Goal: Task Accomplishment & Management: Manage account settings

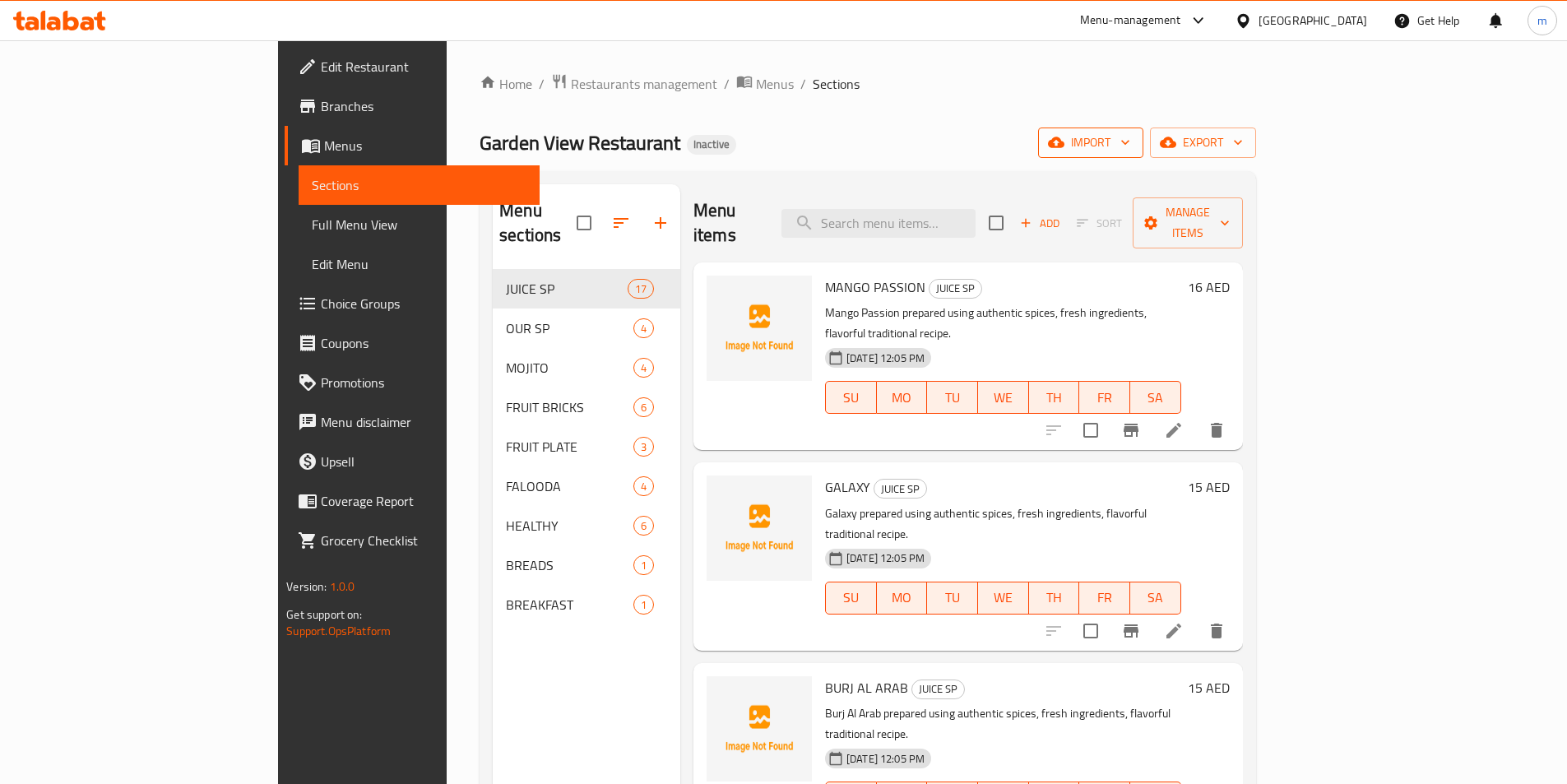
click at [1130, 134] on span "import" at bounding box center [1091, 142] width 79 height 21
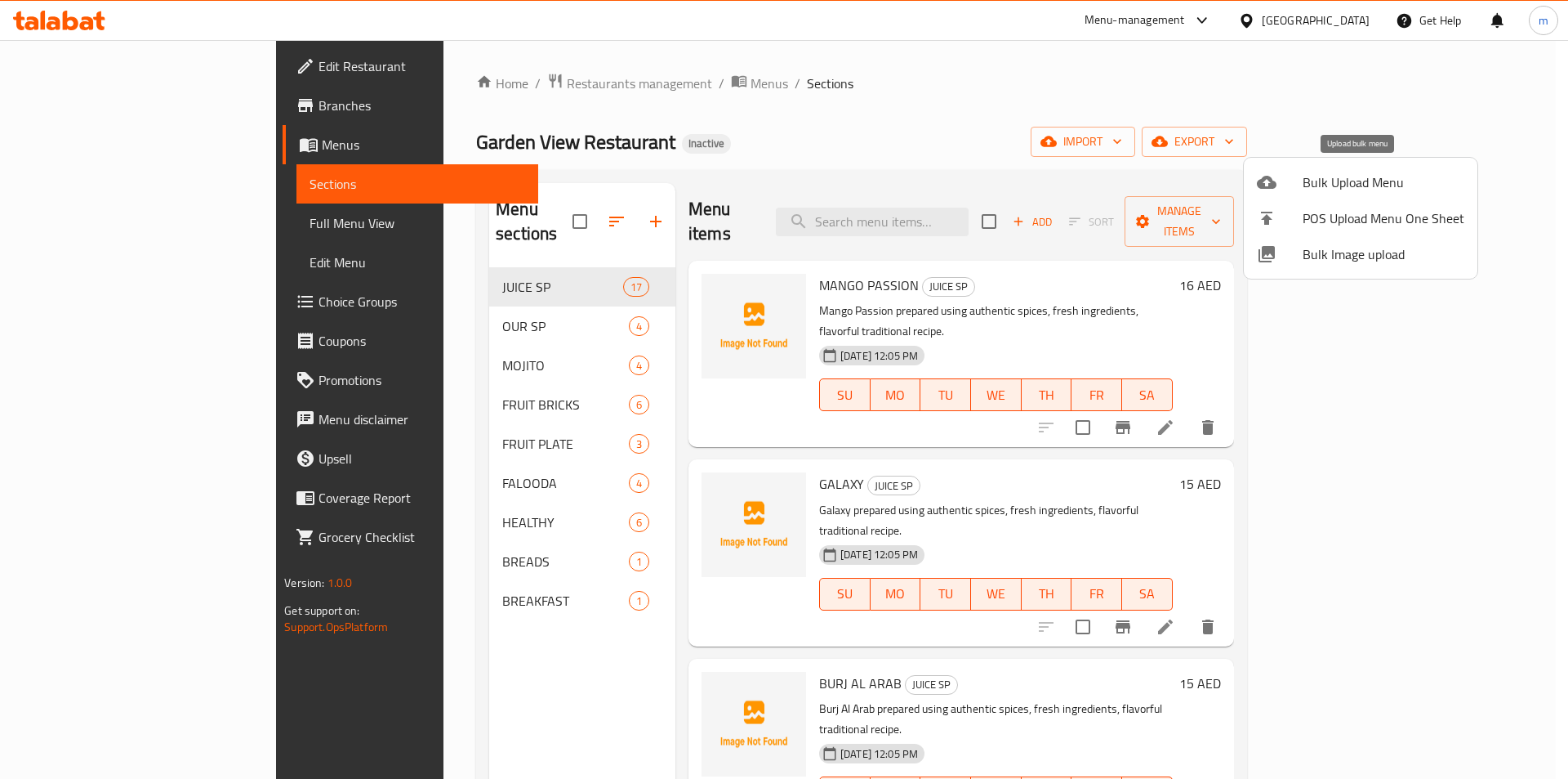
click at [1312, 181] on span "Bulk Upload Menu" at bounding box center [1384, 183] width 162 height 20
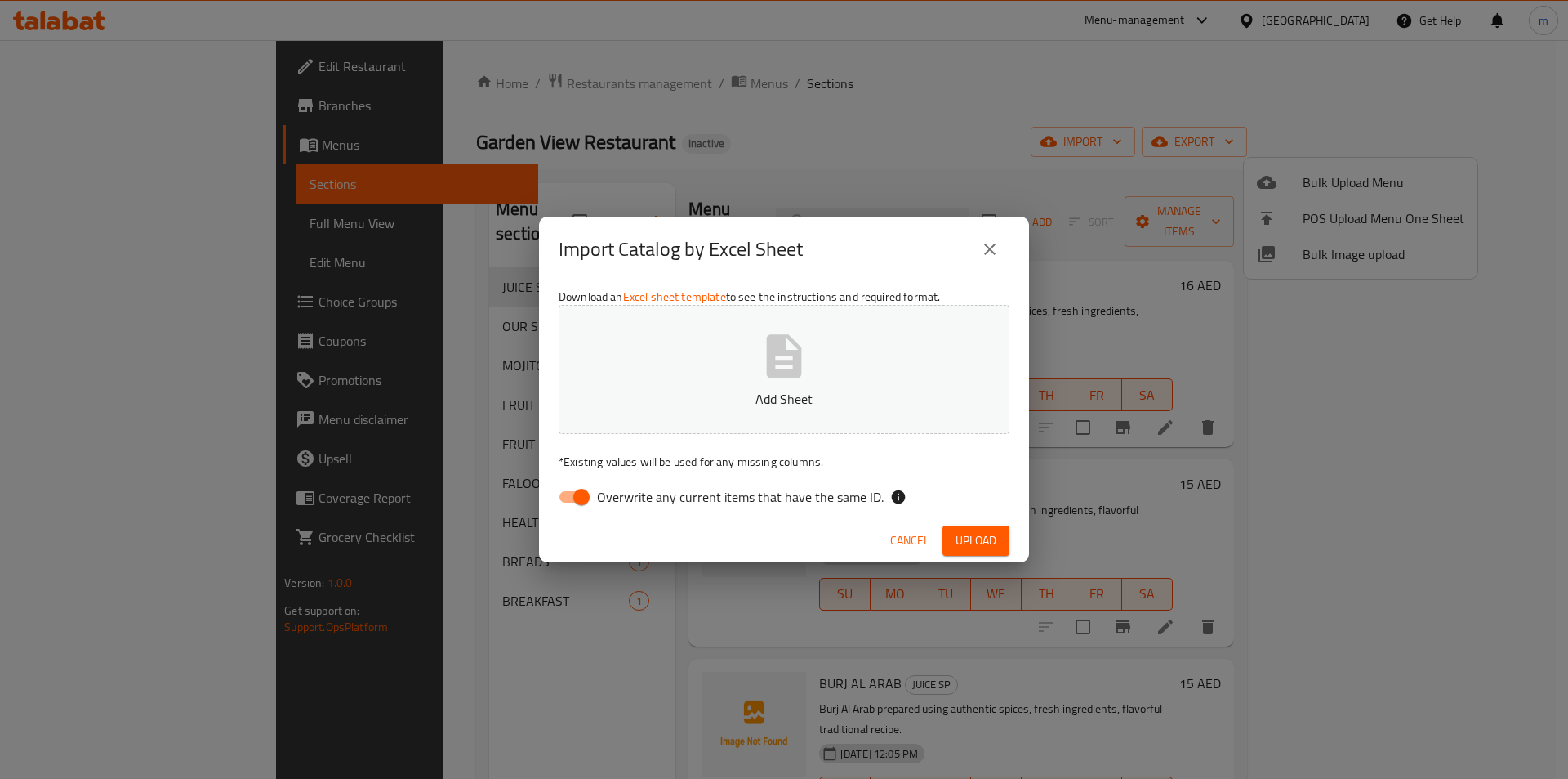
click at [742, 494] on span "Overwrite any current items that have the same ID." at bounding box center [740, 497] width 287 height 20
click at [628, 494] on input "Overwrite any current items that have the same ID." at bounding box center [582, 497] width 94 height 31
checkbox input "false"
click at [990, 548] on span "Upload" at bounding box center [976, 540] width 40 height 21
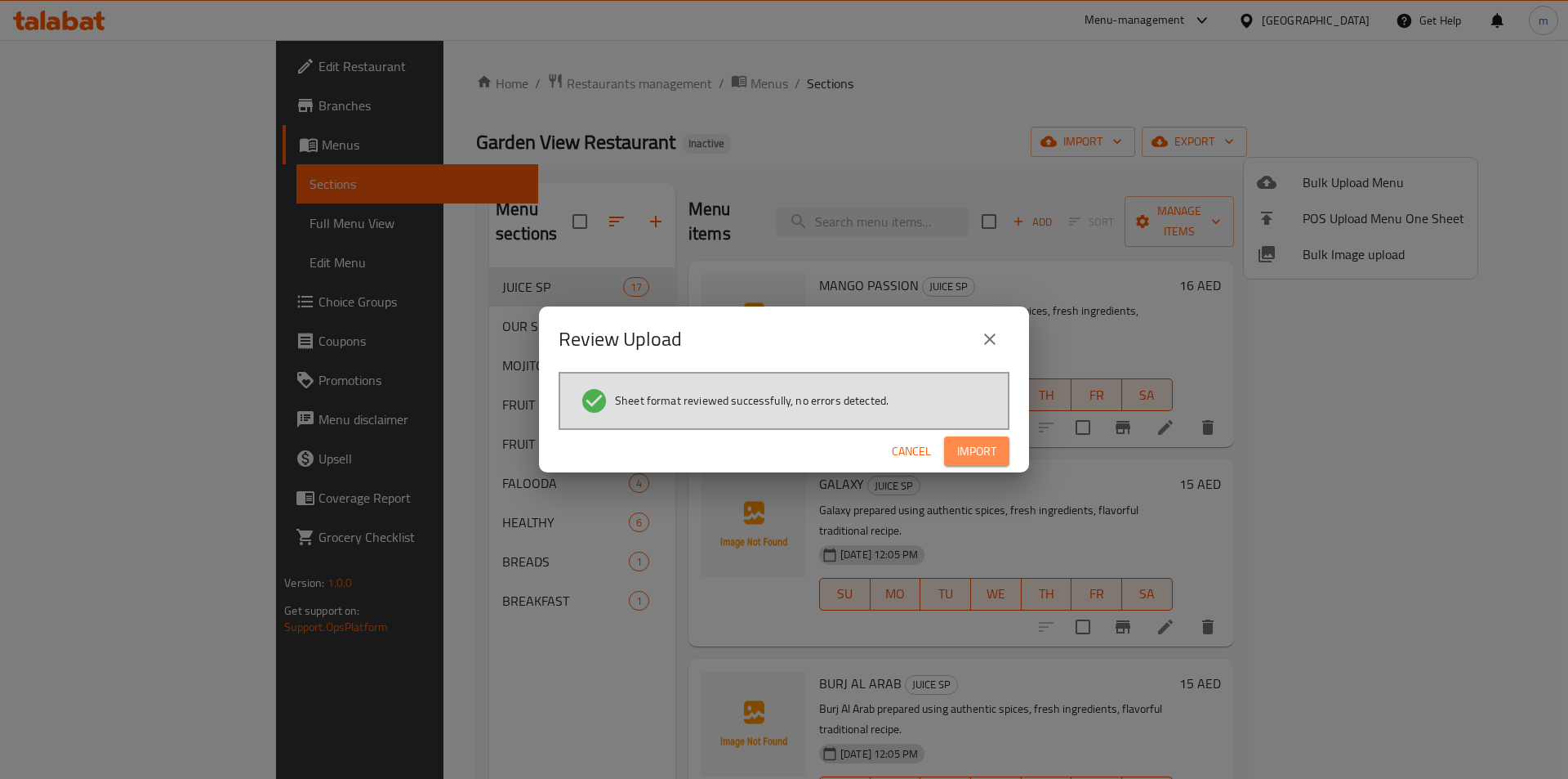
click at [984, 440] on button "Import" at bounding box center [976, 452] width 66 height 31
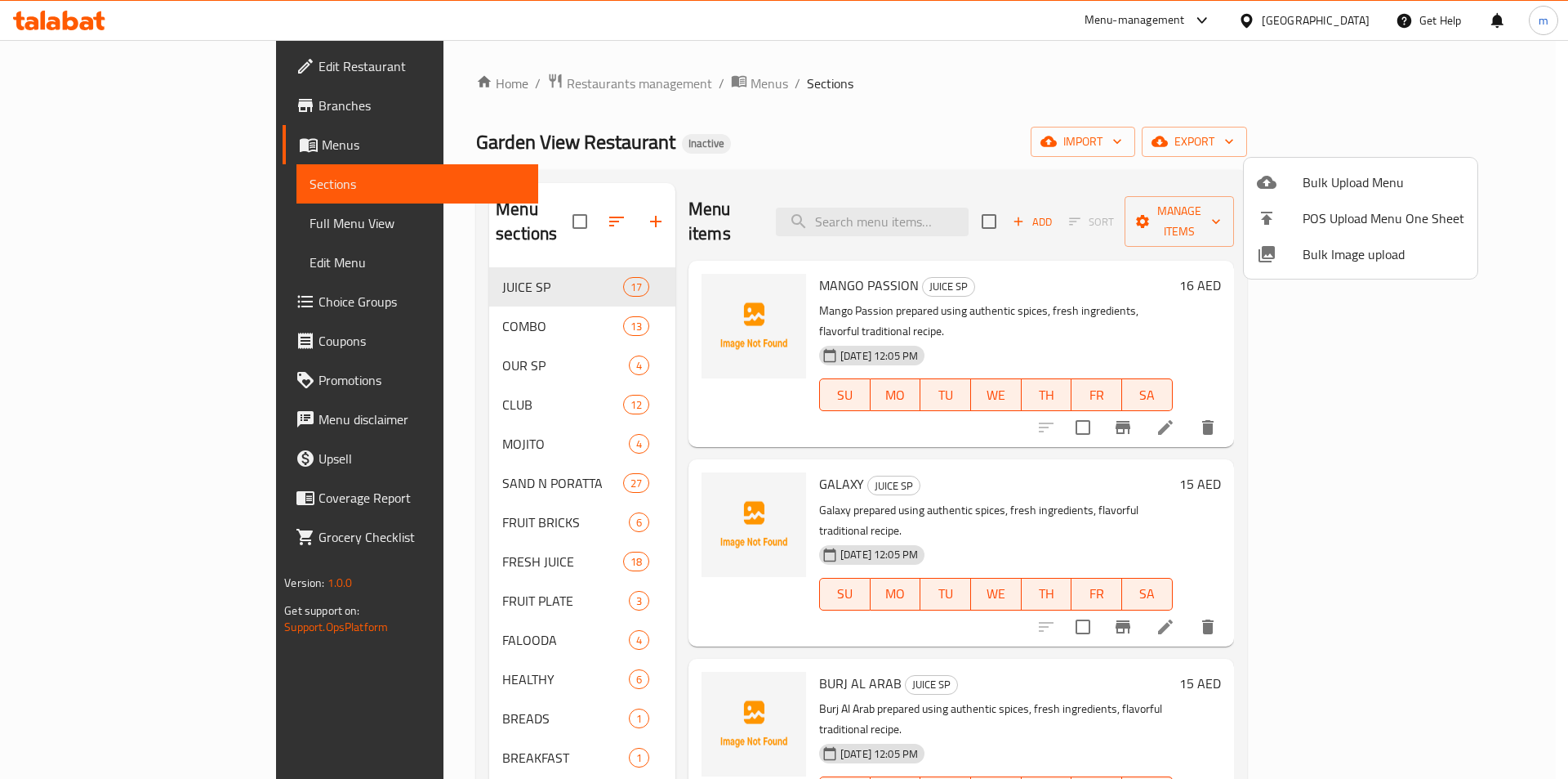
click at [161, 225] on div at bounding box center [784, 390] width 1568 height 779
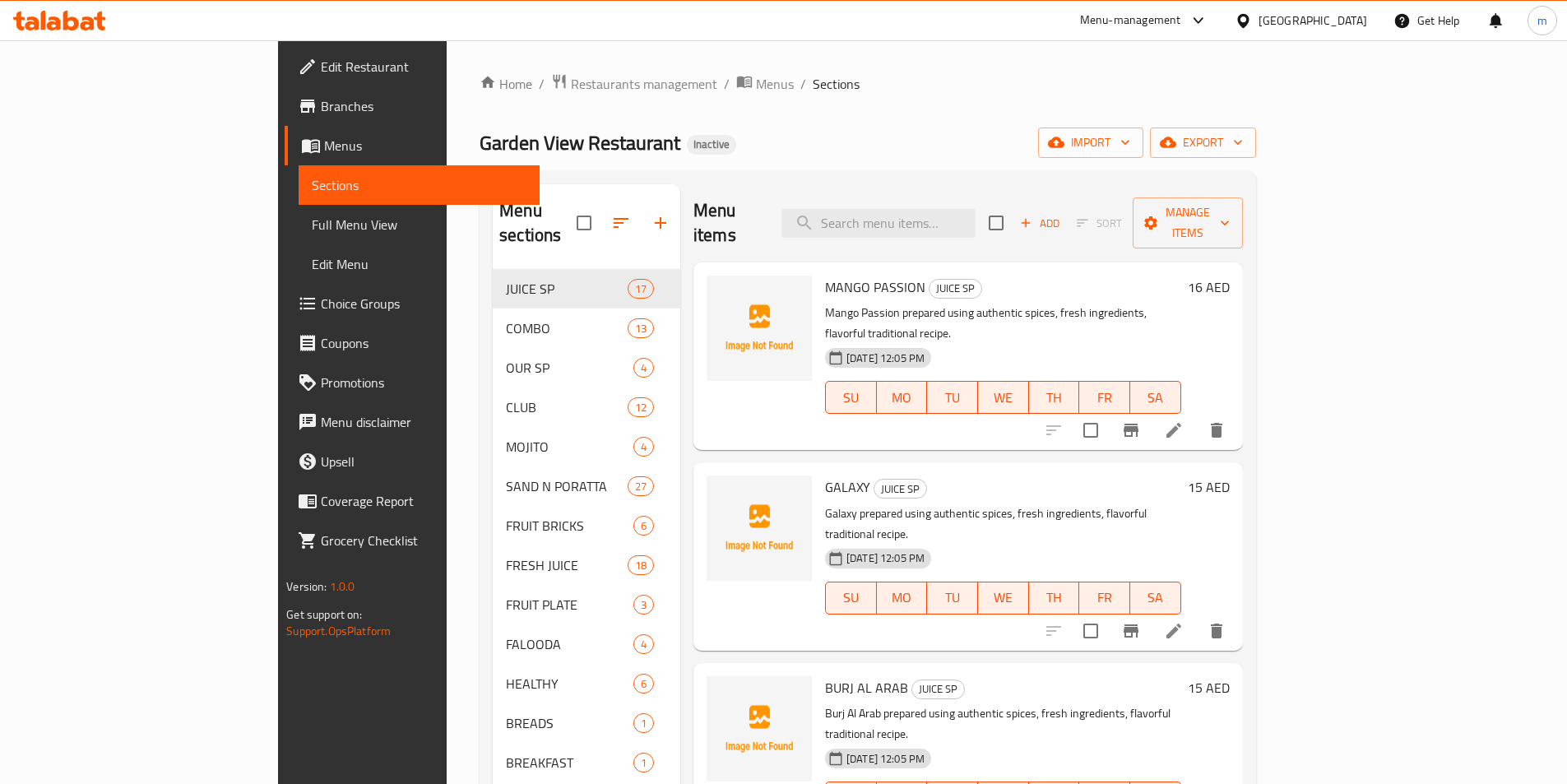
click at [312, 217] on span "Full Menu View" at bounding box center [418, 225] width 215 height 20
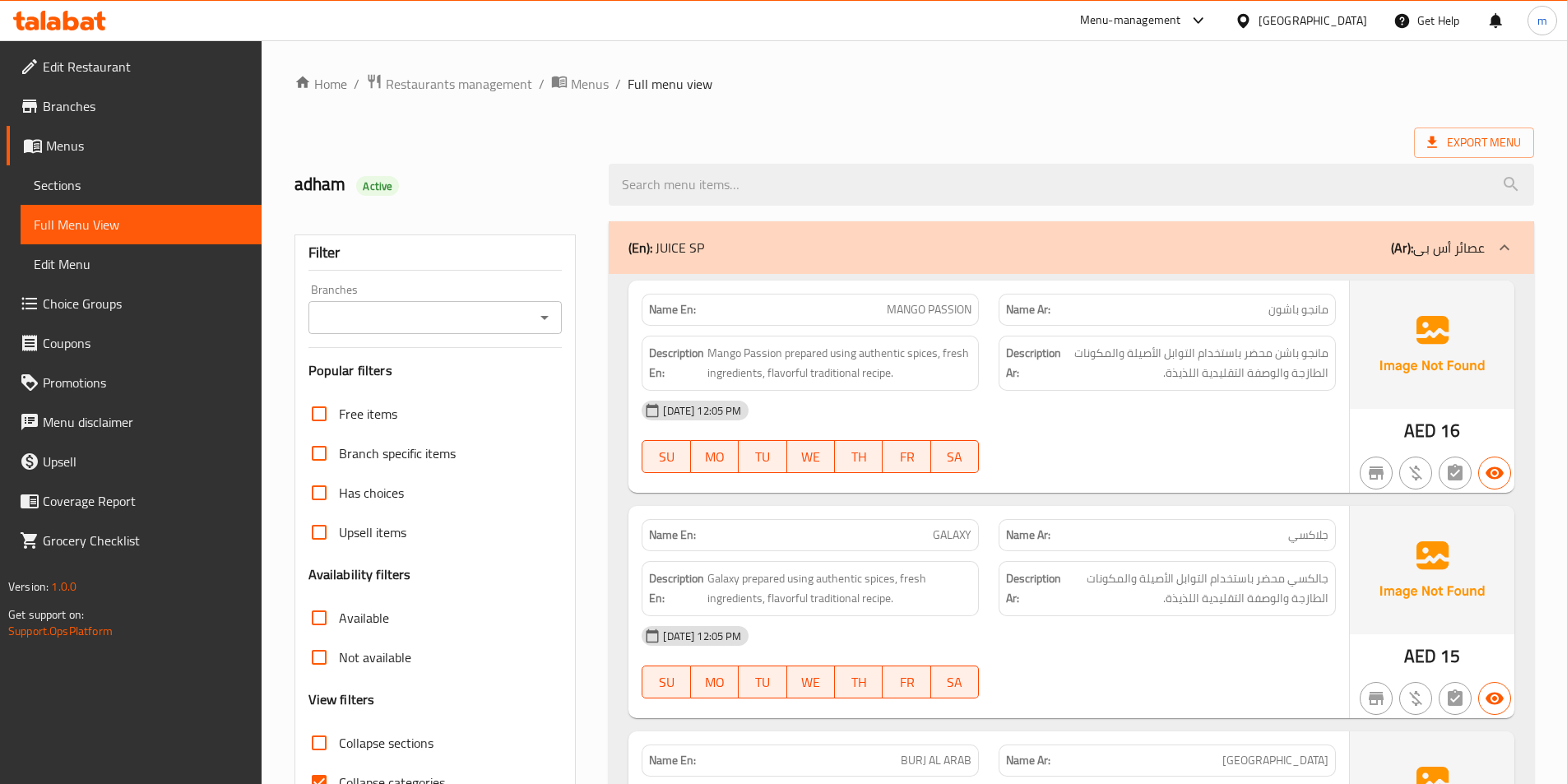
click at [1494, 243] on div at bounding box center [1505, 248] width 40 height 40
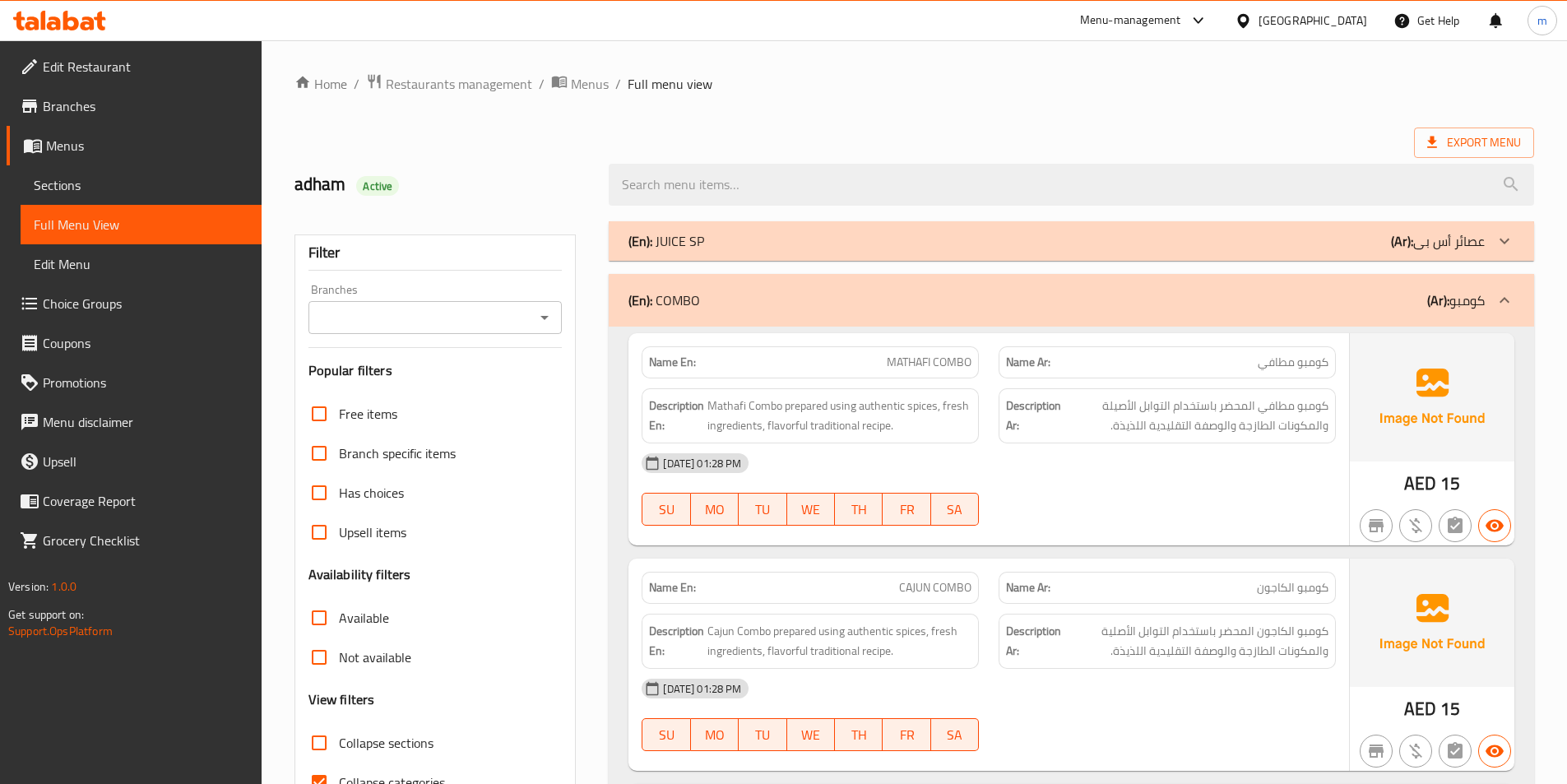
click at [1467, 306] on p "(Ar): كومبو" at bounding box center [1456, 301] width 58 height 20
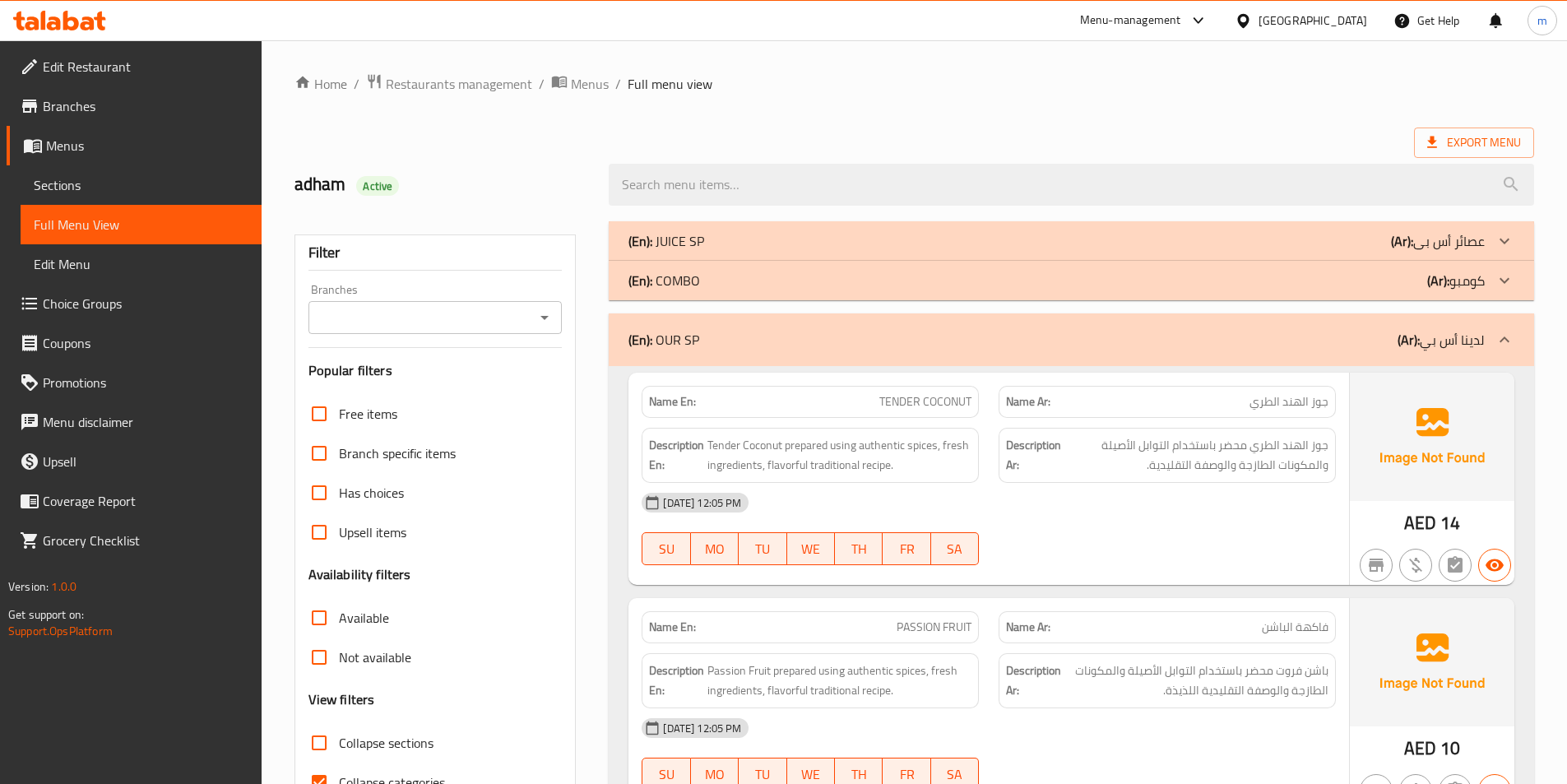
click at [1440, 347] on p "(Ar): لدينا أس بي" at bounding box center [1441, 339] width 87 height 20
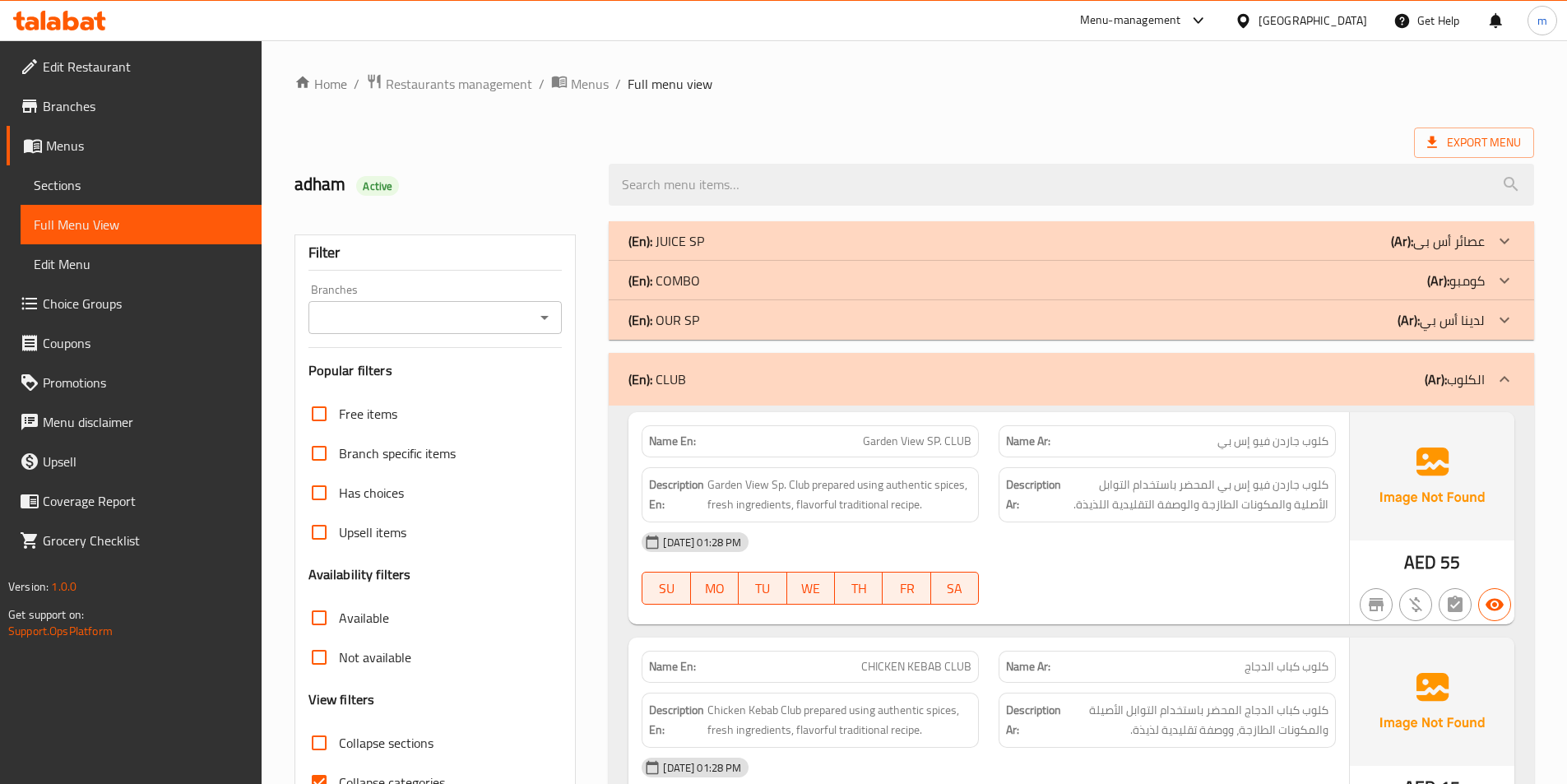
click at [1426, 363] on div "(En): CLUB (Ar): الكلوب" at bounding box center [1072, 379] width 926 height 53
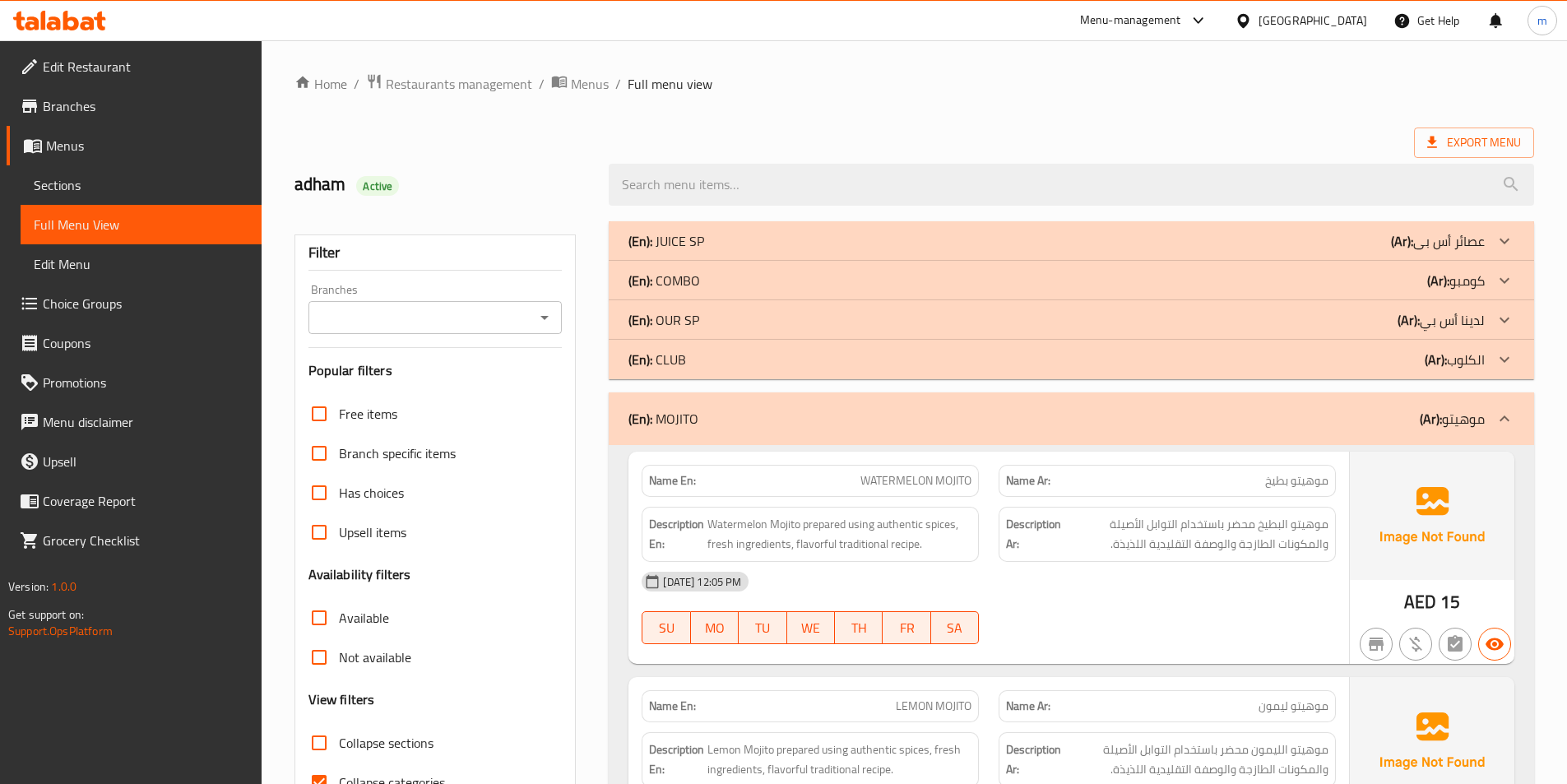
click at [1433, 402] on div "(En): MOJITO (Ar): موهيتو" at bounding box center [1072, 418] width 926 height 53
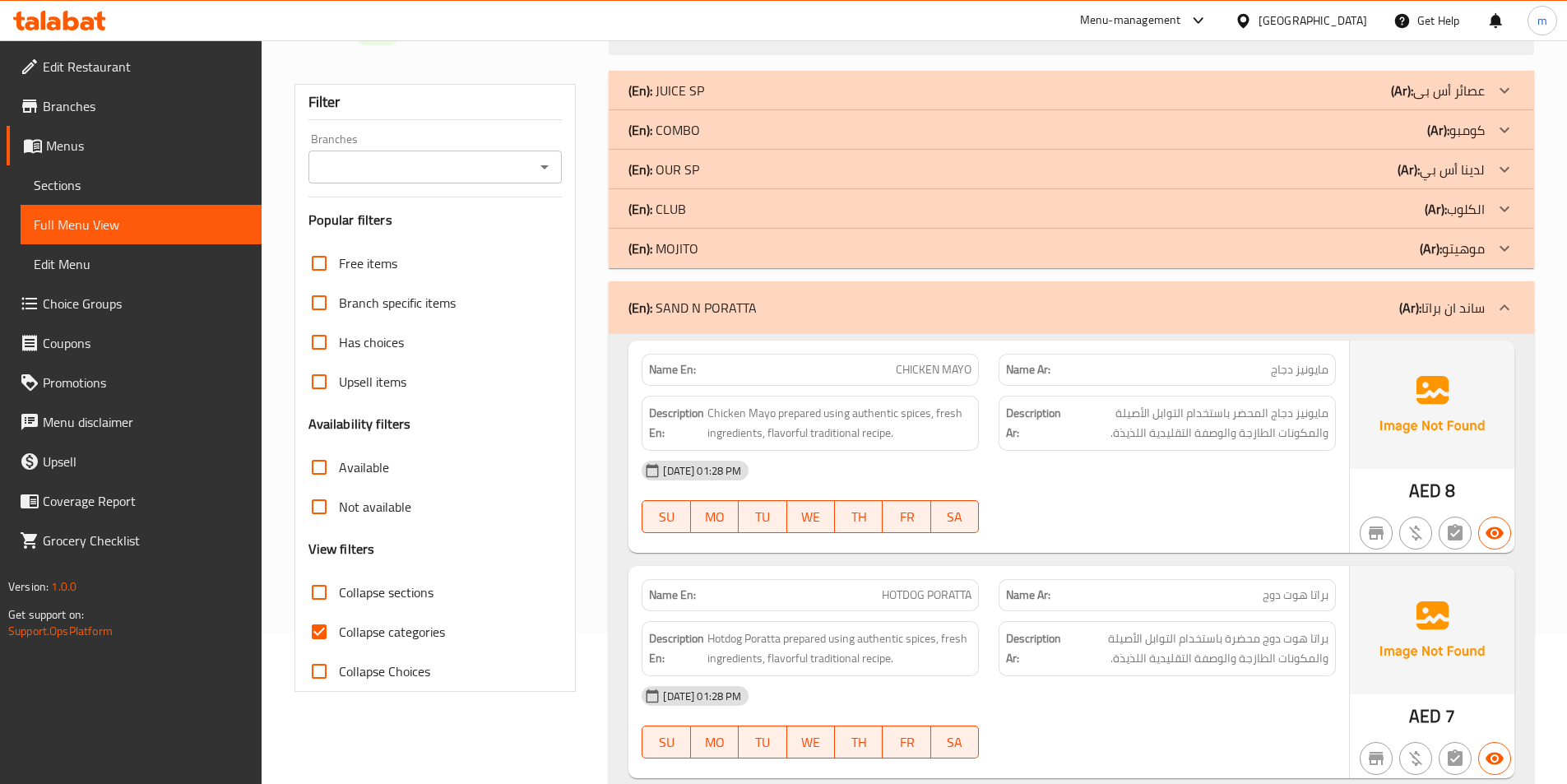
scroll to position [246, 0]
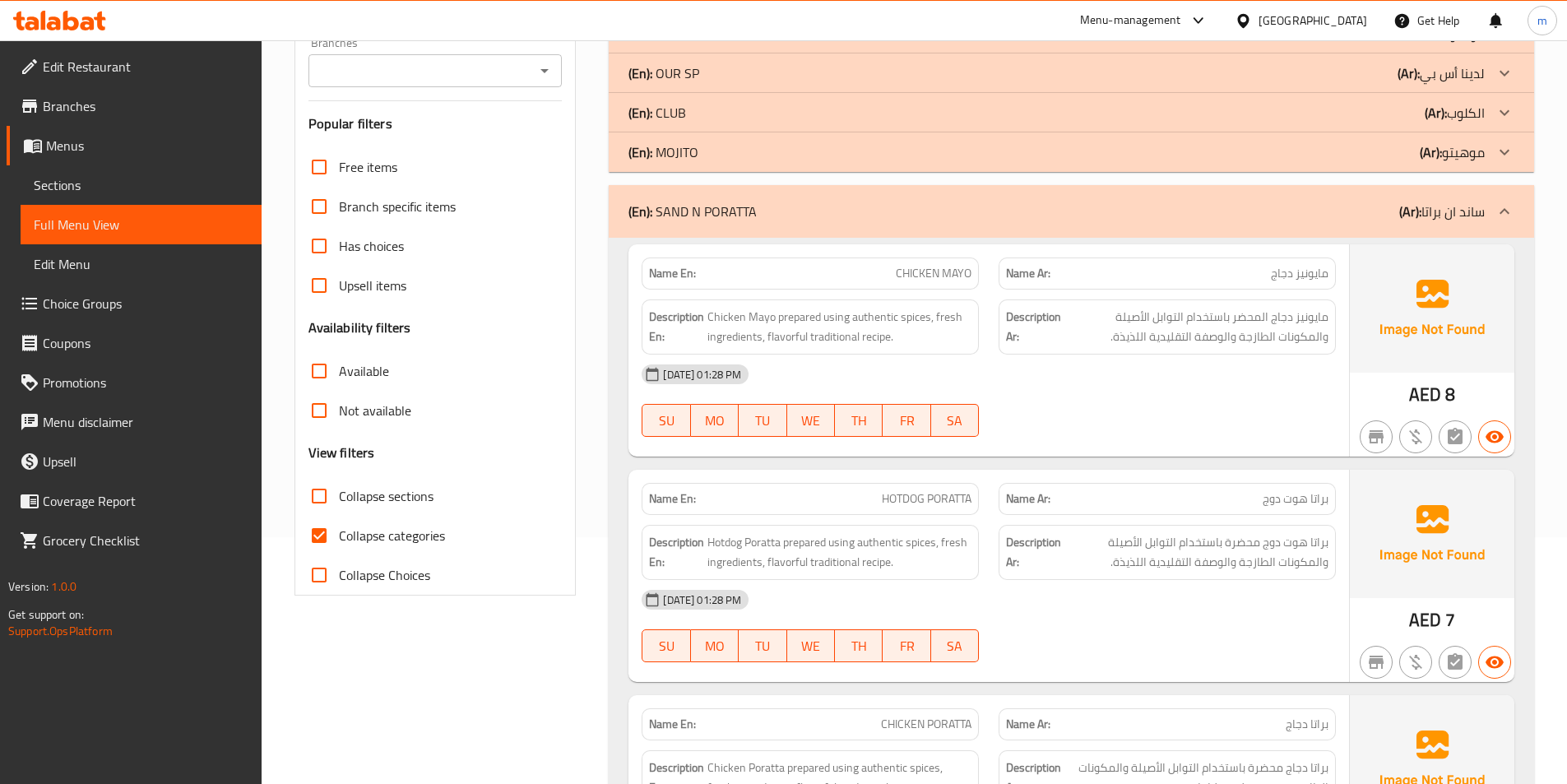
click at [1439, 191] on div "(En): SAND N PORATTA (Ar): ساند ان براتا" at bounding box center [1072, 211] width 926 height 53
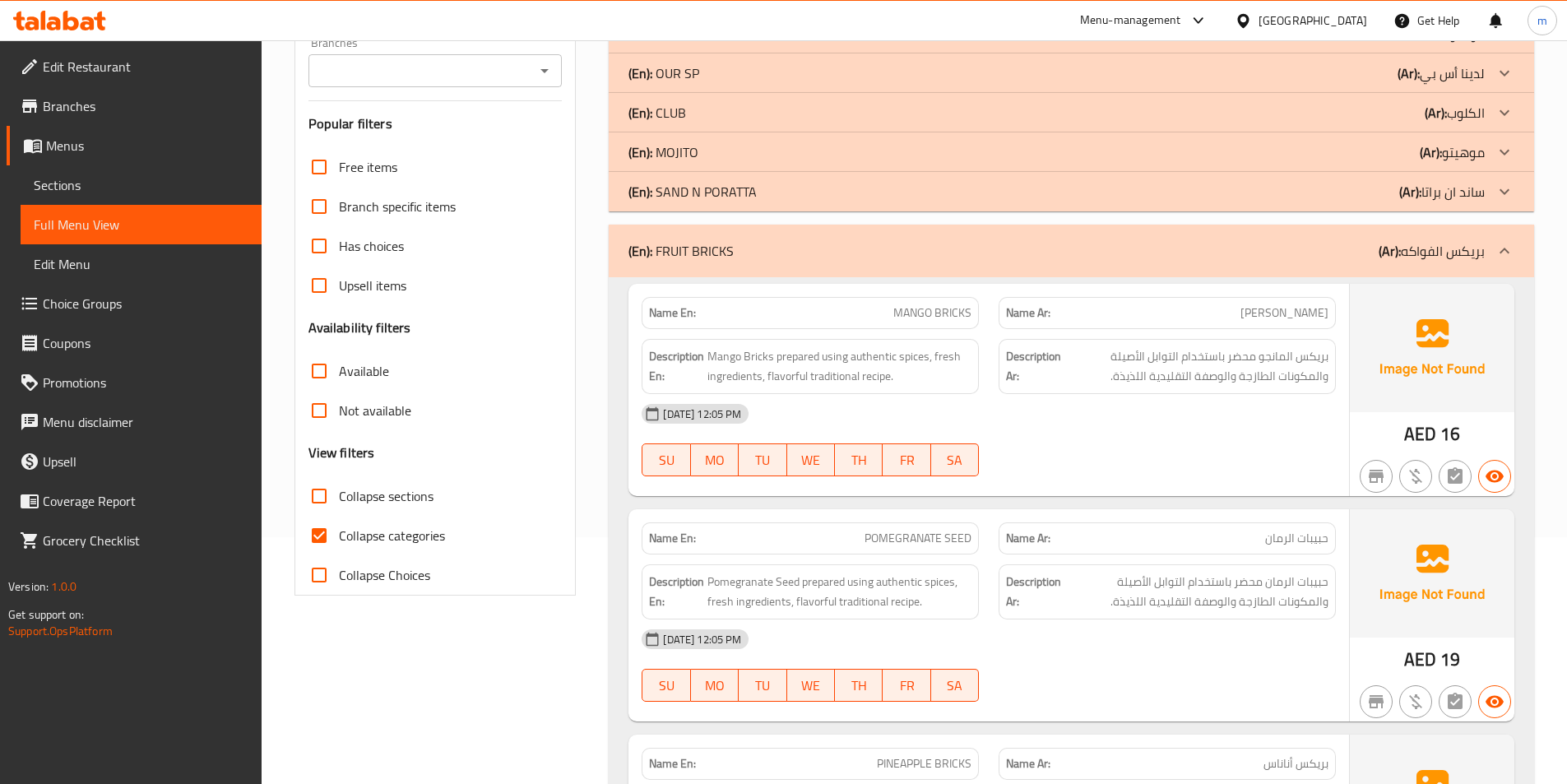
click at [1424, 266] on div "(En): FRUIT BRICKS (Ar): بريكس الفواكه" at bounding box center [1072, 251] width 926 height 53
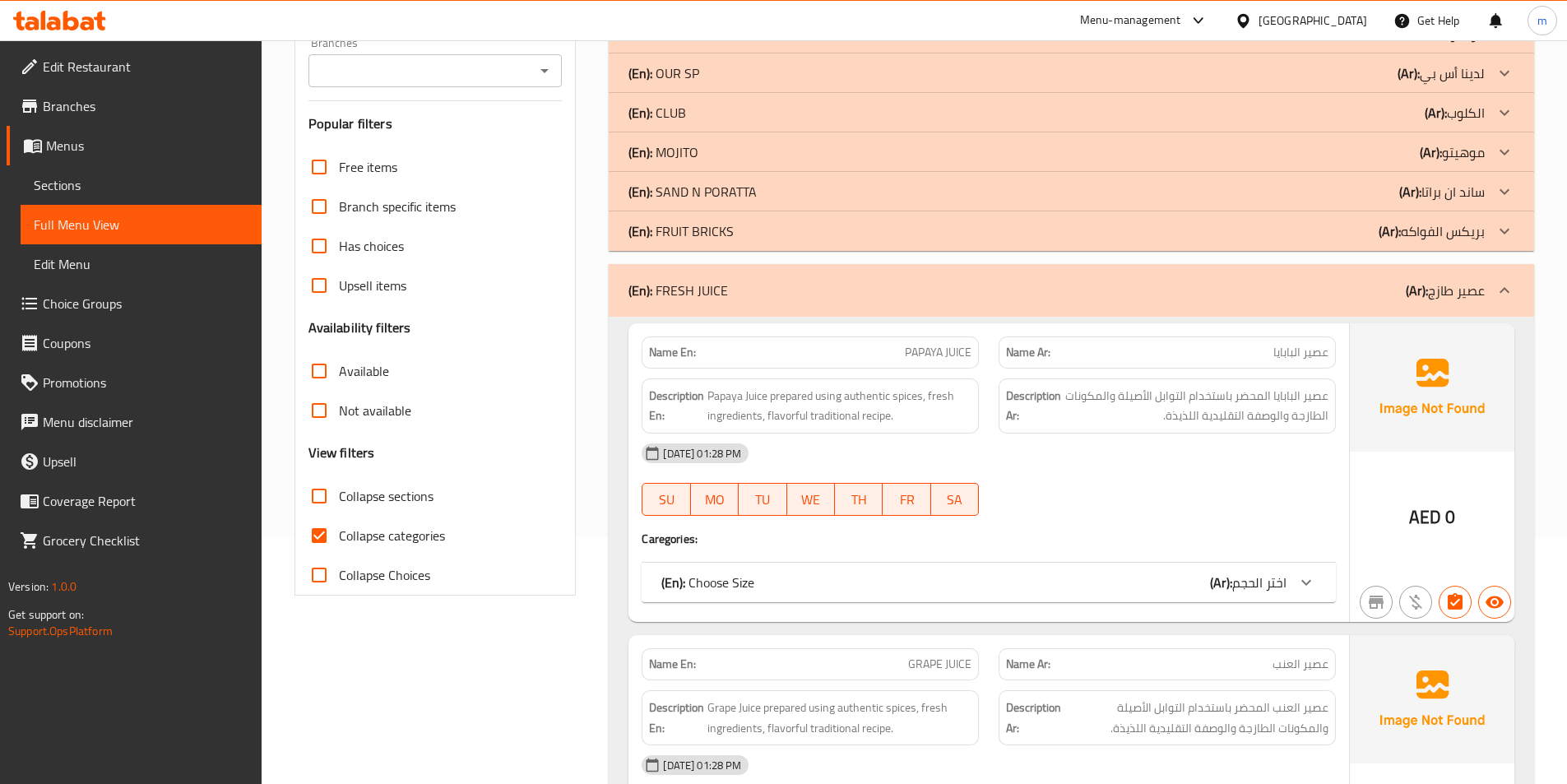
click at [1424, 282] on b "(Ar):" at bounding box center [1417, 290] width 23 height 24
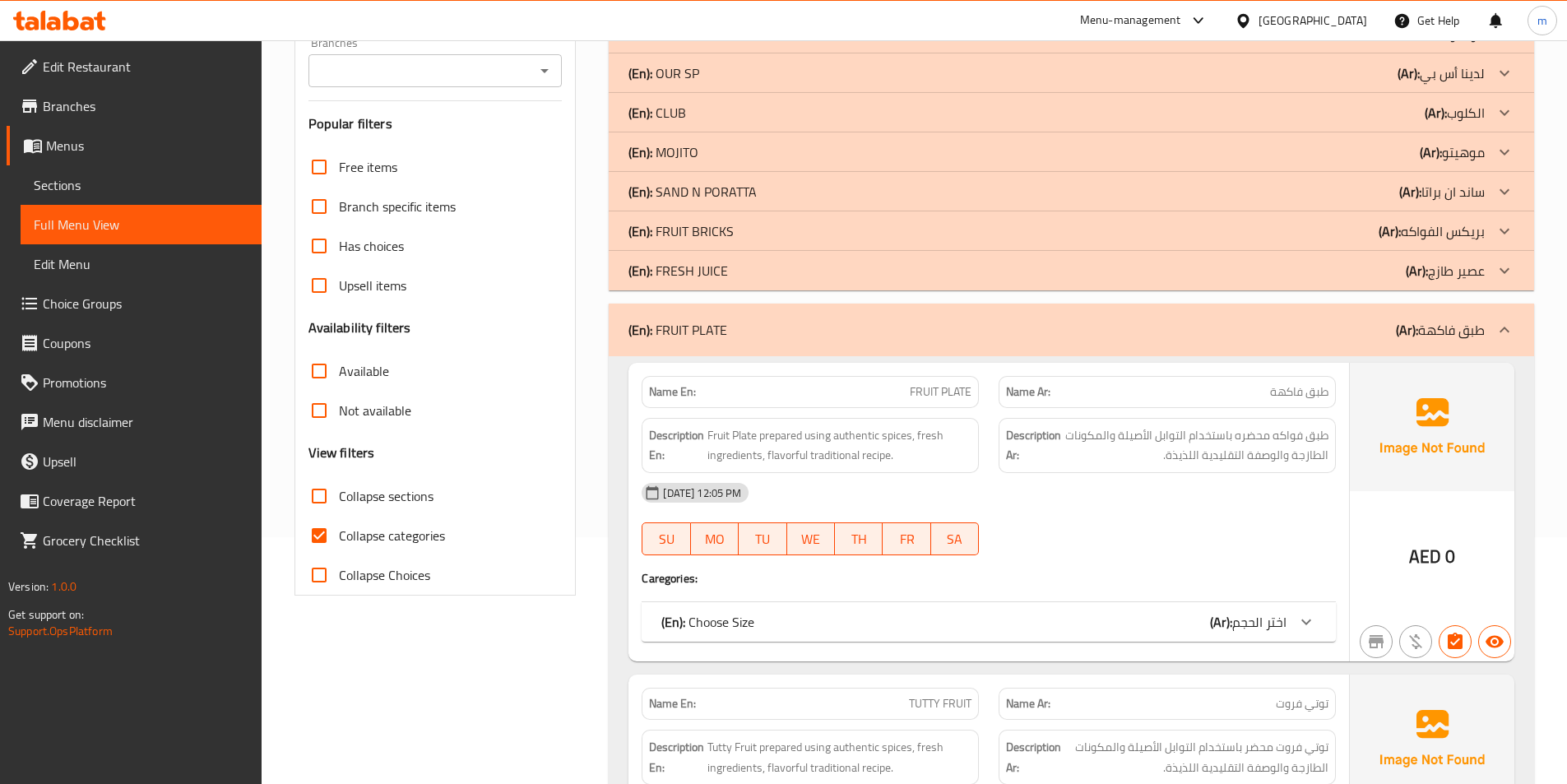
click at [1418, 326] on b "(Ar):" at bounding box center [1407, 330] width 23 height 24
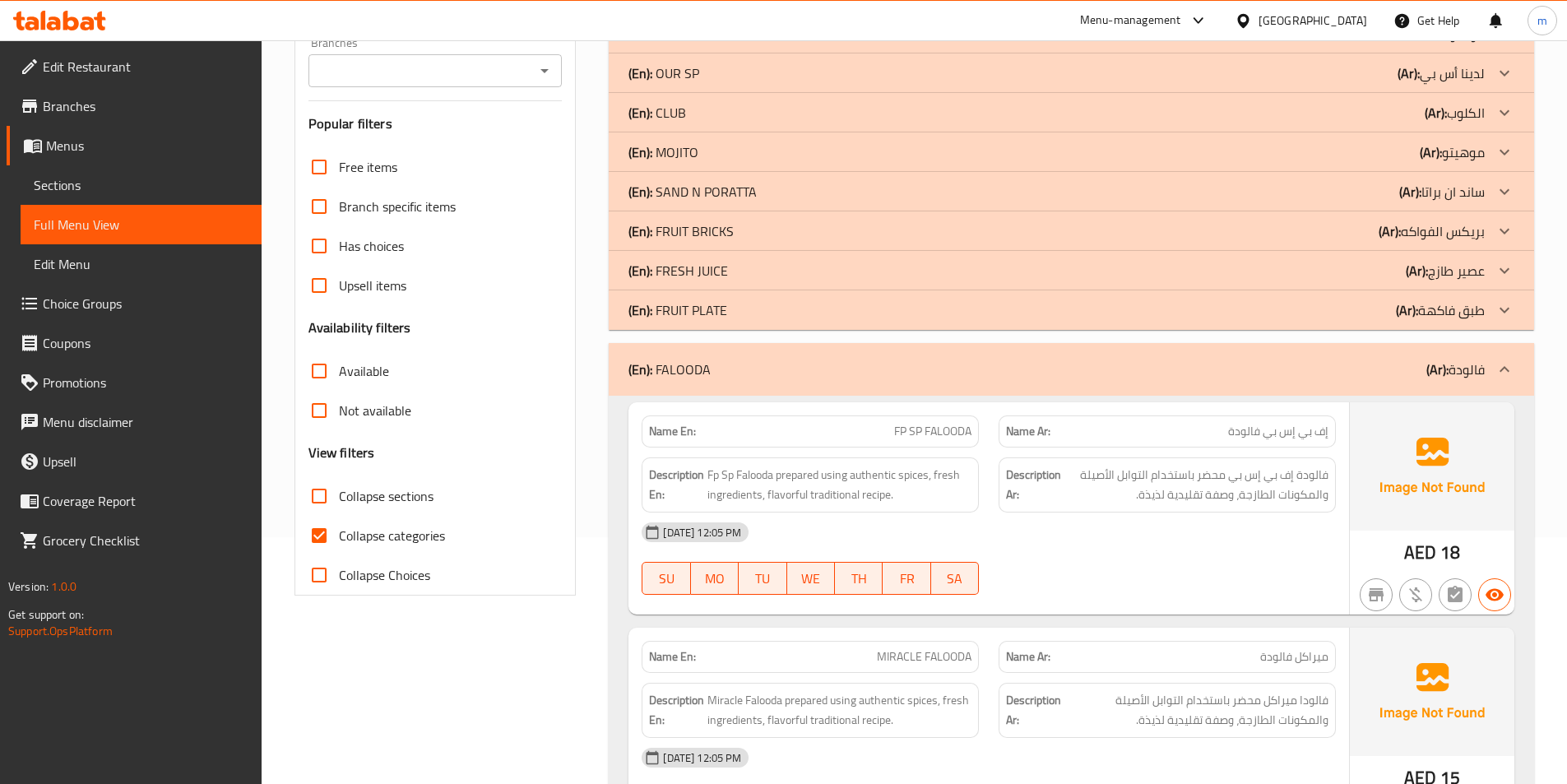
click at [1418, 343] on div "(En): FALOODA (Ar): فالودة" at bounding box center [1072, 369] width 926 height 53
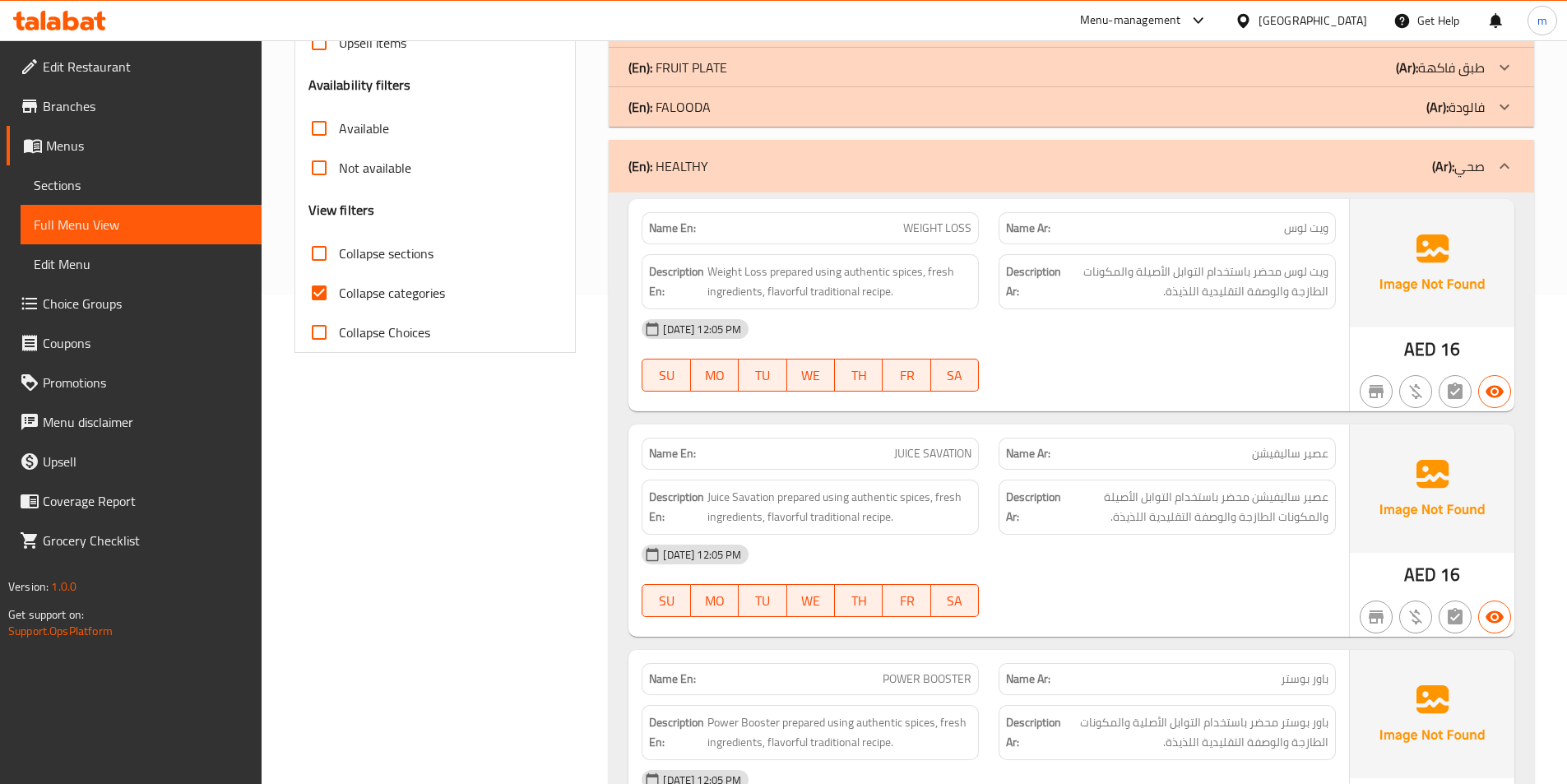
scroll to position [493, 0]
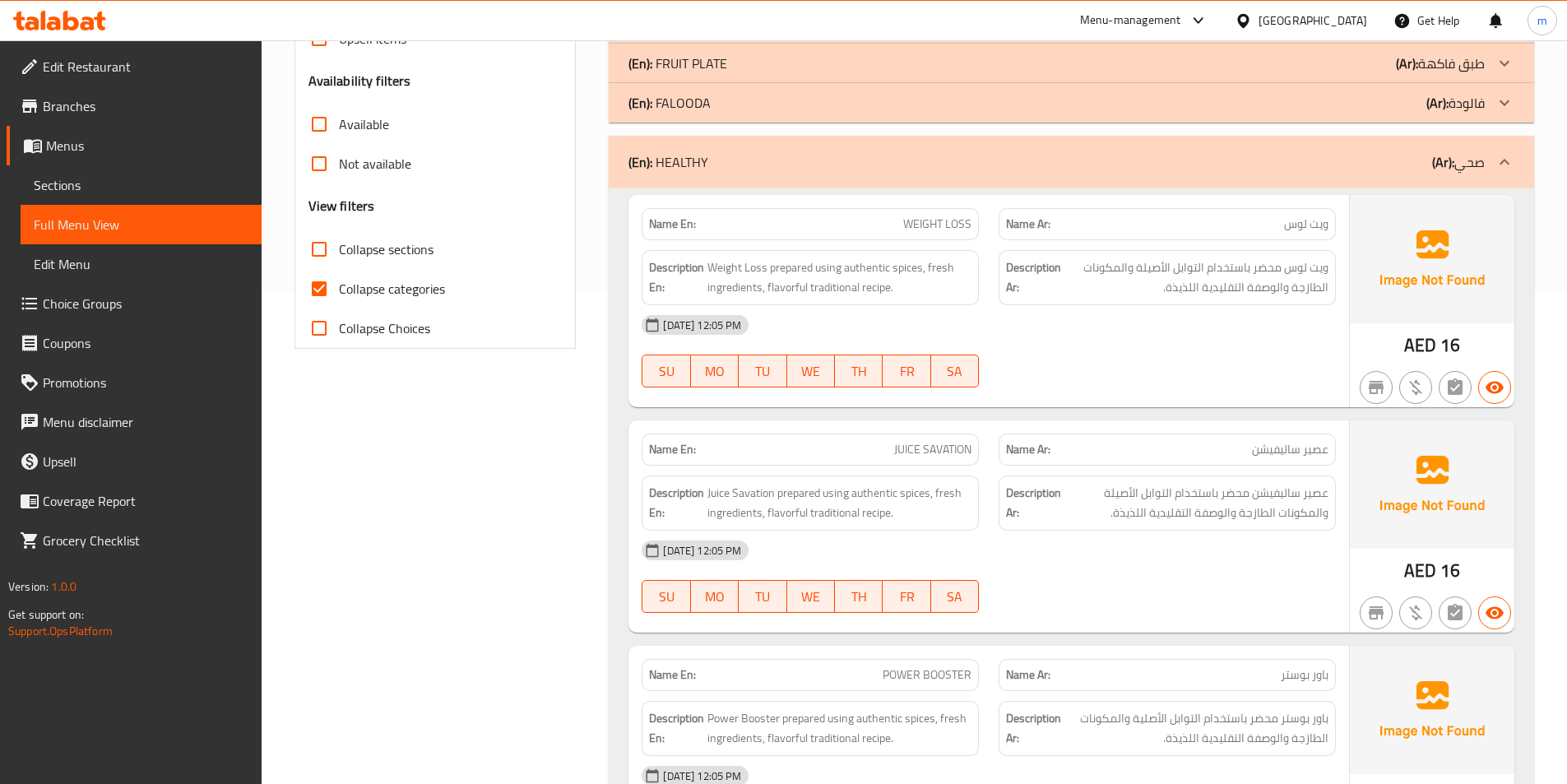
click at [1393, 149] on div "(En): HEALTHY (Ar): صحي" at bounding box center [1072, 162] width 926 height 53
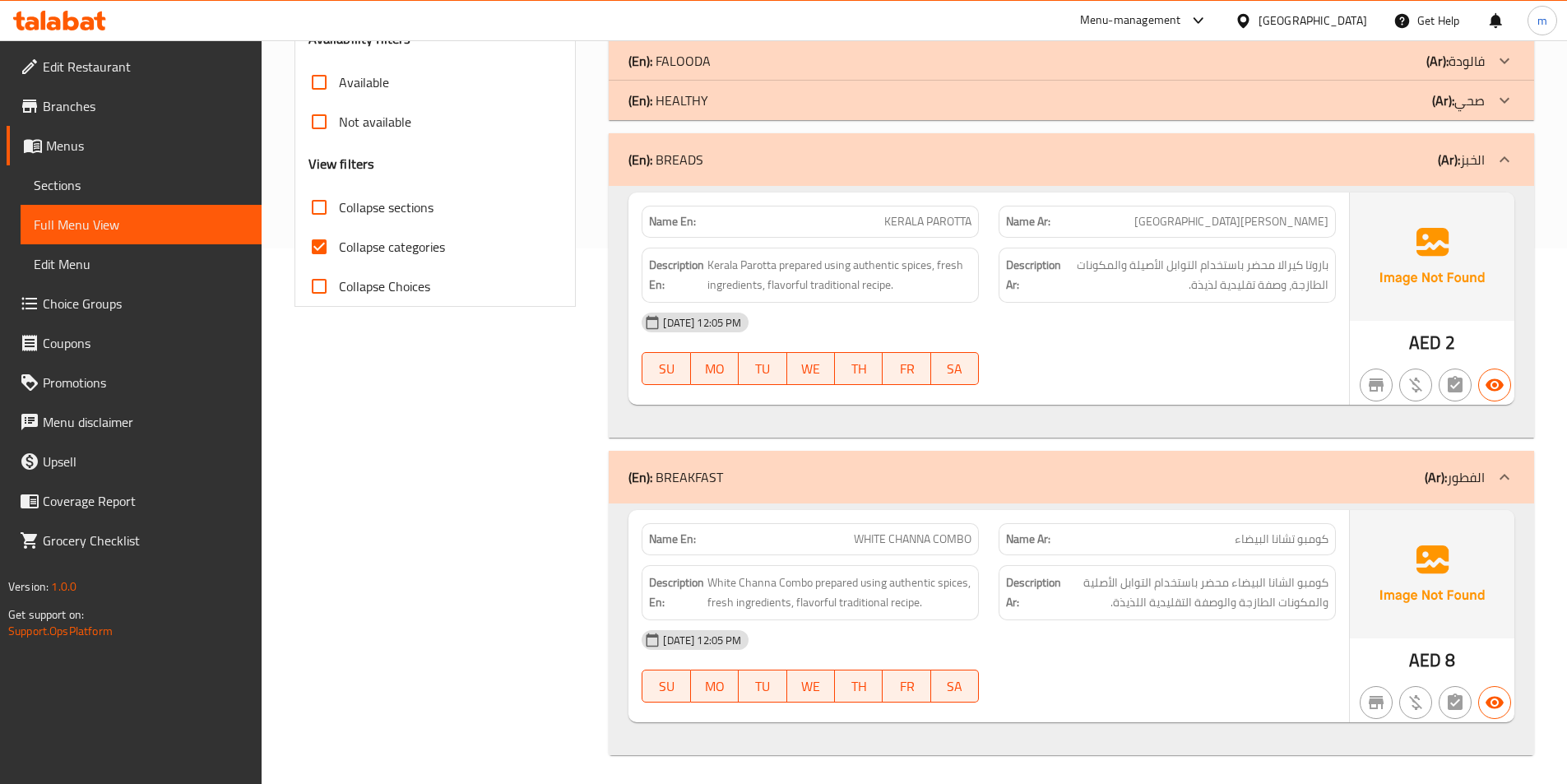
scroll to position [540, 0]
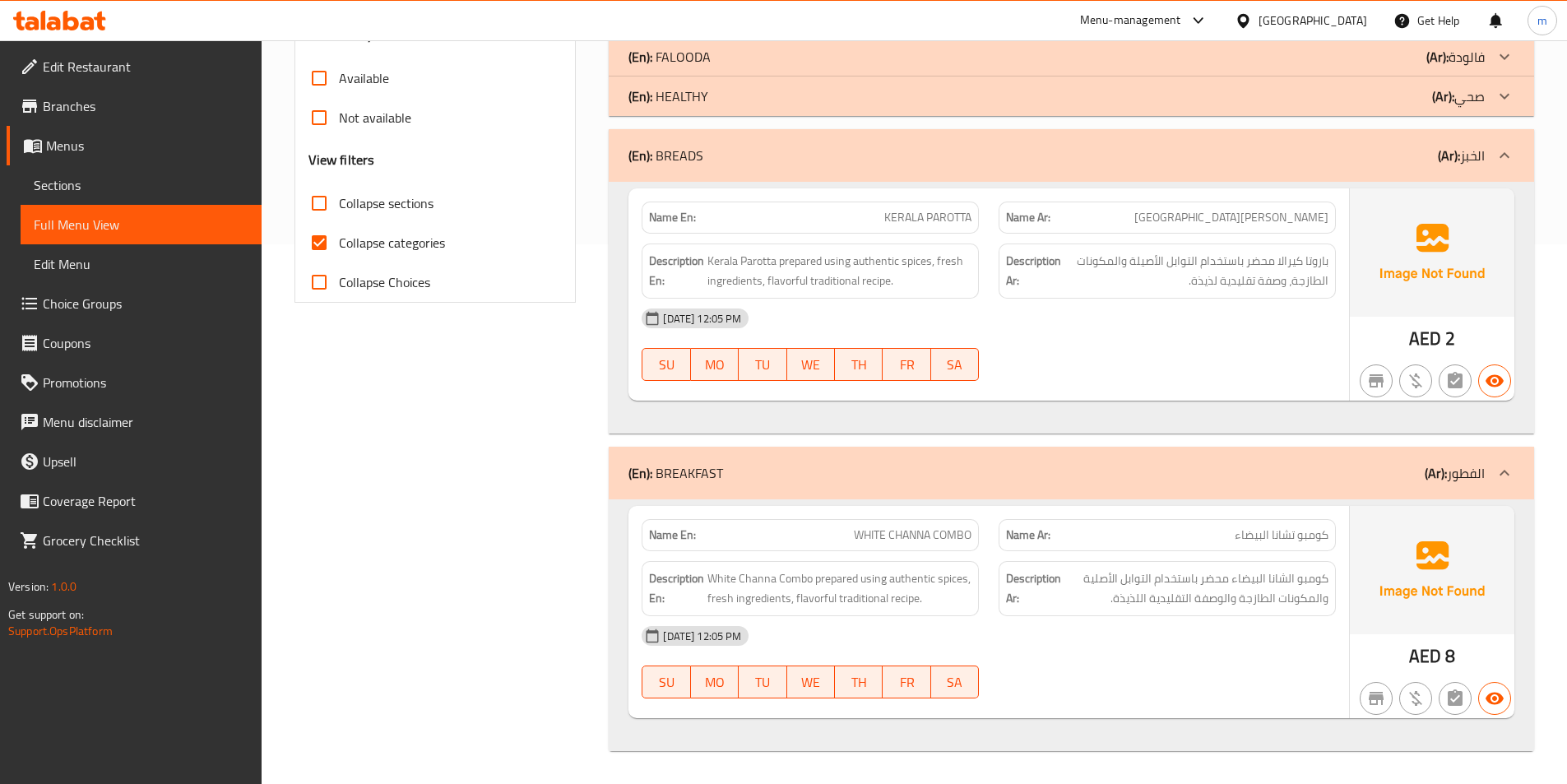
click at [1392, 156] on div "(En): BREADS (Ar): الخبز" at bounding box center [1057, 156] width 857 height 20
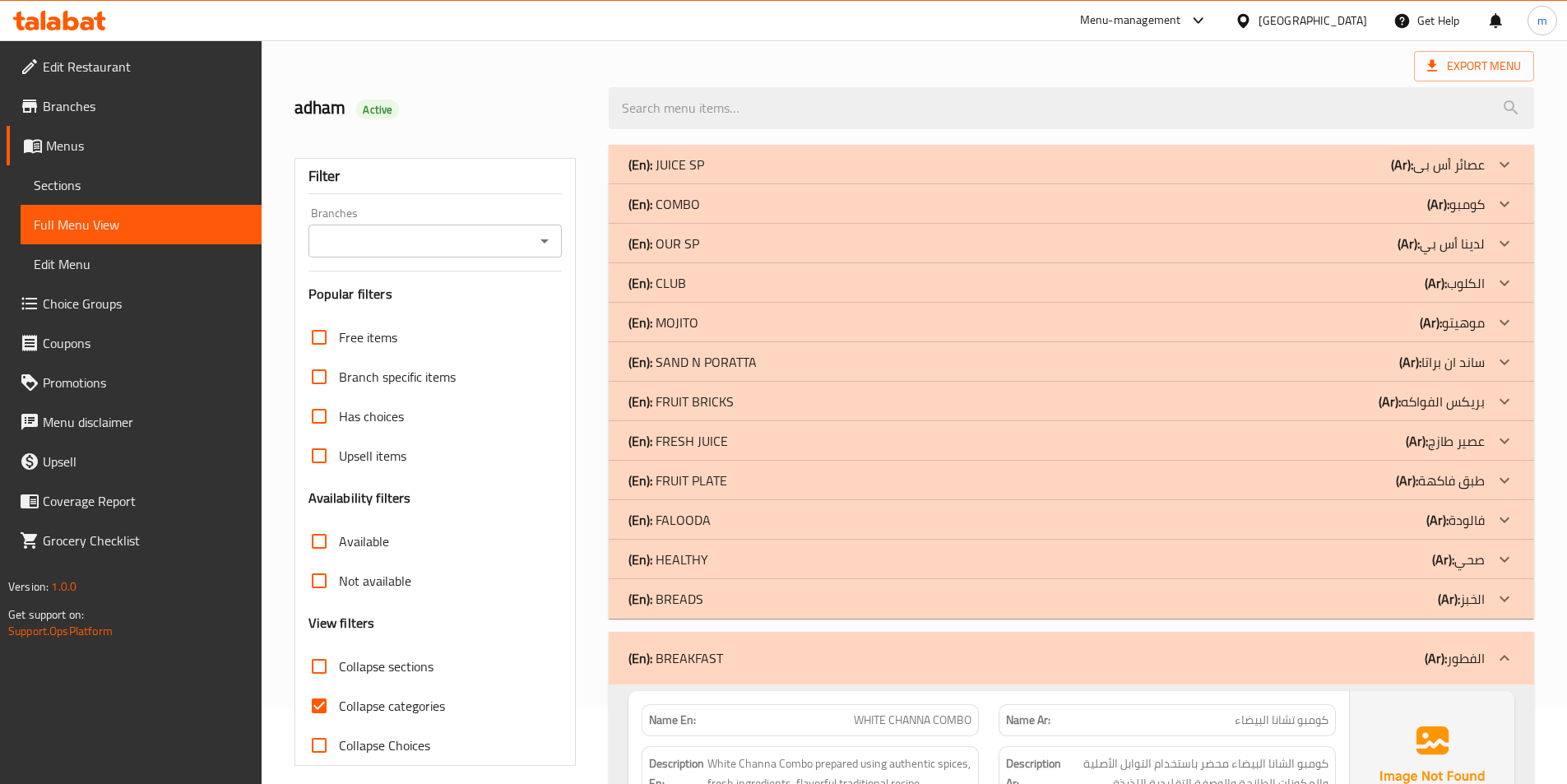
scroll to position [165, 0]
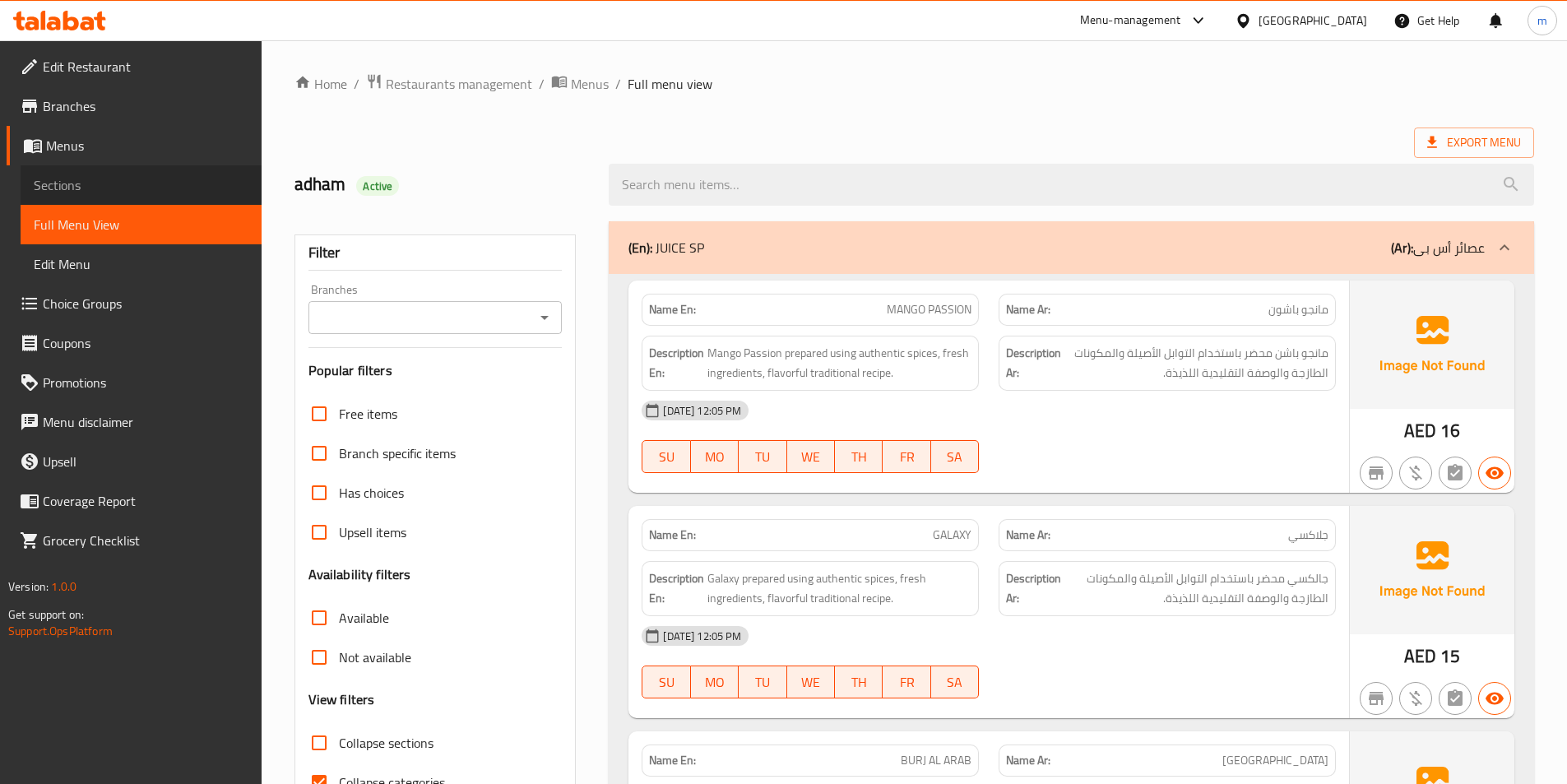
click at [123, 181] on span "Sections" at bounding box center [140, 185] width 215 height 20
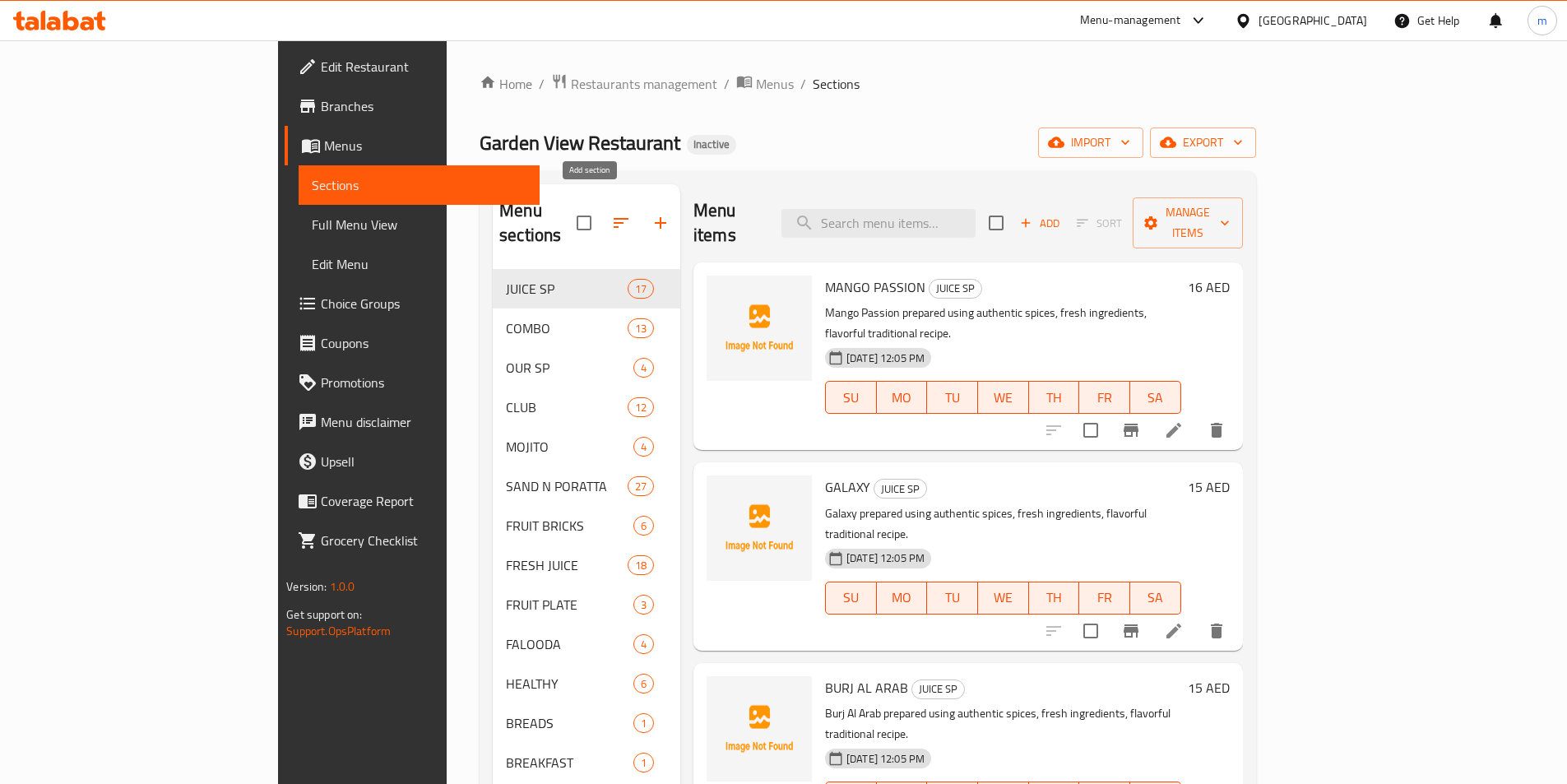
click at [650, 213] on icon "button" at bounding box center [660, 223] width 20 height 20
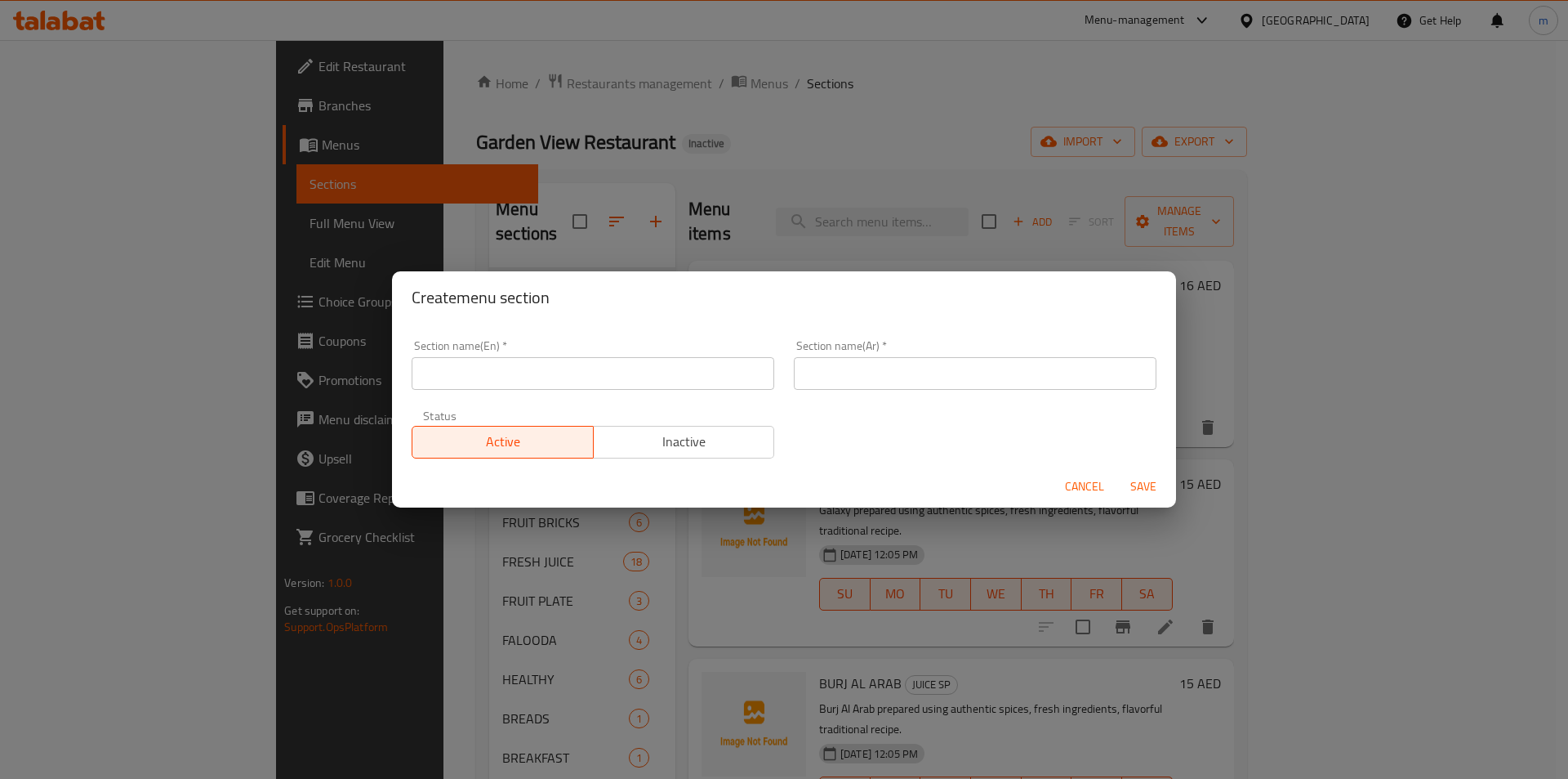
click at [1087, 485] on span "Cancel" at bounding box center [1084, 487] width 40 height 21
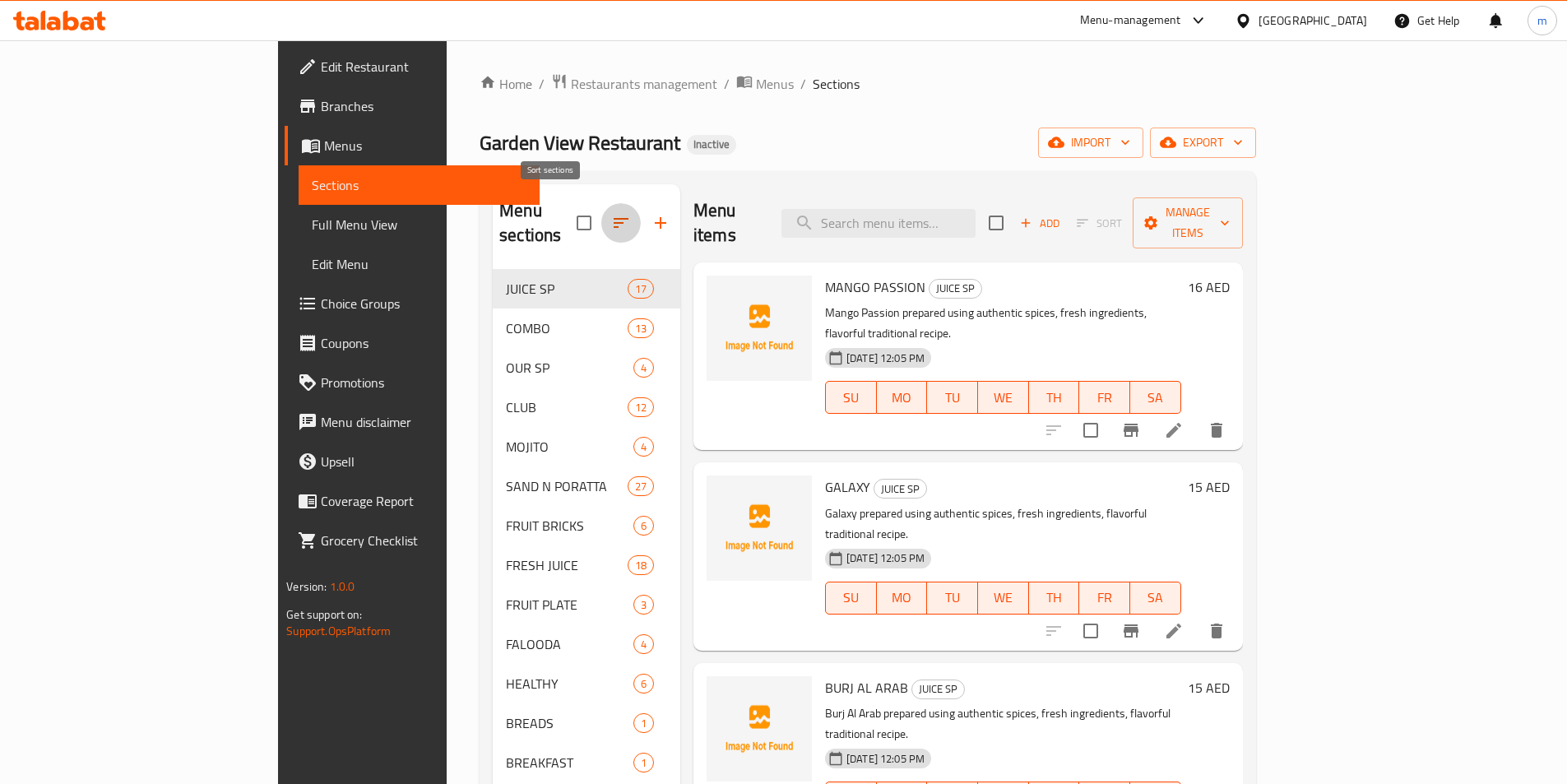
click at [611, 213] on icon "button" at bounding box center [621, 223] width 20 height 20
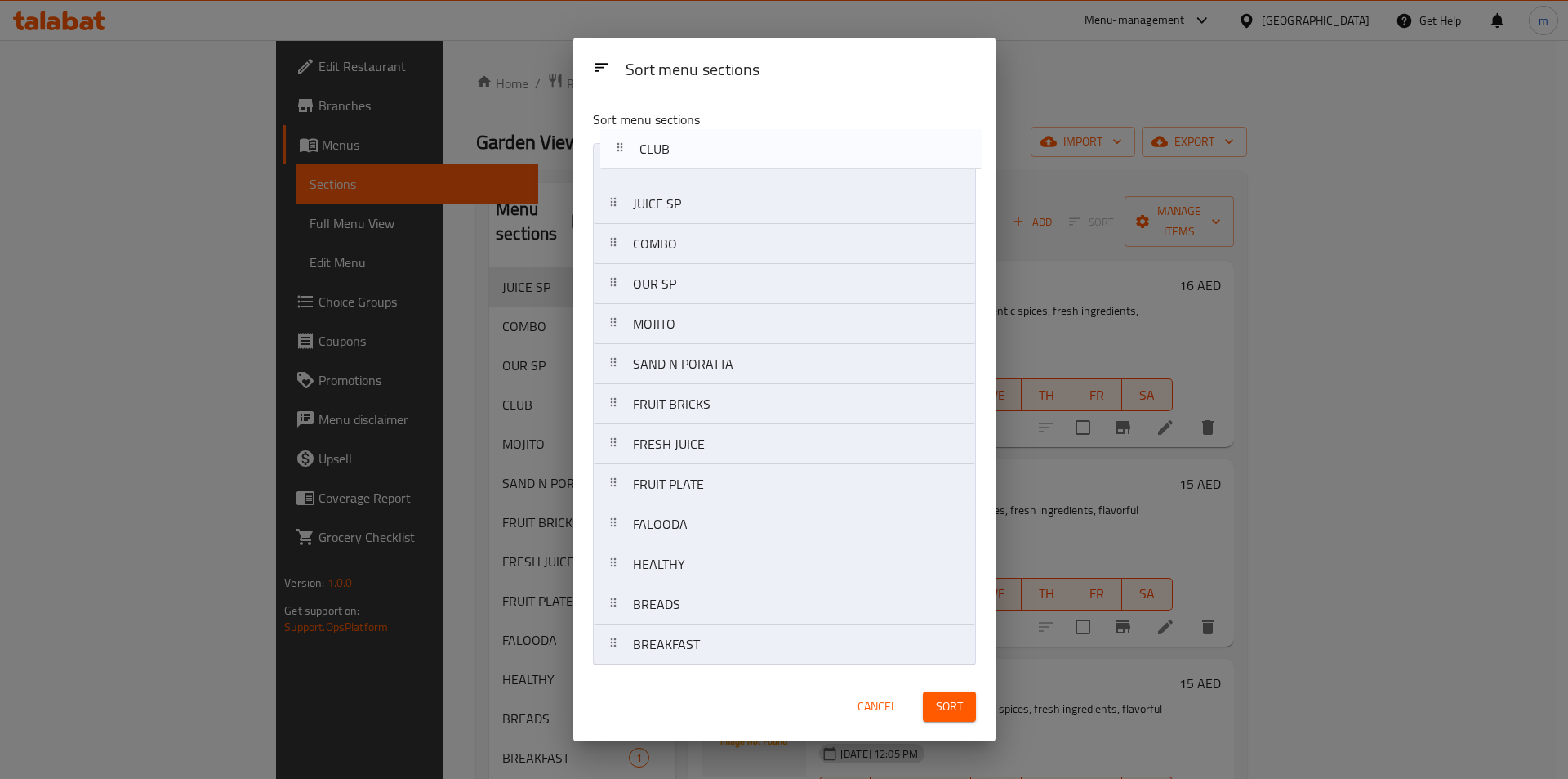
drag, startPoint x: 676, startPoint y: 292, endPoint x: 682, endPoint y: 154, distance: 138.1
click at [682, 154] on nav "JUICE SP COMBO OUR SP CLUB MOJITO SAND N PORATTA FRUIT BRICKS FRESH JUICE FRUIT…" at bounding box center [784, 404] width 383 height 522
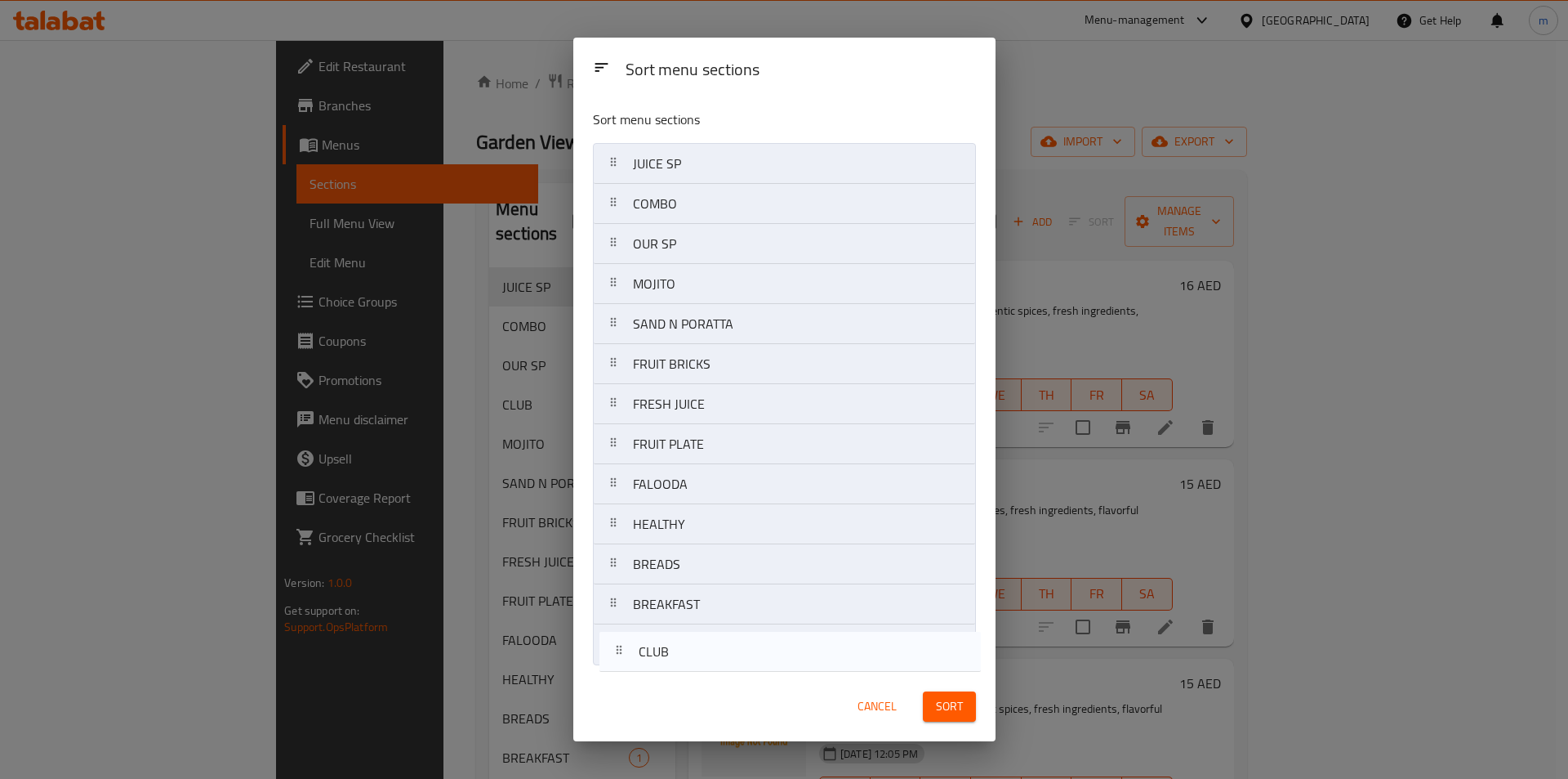
drag, startPoint x: 712, startPoint y: 163, endPoint x: 722, endPoint y: 662, distance: 499.1
click at [720, 666] on div "Sort menu sections CLUB JUICE SP COMBO OUR SP MOJITO SAND N PORATTA FRUIT BRICK…" at bounding box center [785, 383] width 423 height 575
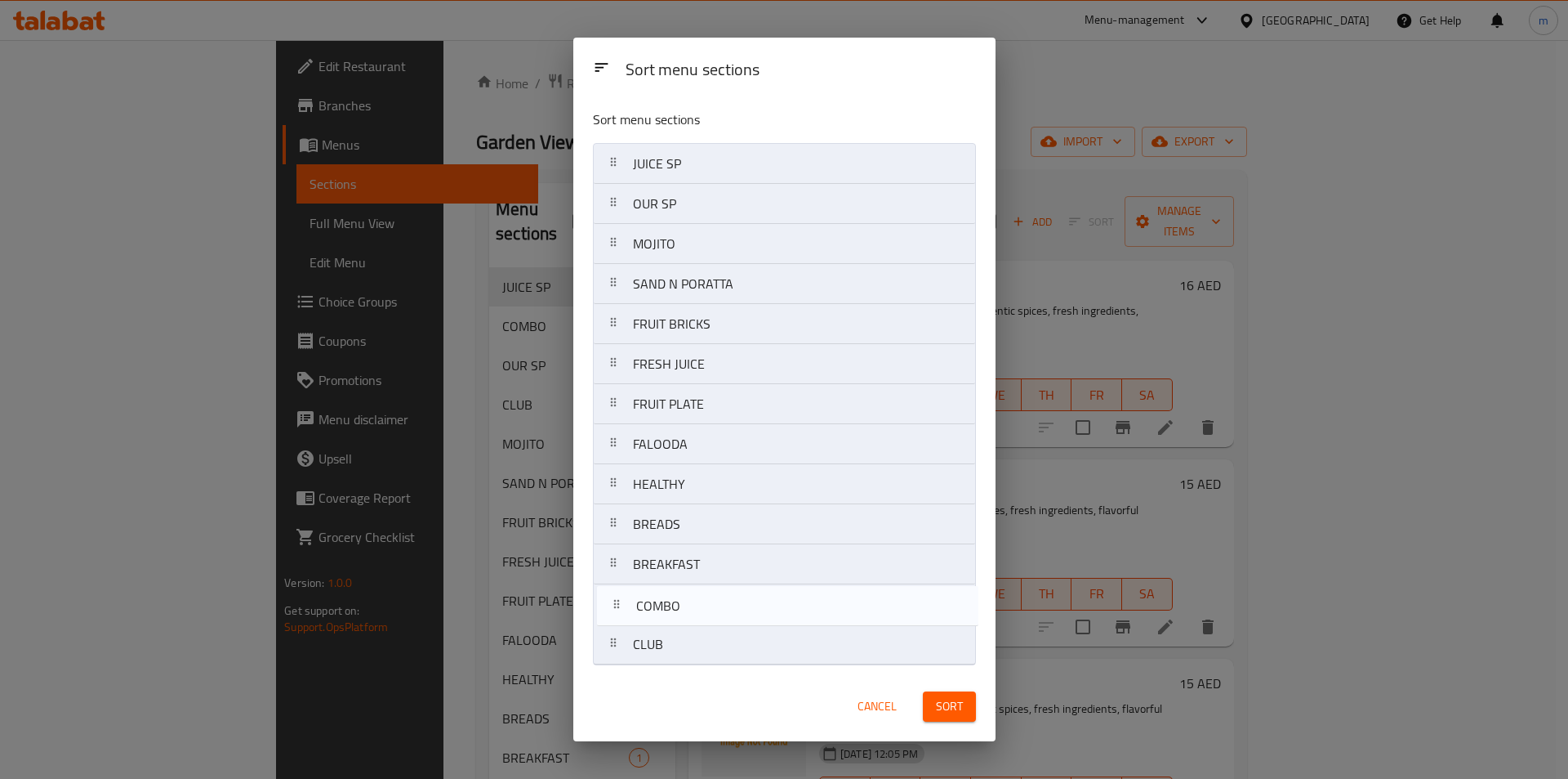
drag, startPoint x: 699, startPoint y: 207, endPoint x: 701, endPoint y: 628, distance: 421.0
click at [701, 628] on nav "JUICE SP COMBO OUR SP MOJITO SAND N PORATTA FRUIT BRICKS FRESH JUICE FRUIT PLAT…" at bounding box center [784, 404] width 383 height 522
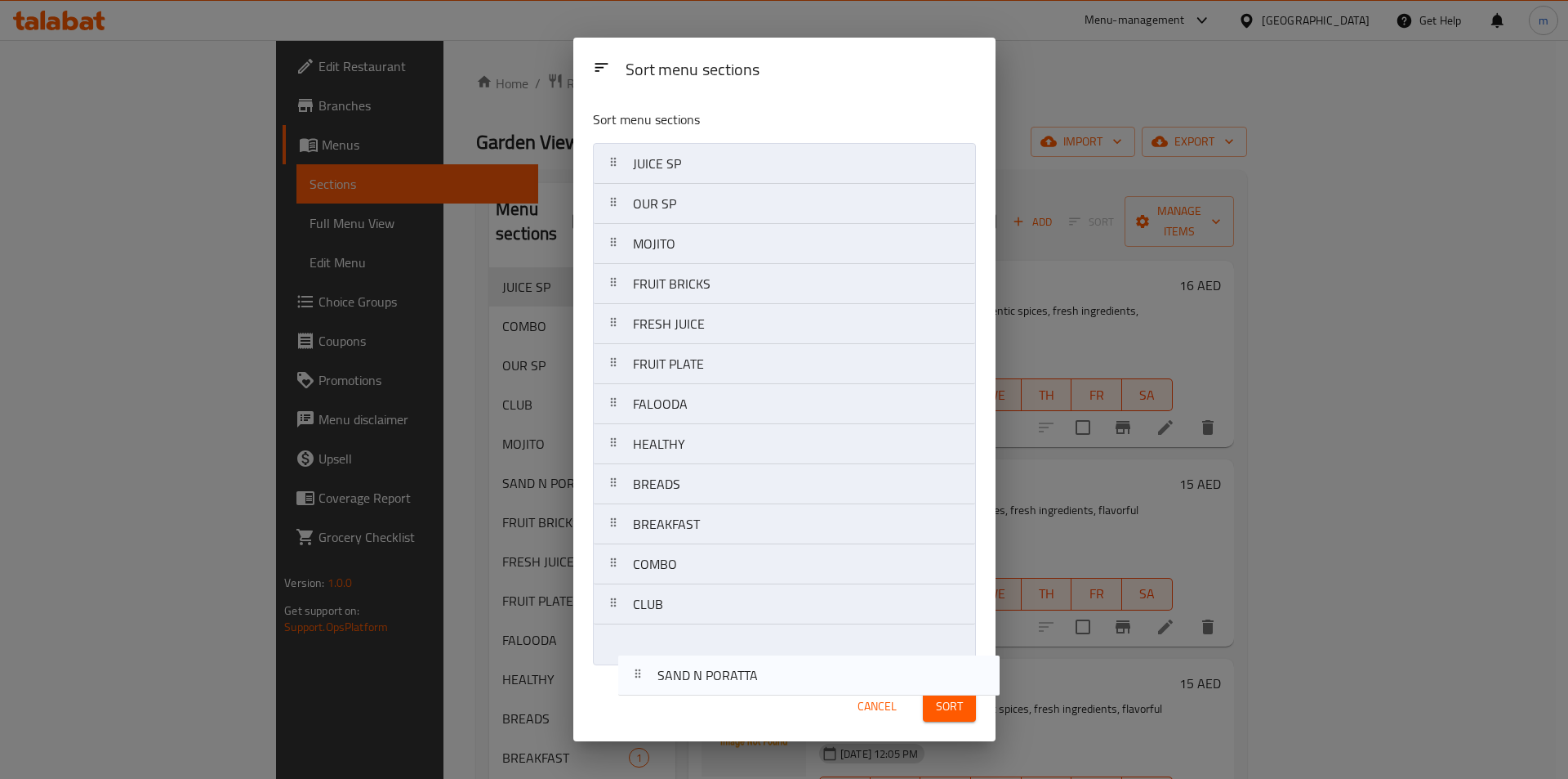
drag, startPoint x: 711, startPoint y: 287, endPoint x: 735, endPoint y: 684, distance: 397.7
click at [735, 687] on div "Sort menu sections Sort menu sections JUICE SP OUR SP MOJITO SAND N PORATTA FRU…" at bounding box center [785, 390] width 423 height 703
drag, startPoint x: 714, startPoint y: 338, endPoint x: 721, endPoint y: 709, distance: 371.1
click at [719, 712] on div "Sort menu sections Sort menu sections JUICE SP OUR SP MOJITO FRUIT BRICKS FRESH…" at bounding box center [785, 390] width 423 height 703
drag, startPoint x: 710, startPoint y: 335, endPoint x: 708, endPoint y: 691, distance: 356.0
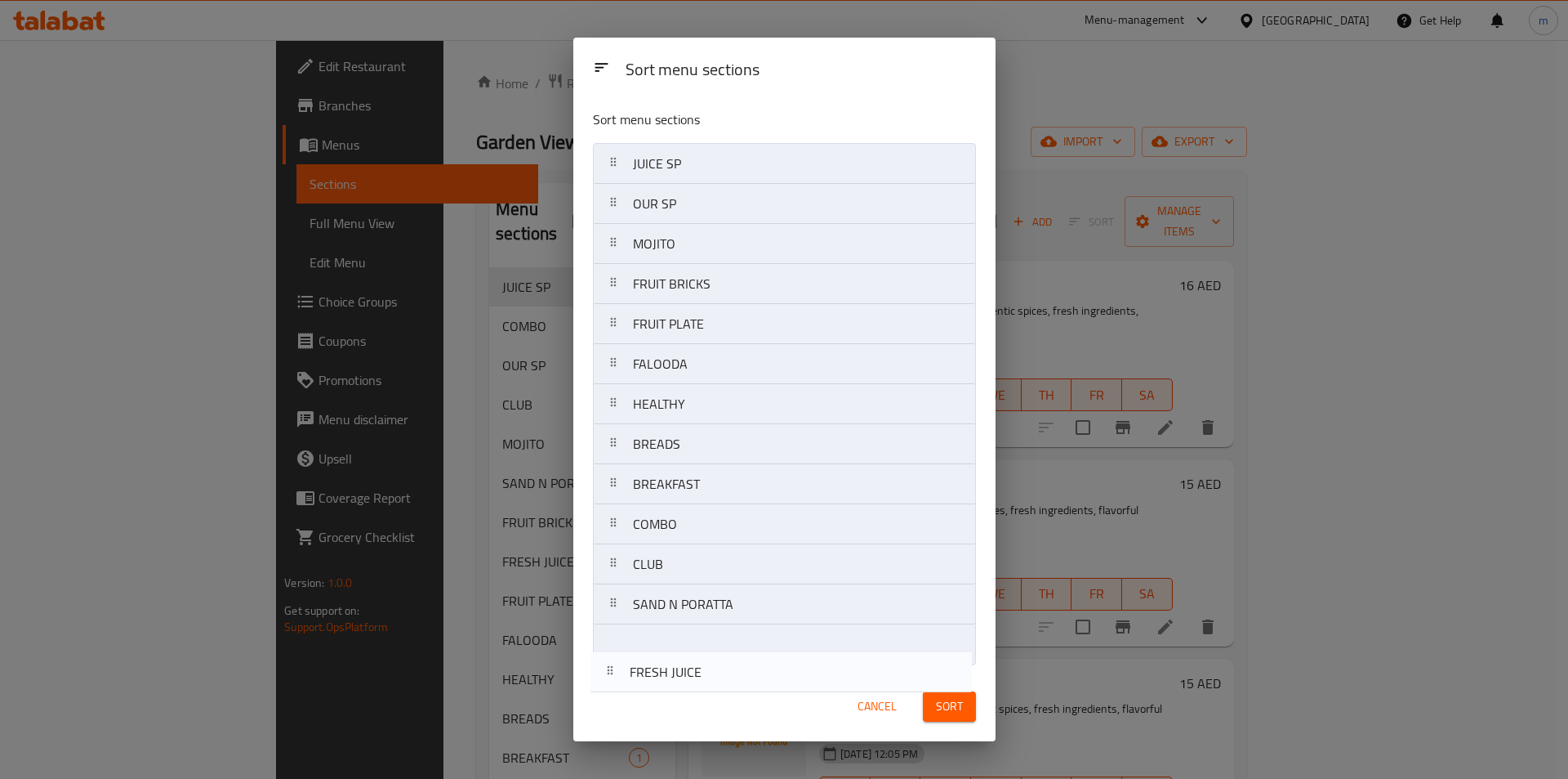
click at [708, 691] on div "Sort menu sections Sort menu sections JUICE SP OUR SP MOJITO FRUIT BRICKS FRESH…" at bounding box center [785, 390] width 423 height 703
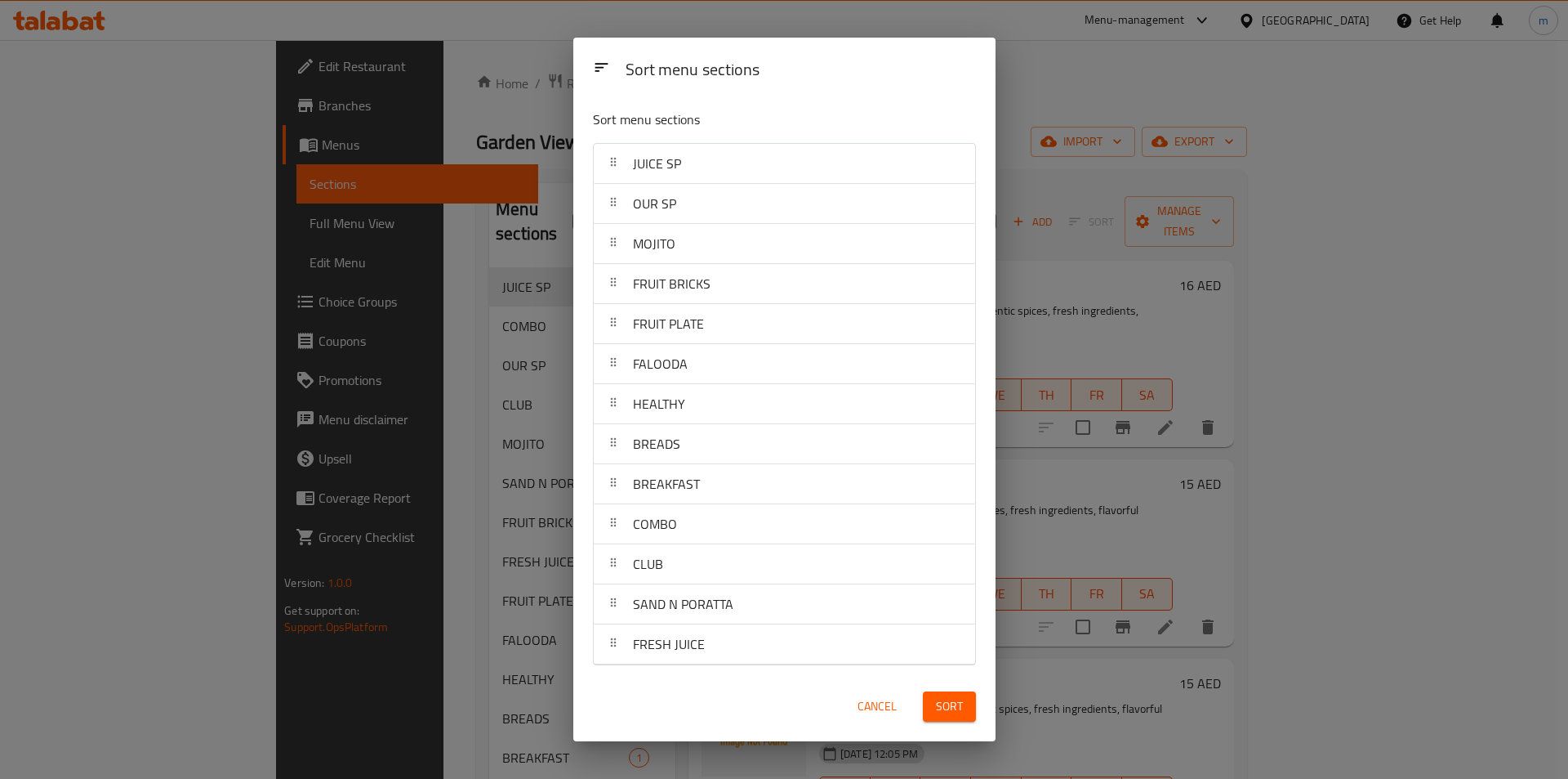
click at [940, 699] on span "Sort" at bounding box center [949, 706] width 27 height 21
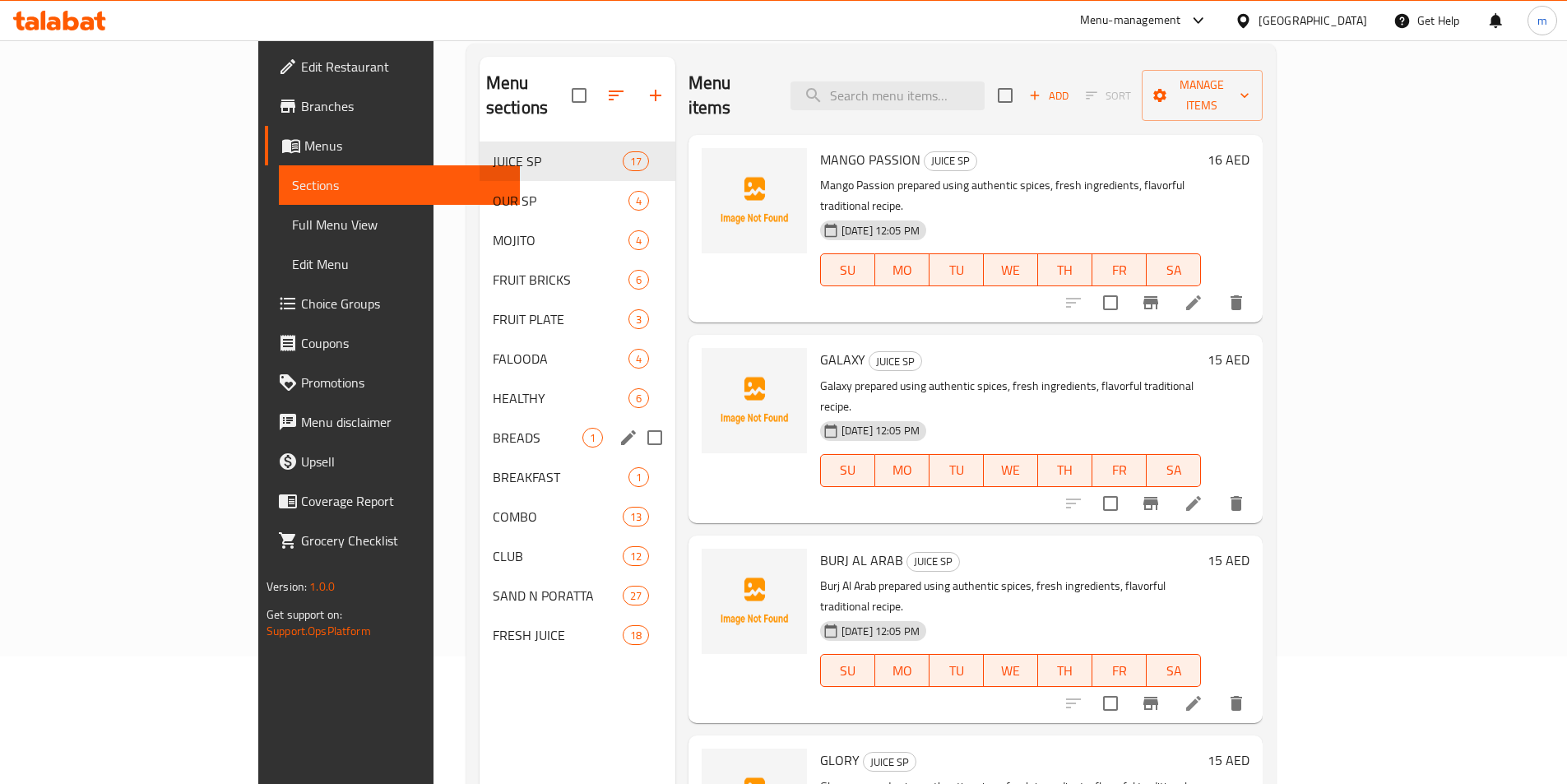
scroll to position [230, 0]
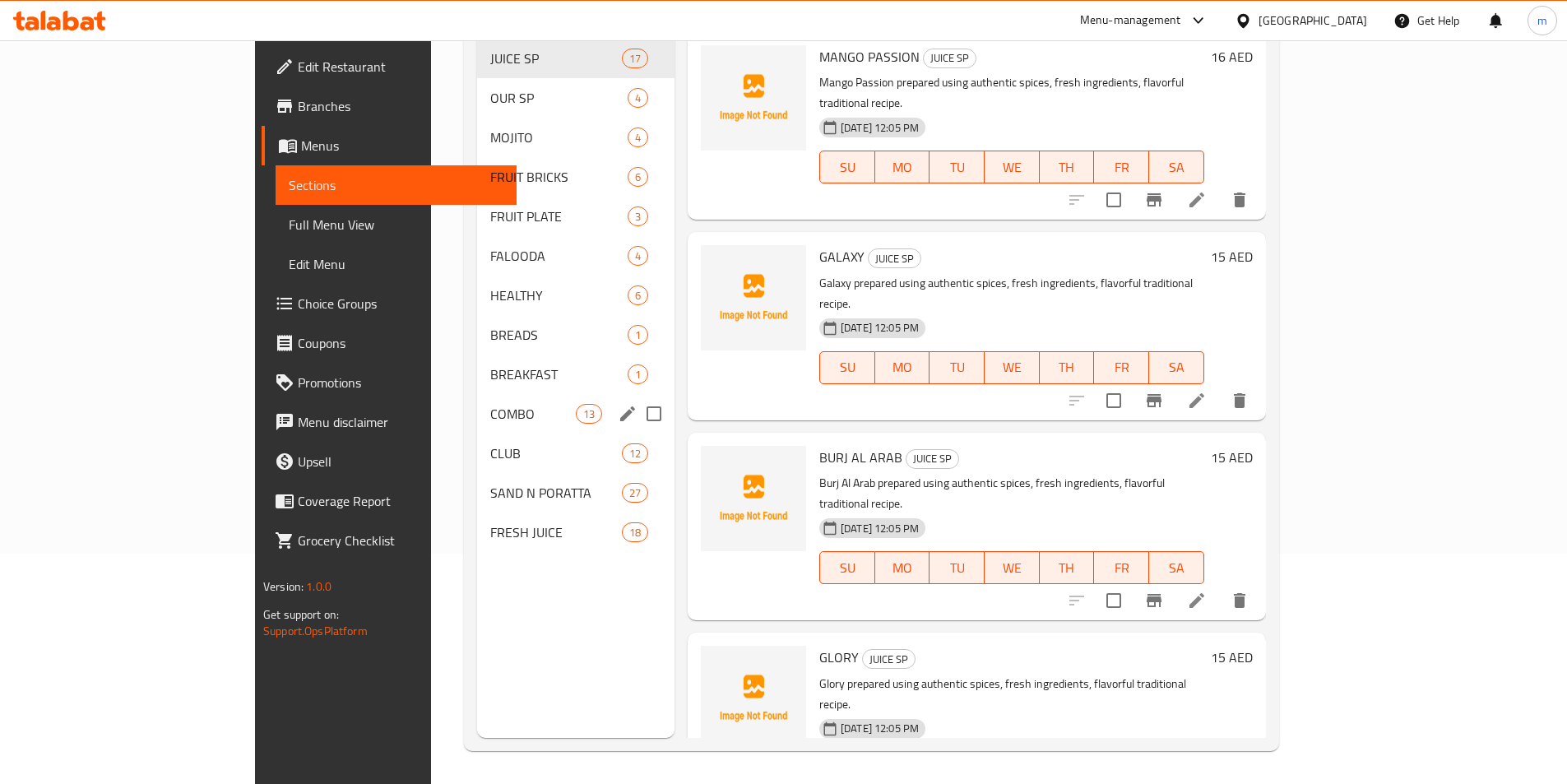
click at [490, 404] on span "COMBO" at bounding box center [533, 414] width 85 height 20
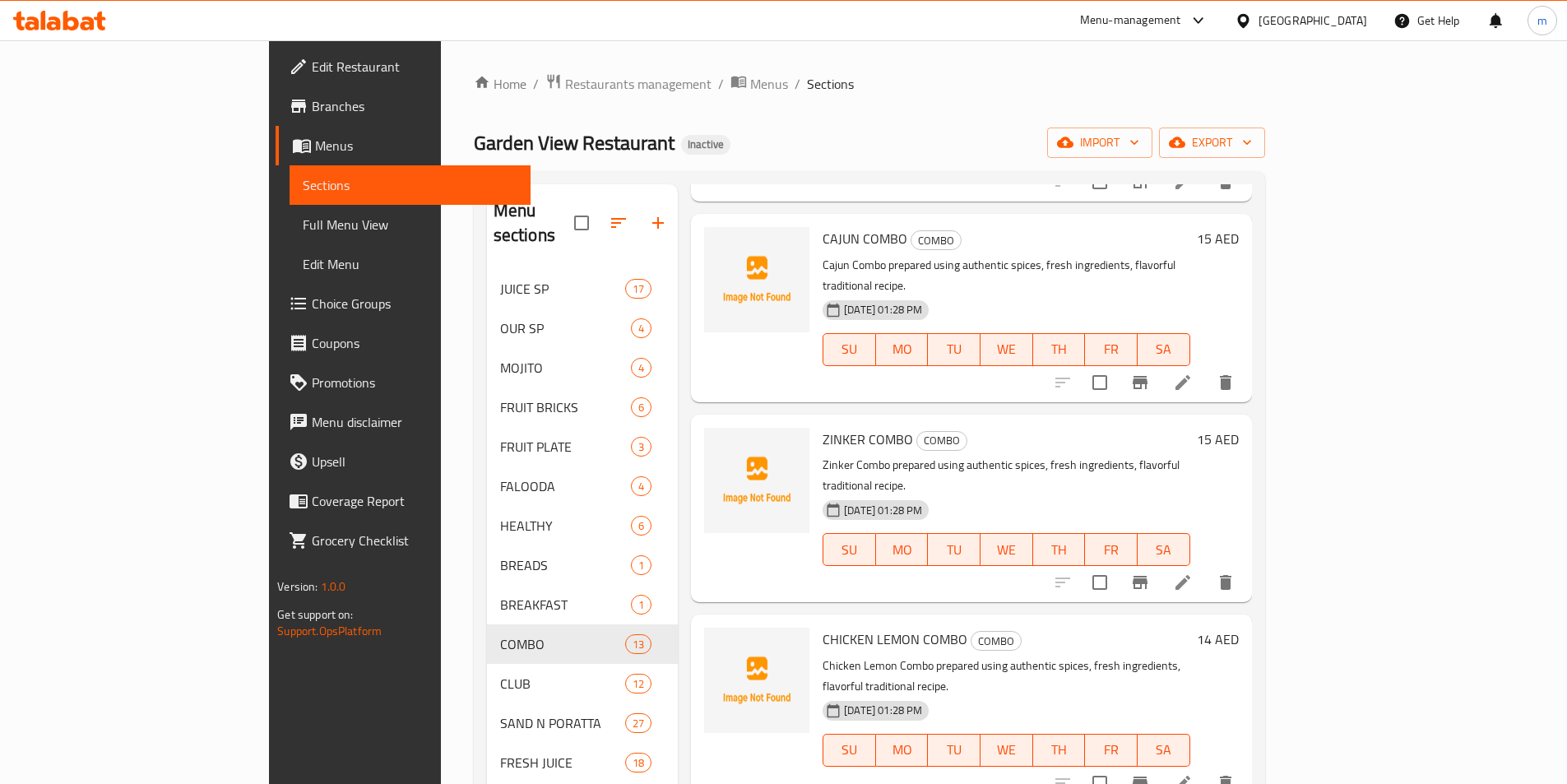
scroll to position [329, 0]
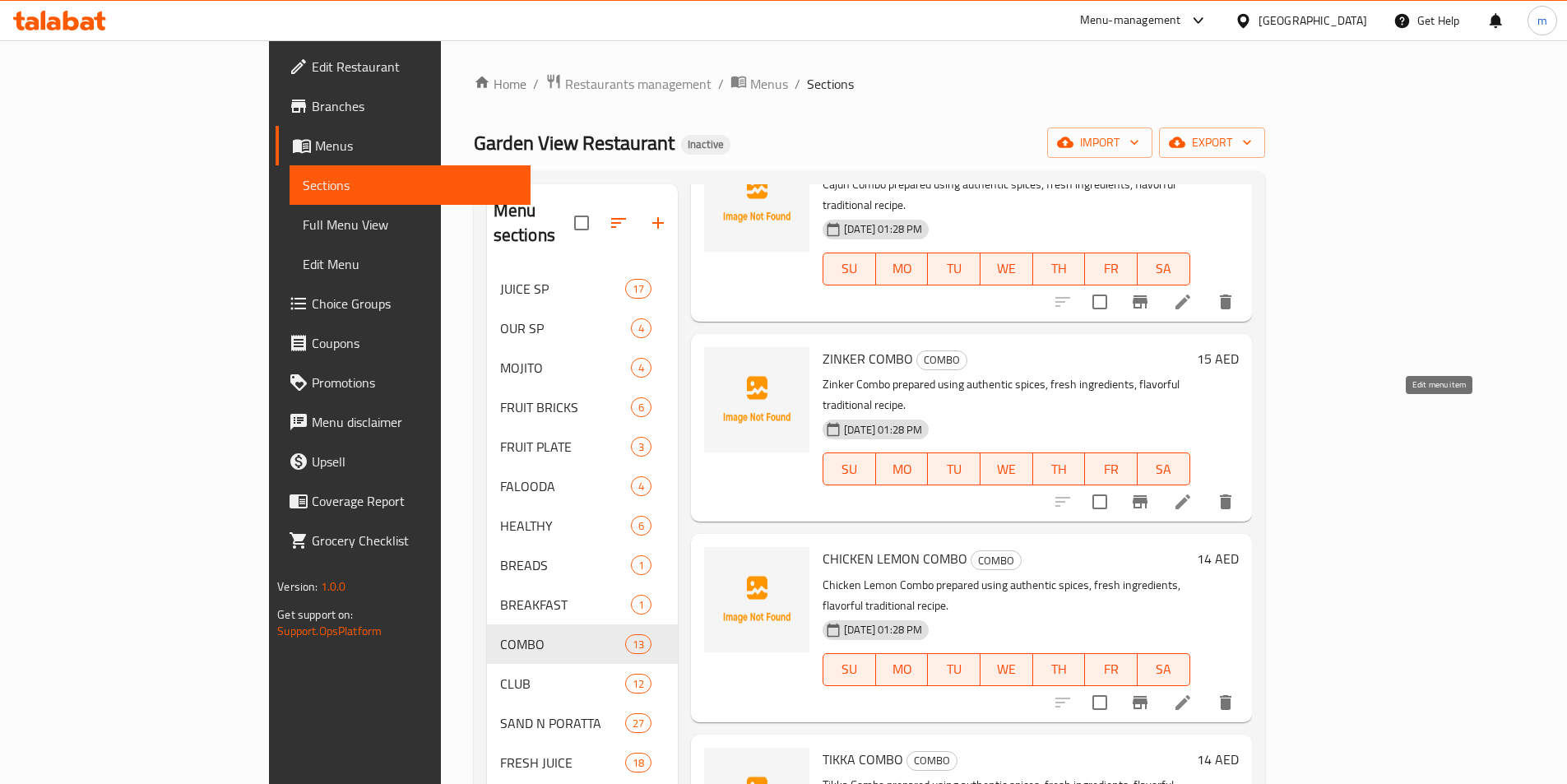
click at [1190, 494] on icon at bounding box center [1183, 502] width 14 height 14
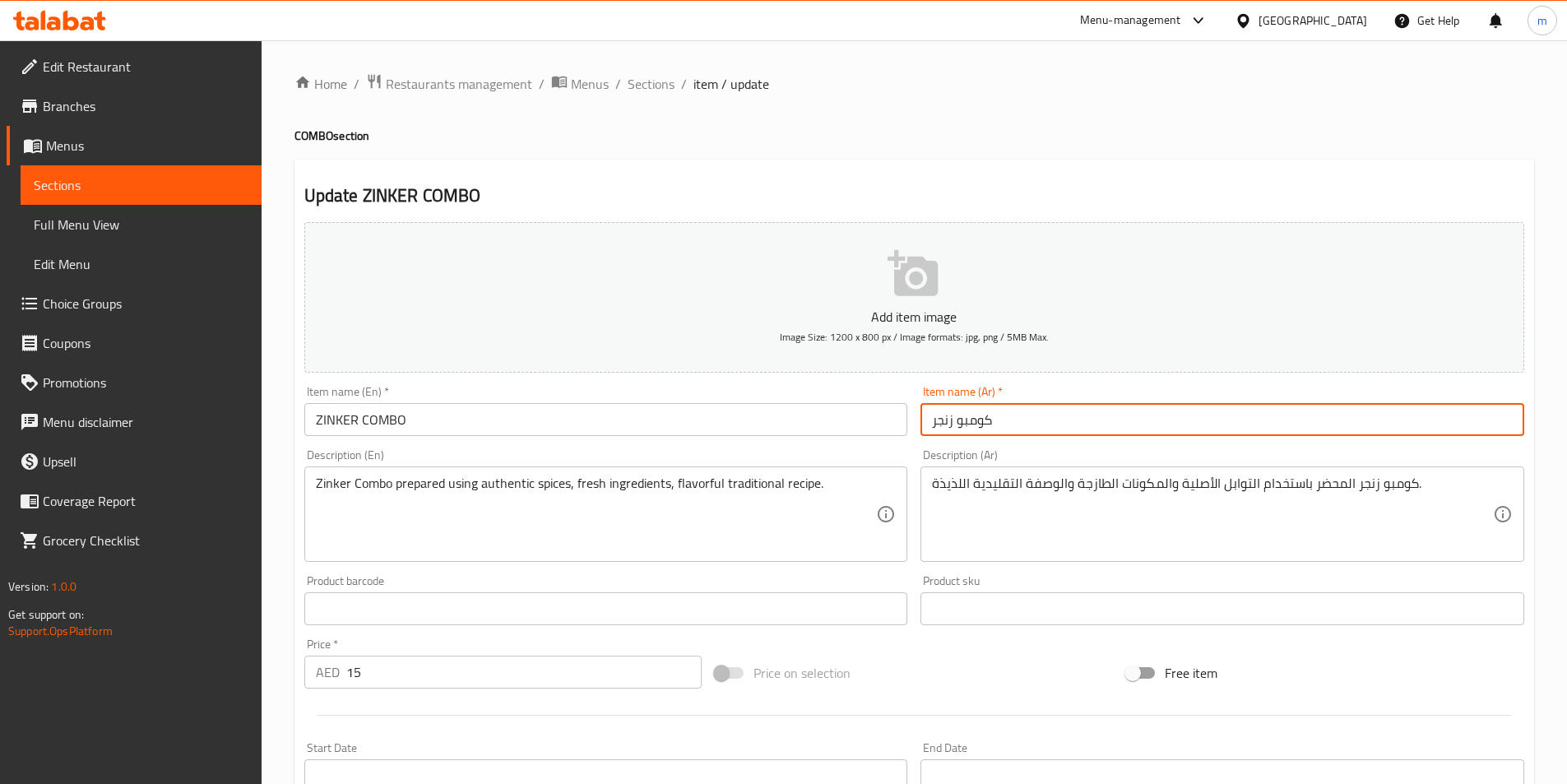
click at [938, 423] on input "كومبو زنجر" at bounding box center [1222, 419] width 604 height 33
type input "كومبو زنكر"
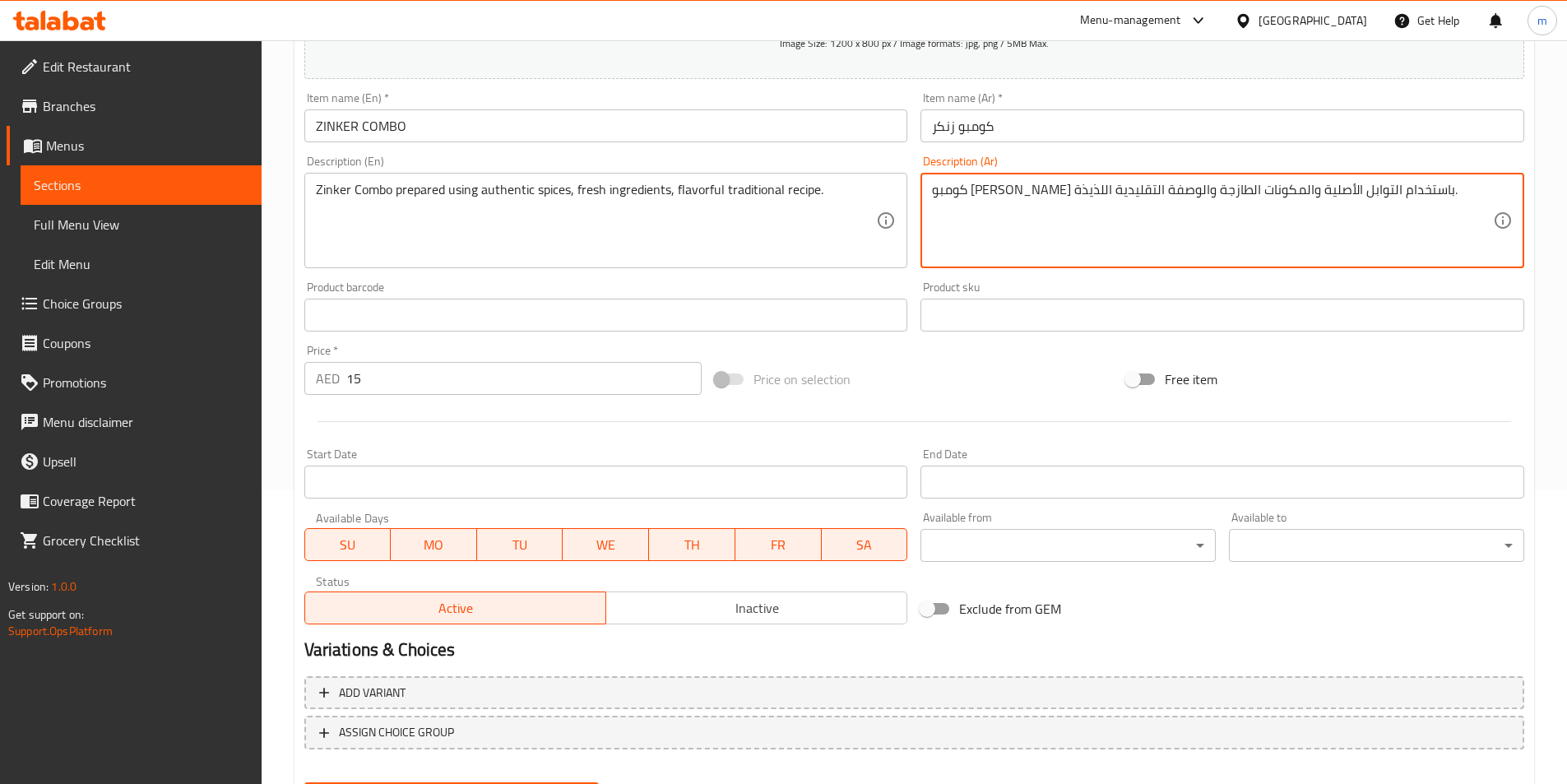
scroll to position [309, 0]
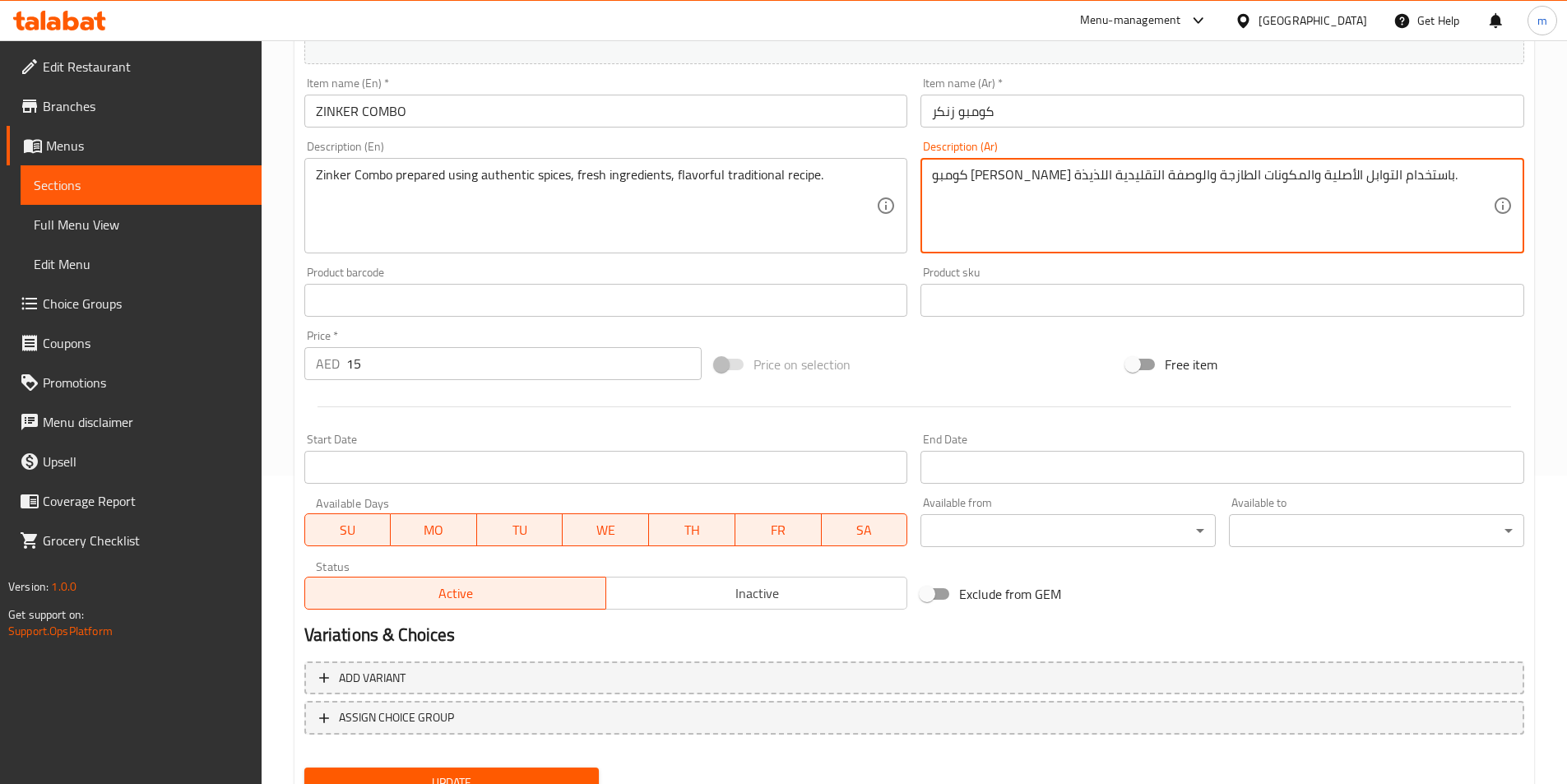
type textarea "كومبو [PERSON_NAME] باستخدام التوابل الأصلية والمكونات الطازجة والوصفة التقليدي…"
click at [512, 775] on span "Update" at bounding box center [452, 782] width 269 height 21
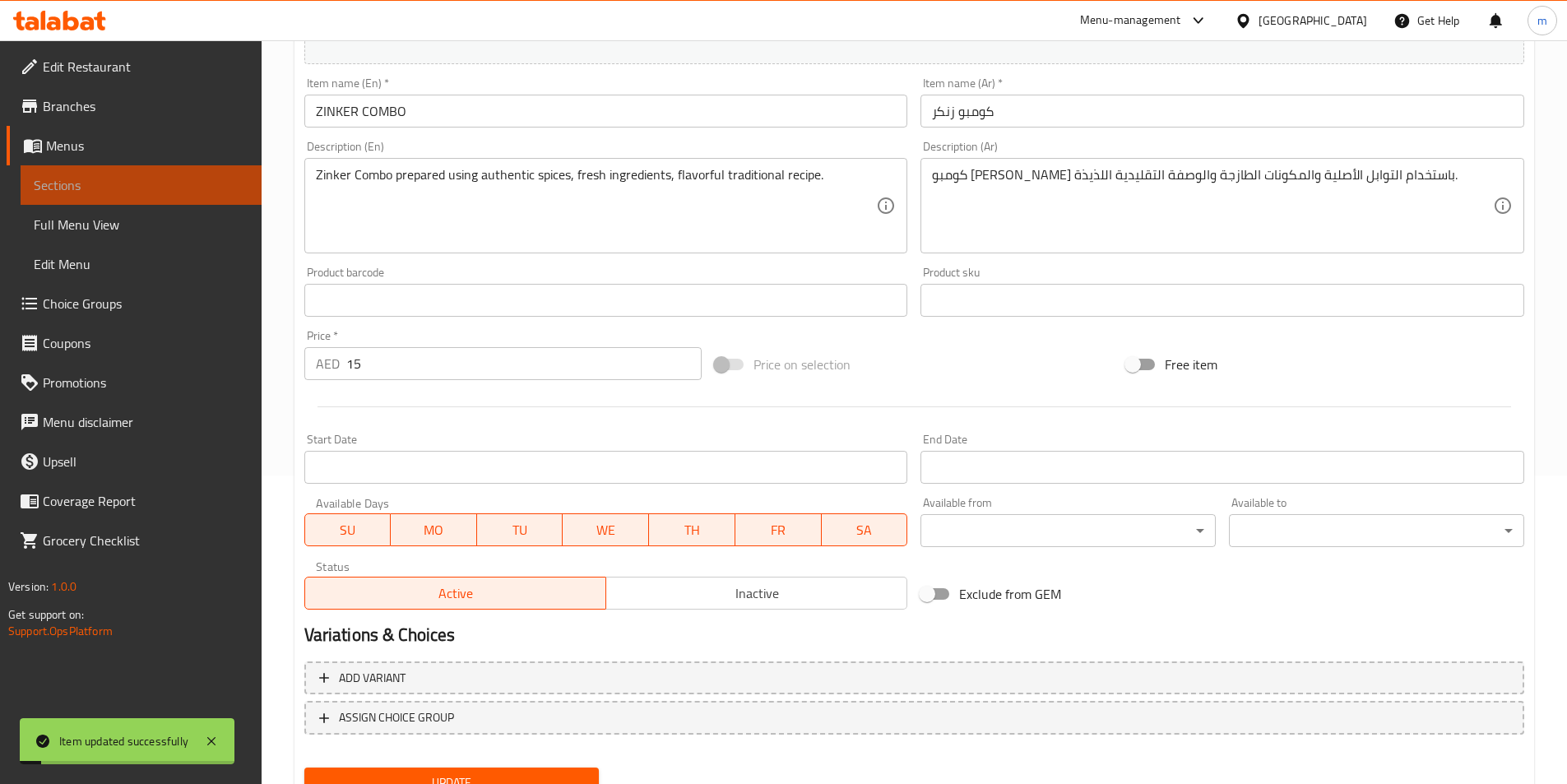
click at [101, 178] on span "Sections" at bounding box center [140, 185] width 215 height 20
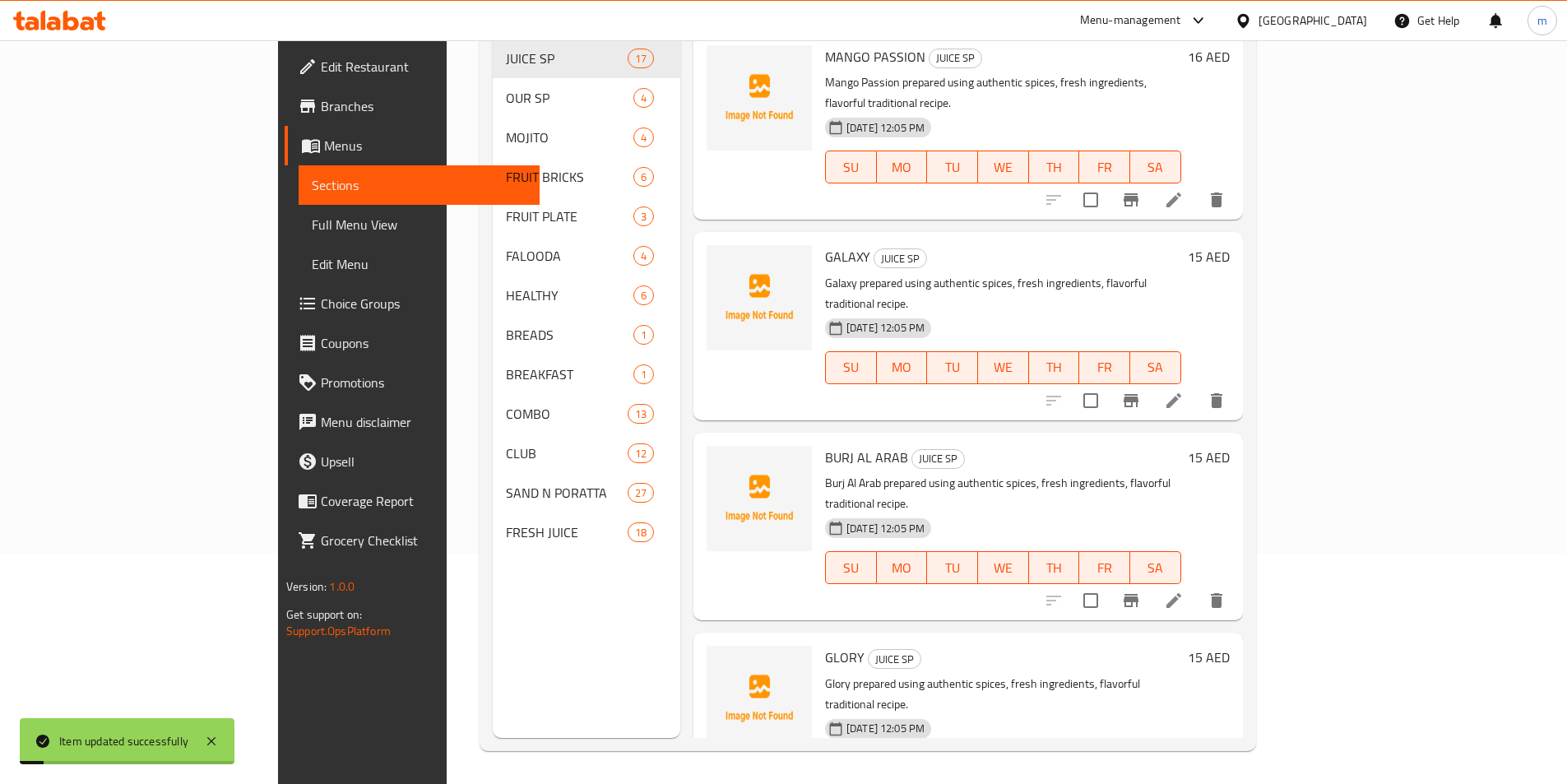
scroll to position [230, 0]
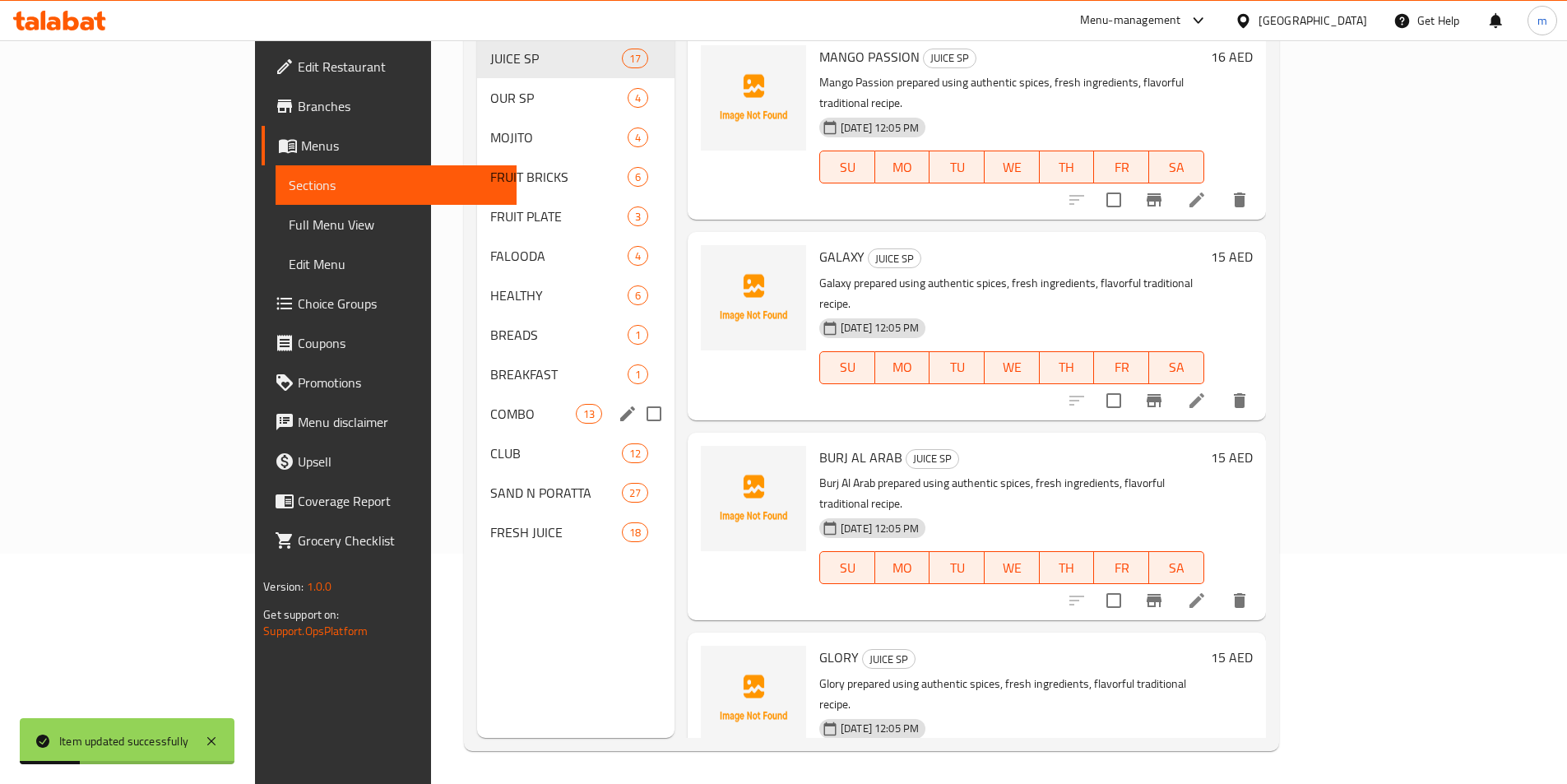
click at [477, 401] on div "COMBO 13" at bounding box center [576, 414] width 197 height 40
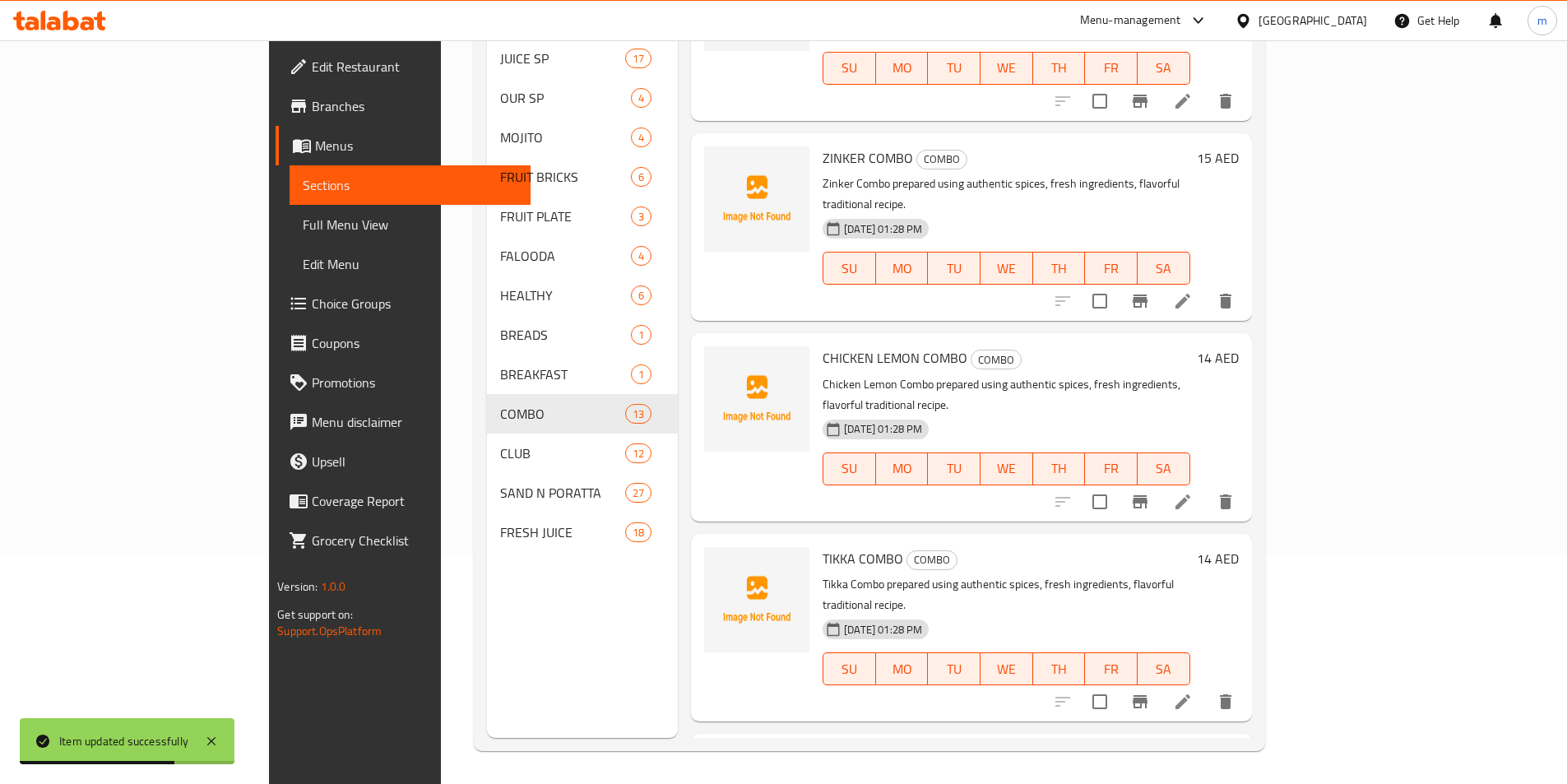
scroll to position [329, 0]
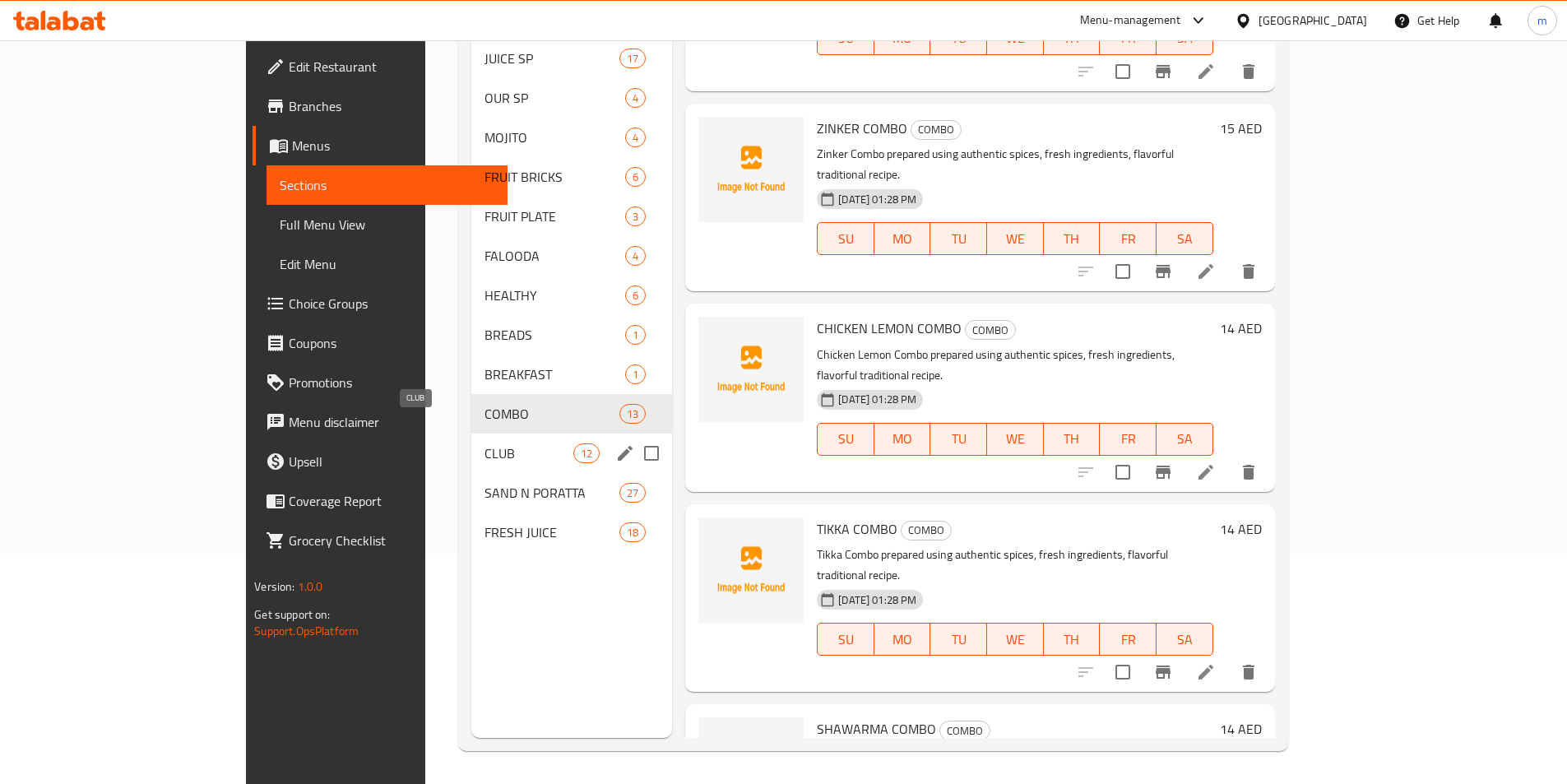
click at [485, 444] on span "CLUB" at bounding box center [529, 454] width 89 height 20
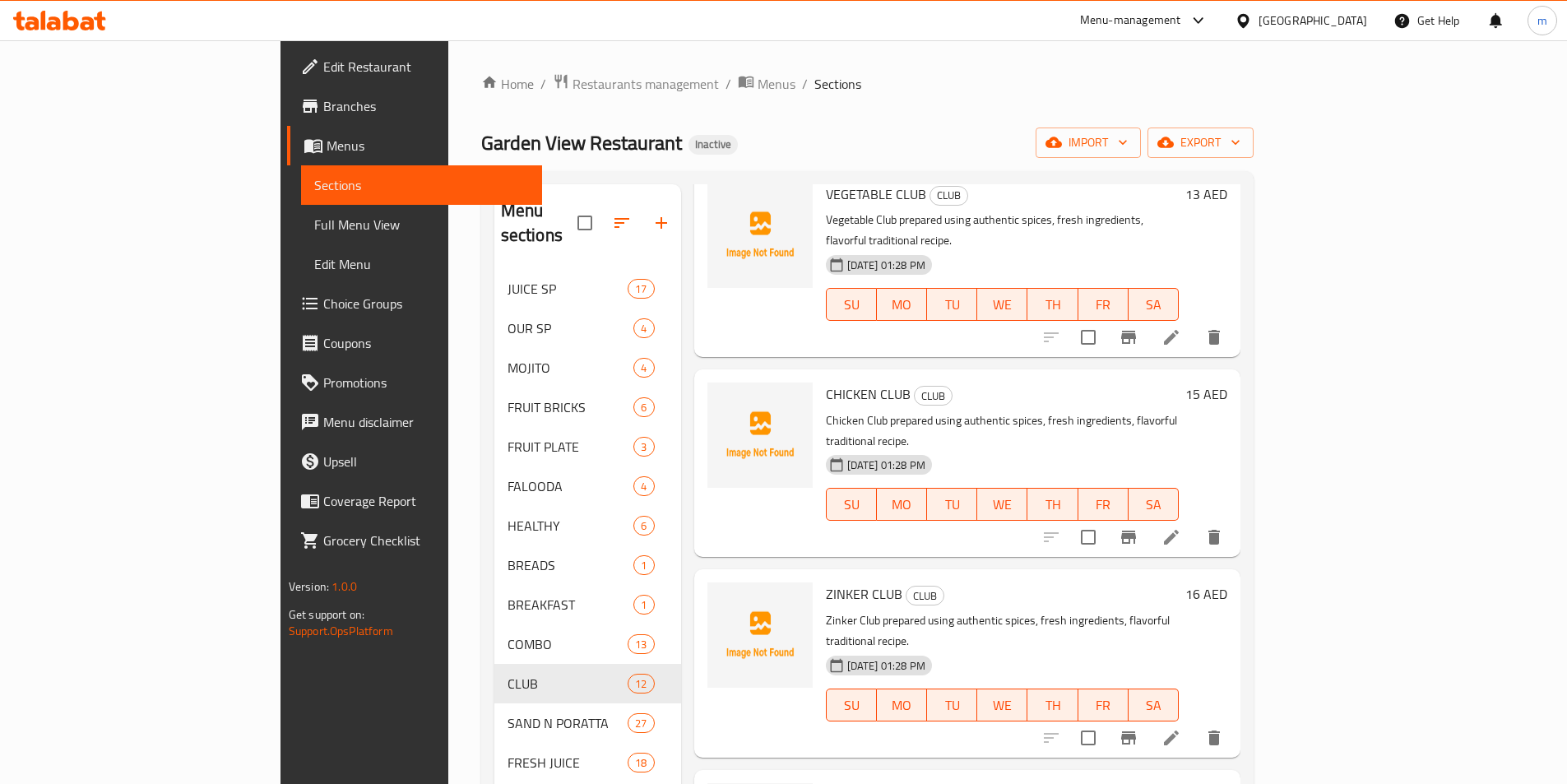
scroll to position [1398, 0]
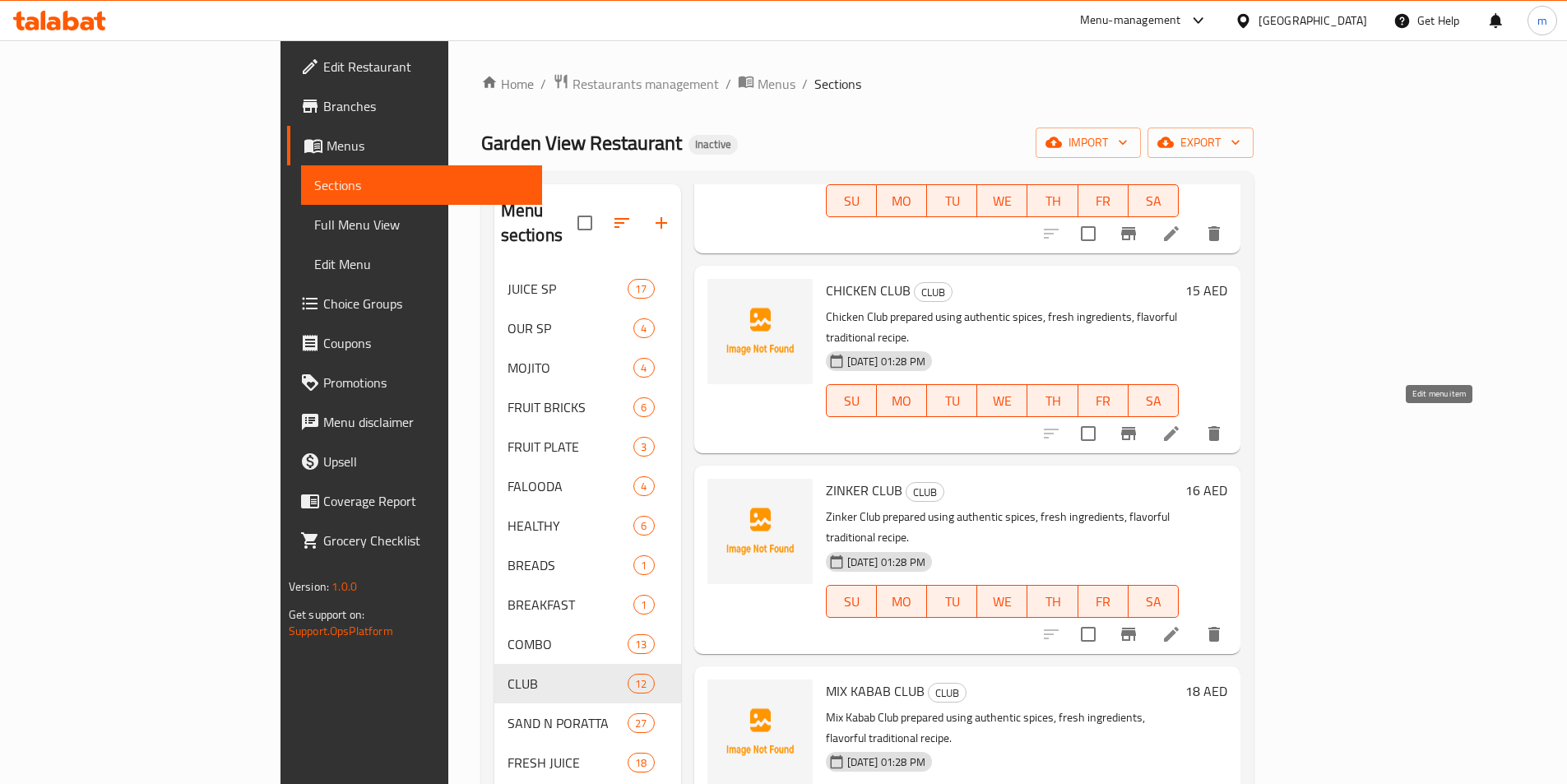
click at [1179, 626] on icon at bounding box center [1171, 634] width 14 height 14
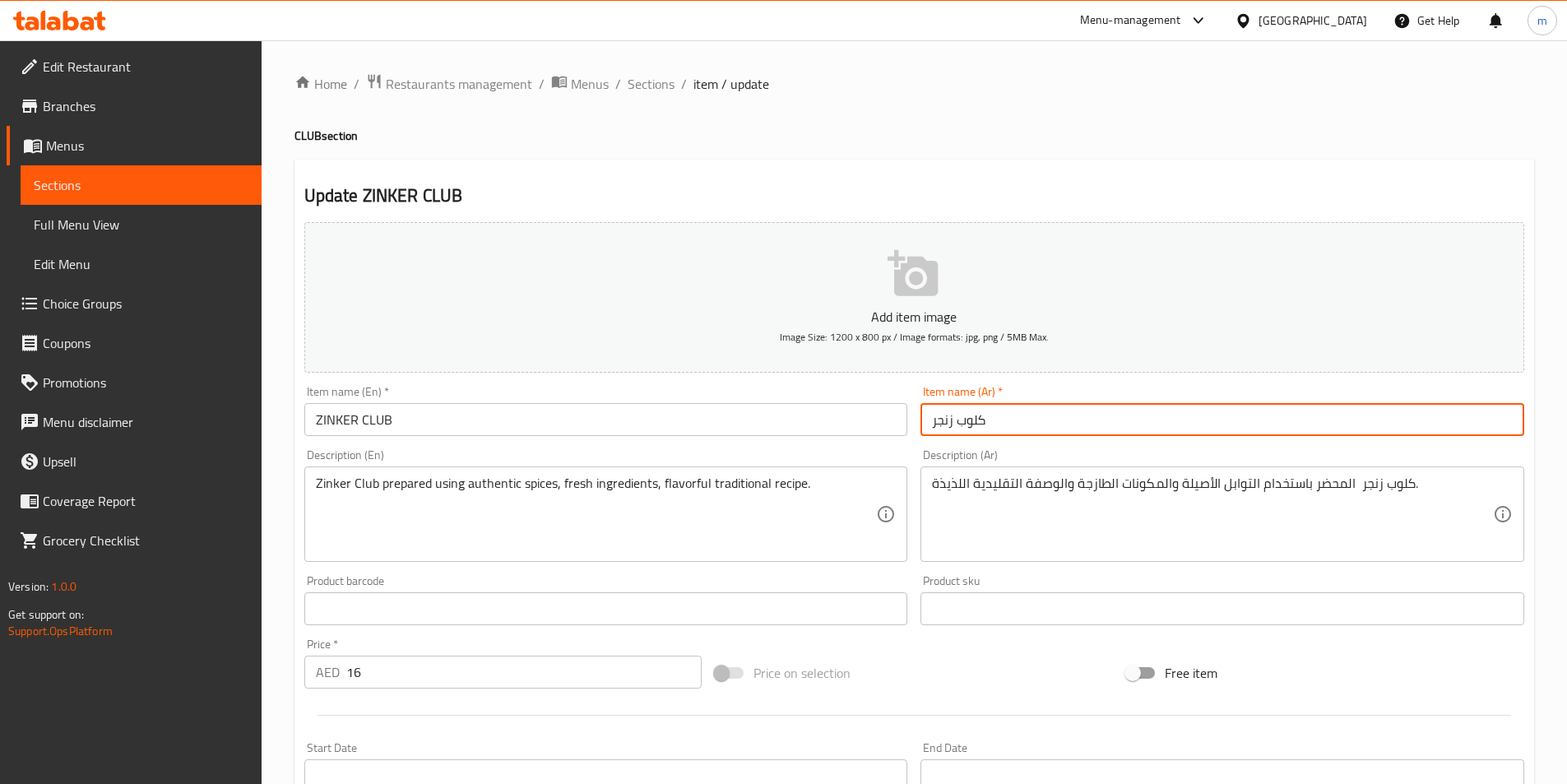
click at [940, 420] on input "كلوب زنجر" at bounding box center [1222, 419] width 604 height 33
type input "كلوب زنكر"
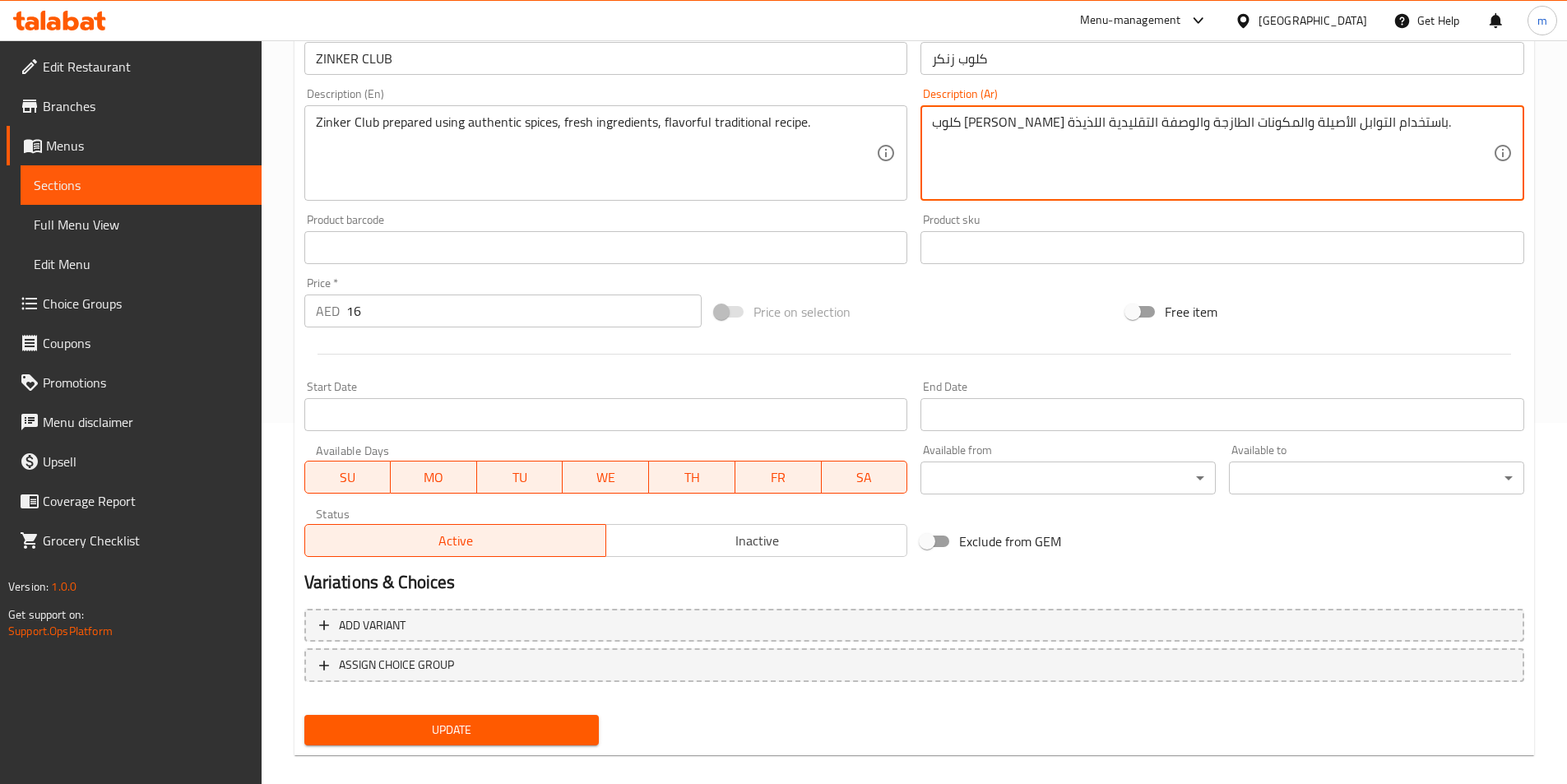
scroll to position [378, 0]
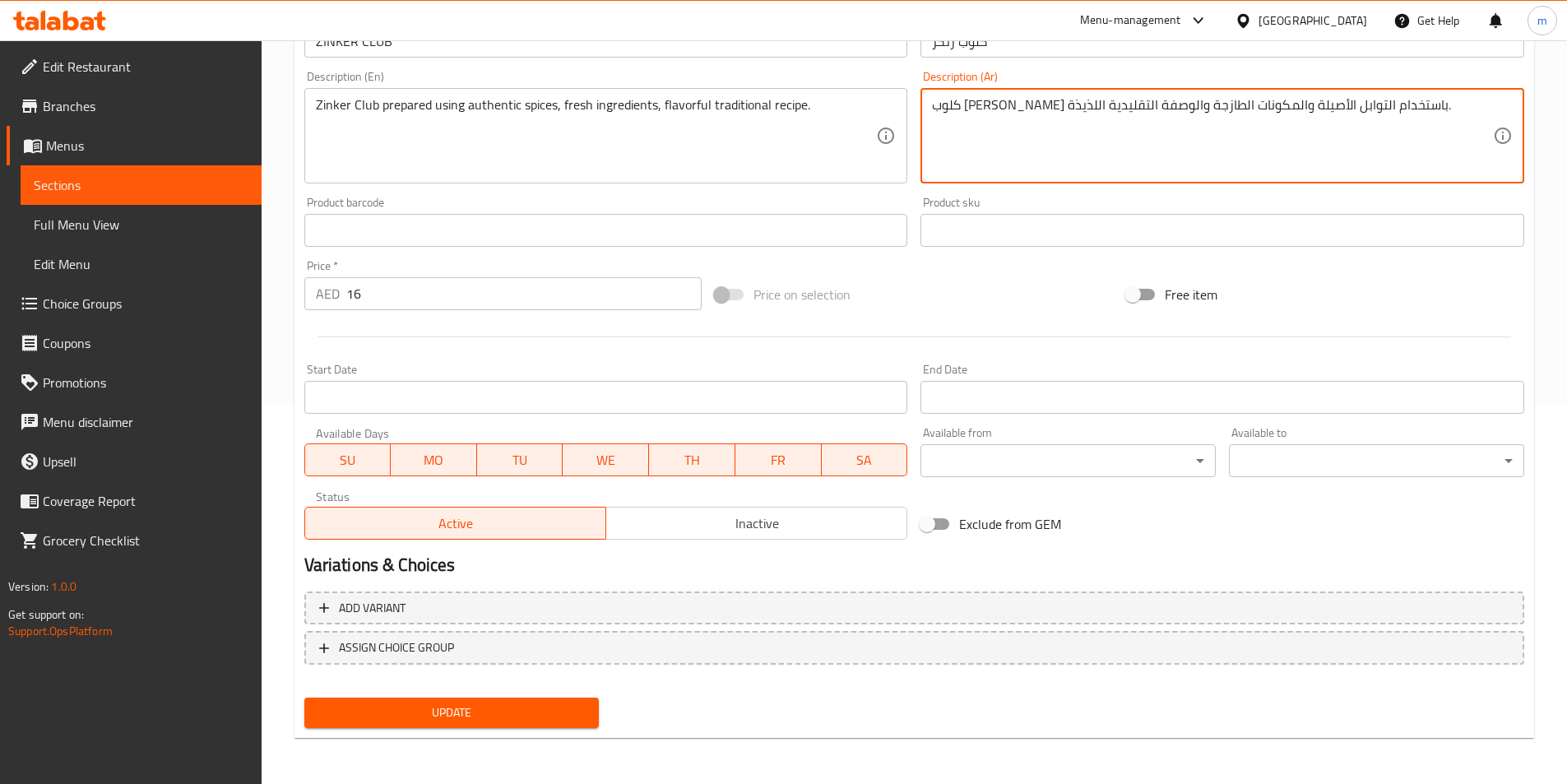
type textarea "كلوب [PERSON_NAME] باستخدام التوابل الأصيلة والمكونات الطازجة والوصفة التقليدية…"
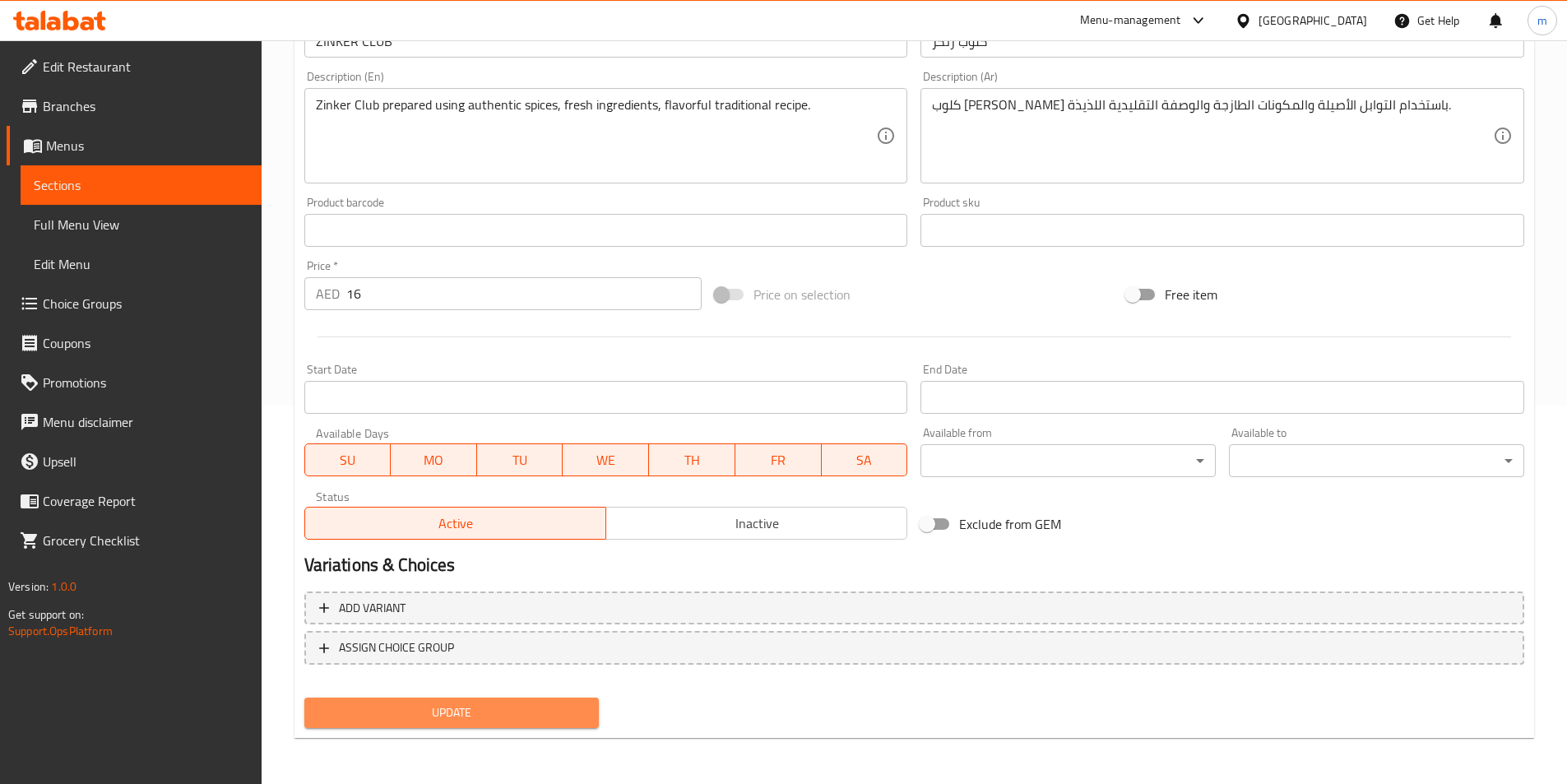
click at [545, 712] on span "Update" at bounding box center [452, 712] width 269 height 21
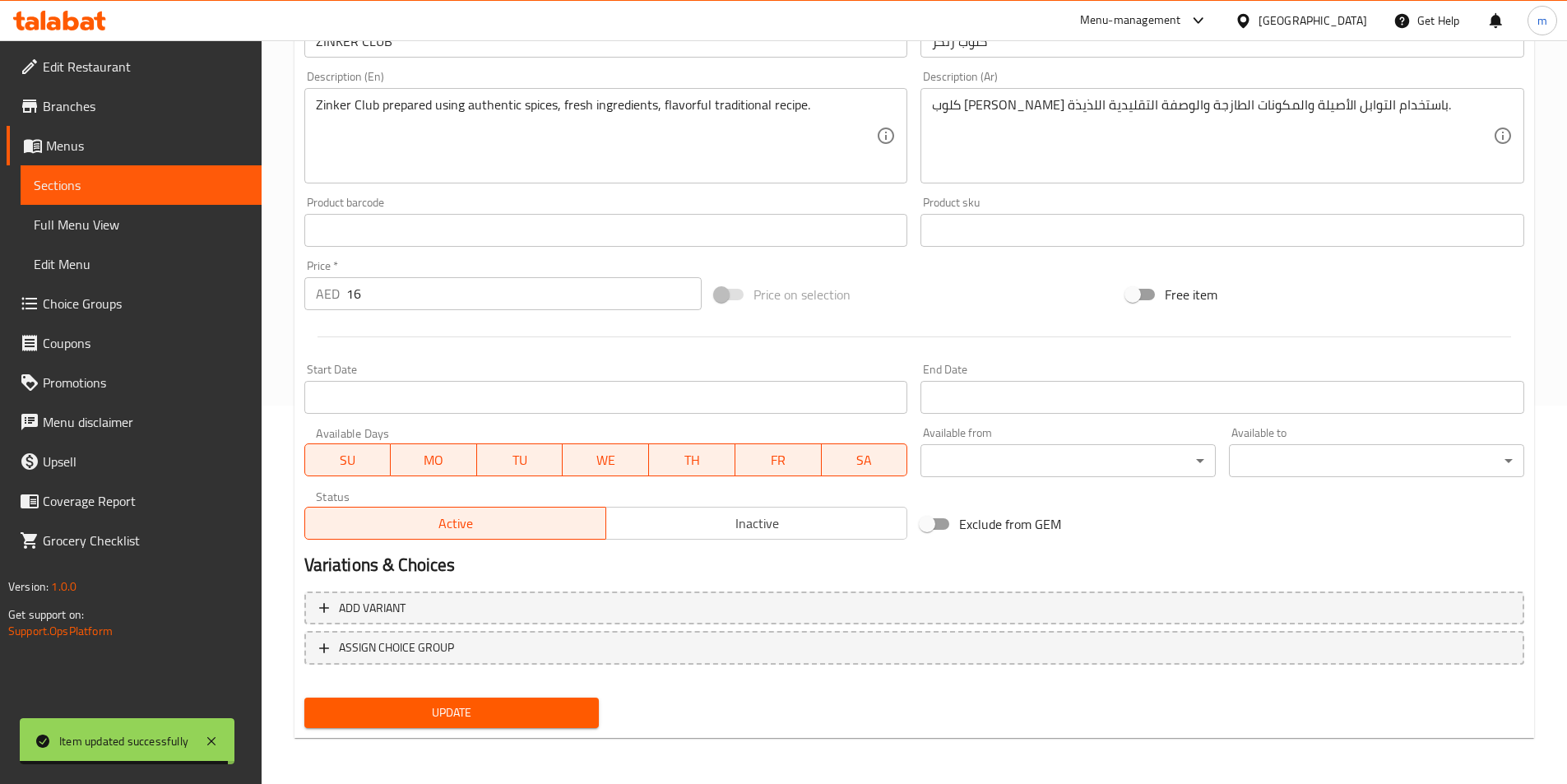
click at [141, 177] on span "Sections" at bounding box center [140, 185] width 215 height 20
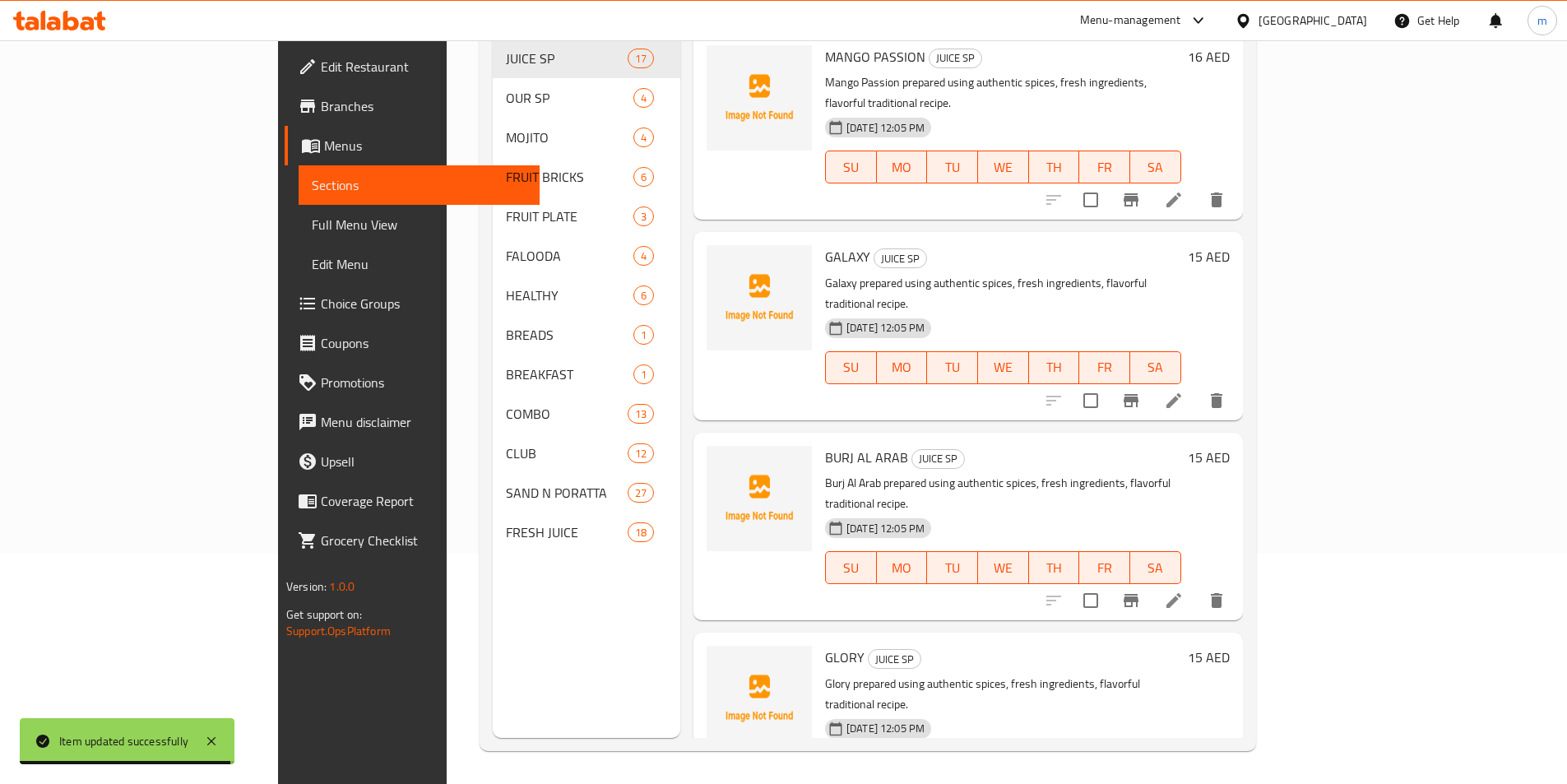
scroll to position [230, 0]
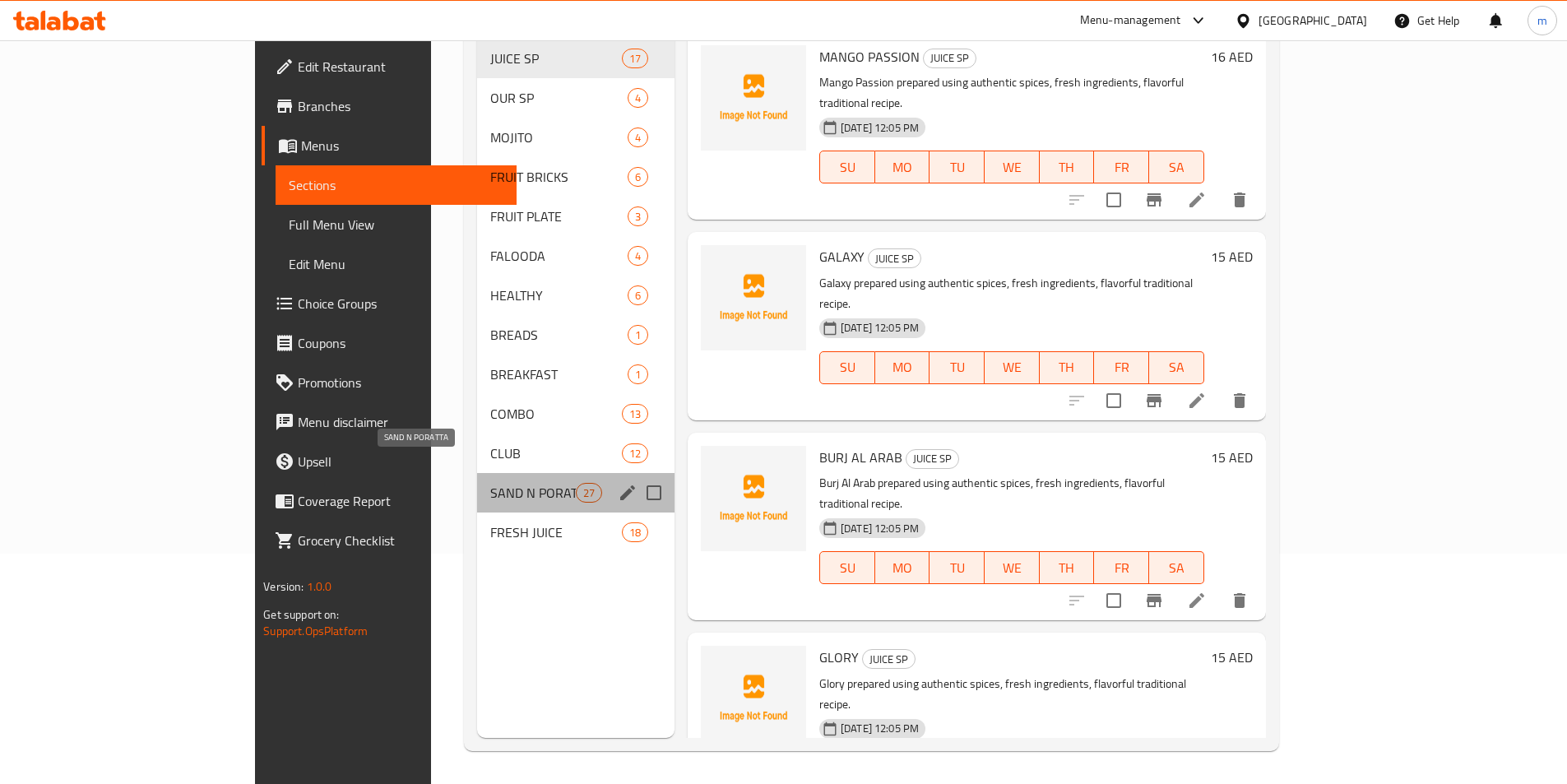
click at [490, 483] on span "SAND N PORATTA" at bounding box center [533, 492] width 85 height 20
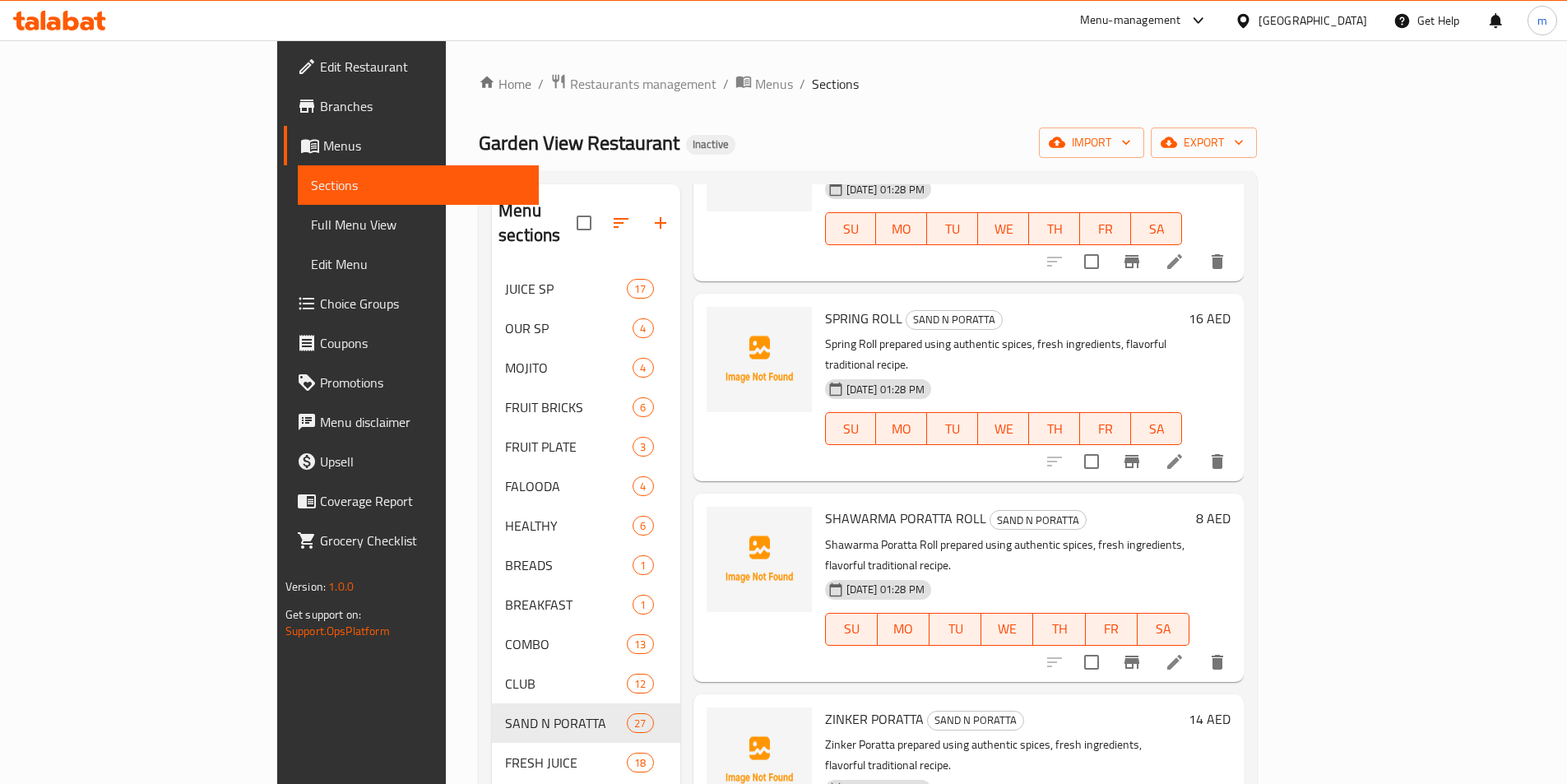
scroll to position [2302, 0]
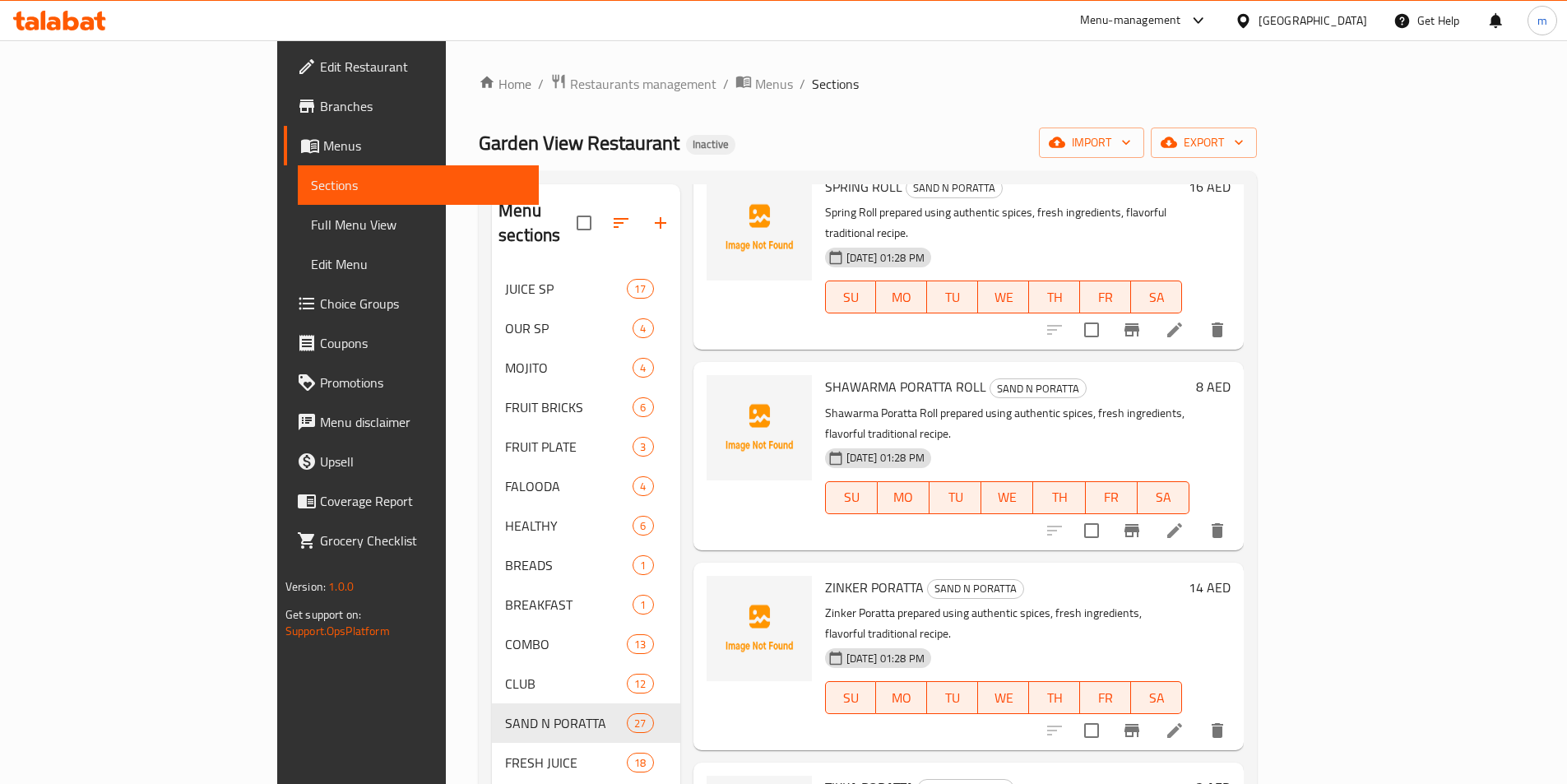
click at [1185, 721] on icon at bounding box center [1175, 731] width 20 height 20
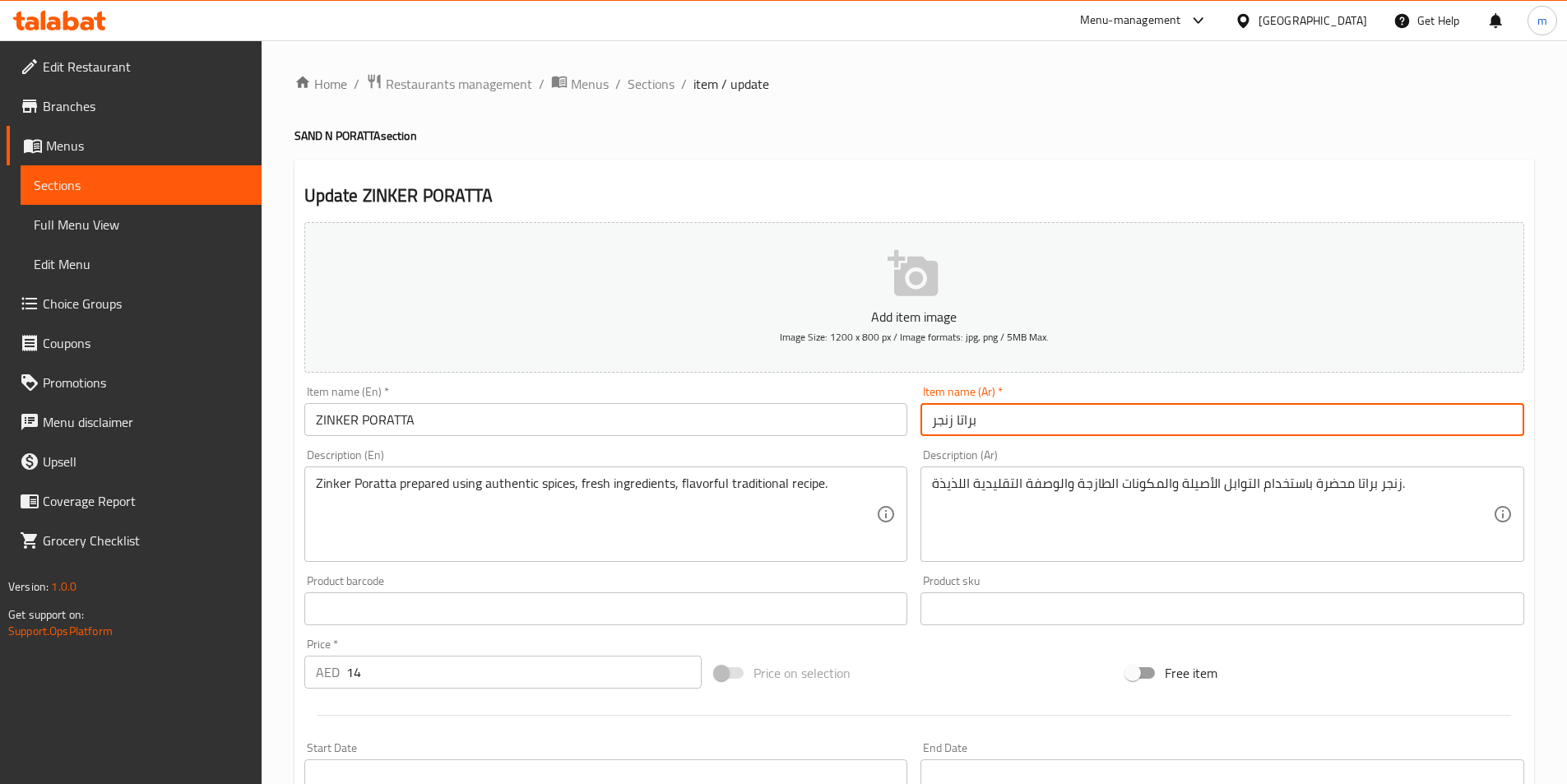
click at [941, 421] on input "براتا زنجر" at bounding box center [1222, 419] width 604 height 33
type input "براتا زنكر"
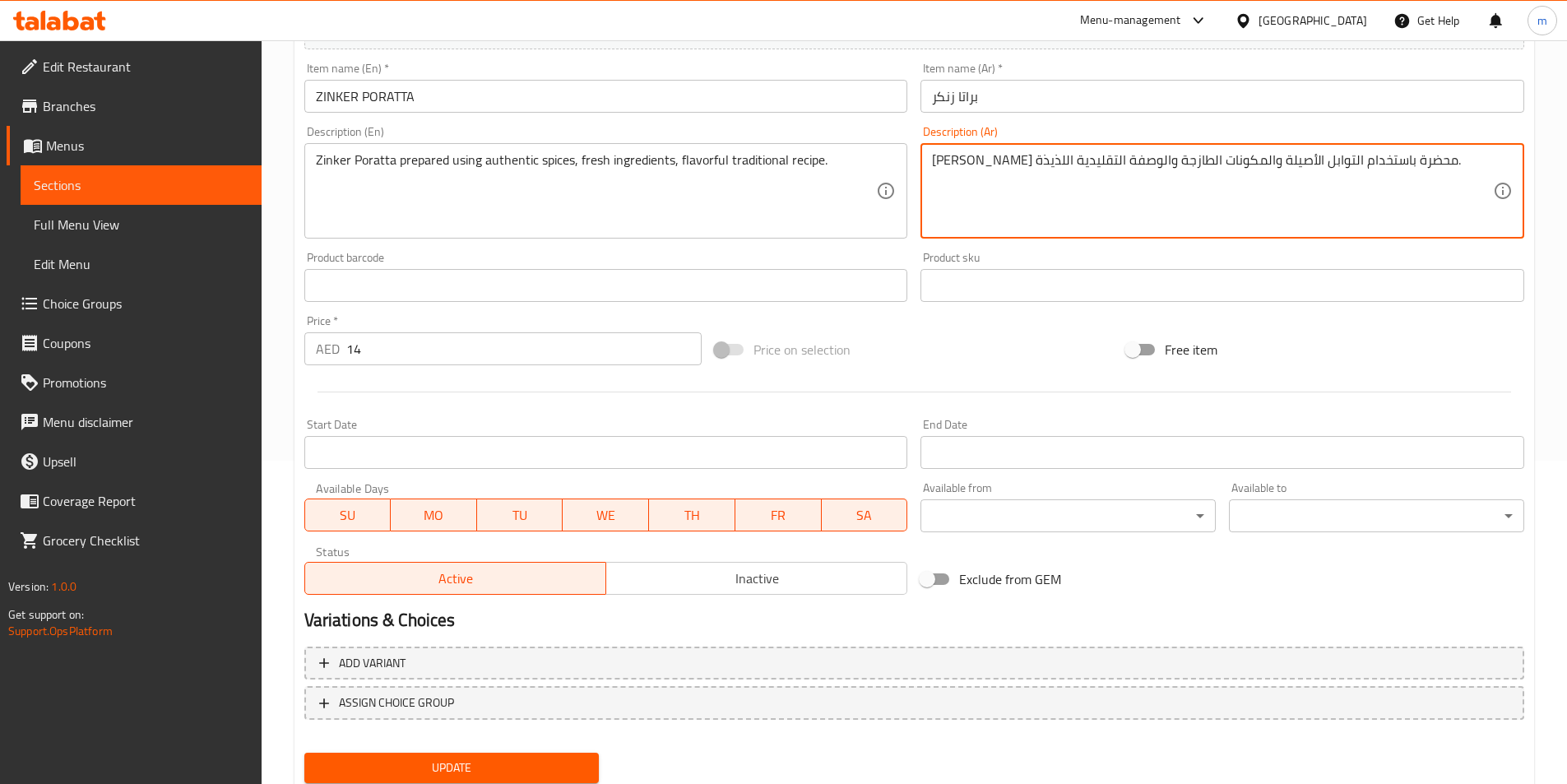
scroll to position [329, 0]
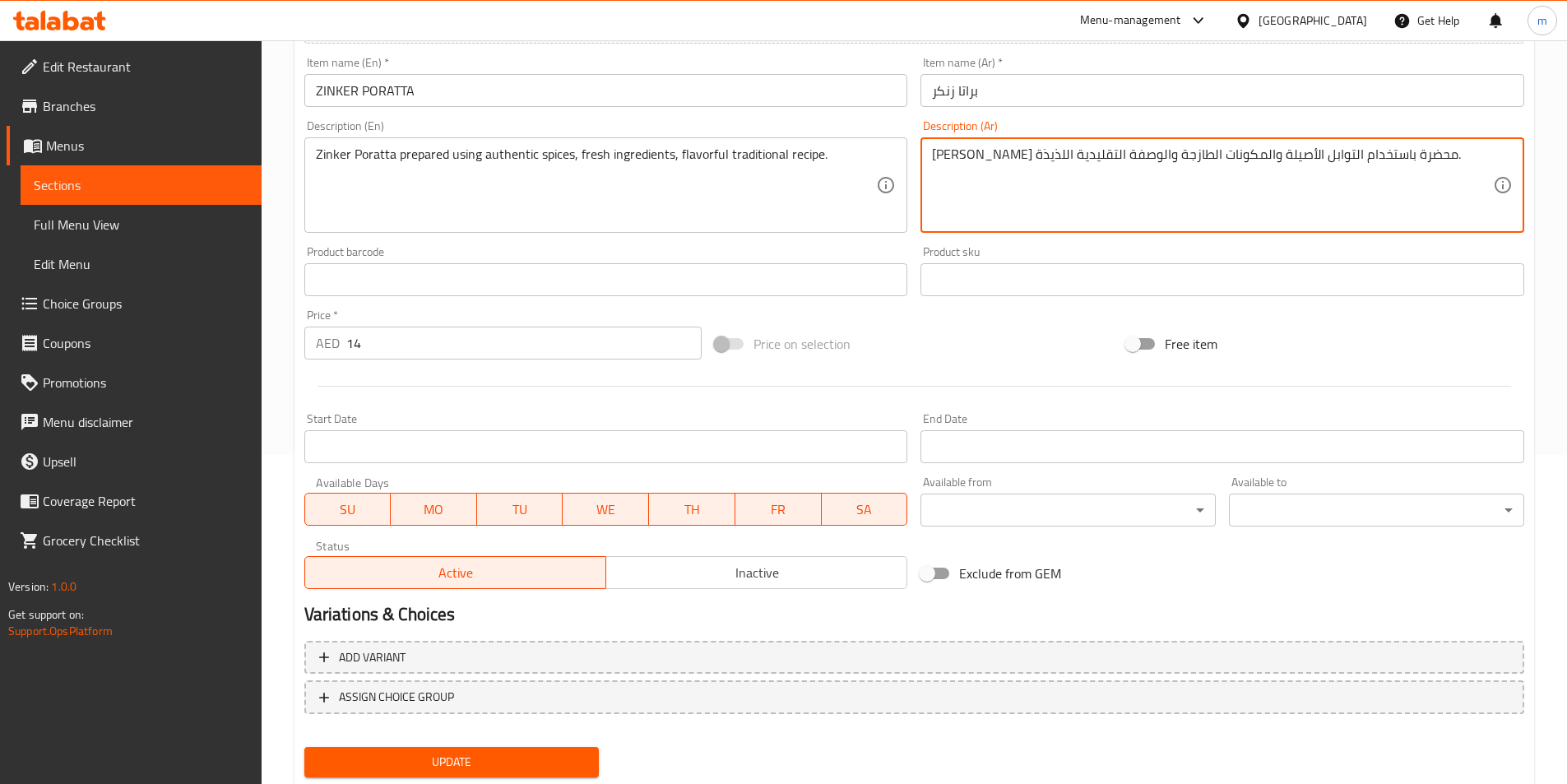
type textarea "[PERSON_NAME] محضرة باستخدام التوابل الأصيلة والمكونات الطازجة والوصفة التقليدي…"
click at [533, 760] on span "Update" at bounding box center [452, 761] width 269 height 21
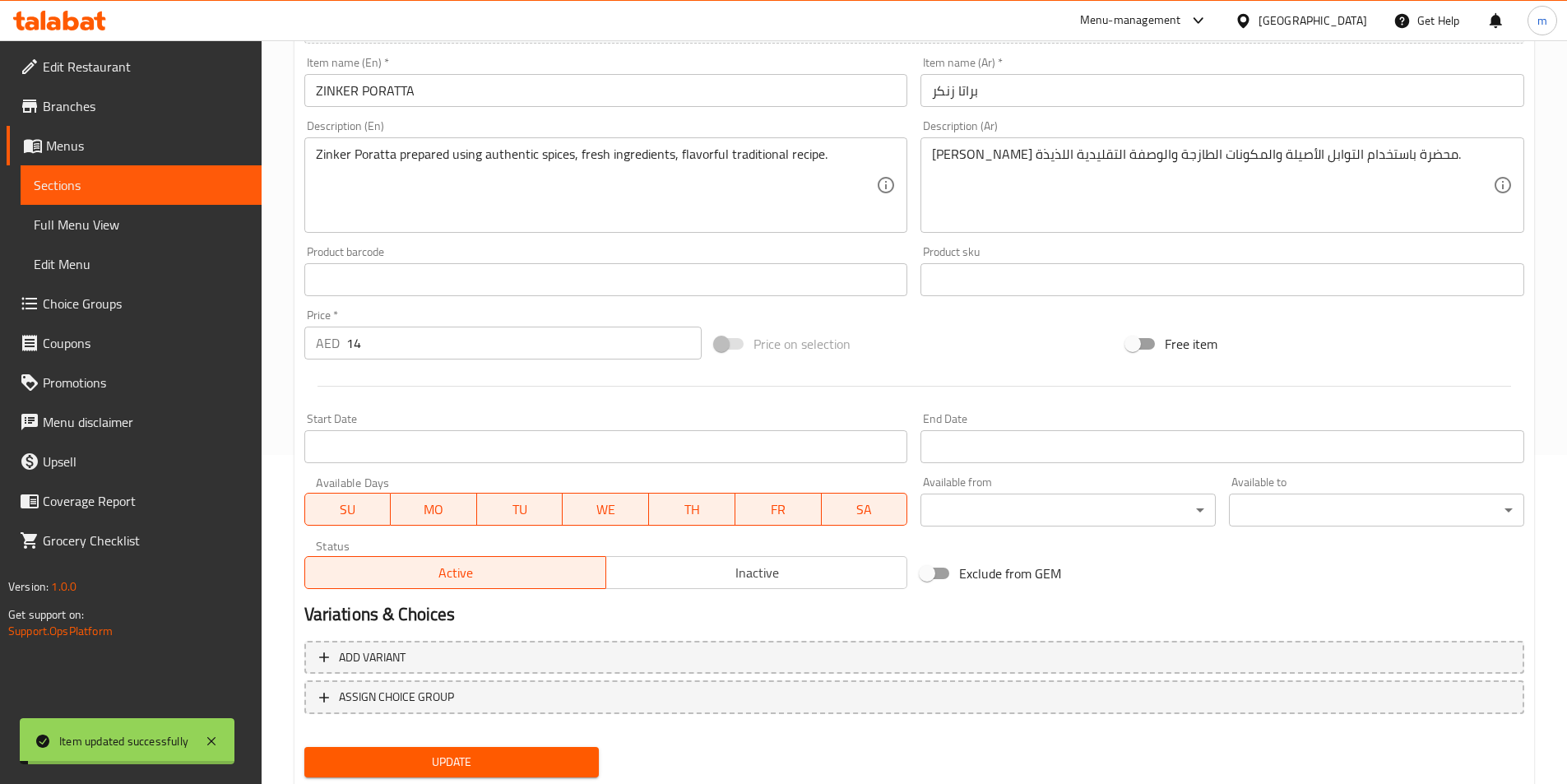
click at [129, 186] on span "Sections" at bounding box center [140, 185] width 215 height 20
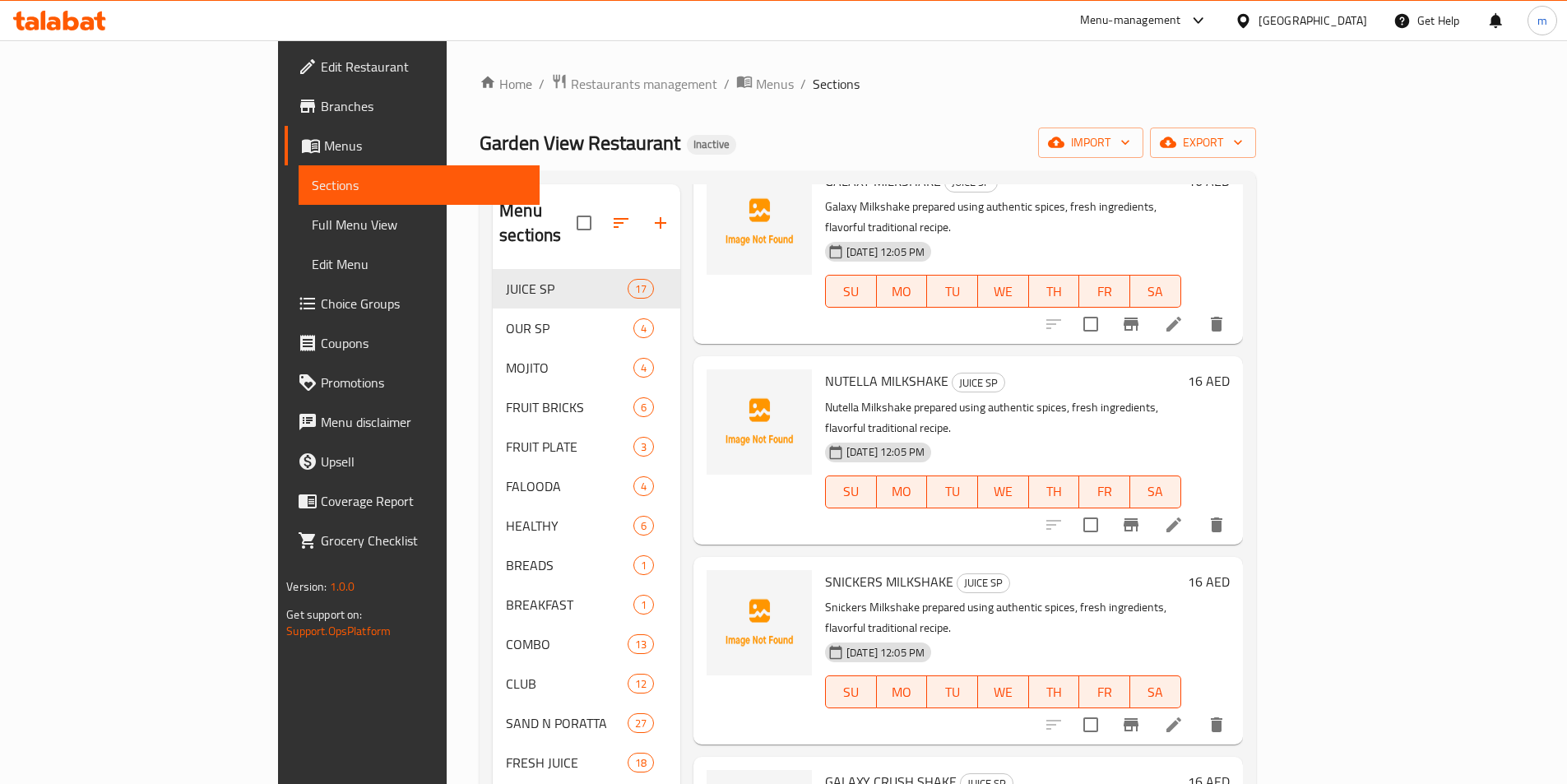
scroll to position [2311, 0]
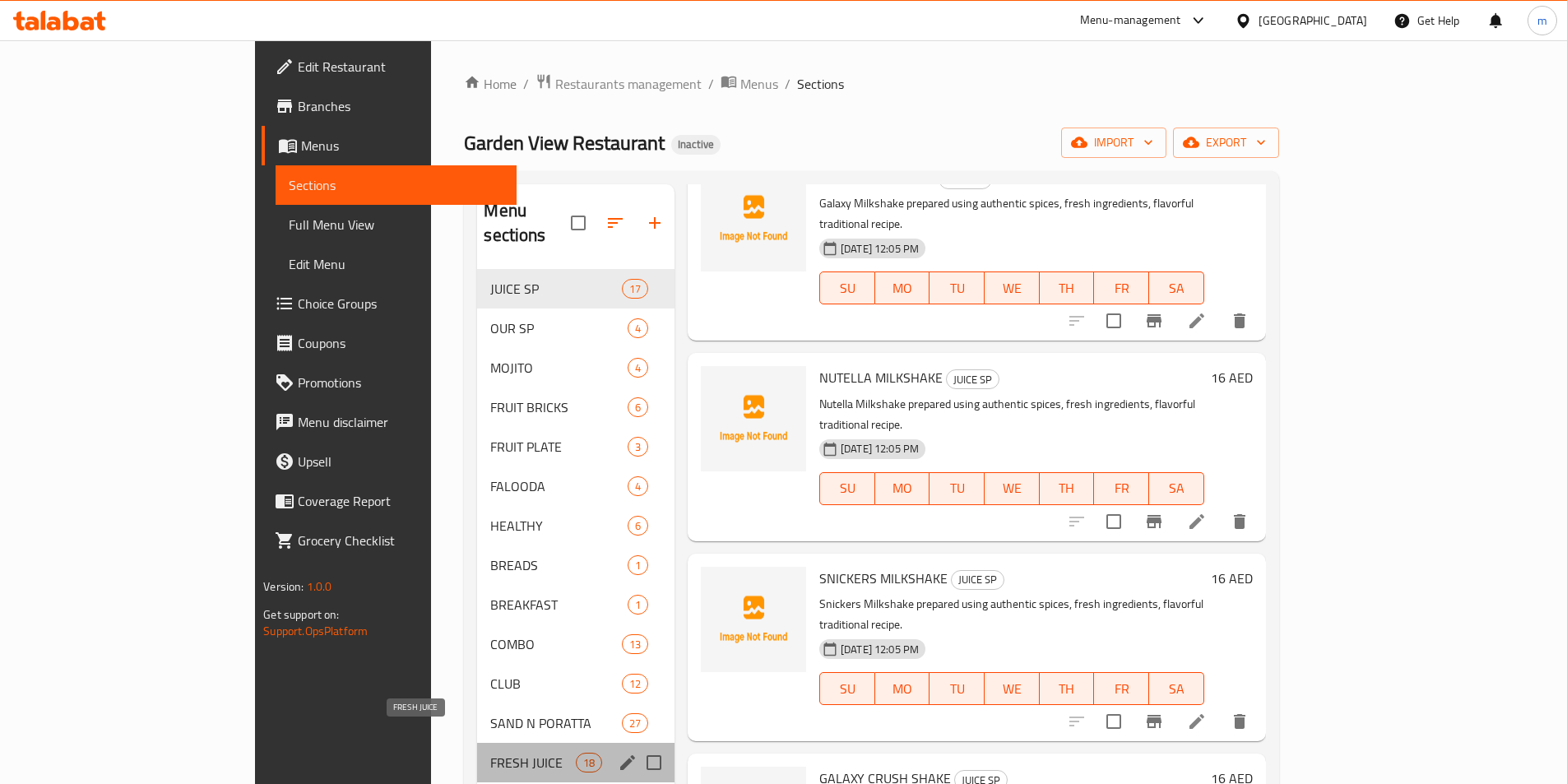
click at [490, 752] on span "FRESH JUICE" at bounding box center [533, 762] width 85 height 20
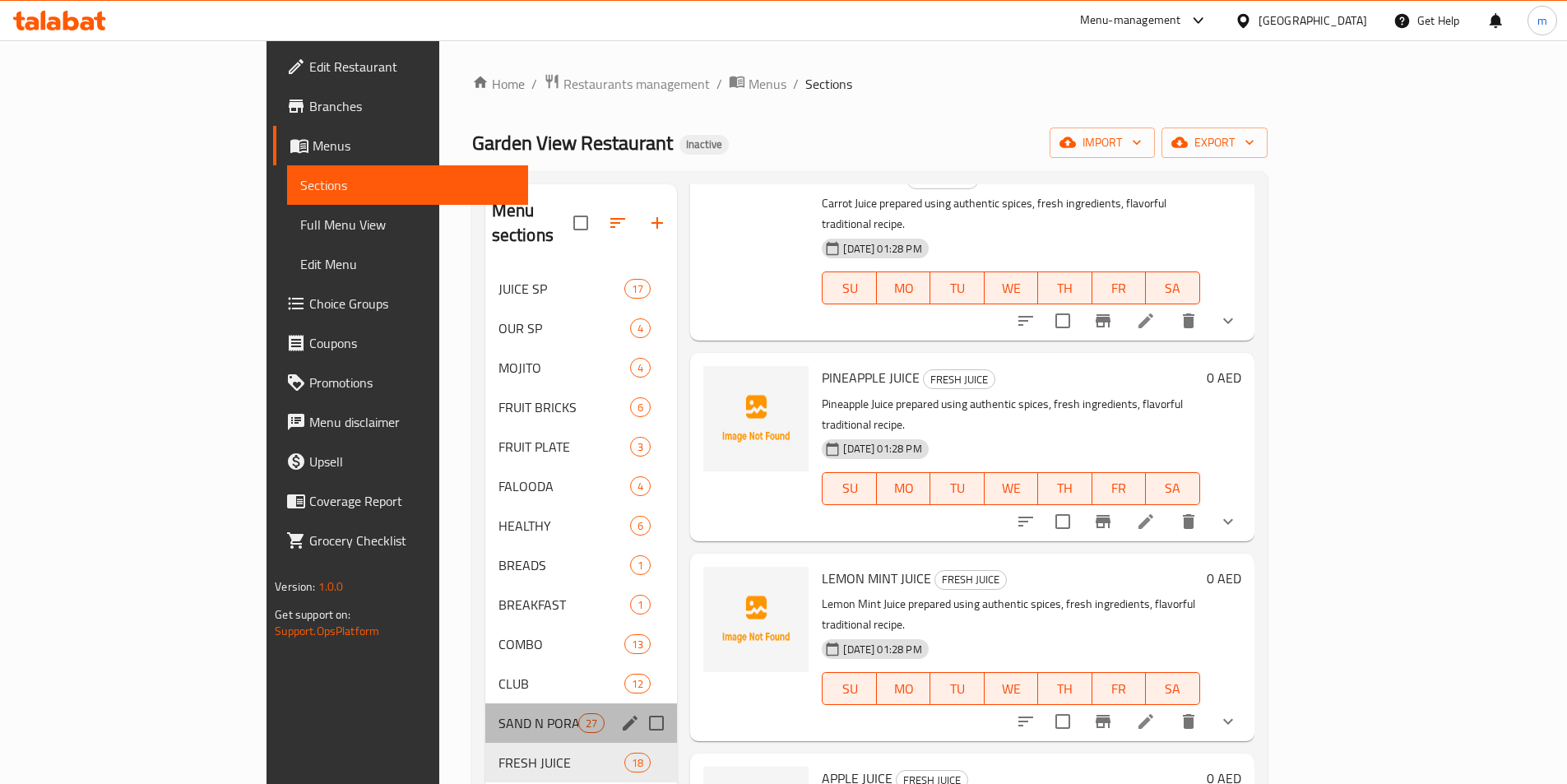
click at [485, 710] on div "SAND N PORATTA 27" at bounding box center [582, 723] width 193 height 40
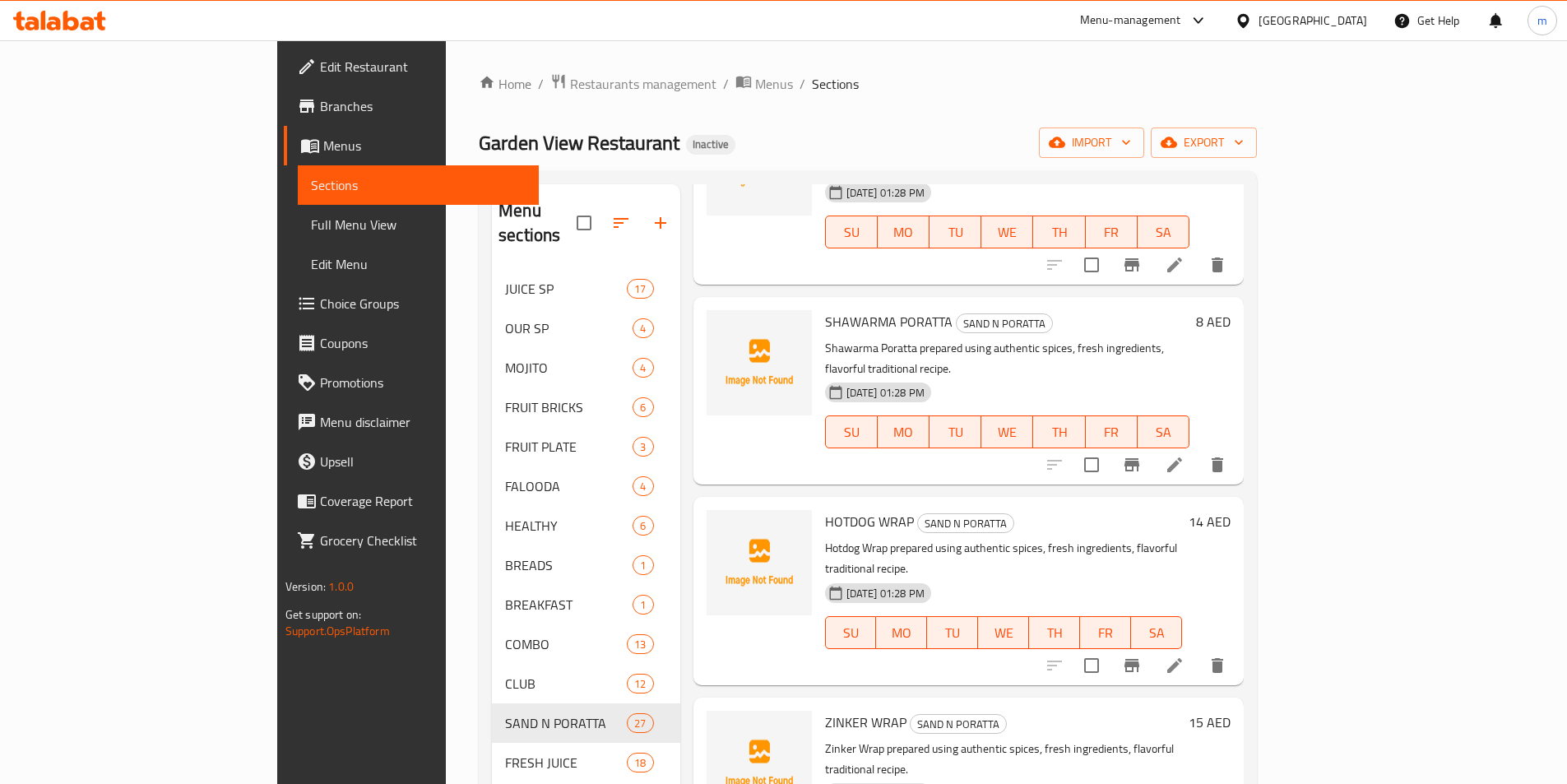
scroll to position [3545, 0]
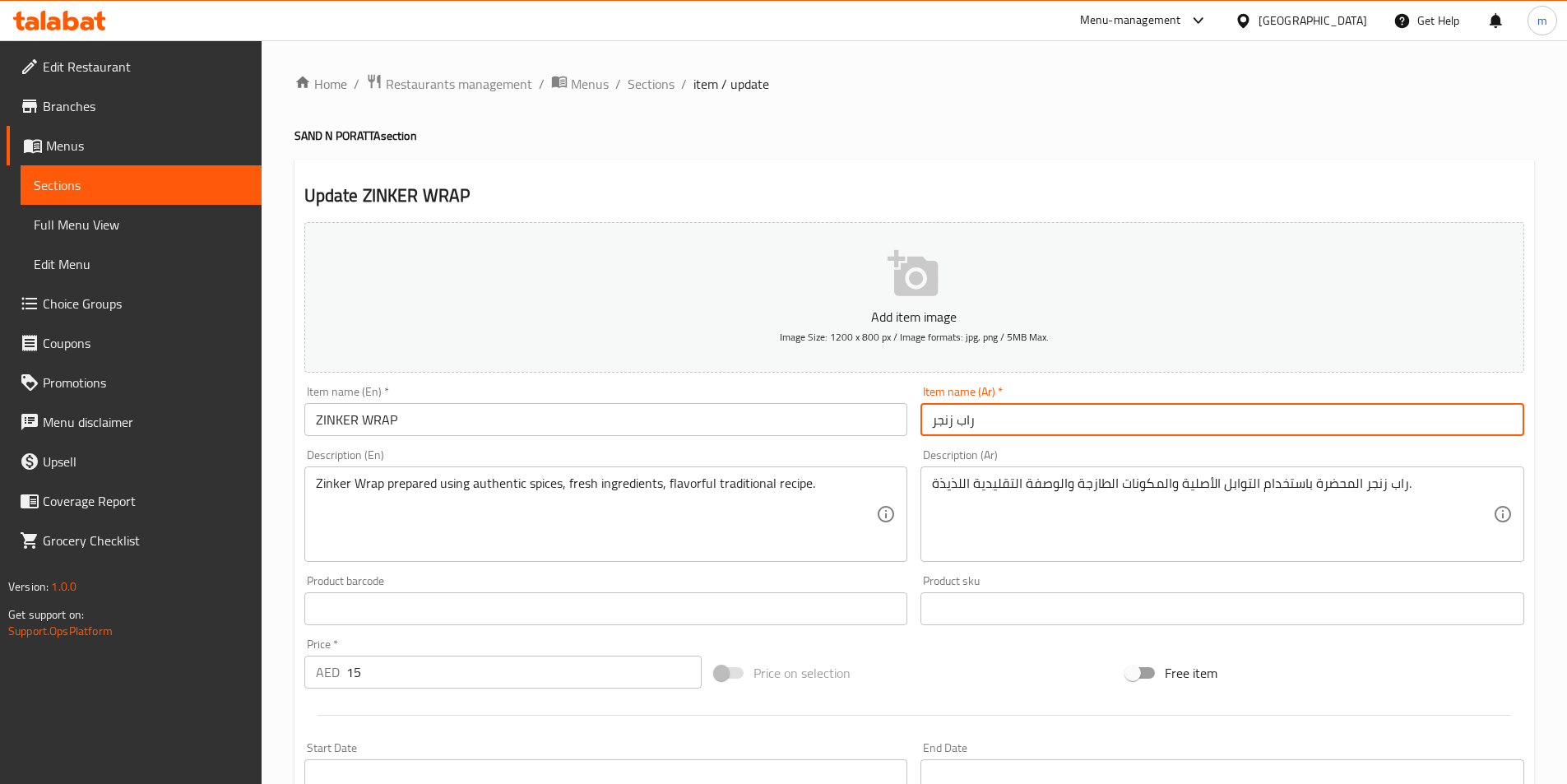
click at [945, 421] on input "راب زنجر" at bounding box center [1222, 419] width 604 height 33
type input "راب زنكر"
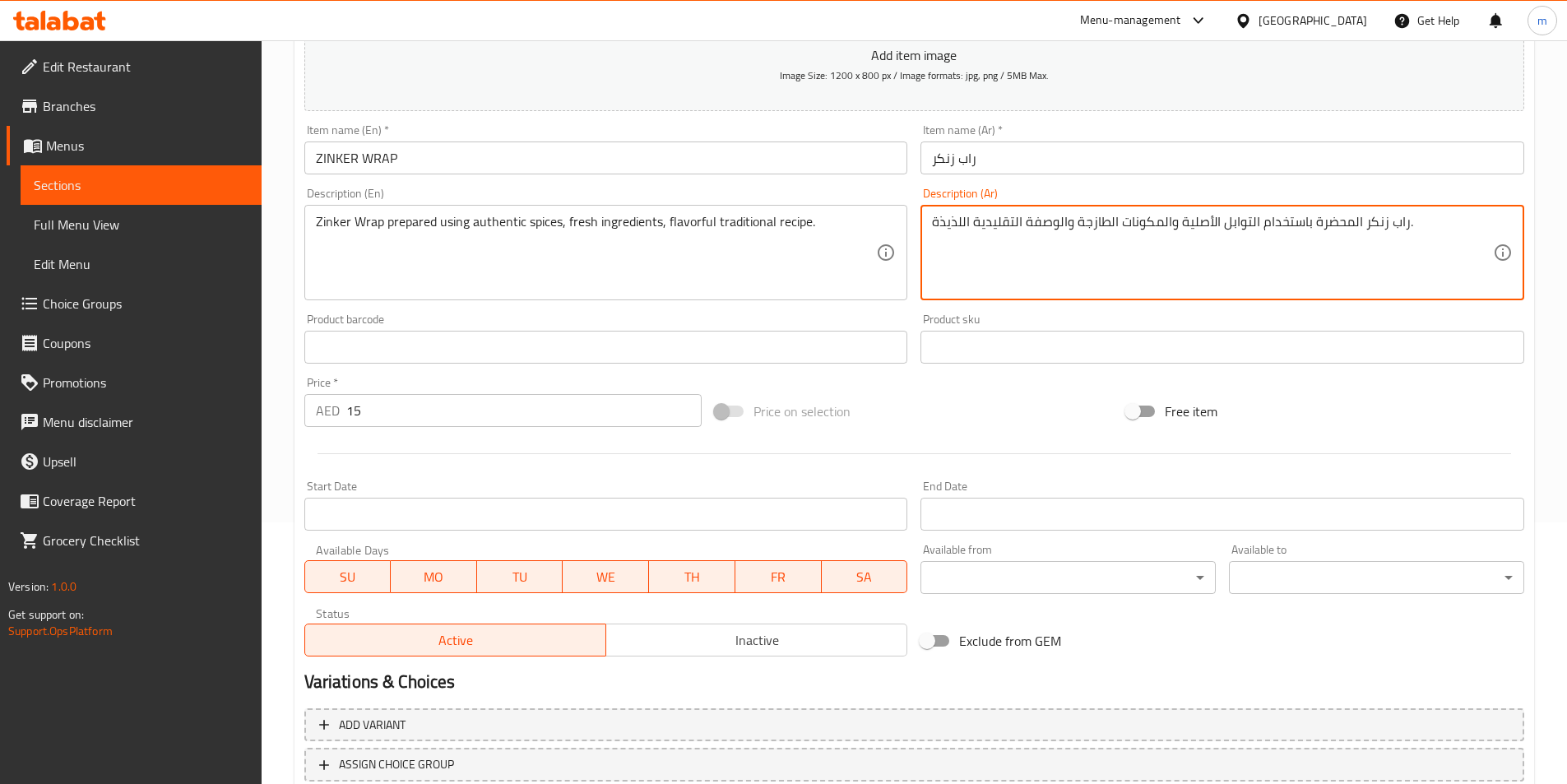
scroll to position [378, 0]
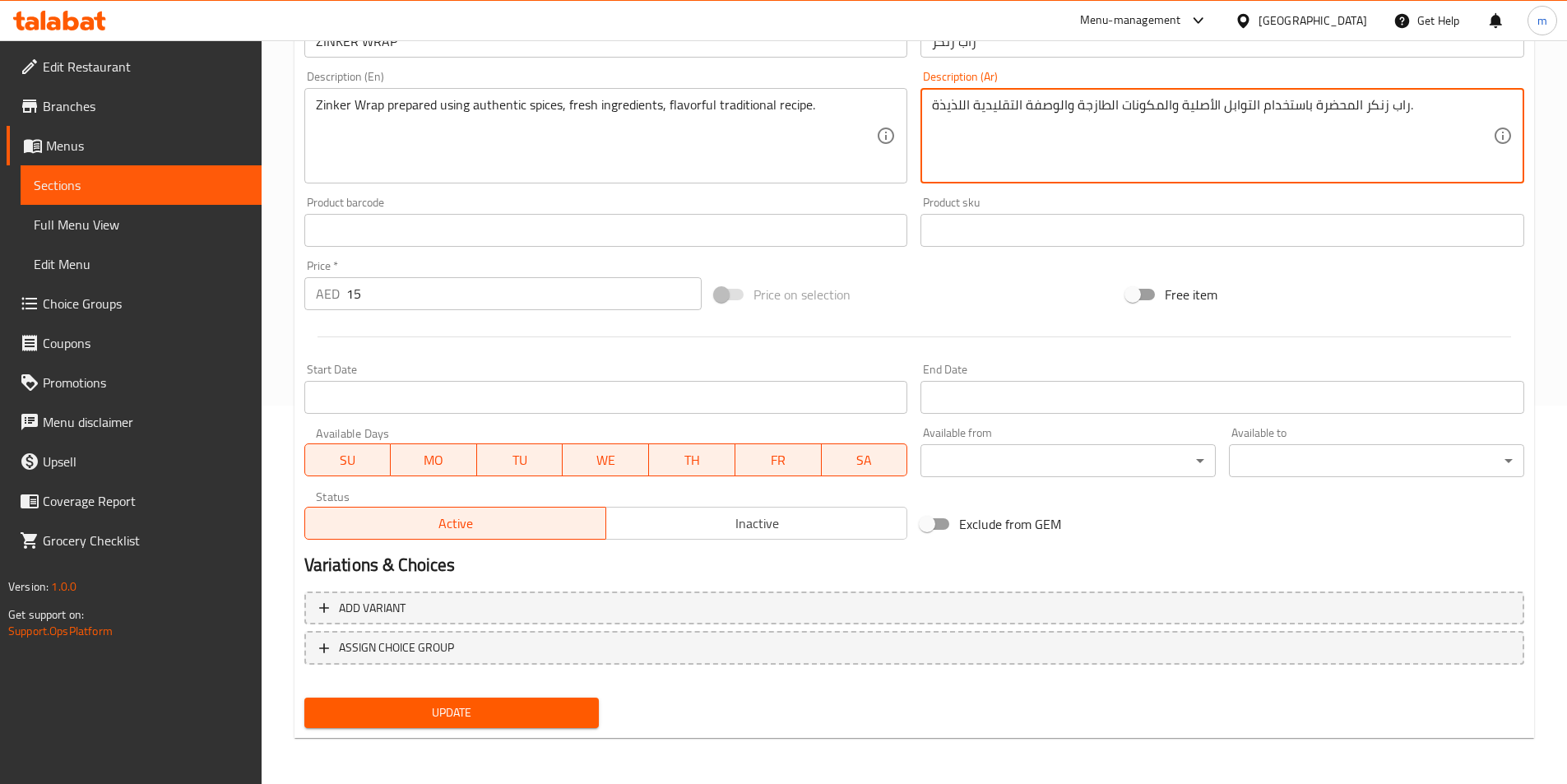
type textarea "راب زنكر المحضرة باستخدام التوابل الأصلية والمكونات الطازجة والوصفة التقليدية ا…"
click at [484, 712] on span "Update" at bounding box center [452, 712] width 269 height 21
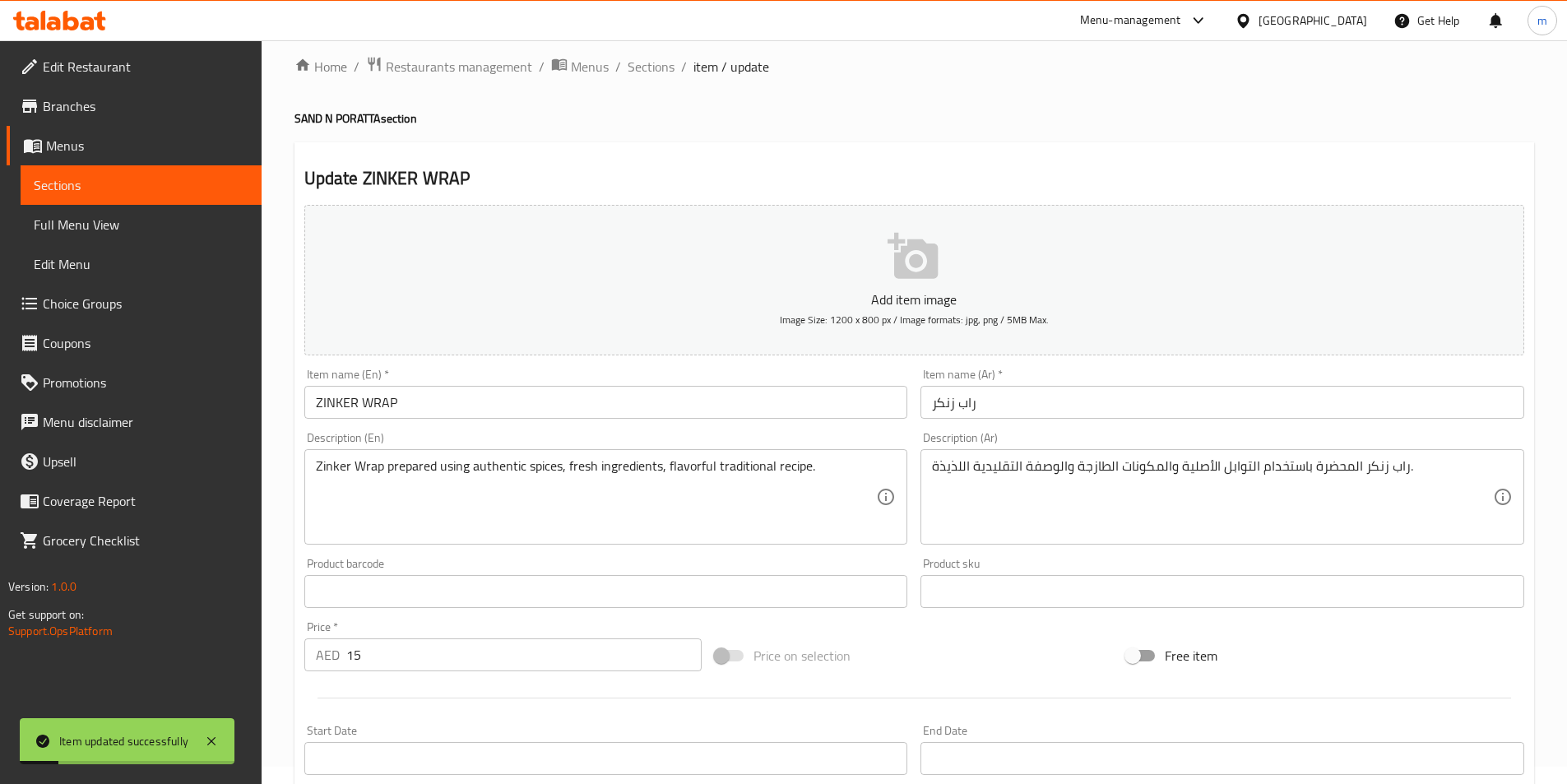
scroll to position [0, 0]
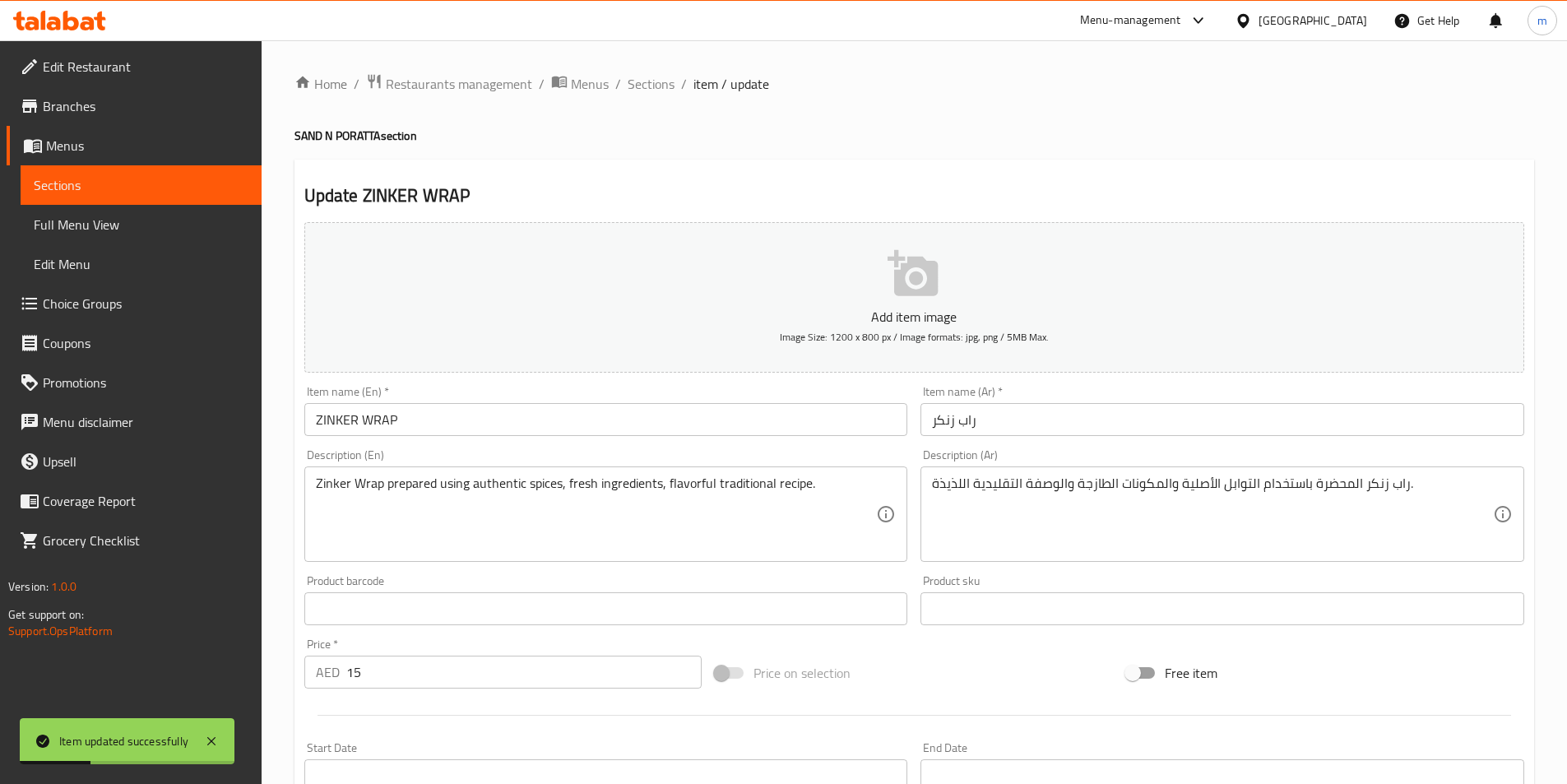
click at [164, 194] on span "Sections" at bounding box center [140, 185] width 215 height 20
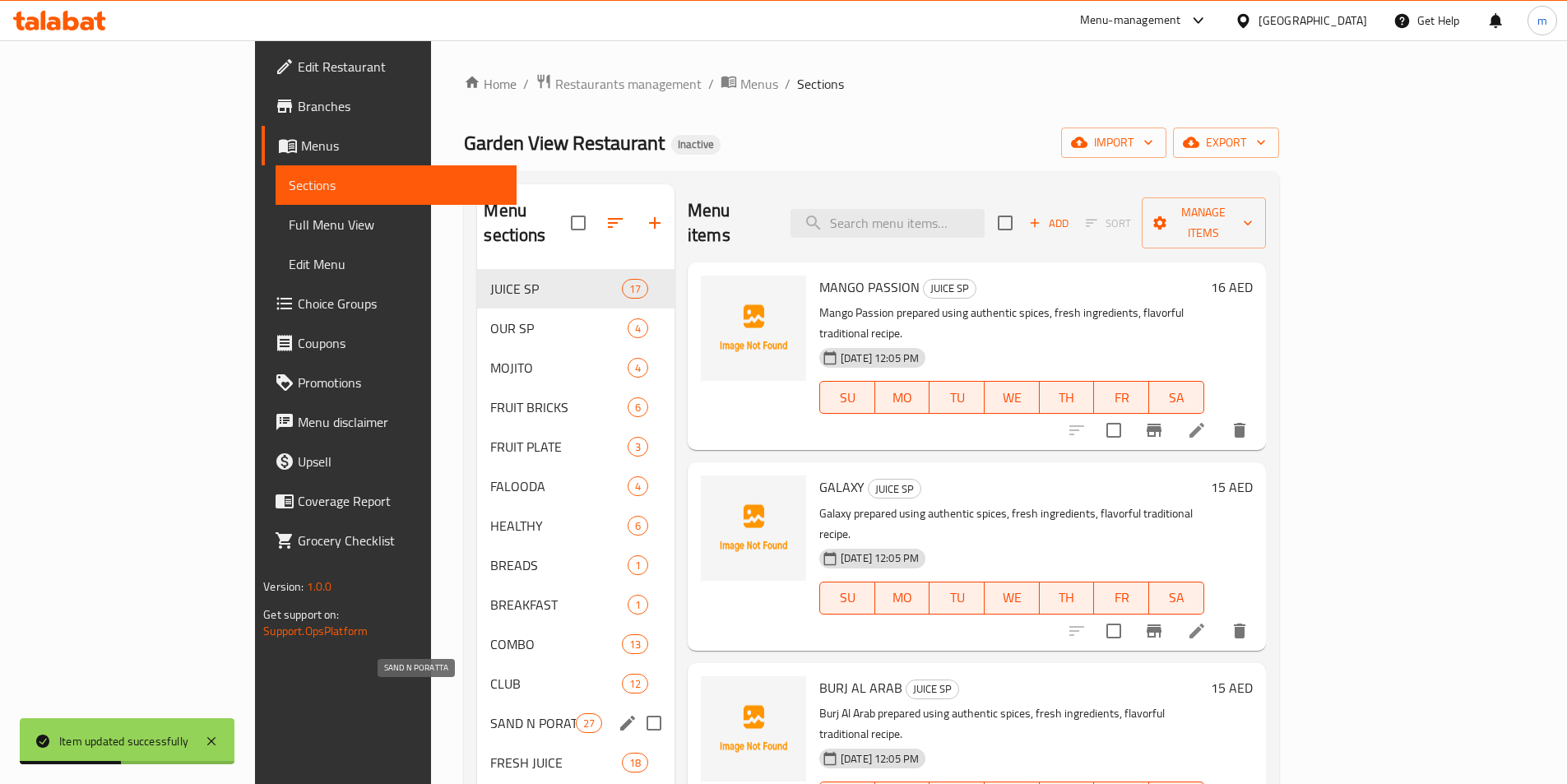
click at [490, 712] on span "SAND N PORATTA" at bounding box center [533, 722] width 85 height 20
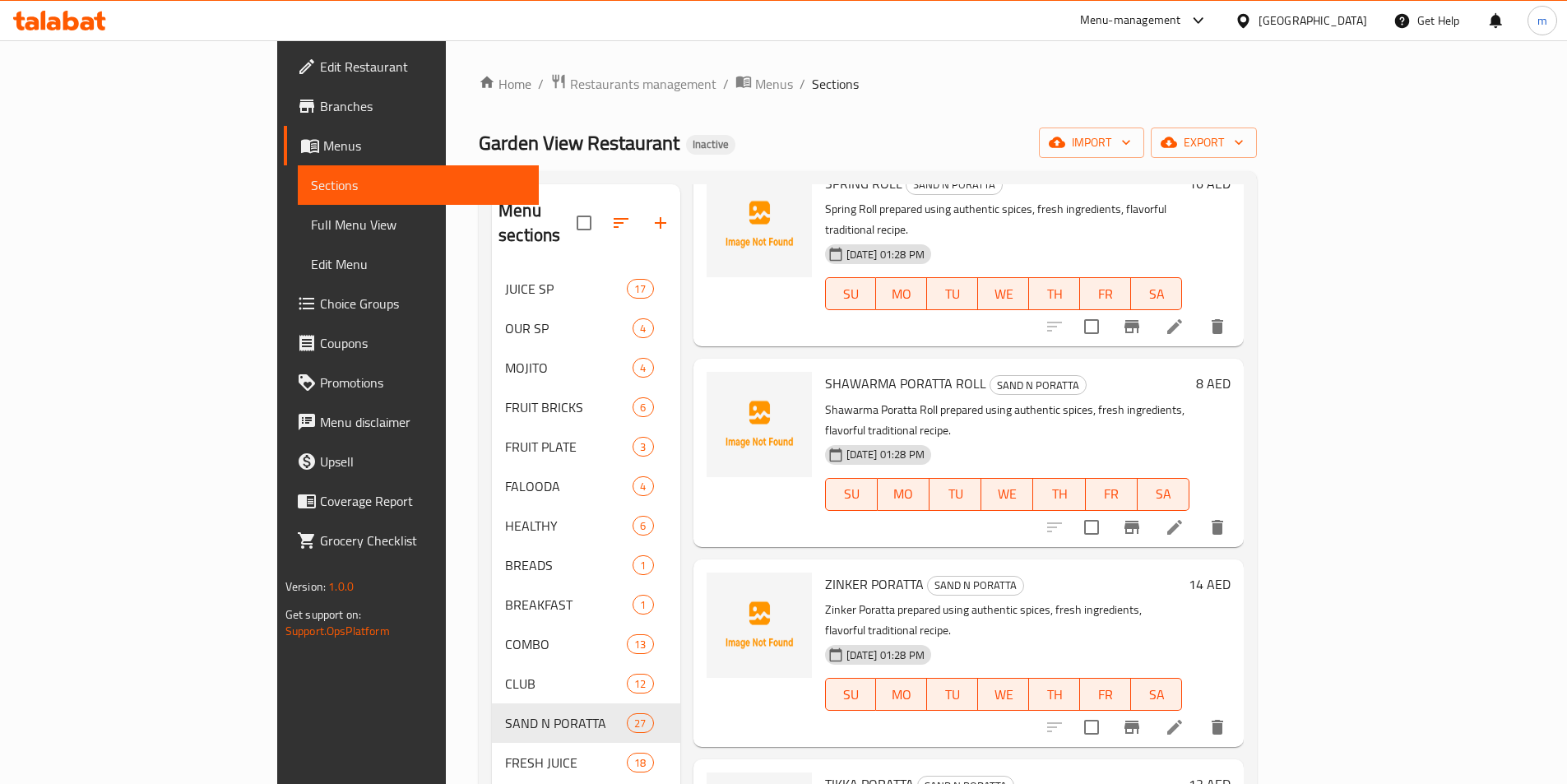
scroll to position [2302, 0]
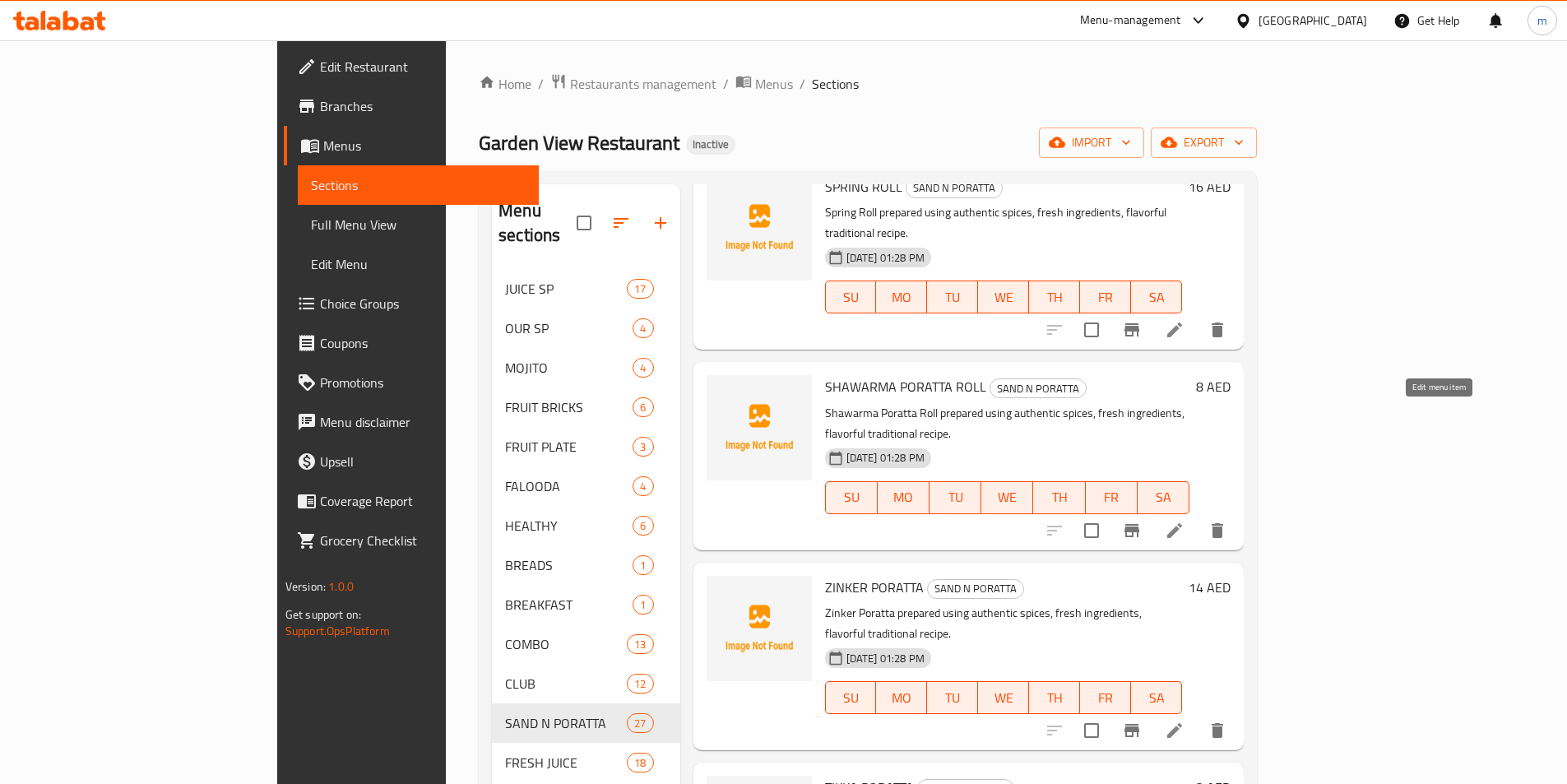
click at [1185, 721] on icon at bounding box center [1175, 731] width 20 height 20
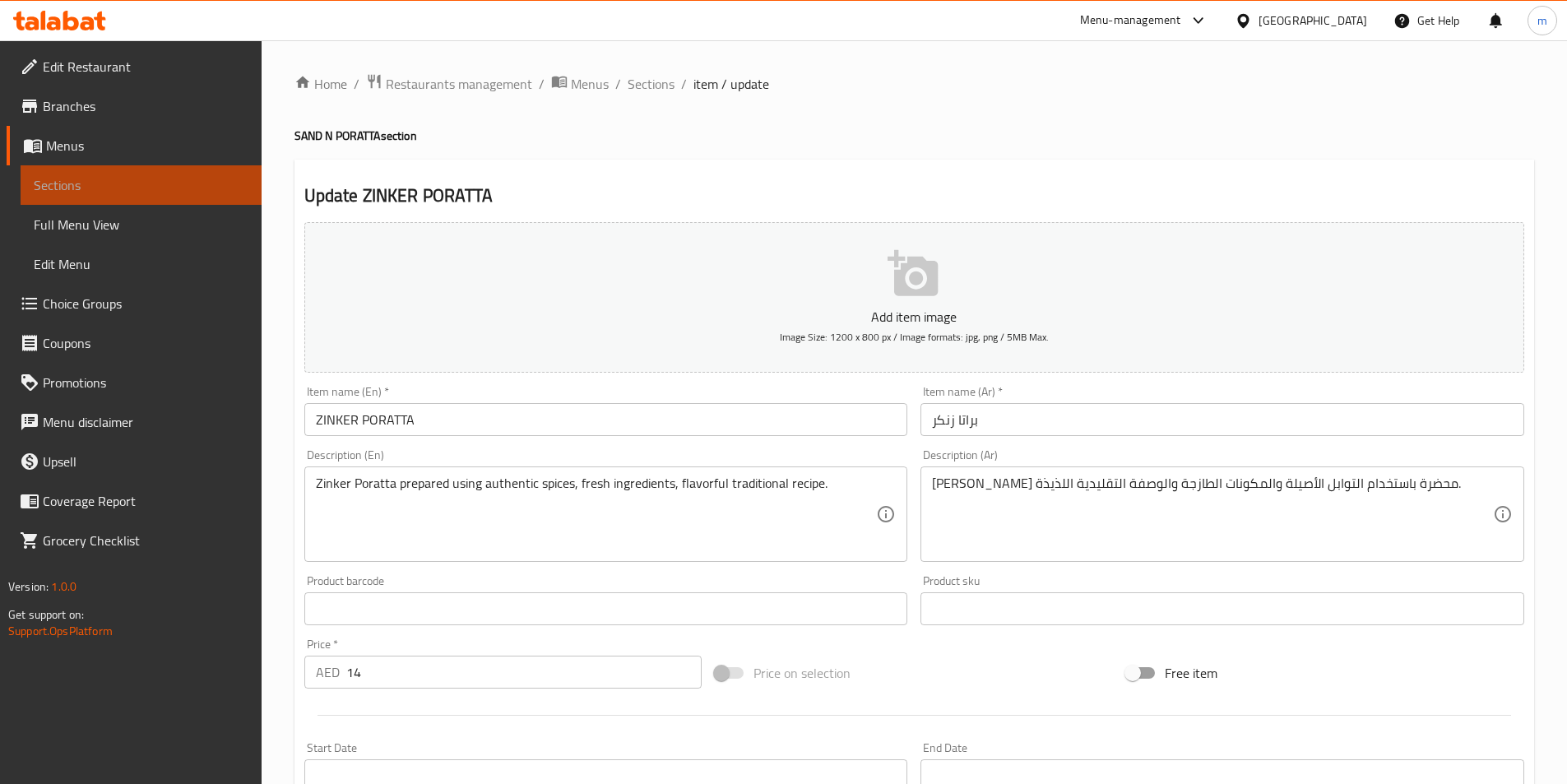
click at [130, 193] on span "Sections" at bounding box center [140, 185] width 215 height 20
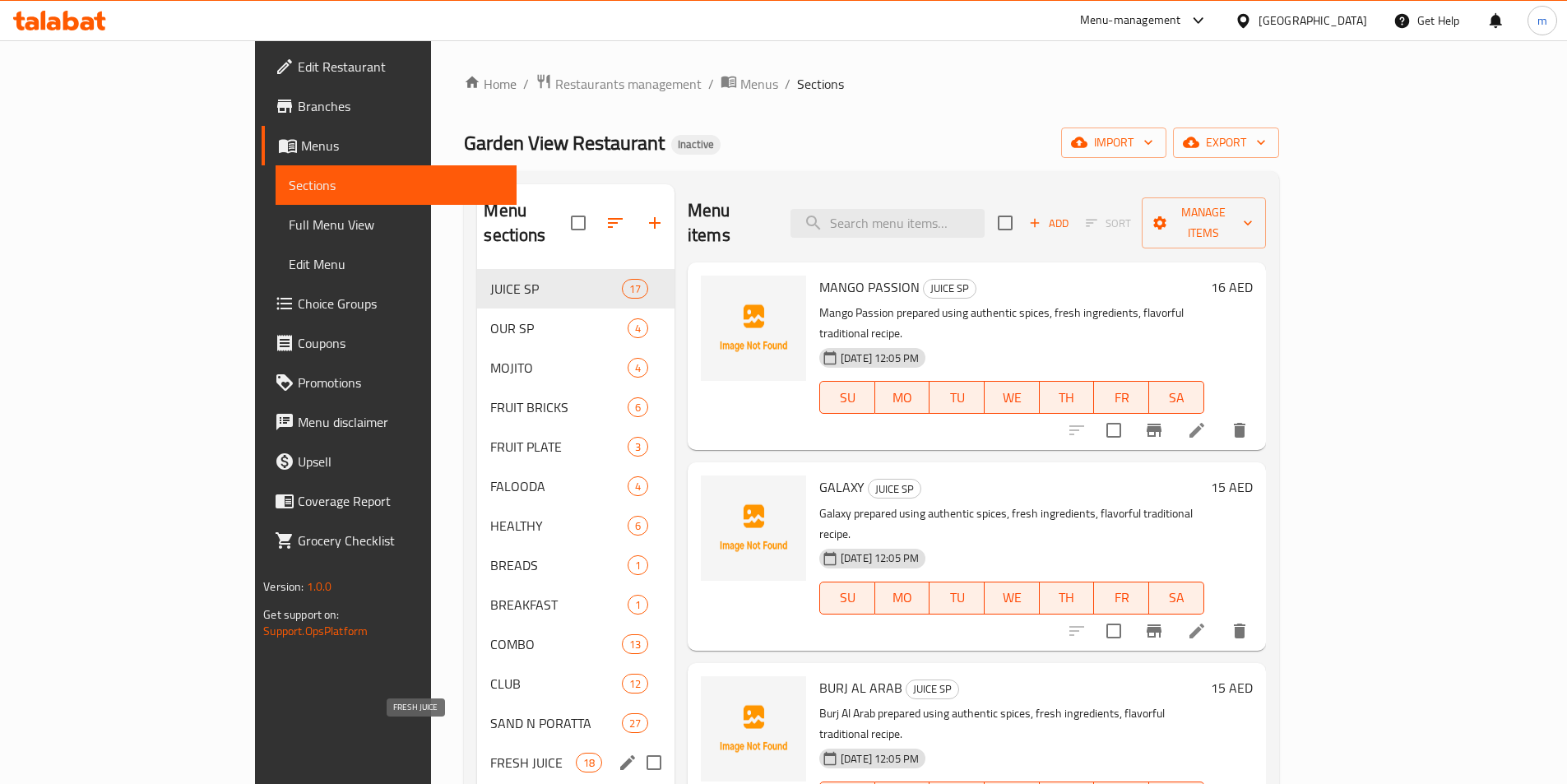
click at [490, 752] on span "FRESH JUICE" at bounding box center [533, 762] width 85 height 20
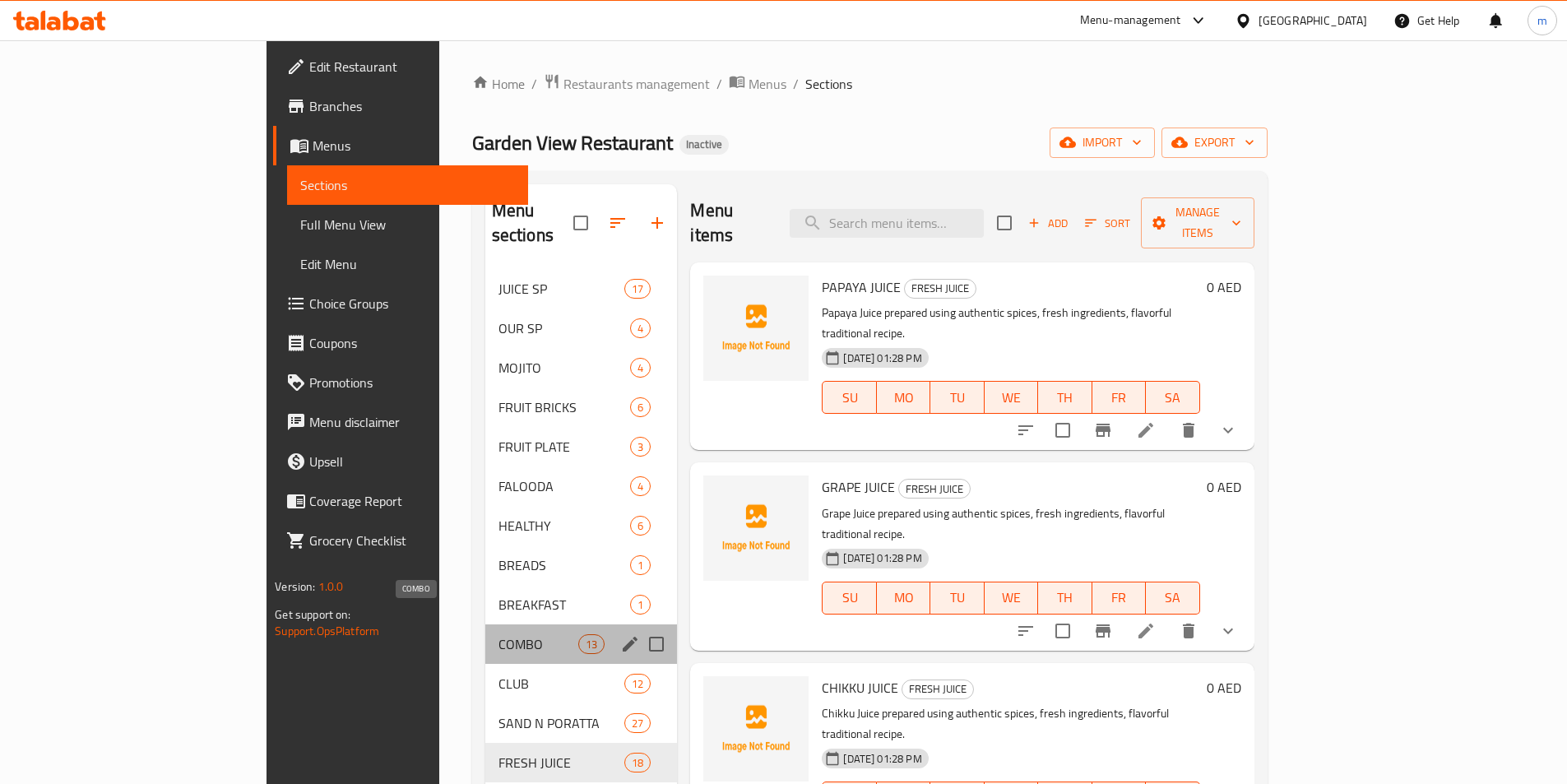
click at [498, 634] on span "COMBO" at bounding box center [538, 644] width 80 height 20
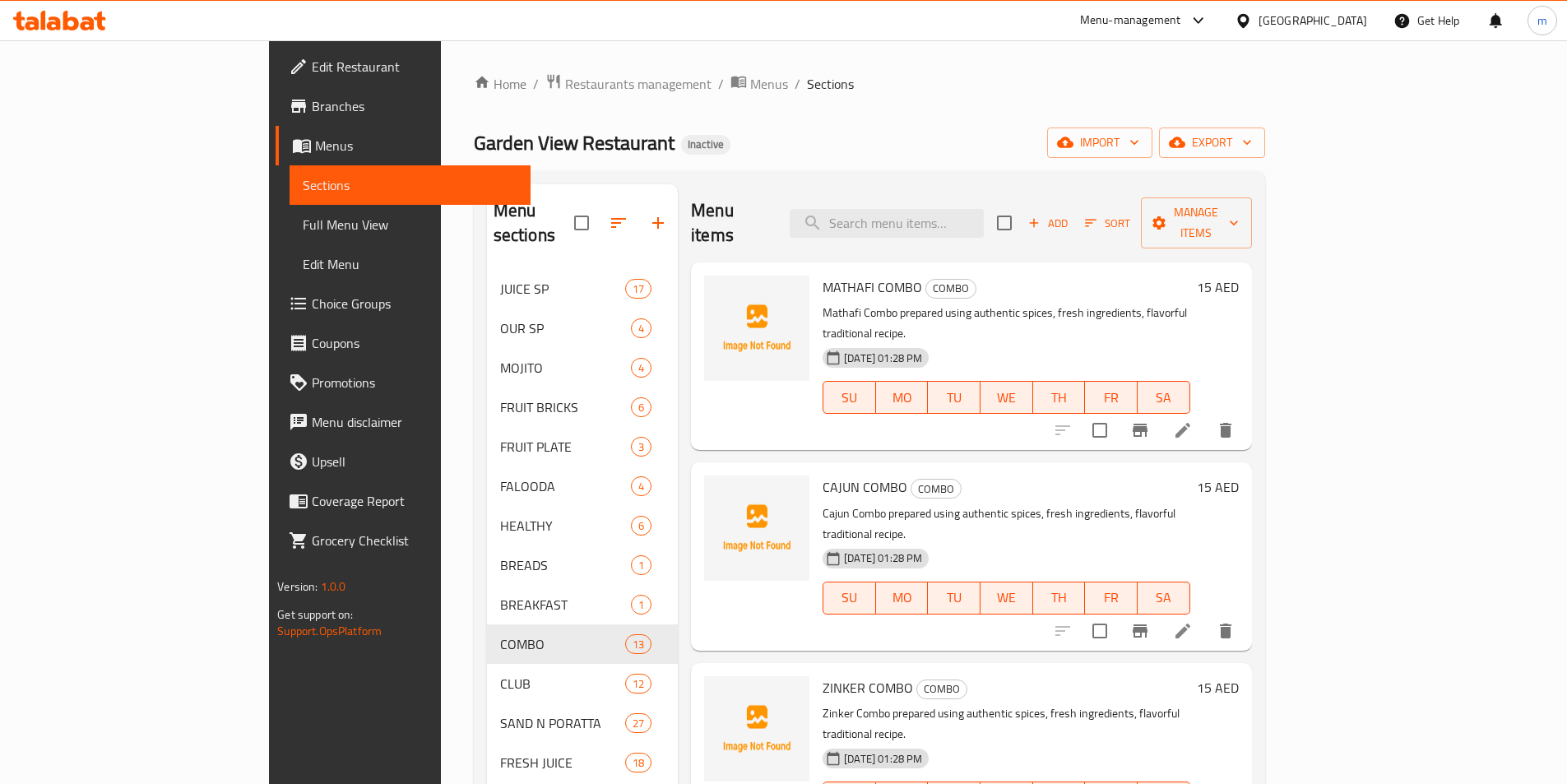
click at [303, 225] on span "Full Menu View" at bounding box center [409, 225] width 215 height 20
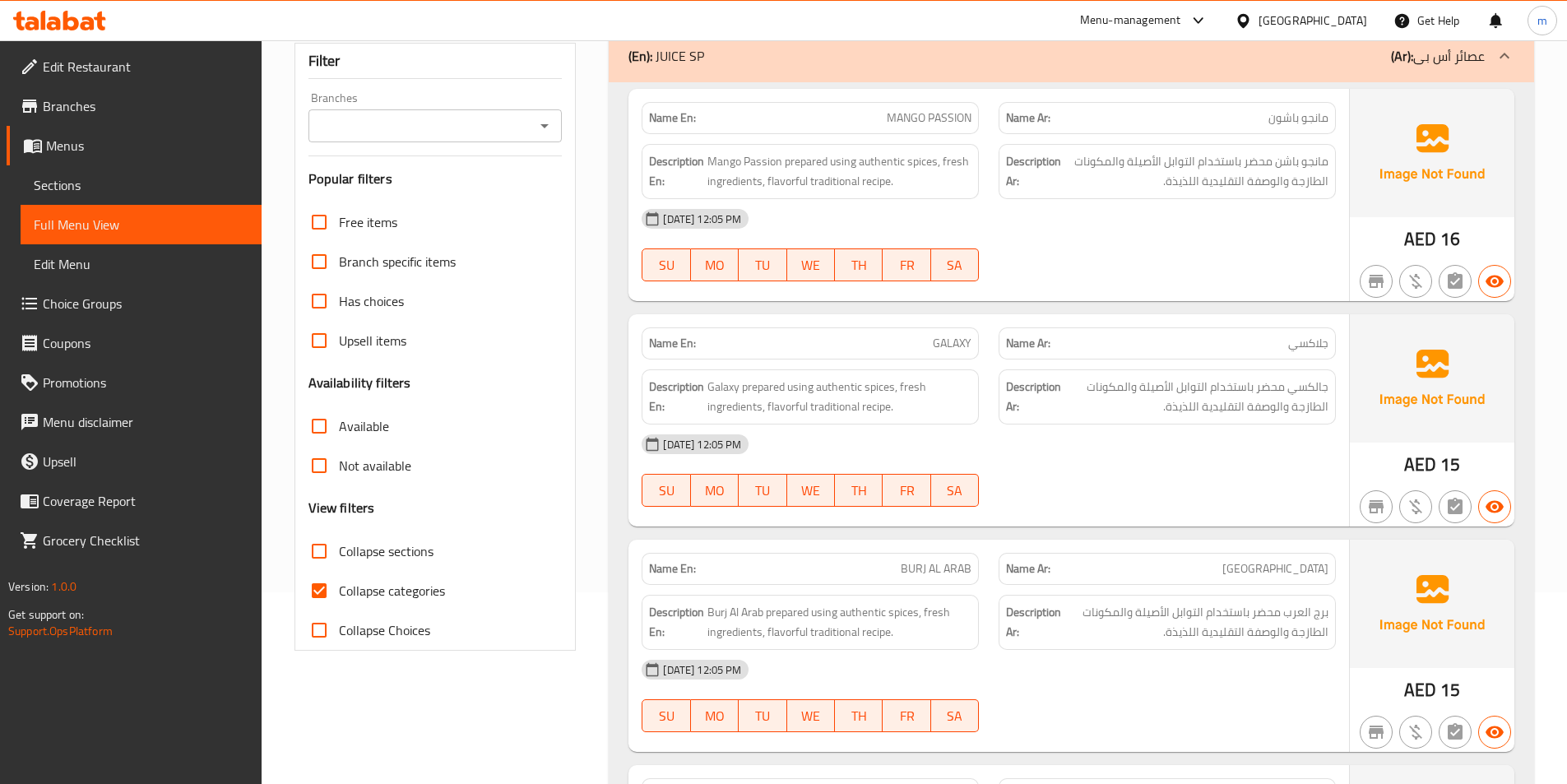
scroll to position [223, 0]
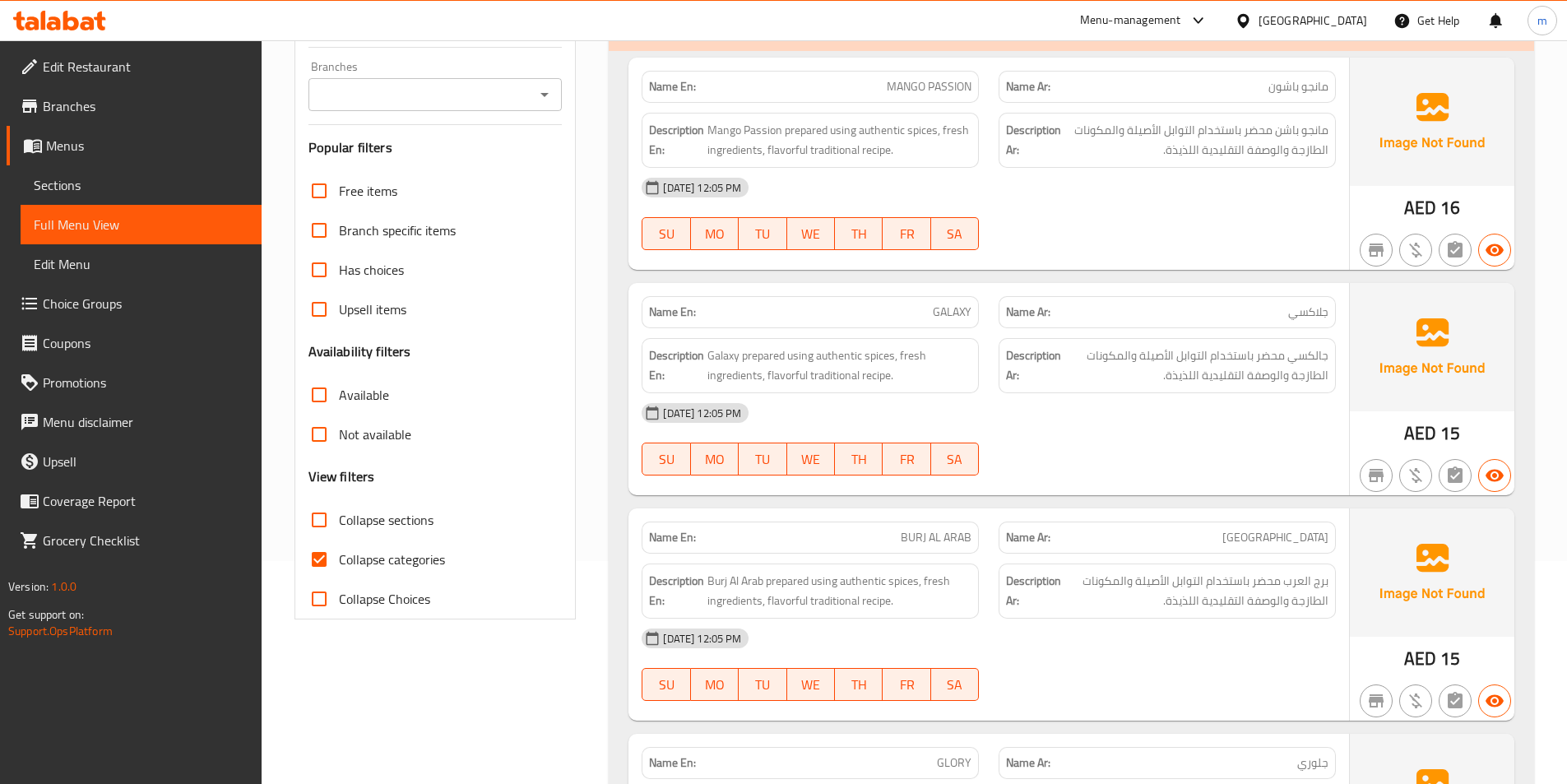
click at [325, 564] on input "Collapse categories" at bounding box center [320, 559] width 40 height 40
checkbox input "false"
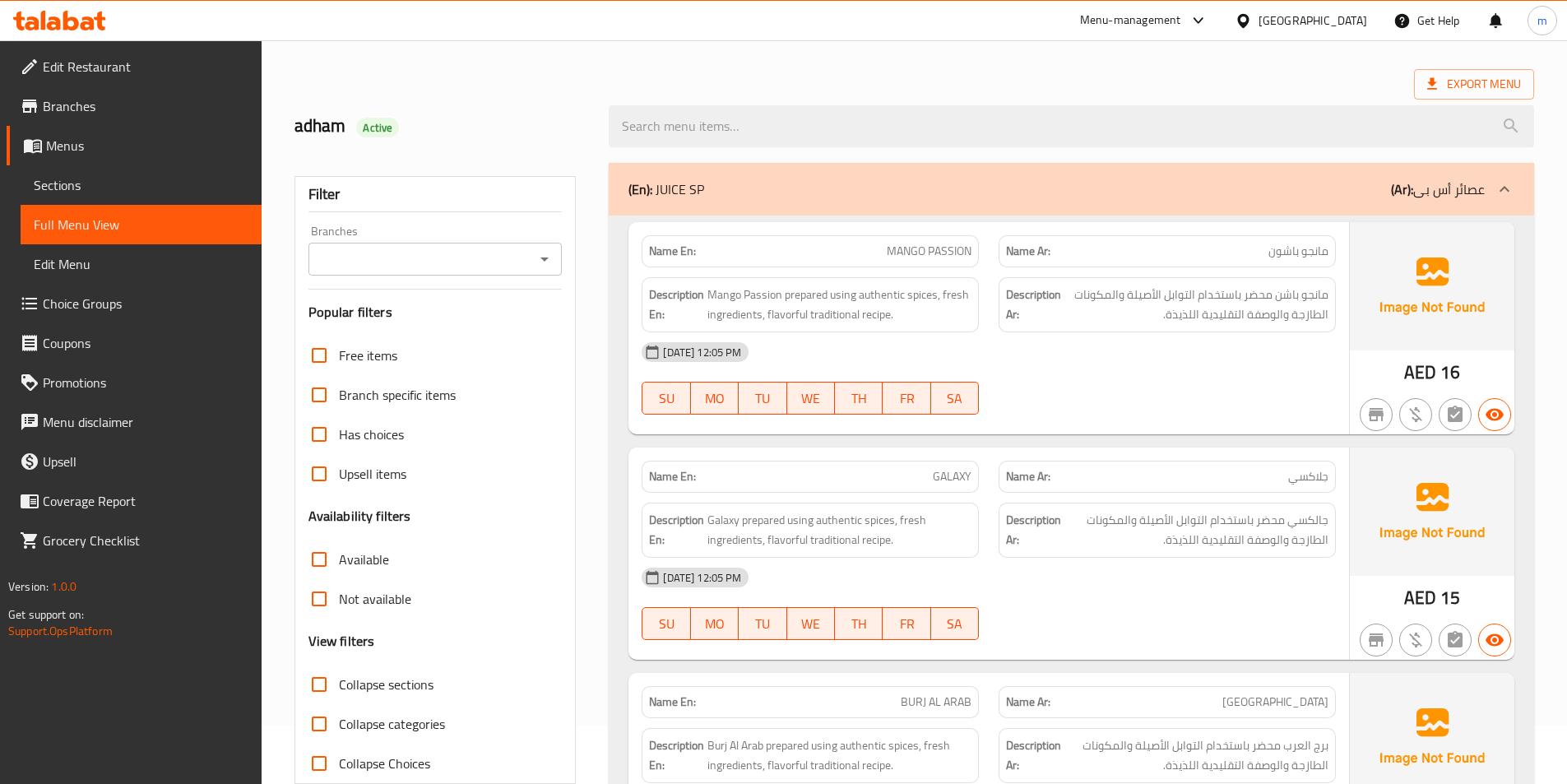
click at [1510, 181] on icon at bounding box center [1505, 189] width 20 height 20
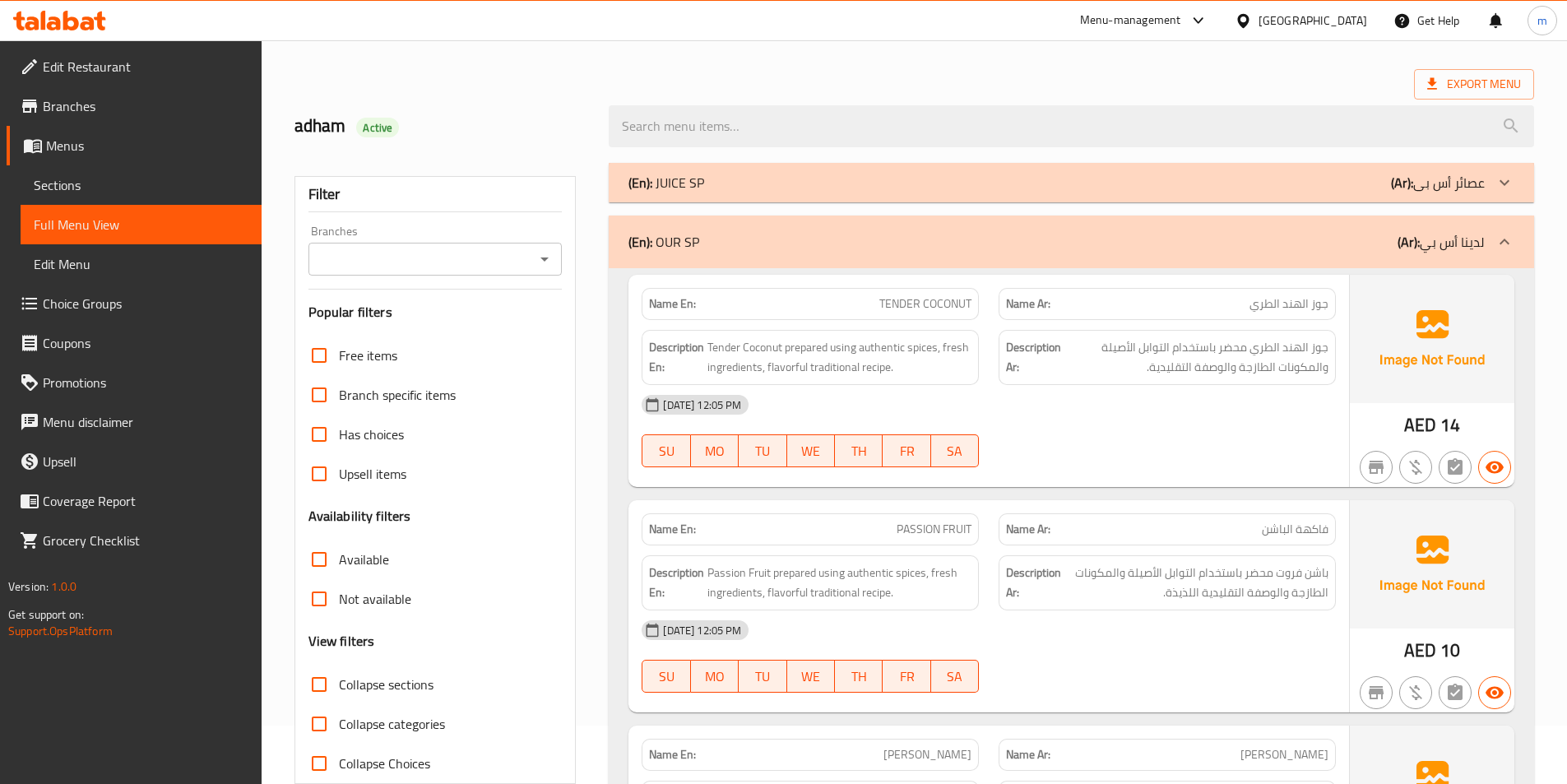
click at [1495, 244] on icon at bounding box center [1505, 242] width 20 height 20
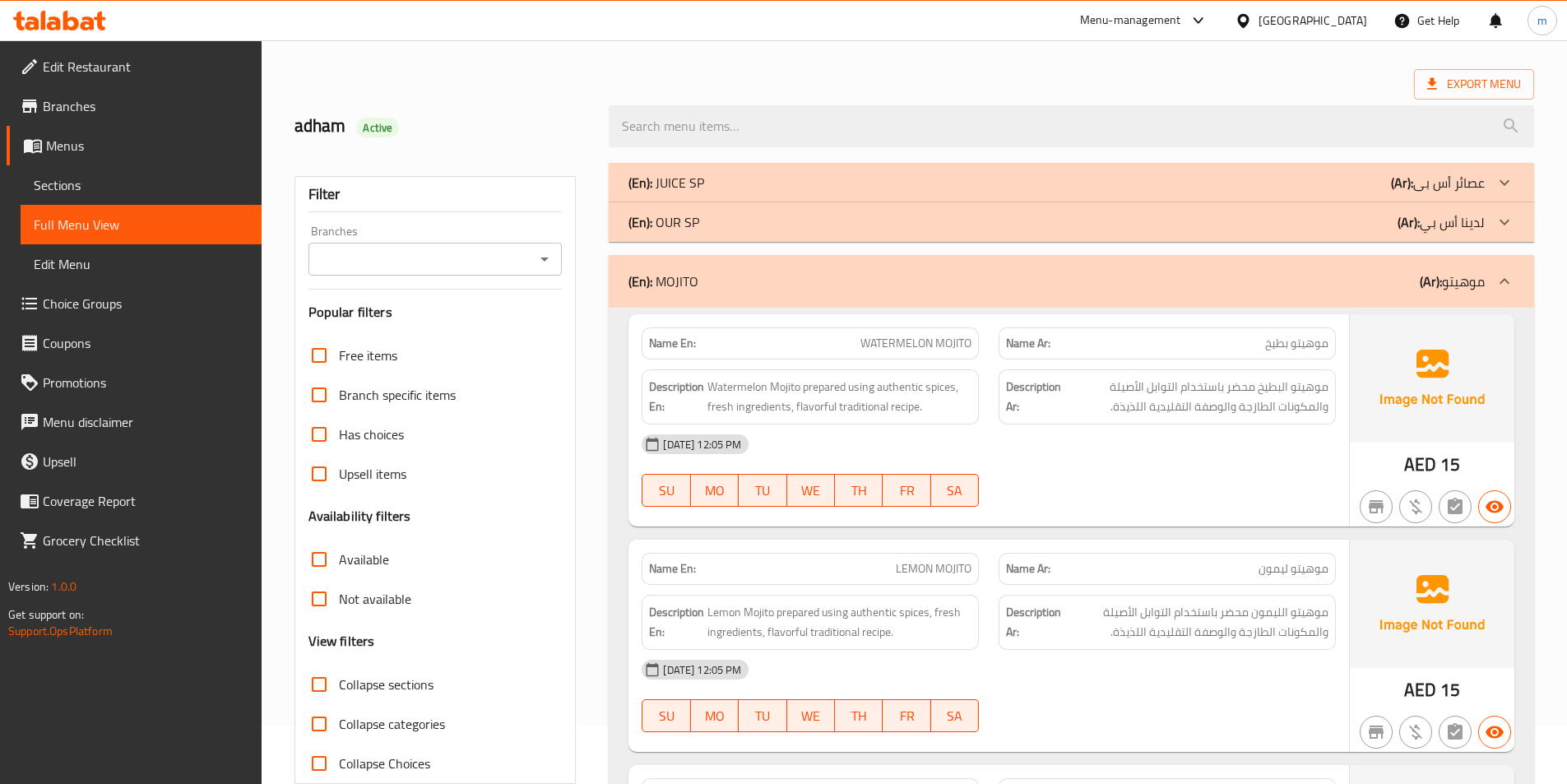
click at [1485, 274] on div "(En): MOJITO (Ar): موهيتو" at bounding box center [1072, 282] width 926 height 53
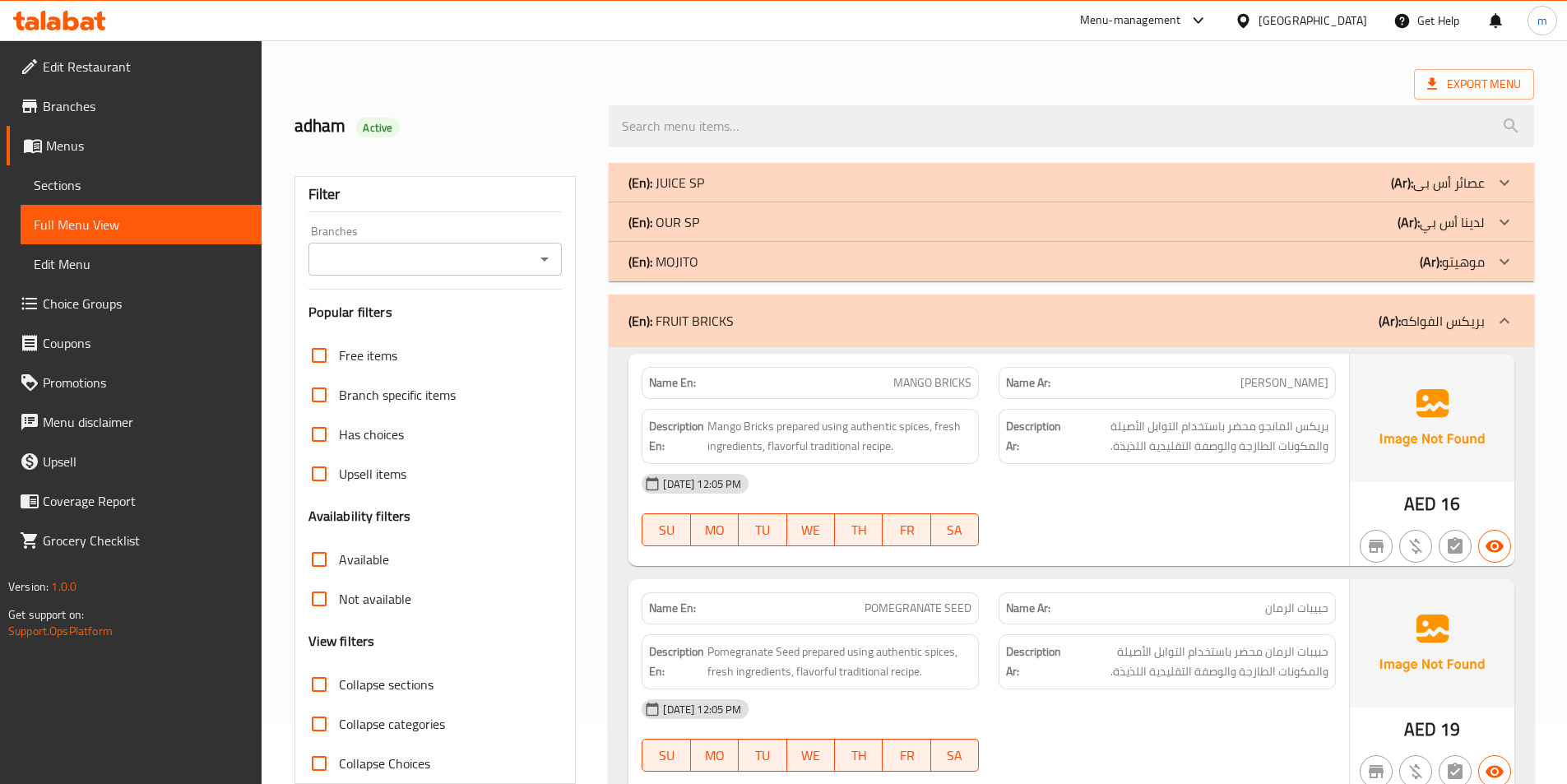
click at [1476, 327] on p "(Ar): بريكس الفواكه" at bounding box center [1431, 320] width 106 height 20
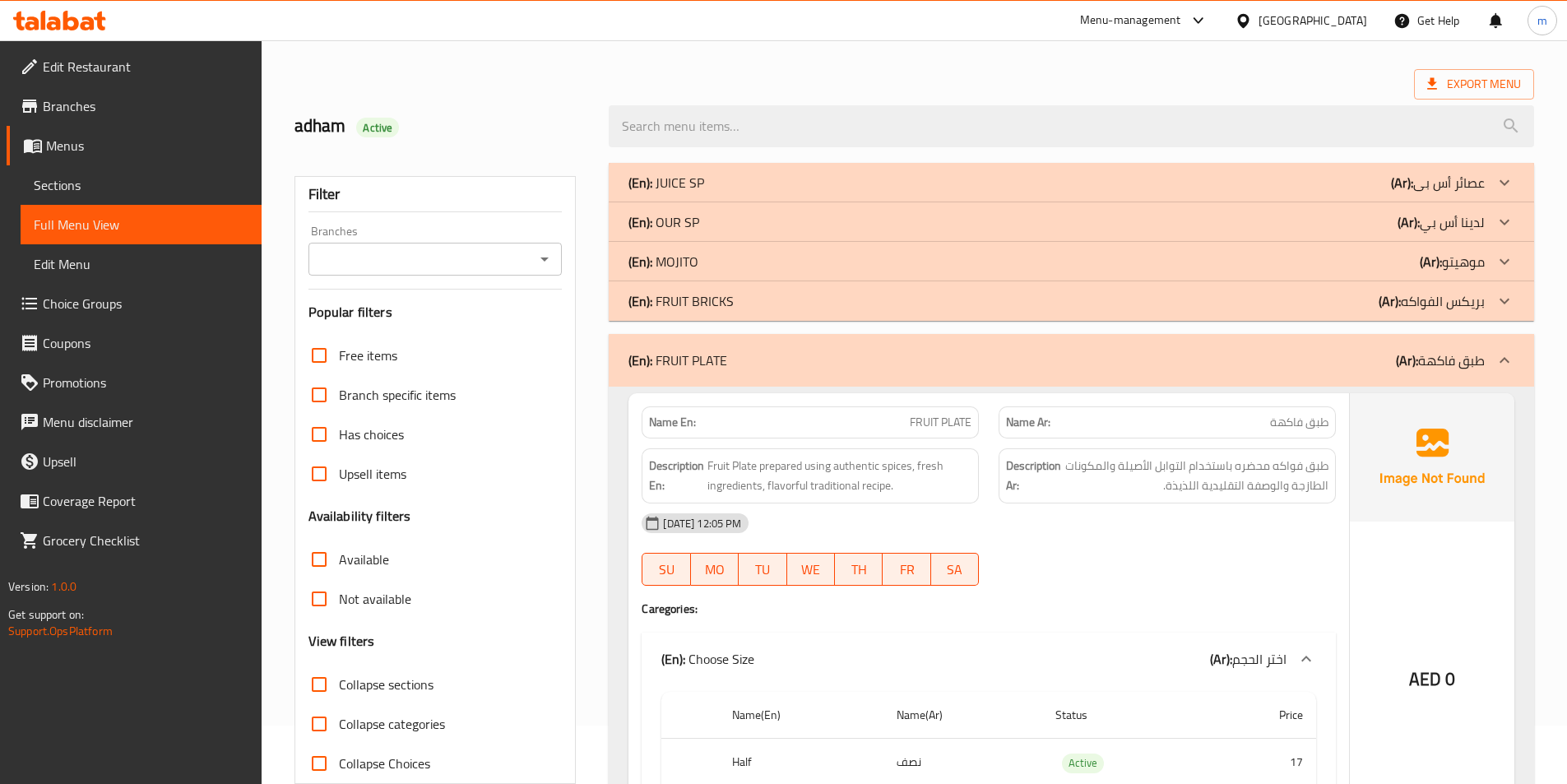
click at [1462, 370] on p "(Ar): طبق فاكهة" at bounding box center [1440, 360] width 89 height 20
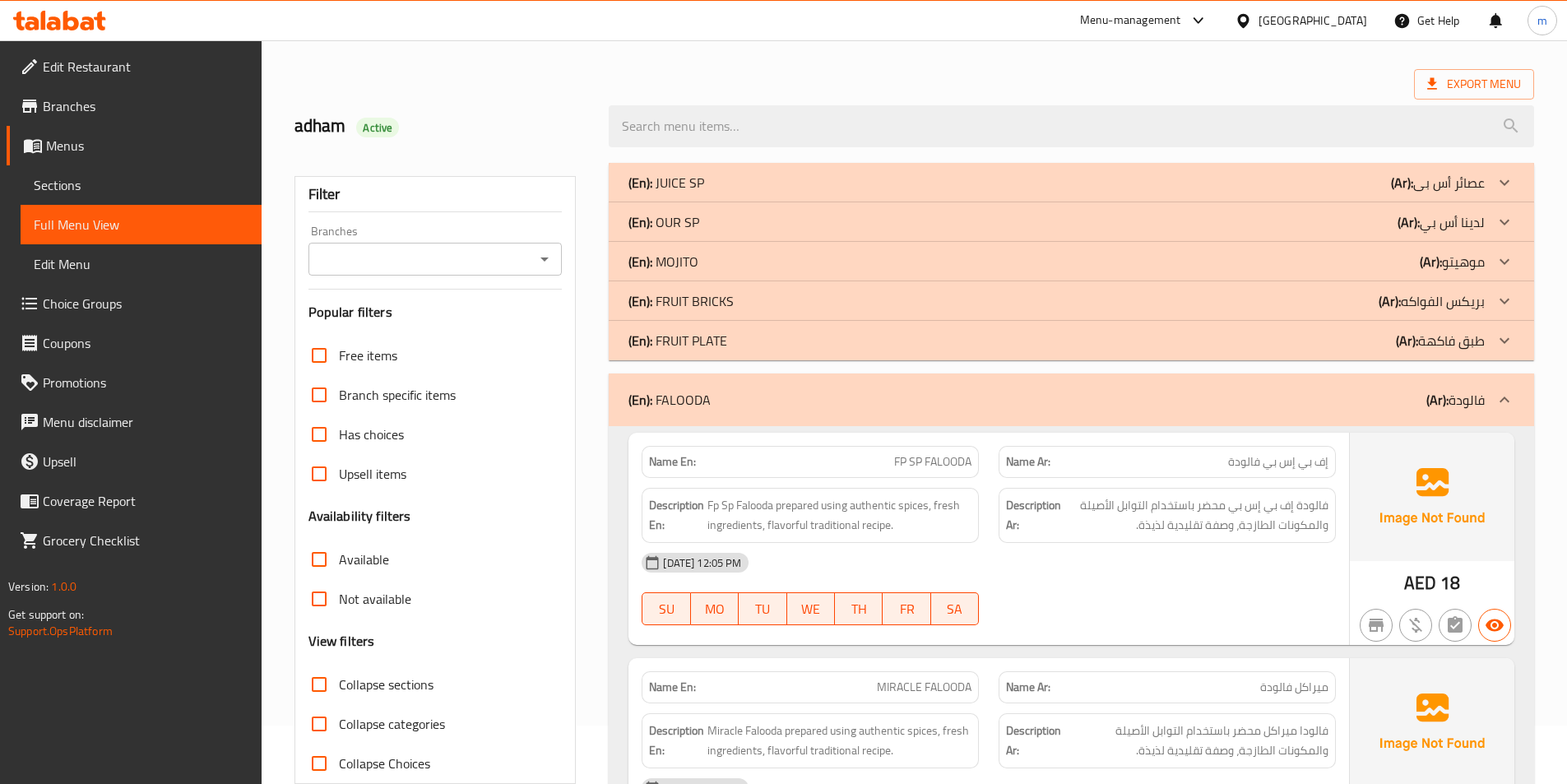
click at [1448, 418] on div "(En): FALOODA (Ar): فالودة" at bounding box center [1072, 399] width 926 height 53
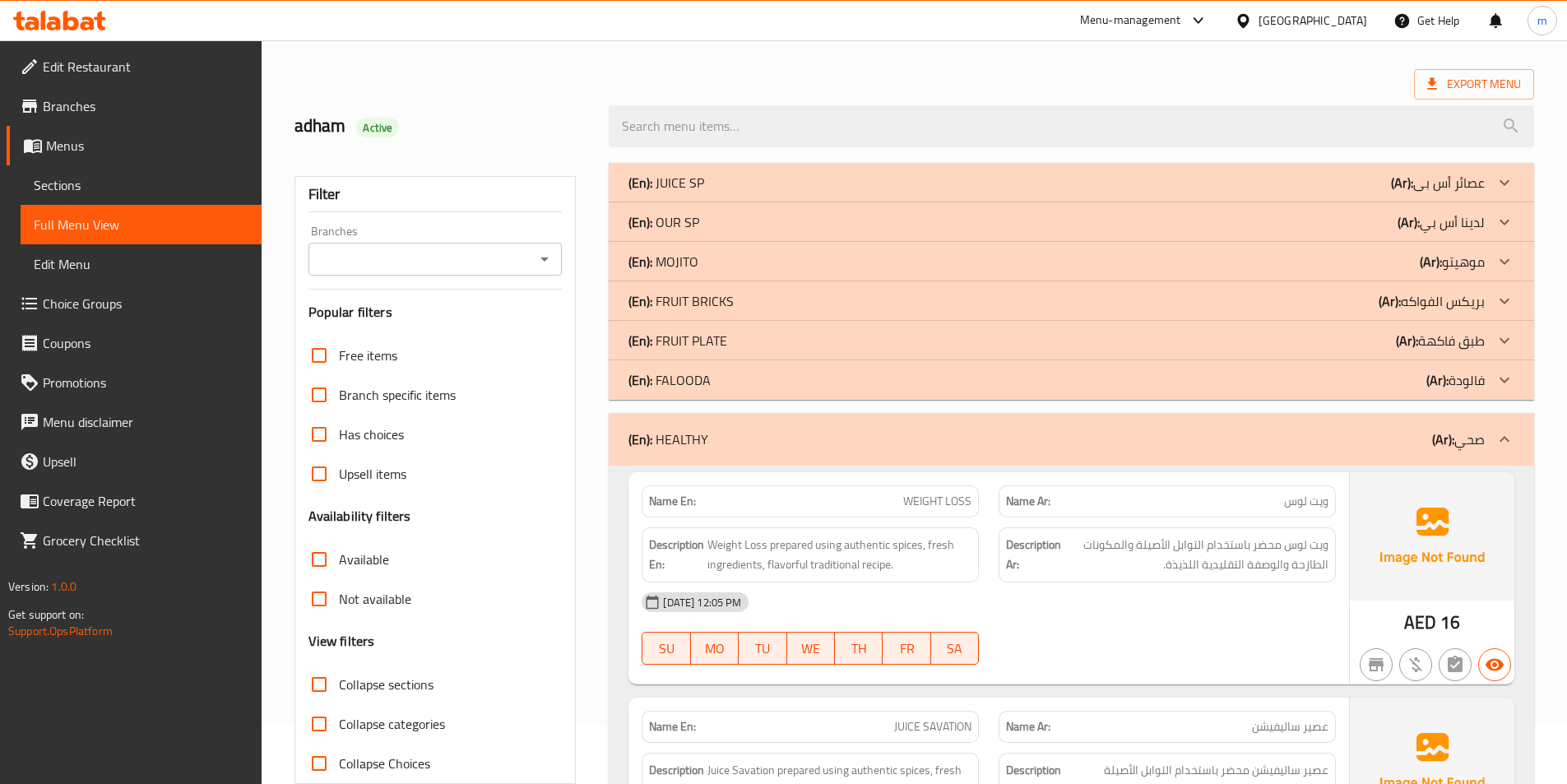
click at [1448, 418] on div "(En): HEALTHY (Ar): صحي" at bounding box center [1072, 439] width 926 height 53
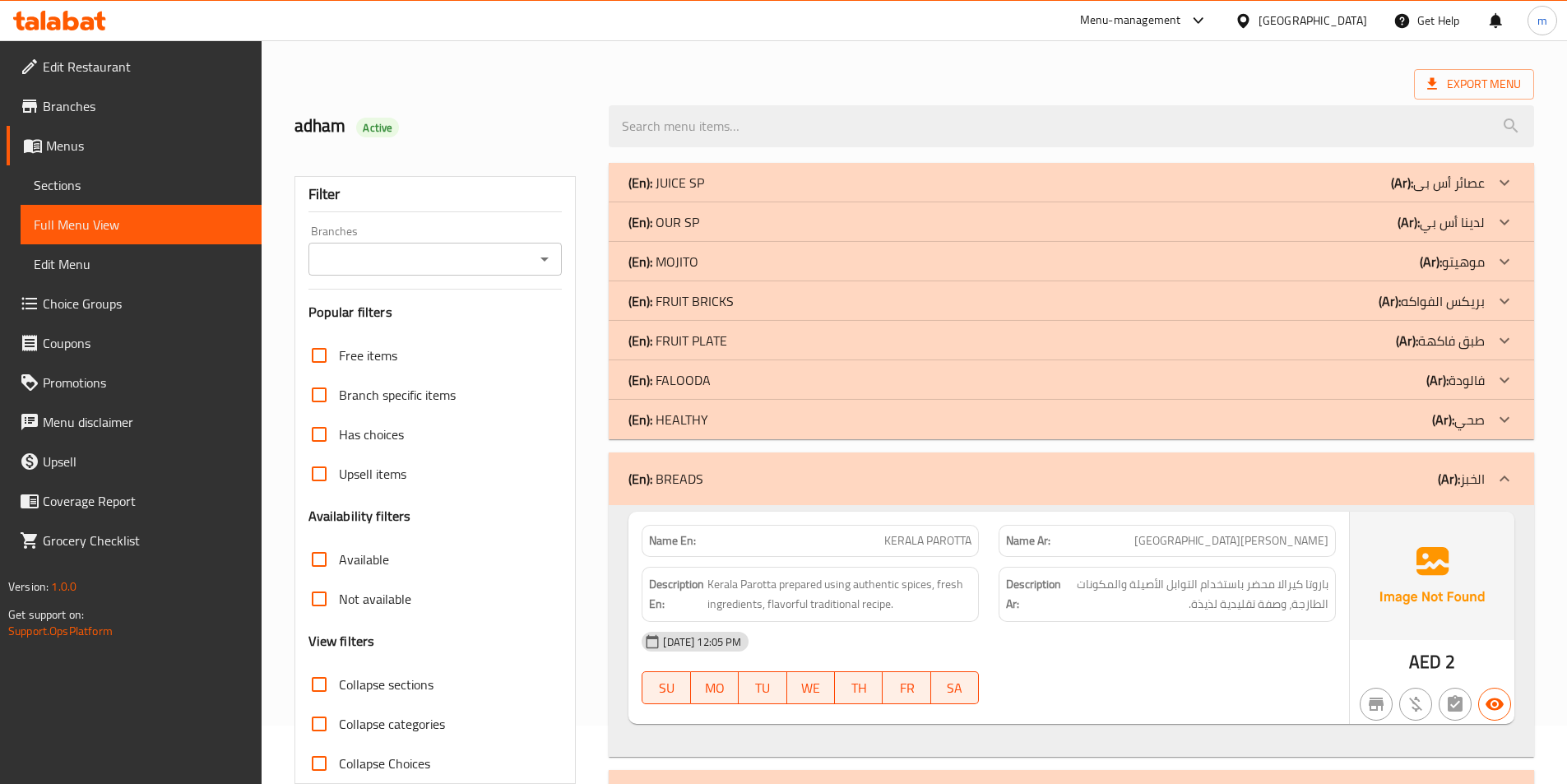
scroll to position [223, 0]
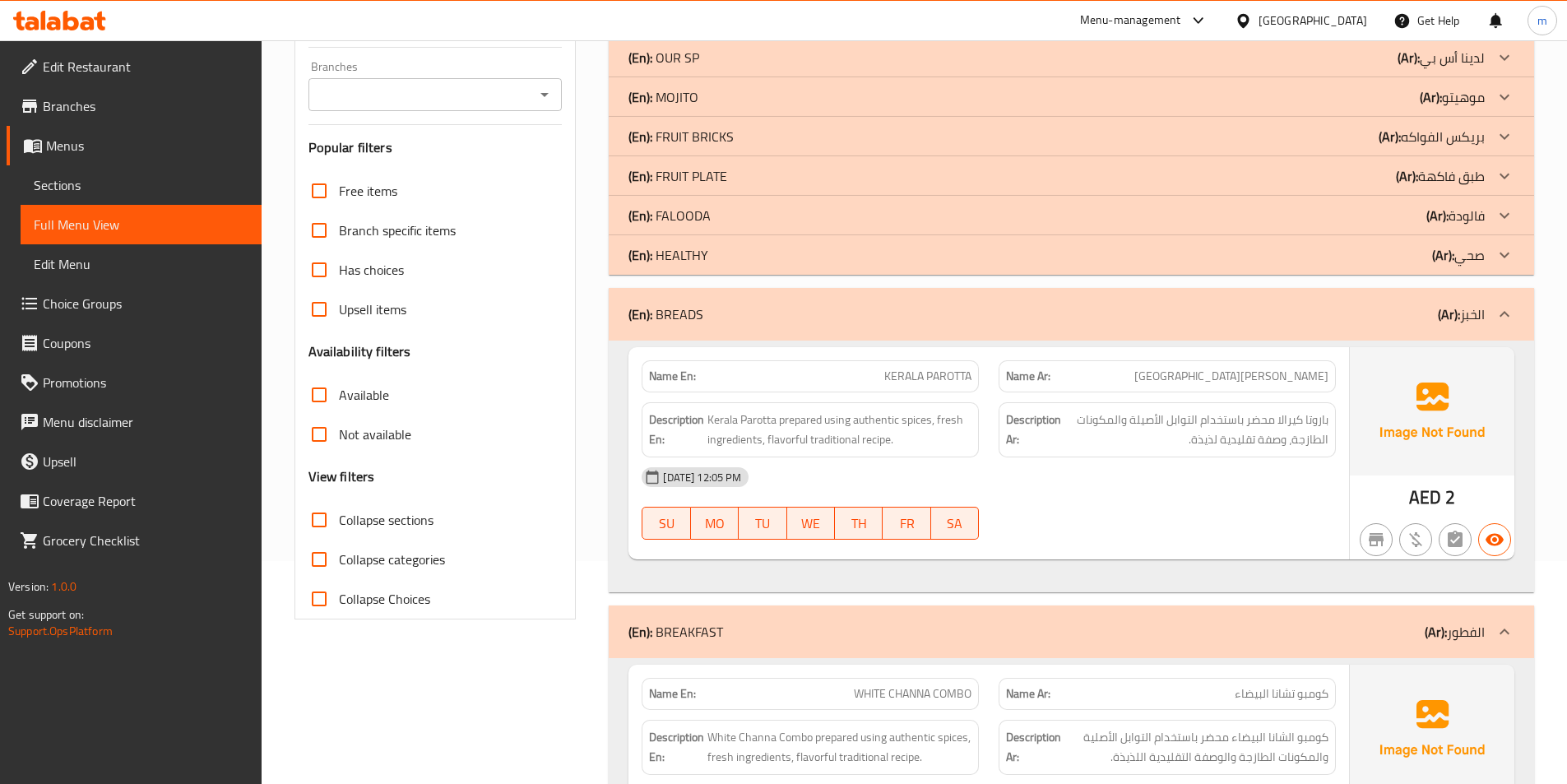
click at [1444, 325] on b "(Ar):" at bounding box center [1449, 313] width 23 height 24
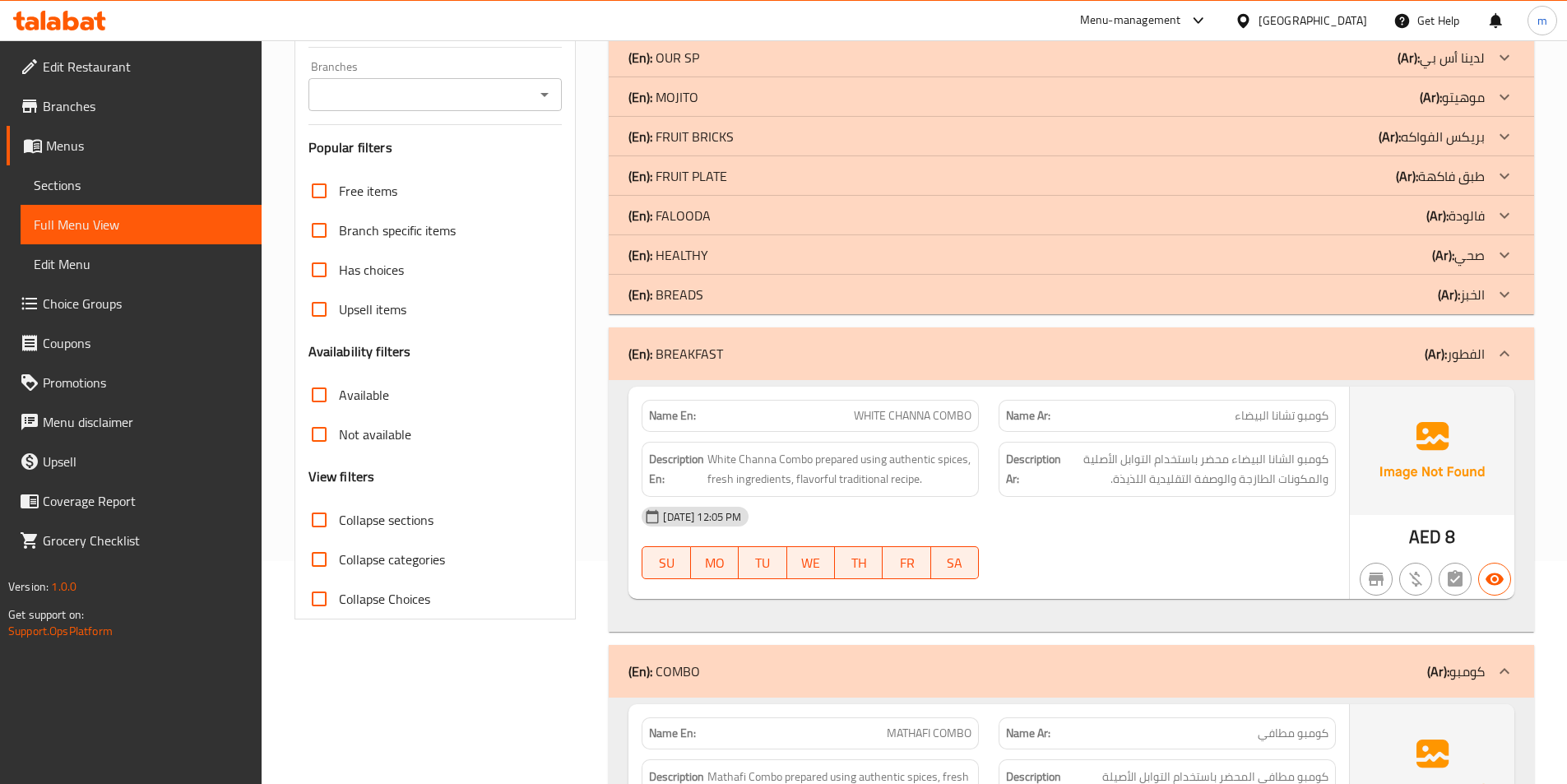
drag, startPoint x: 1448, startPoint y: 354, endPoint x: 1446, endPoint y: 378, distance: 24.1
click at [1448, 354] on p "(Ar): الفطور" at bounding box center [1455, 354] width 60 height 20
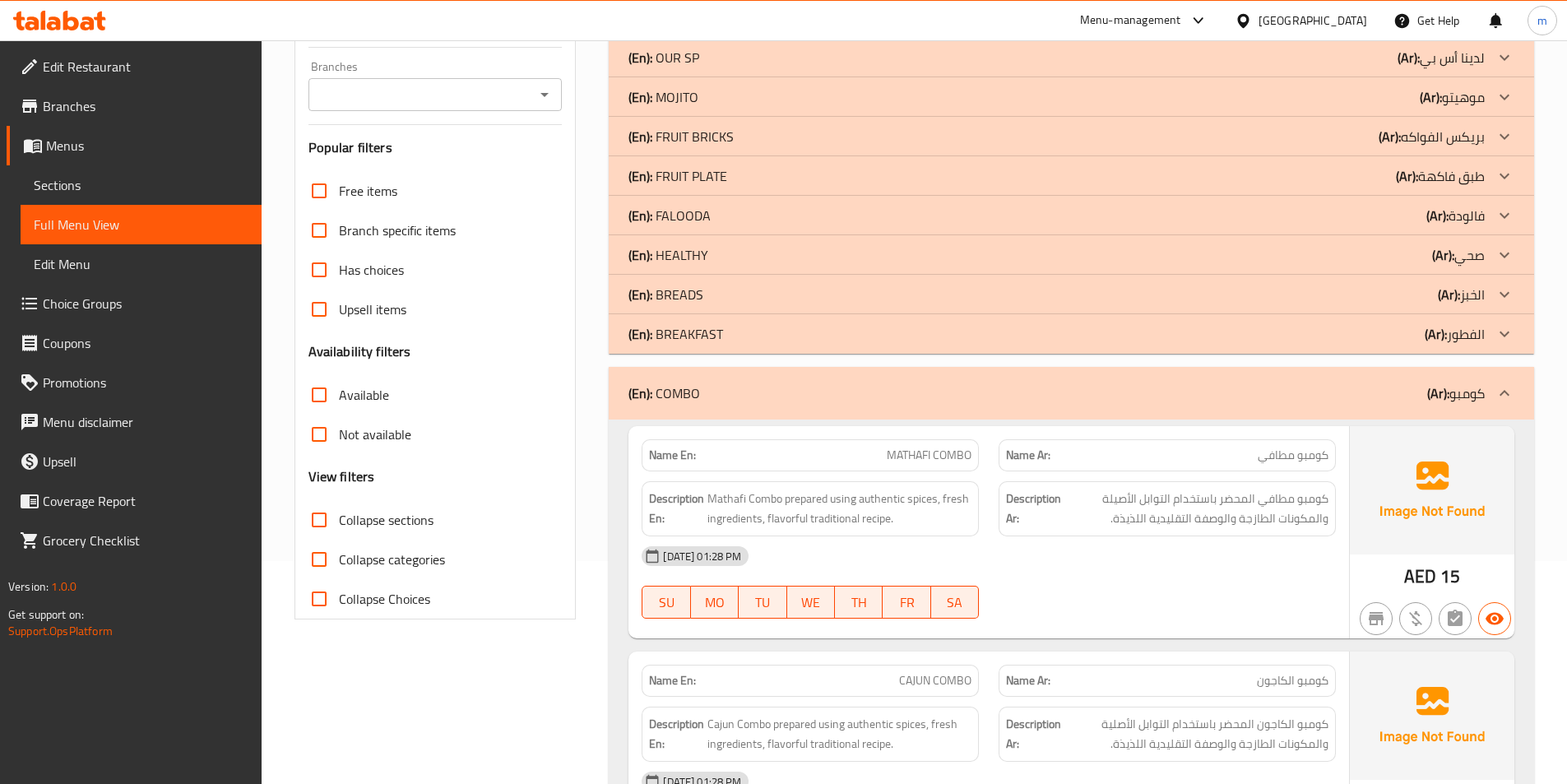
click at [1438, 399] on b "(Ar):" at bounding box center [1438, 393] width 23 height 24
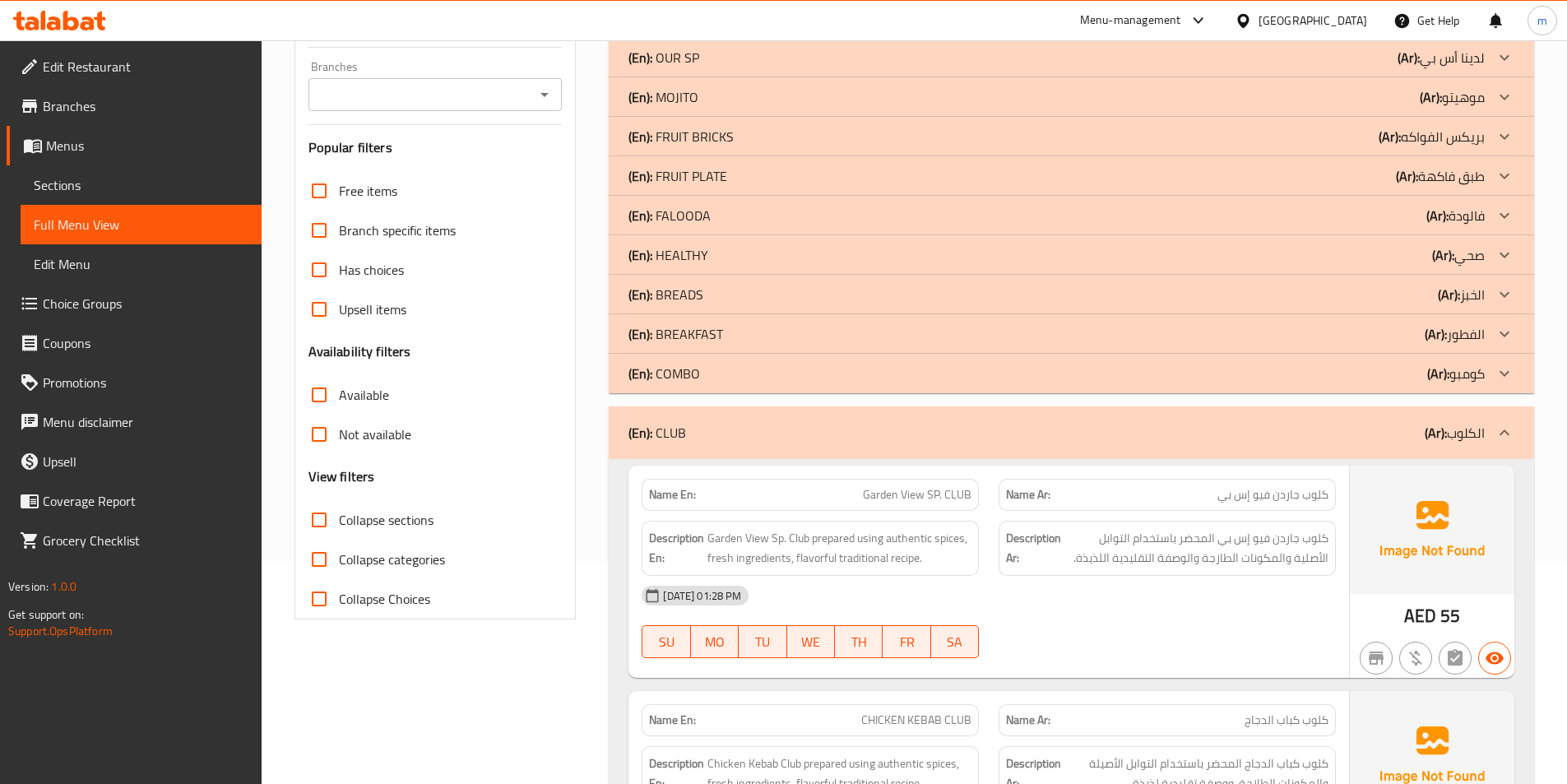
click at [1435, 372] on b "(Ar):" at bounding box center [1438, 373] width 23 height 24
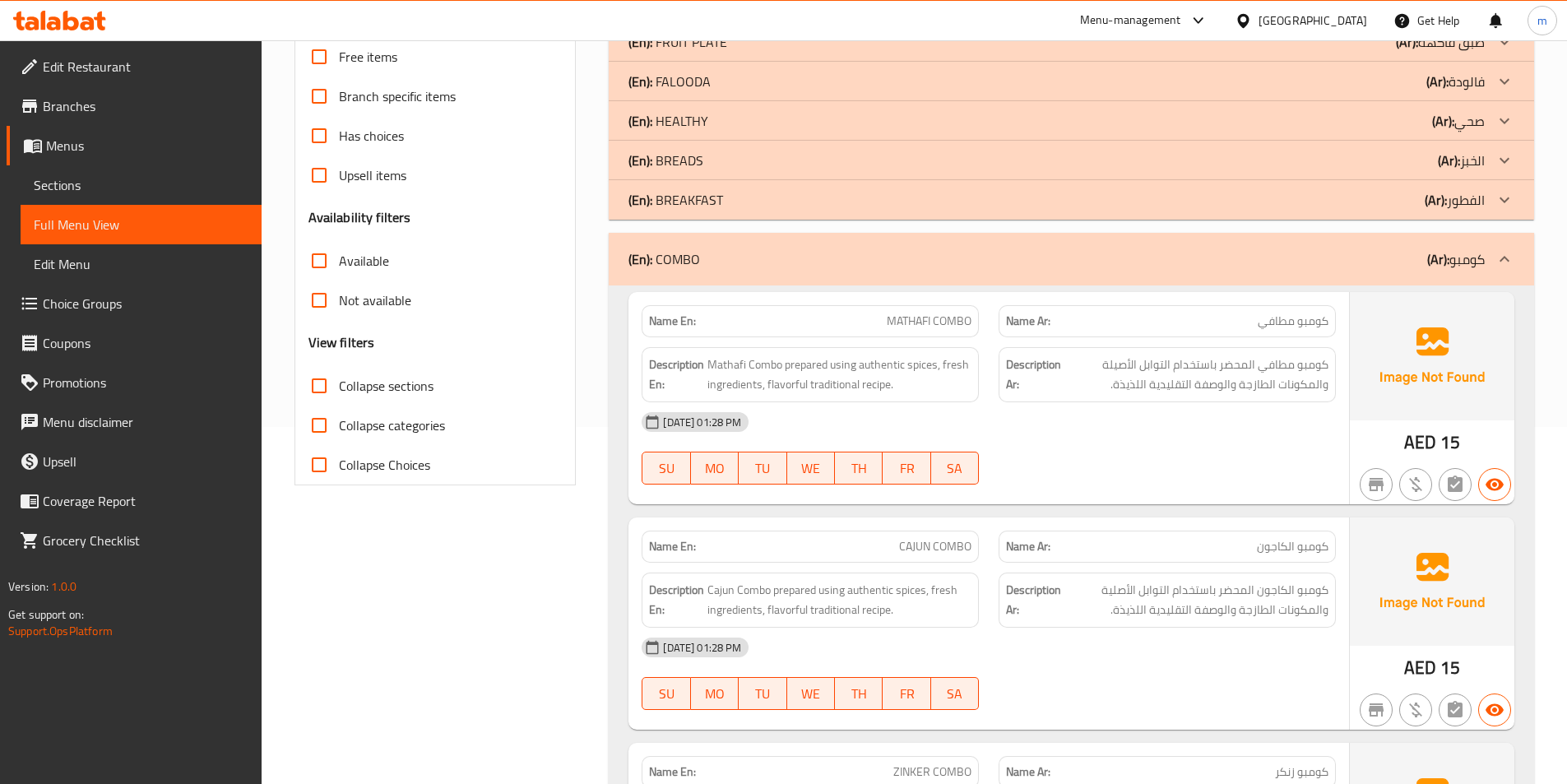
scroll to position [380, 0]
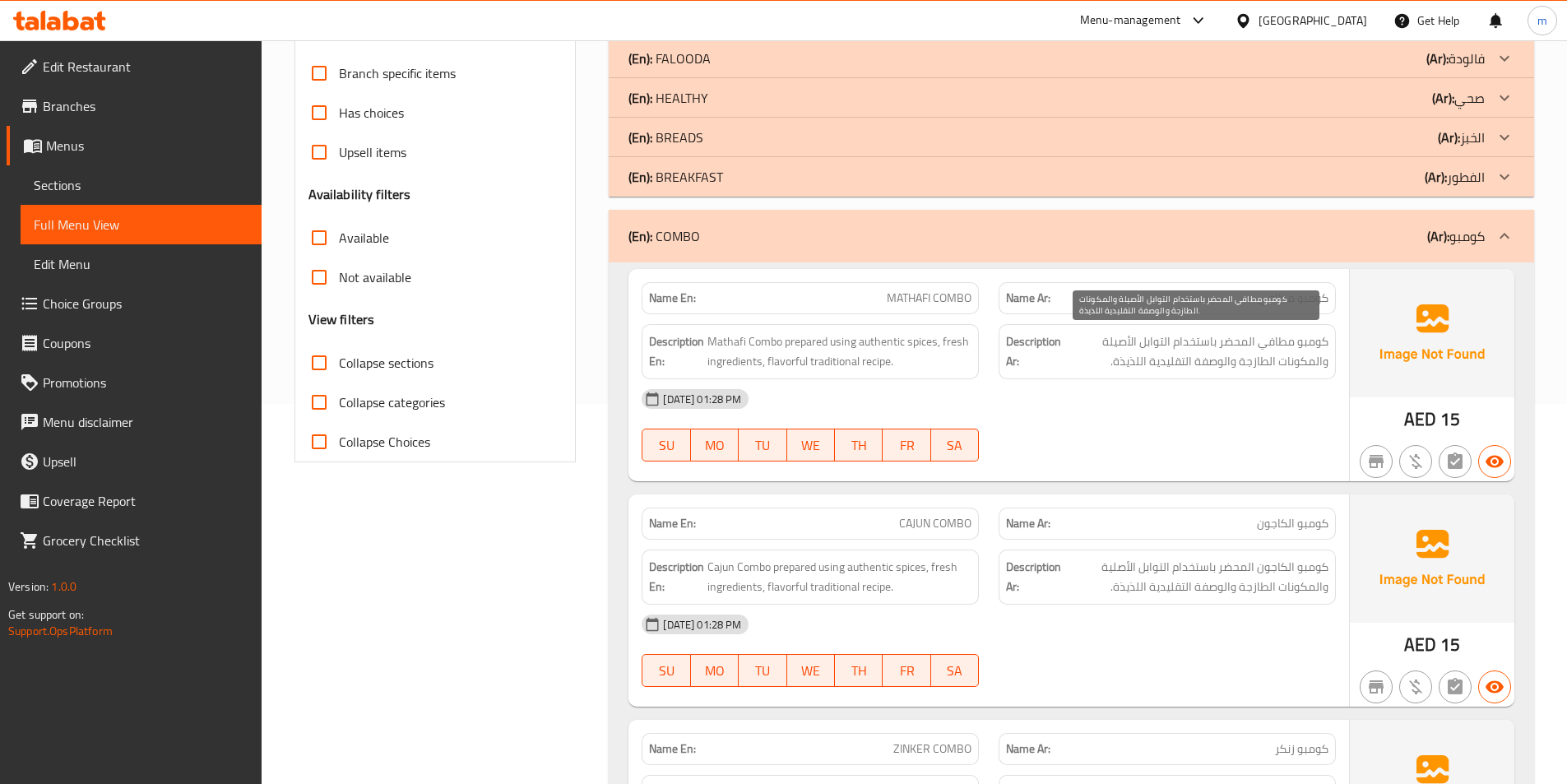
drag, startPoint x: 1255, startPoint y: 342, endPoint x: 1104, endPoint y: 362, distance: 152.3
click at [1104, 362] on span "كومبو مطافي المحضر باستخدام التوابل الأصيلة والمكونات الطازجة والوصفة التقليدية…" at bounding box center [1197, 351] width 264 height 41
copy span "المحضر باستخدام التوابل الأصيلة والمكونات الطازجة والوصفة التقليدية اللذيذة."
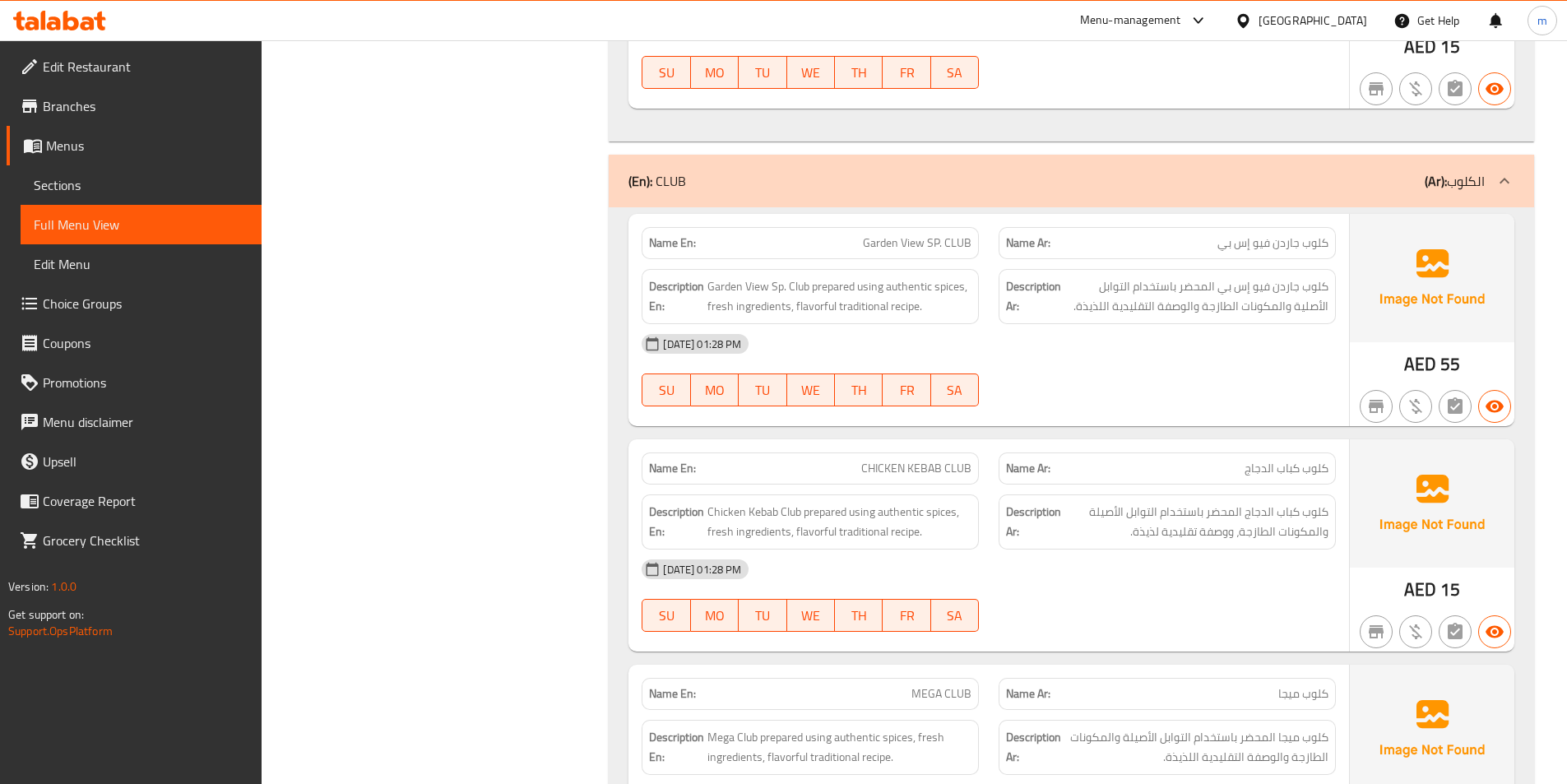
scroll to position [3483, 0]
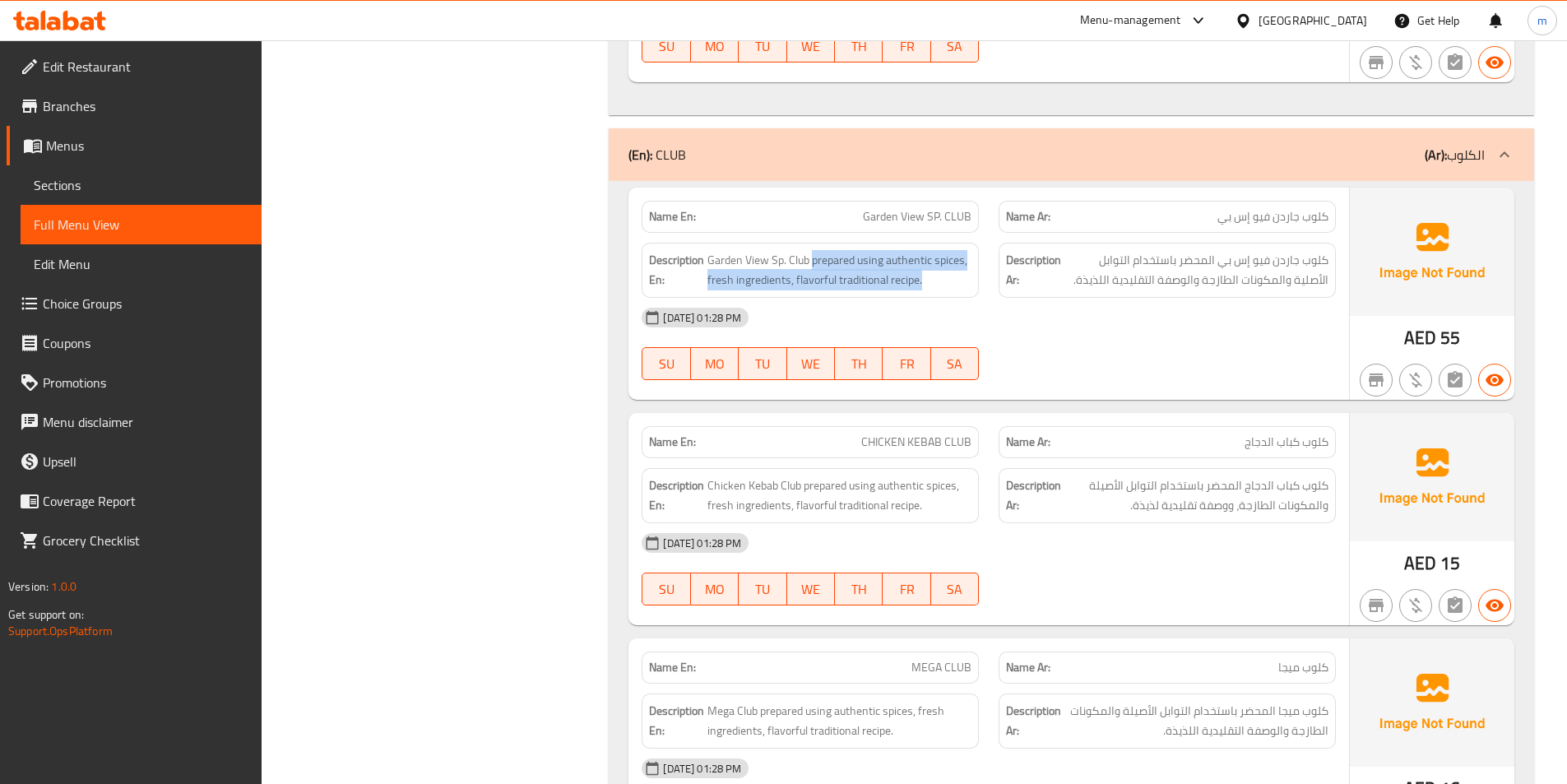
drag, startPoint x: 814, startPoint y: 260, endPoint x: 923, endPoint y: 290, distance: 113.1
click at [923, 290] on span "Garden View Sp. Club prepared using authentic spices, fresh ingredients, flavor…" at bounding box center [840, 270] width 264 height 41
copy span "prepared using authentic spices, fresh ingredients, flavorful traditional recip…"
click at [1172, 296] on div "Description Ar: كلوب جاردن فيو إس بي المحضر باستخدام التوابل الأصلية والمكونات …" at bounding box center [1168, 270] width 337 height 55
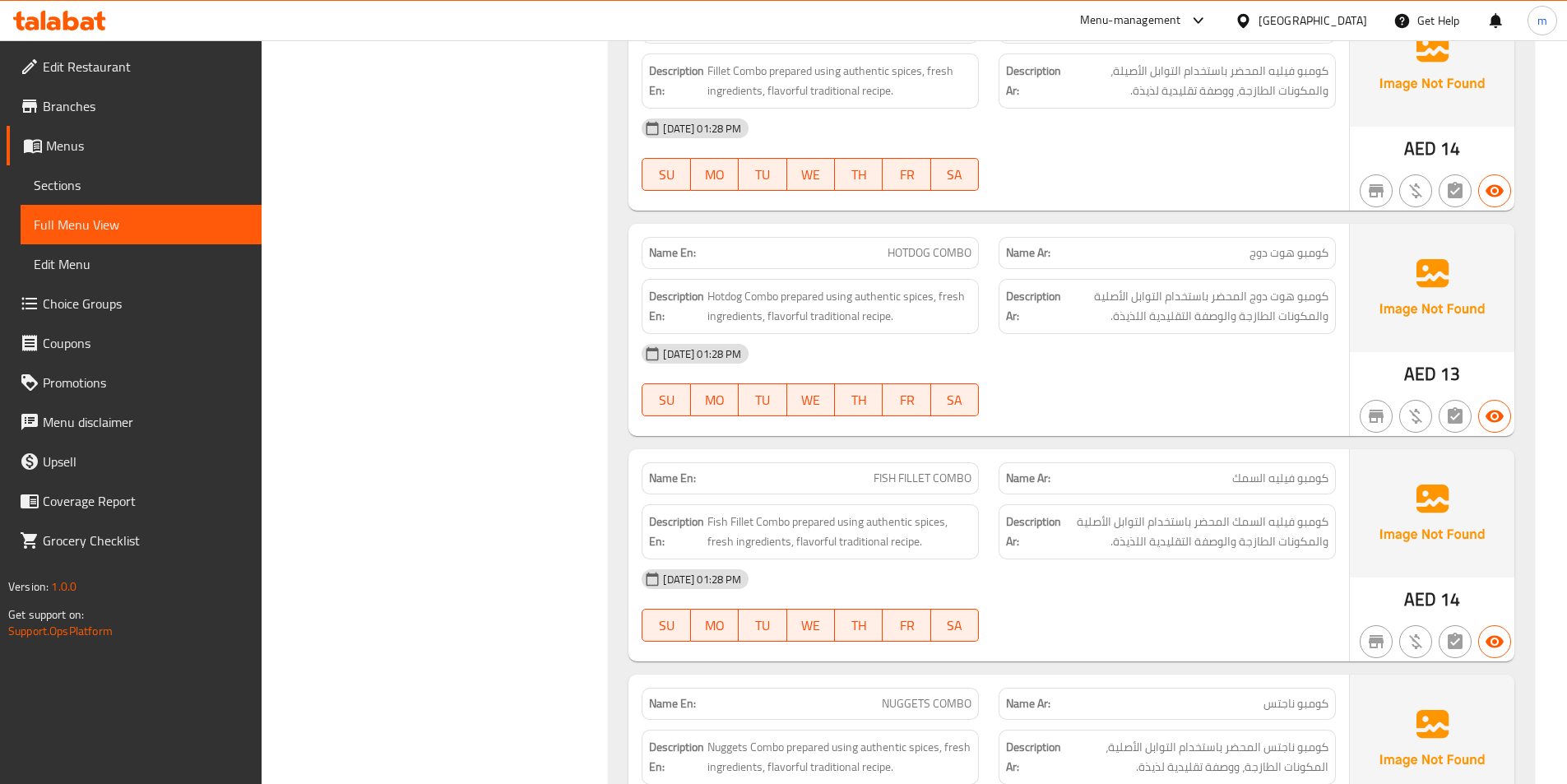
scroll to position [2085, 0]
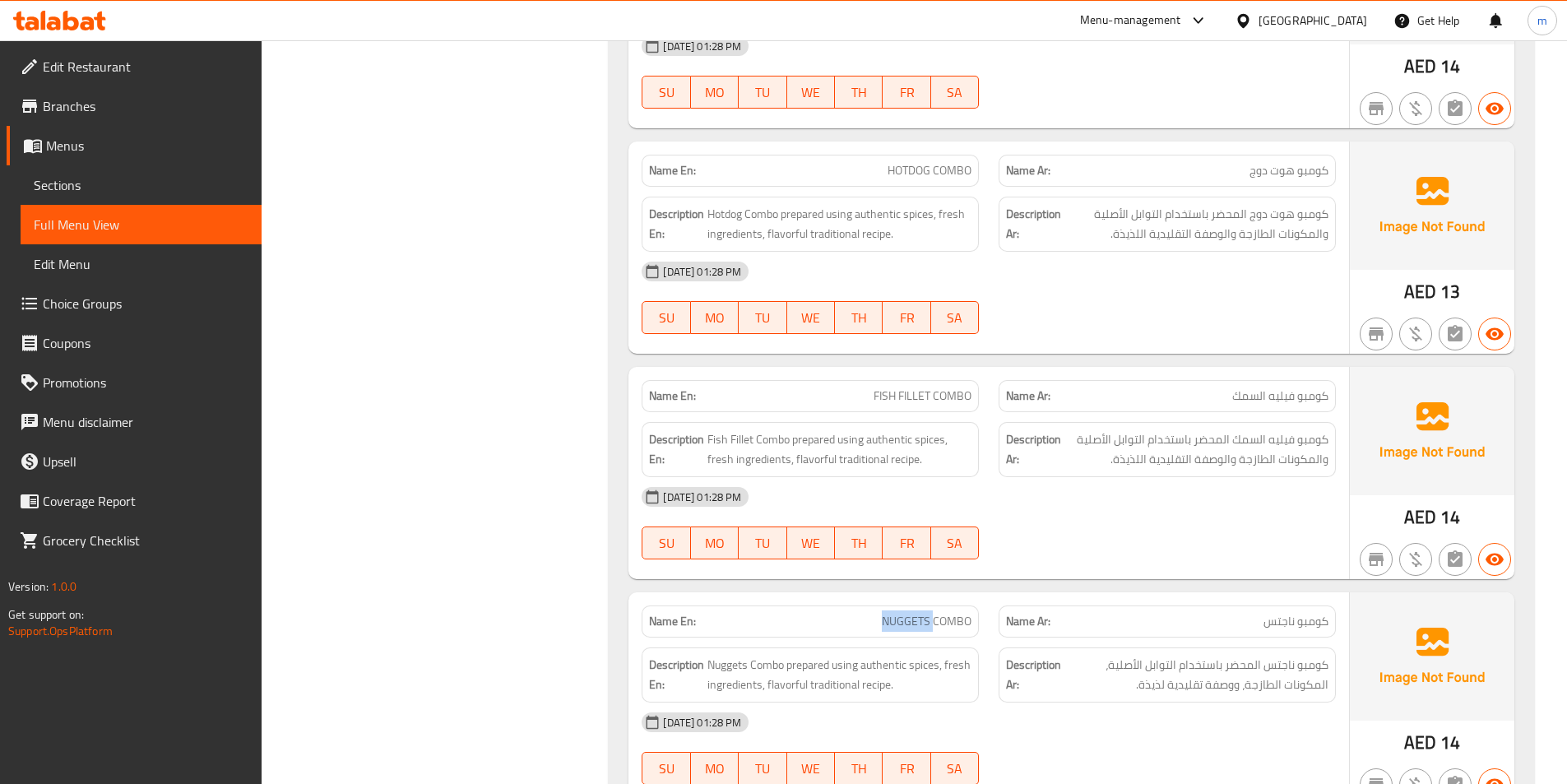
drag, startPoint x: 933, startPoint y: 620, endPoint x: 866, endPoint y: 622, distance: 67.0
click at [866, 622] on p "Name En: NUGGETS COMBO" at bounding box center [811, 621] width 322 height 17
copy span "NUGGETS"
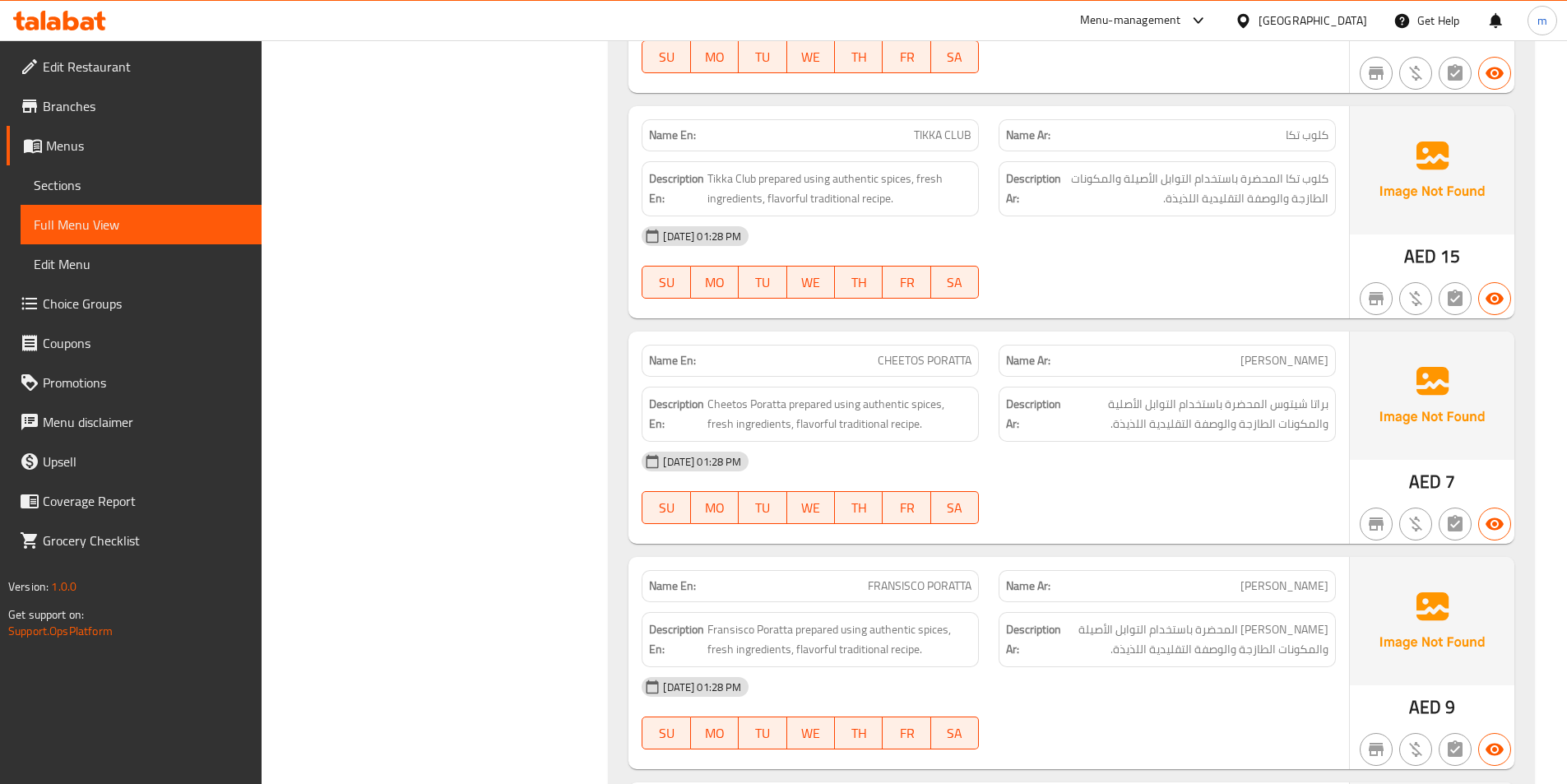
scroll to position [11541, 0]
drag, startPoint x: 927, startPoint y: 359, endPoint x: 858, endPoint y: 364, distance: 69.2
click at [858, 364] on p "Name En: CHEETOS PORATTA" at bounding box center [811, 361] width 322 height 17
copy span "CHEETOS"
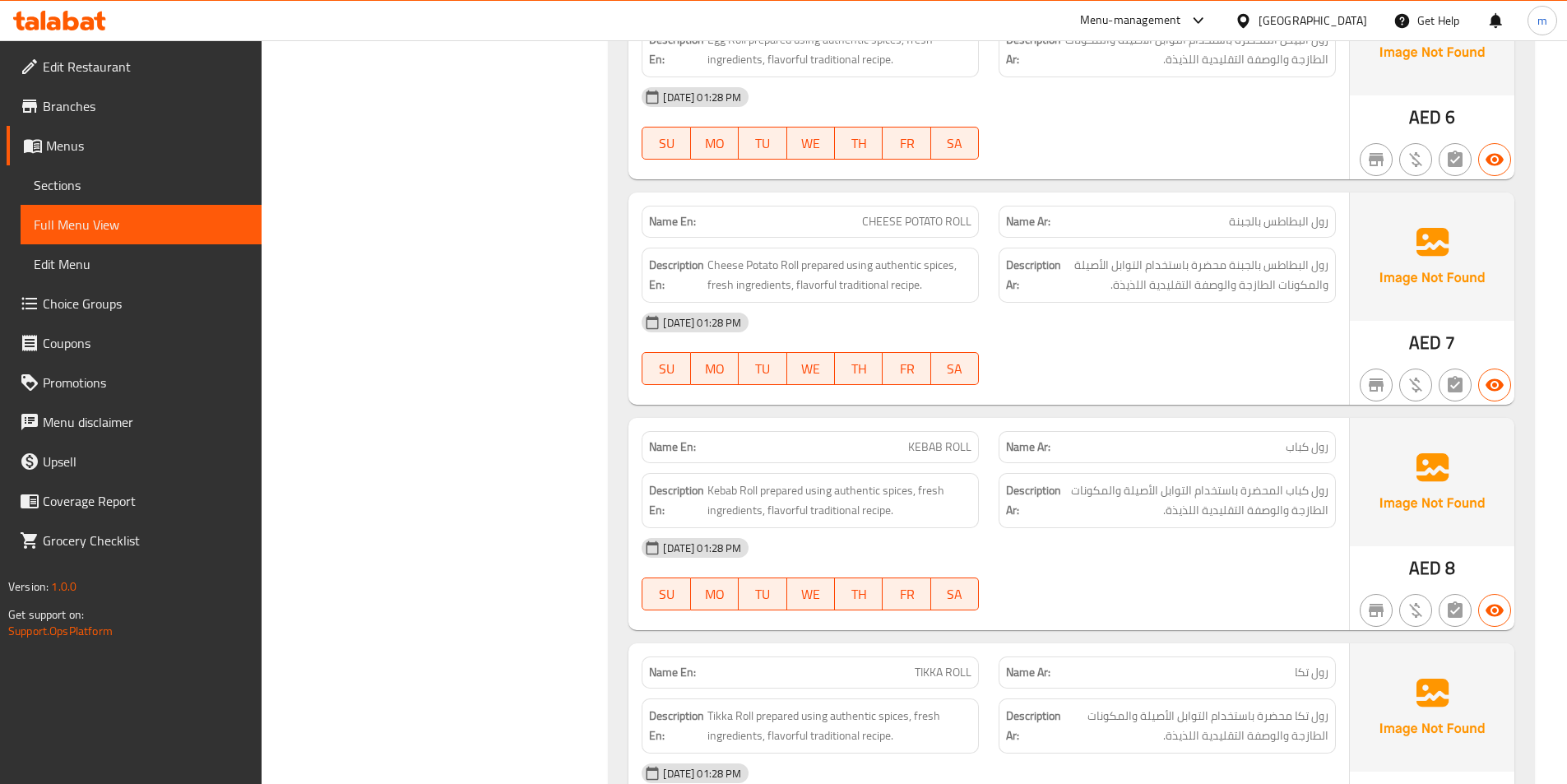
scroll to position [7568, 0]
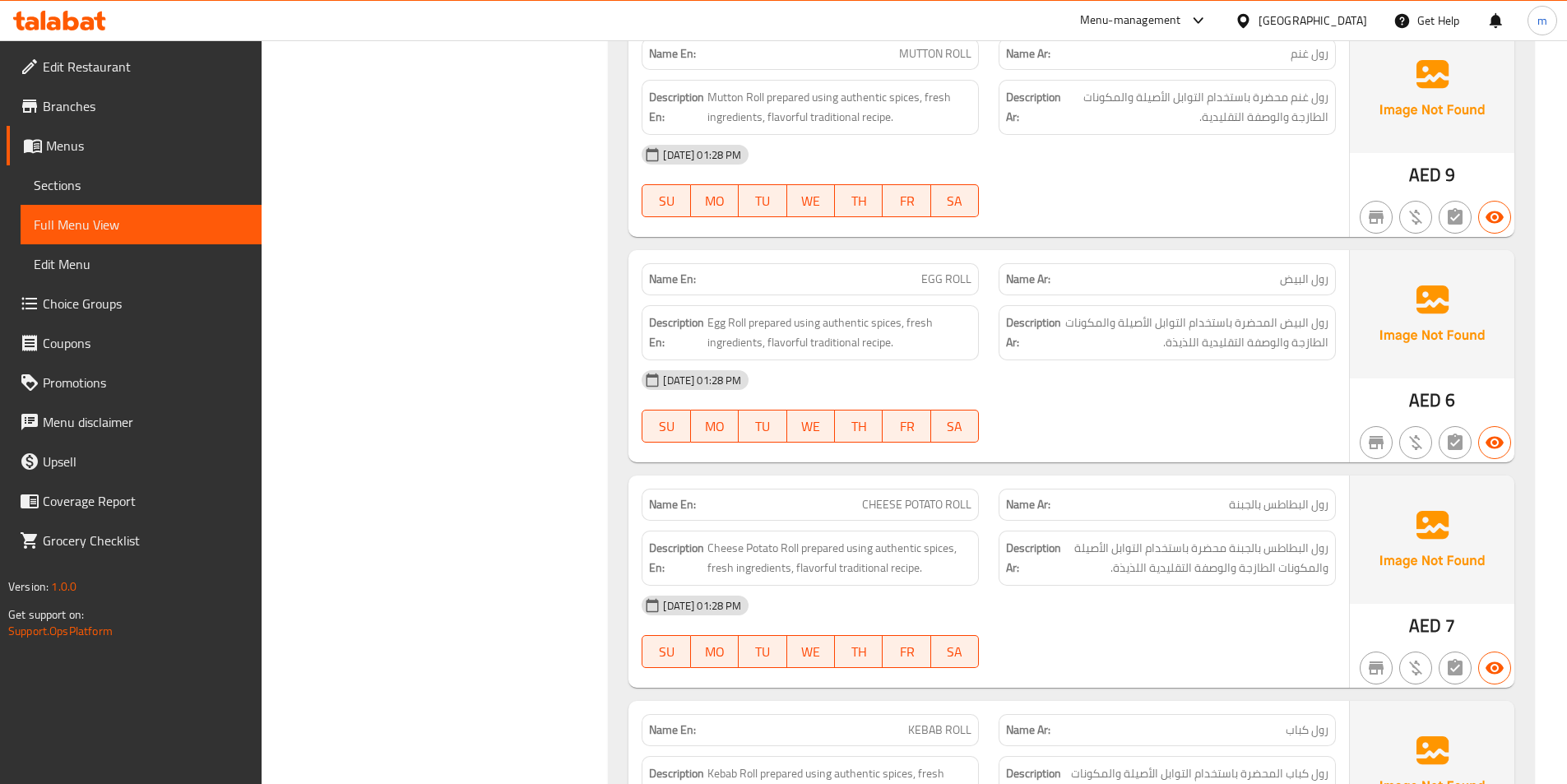
click at [162, 222] on span "Full Menu View" at bounding box center [140, 225] width 215 height 20
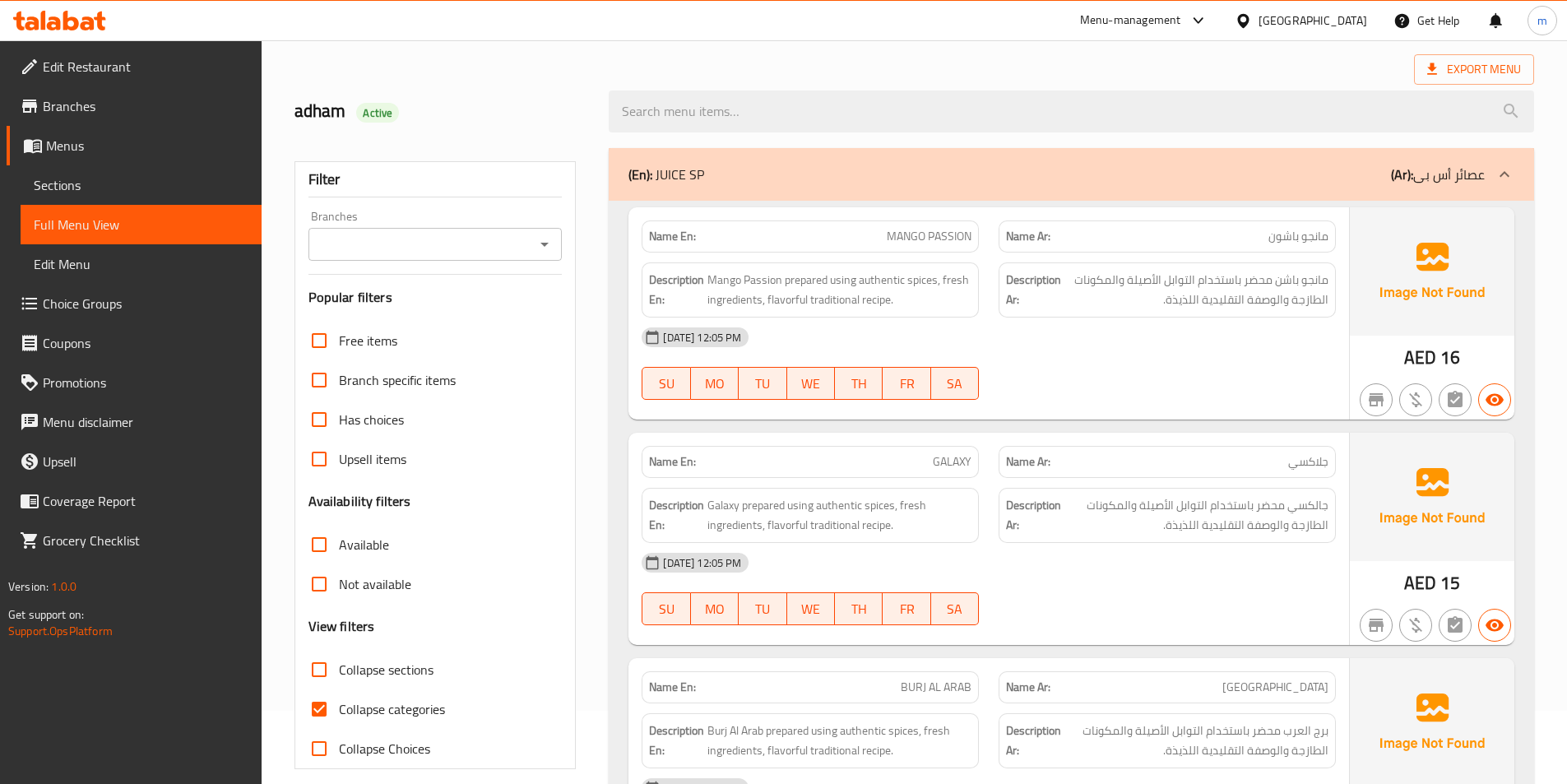
scroll to position [329, 0]
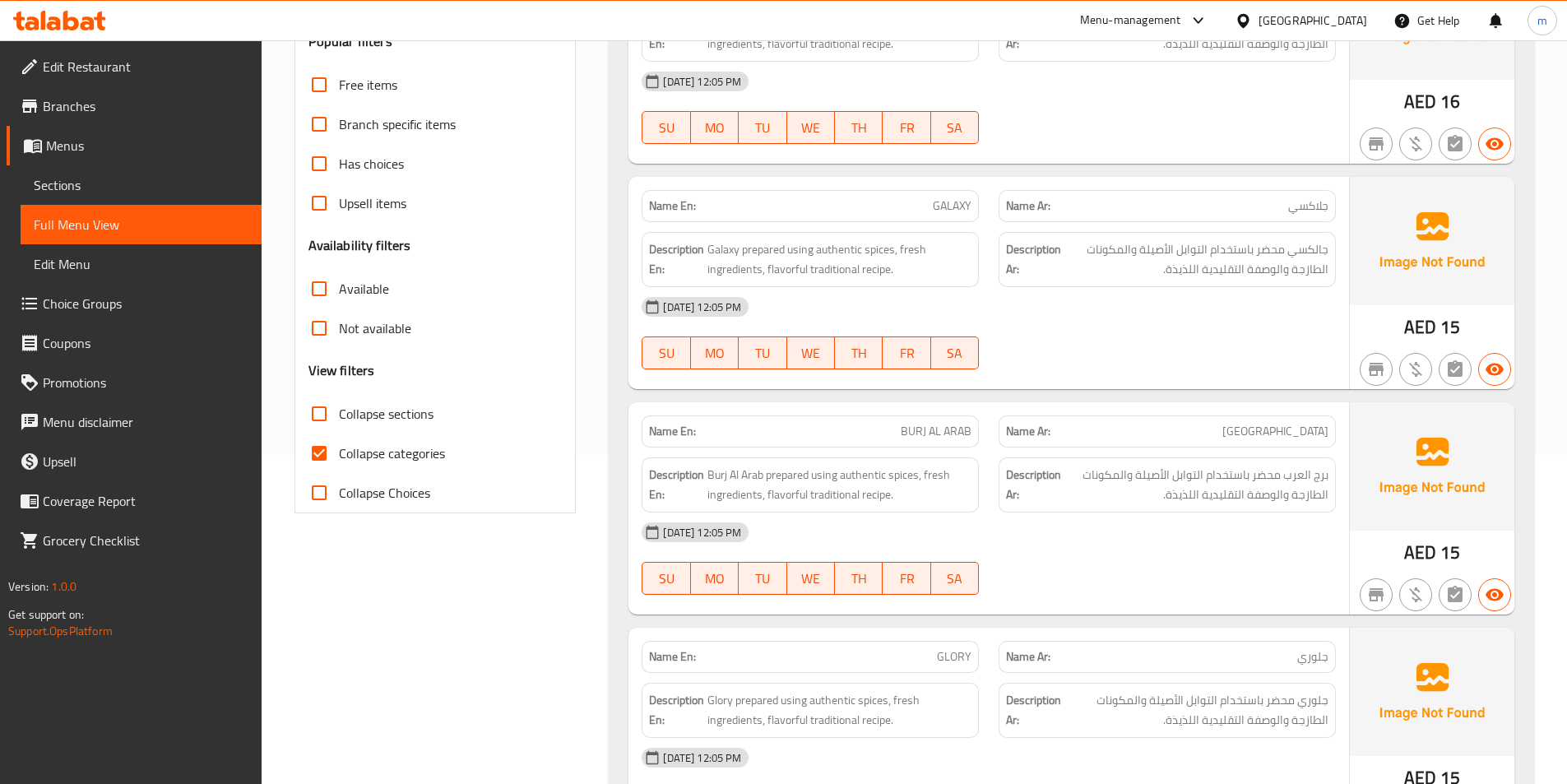
click at [325, 454] on input "Collapse categories" at bounding box center [320, 454] width 40 height 40
checkbox input "false"
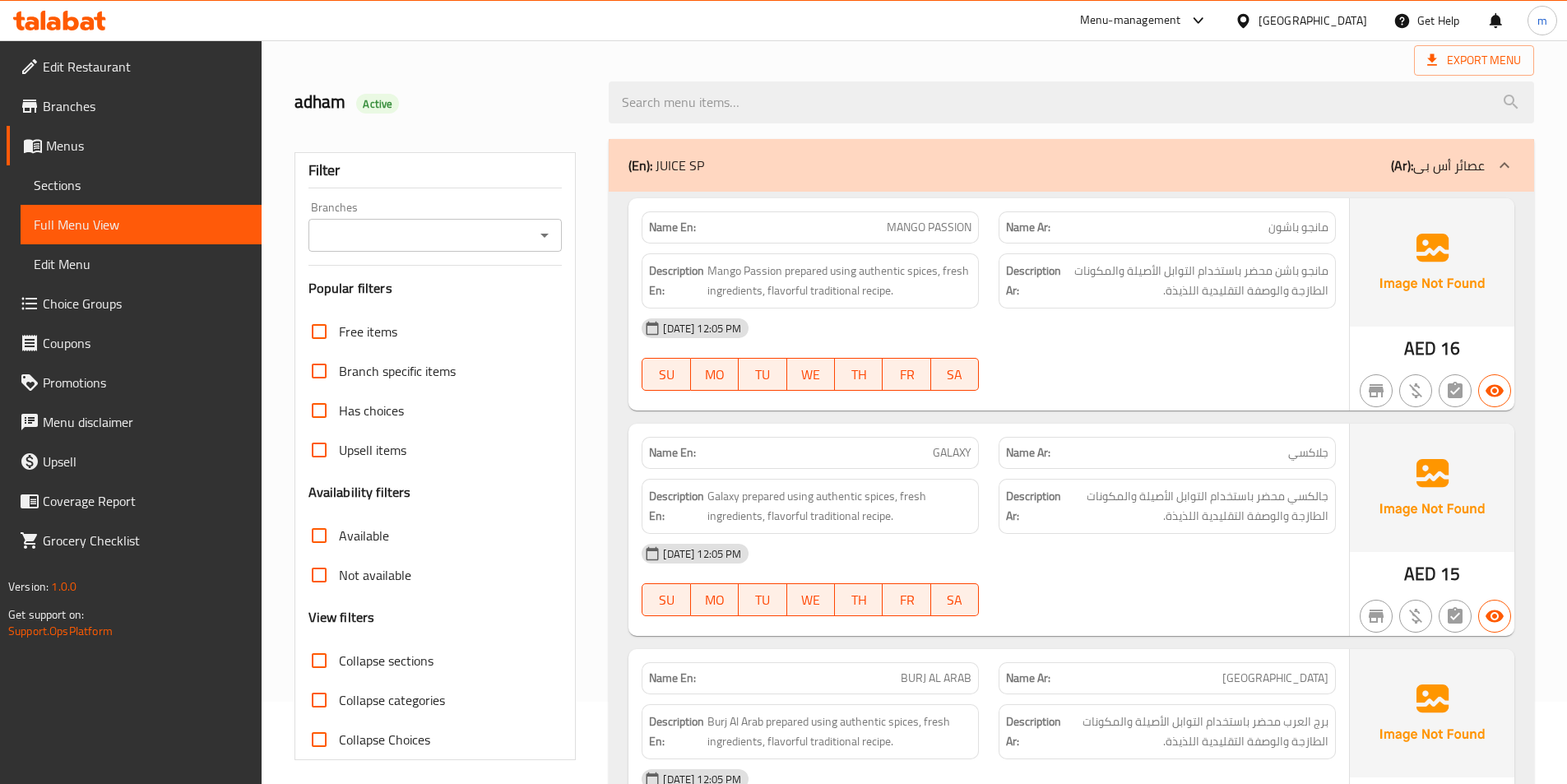
click at [1493, 157] on div at bounding box center [1505, 166] width 40 height 40
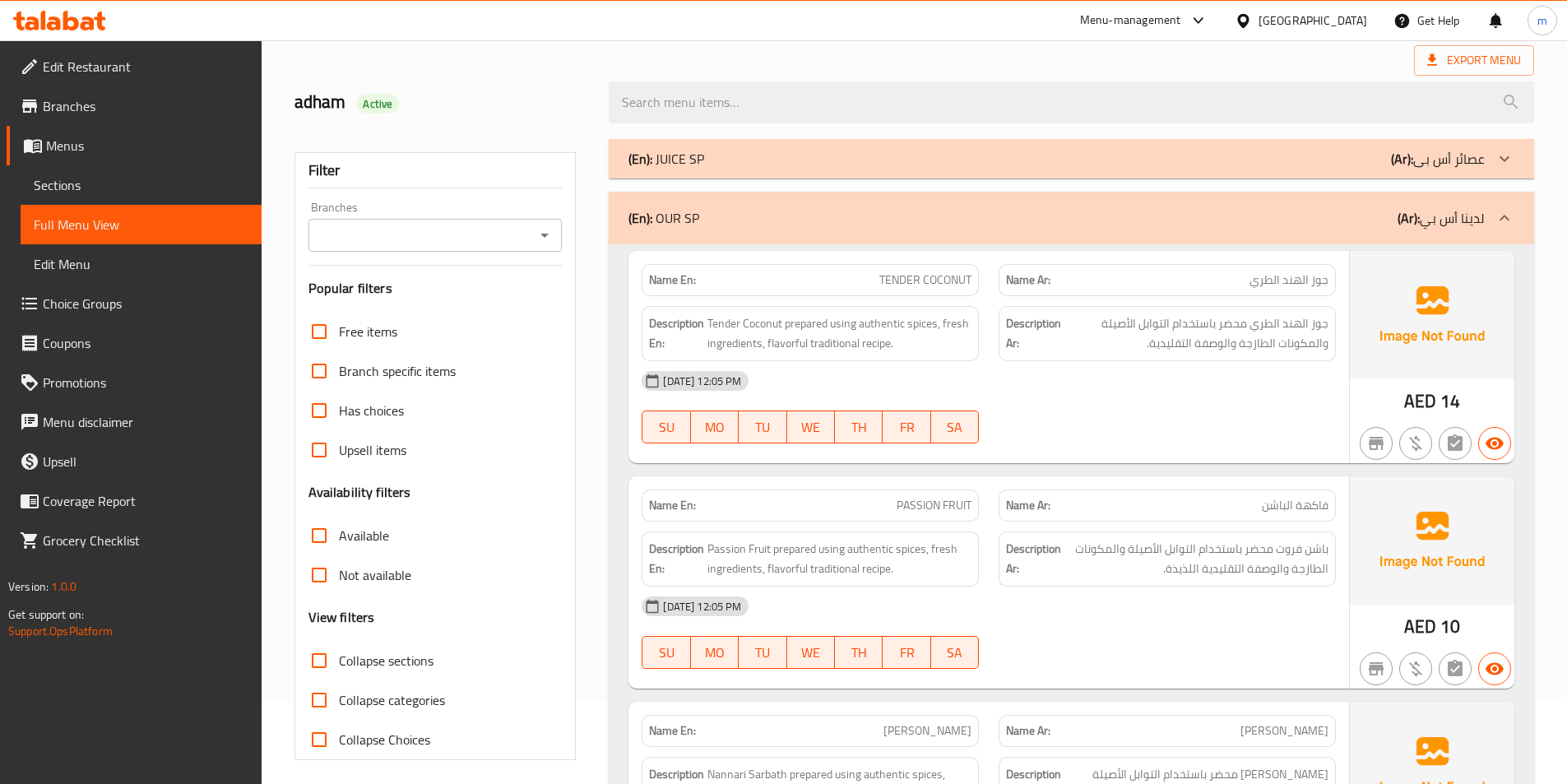
click at [1480, 224] on p "(Ar): لدينا أس بي" at bounding box center [1441, 218] width 87 height 20
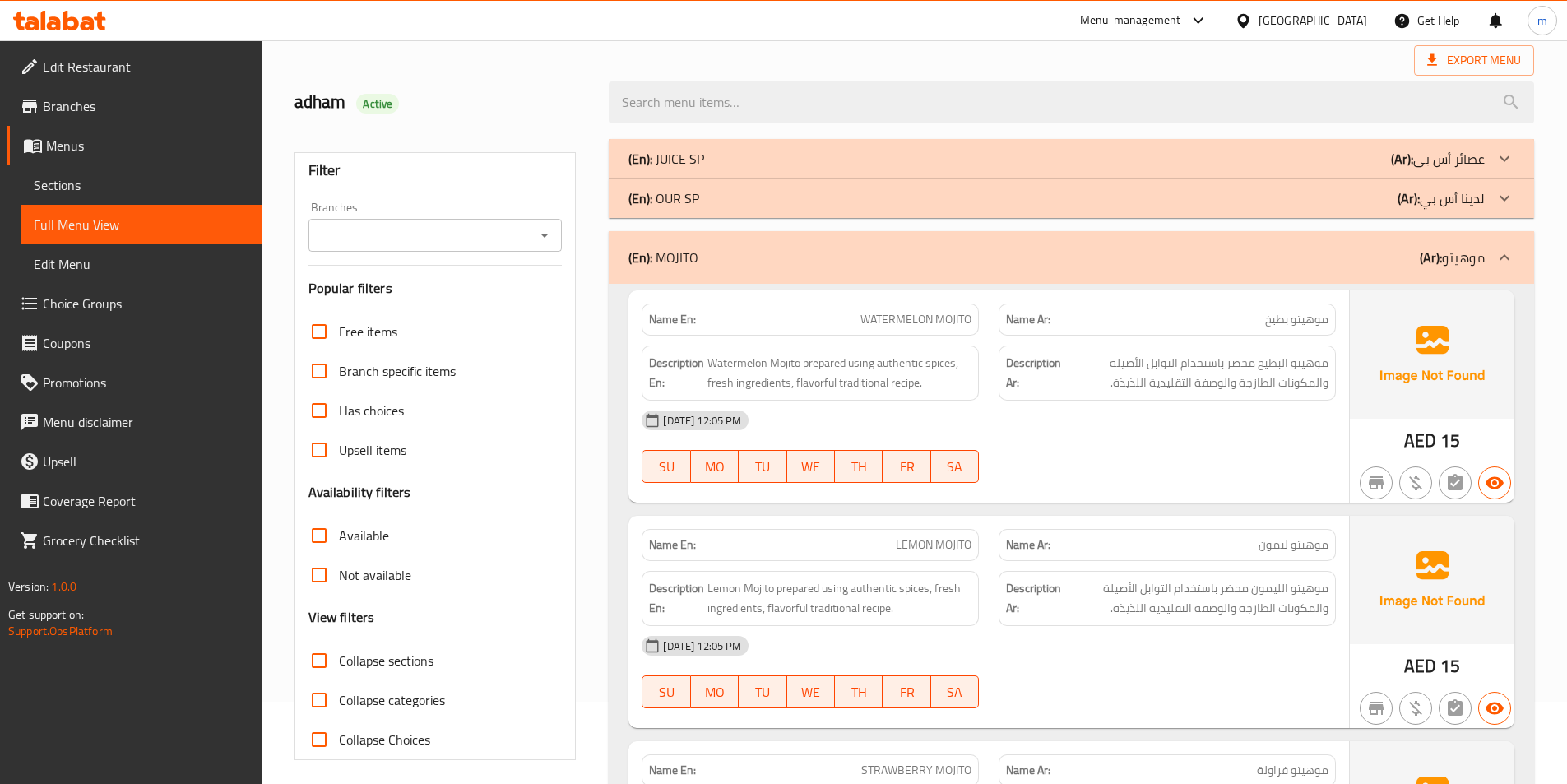
click at [1473, 267] on p "(Ar): موهيتو" at bounding box center [1453, 257] width 65 height 20
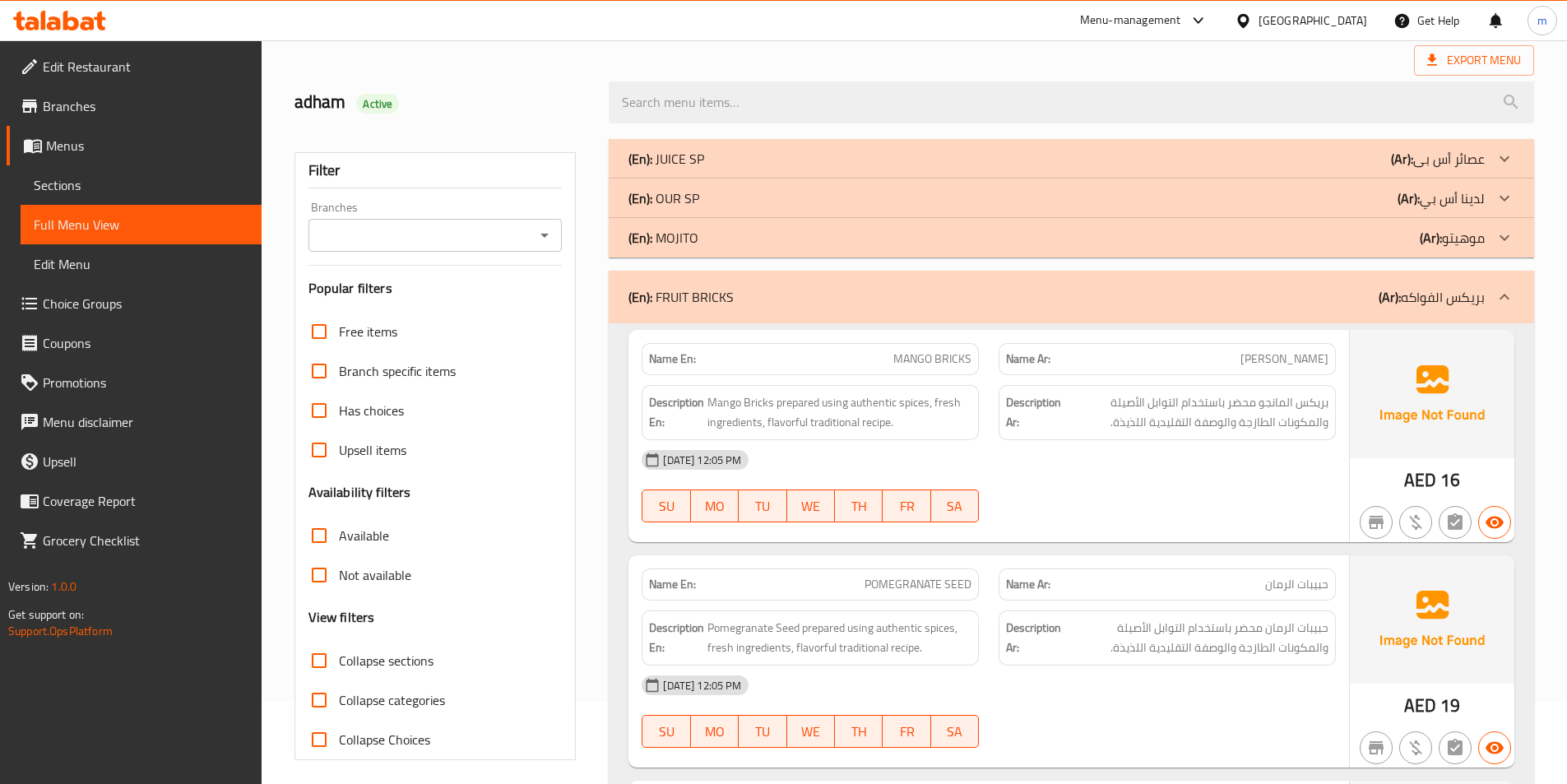
click at [1476, 311] on div "(En): FRUIT BRICKS (Ar): بريكس الفواكه" at bounding box center [1072, 297] width 926 height 53
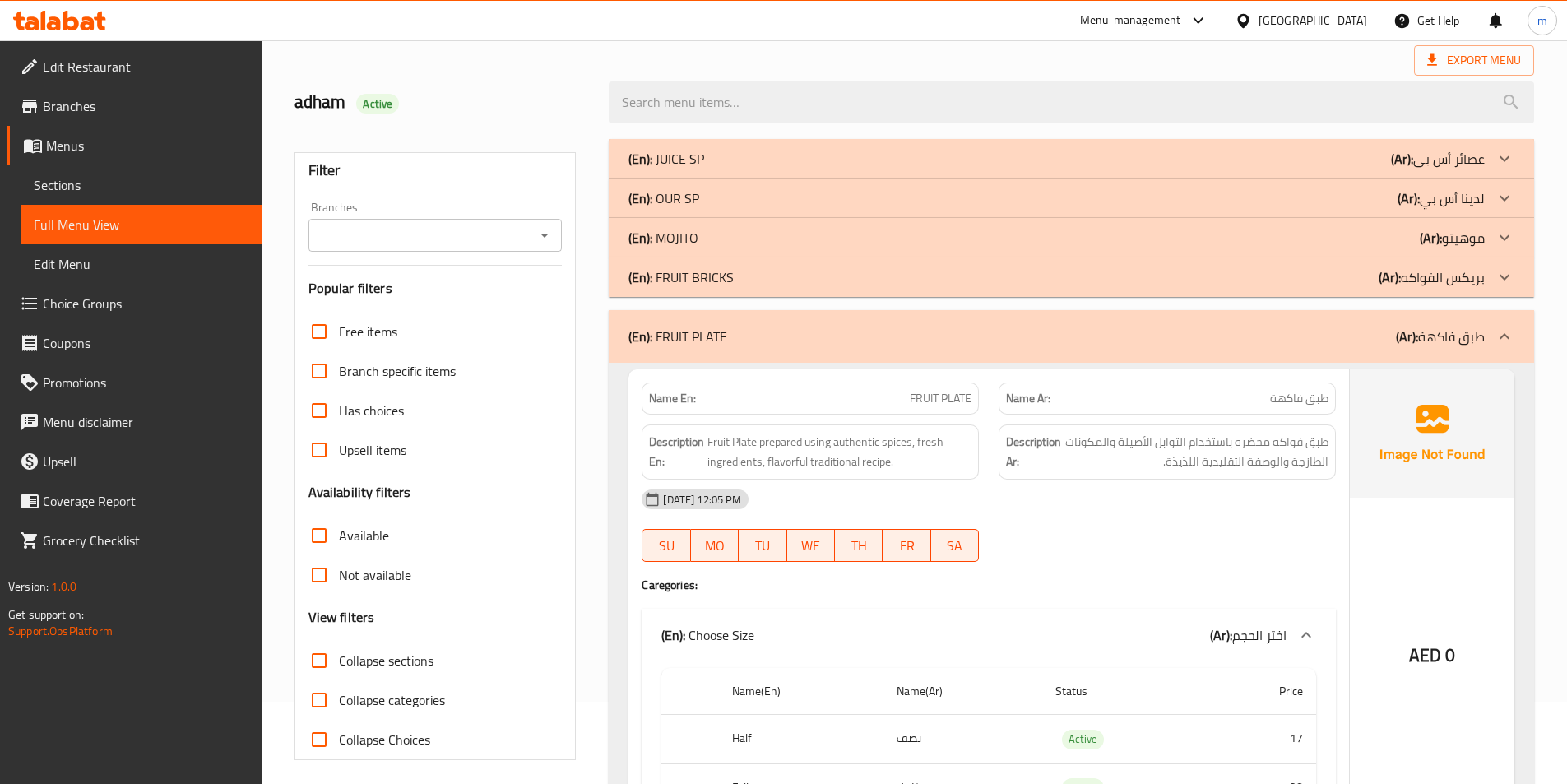
click at [1474, 359] on div "(En): FRUIT PLATE (Ar): طبق فاكهة" at bounding box center [1072, 336] width 926 height 53
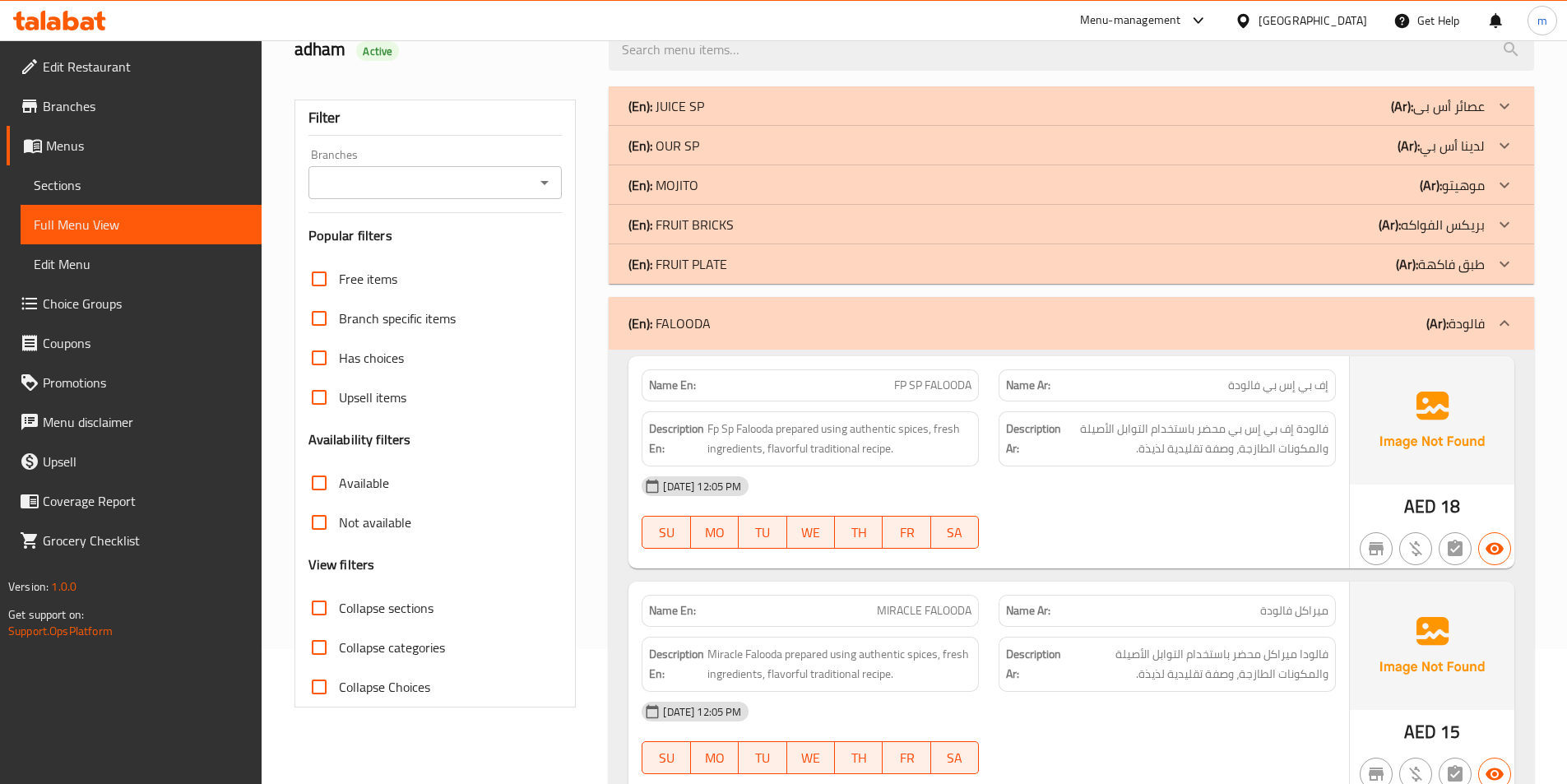
scroll to position [165, 0]
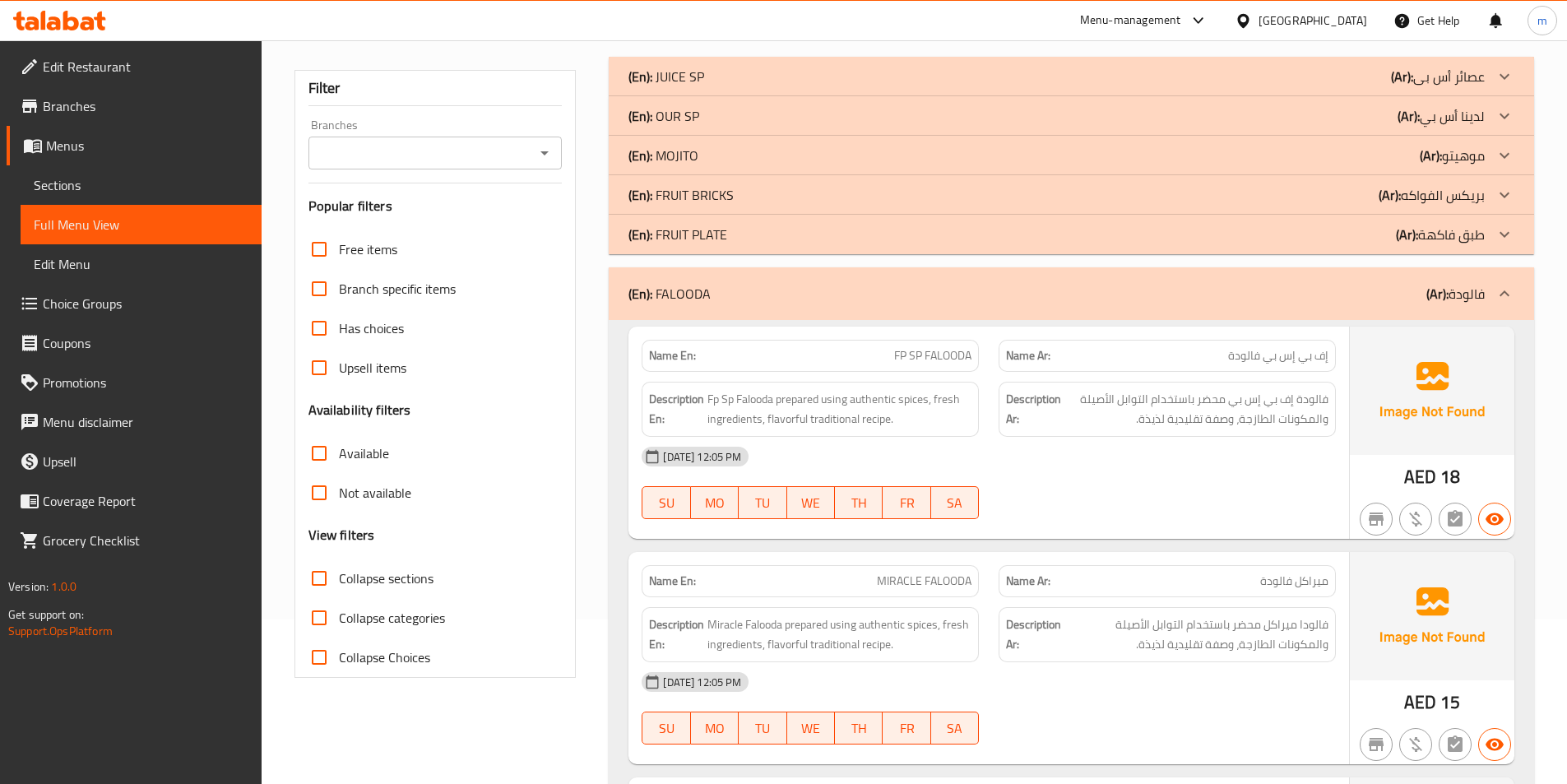
click at [1457, 309] on div "(En): FALOODA (Ar): فالودة" at bounding box center [1072, 293] width 926 height 53
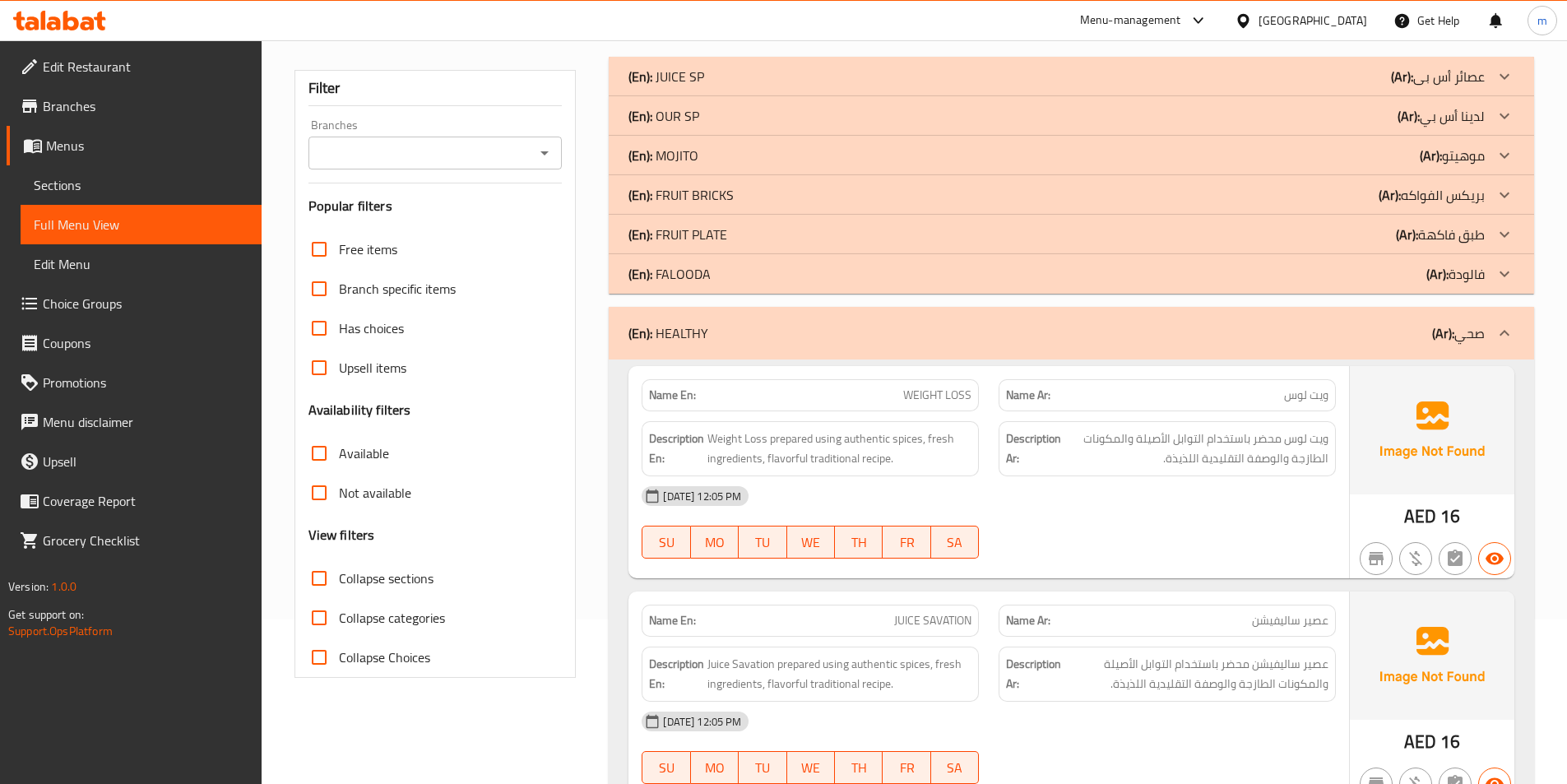
click at [1453, 352] on div "(En): HEALTHY (Ar): صحي" at bounding box center [1072, 333] width 926 height 53
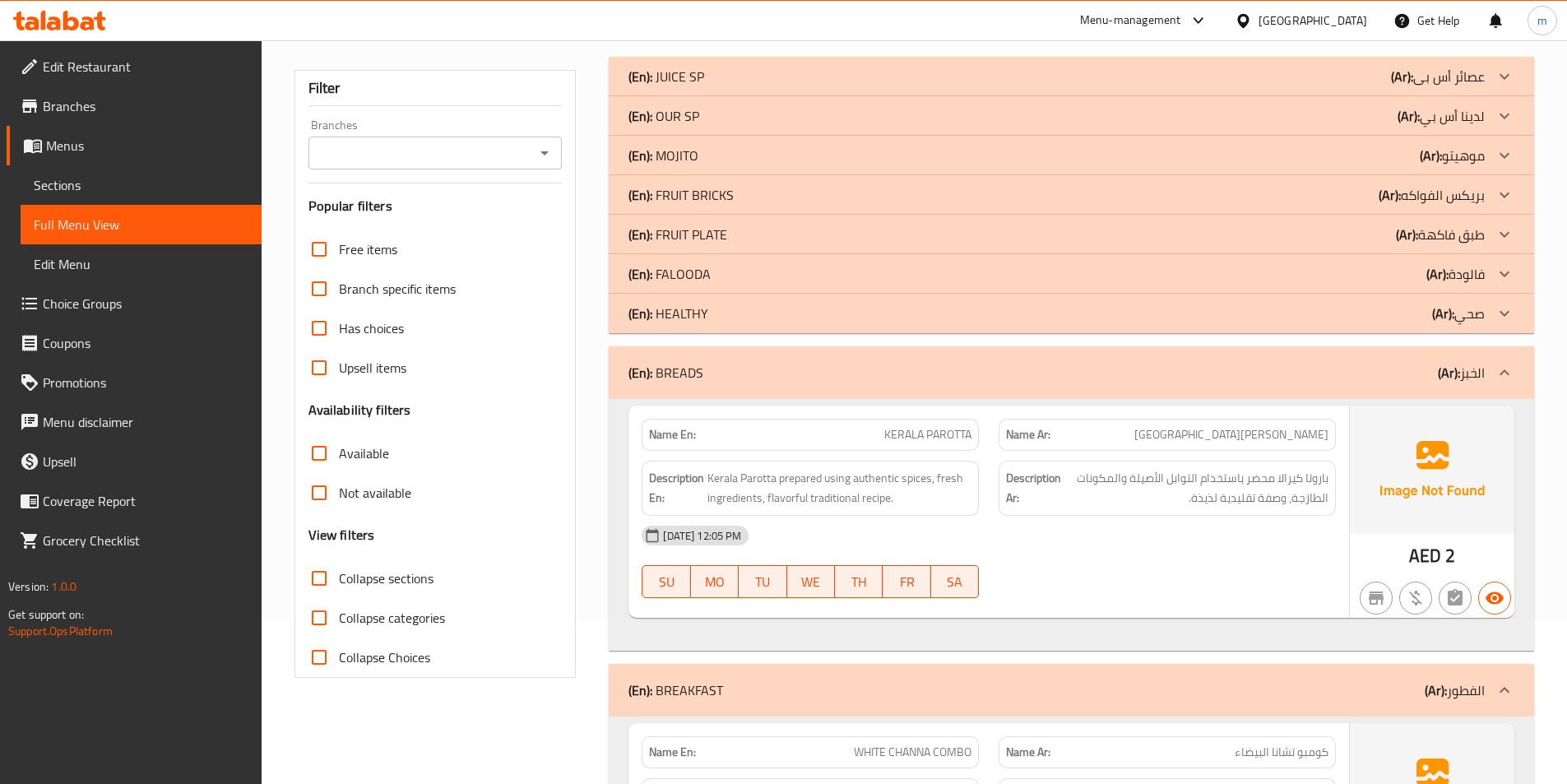
click at [1455, 360] on b "(Ar):" at bounding box center [1449, 372] width 23 height 24
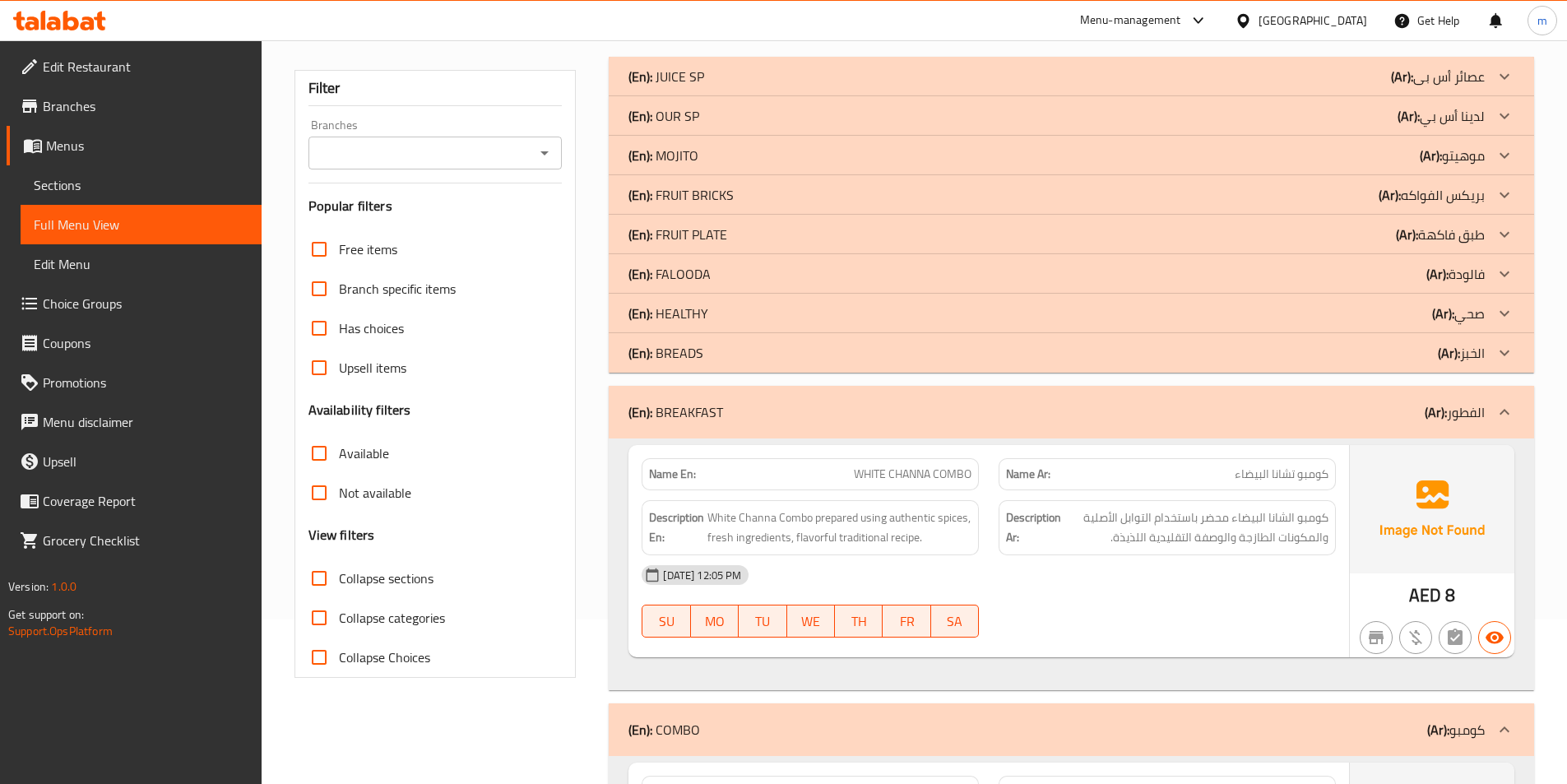
click at [1470, 390] on div "(En): BREAKFAST (Ar): الفطور" at bounding box center [1072, 412] width 926 height 53
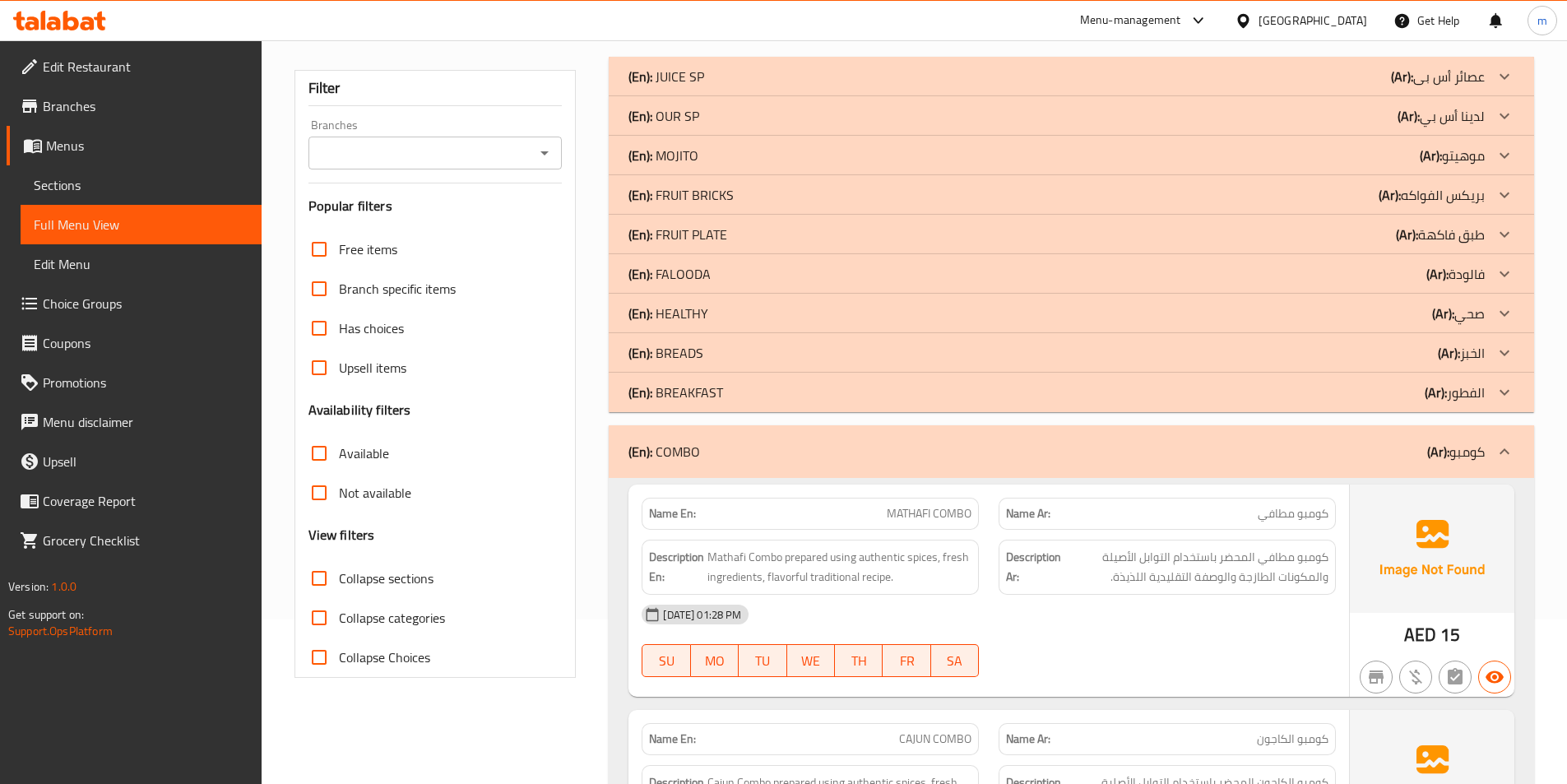
click at [1466, 443] on p "(Ar): كومبو" at bounding box center [1456, 452] width 58 height 20
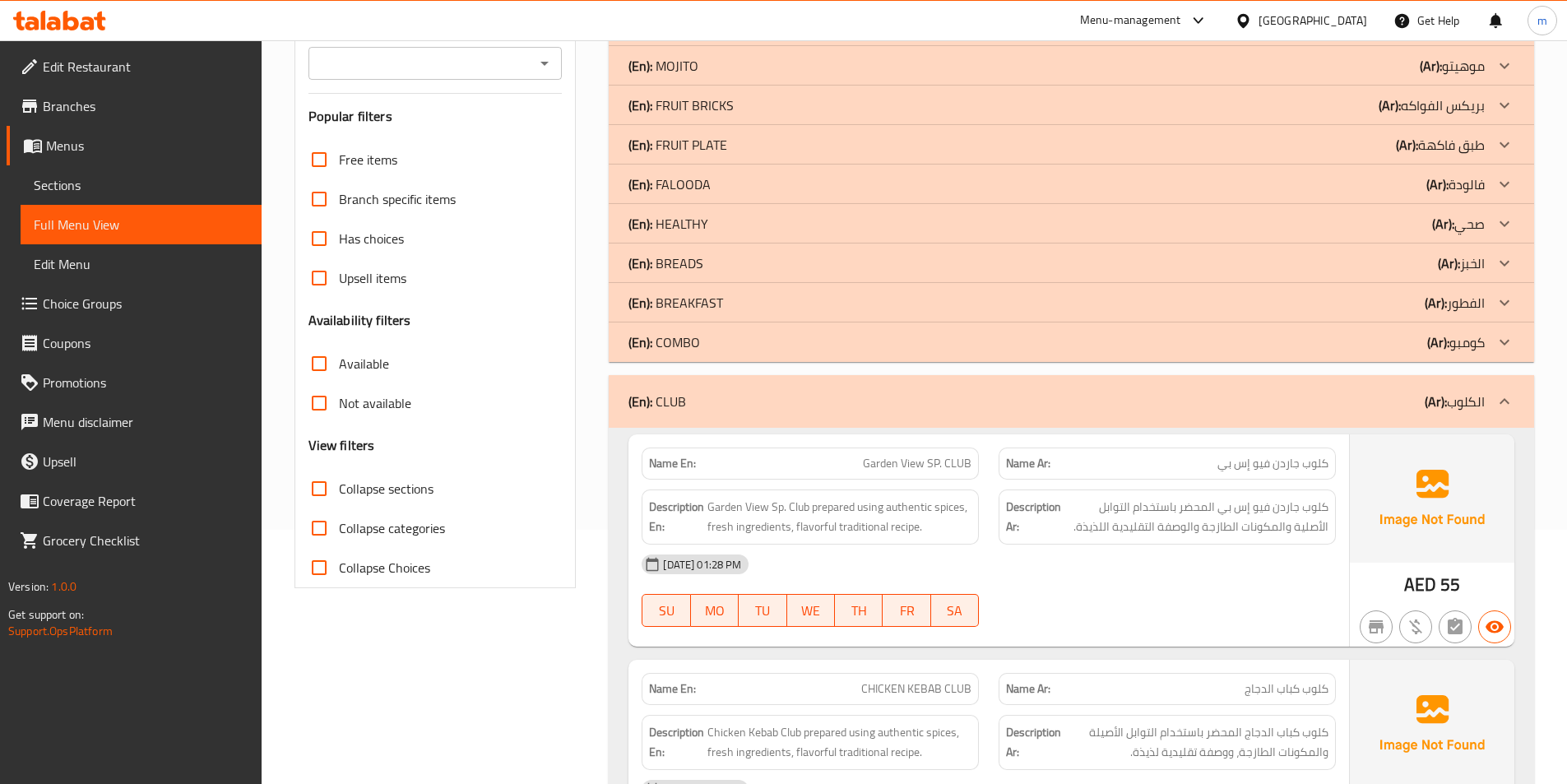
scroll to position [329, 0]
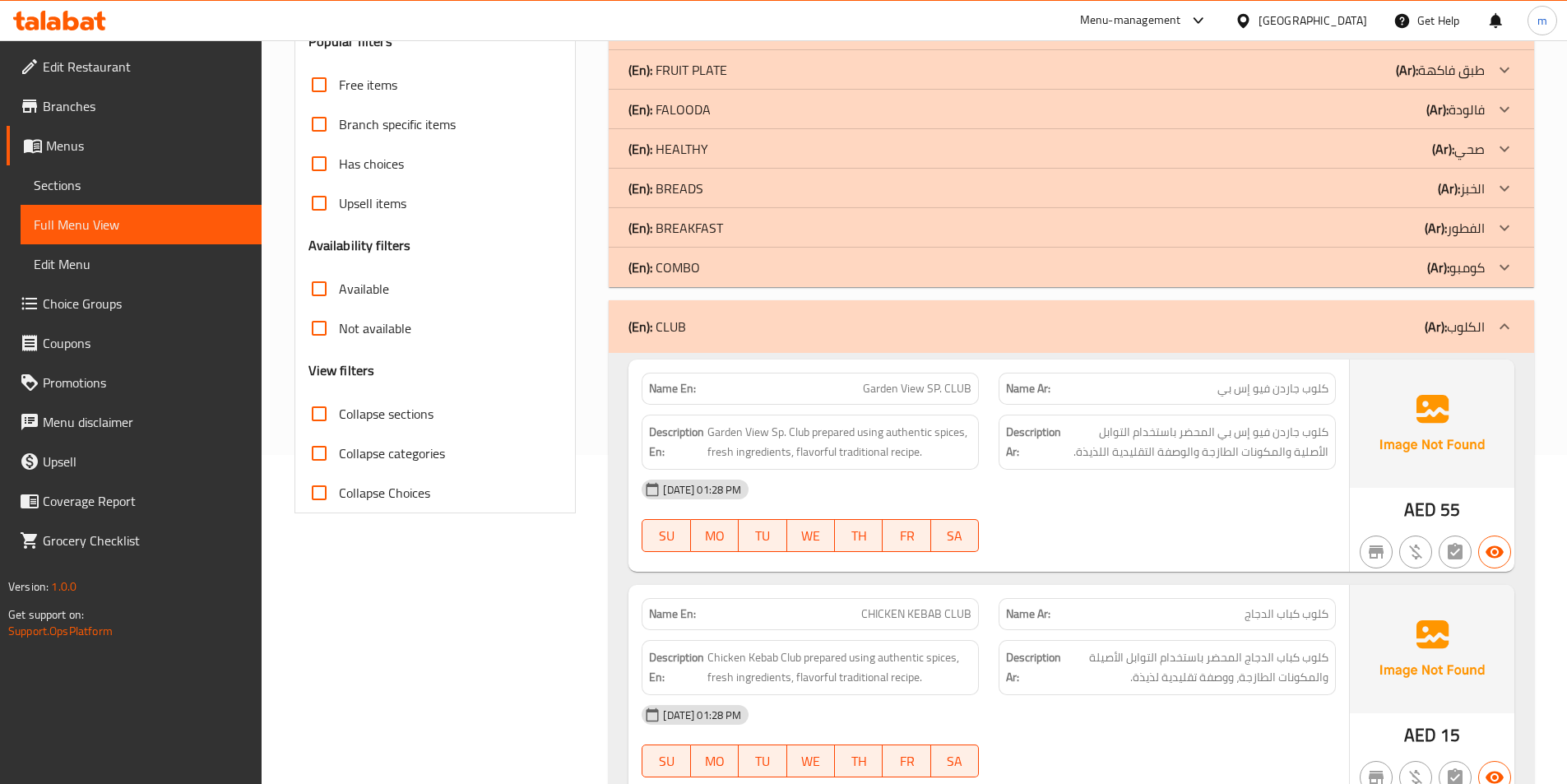
click at [1452, 273] on p "(Ar): كومبو" at bounding box center [1456, 267] width 58 height 20
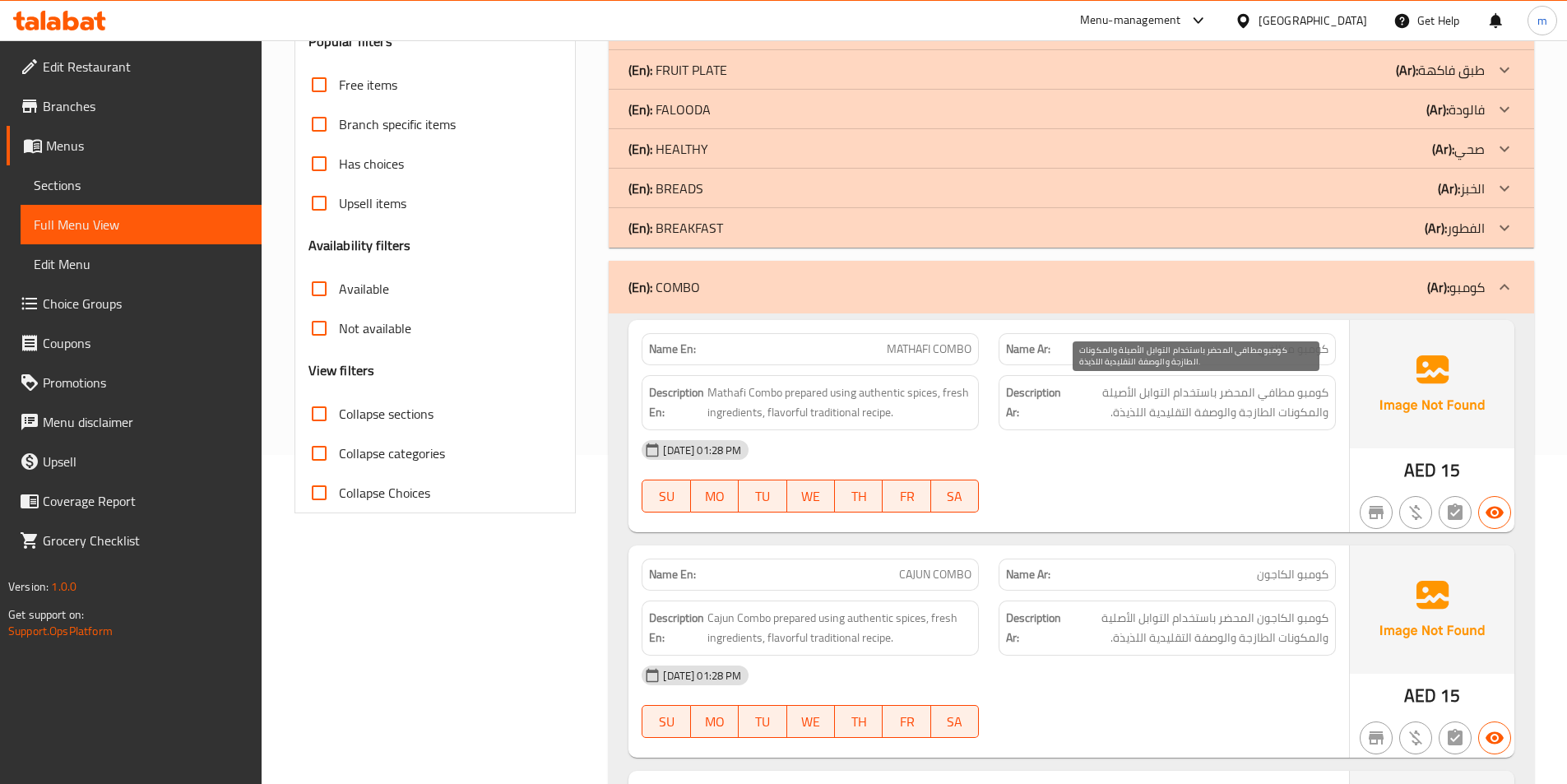
scroll to position [411, 0]
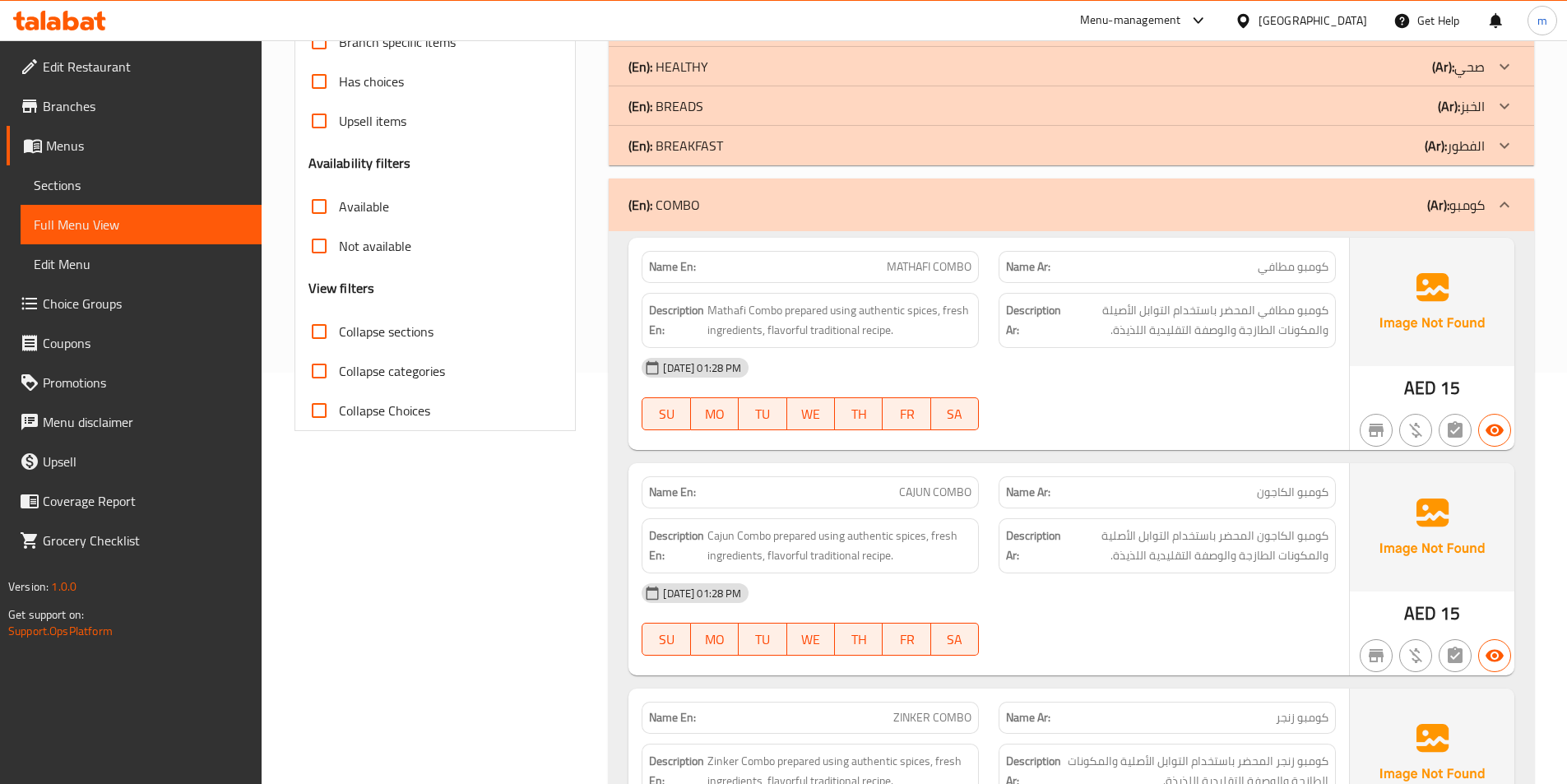
click at [548, 430] on div "Collapse Choices" at bounding box center [436, 410] width 255 height 40
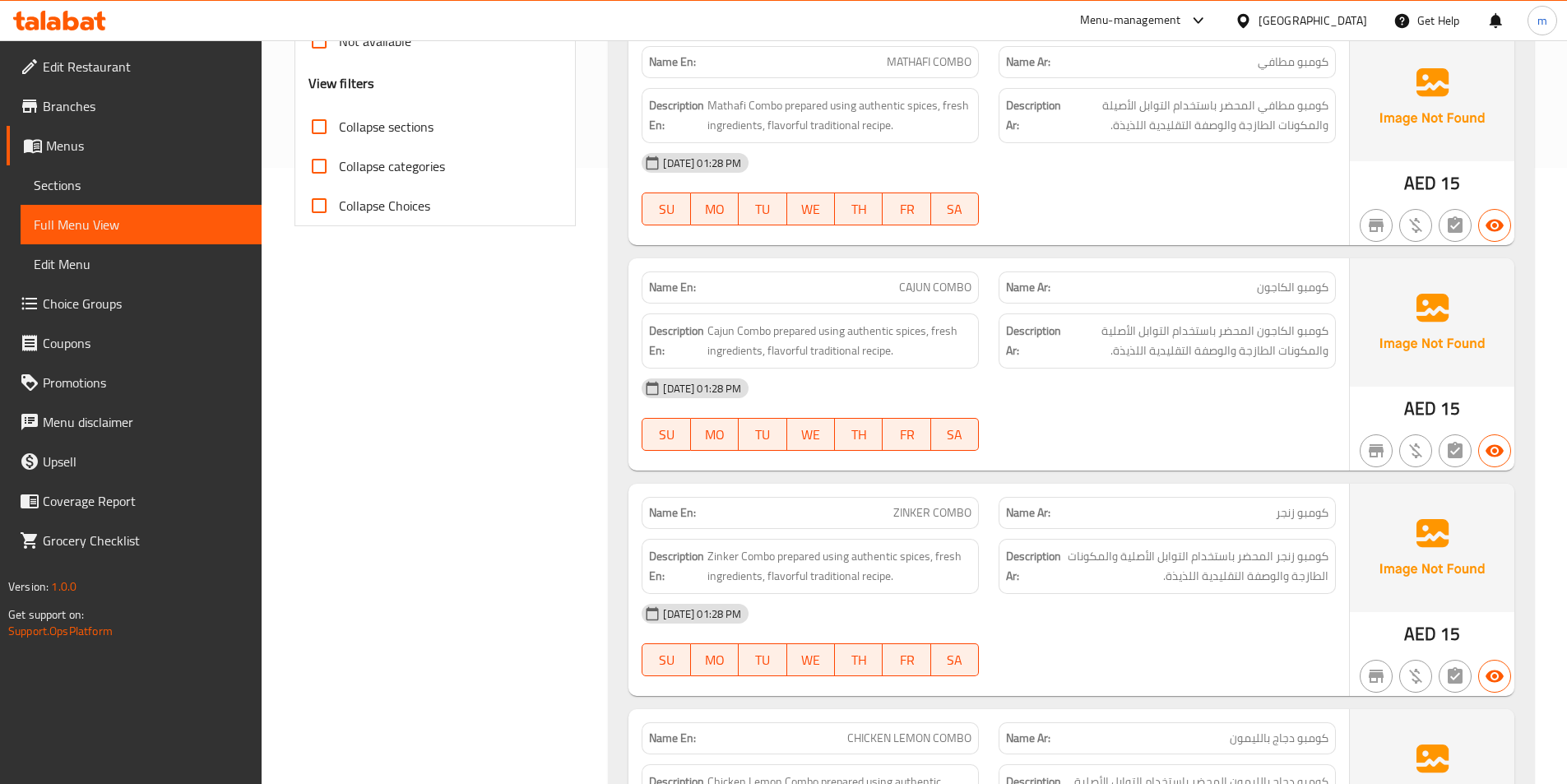
scroll to position [636, 0]
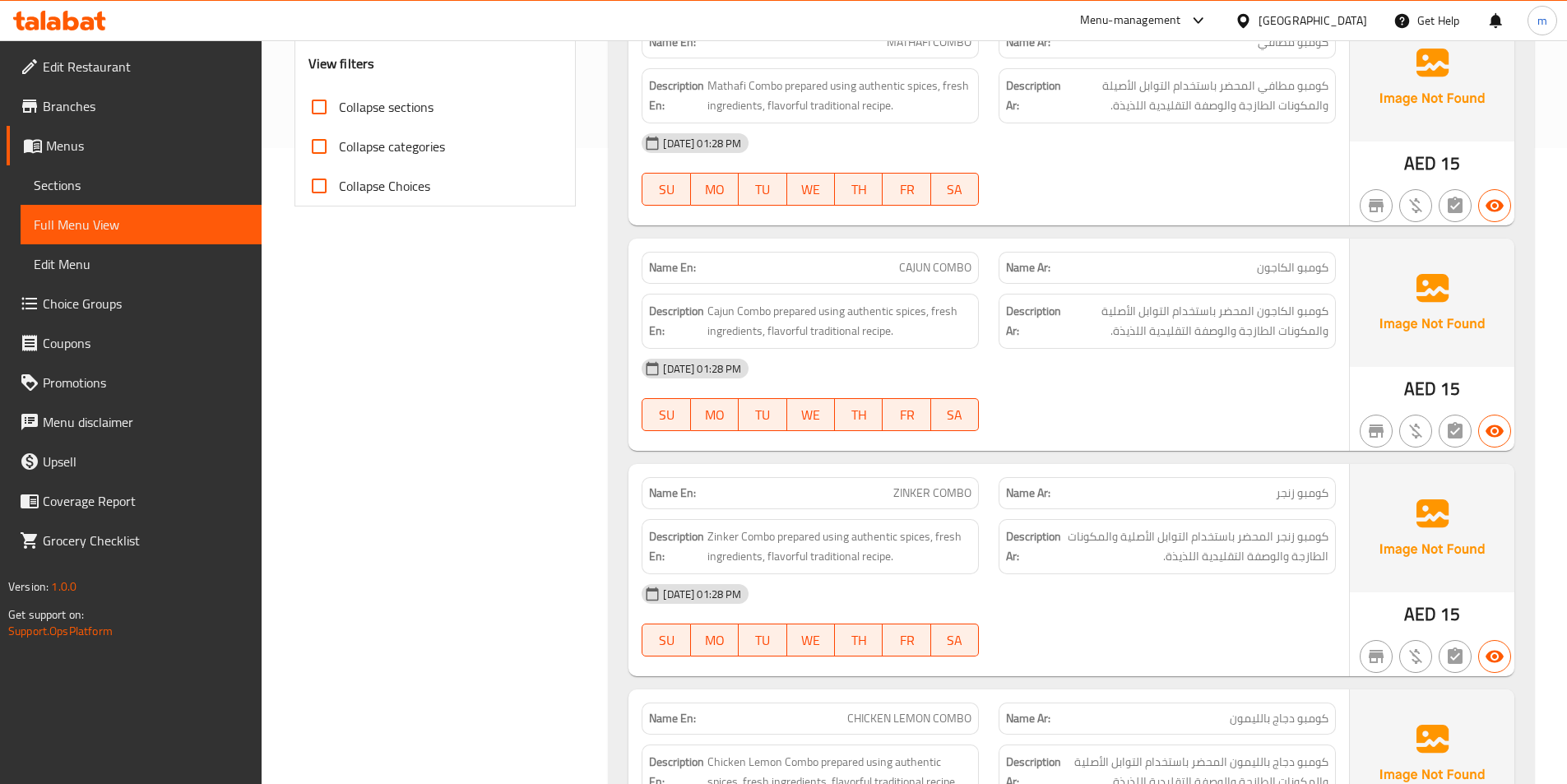
click at [1153, 192] on div "[DATE] 01:28 PM SU MO TU WE TH FR SA" at bounding box center [989, 169] width 714 height 92
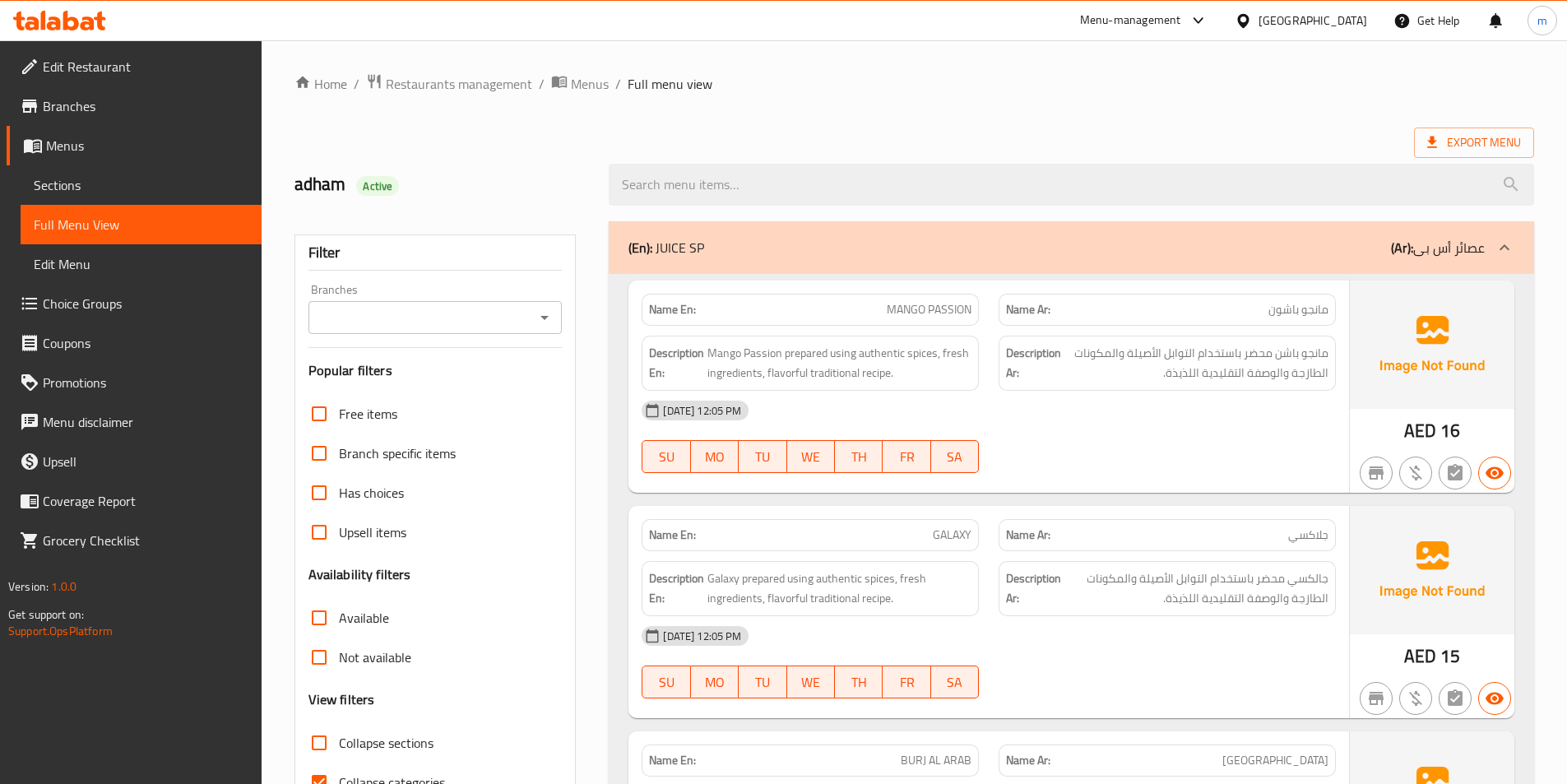
click at [129, 185] on span "Sections" at bounding box center [140, 185] width 215 height 20
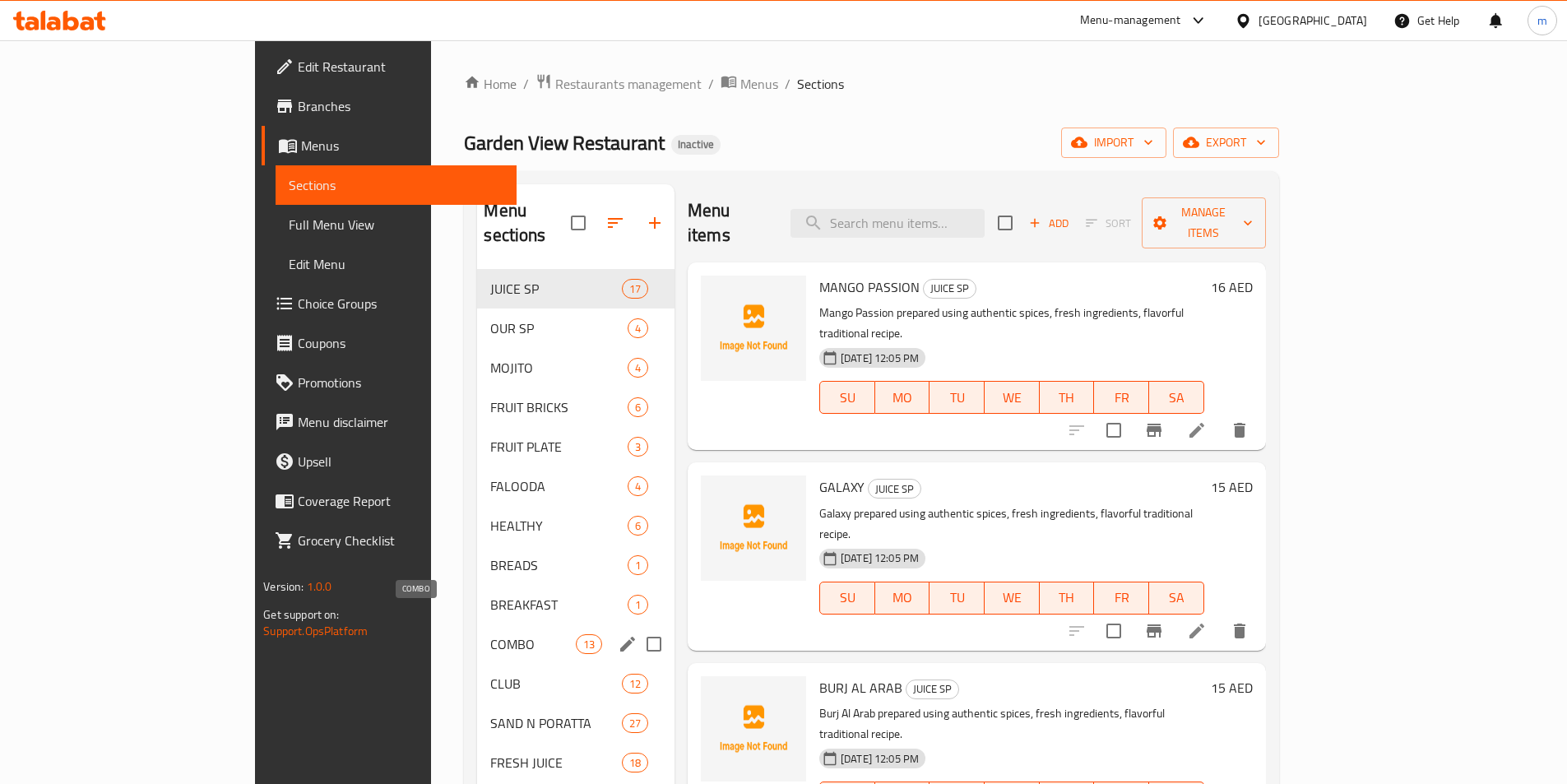
click at [490, 634] on span "COMBO" at bounding box center [533, 644] width 85 height 20
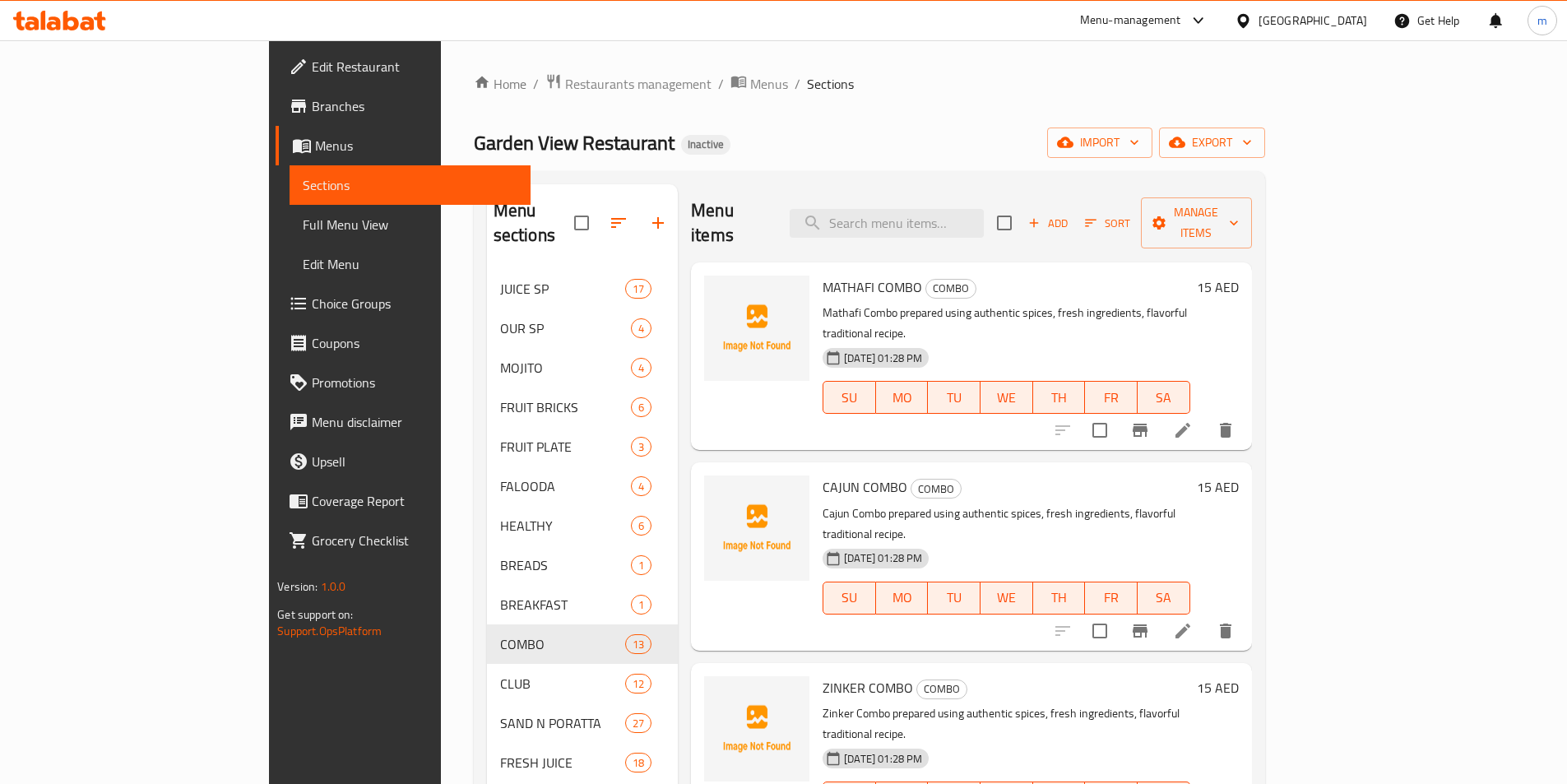
click at [1193, 420] on icon at bounding box center [1183, 430] width 20 height 20
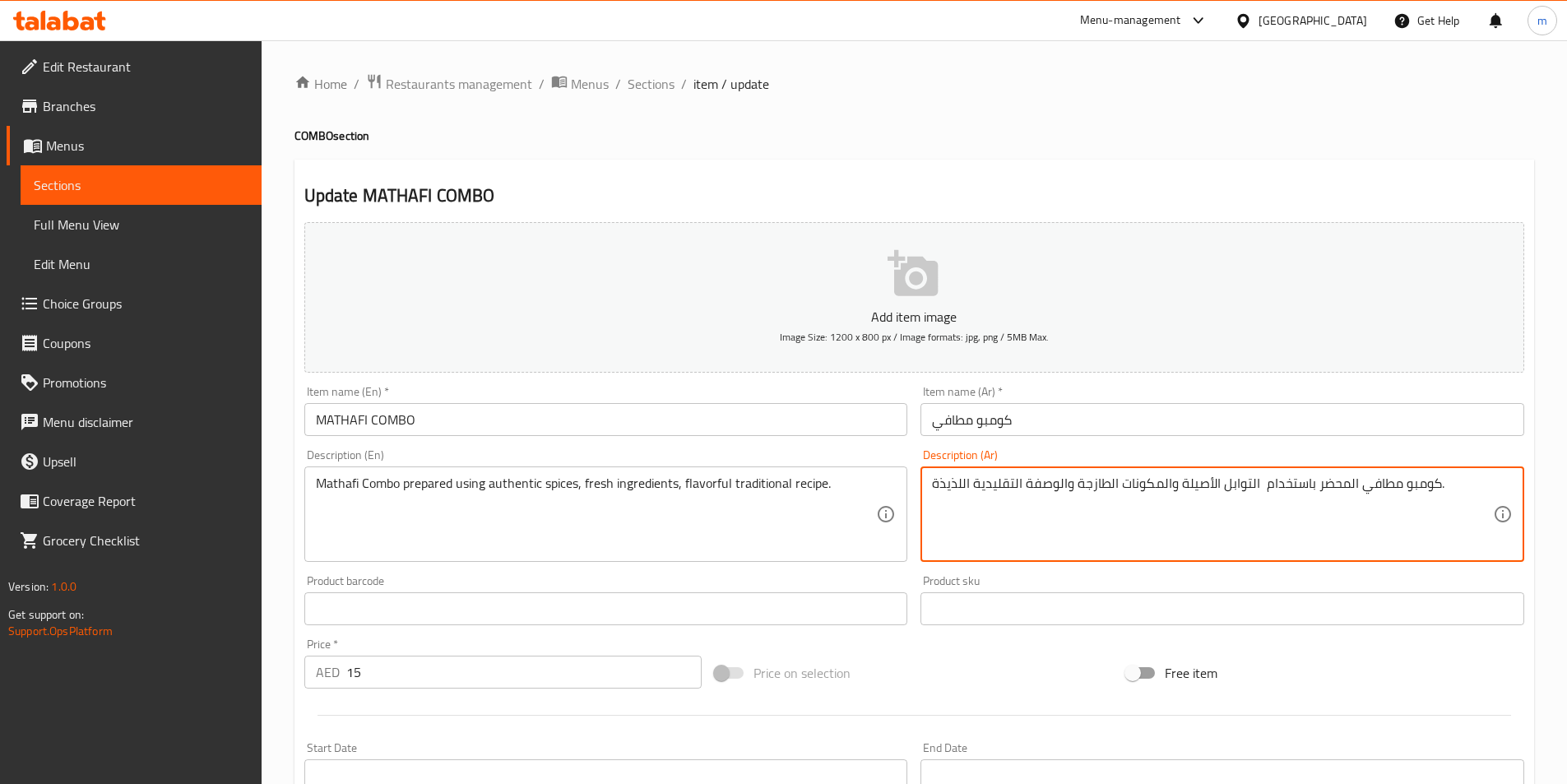
drag, startPoint x: 1359, startPoint y: 483, endPoint x: 938, endPoint y: 482, distance: 421.0
paste textarea "المحضر باستخدام التوابل الأصيلة والمكونات الطازجة والوصفة التقليدية اللذيذة."
click at [1417, 483] on textarea "كومبو مطافيالمحضر باستخدام التوابل الأصيلة والمكونات الطازجة والوصفة التقليدية …" at bounding box center [1212, 514] width 561 height 78
click at [982, 489] on textarea "كومبو مطافي المحضر باستخدام التوابل الأصيلة والمكونات الطازجة والوصفة التقليدية…" at bounding box center [1212, 514] width 561 height 78
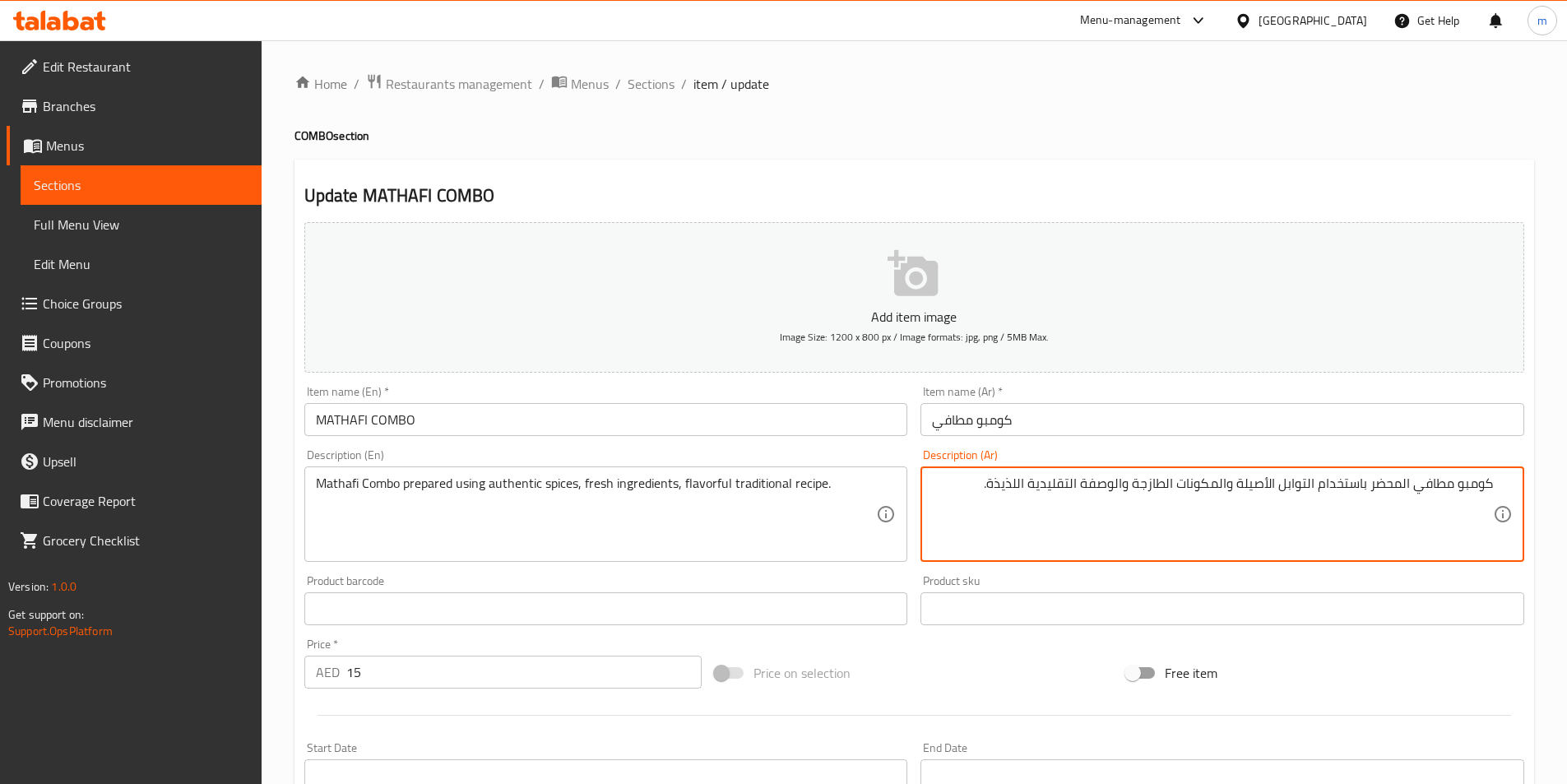
type textarea "كومبو مطافي المحضر باستخدام التوابل الأصيلة والمكونات الطازجة والوصفة التقليدية…"
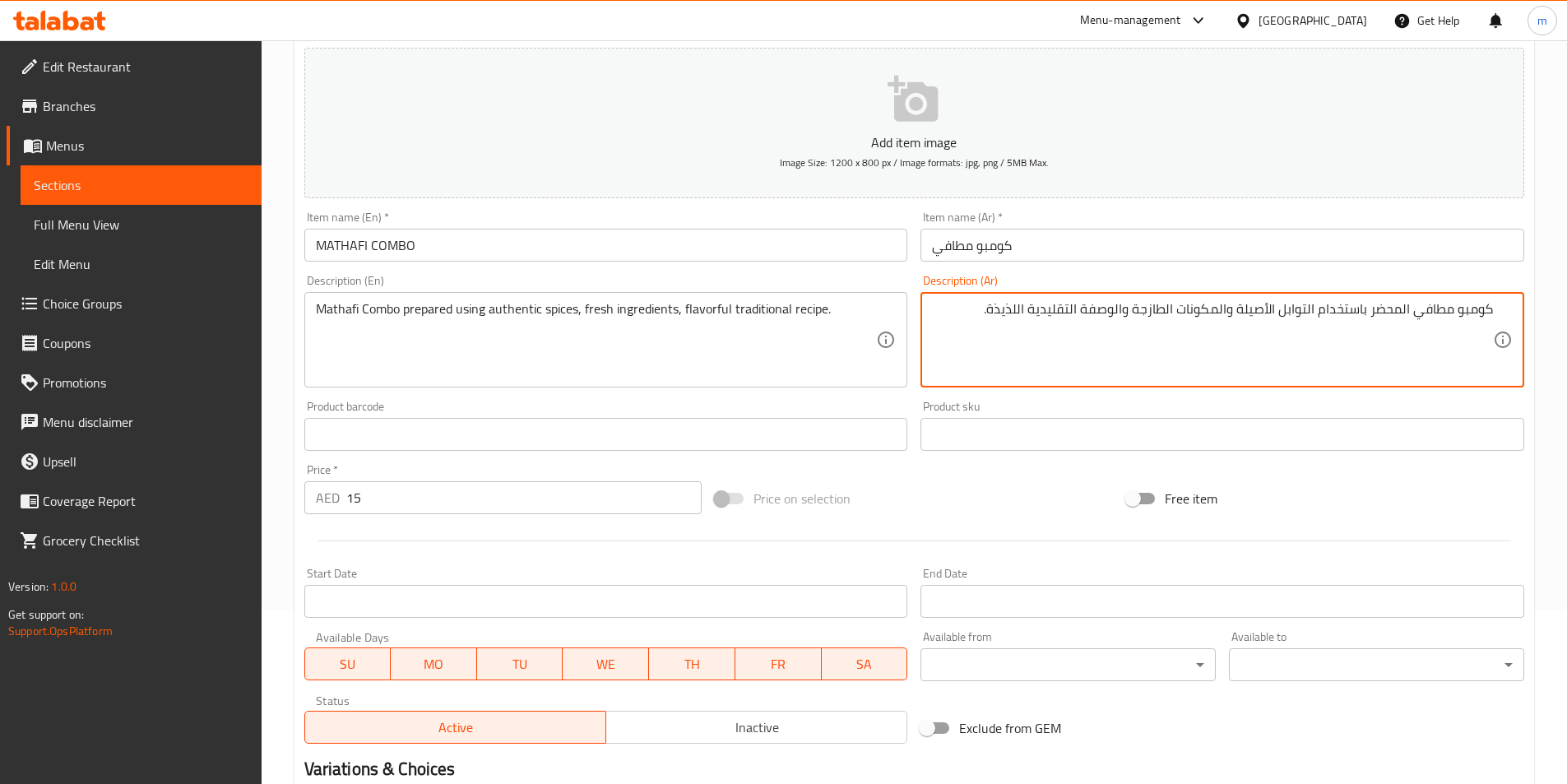
scroll to position [378, 0]
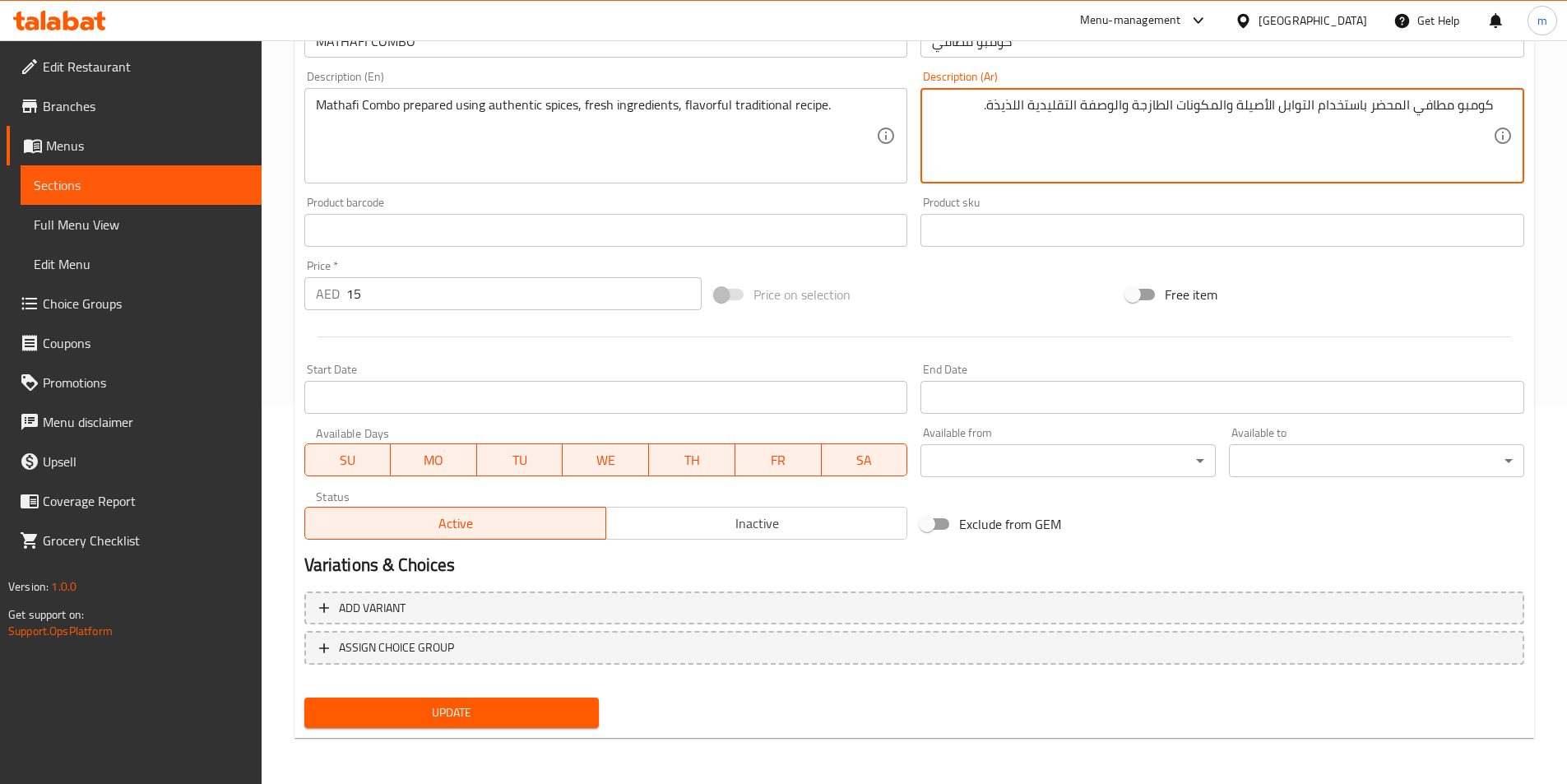
click at [517, 711] on span "Update" at bounding box center [452, 712] width 269 height 21
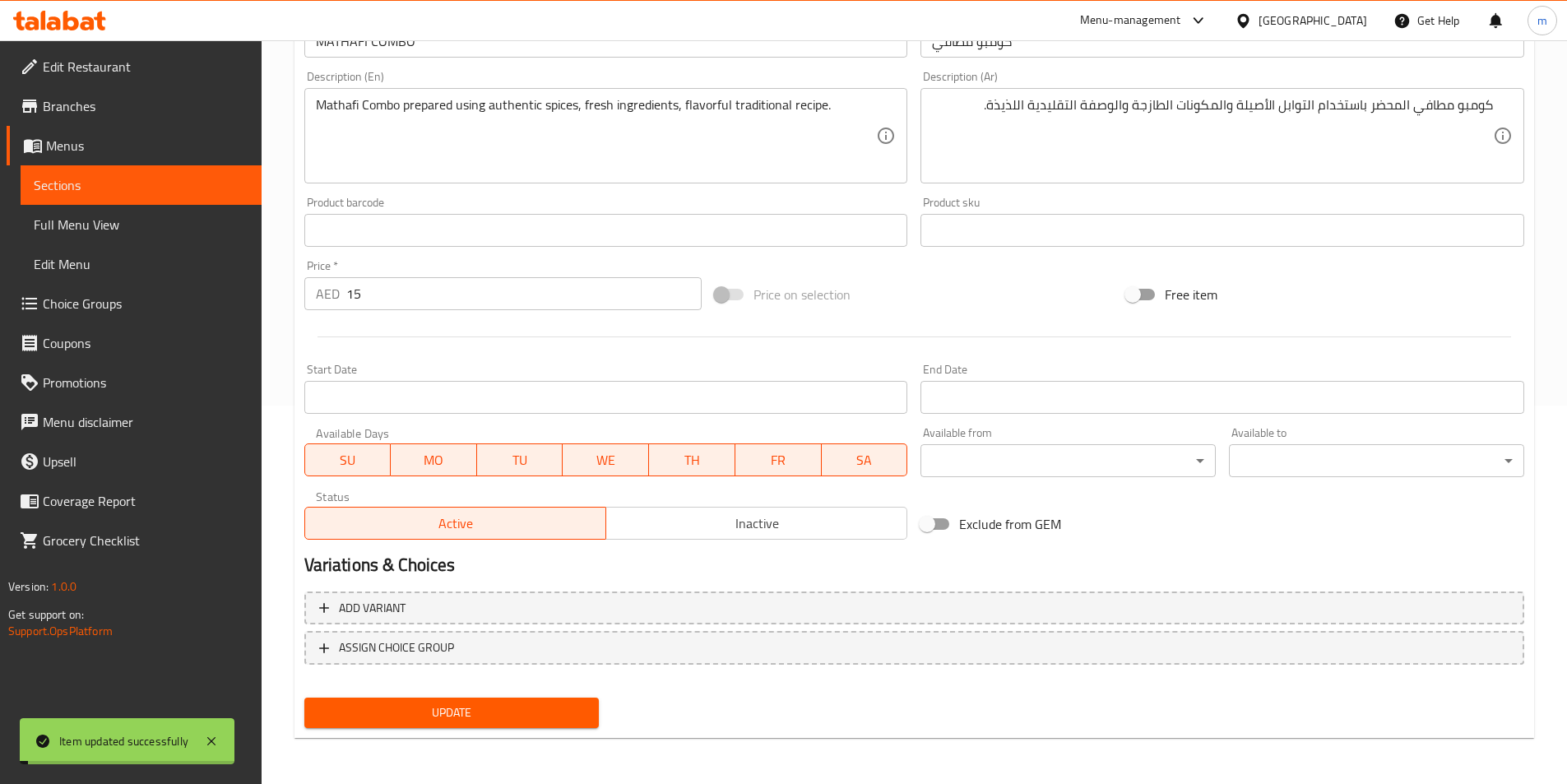
scroll to position [0, 0]
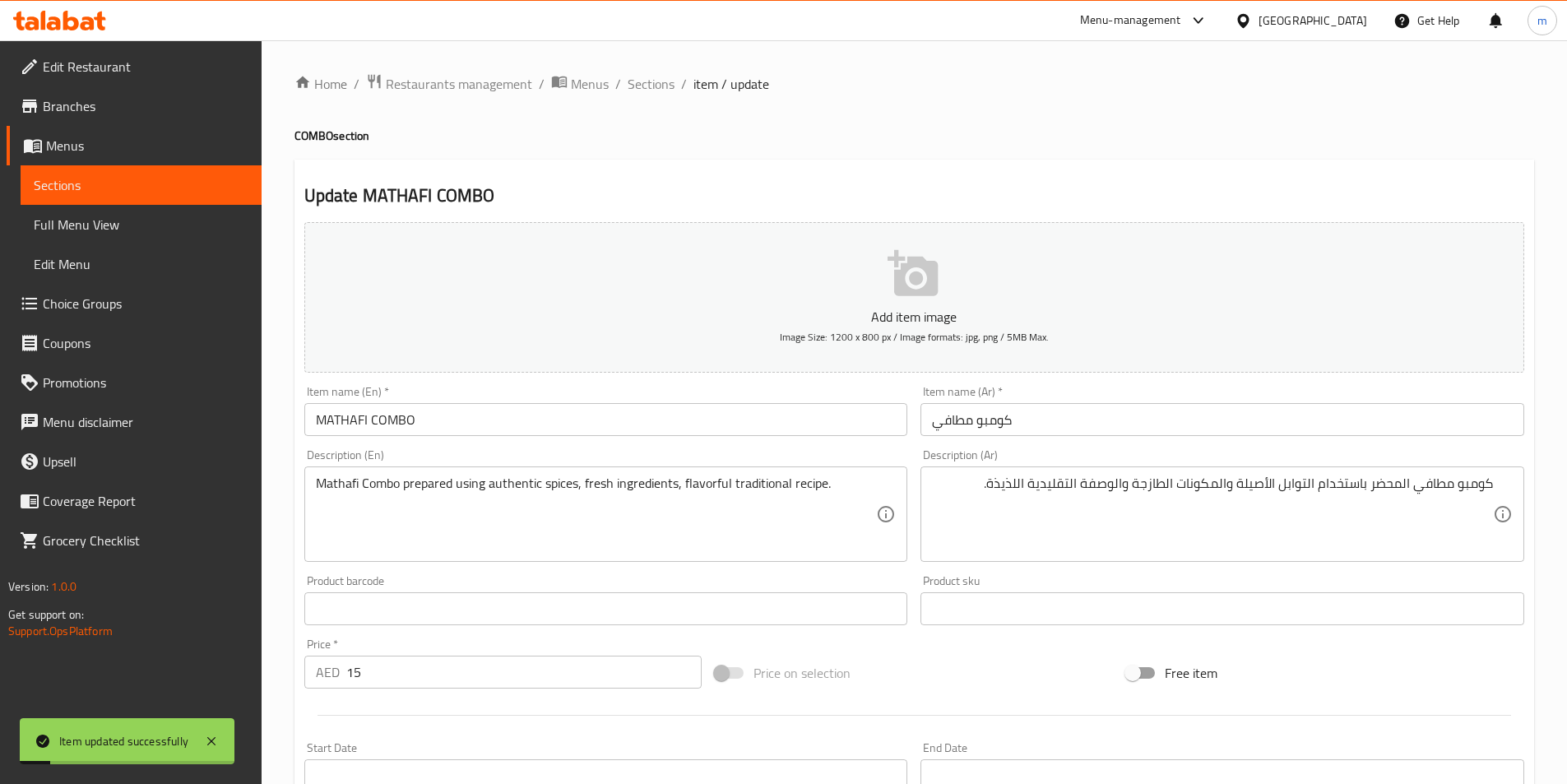
click at [114, 189] on span "Sections" at bounding box center [140, 185] width 215 height 20
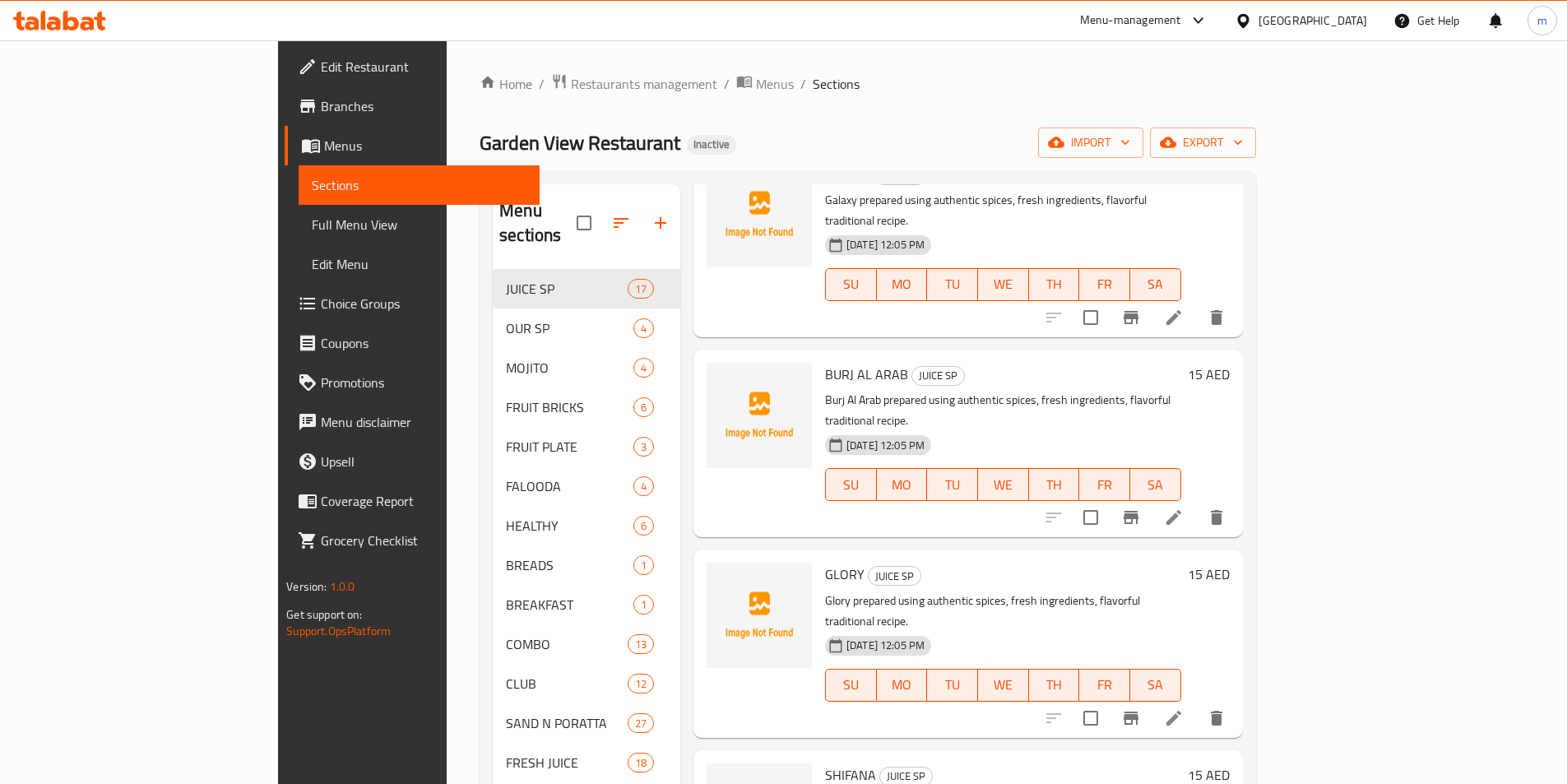
scroll to position [329, 0]
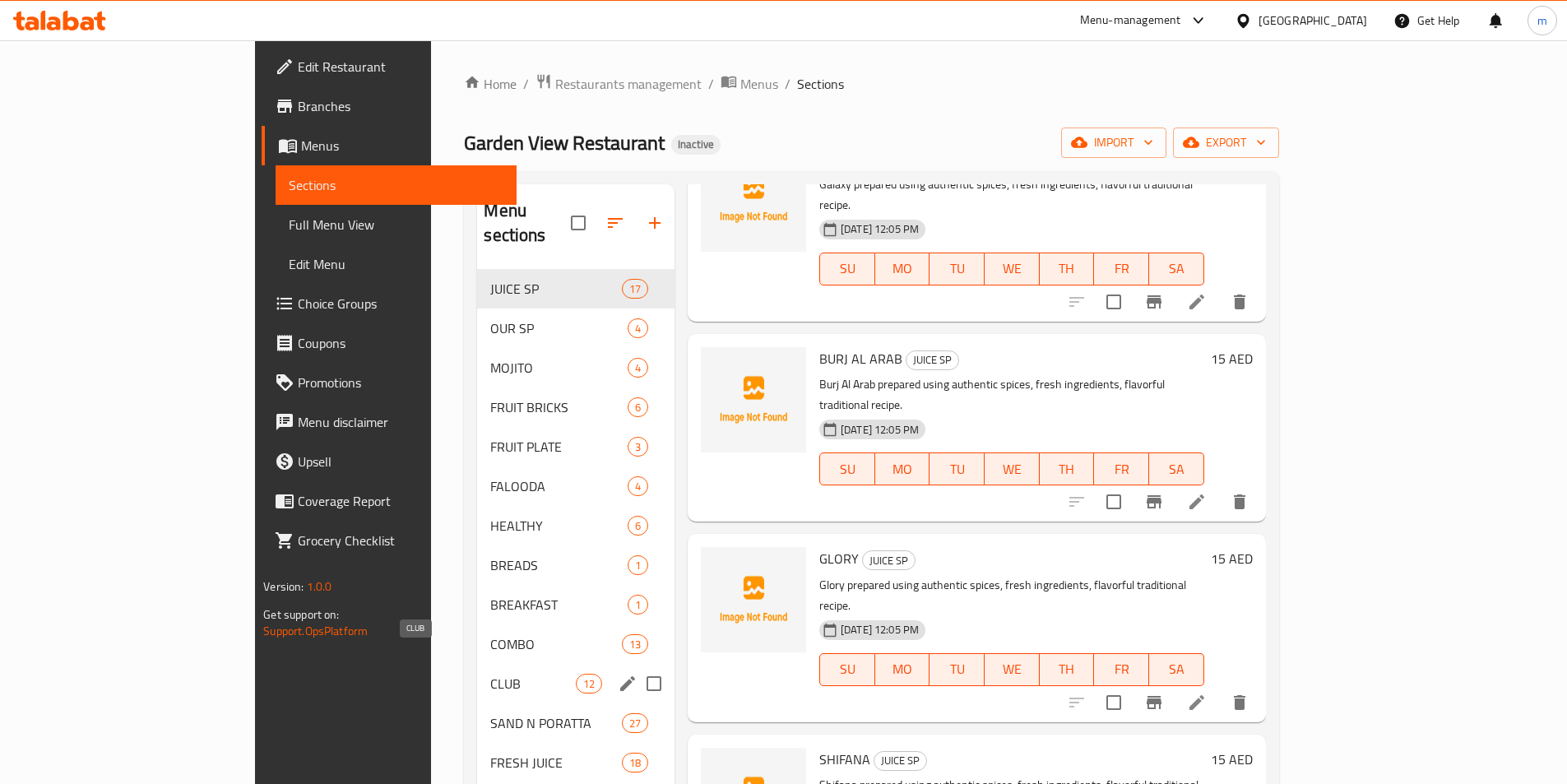
click at [490, 674] on span "CLUB" at bounding box center [533, 684] width 85 height 20
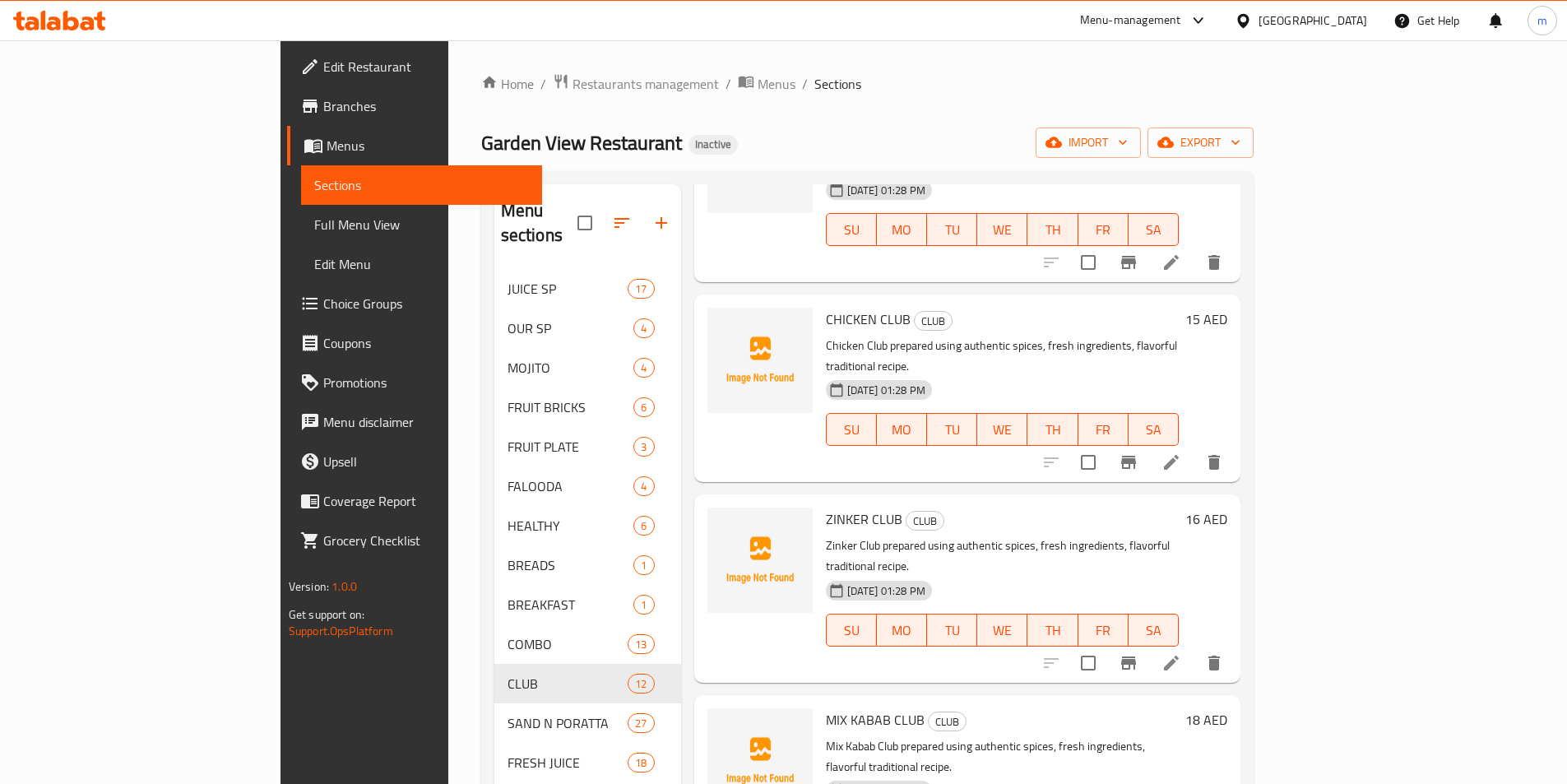
scroll to position [1412, 0]
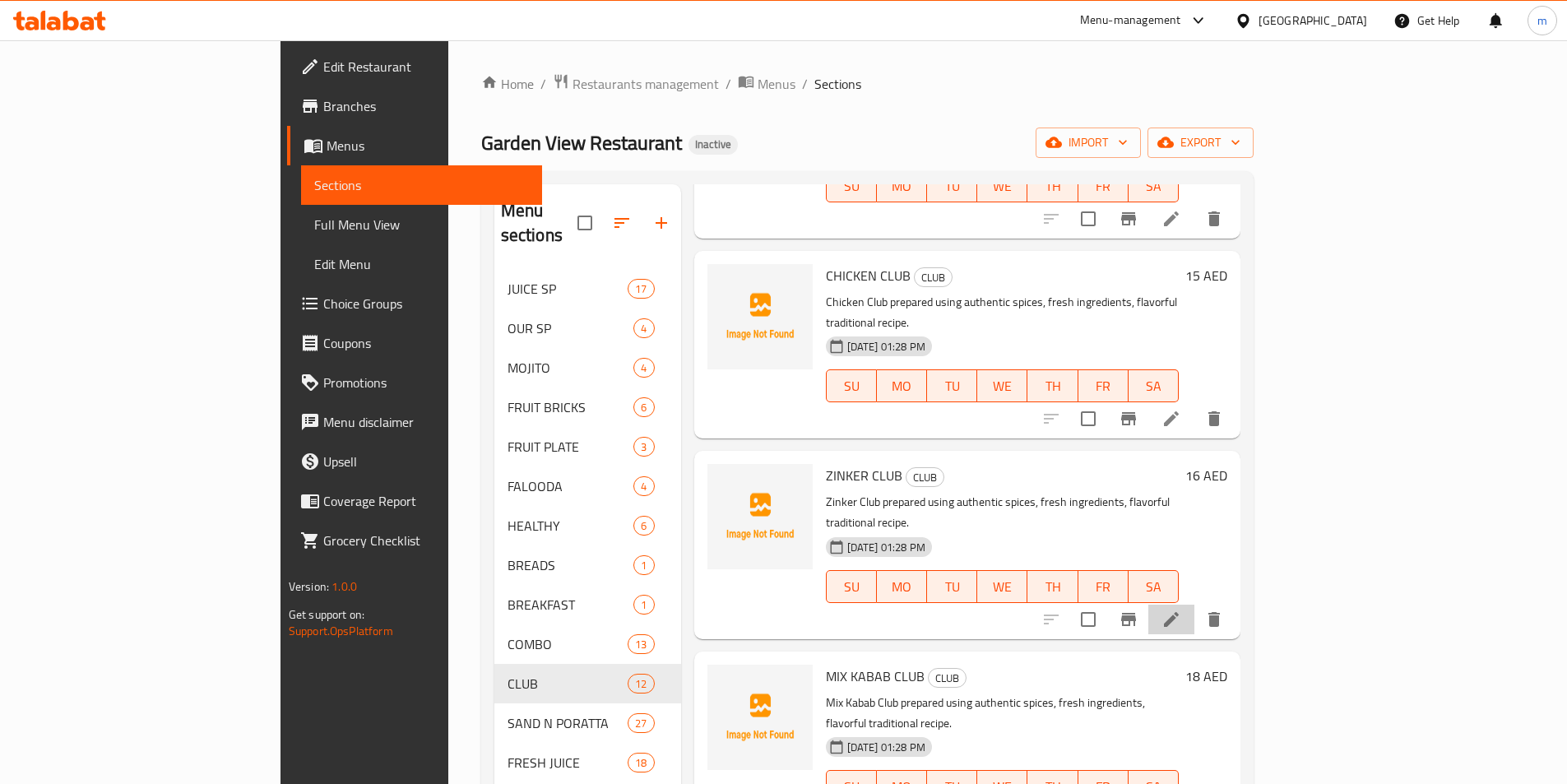
click at [1179, 612] on icon at bounding box center [1171, 619] width 14 height 14
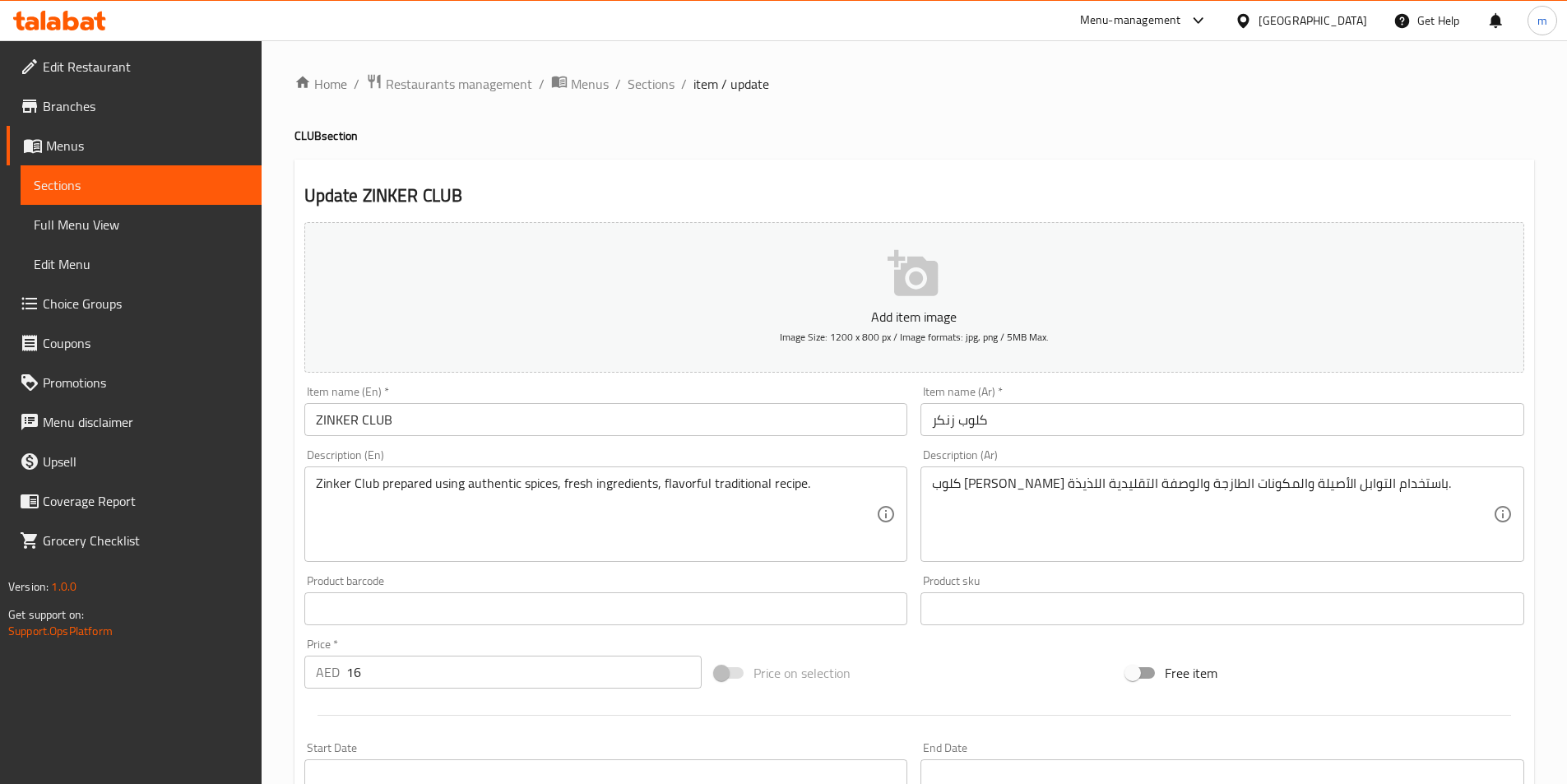
click at [139, 184] on span "Sections" at bounding box center [140, 185] width 215 height 20
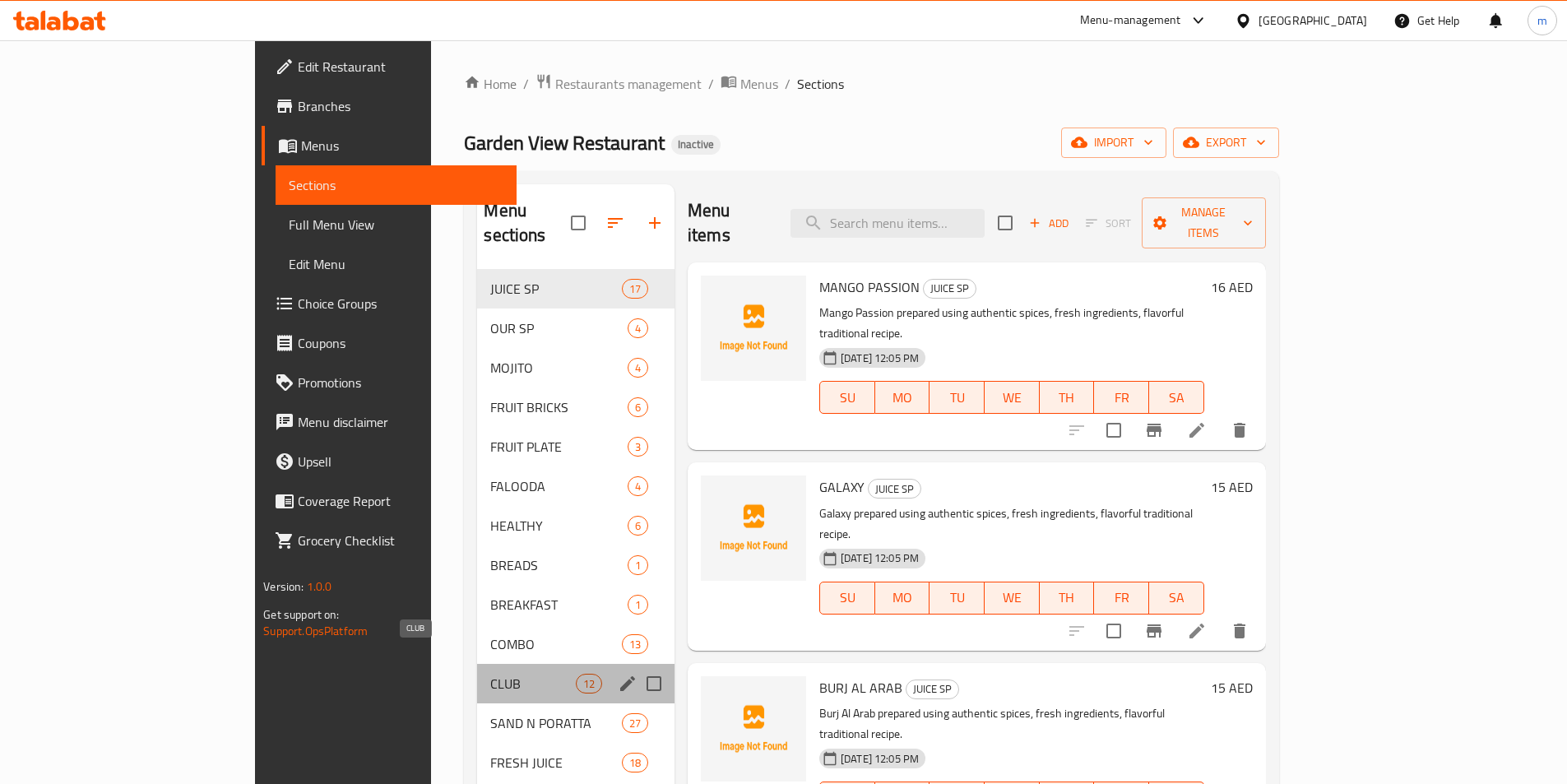
click at [490, 674] on span "CLUB" at bounding box center [533, 684] width 85 height 20
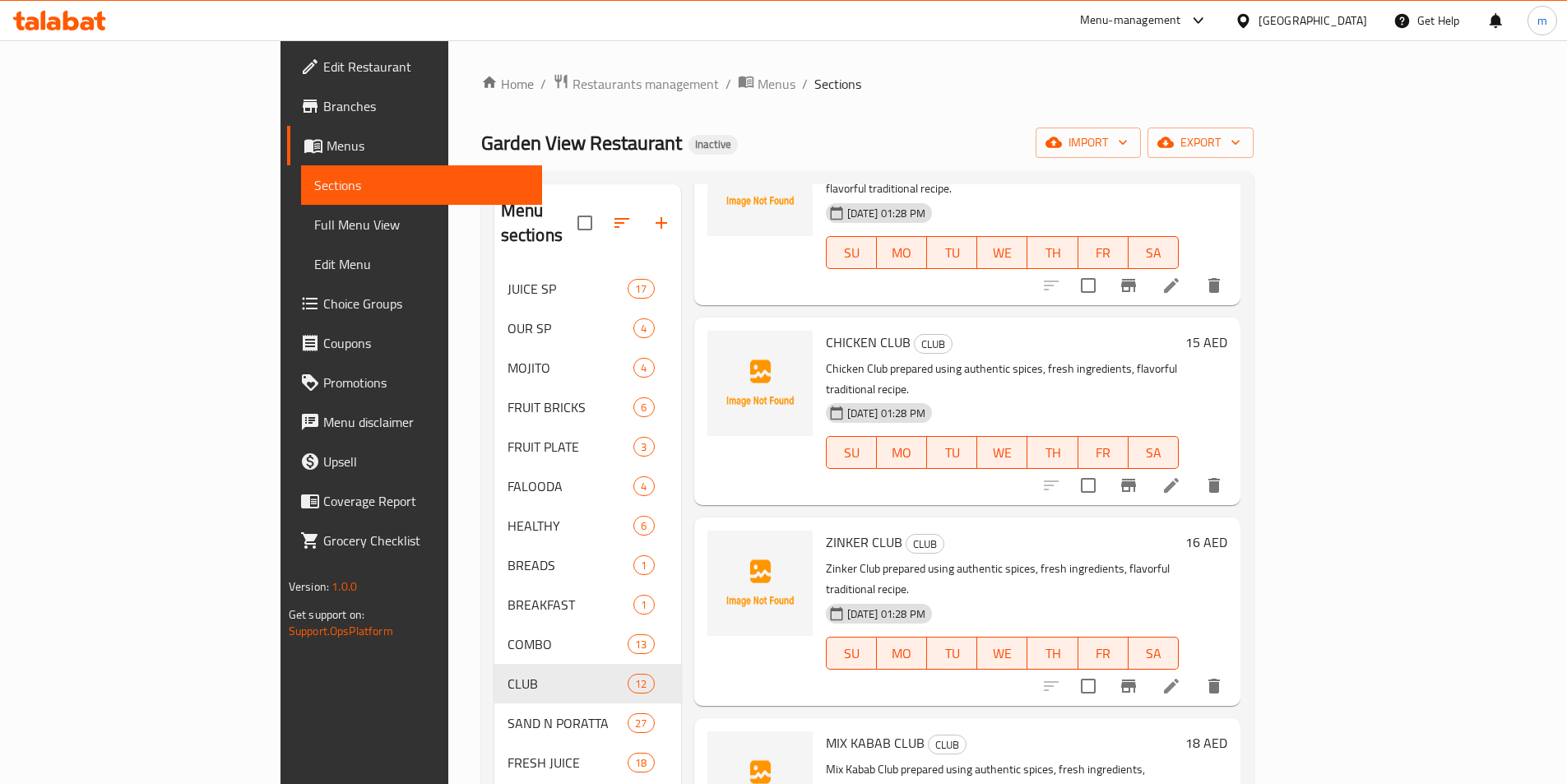
scroll to position [1412, 0]
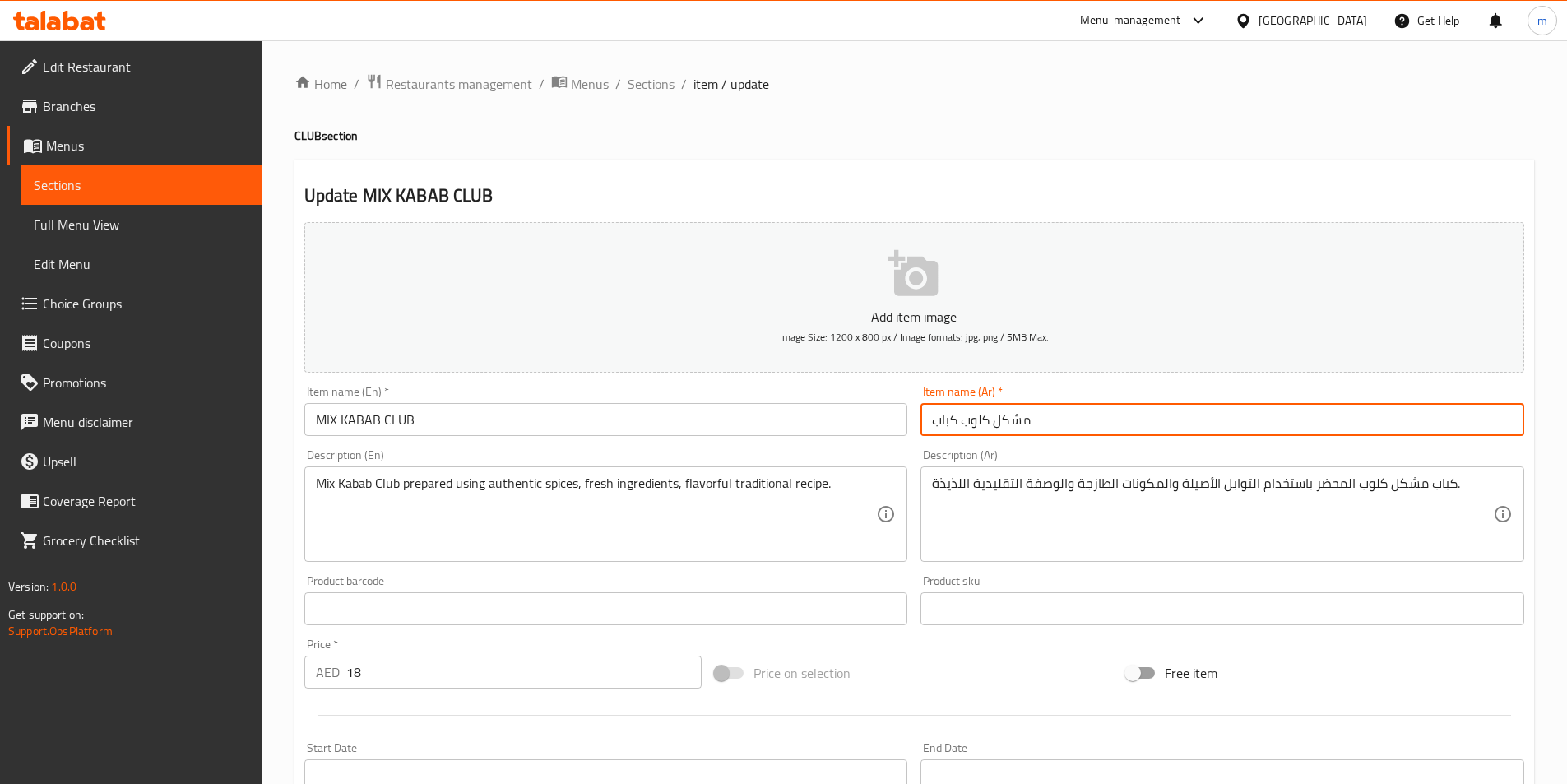
drag, startPoint x: 1036, startPoint y: 420, endPoint x: 920, endPoint y: 443, distance: 118.3
click at [920, 443] on div "Add item image Image Size: 1200 x 800 px / Image formats: jpg, png / 5MB Max. I…" at bounding box center [915, 569] width 1234 height 709
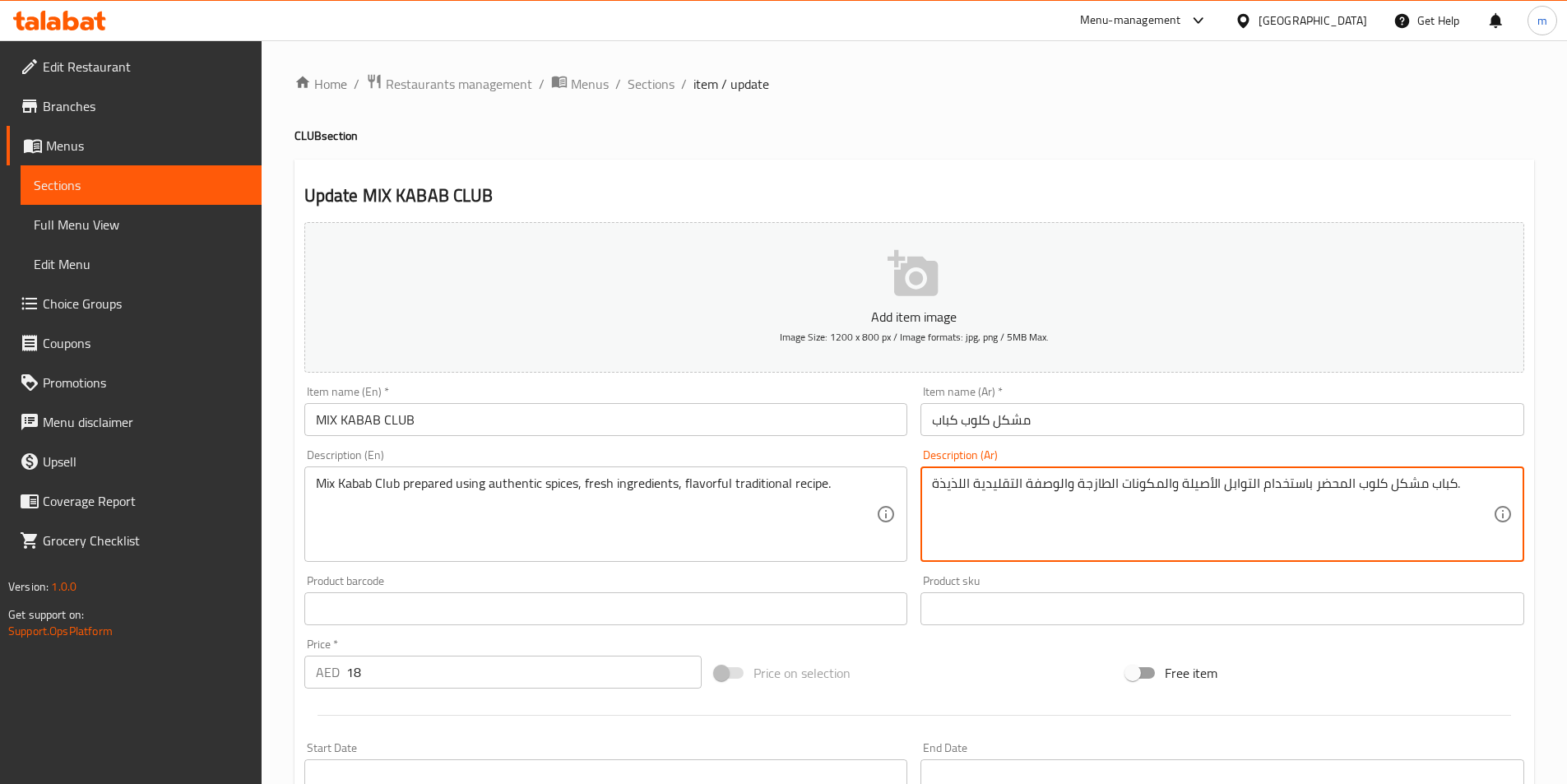
drag, startPoint x: 1454, startPoint y: 482, endPoint x: 1357, endPoint y: 492, distance: 97.5
paste textarea "شكل كلوب كباب"
drag, startPoint x: 1395, startPoint y: 484, endPoint x: 1499, endPoint y: 482, distance: 104.0
click at [1499, 482] on div "كباب مشكل كلوب المحضر باستخدام التوابل الأصيلة والمكونات الطازجة والوصفة التقلي…" at bounding box center [1222, 513] width 604 height 95
paste textarea "شكل كلوب كباب"
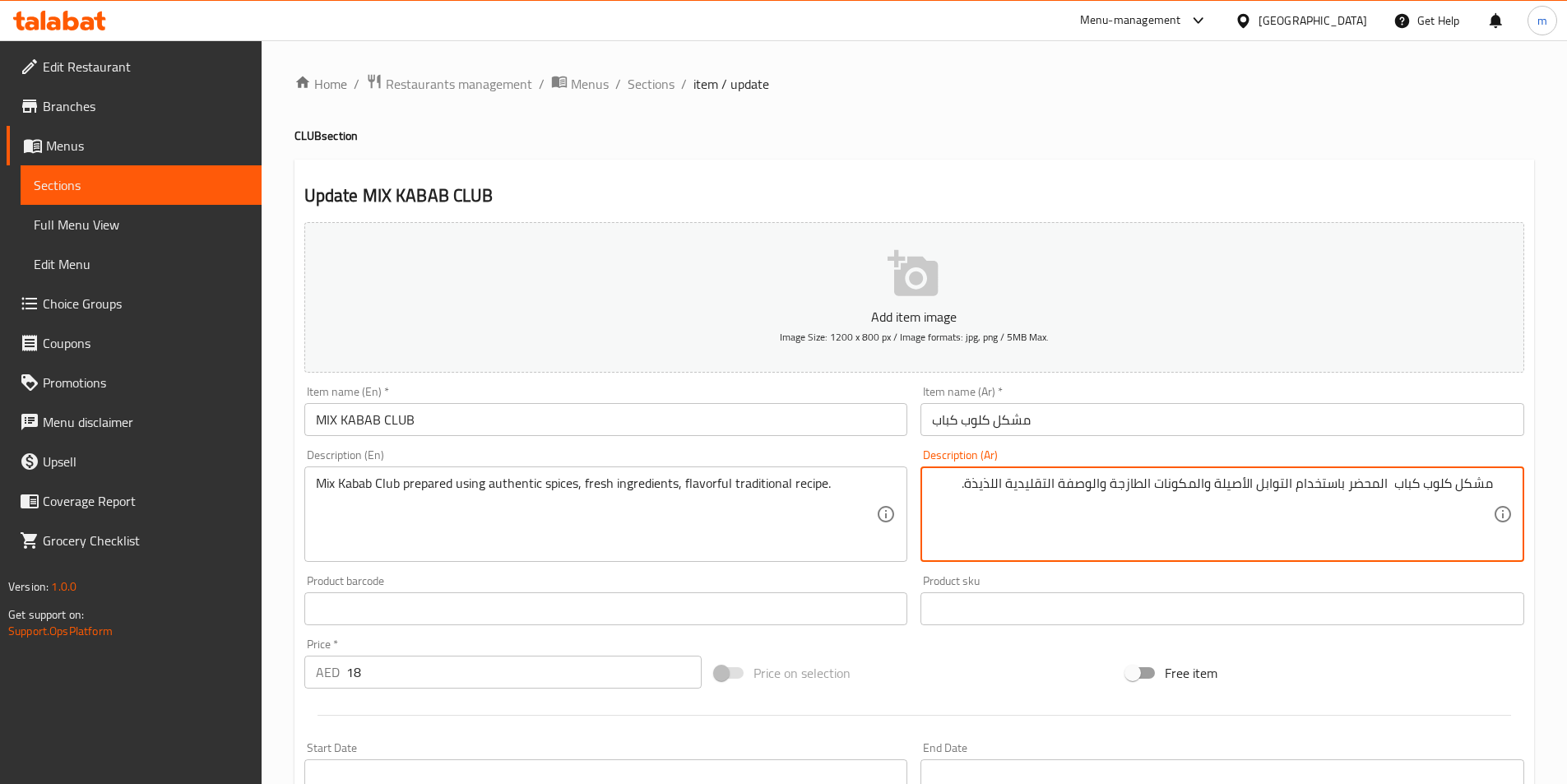
type textarea "مشكل كلوب كباب المحضر باستخدام التوابل الأصيلة والمكونات الطازجة والوصفة التقلي…"
click at [1553, 390] on div "Home / Restaurants management / Menus / Sections / item / update CLUB section U…" at bounding box center [914, 601] width 1305 height 1122
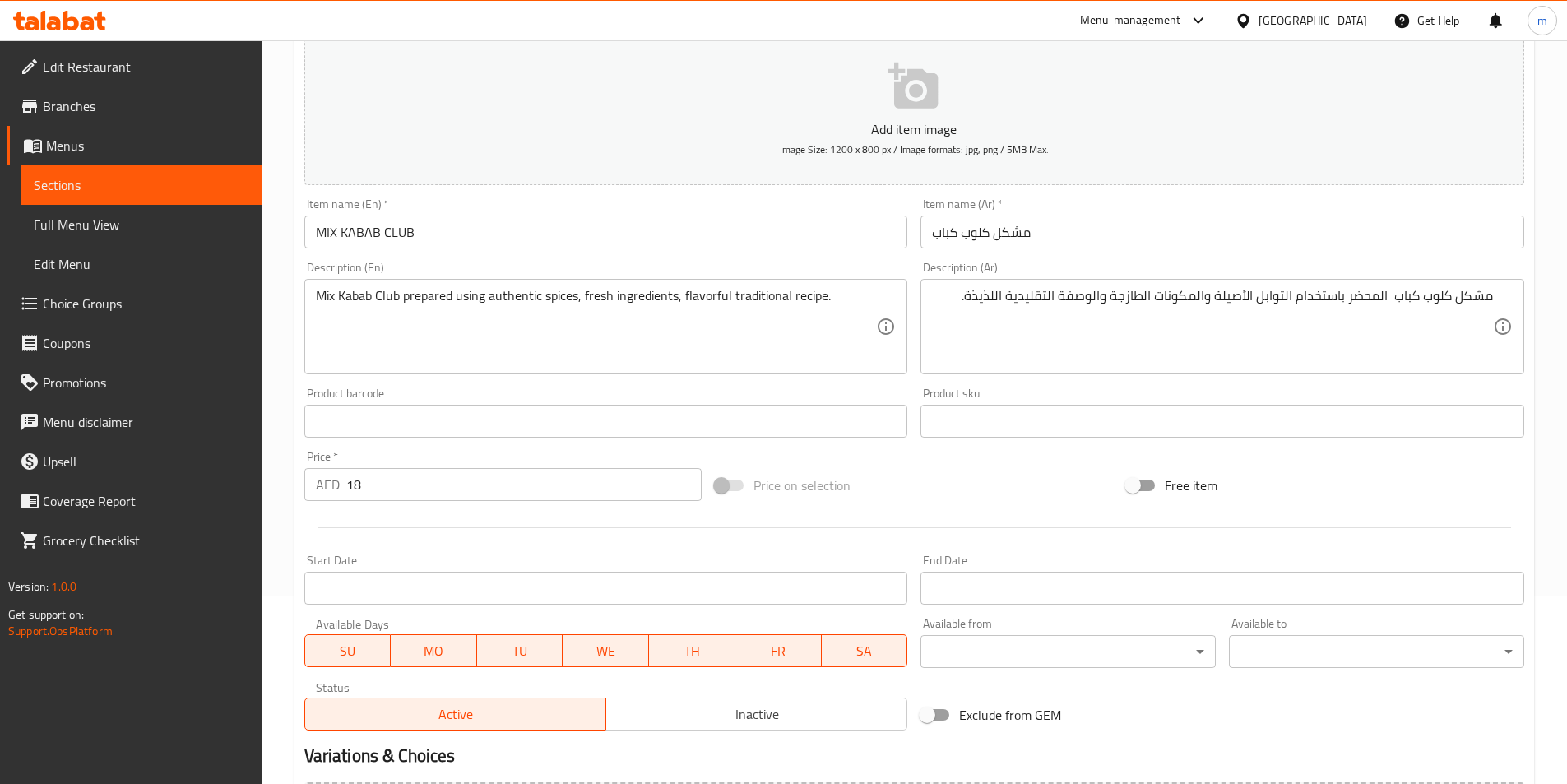
scroll to position [378, 0]
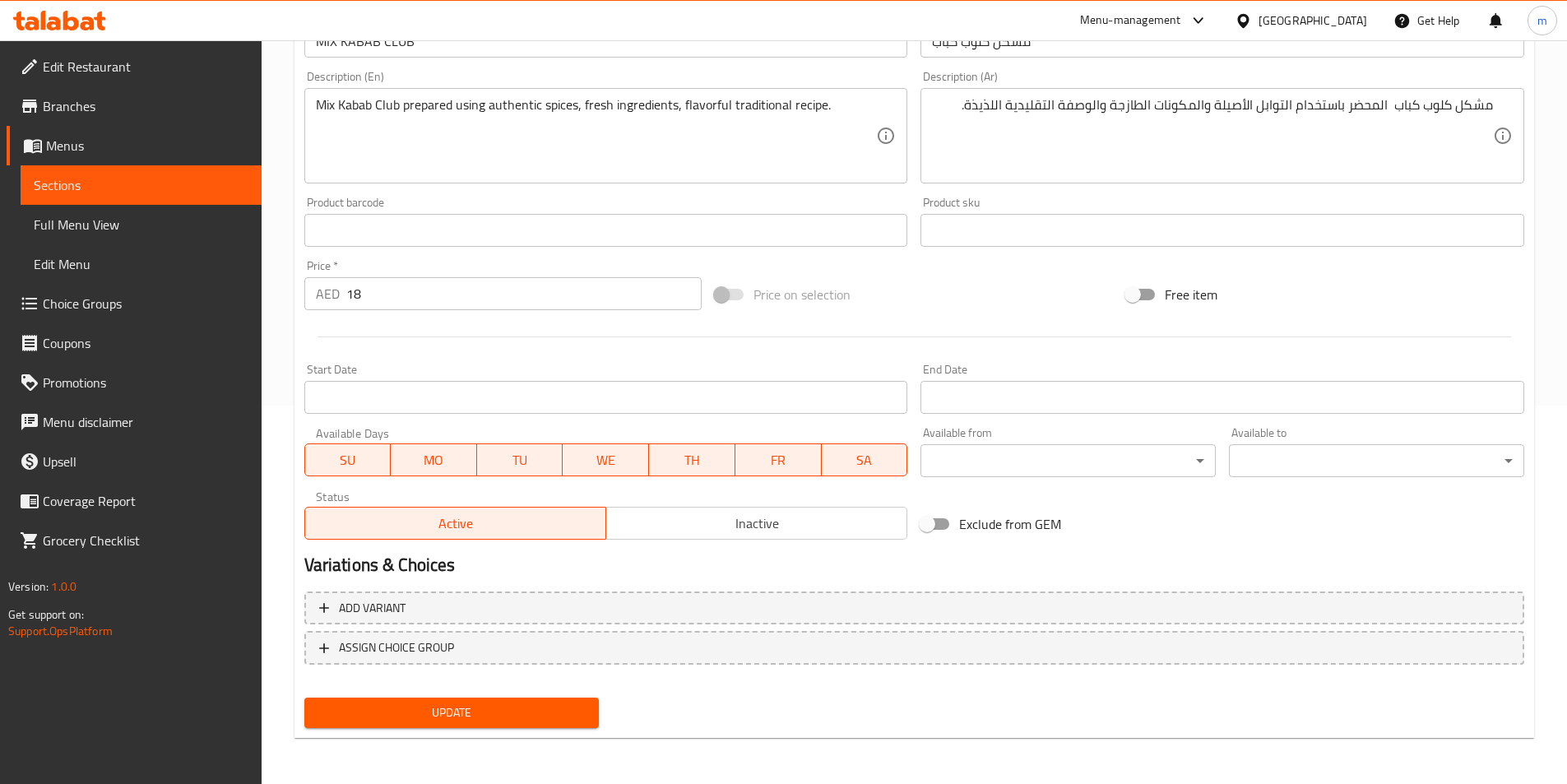
click at [532, 707] on span "Update" at bounding box center [452, 712] width 269 height 21
click at [78, 186] on span "Sections" at bounding box center [140, 185] width 215 height 20
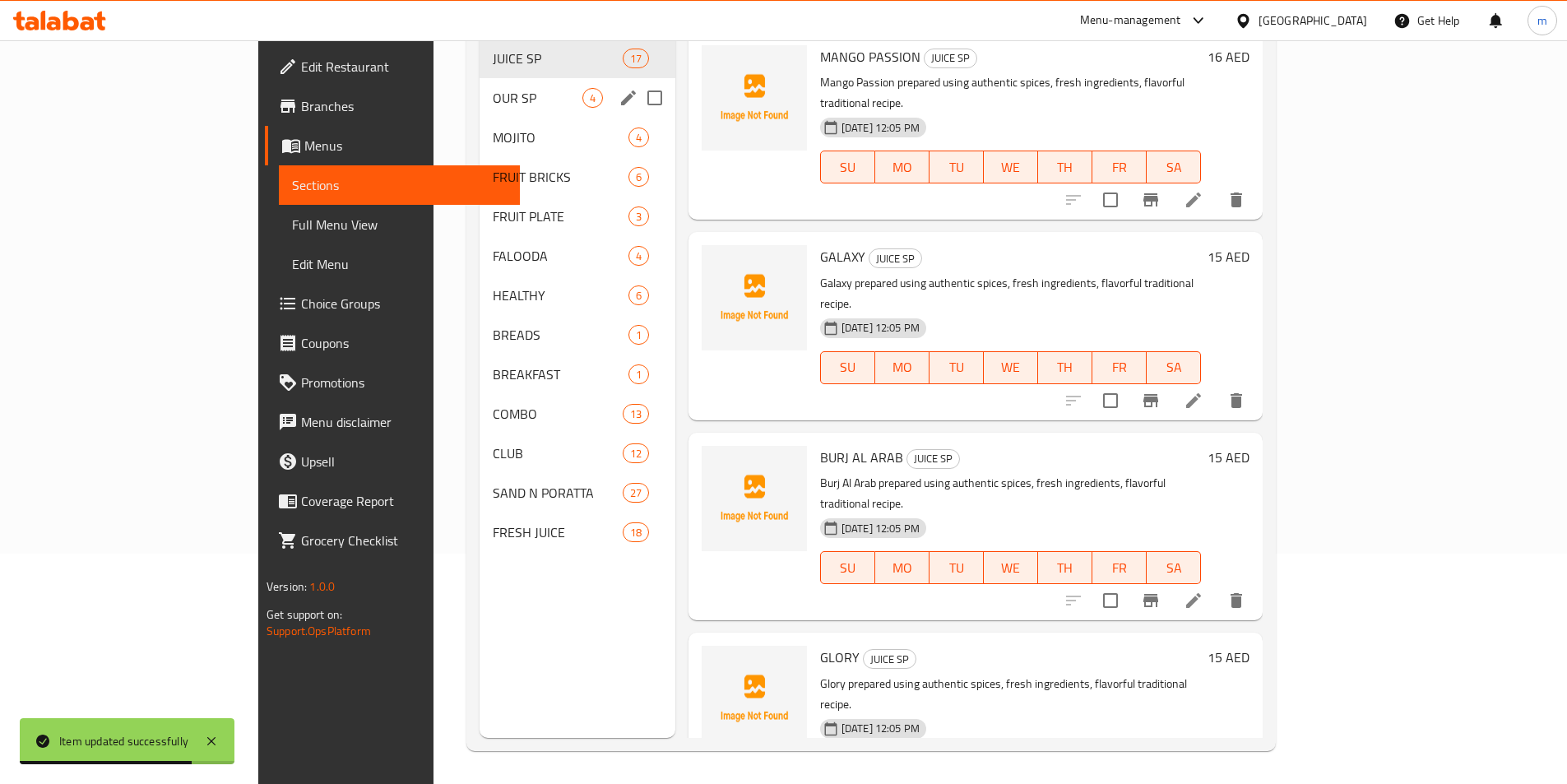
scroll to position [230, 0]
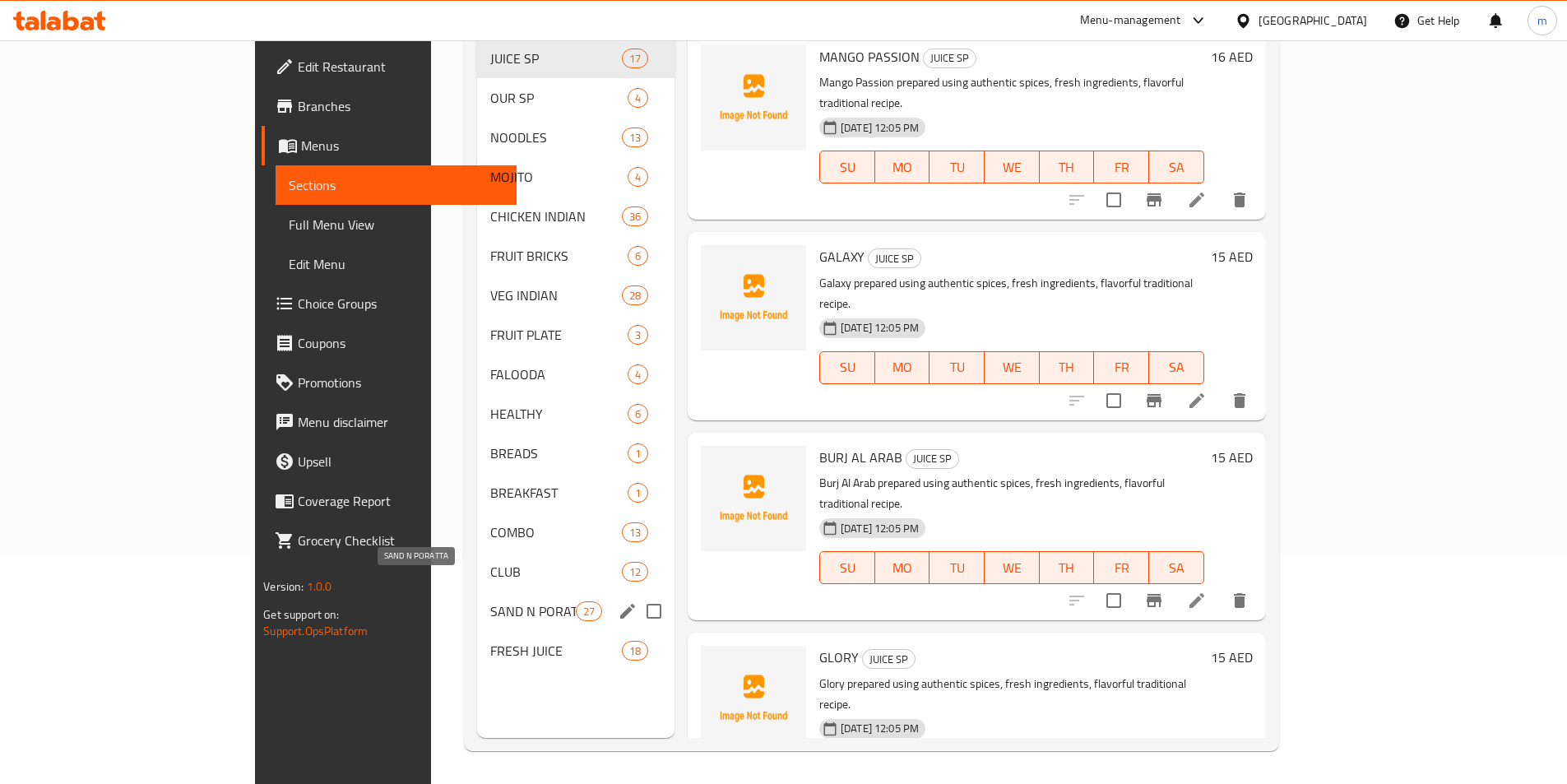
click at [490, 601] on span "SAND N PORATTA" at bounding box center [533, 611] width 85 height 20
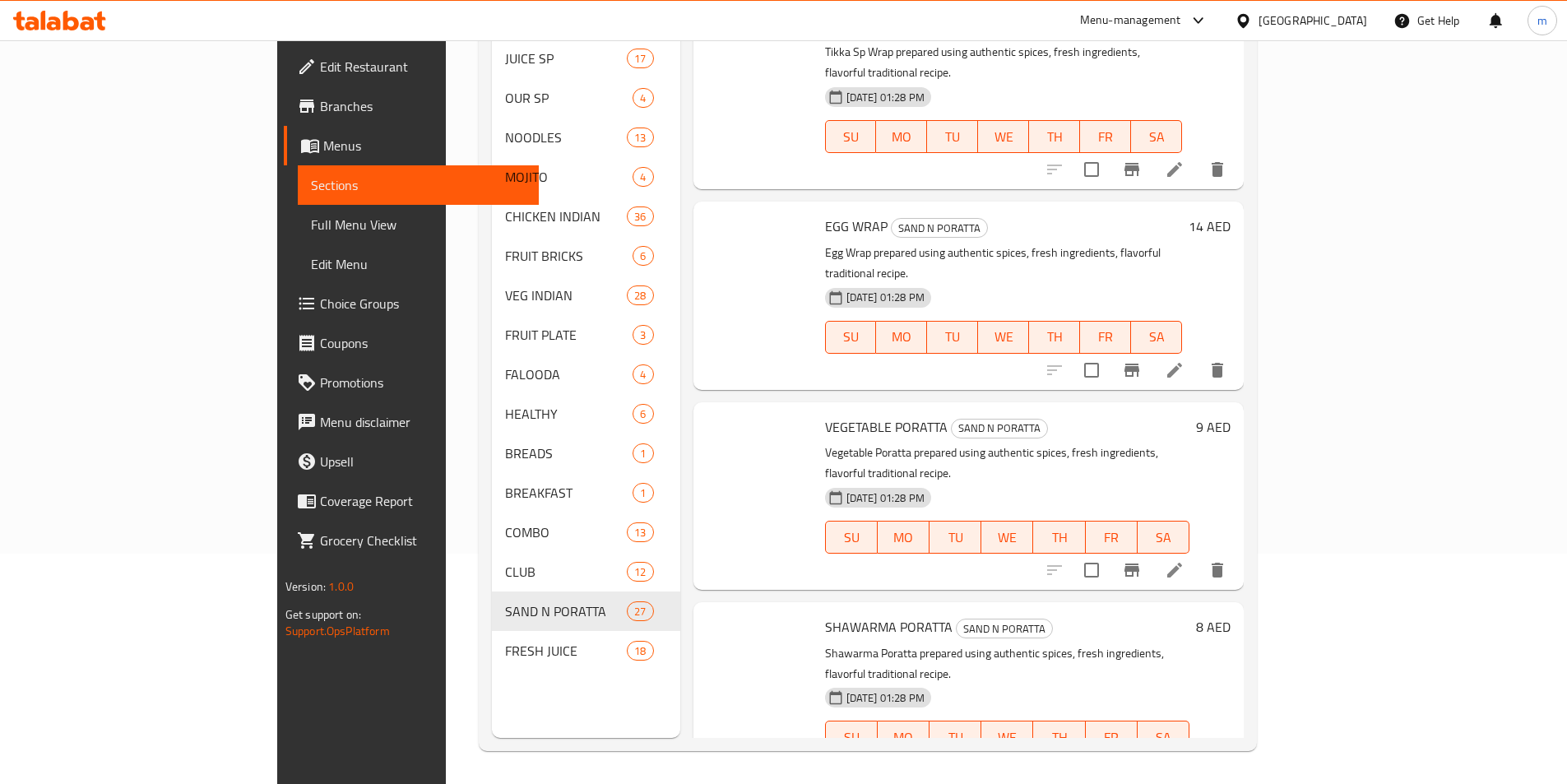
scroll to position [4108, 0]
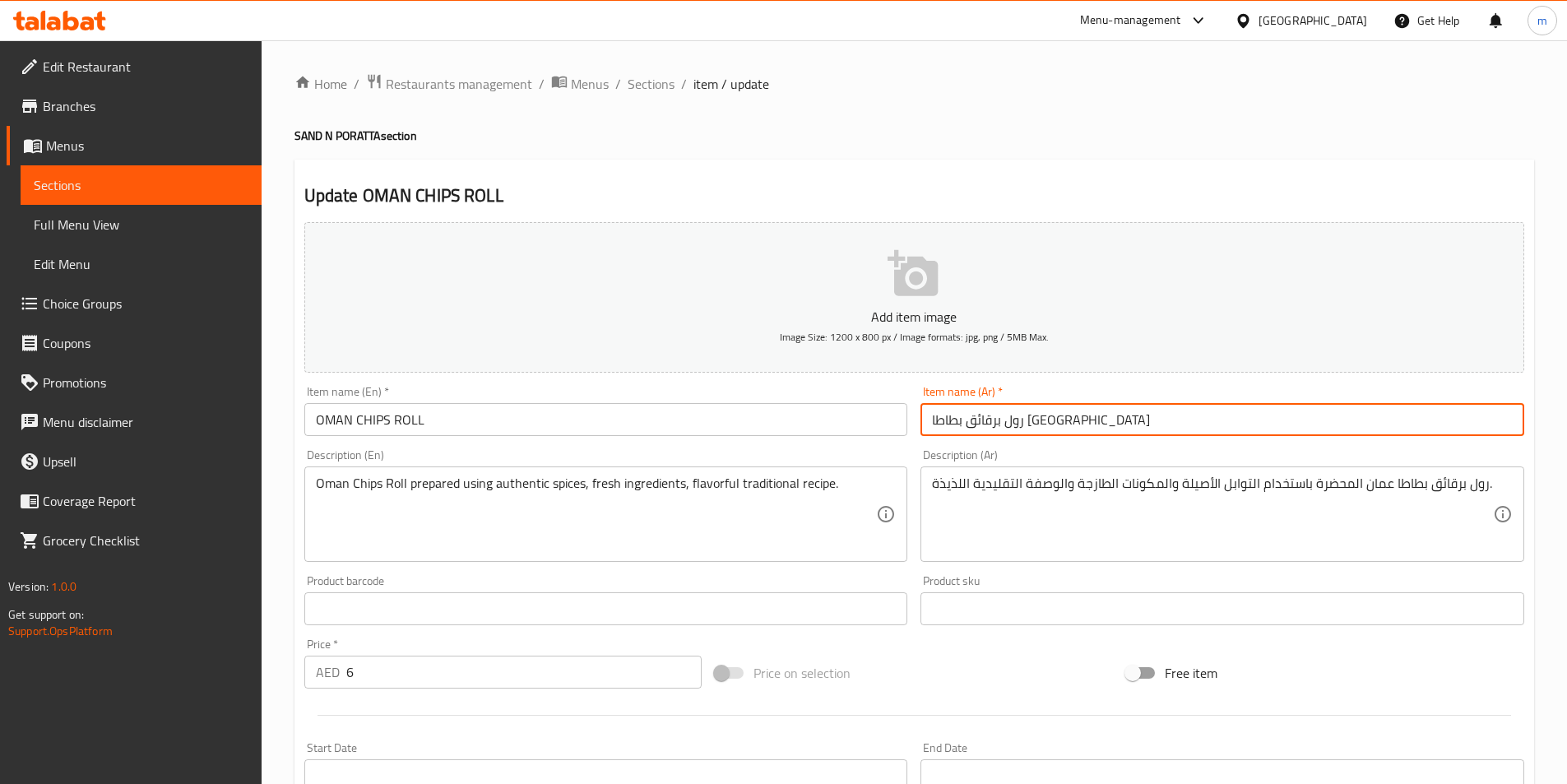
click at [1030, 425] on input "رول برقائق بطاطا [GEOGRAPHIC_DATA]" at bounding box center [1222, 419] width 604 height 33
type input "رول رقائق بطاطا عمان"
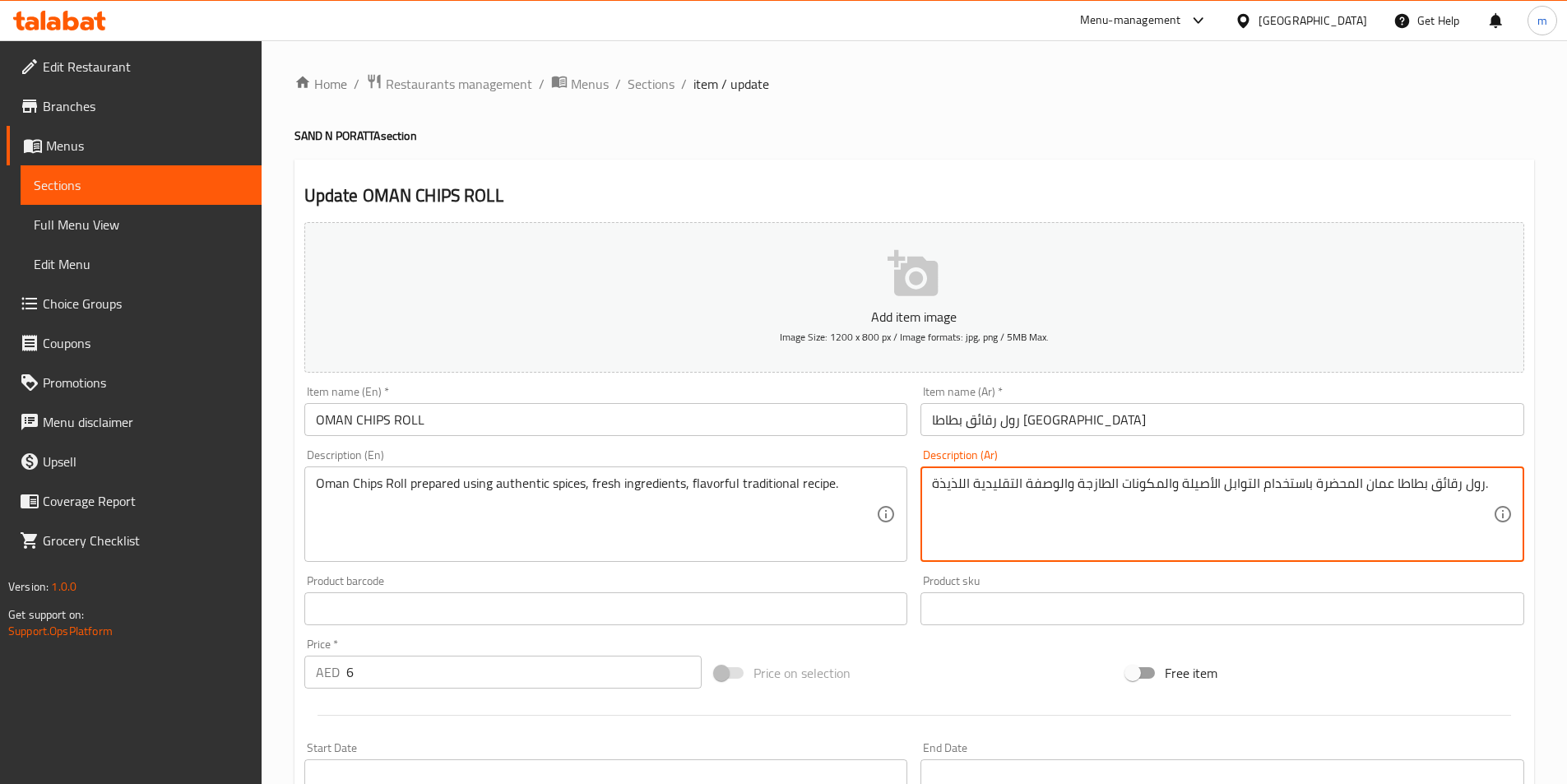
scroll to position [378, 0]
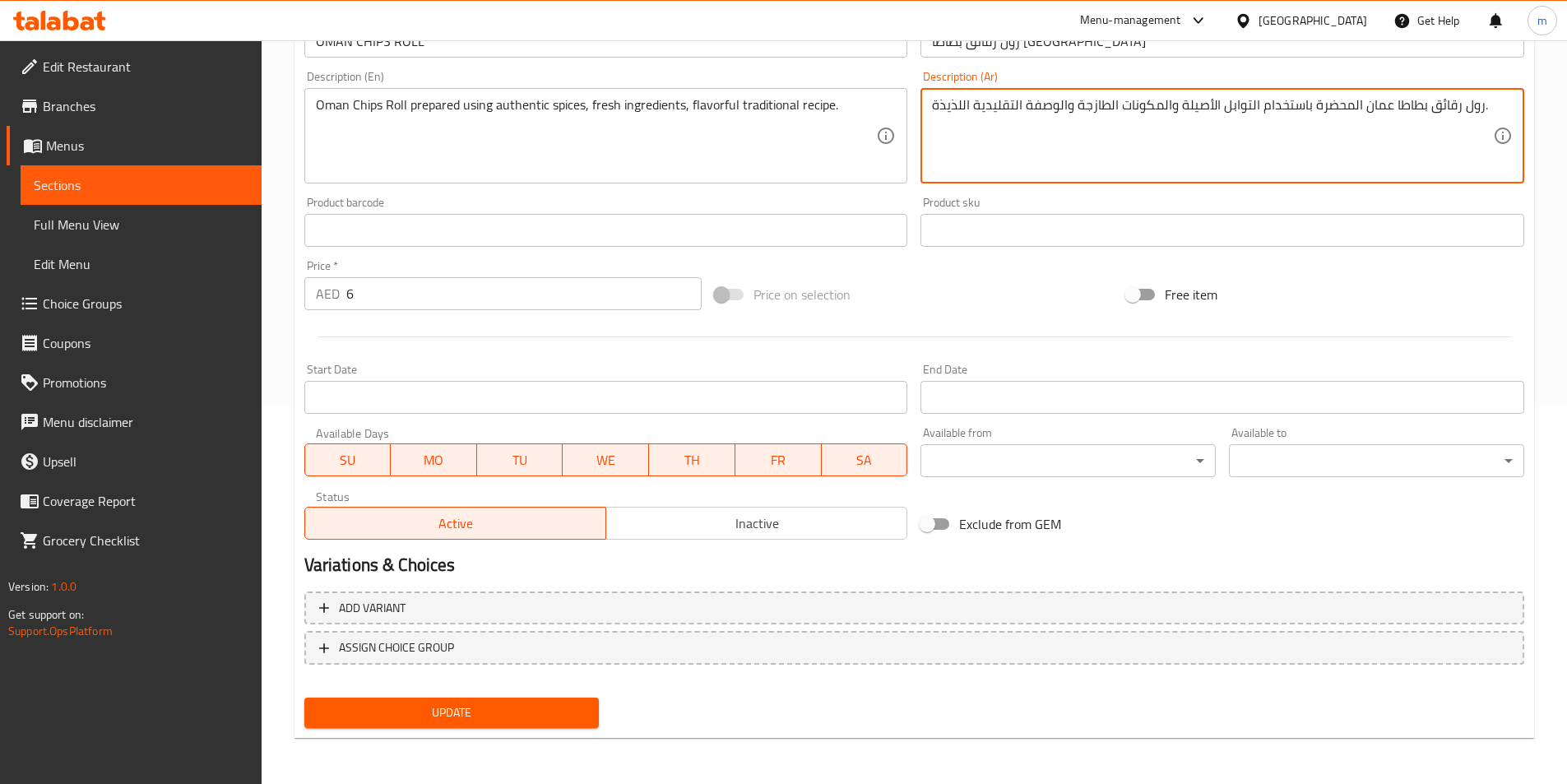
type textarea "رول رقائق بطاطا عمان المحضرة باستخدام التوابل الأصيلة والمكونات الطازجة والوصفة…"
click at [499, 706] on span "Update" at bounding box center [452, 712] width 269 height 21
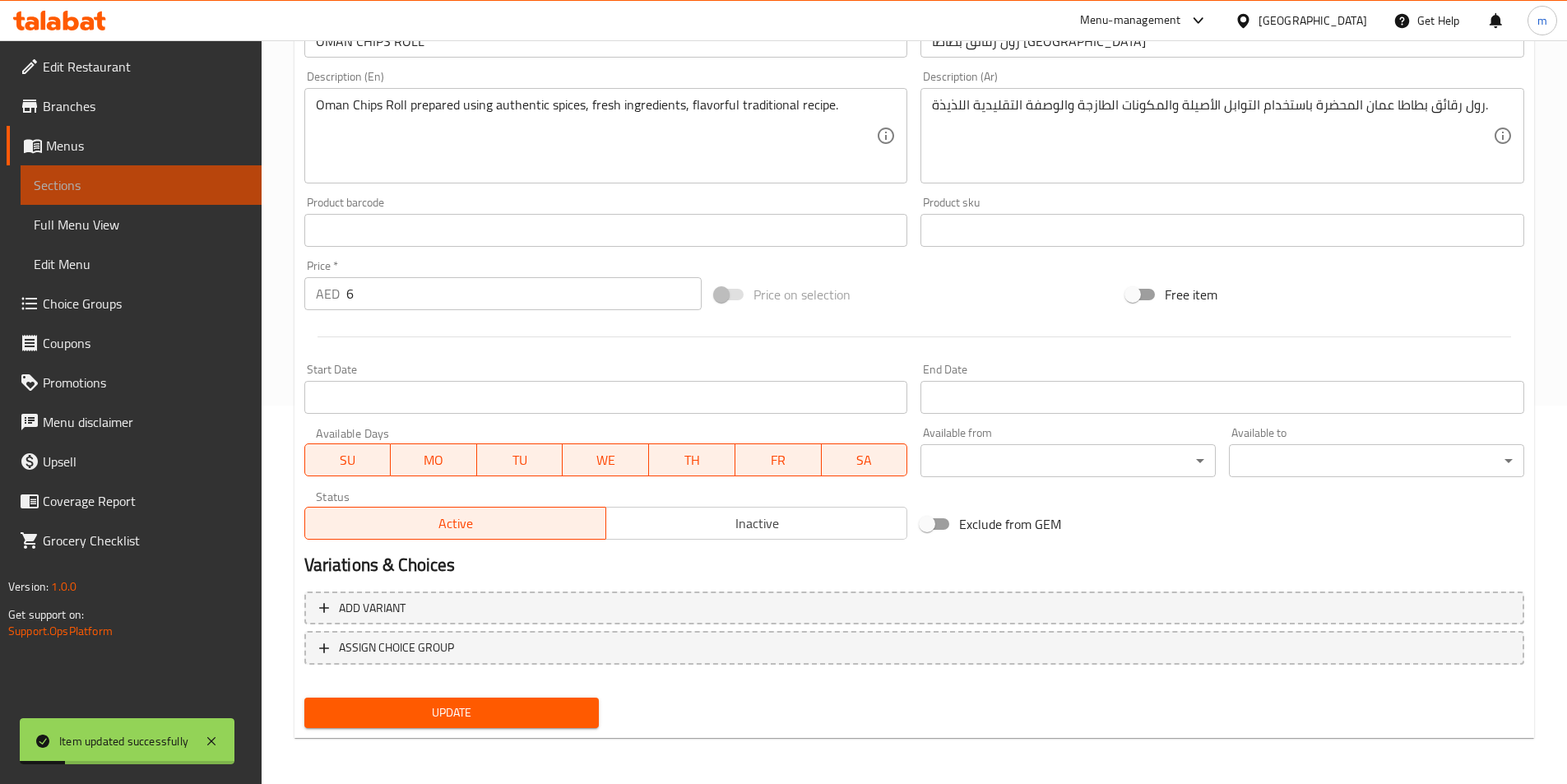
click at [114, 188] on span "Sections" at bounding box center [140, 185] width 215 height 20
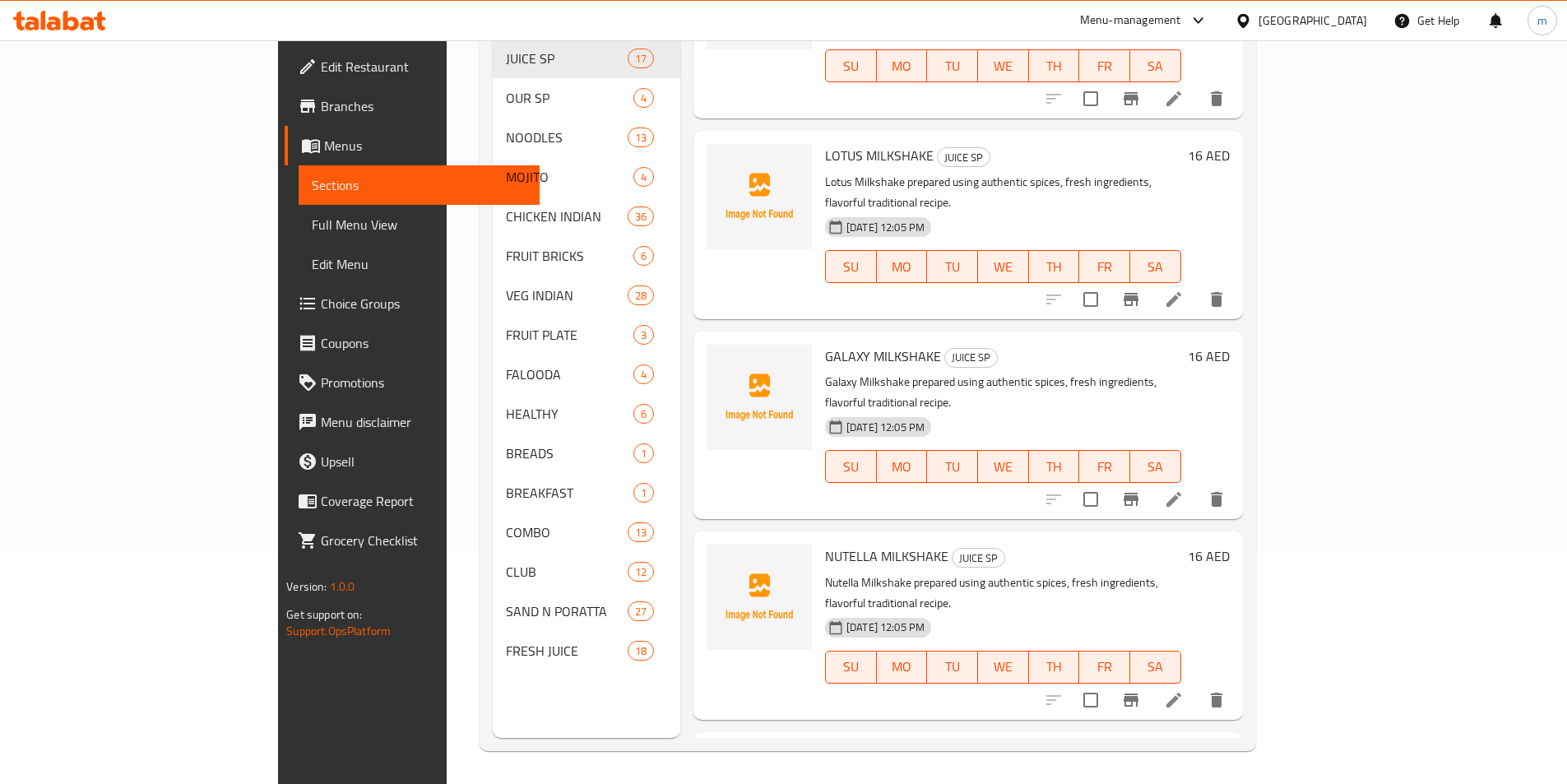
scroll to position [1907, 0]
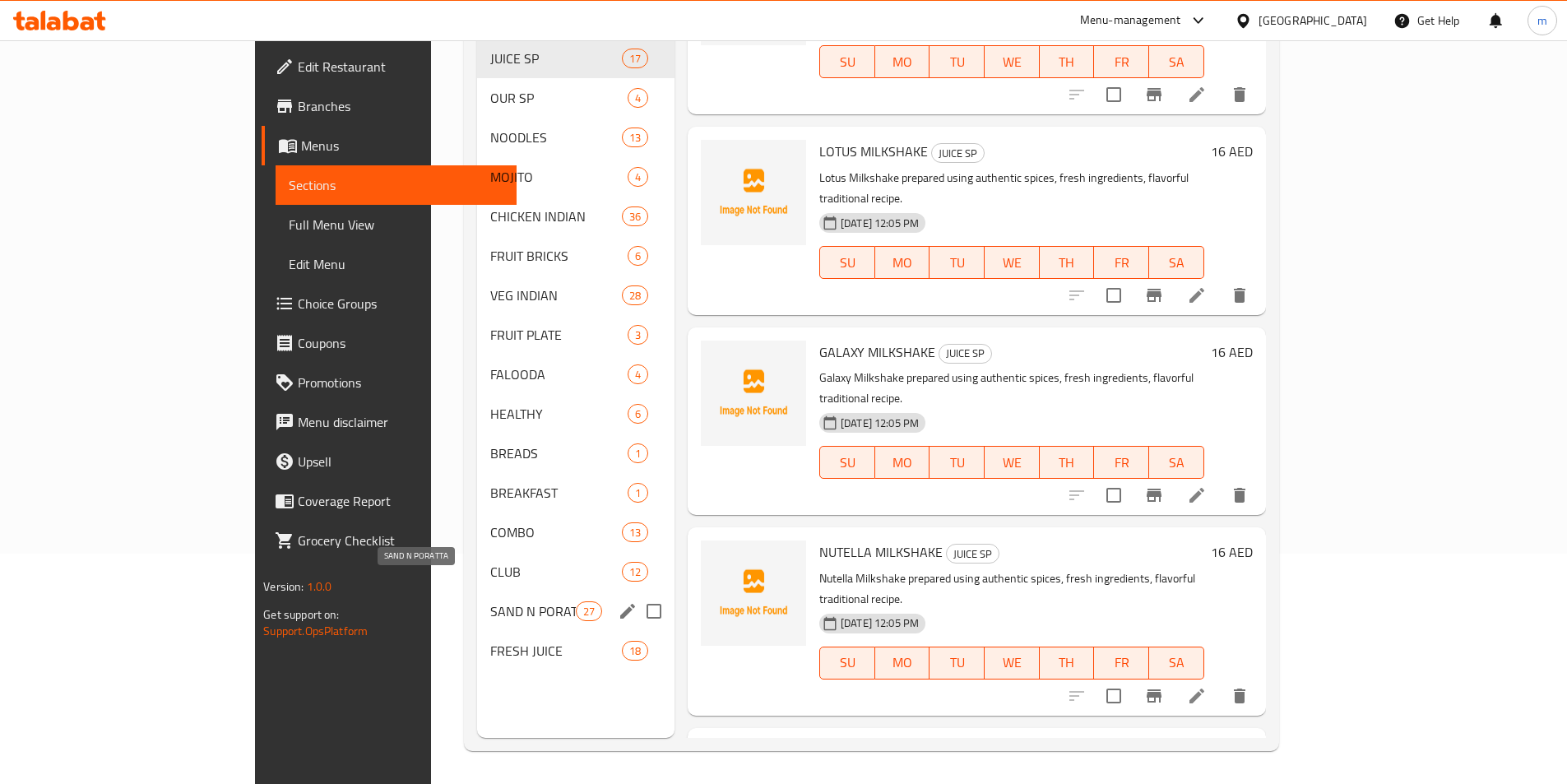
click at [490, 601] on span "SAND N PORATTA" at bounding box center [533, 611] width 85 height 20
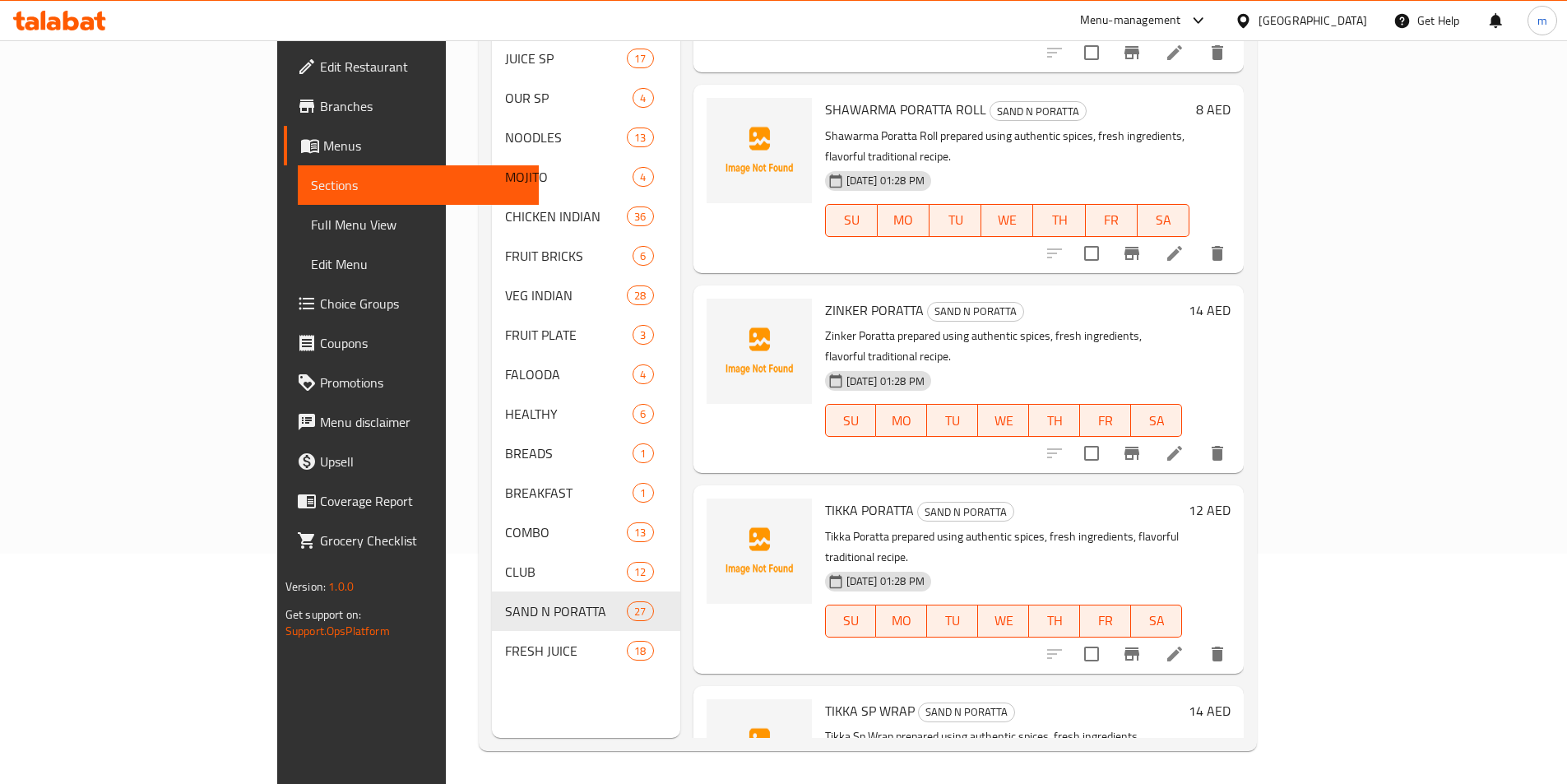
scroll to position [2392, 0]
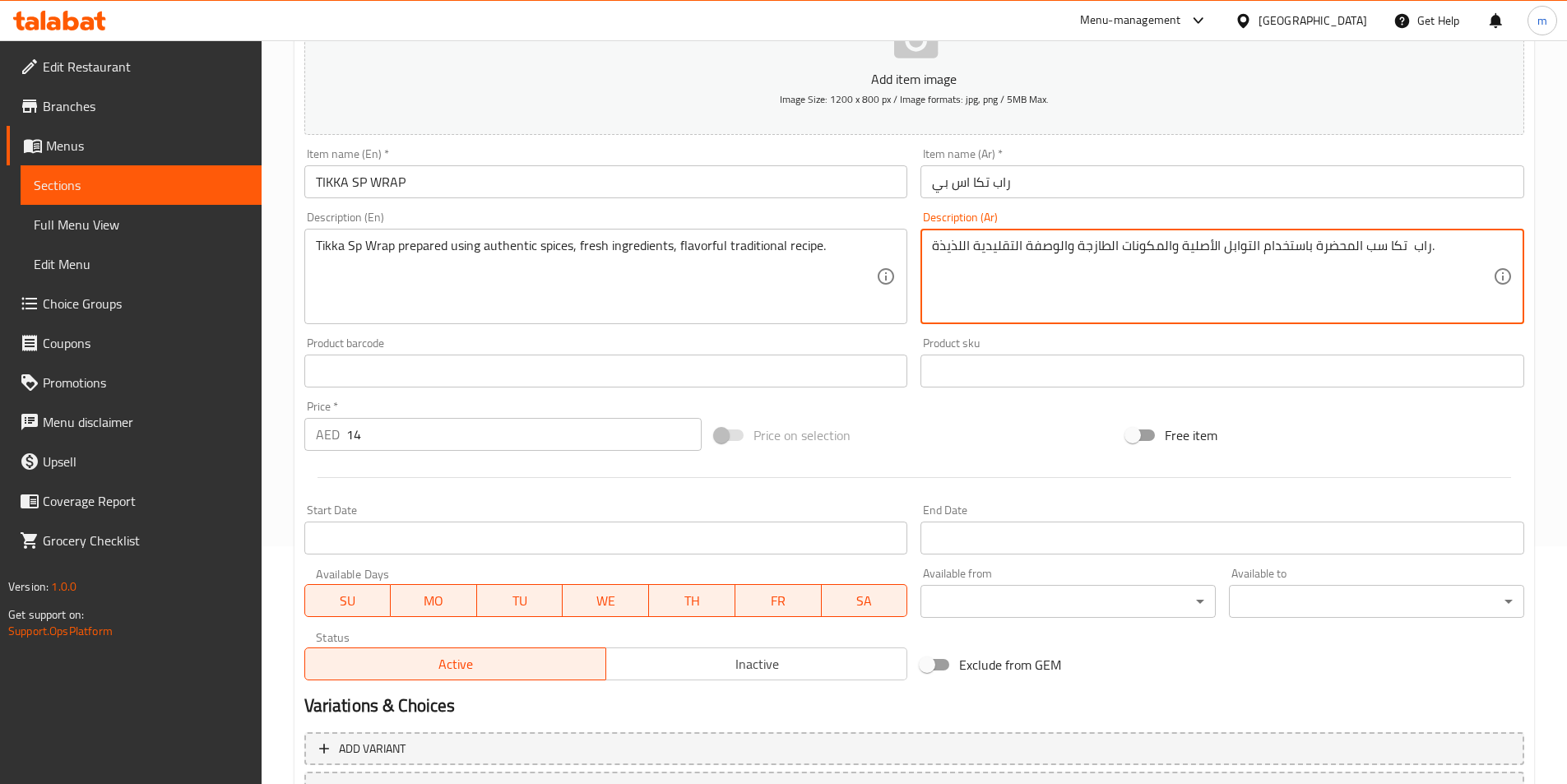
scroll to position [252, 0]
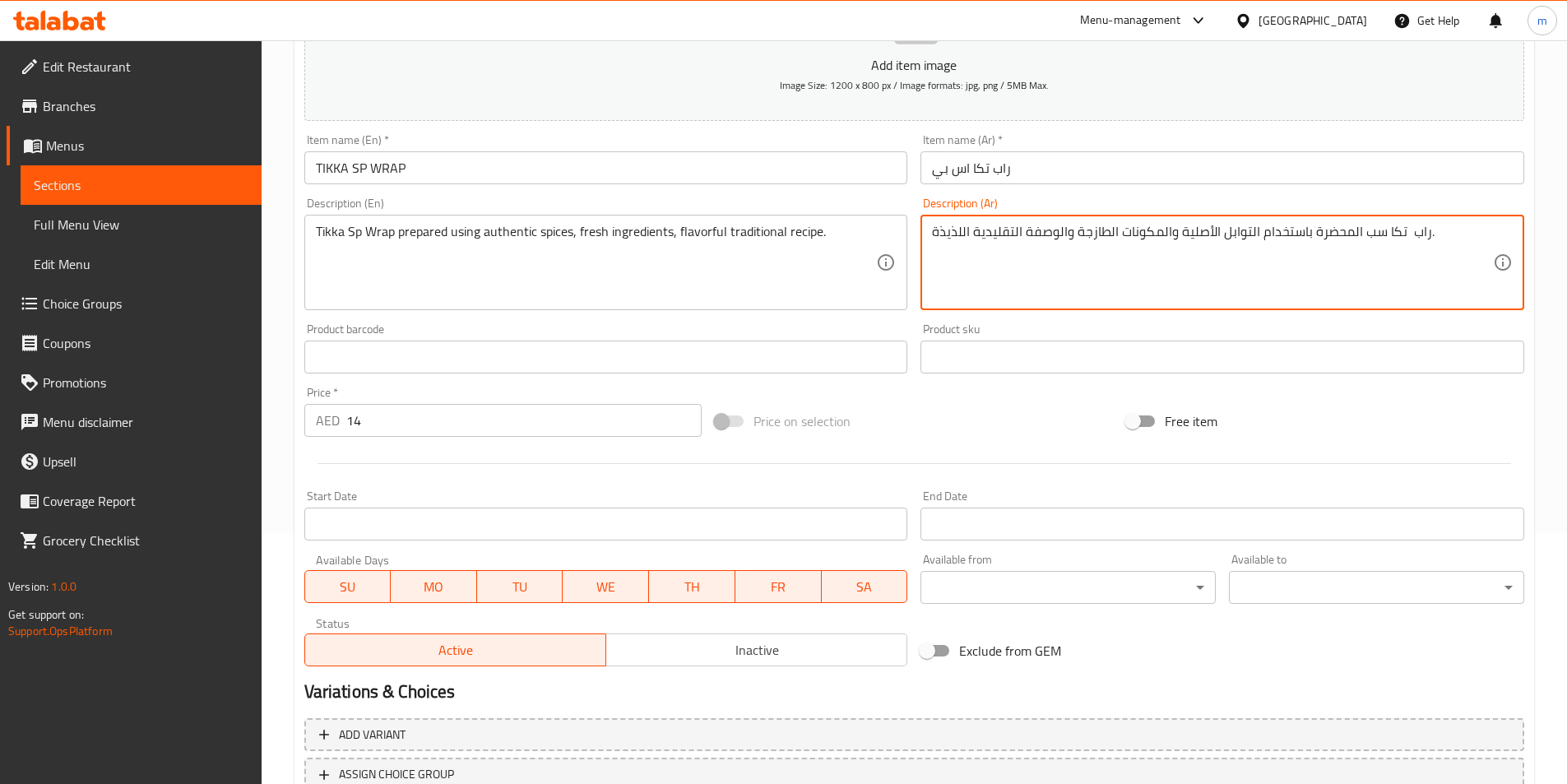
type textarea "راب تكا سب المحضرة باستخدام التوابل الأصلية والمكونات الطازجة والوصفة التقليدية…"
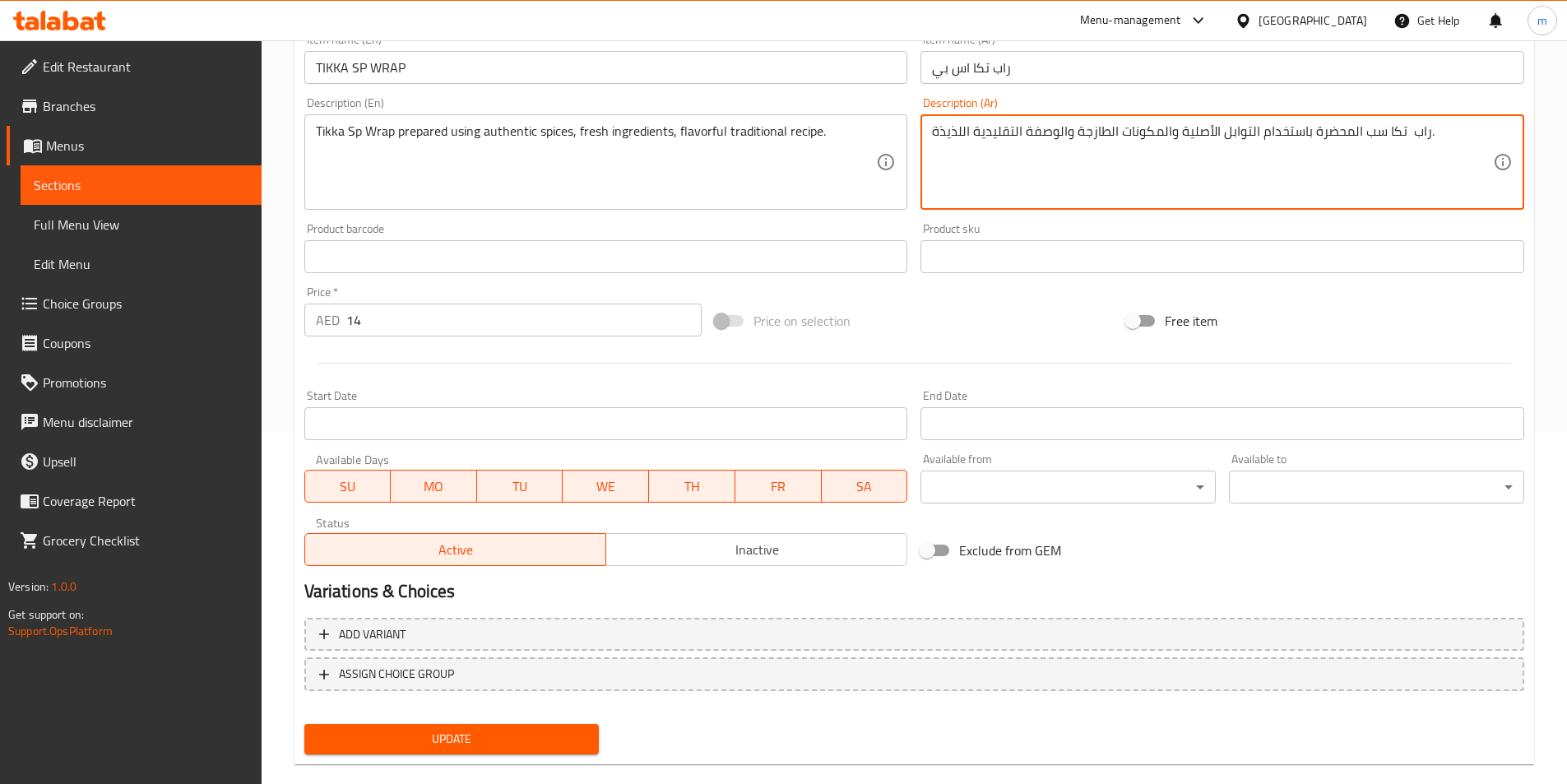
scroll to position [378, 0]
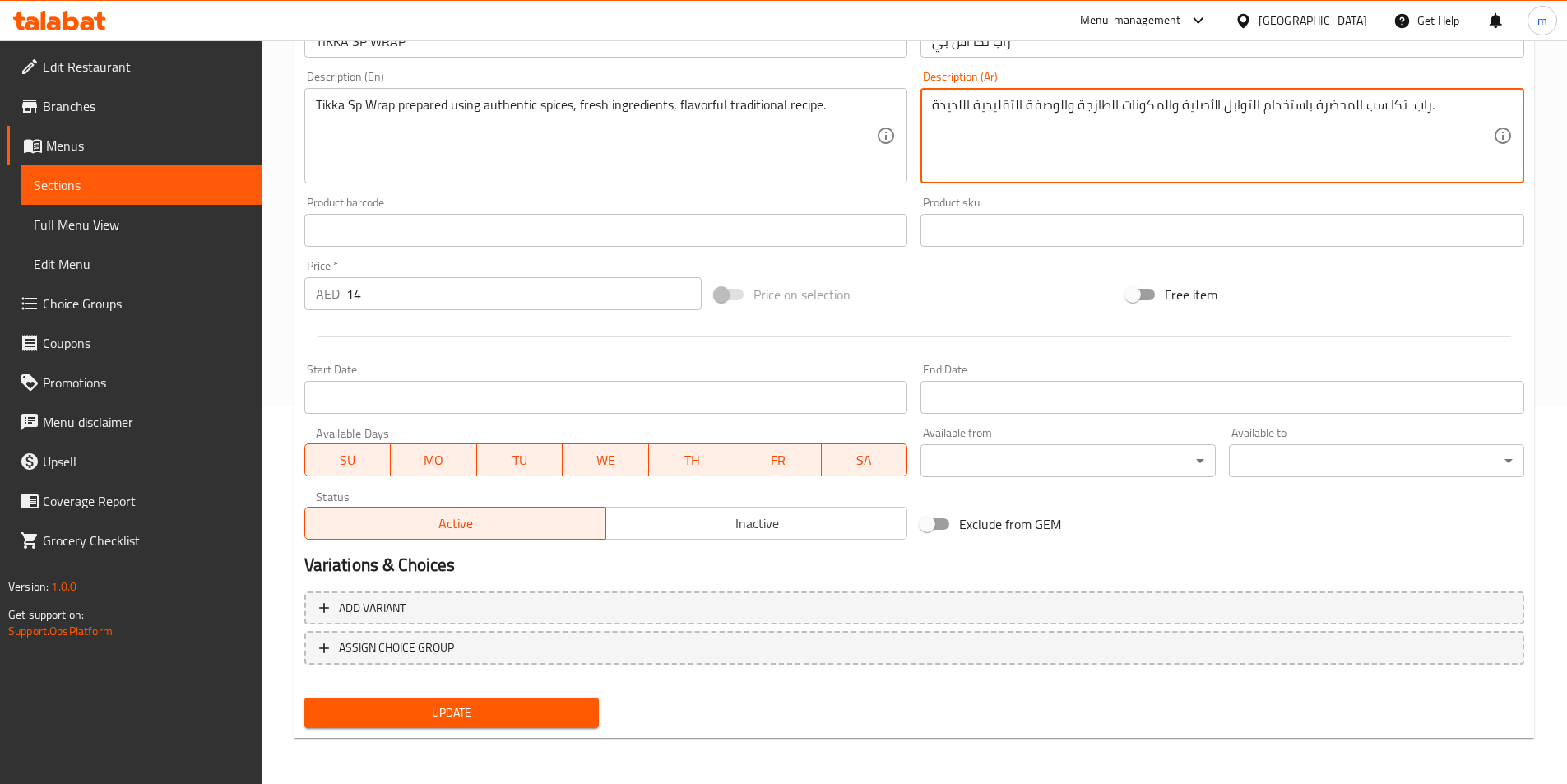
click at [535, 722] on span "Update" at bounding box center [452, 712] width 269 height 21
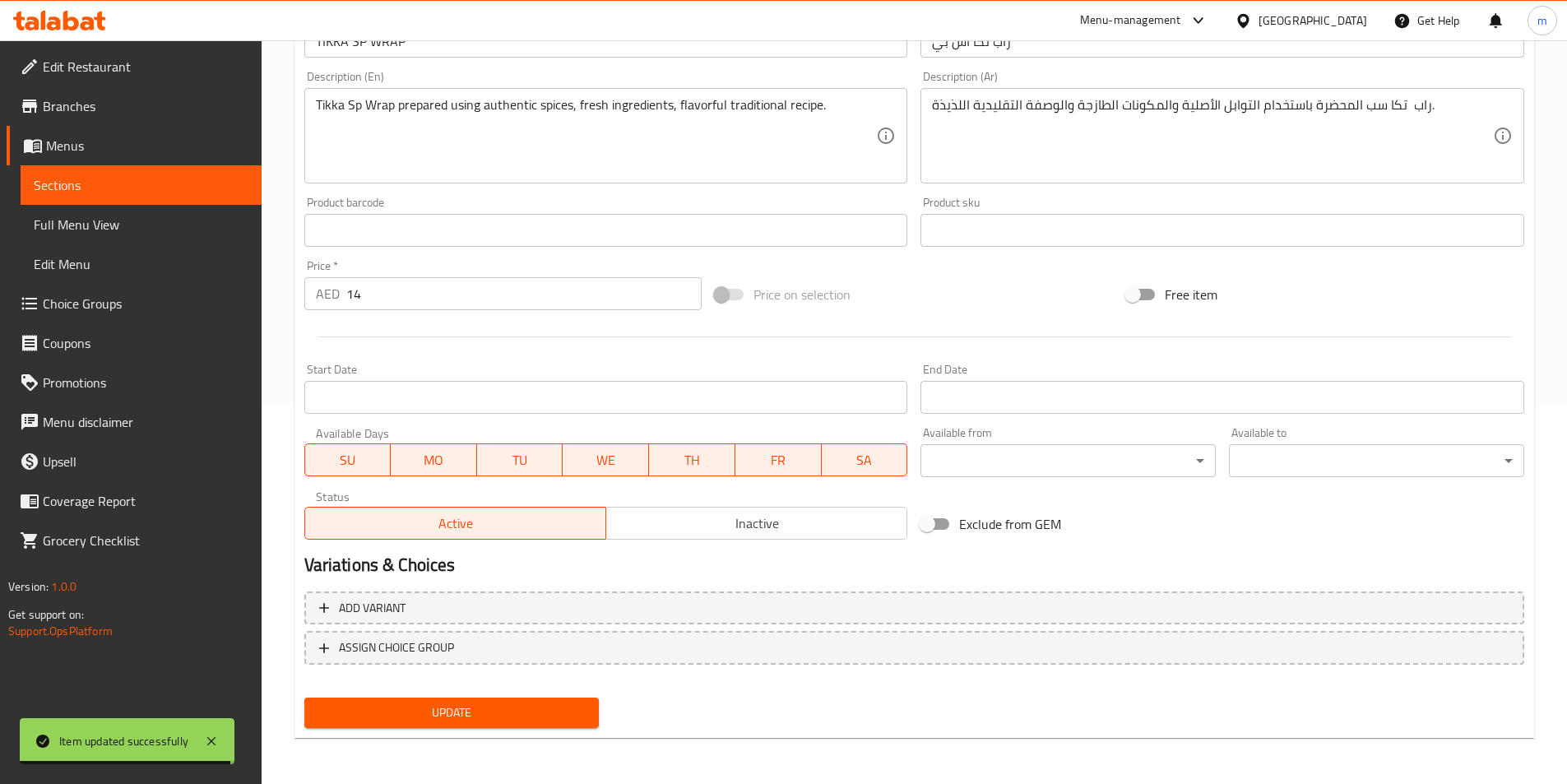
click at [183, 179] on span "Sections" at bounding box center [140, 185] width 215 height 20
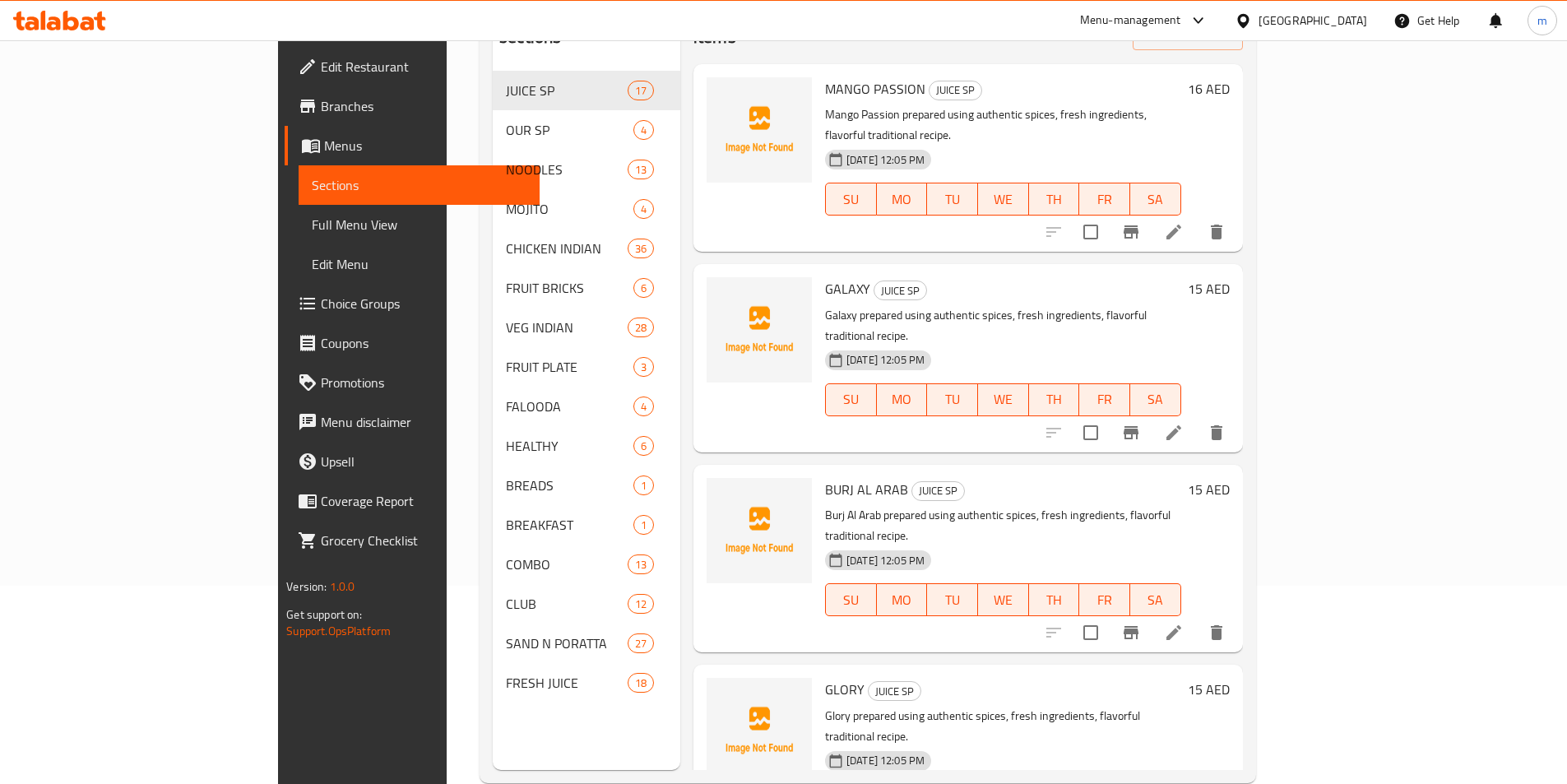
scroll to position [230, 0]
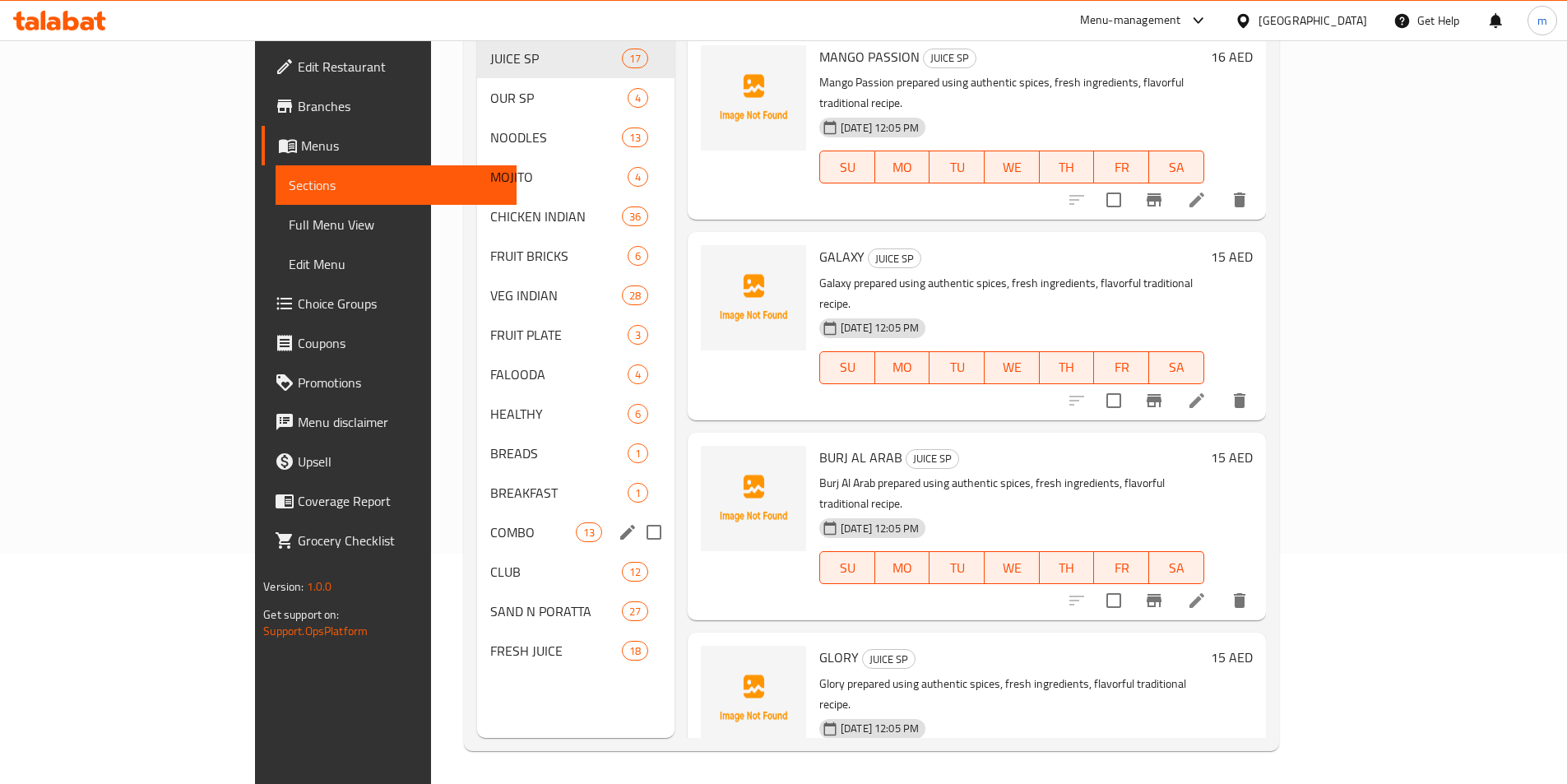
click at [490, 522] on span "COMBO" at bounding box center [533, 532] width 85 height 20
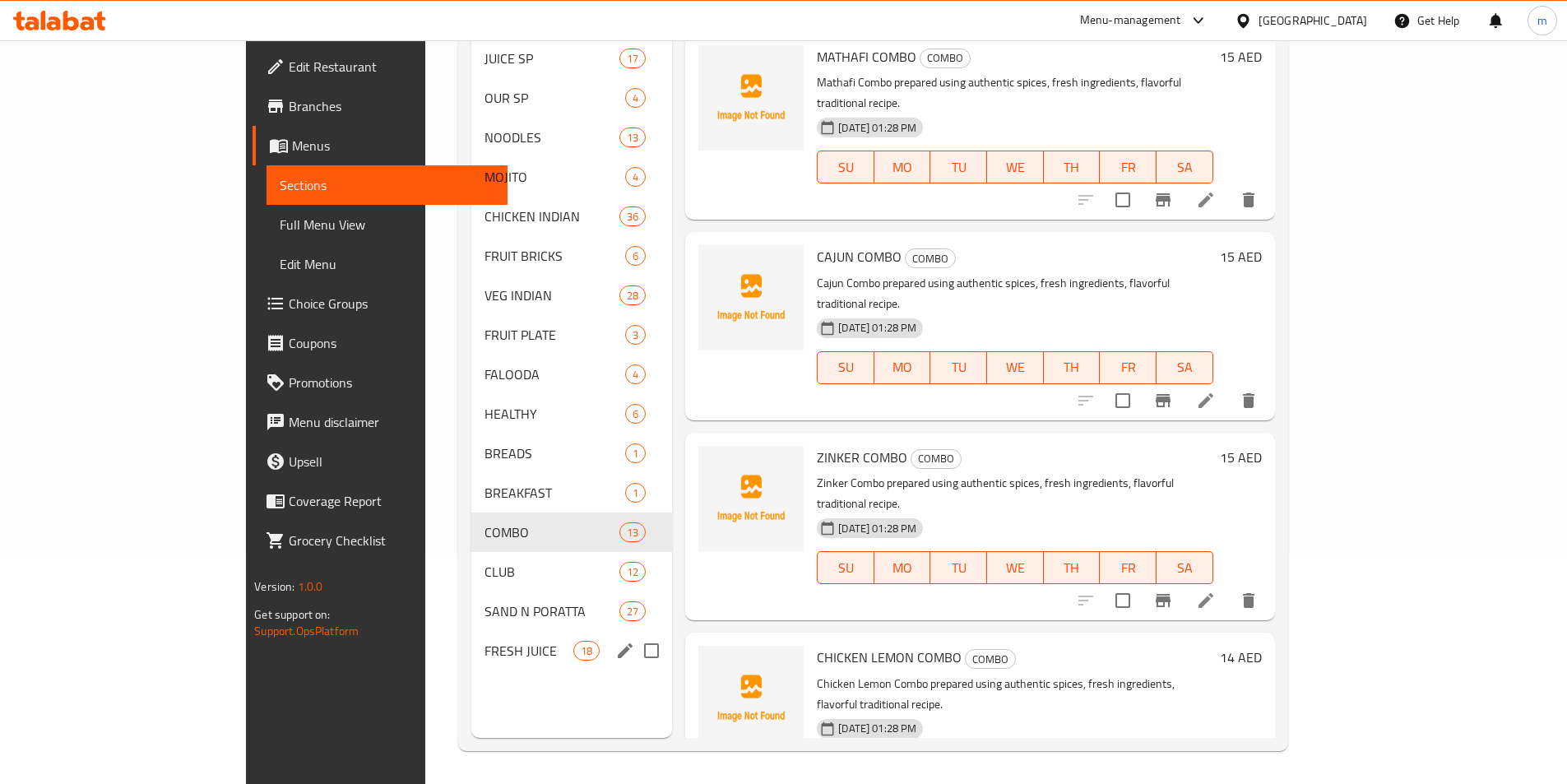
click at [485, 641] on span "FRESH JUICE" at bounding box center [529, 651] width 89 height 20
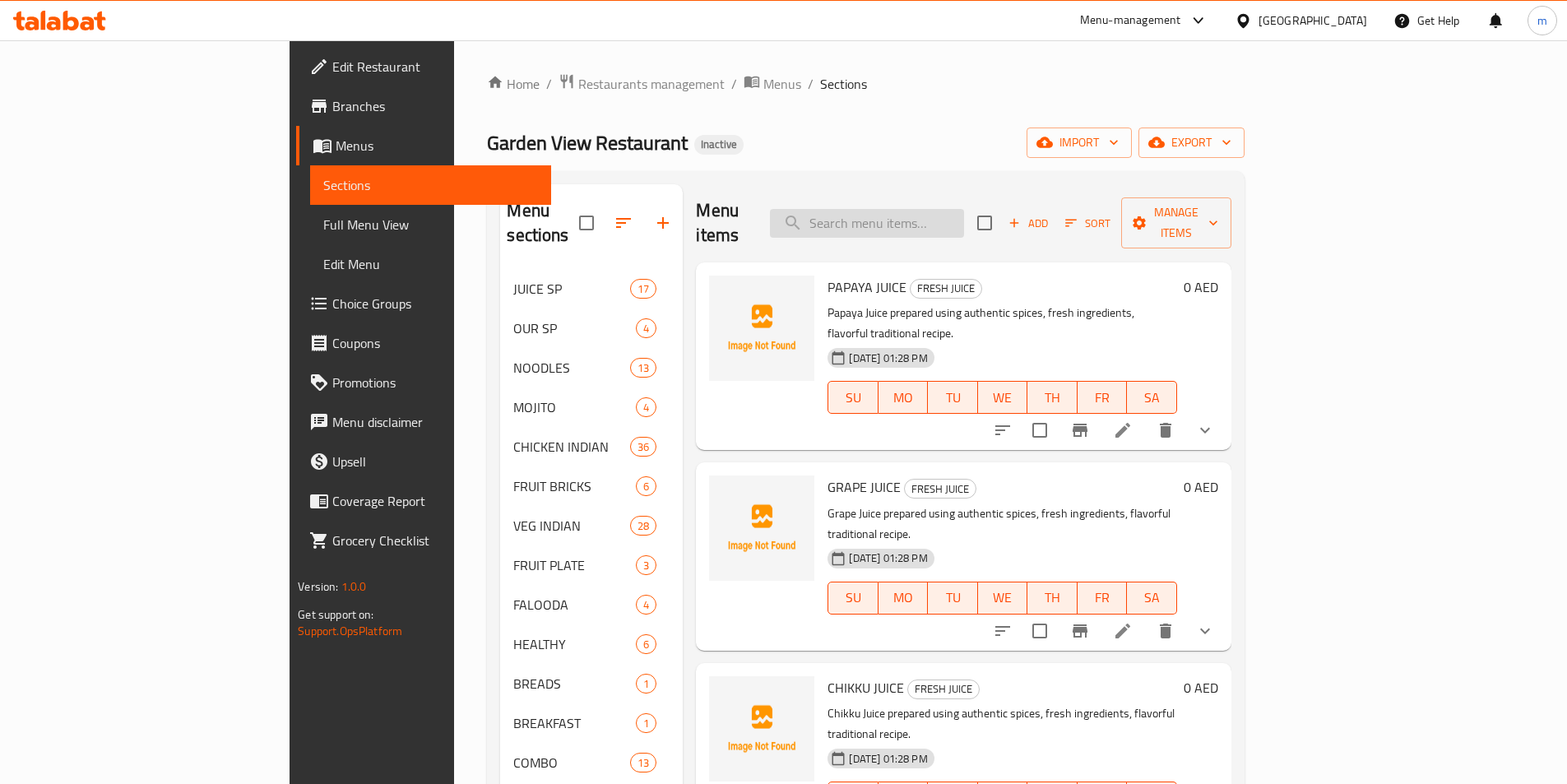
click at [965, 209] on input "search" at bounding box center [867, 224] width 194 height 29
paste input "PAPAYA JUICE"
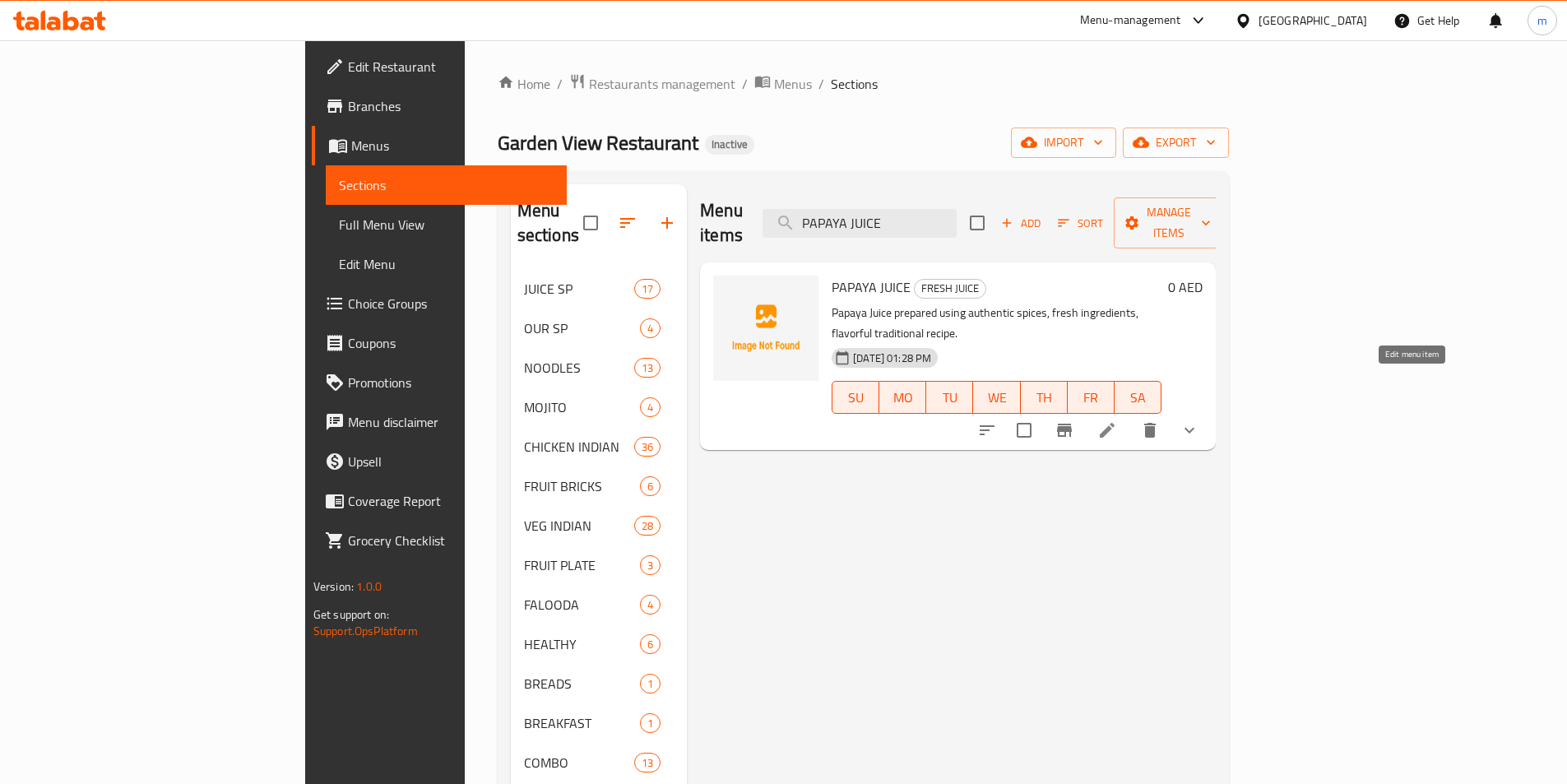
type input "PAPAYA JUICE"
click at [1117, 420] on icon at bounding box center [1108, 430] width 20 height 20
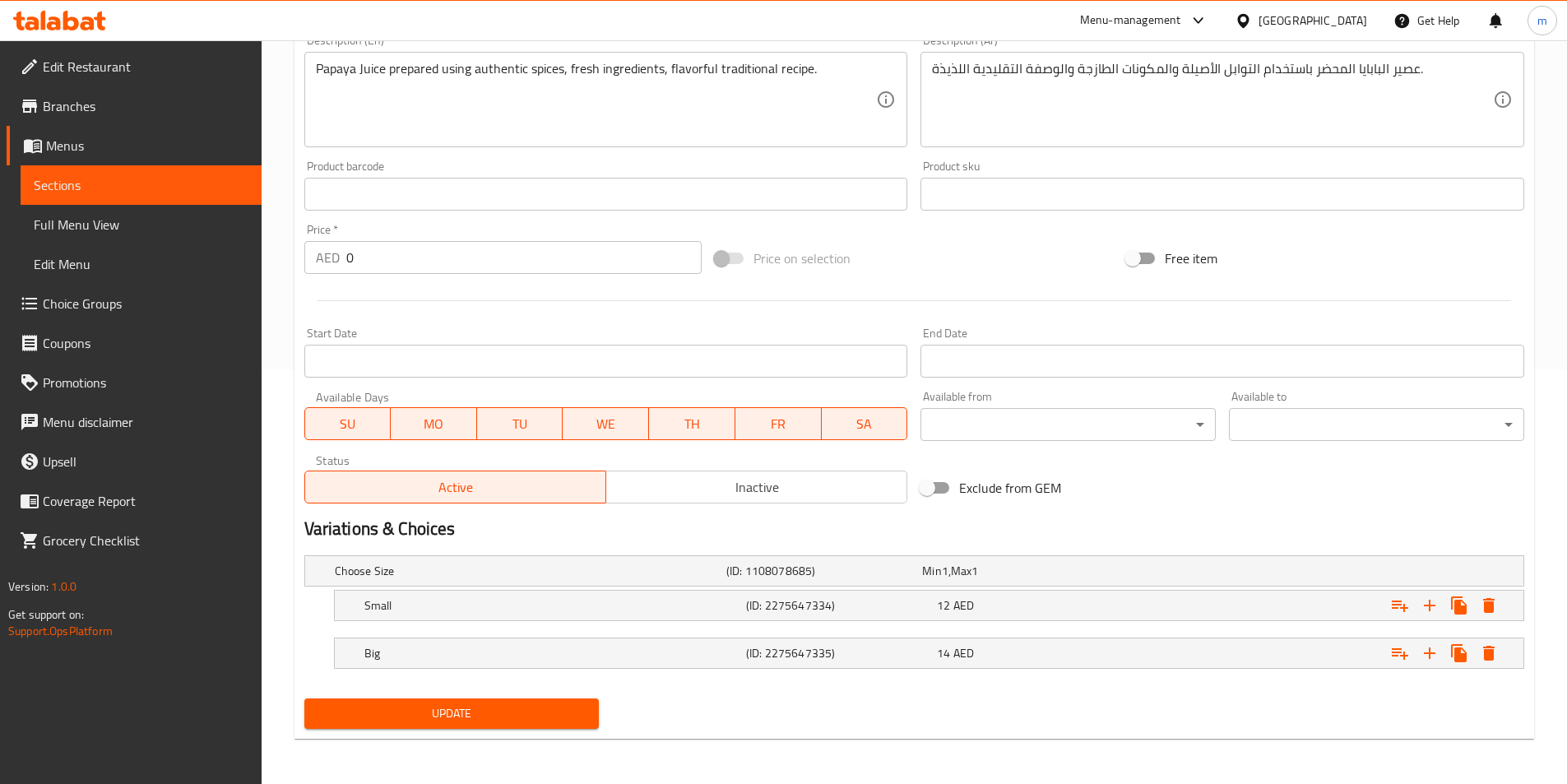
scroll to position [416, 0]
click at [544, 703] on span "Update" at bounding box center [452, 712] width 269 height 21
click at [195, 194] on span "Sections" at bounding box center [140, 185] width 215 height 20
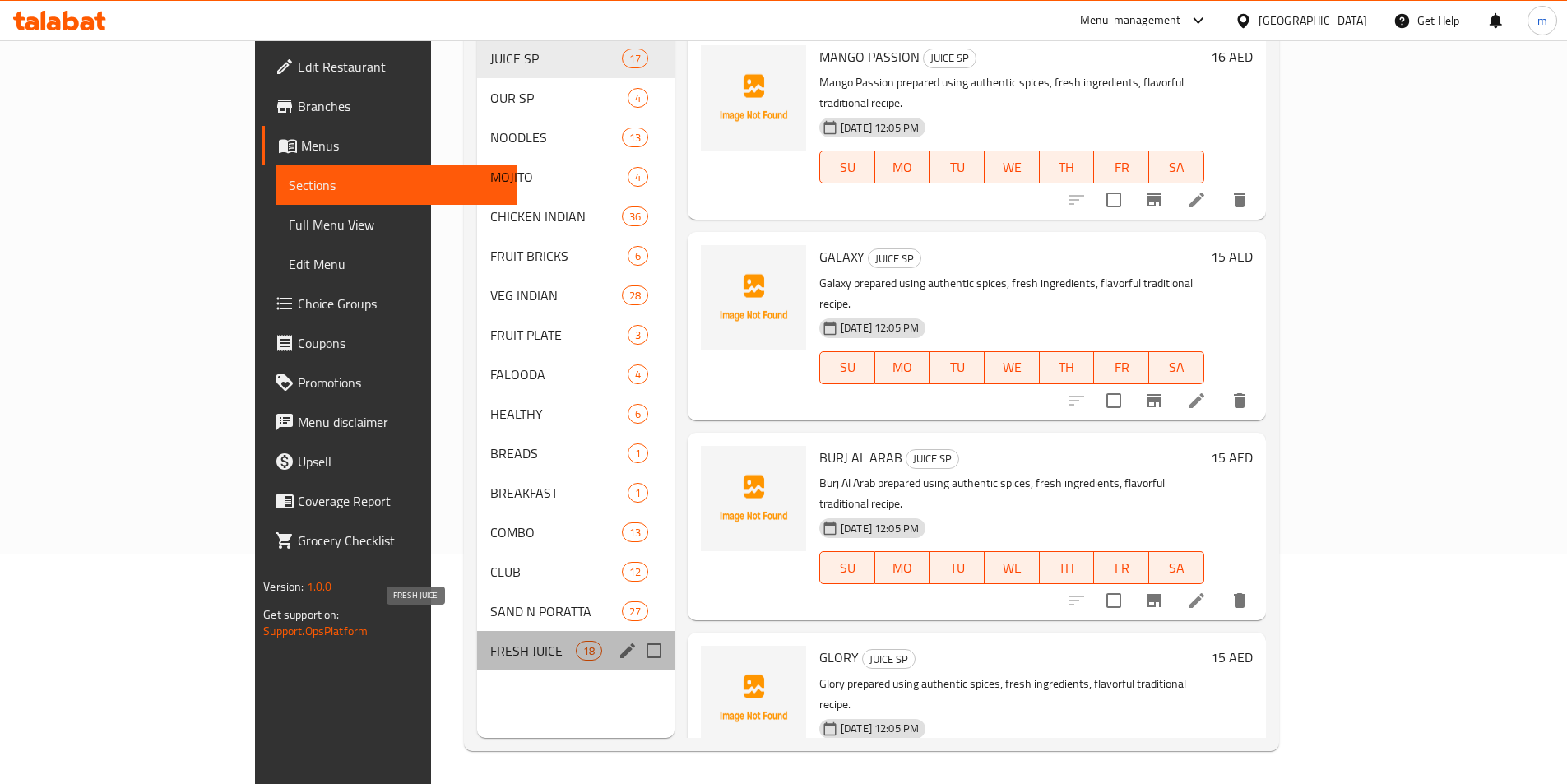
click at [490, 641] on span "FRESH JUICE" at bounding box center [533, 651] width 85 height 20
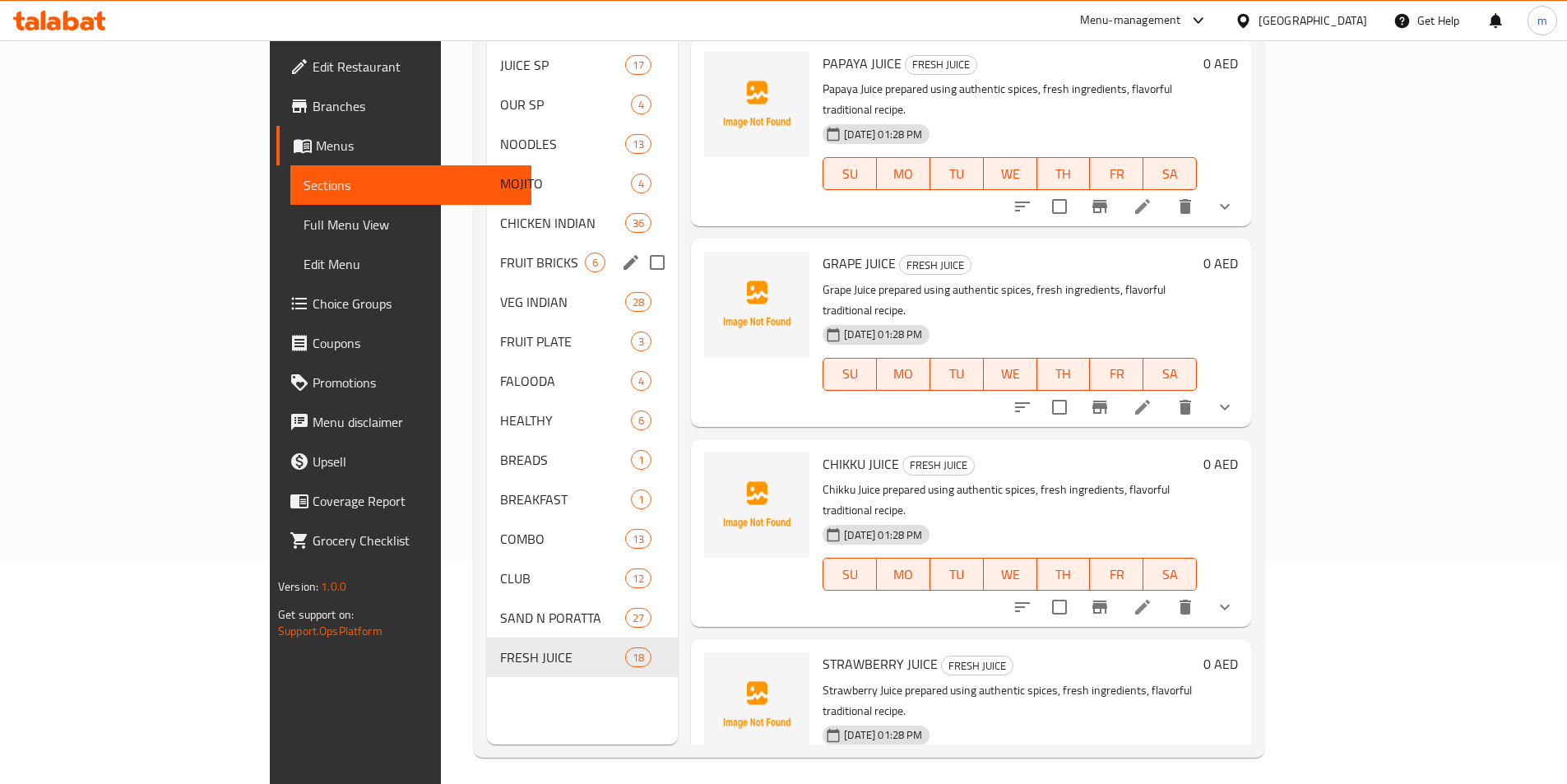
scroll to position [230, 0]
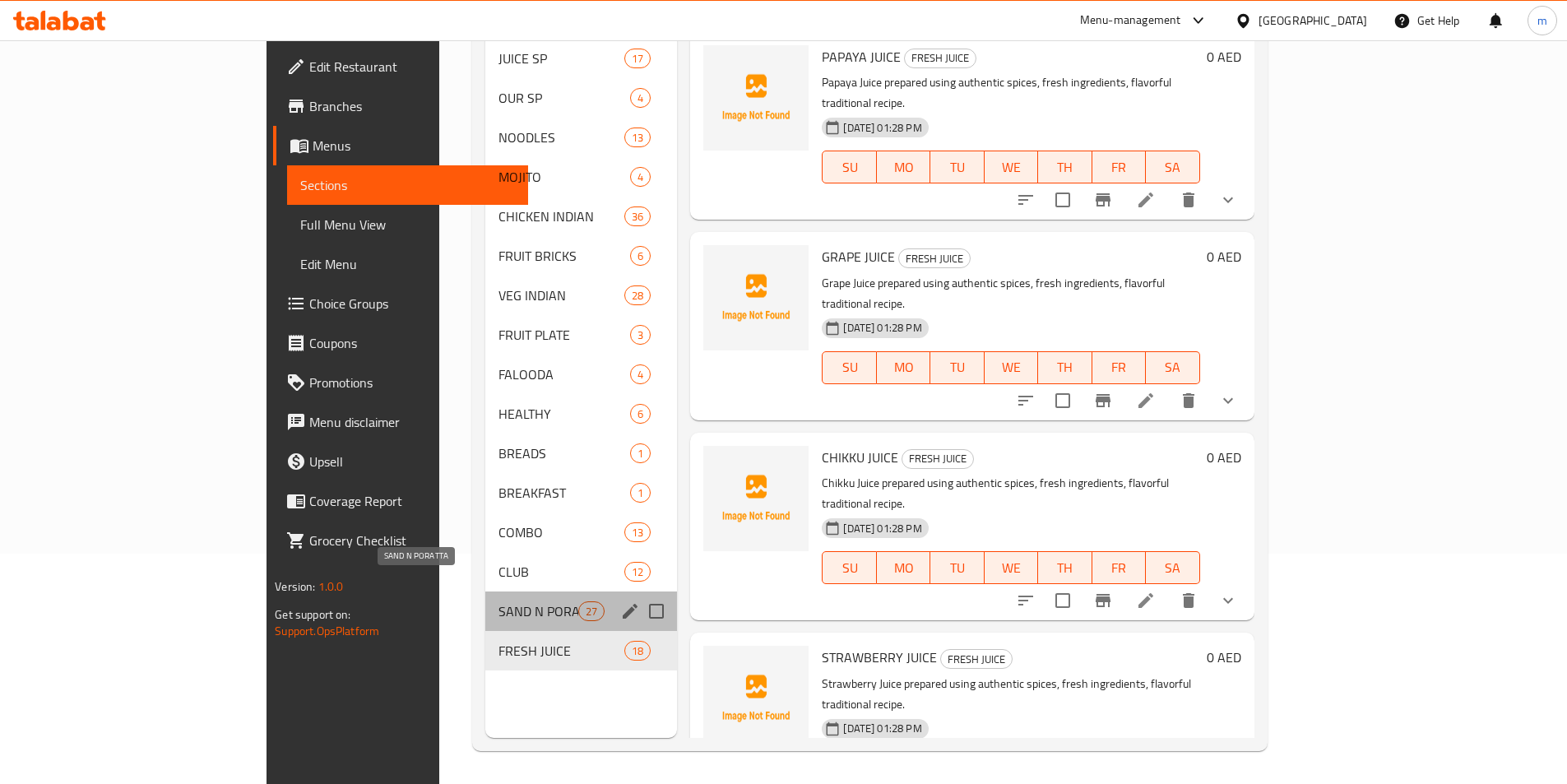
click at [498, 601] on span "SAND N PORATTA" at bounding box center [538, 611] width 80 height 20
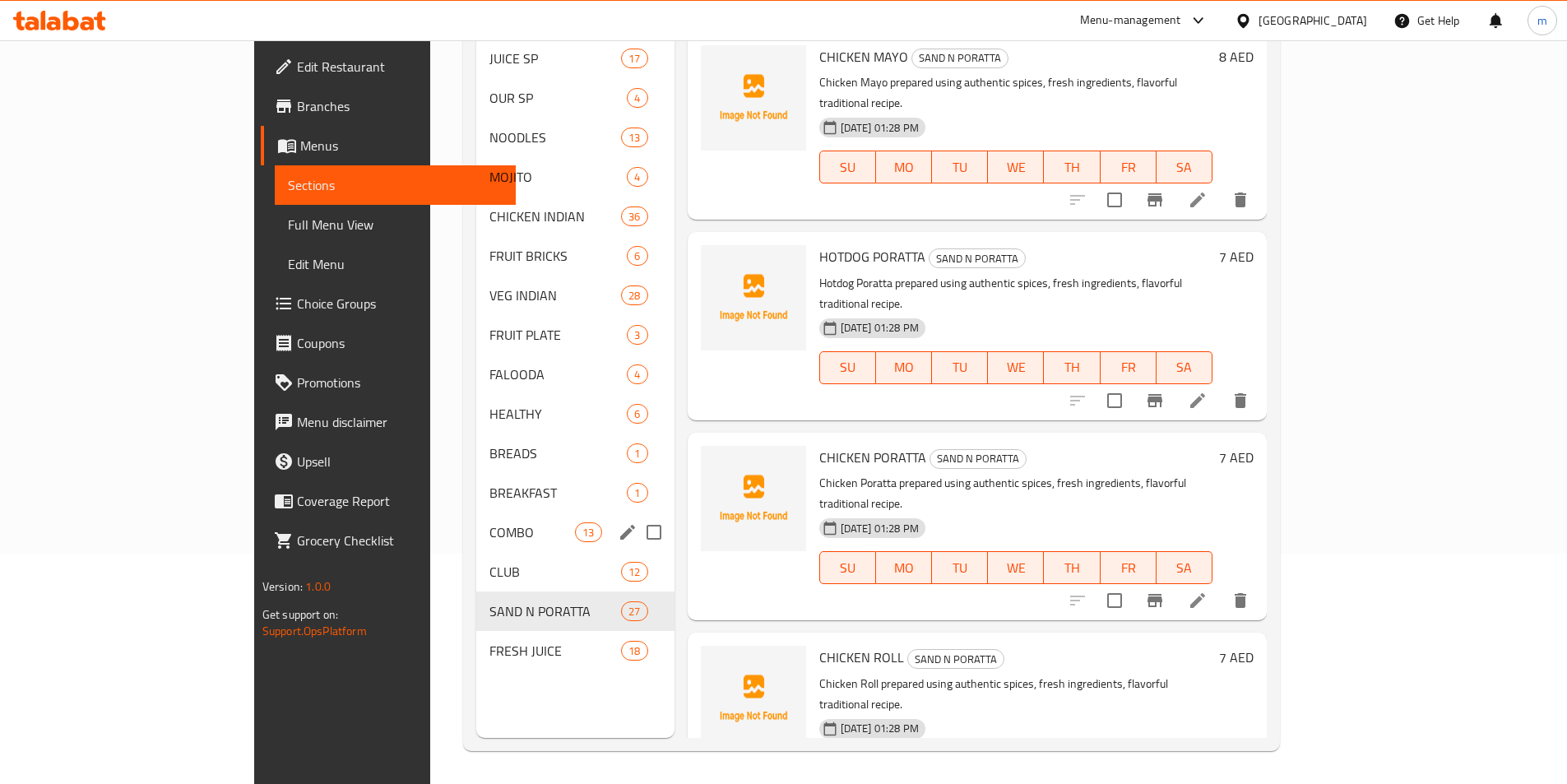
click at [476, 517] on div "COMBO 13" at bounding box center [575, 532] width 197 height 40
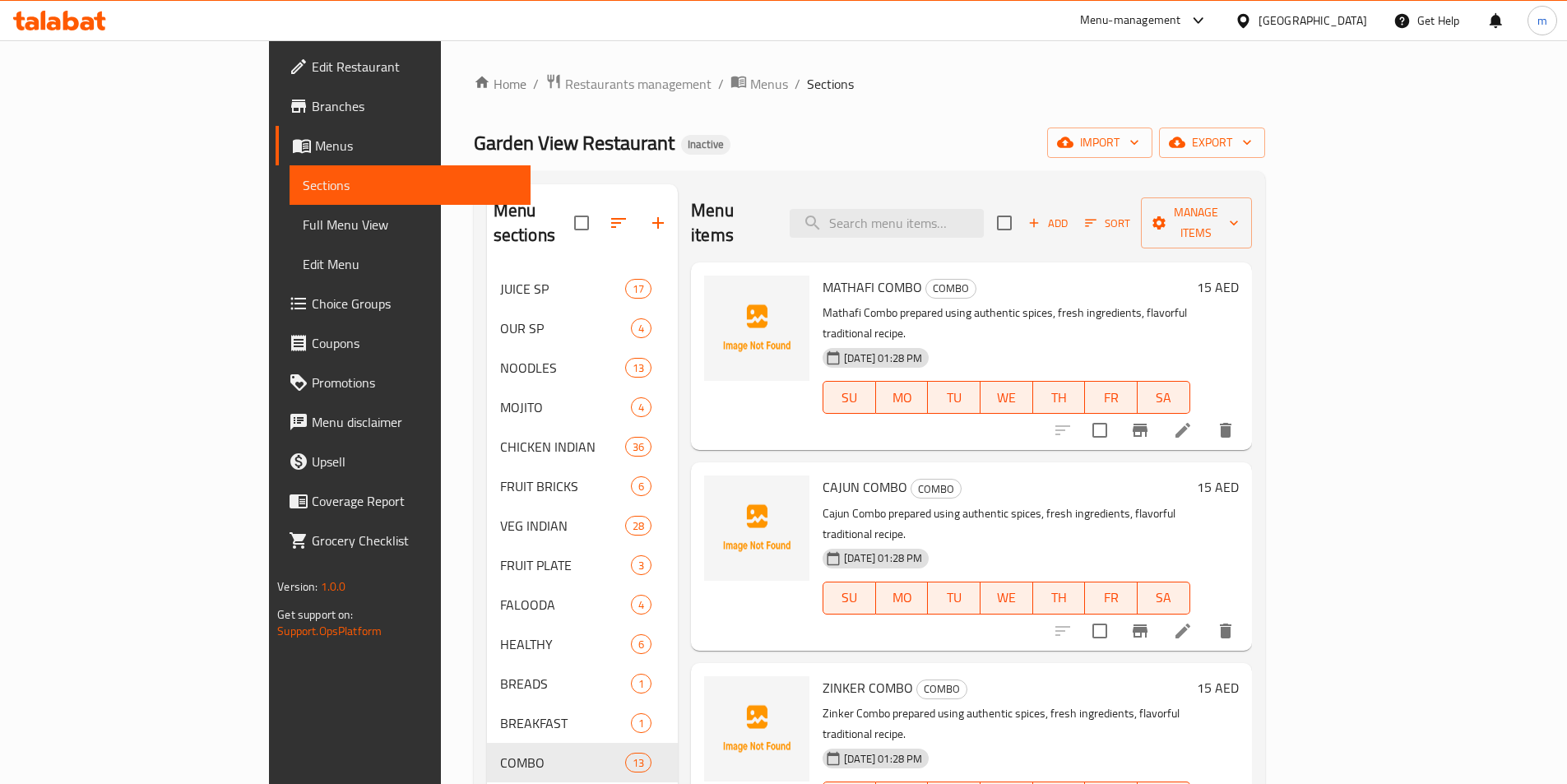
click at [1206, 616] on li at bounding box center [1183, 630] width 46 height 30
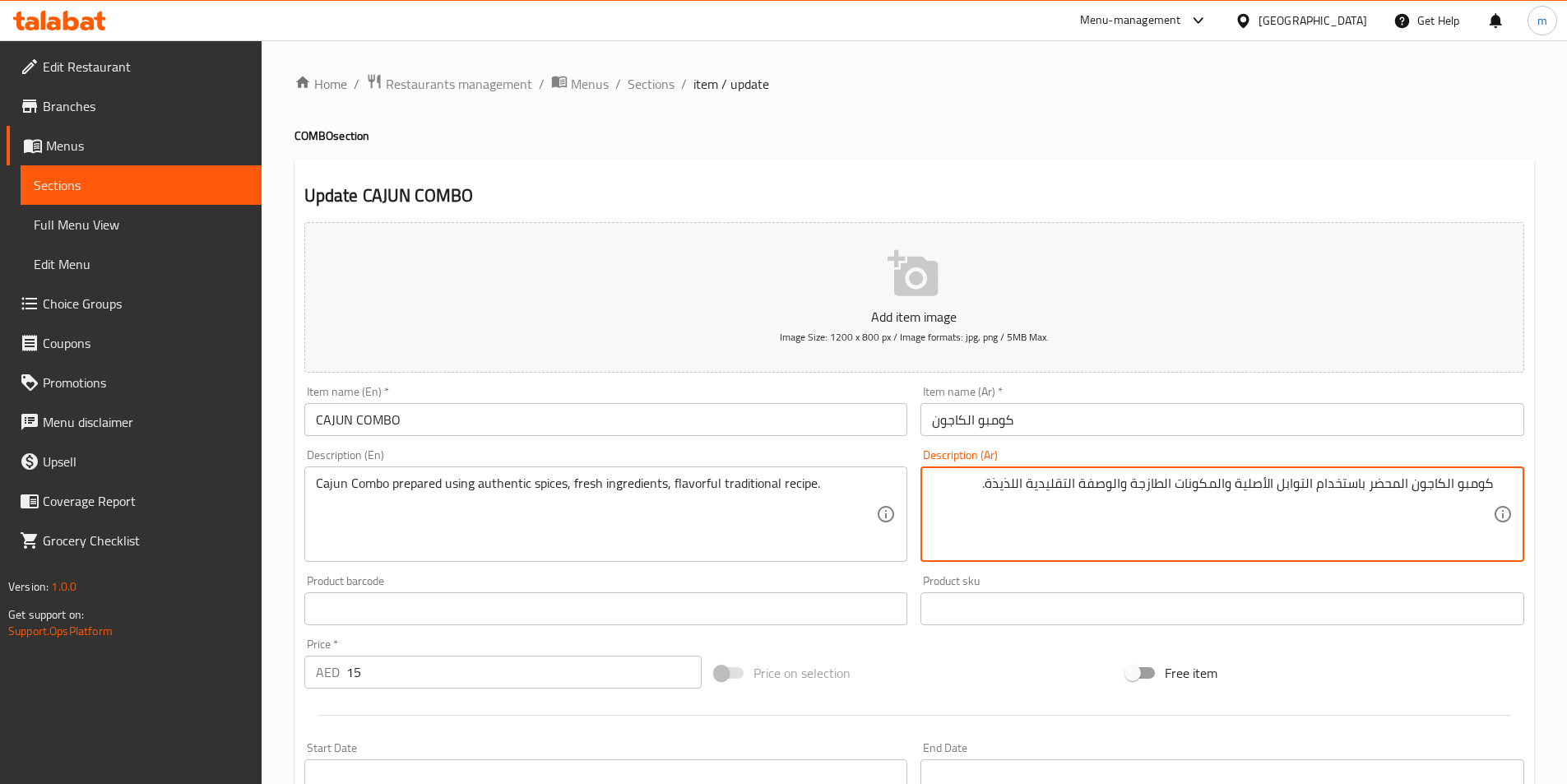
drag, startPoint x: 1315, startPoint y: 485, endPoint x: 985, endPoint y: 490, distance: 330.0
click at [985, 490] on textarea "كومبو الكاجون المحضر باستخدام التوابل الأصلية والمكونات الطازجة والوصفة التقليد…" at bounding box center [1212, 514] width 561 height 78
click at [1264, 488] on textarea "كومبو الكاجون المحضر باستخدام التوابل الأصلية والمكونات الطازجة والوصفة التقليد…" at bounding box center [1212, 514] width 561 height 78
drag, startPoint x: 1317, startPoint y: 479, endPoint x: 993, endPoint y: 480, distance: 324.0
click at [993, 480] on textarea "كومبو الكاجون المحضر باستخدام التوابل الأصلية والمكونات الطازجة والوصفة التقليد…" at bounding box center [1212, 514] width 561 height 78
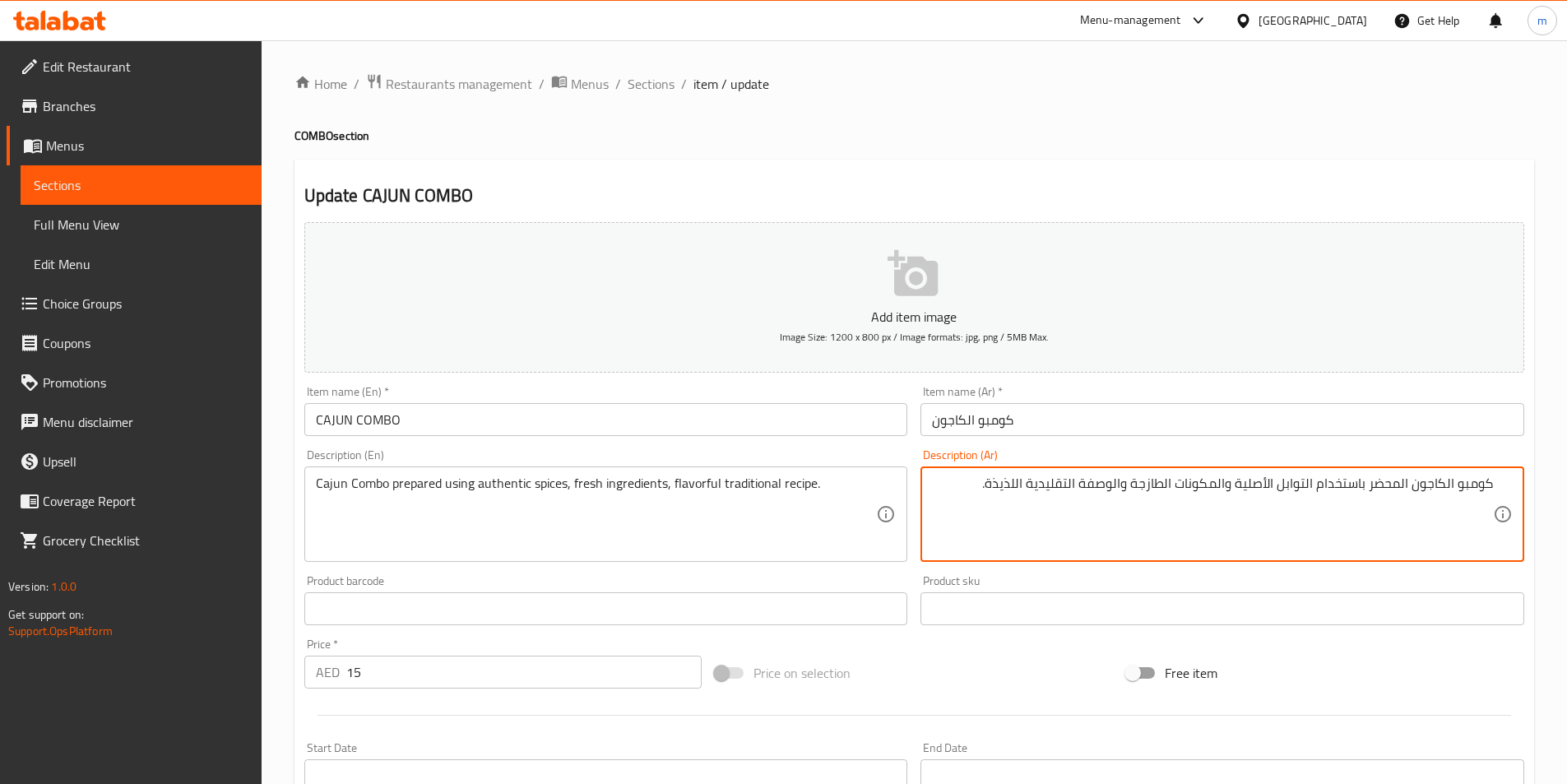
paste textarea "ل"
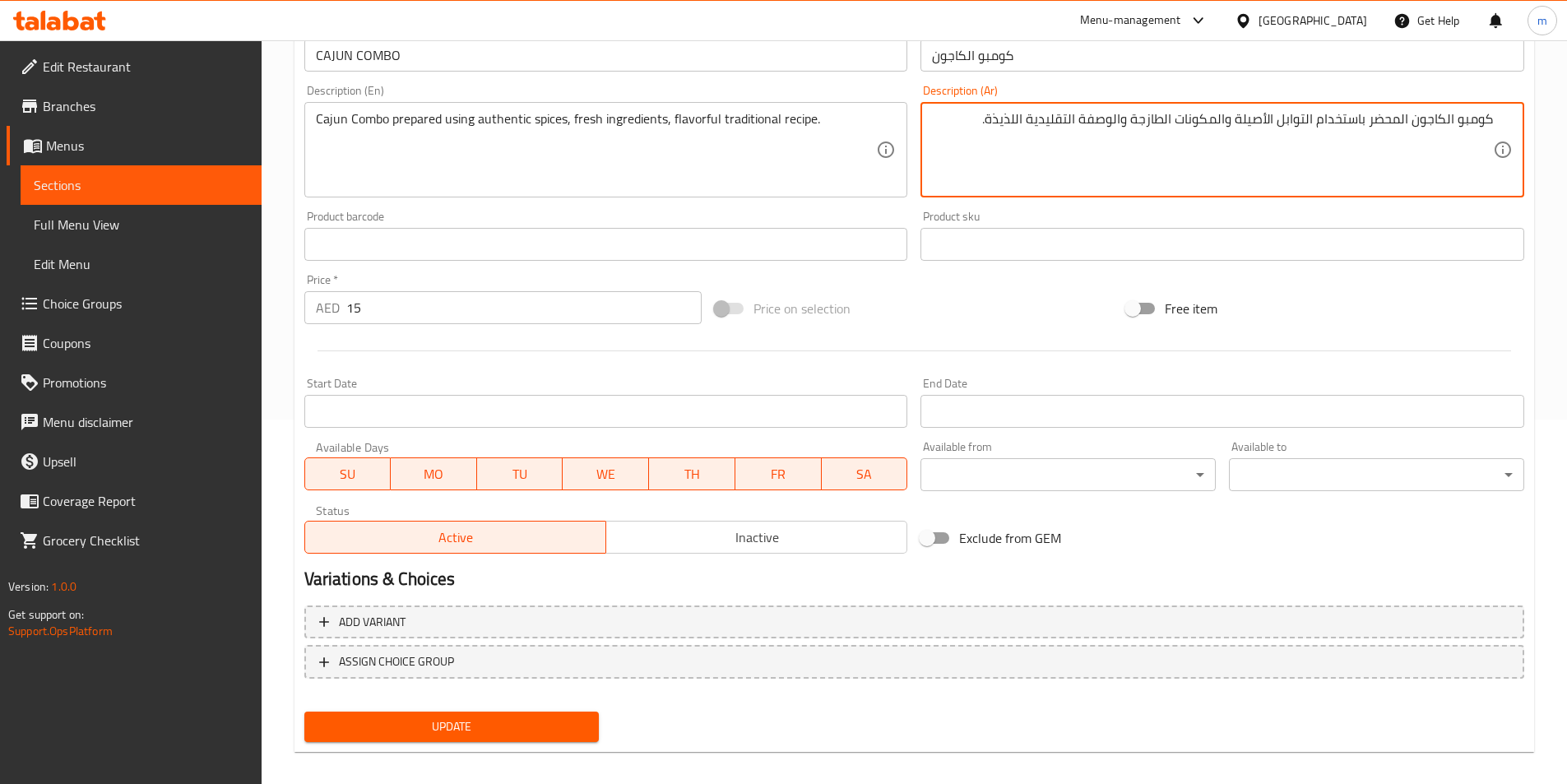
scroll to position [378, 0]
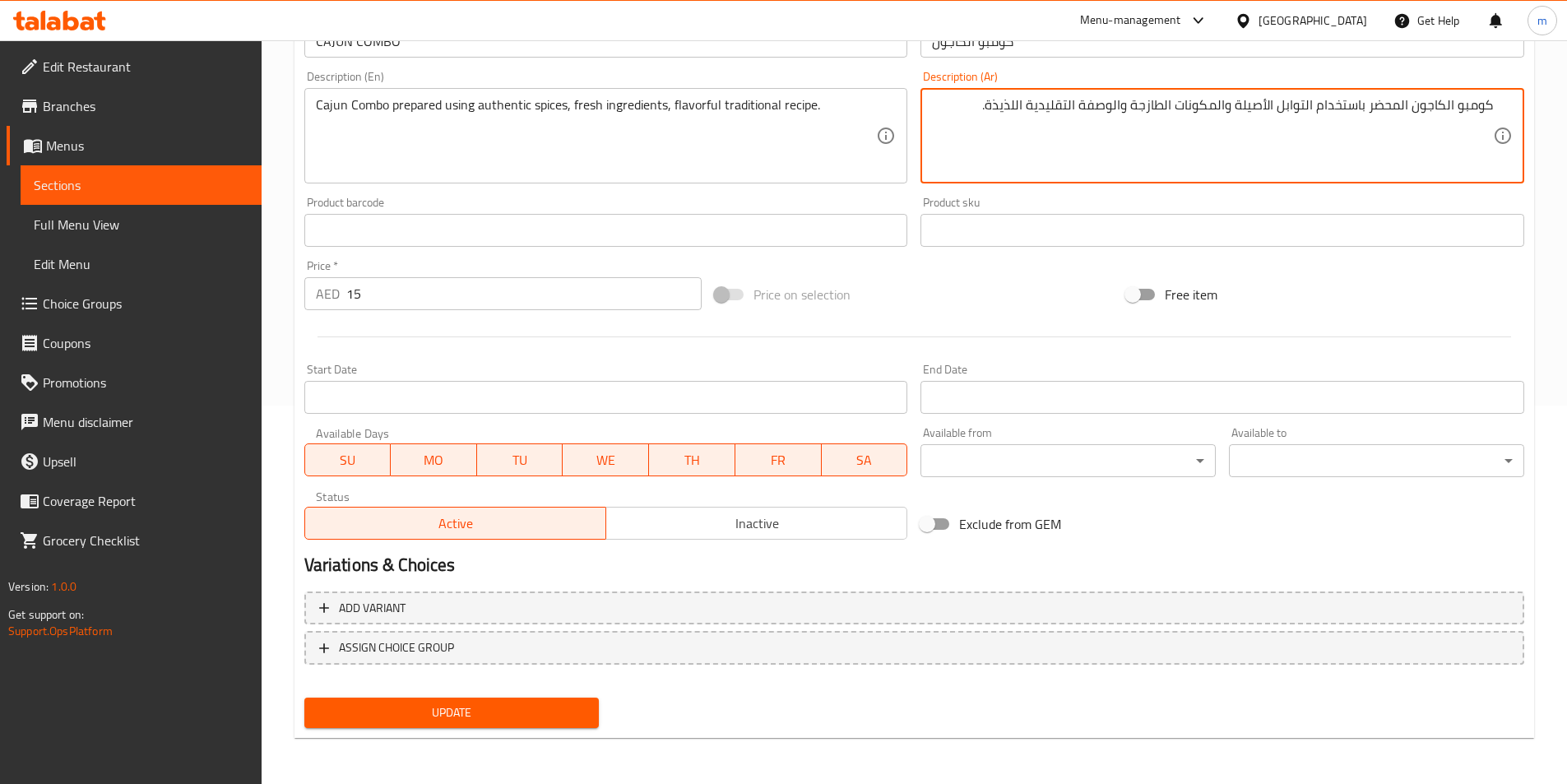
type textarea "كومبو الكاجون المحضر باستخدام التوابل الأصيلة والمكونات الطازجة والوصفة التقليد…"
click at [572, 700] on button "Update" at bounding box center [452, 712] width 295 height 31
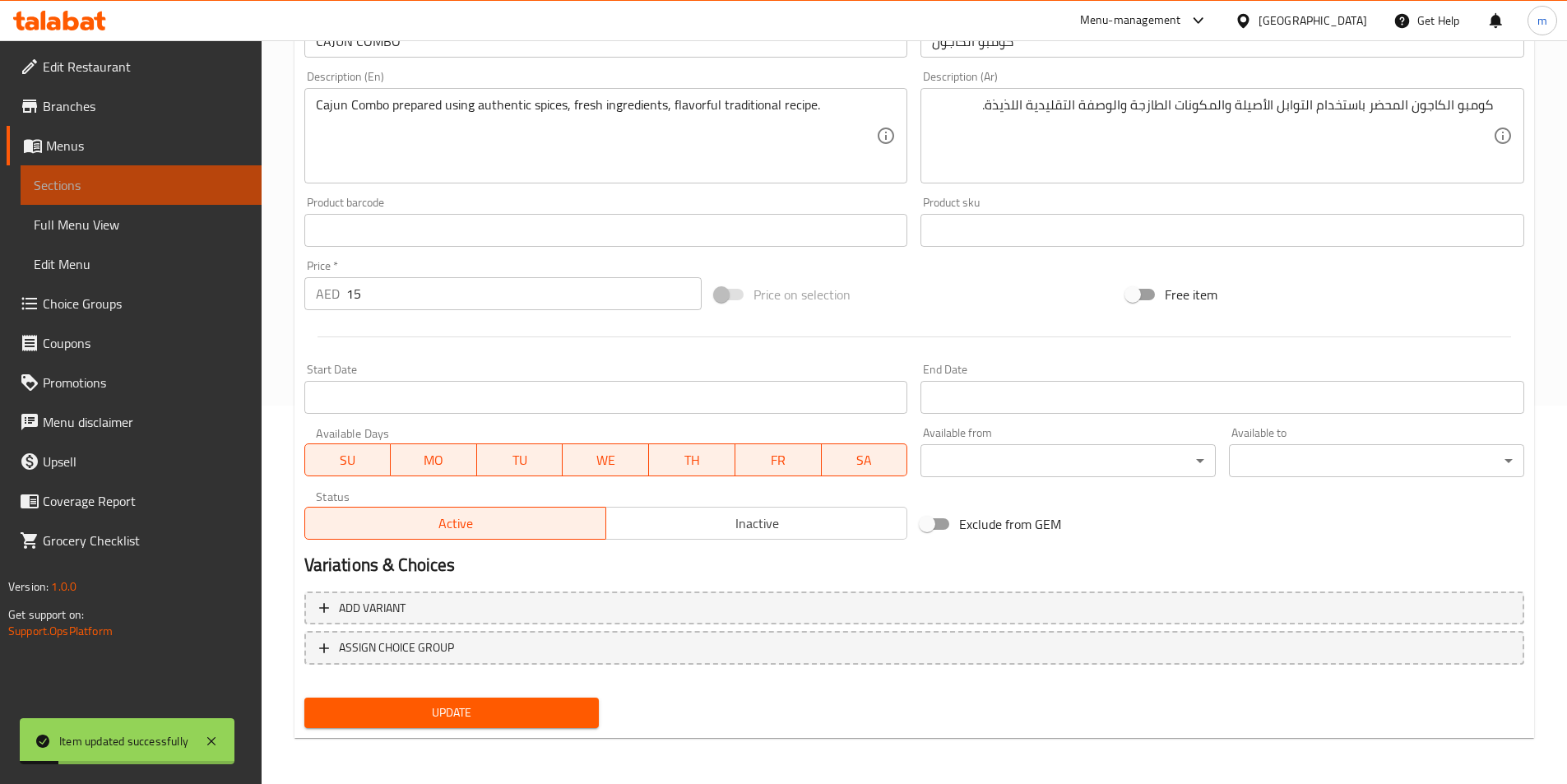
click at [158, 195] on link "Sections" at bounding box center [141, 186] width 241 height 40
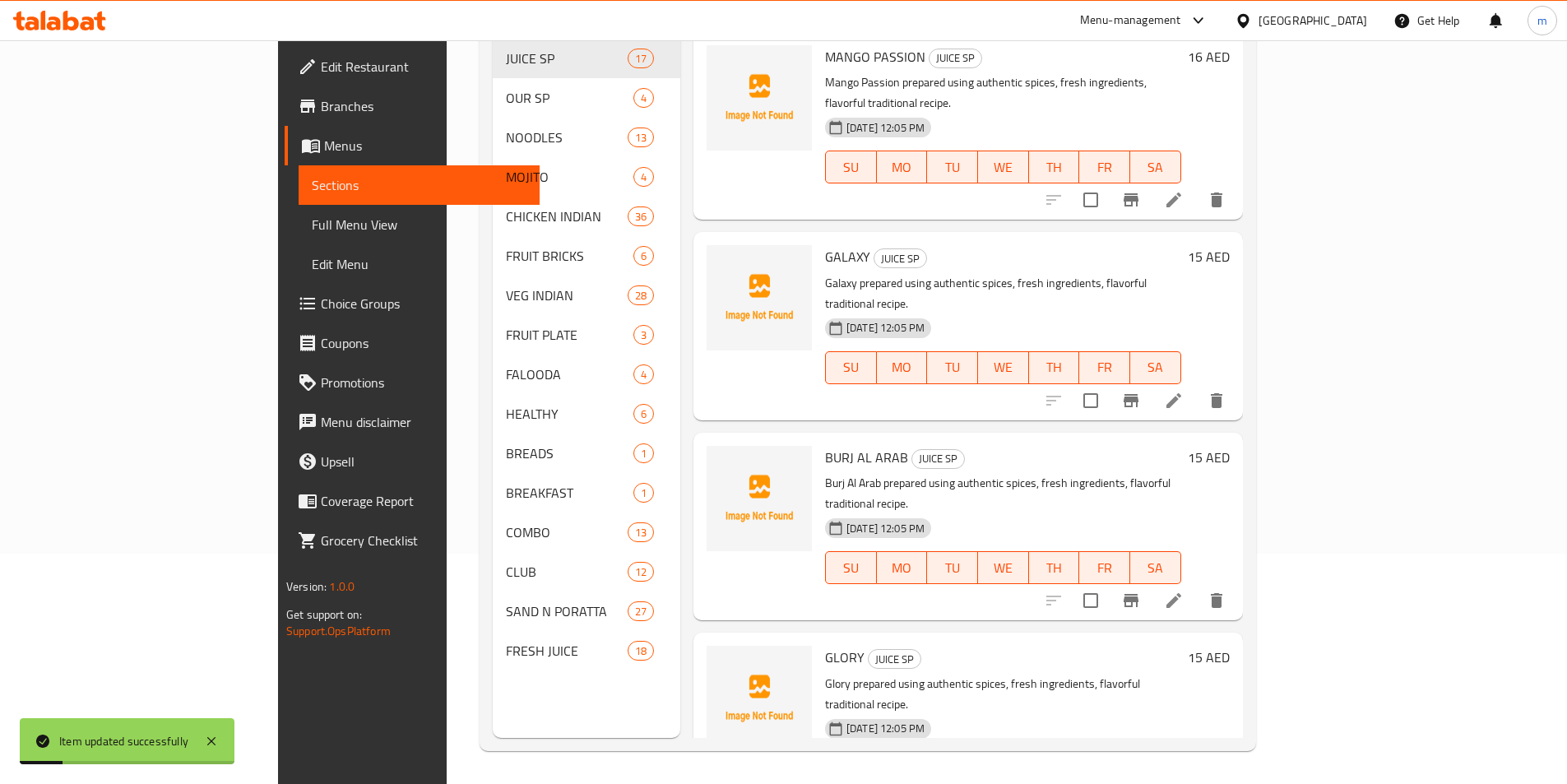
scroll to position [230, 0]
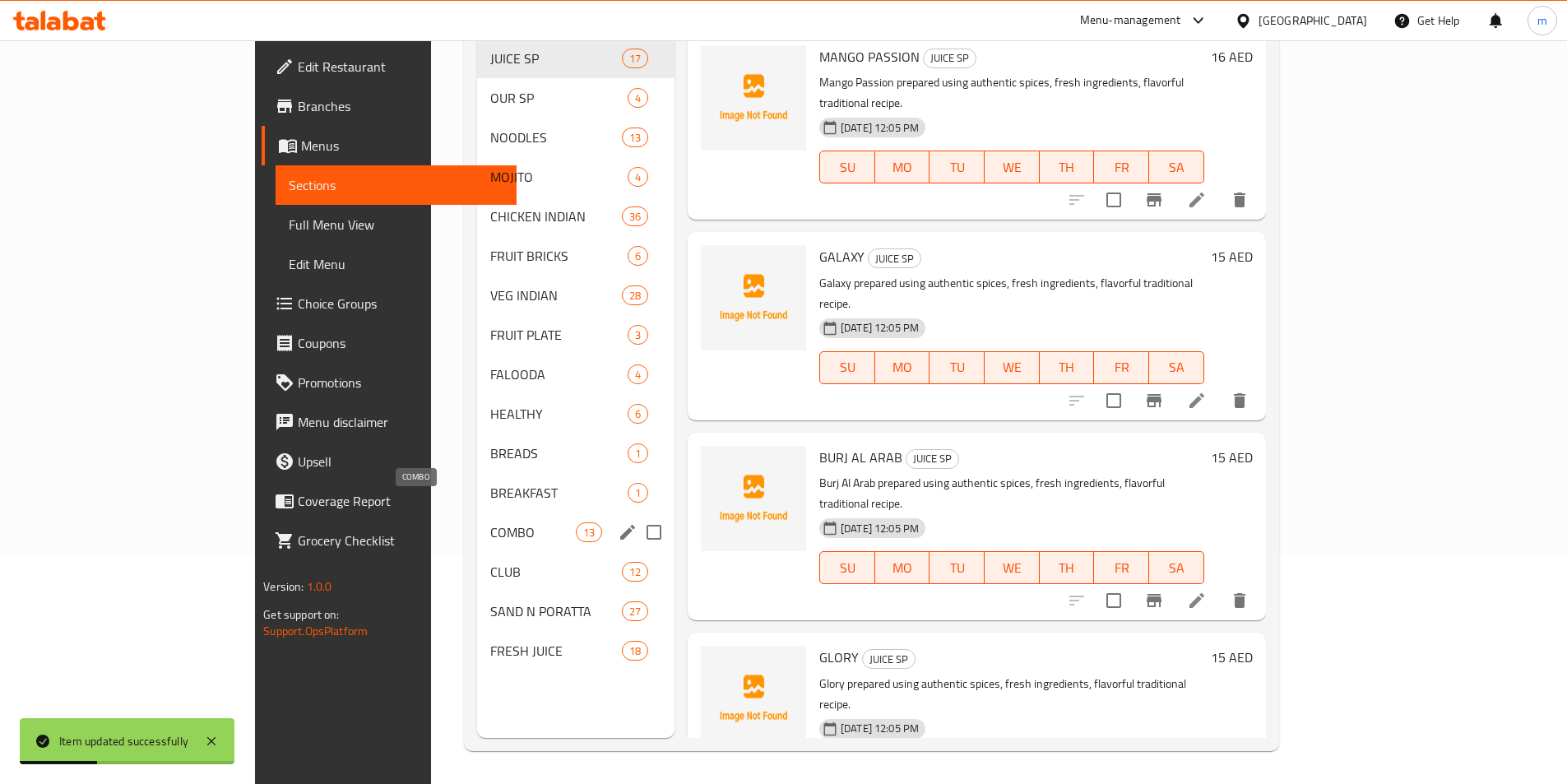
click at [490, 522] on span "COMBO" at bounding box center [533, 532] width 85 height 20
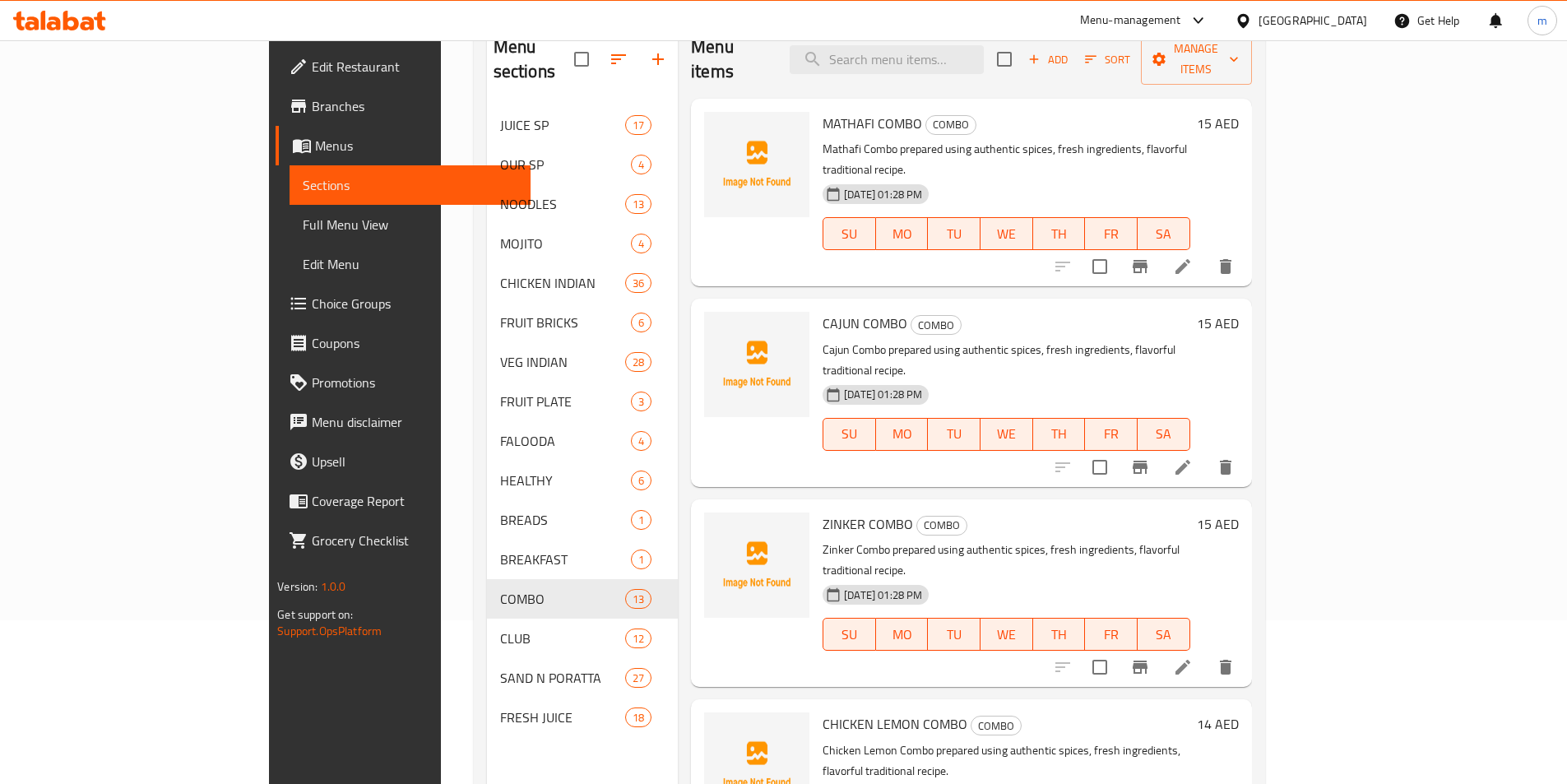
scroll to position [230, 0]
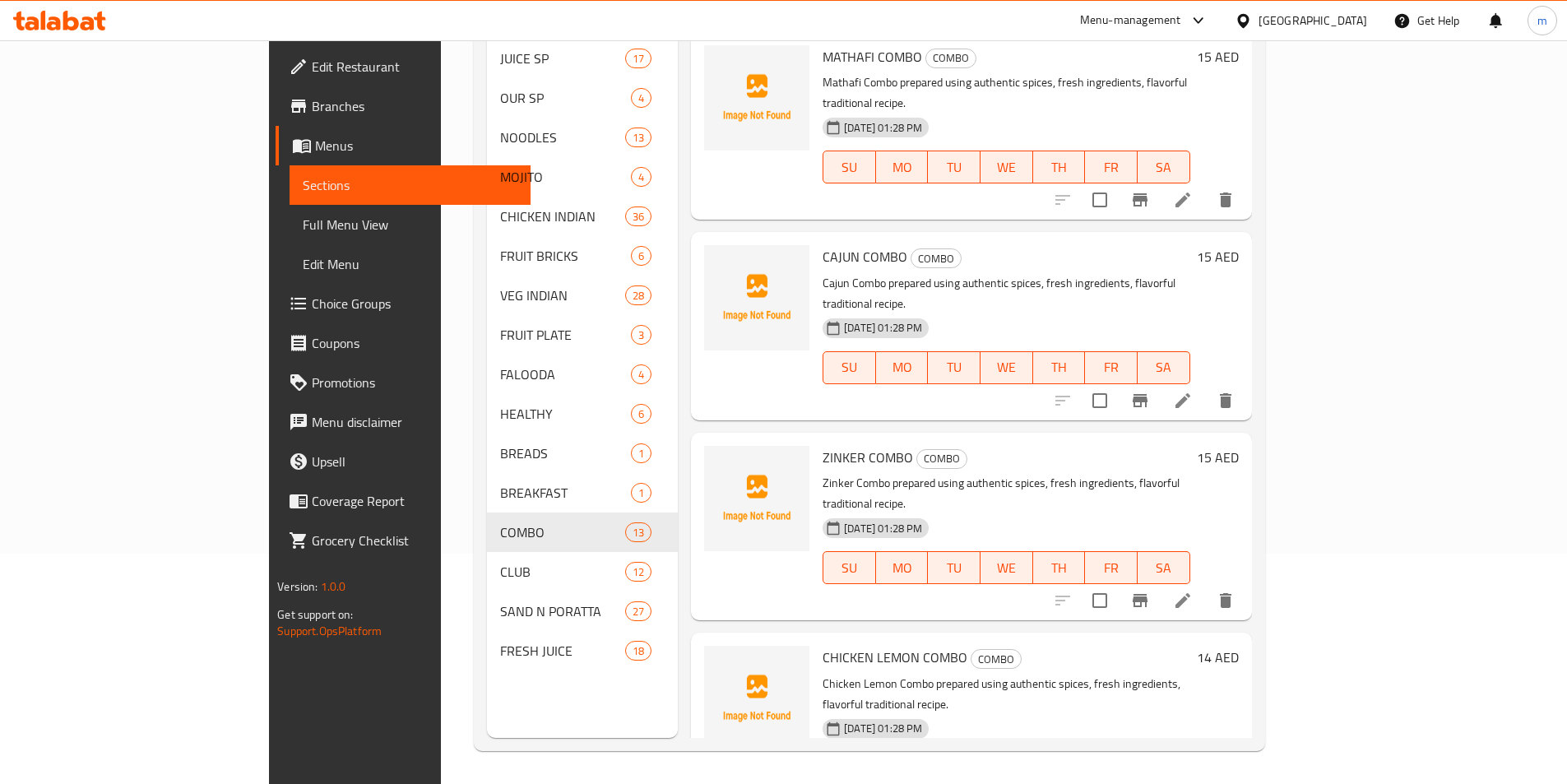
click at [1190, 593] on icon at bounding box center [1183, 600] width 14 height 14
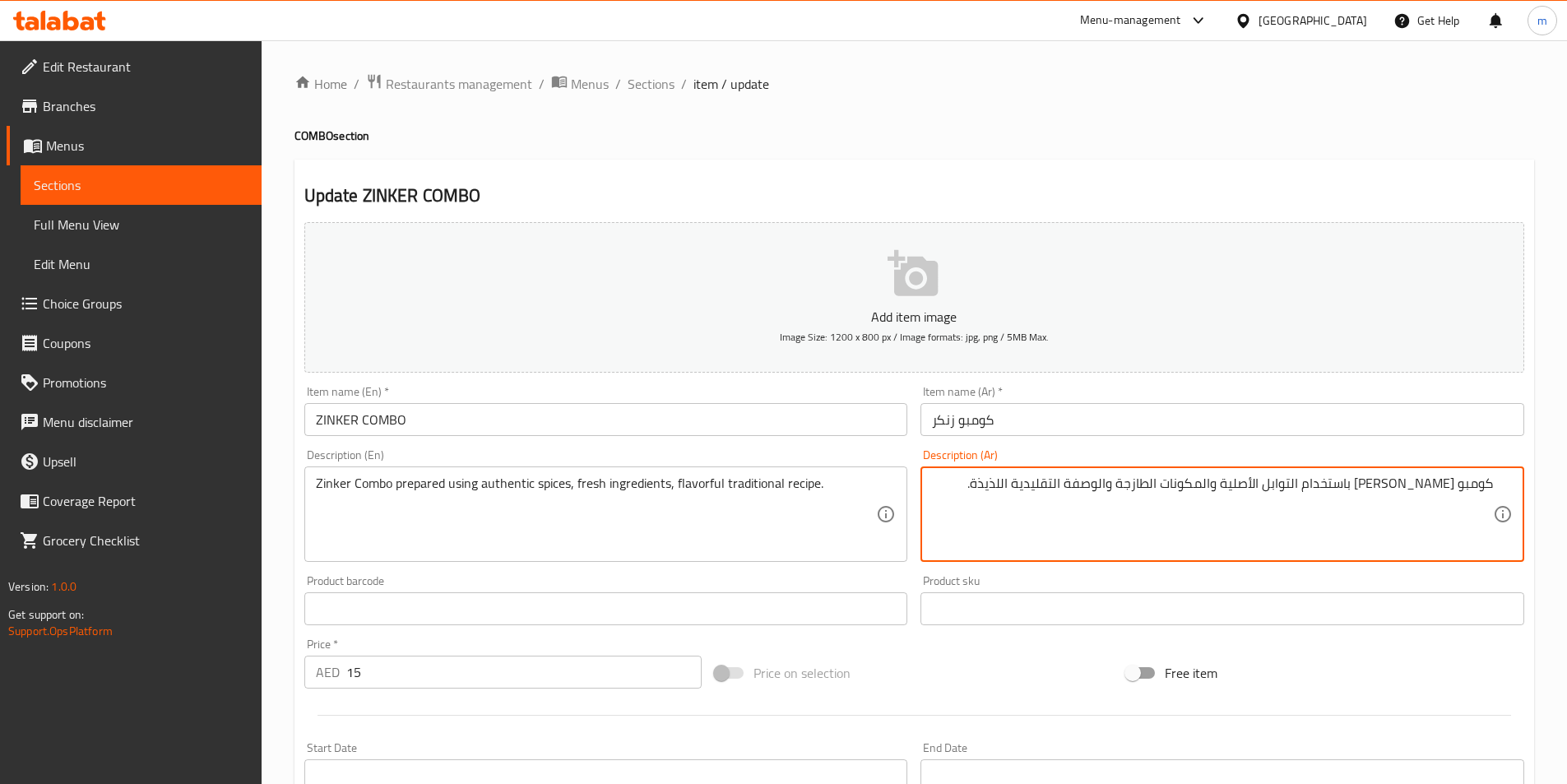
drag, startPoint x: 1333, startPoint y: 481, endPoint x: 1010, endPoint y: 487, distance: 323.1
click at [1010, 487] on textarea "كومبو [PERSON_NAME] باستخدام التوابل الأصلية والمكونات الطازجة والوصفة التقليدي…" at bounding box center [1212, 514] width 561 height 78
paste textarea "التوابل الأصيل"
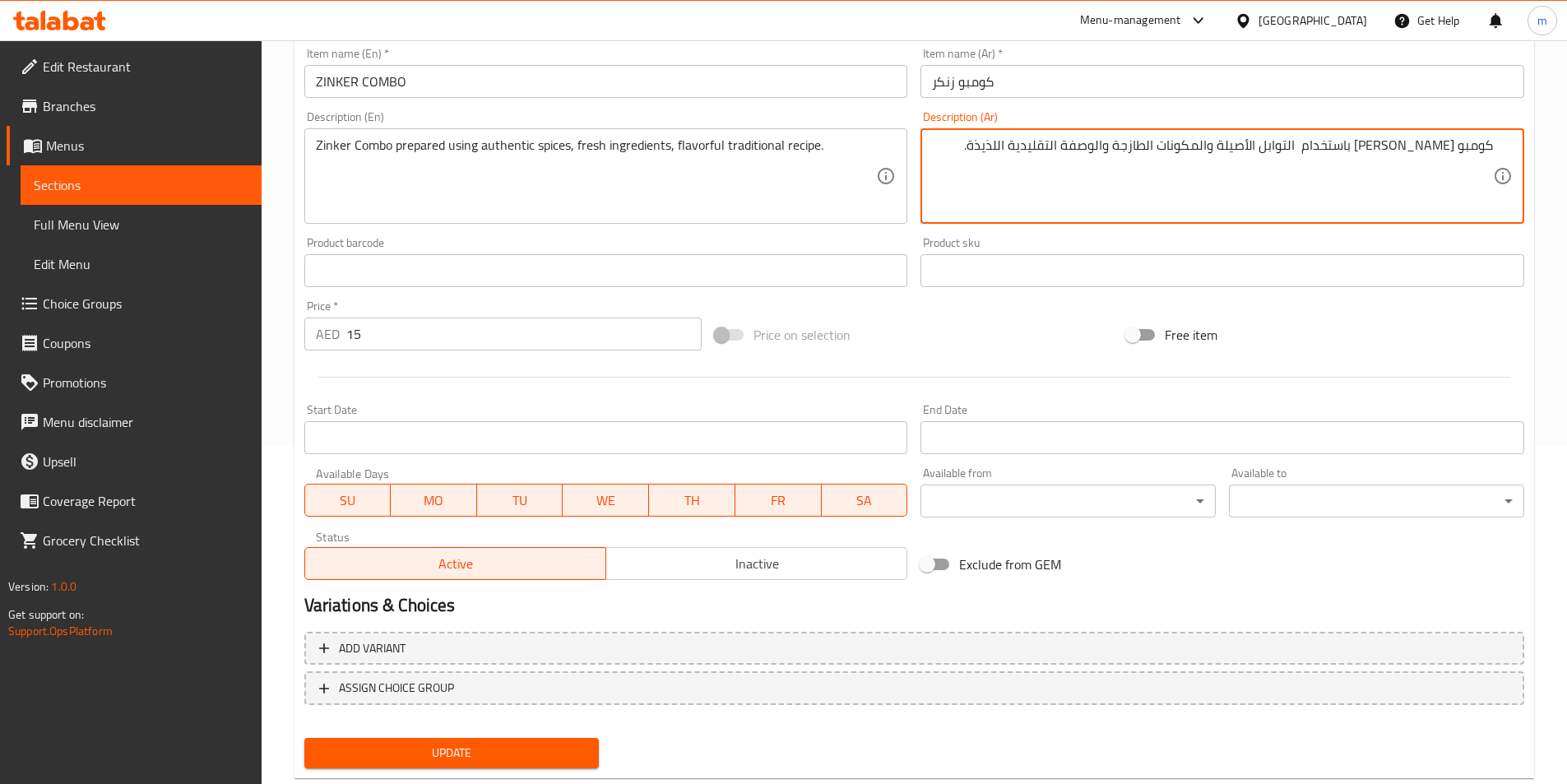
scroll to position [378, 0]
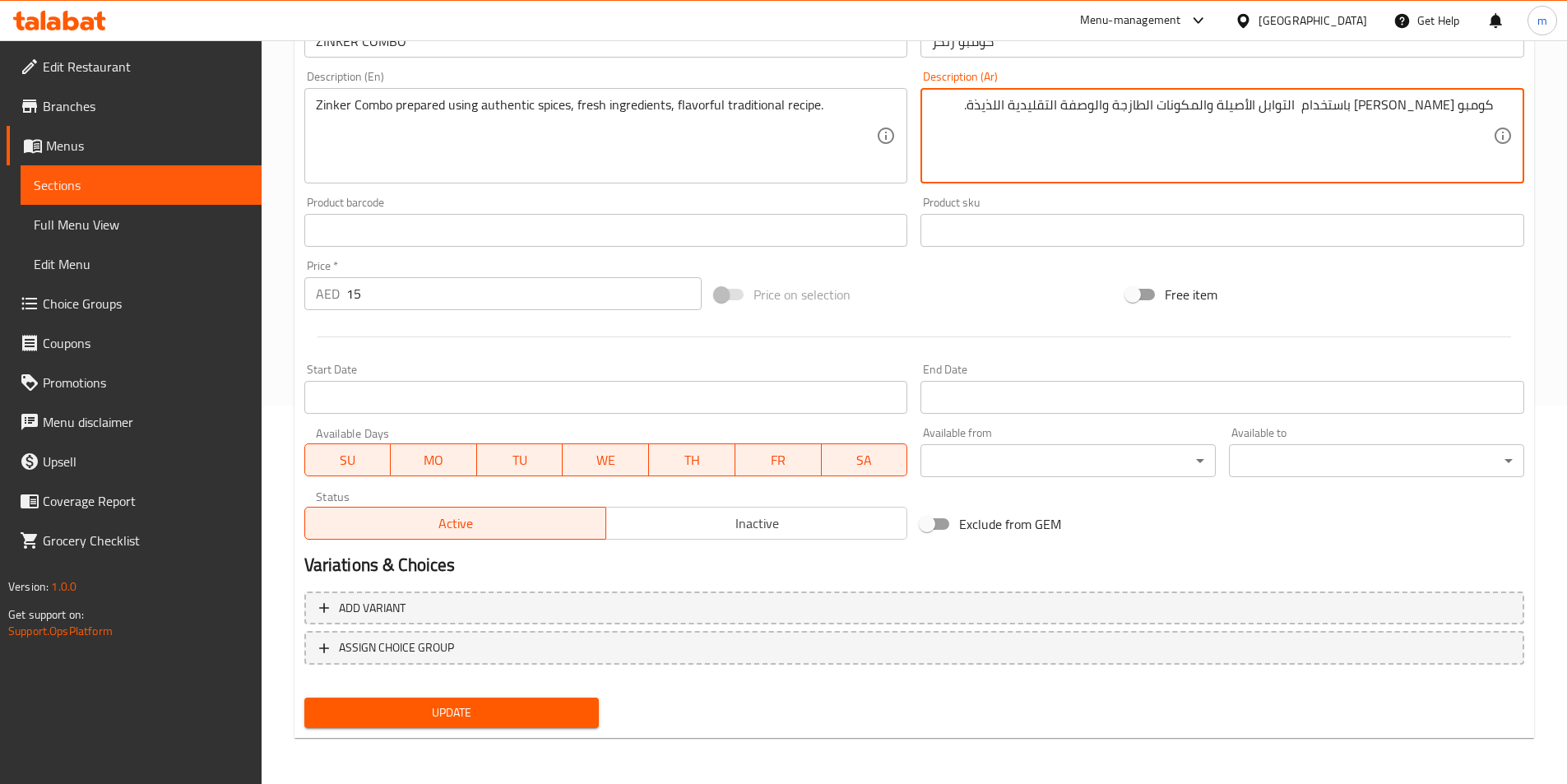
type textarea "كومبو زنكر المحضر باستخدام التوابل الأصيلة والمكونات الطازجة والوصفة التقليدية …"
click at [511, 730] on div "Update" at bounding box center [452, 712] width 309 height 43
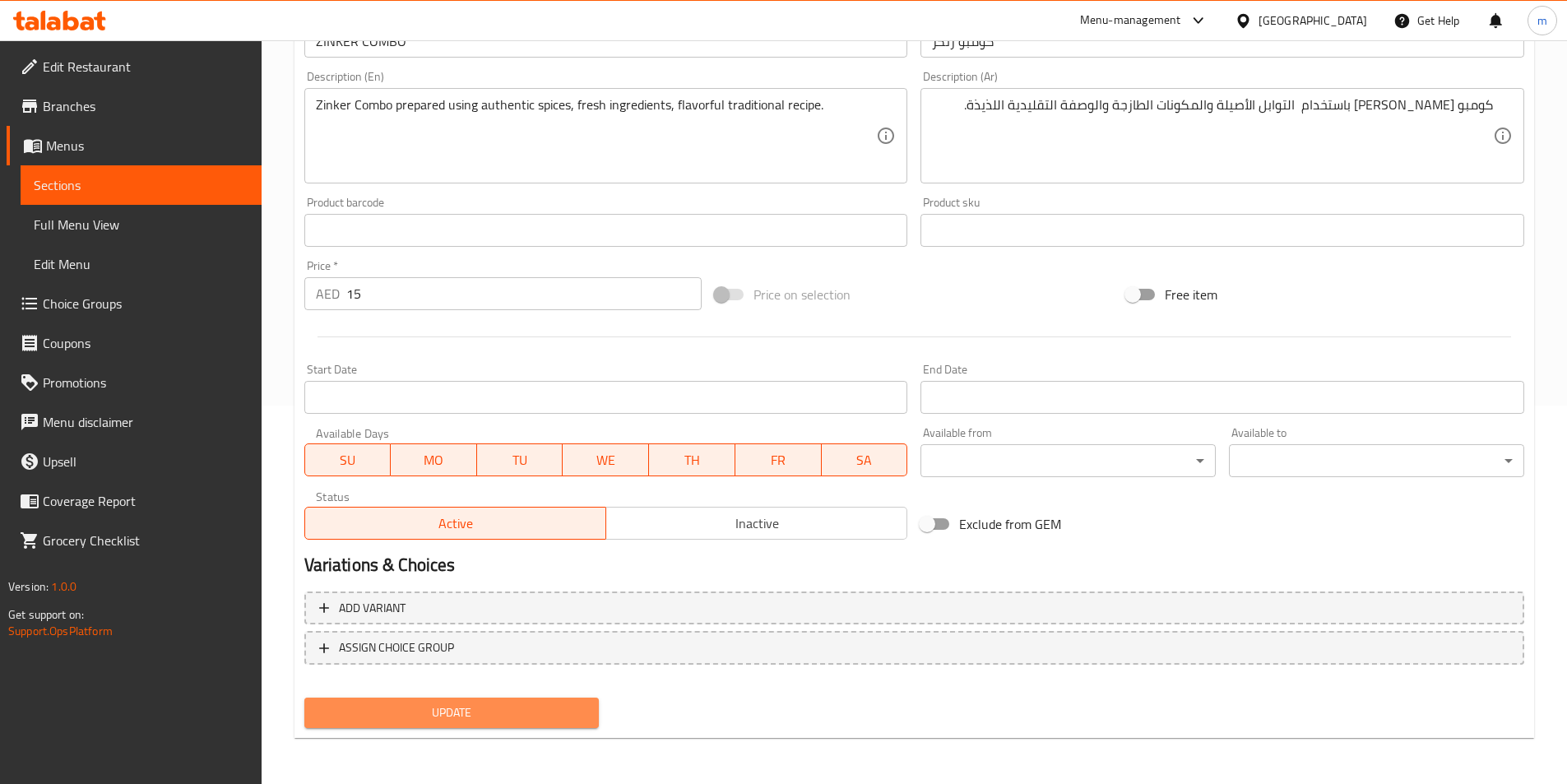
click at [521, 708] on span "Update" at bounding box center [452, 712] width 269 height 21
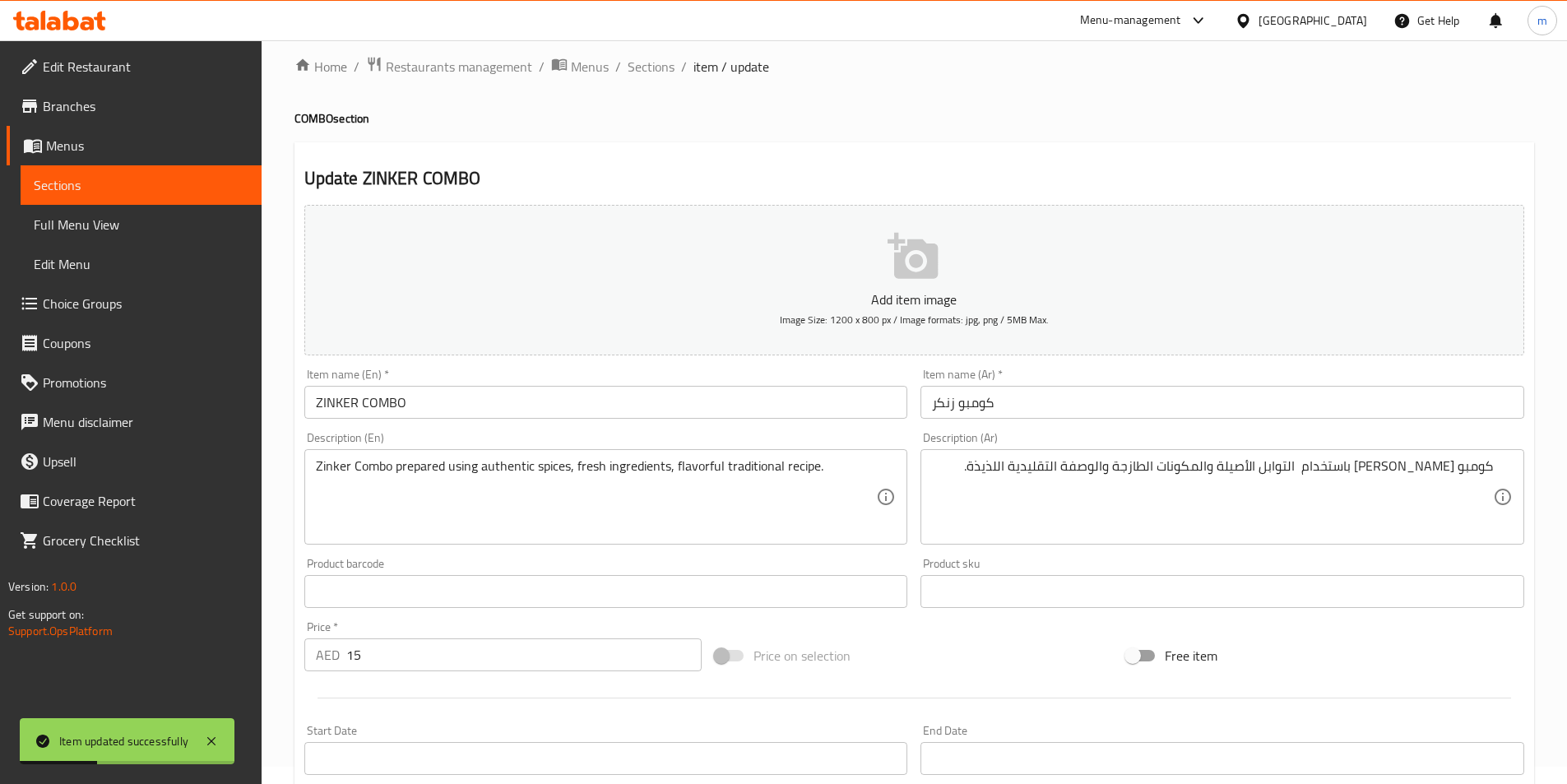
scroll to position [0, 0]
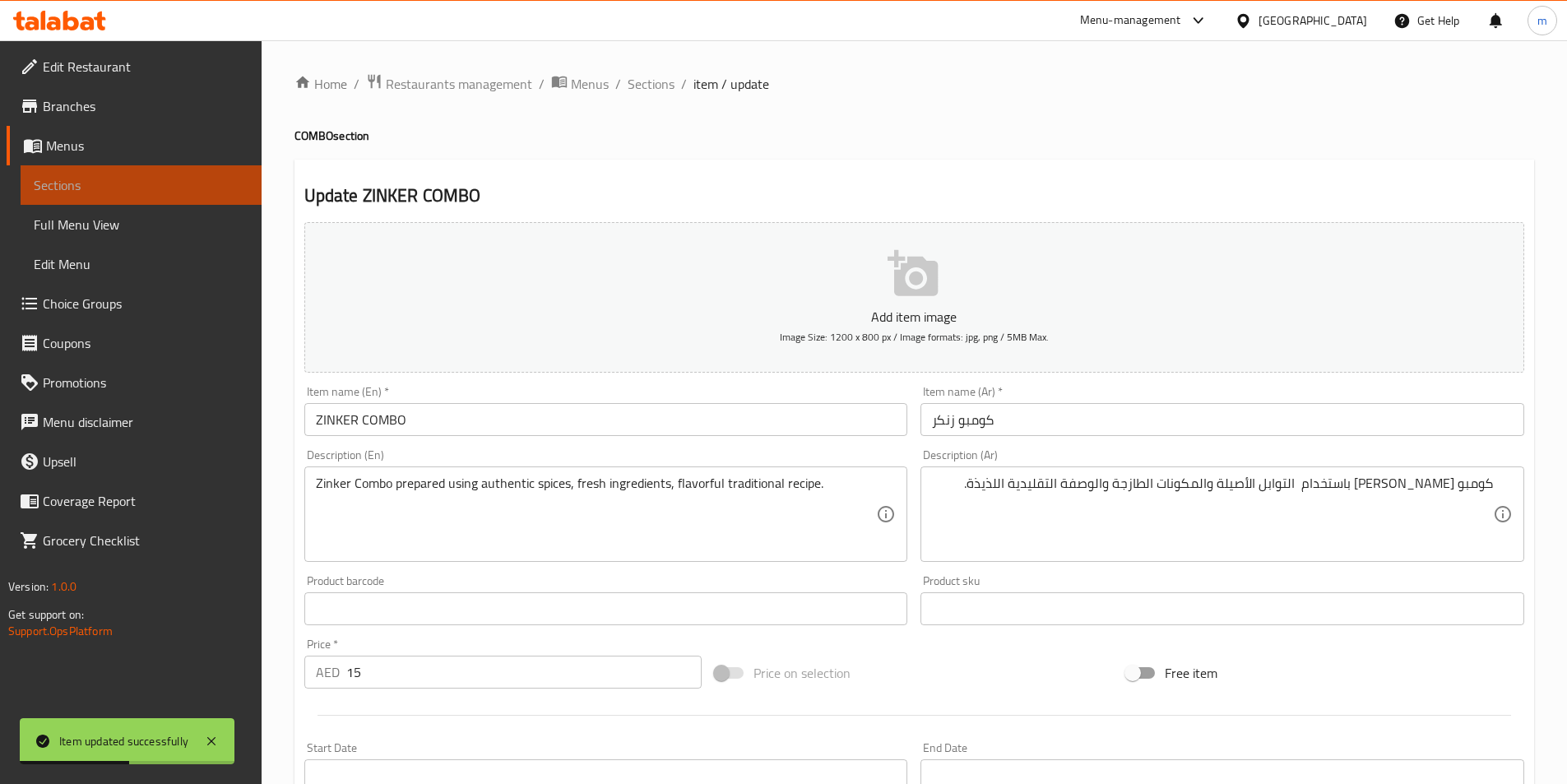
click at [159, 185] on span "Sections" at bounding box center [140, 185] width 215 height 20
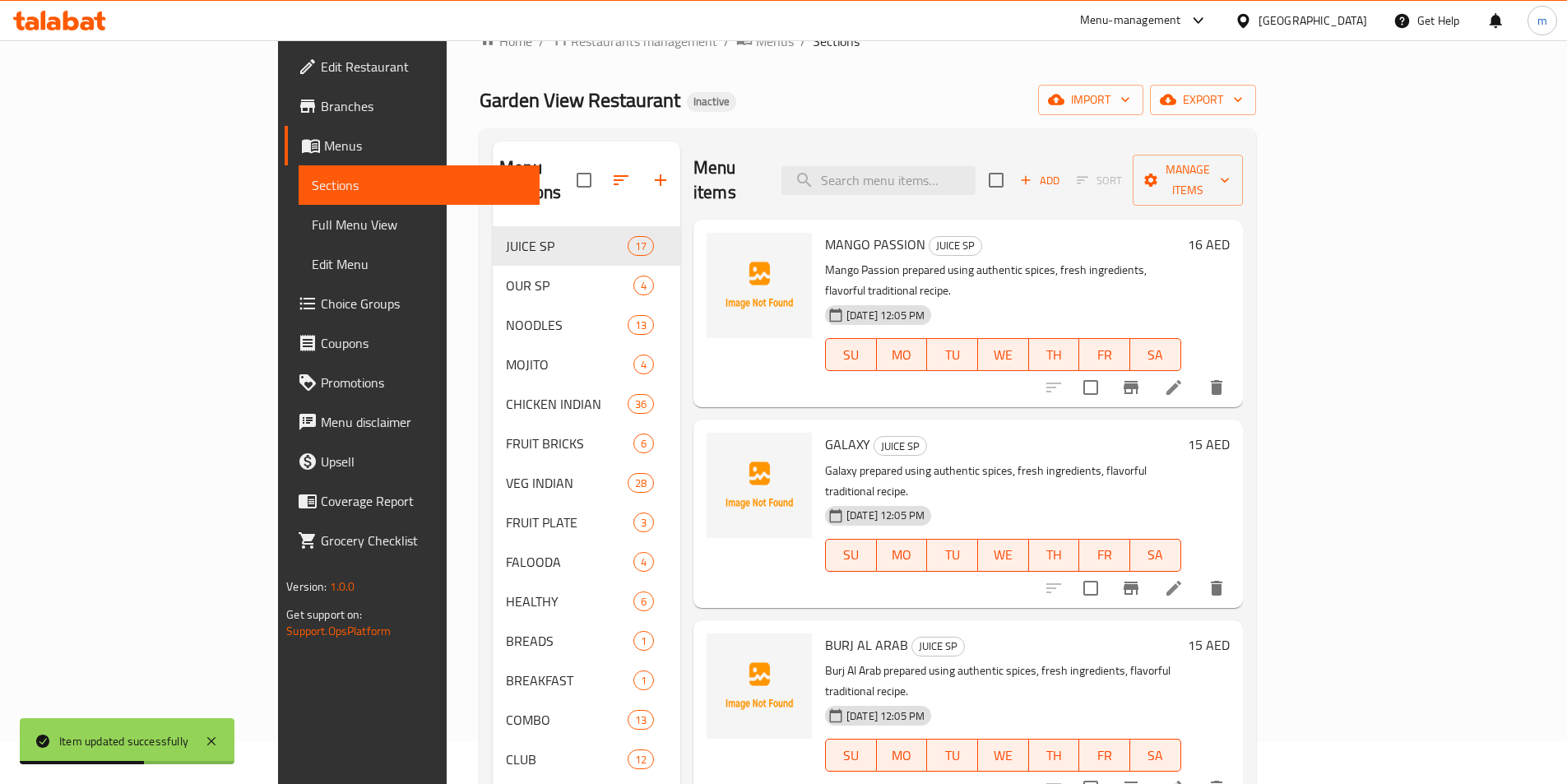
scroll to position [230, 0]
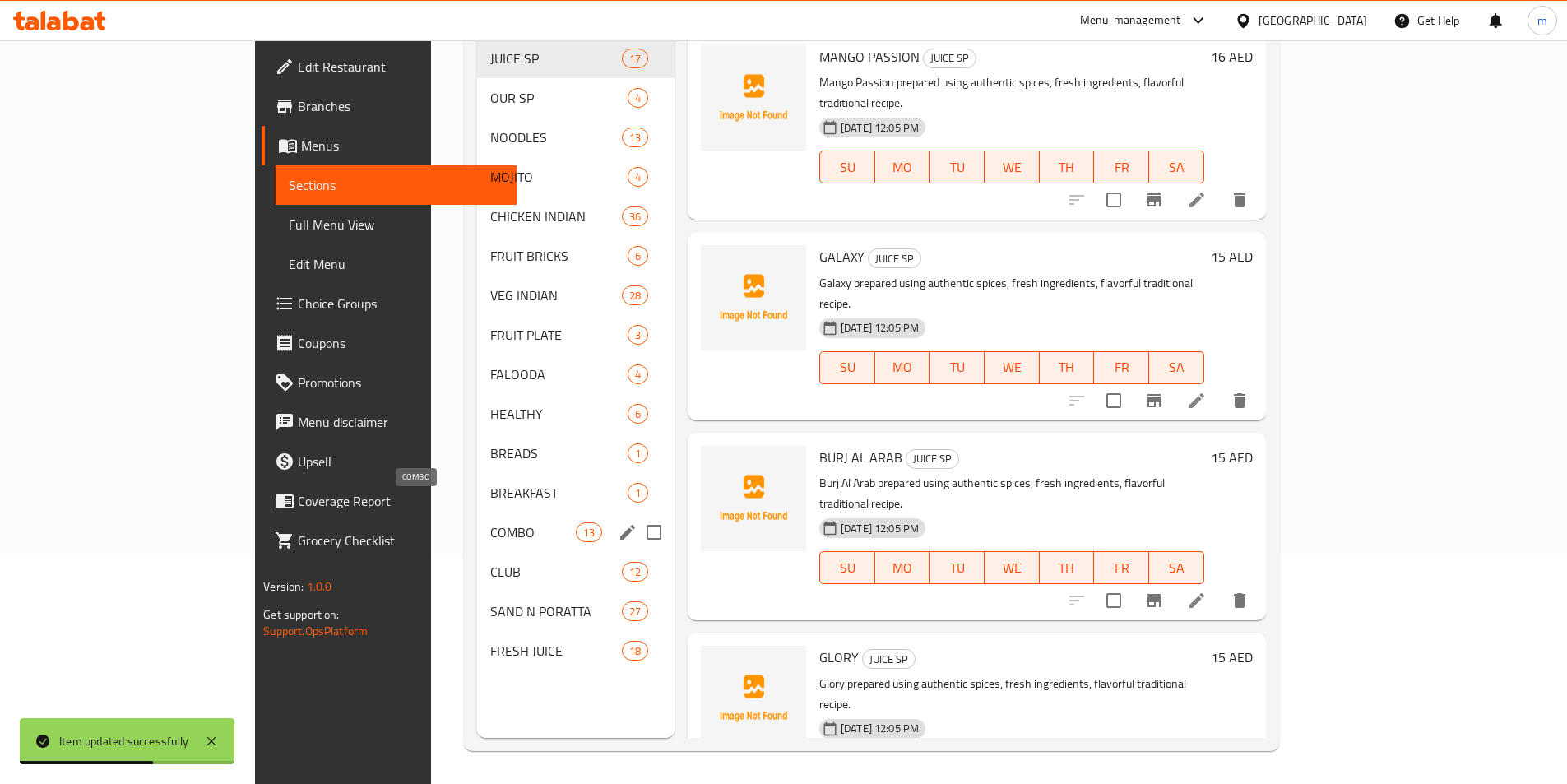
click at [490, 522] on span "COMBO" at bounding box center [533, 532] width 85 height 20
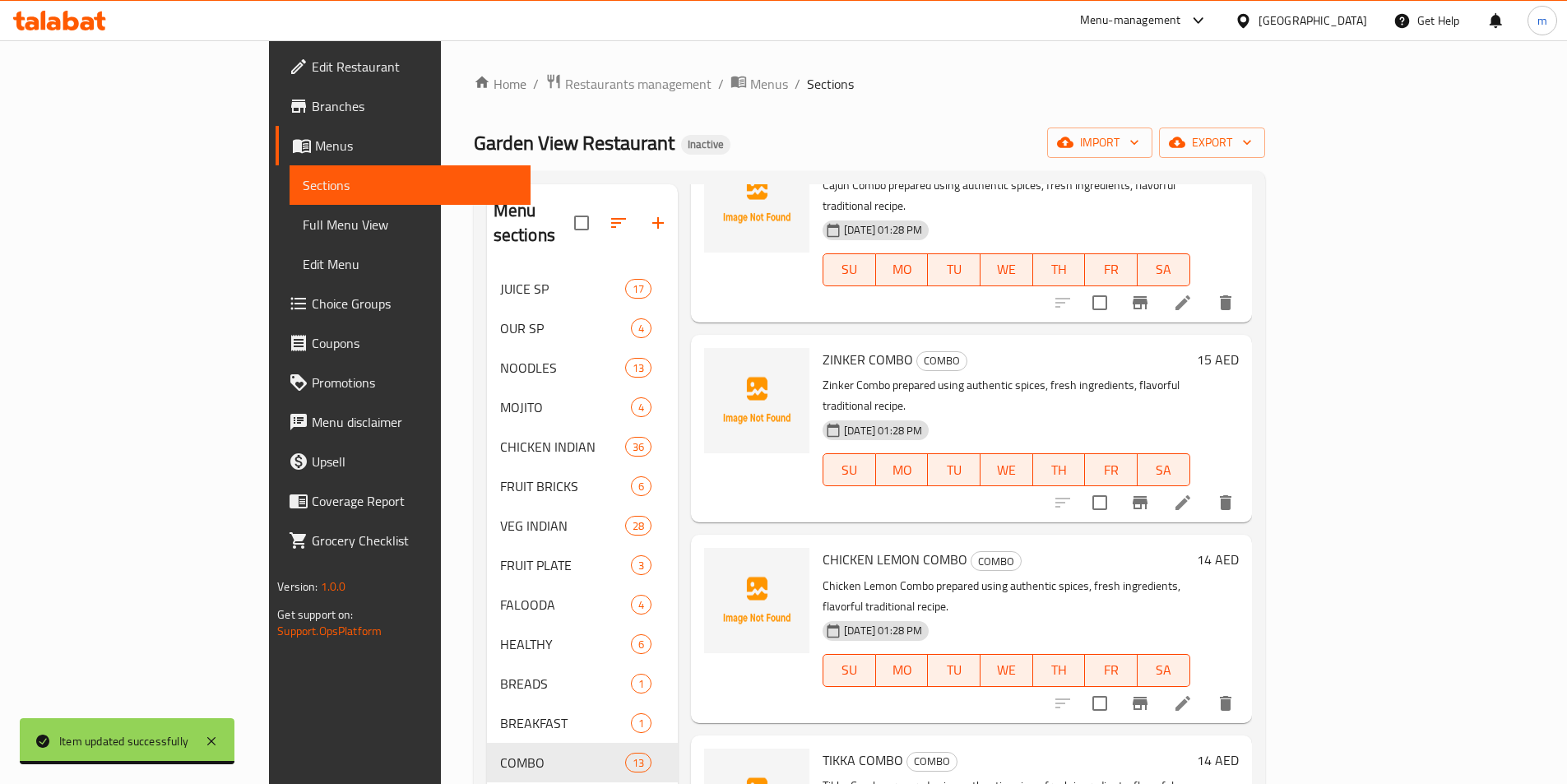
scroll to position [329, 0]
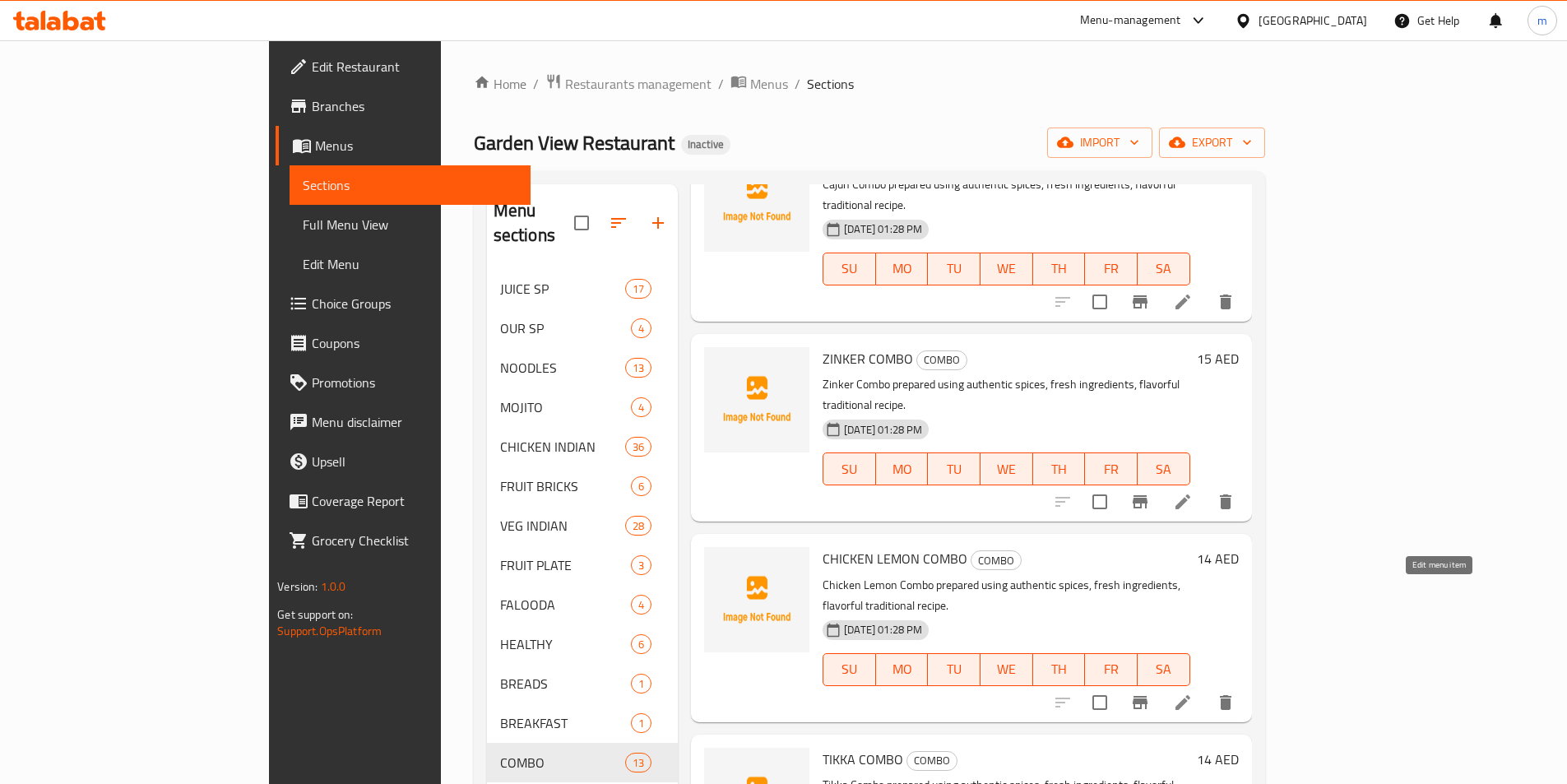
click at [1193, 693] on icon at bounding box center [1183, 703] width 20 height 20
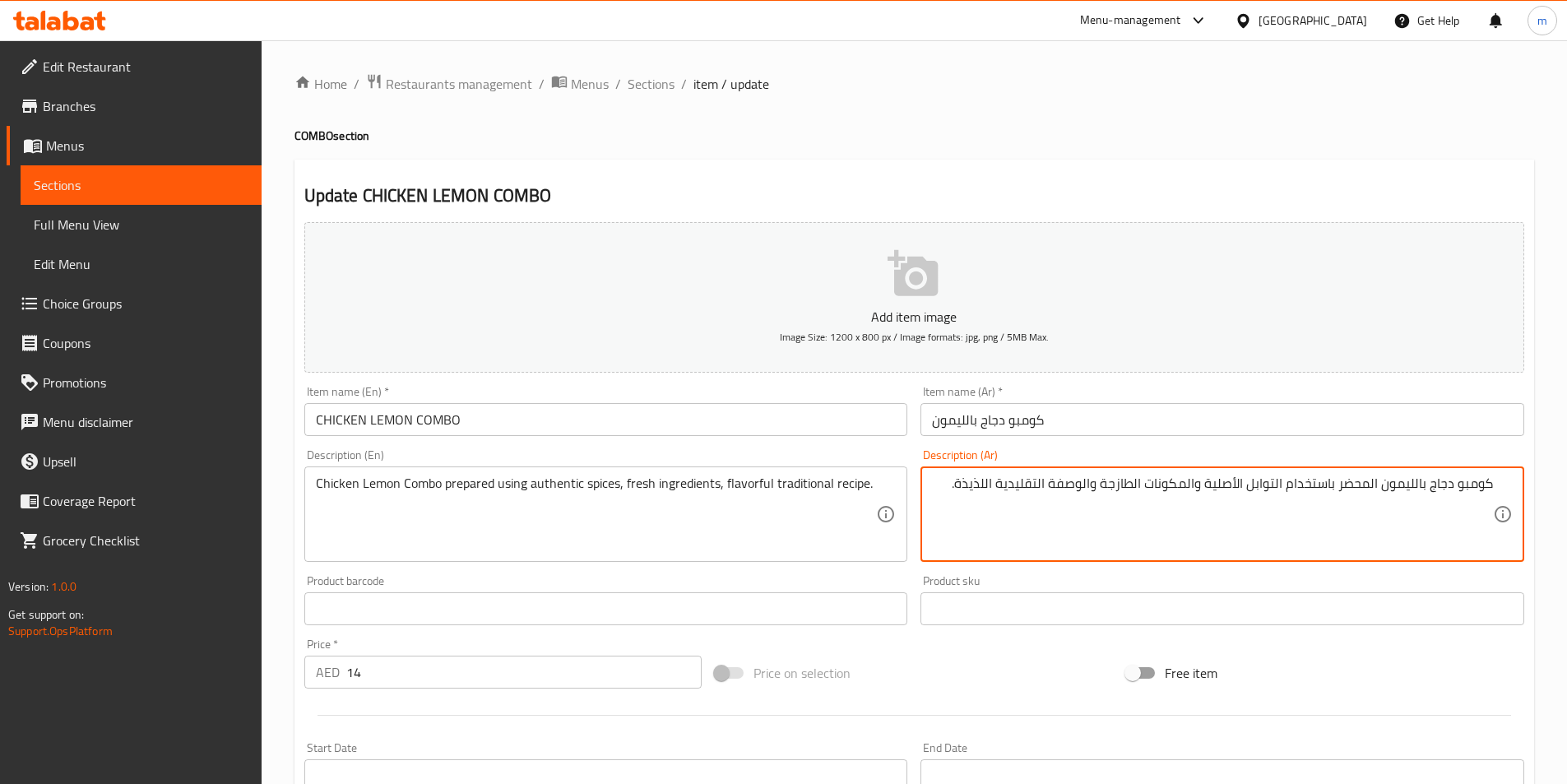
drag, startPoint x: 1286, startPoint y: 484, endPoint x: 961, endPoint y: 501, distance: 325.4
click at [961, 501] on textarea "كومبو دجاج بالليمون المحضر باستخدام التوابل الأصلية والمكونات الطازجة والوصفة ا…" at bounding box center [1212, 514] width 561 height 78
paste textarea "ل"
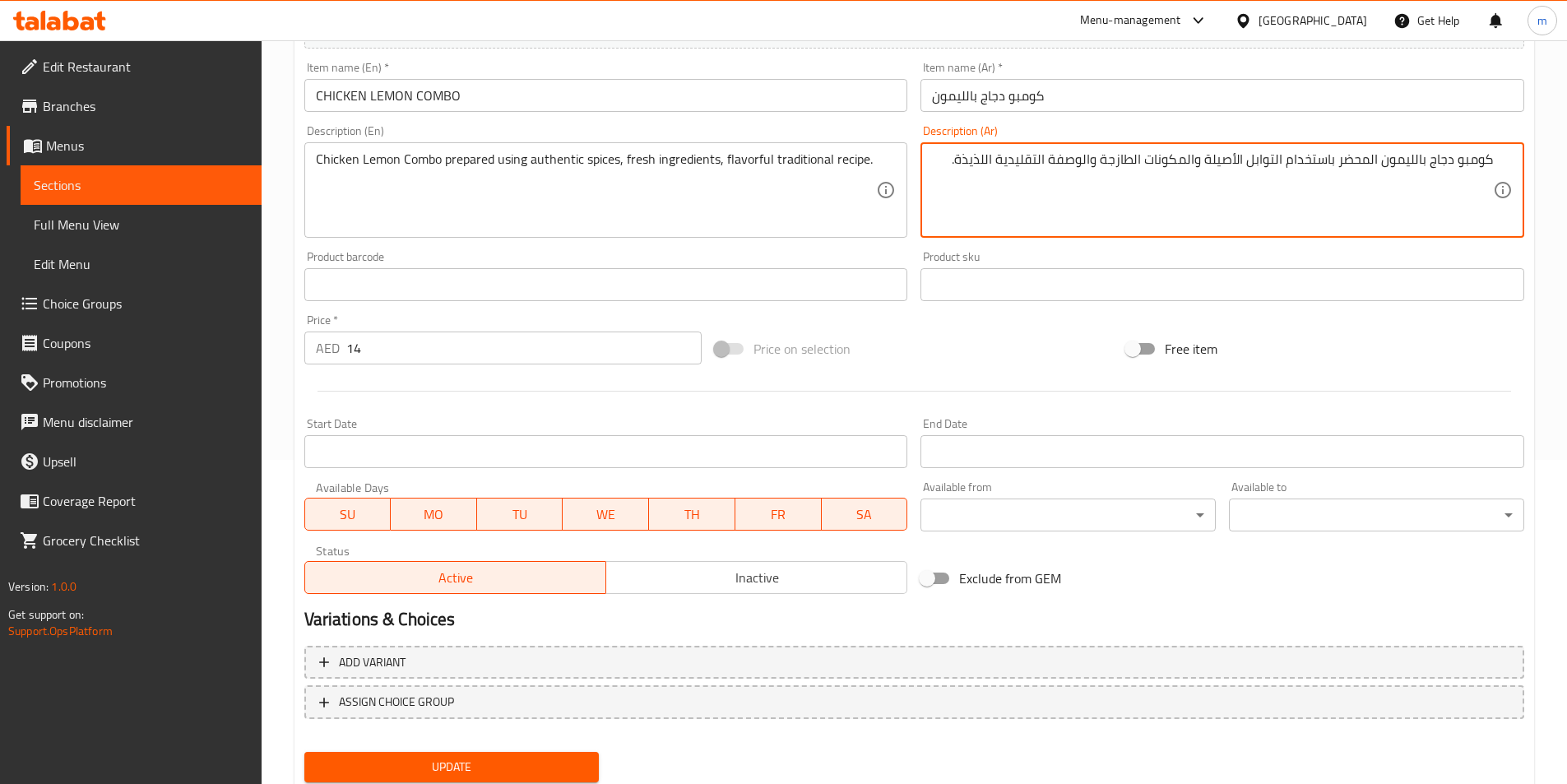
scroll to position [378, 0]
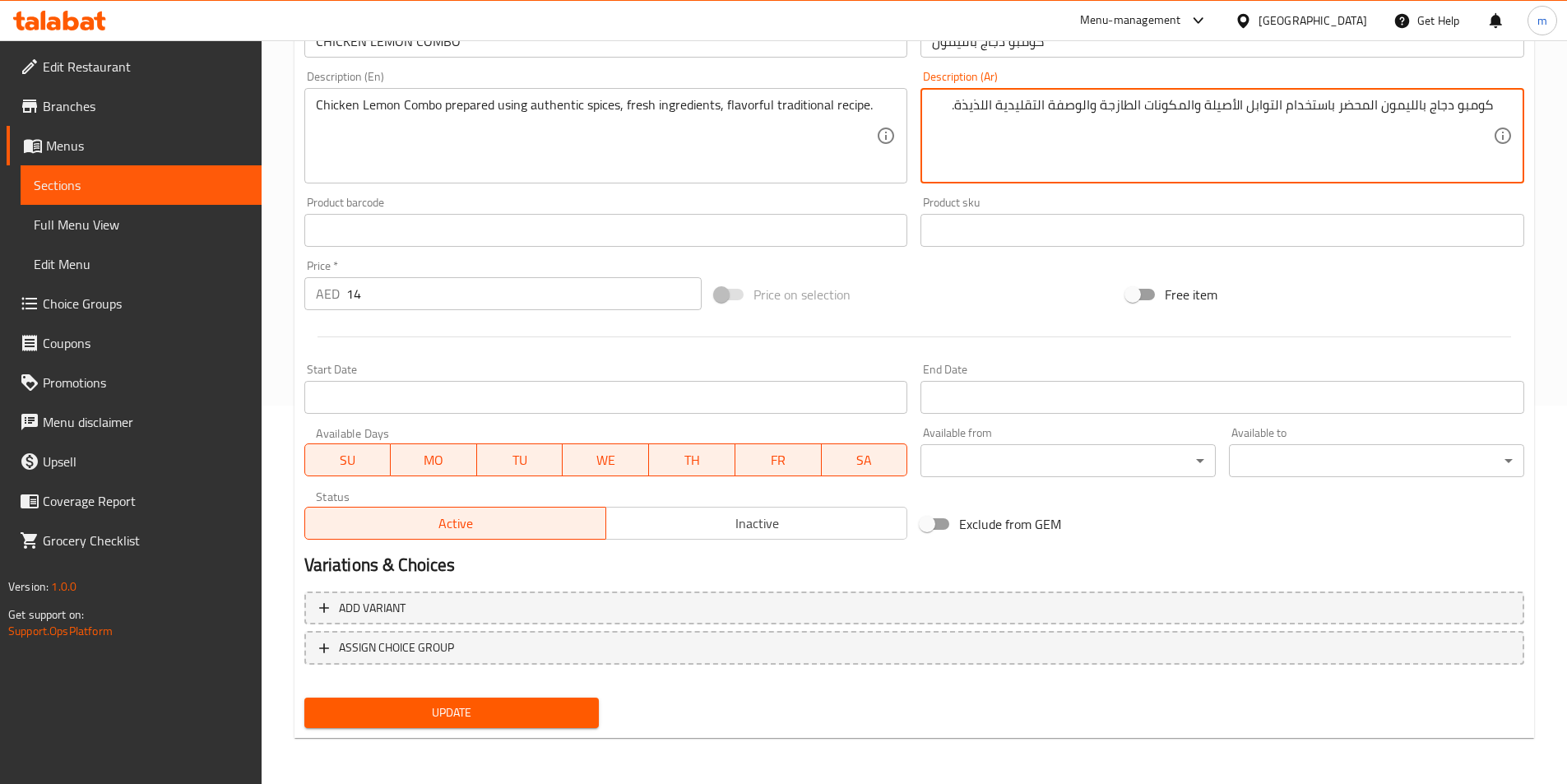
type textarea "كومبو دجاج بالليمون المحضر باستخدام التوابل الأصيلة والمكونات الطازجة والوصفة ا…"
click at [490, 713] on span "Update" at bounding box center [452, 712] width 269 height 21
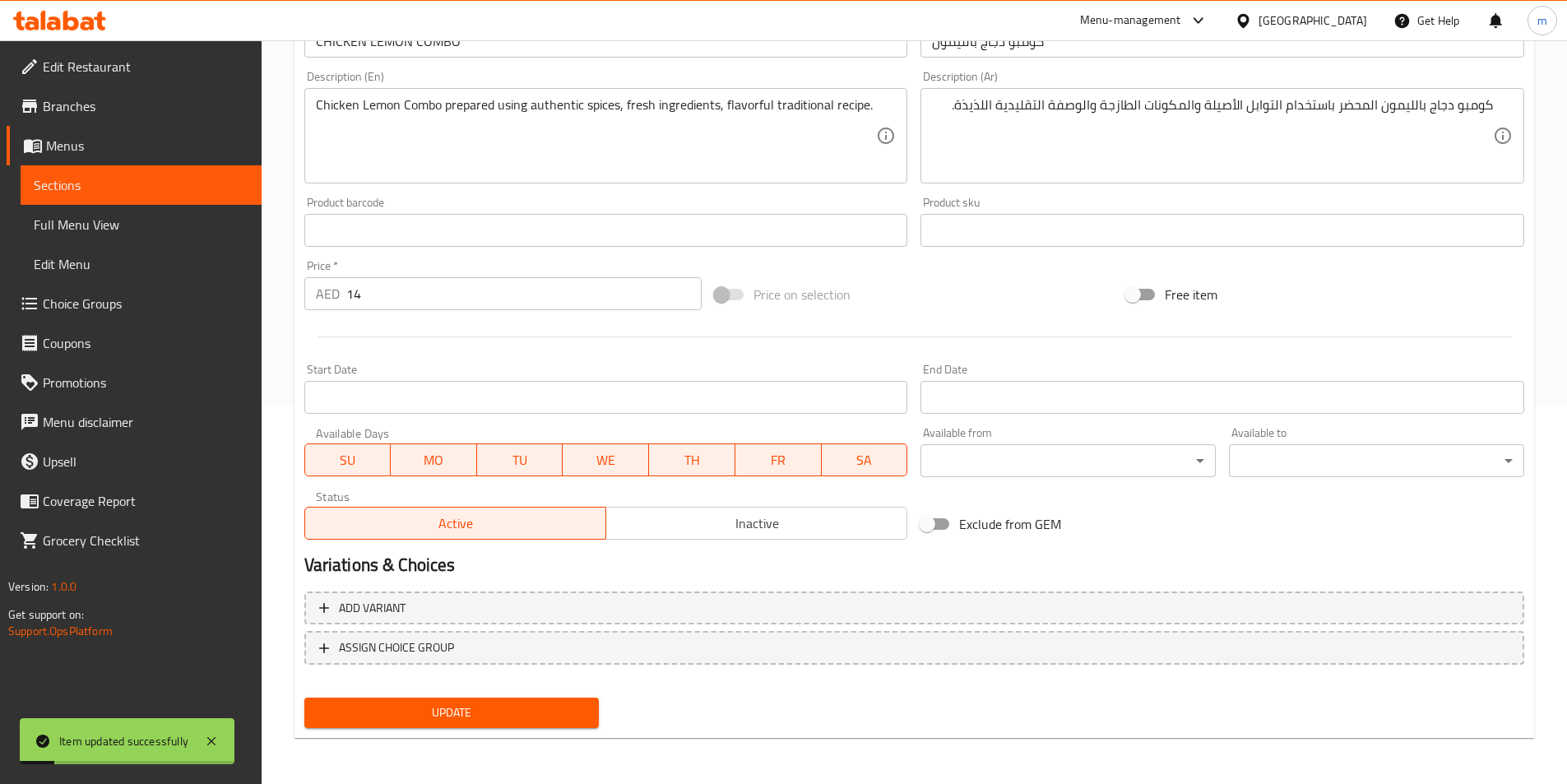
click at [173, 189] on span "Sections" at bounding box center [140, 185] width 215 height 20
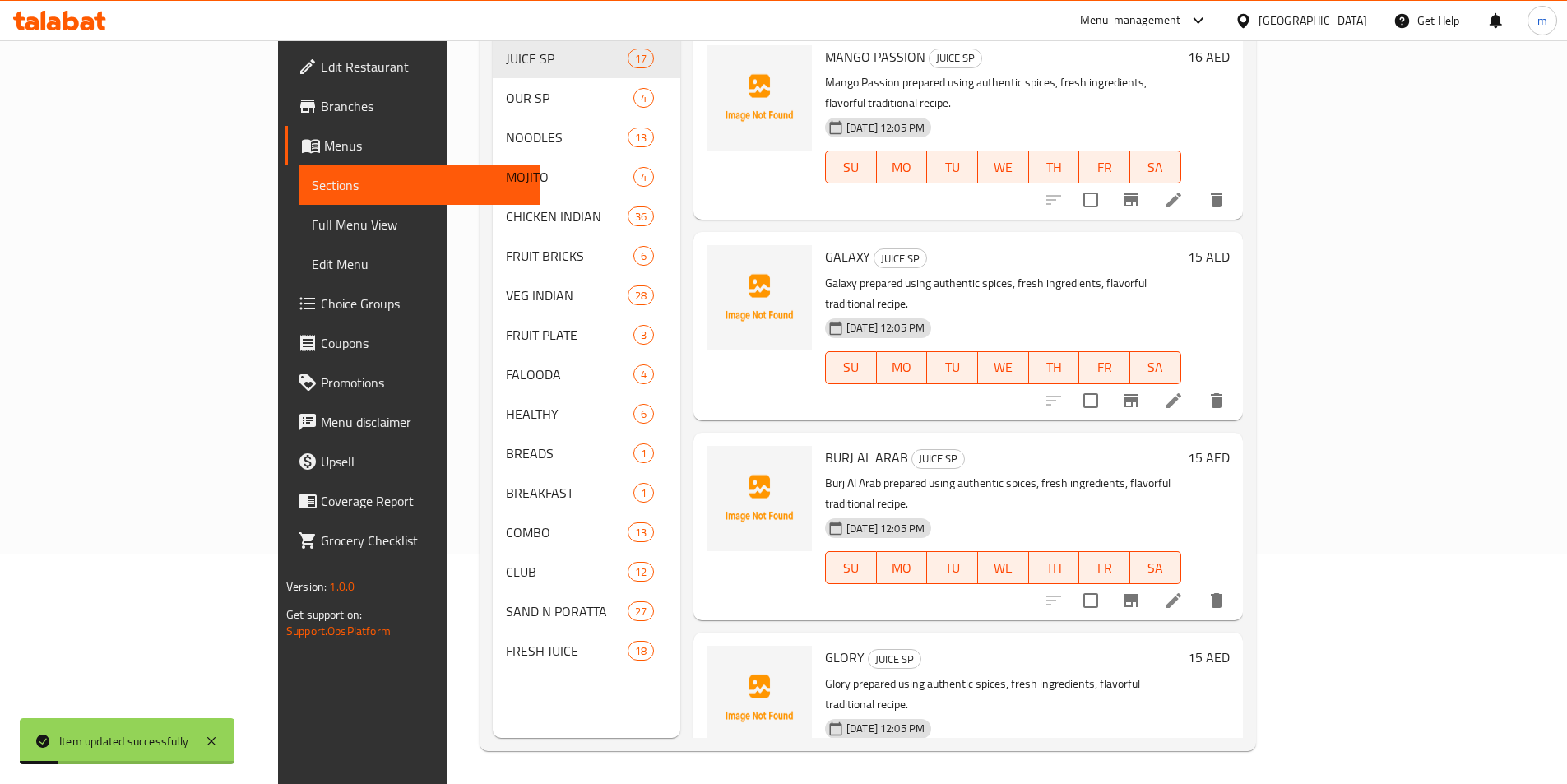
scroll to position [230, 0]
click at [312, 220] on span "Full Menu View" at bounding box center [418, 225] width 215 height 20
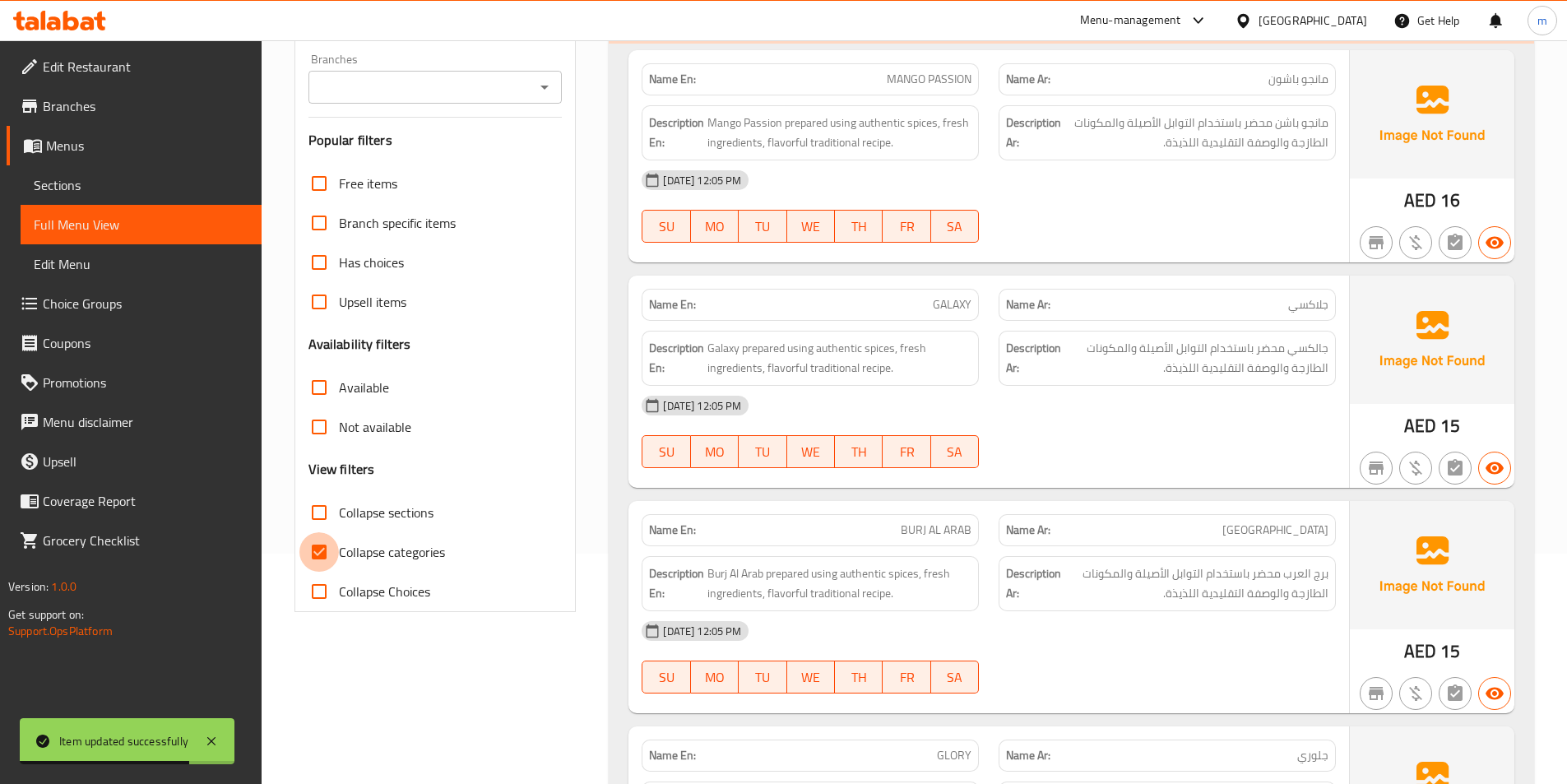
click at [323, 554] on input "Collapse categories" at bounding box center [320, 552] width 40 height 40
checkbox input "false"
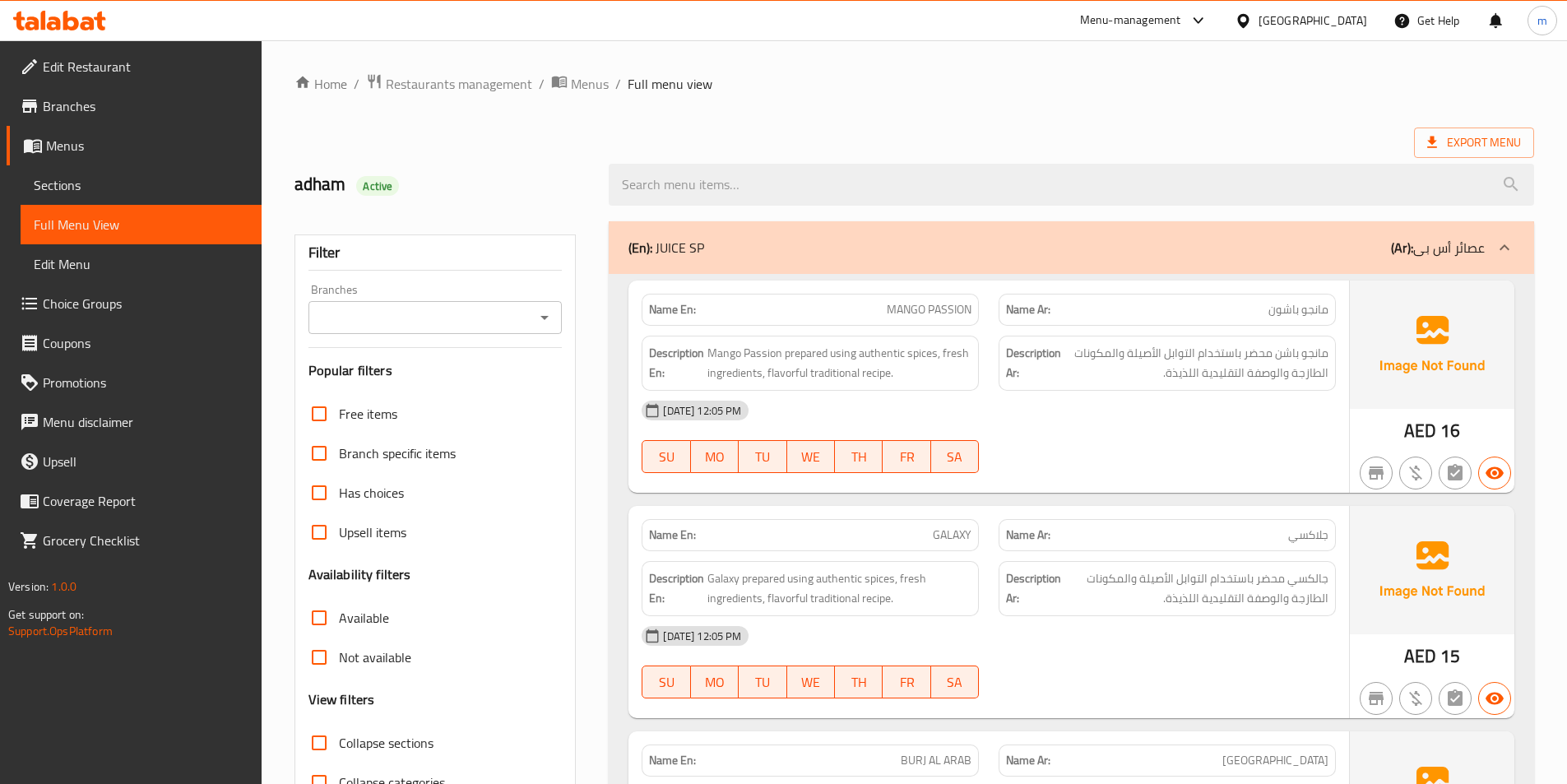
drag, startPoint x: 1514, startPoint y: 241, endPoint x: 1508, endPoint y: 250, distance: 10.8
click at [1514, 242] on div at bounding box center [1505, 248] width 40 height 40
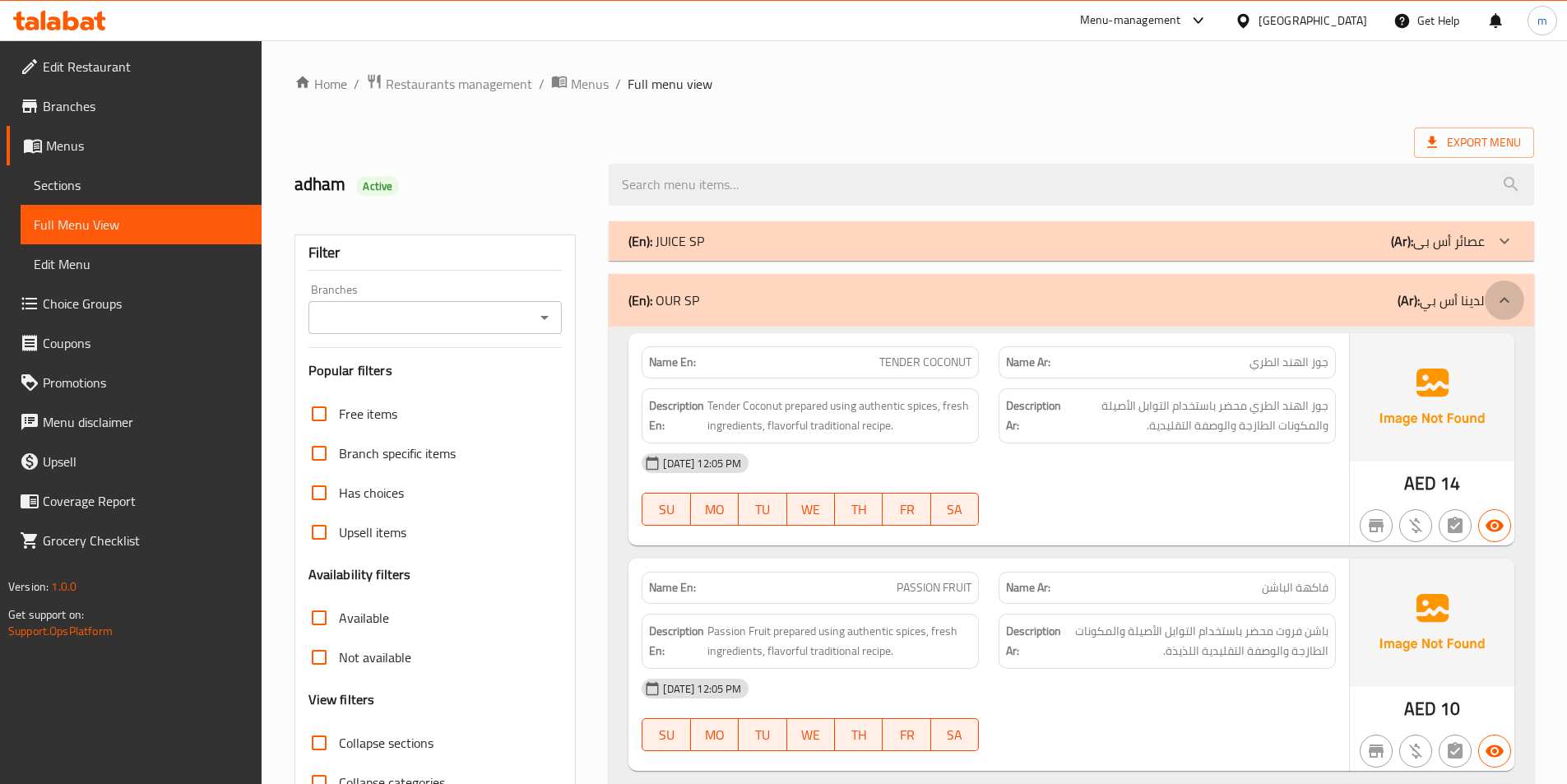
click at [1511, 288] on div at bounding box center [1505, 301] width 40 height 40
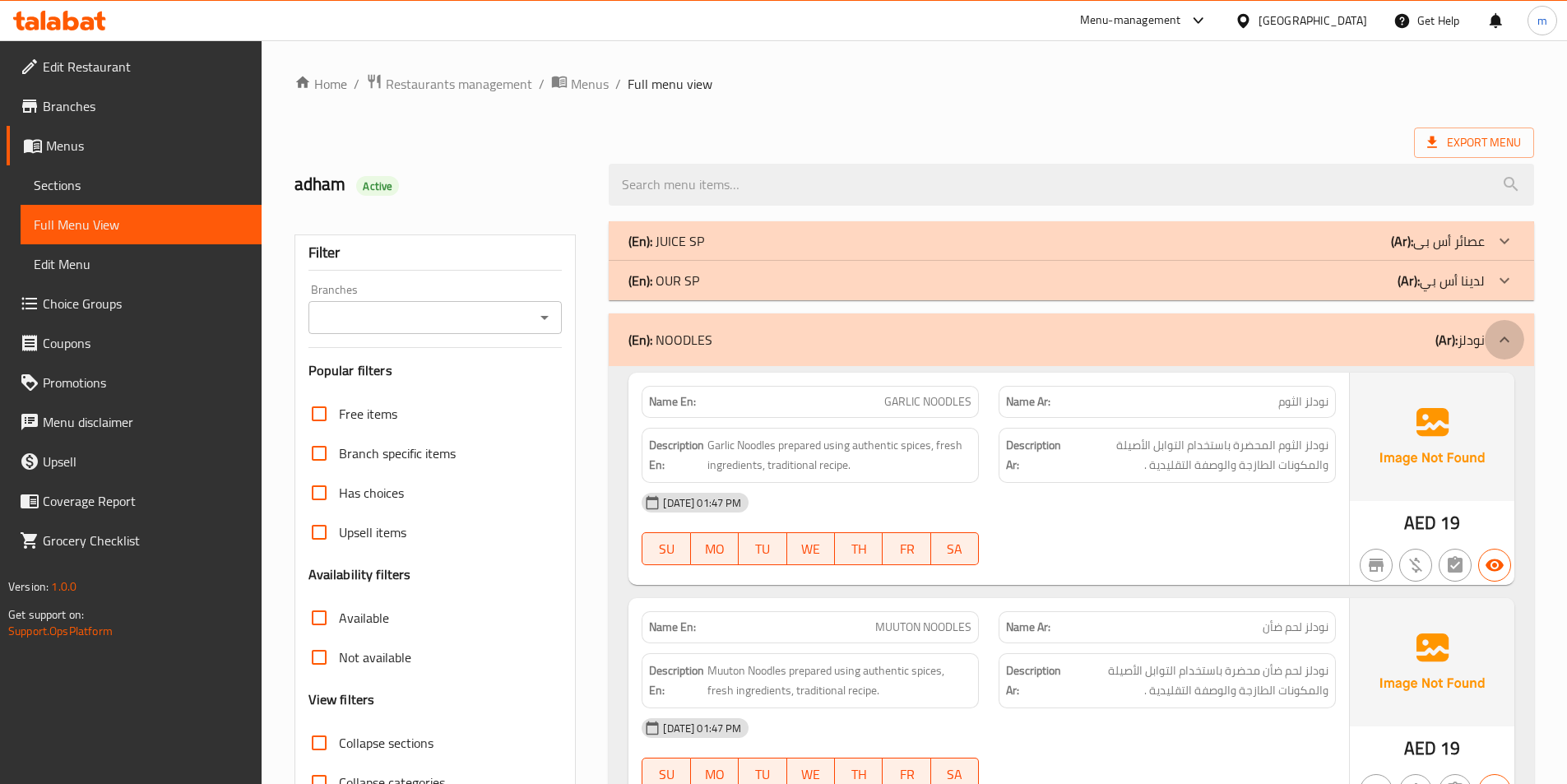
click at [1519, 345] on div at bounding box center [1505, 339] width 40 height 40
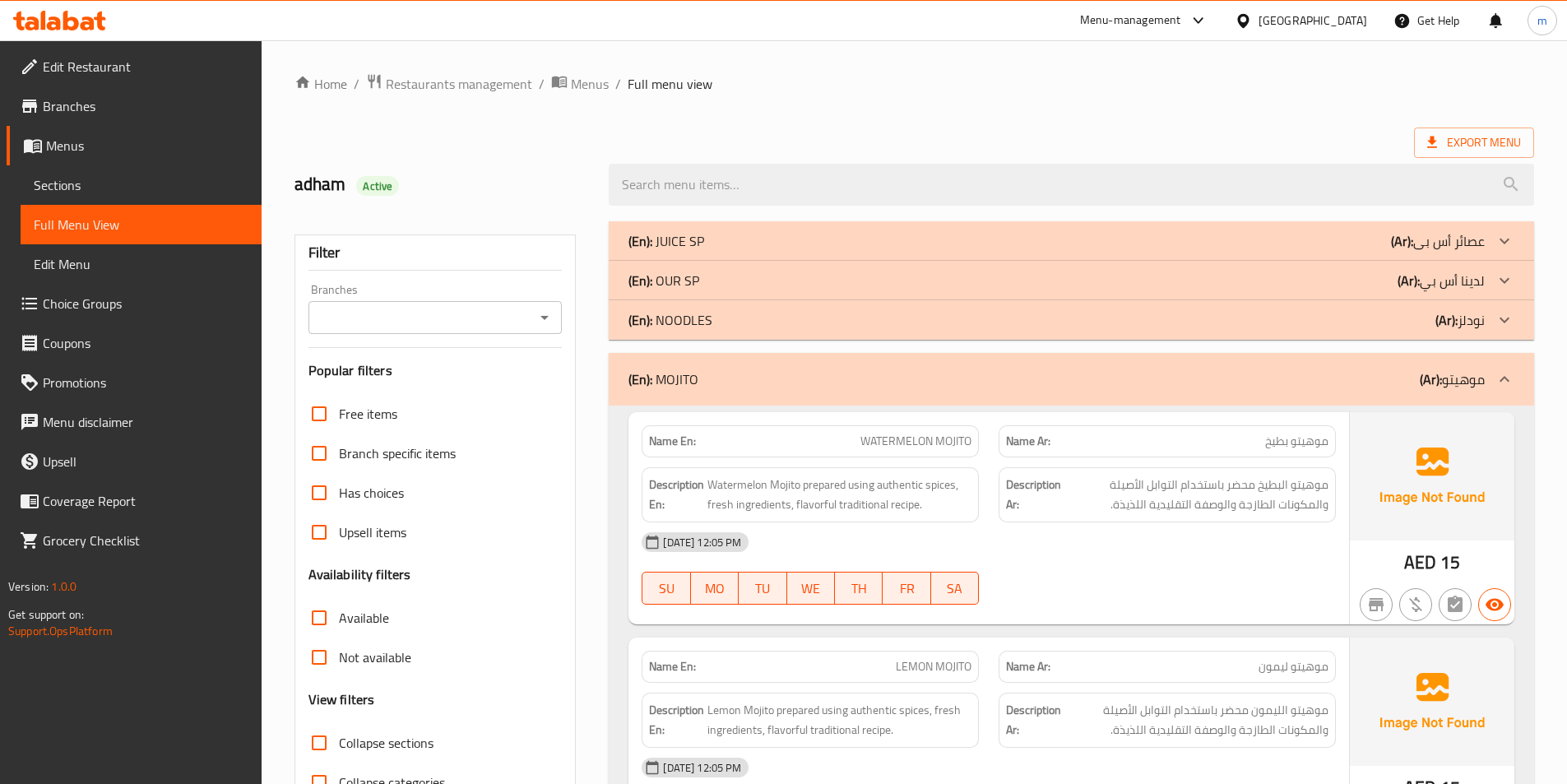
click at [1498, 367] on div at bounding box center [1505, 379] width 40 height 40
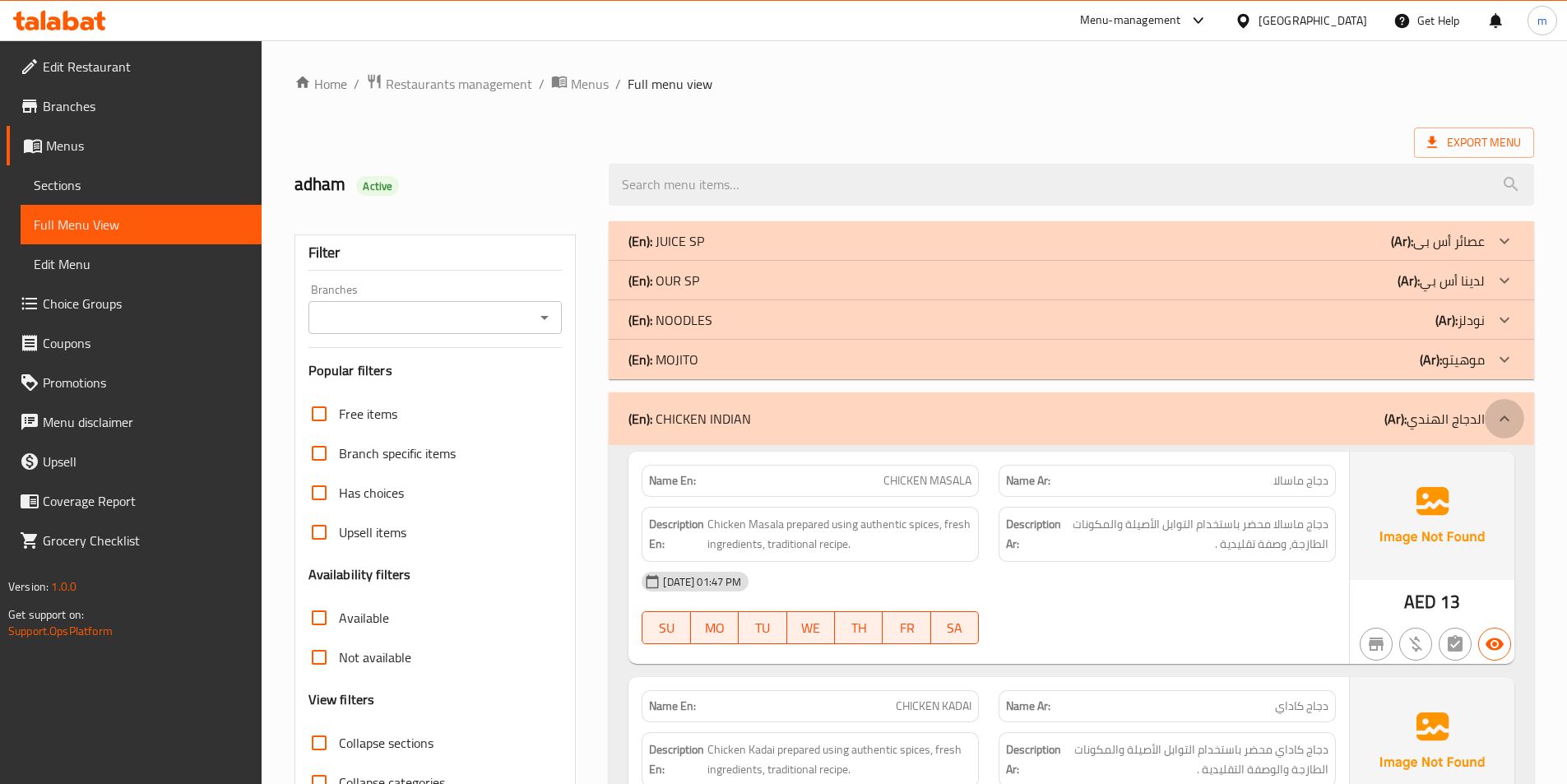
click at [1487, 417] on div at bounding box center [1505, 419] width 40 height 40
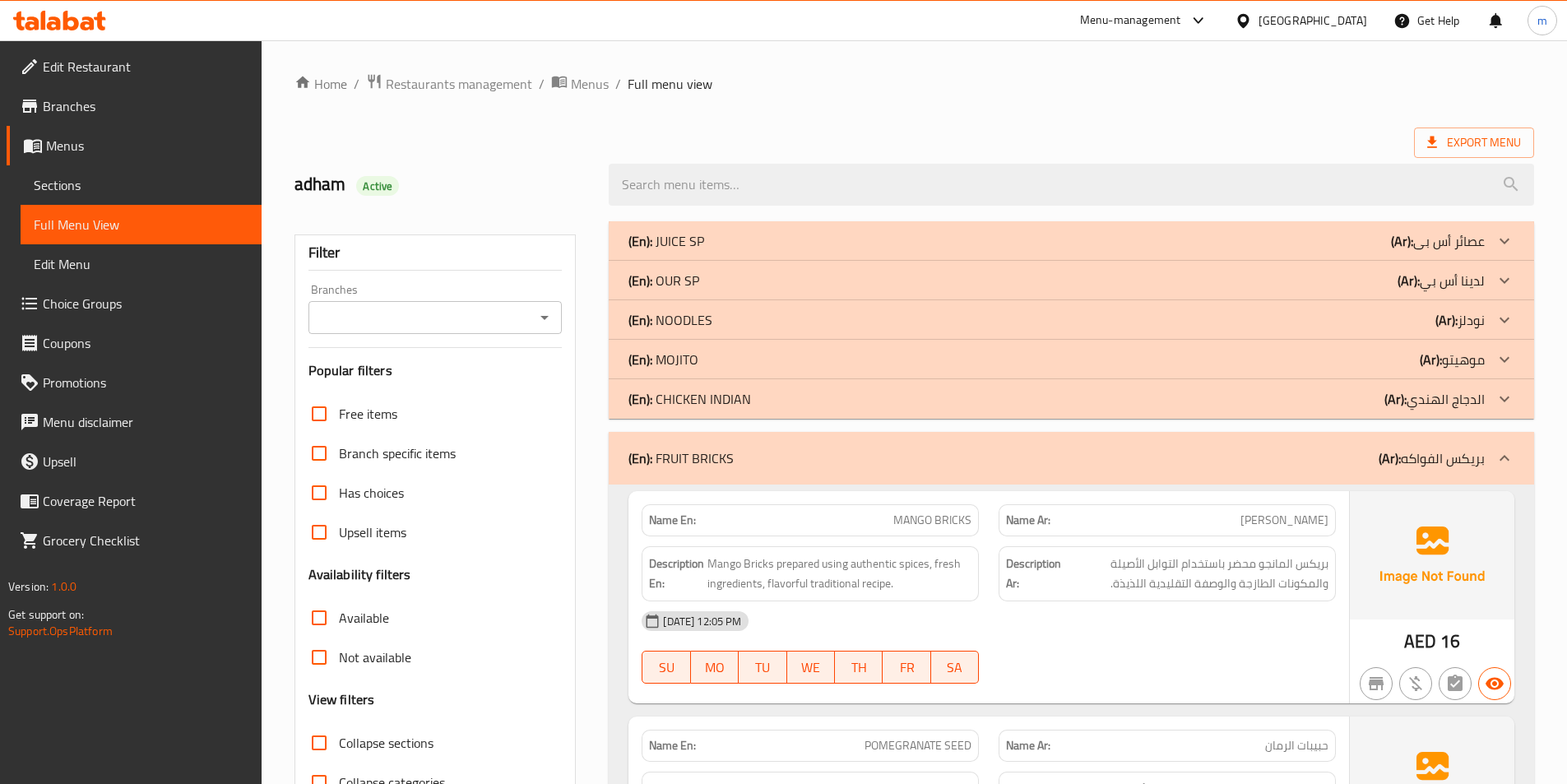
click at [1477, 439] on div "(En): FRUIT BRICKS (Ar): بريكس الفواكه" at bounding box center [1072, 458] width 926 height 53
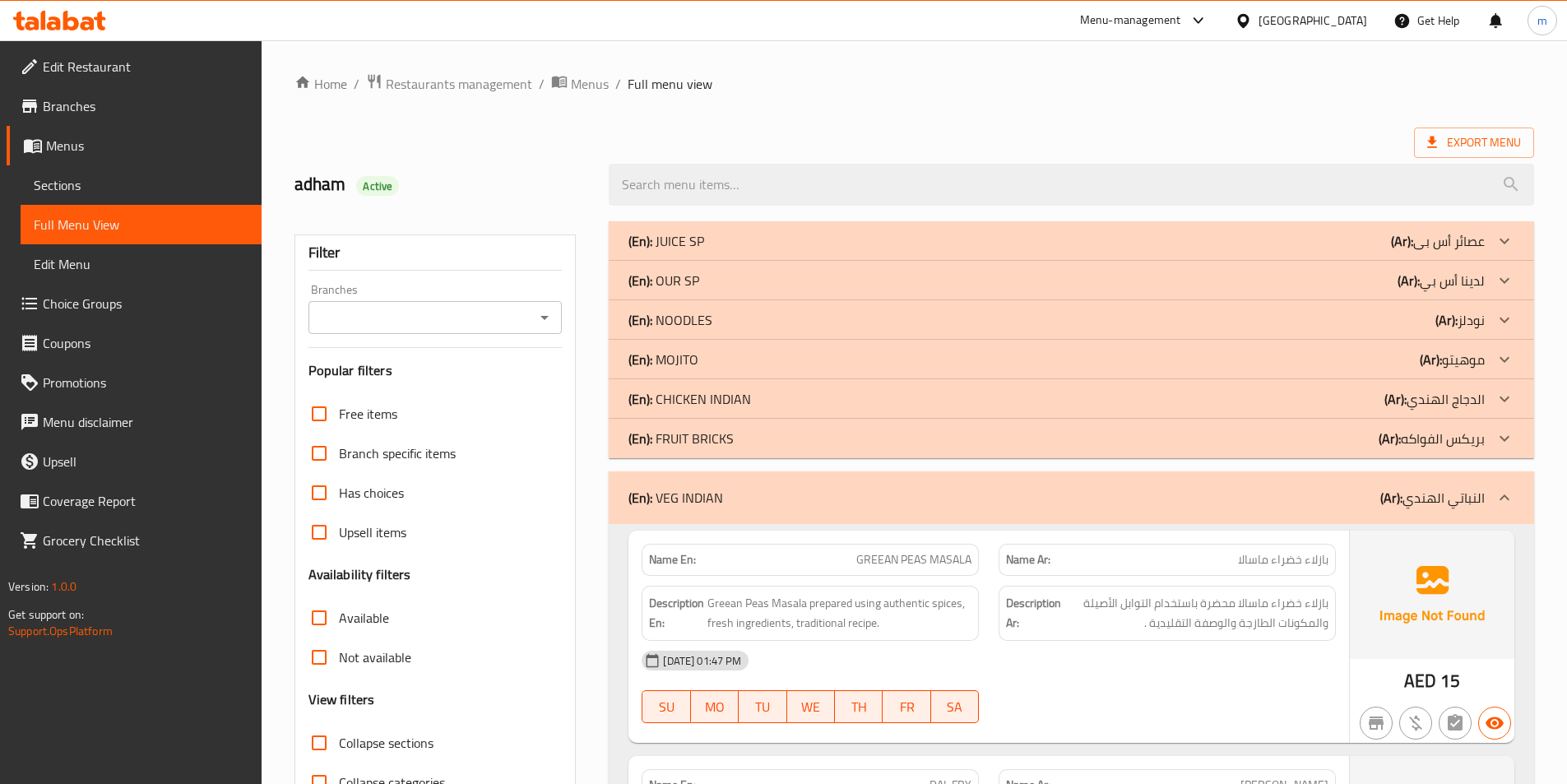
click at [1481, 478] on div "(En): VEG INDIAN (Ar): النباتي الهندي" at bounding box center [1072, 497] width 926 height 53
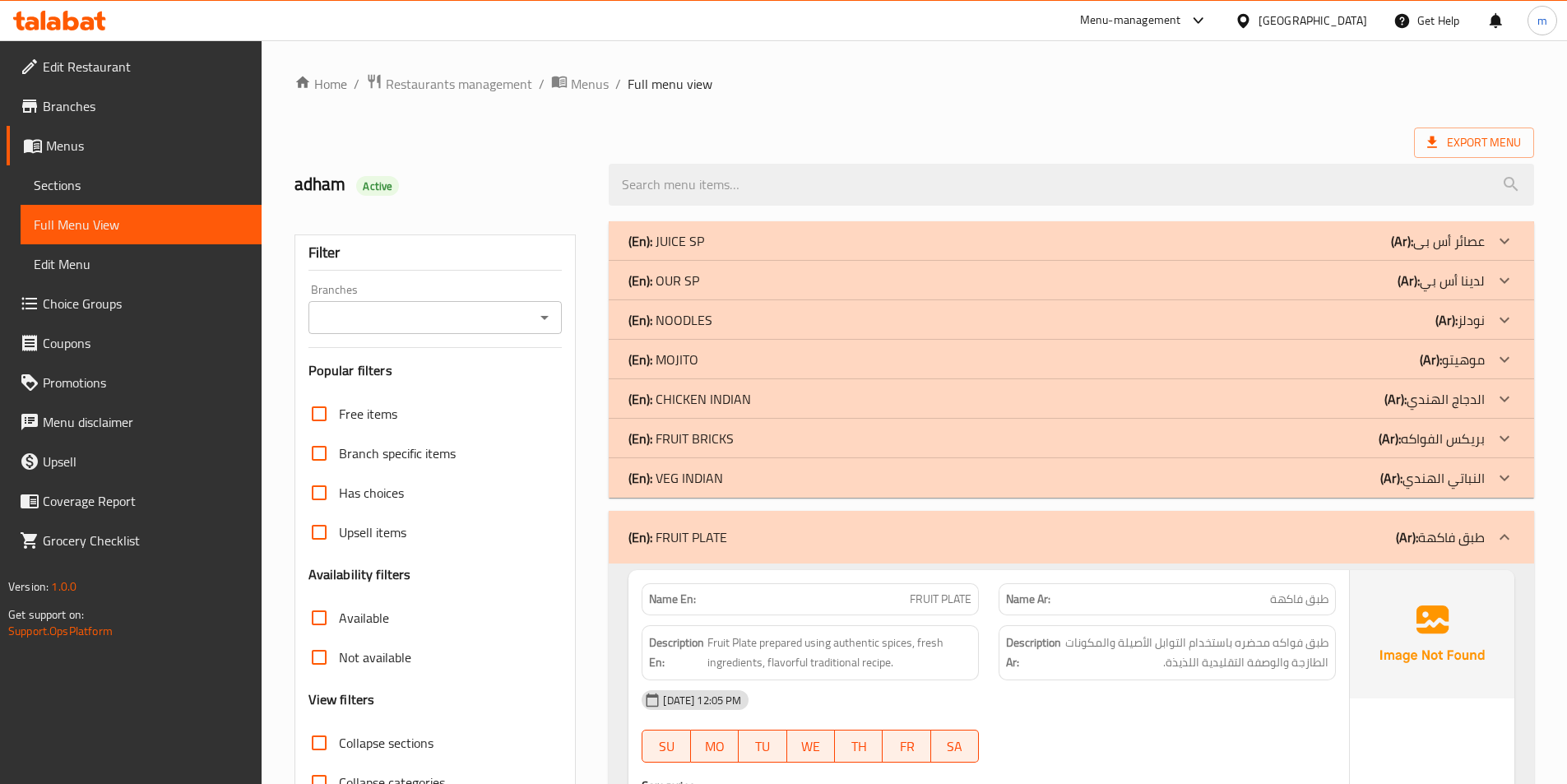
scroll to position [246, 0]
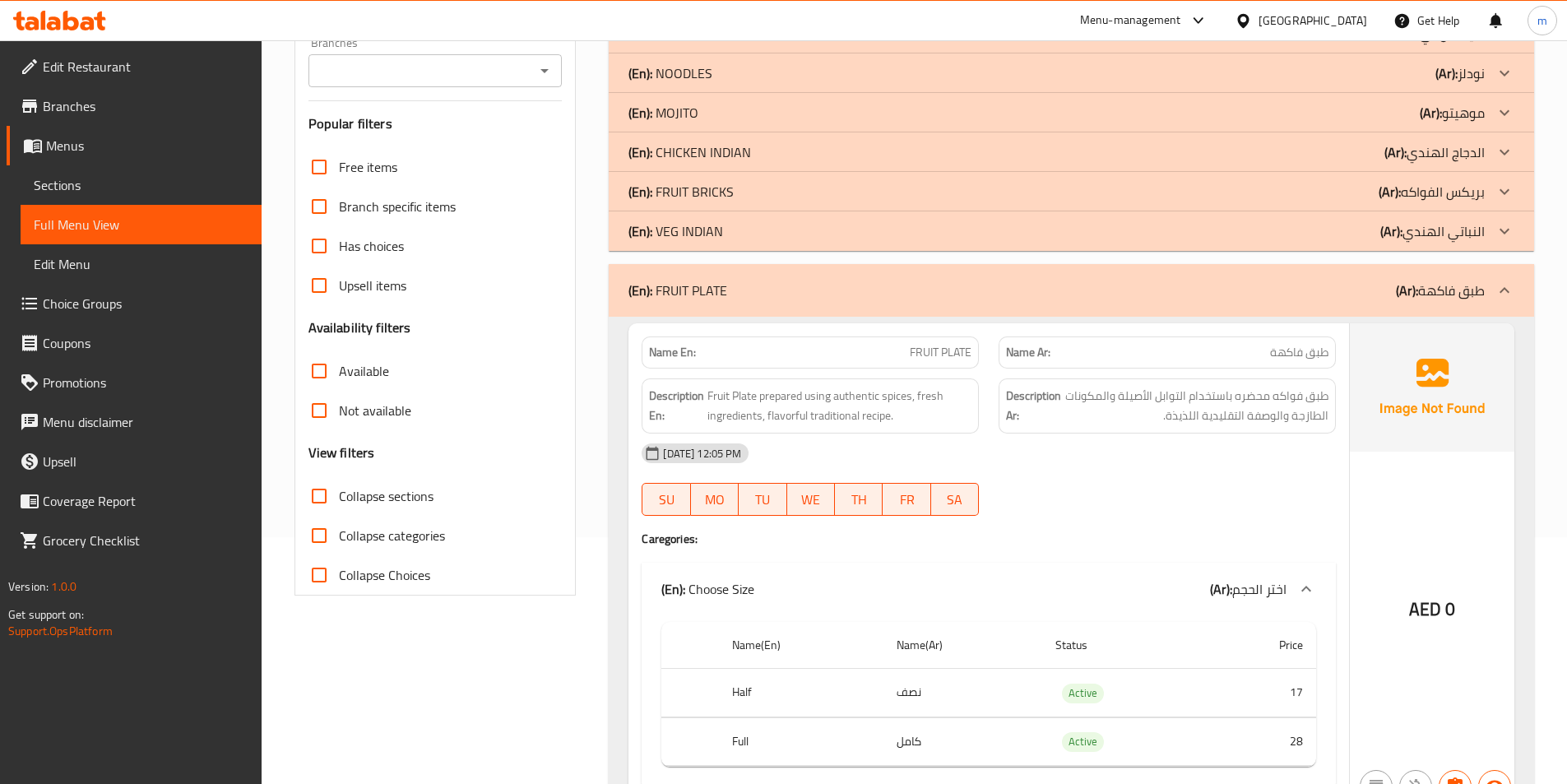
click at [1453, 281] on p "(Ar): طبق فاكهة" at bounding box center [1440, 291] width 89 height 20
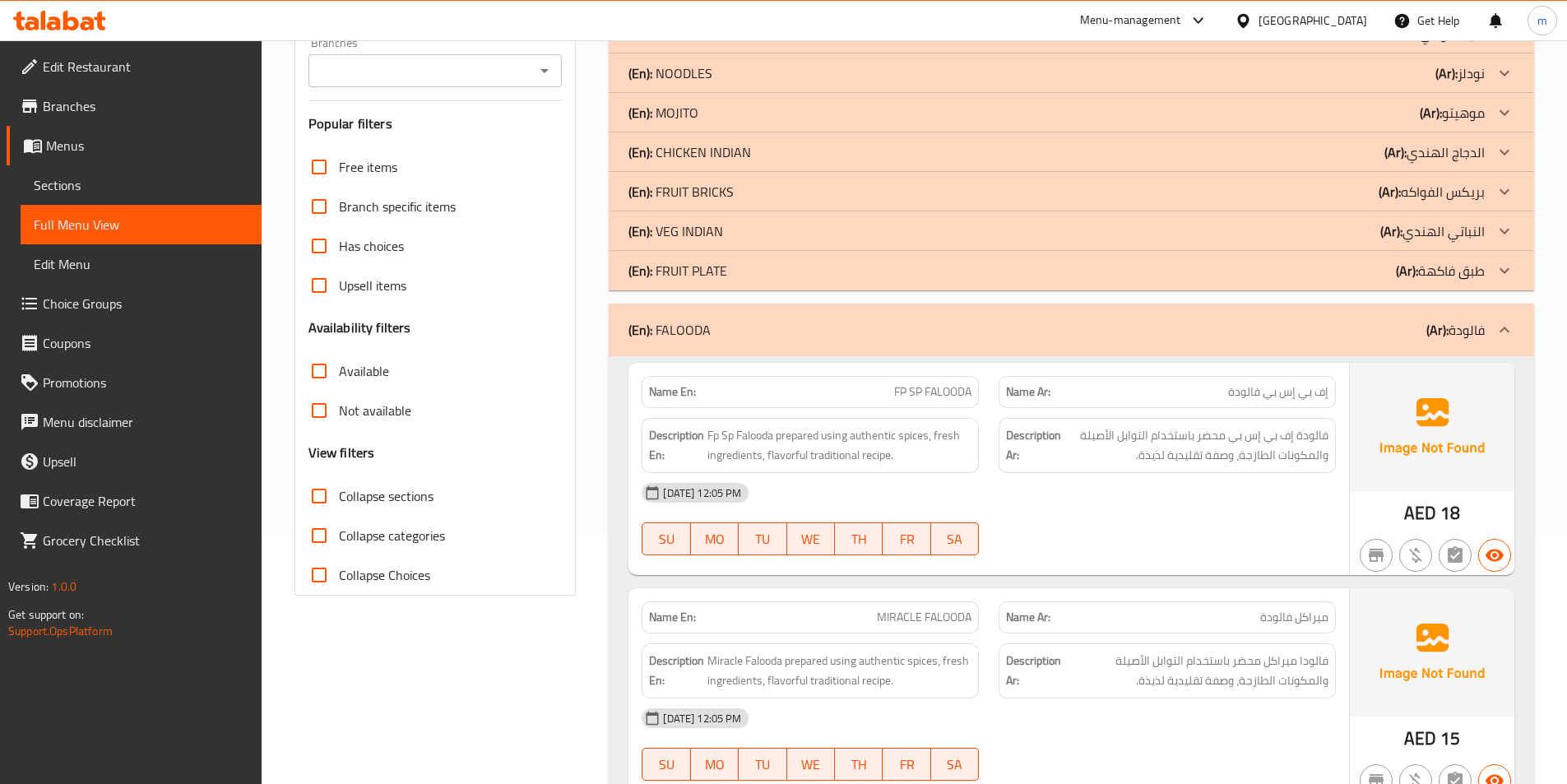
click at [1456, 331] on p "(Ar): فالودة" at bounding box center [1456, 330] width 58 height 20
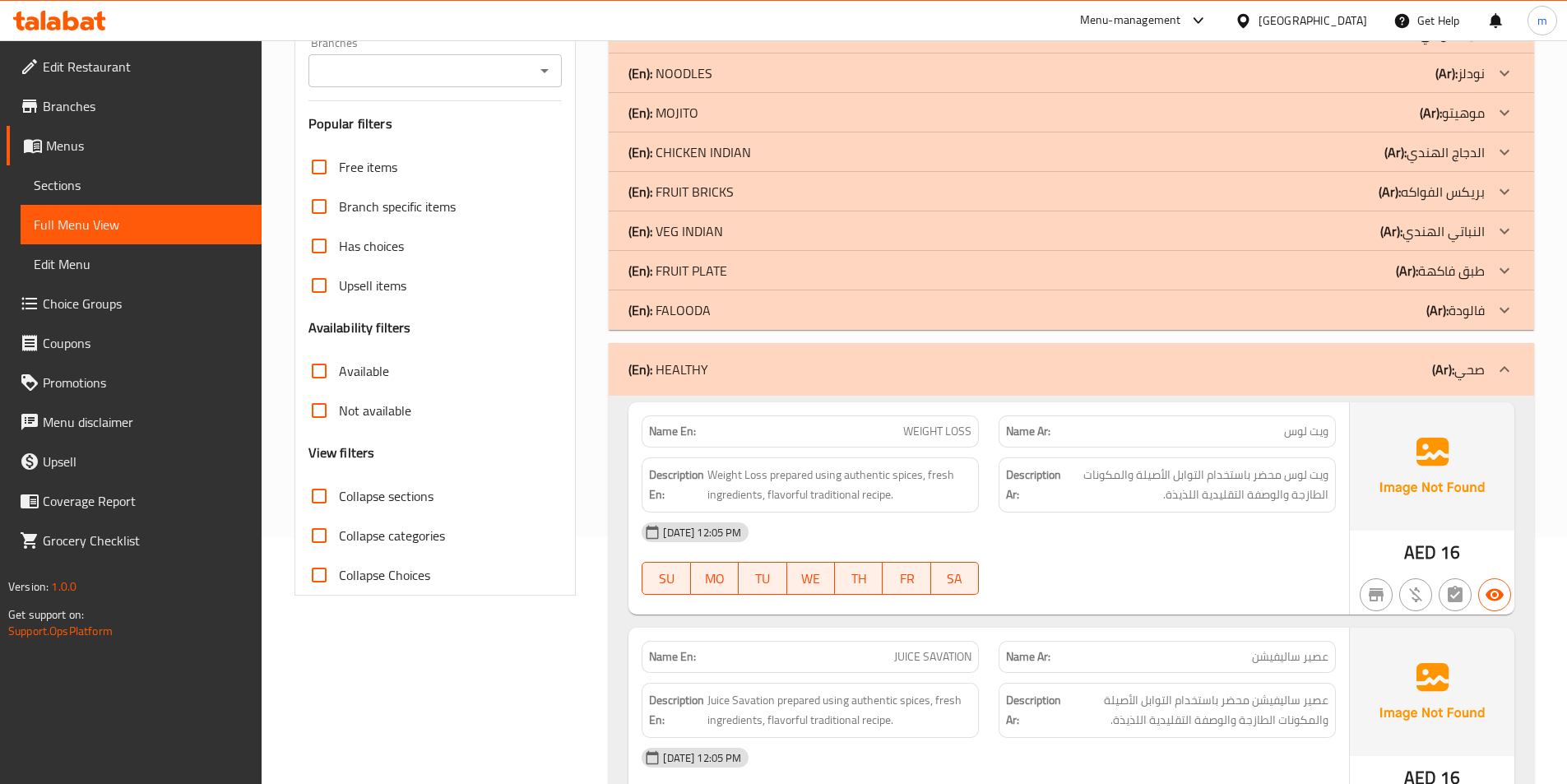
click at [1449, 359] on b "(Ar):" at bounding box center [1443, 368] width 23 height 24
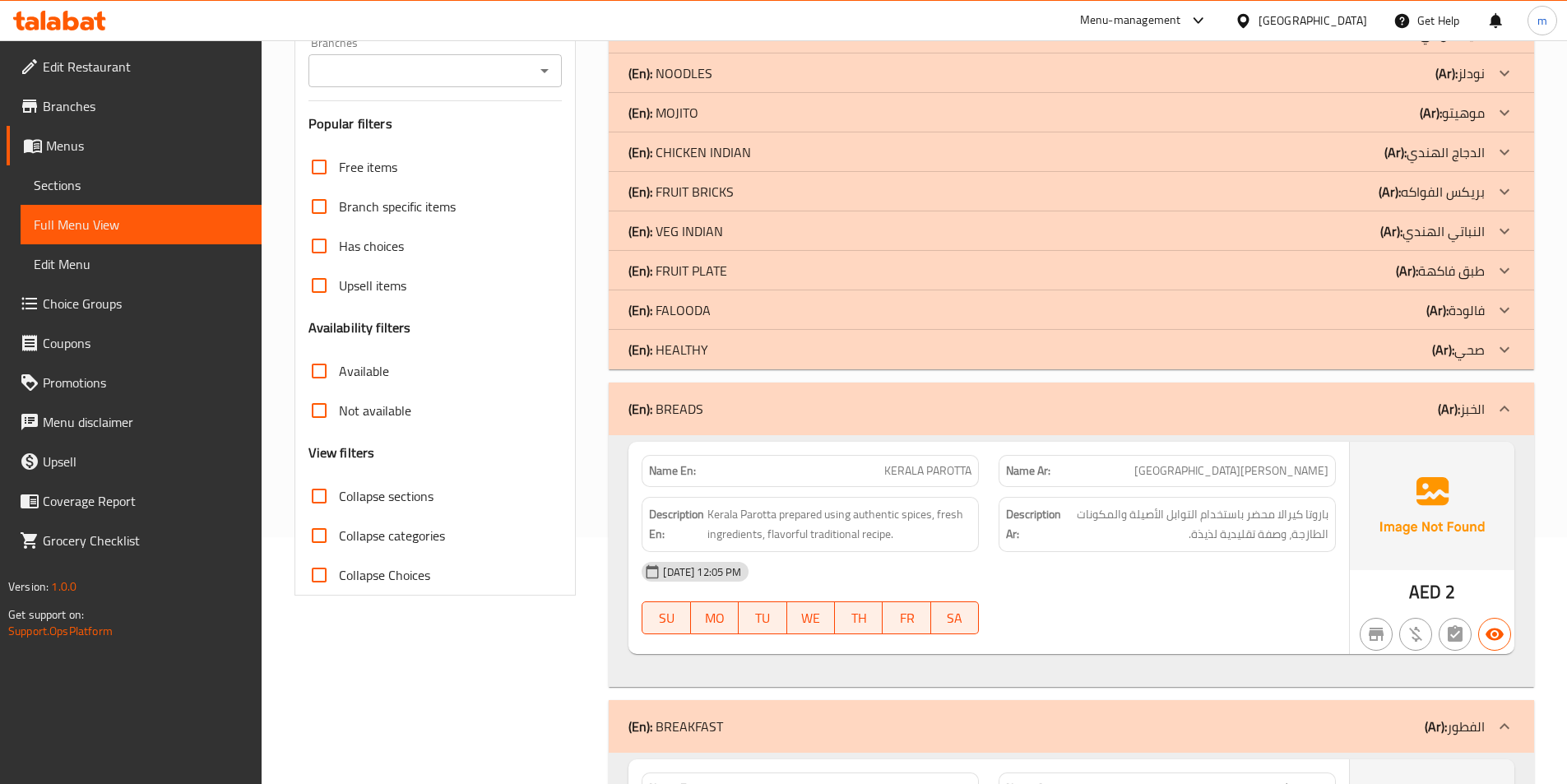
click at [1446, 409] on b "(Ar):" at bounding box center [1449, 408] width 23 height 24
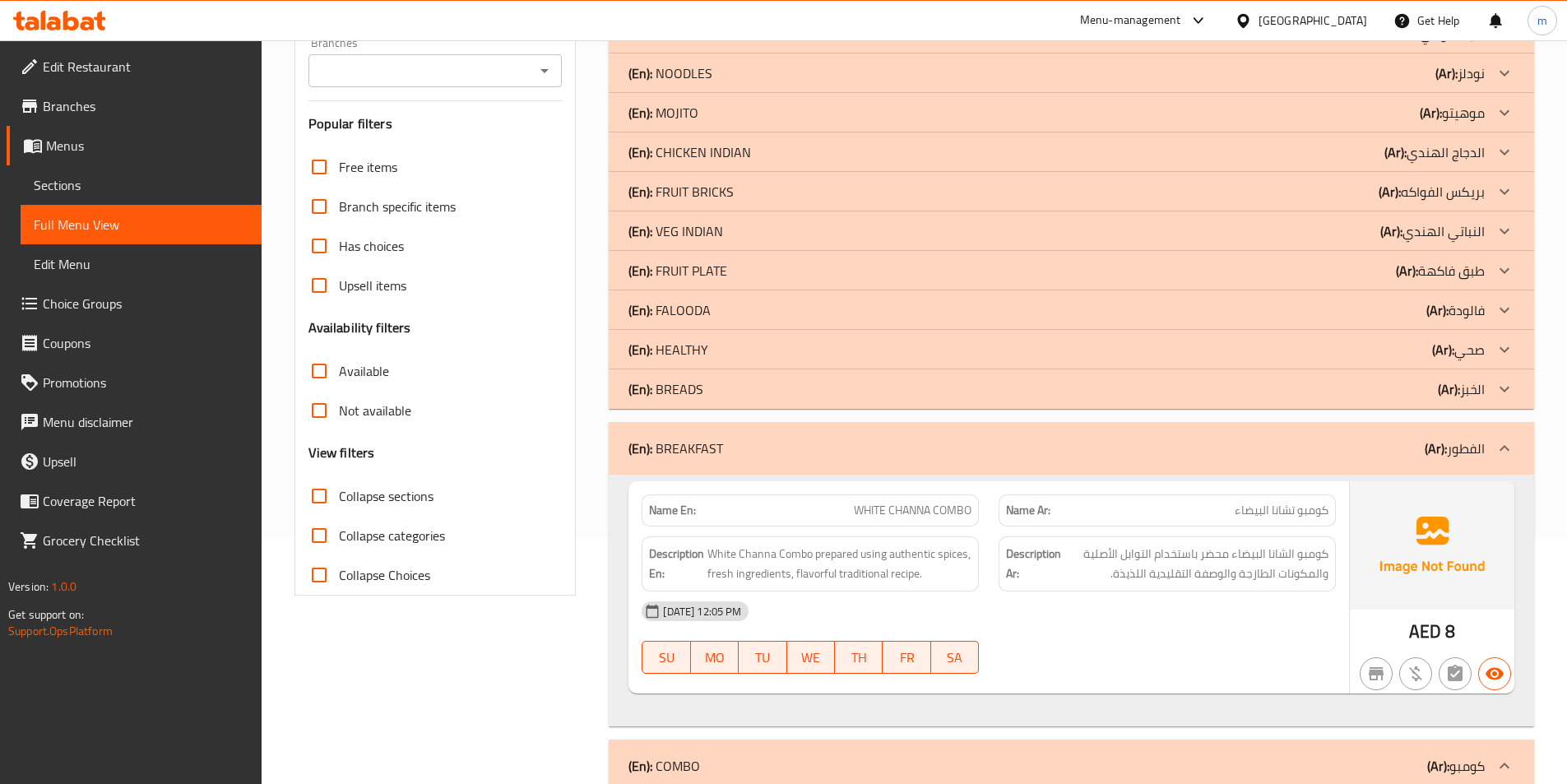
click at [1437, 429] on div "(En): BREAKFAST (Ar): الفطور" at bounding box center [1072, 448] width 926 height 53
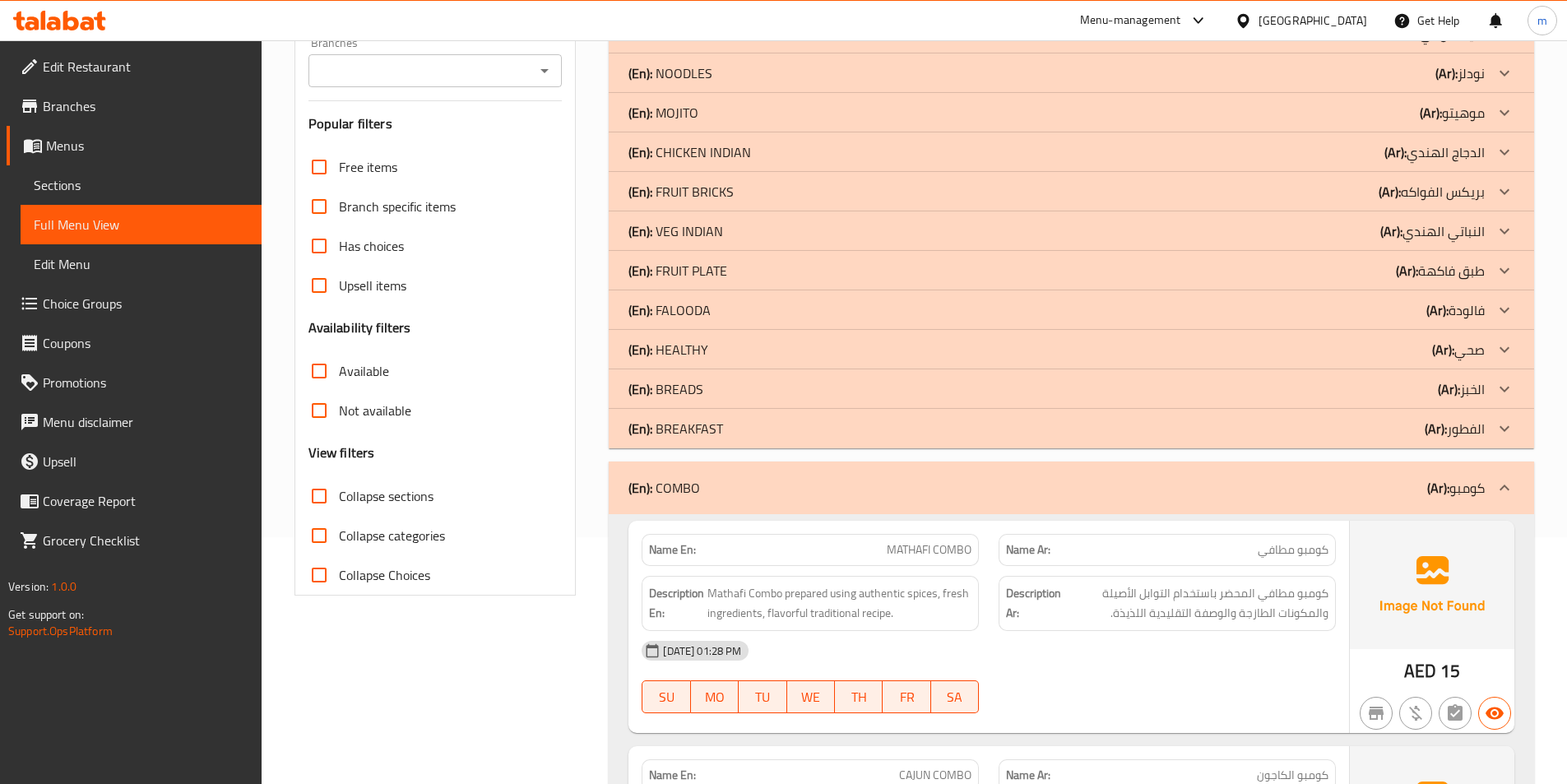
click at [1436, 462] on div "(En): COMBO (Ar): كومبو" at bounding box center [1072, 488] width 926 height 53
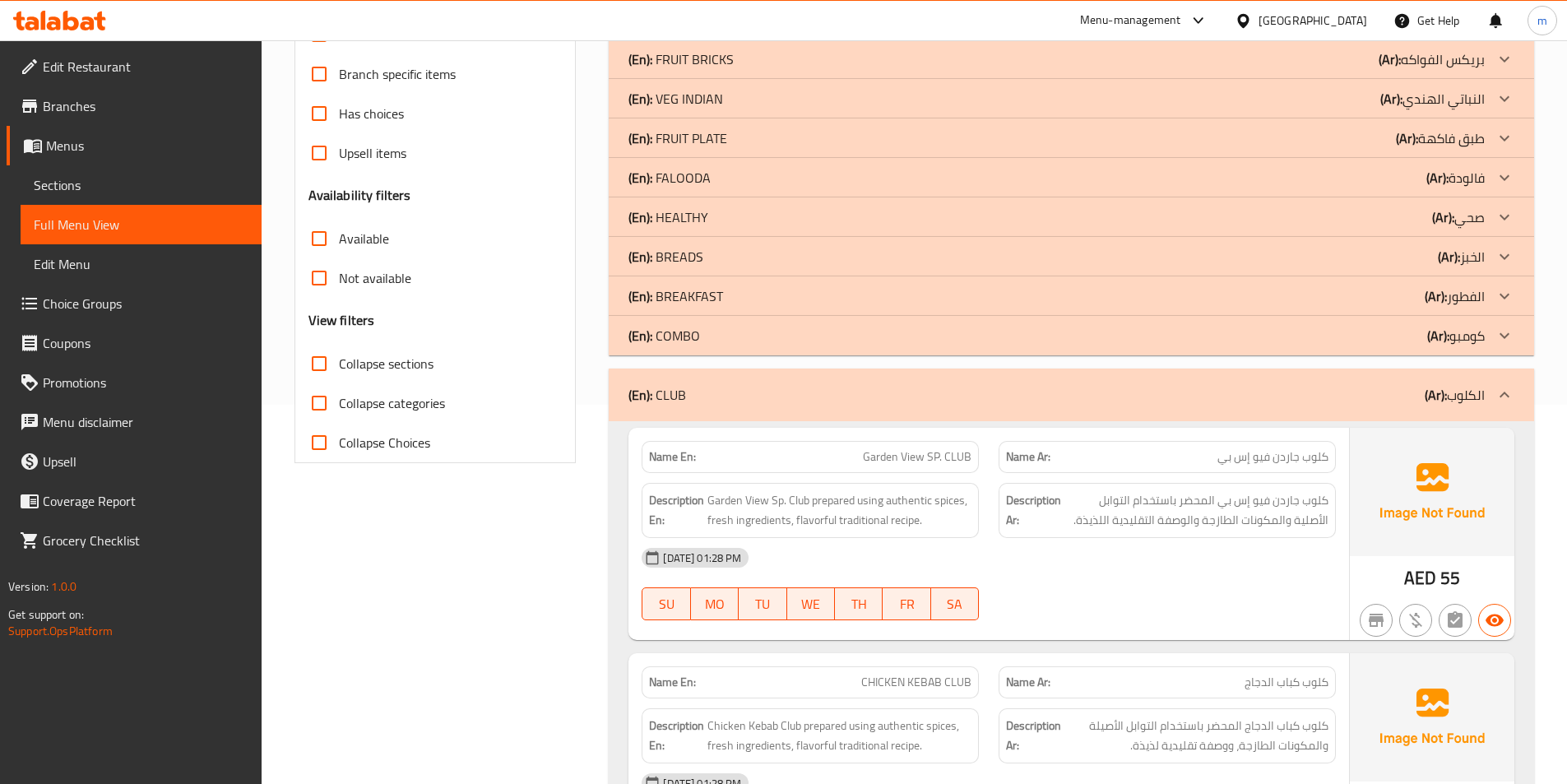
scroll to position [411, 0]
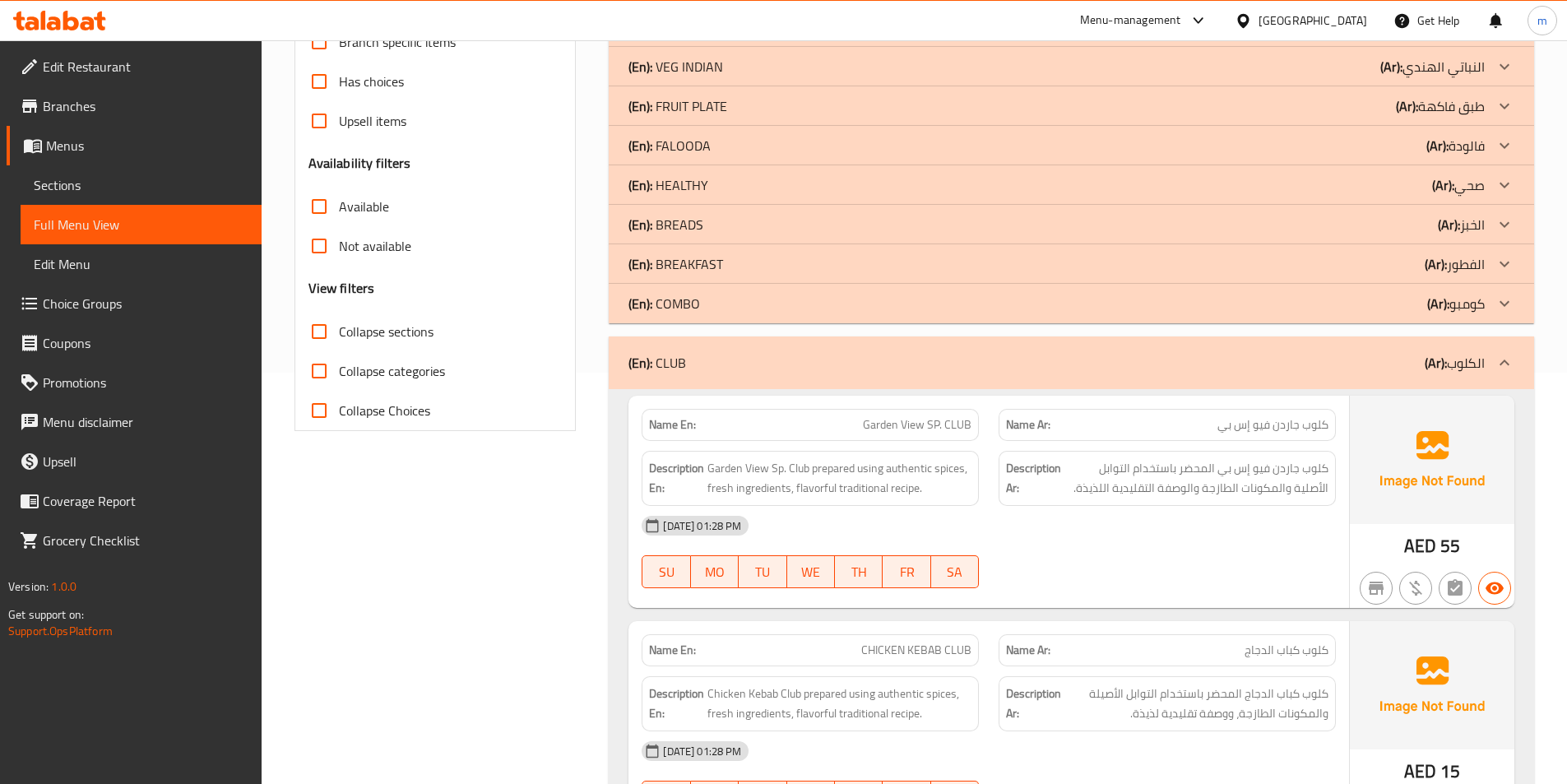
click at [1434, 356] on b "(Ar):" at bounding box center [1436, 362] width 23 height 24
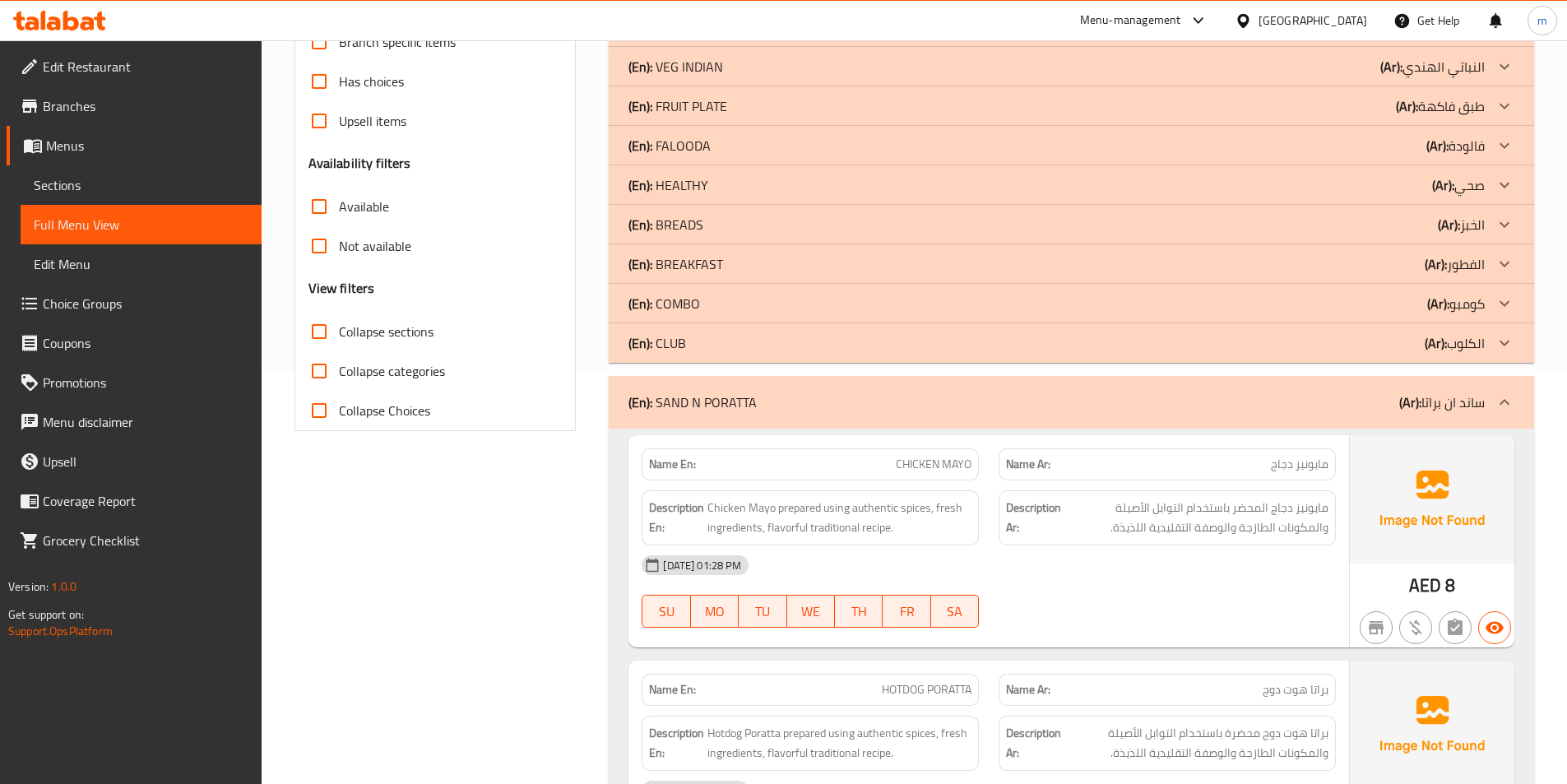
click at [1424, 397] on p "(Ar): ساند ان براتا" at bounding box center [1442, 402] width 85 height 20
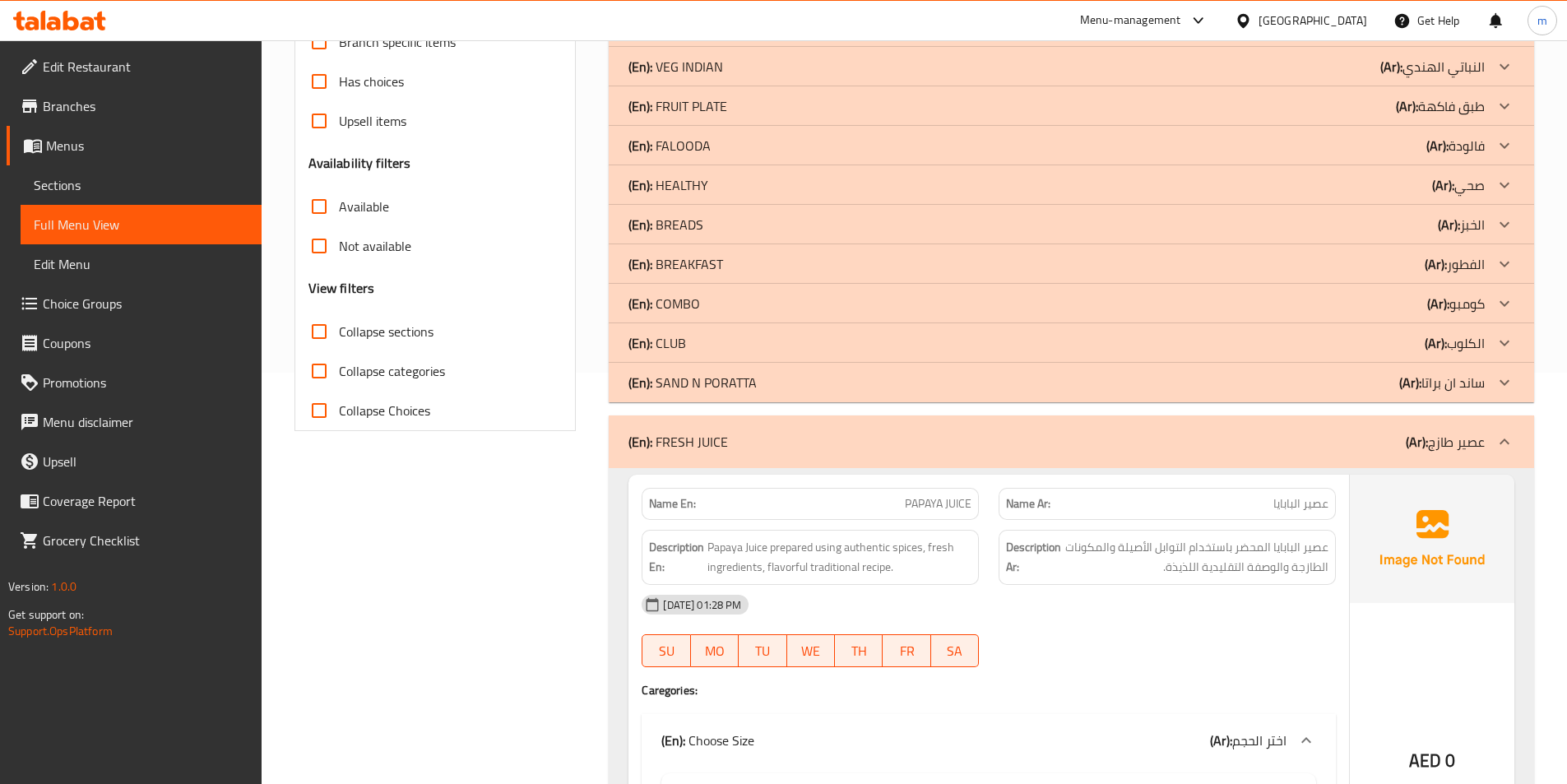
click at [1435, 432] on p "(Ar): عصير طازج" at bounding box center [1445, 442] width 79 height 20
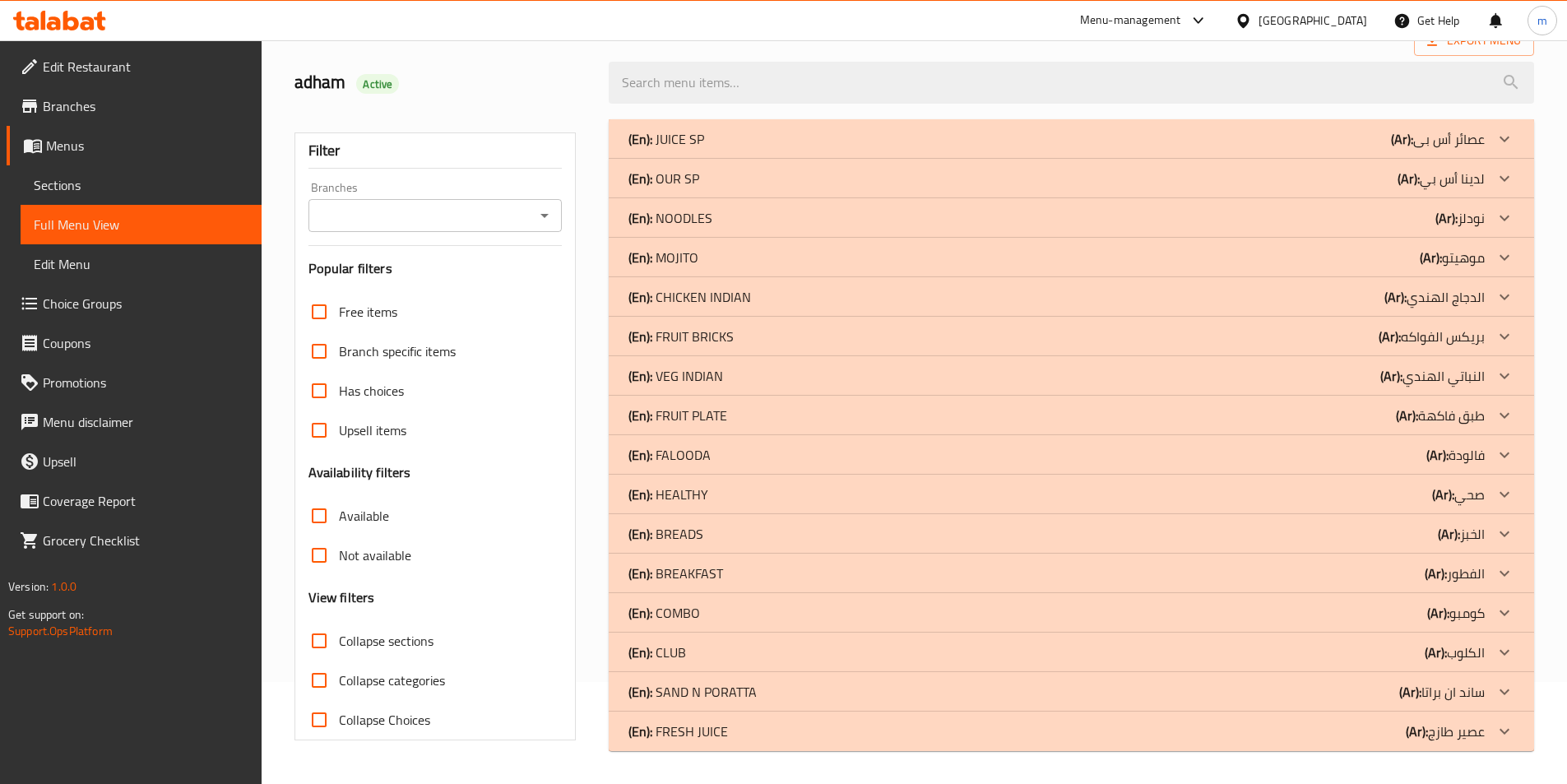
scroll to position [102, 0]
click at [1493, 618] on div at bounding box center [1505, 613] width 40 height 40
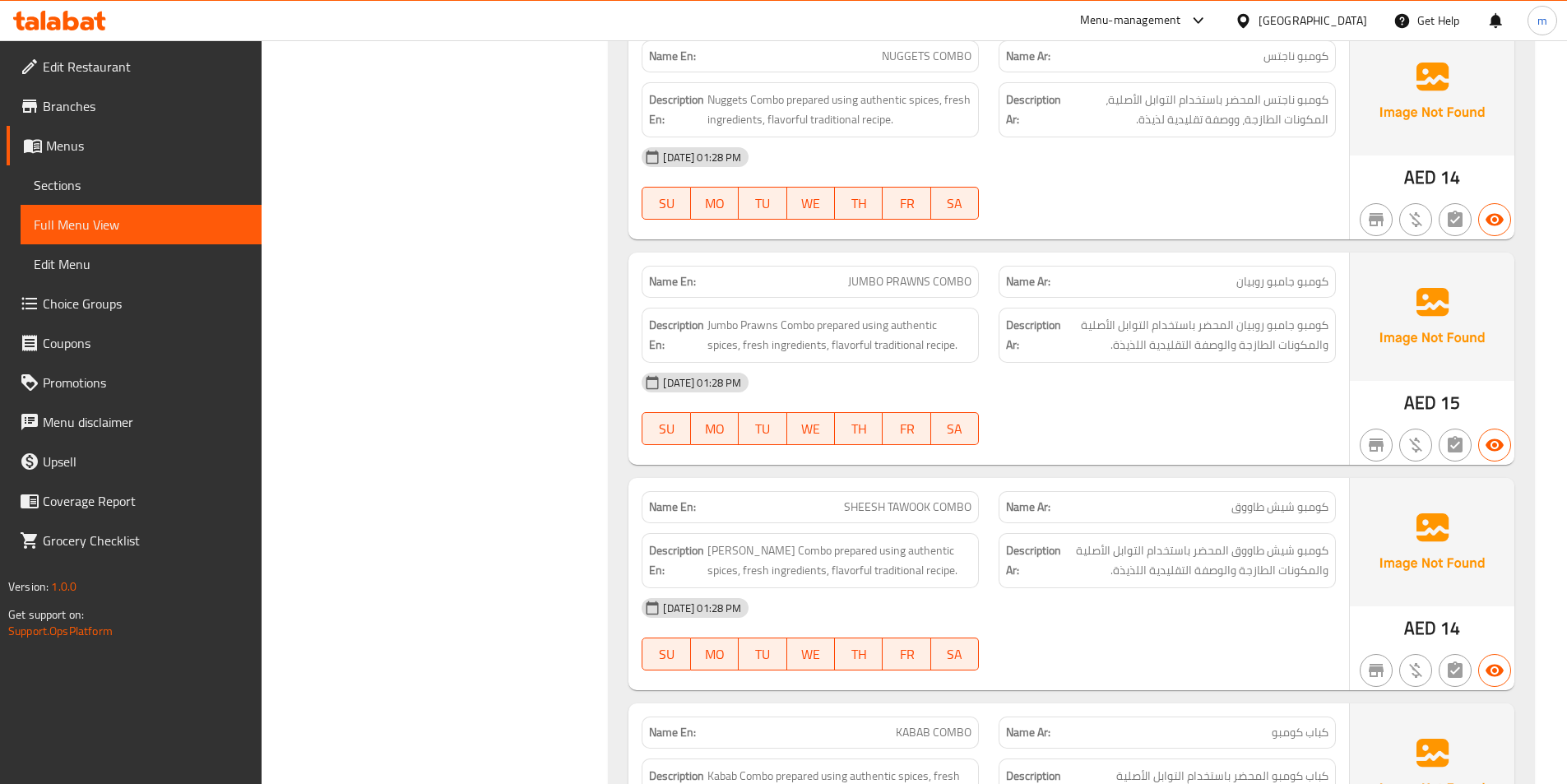
scroll to position [2521, 0]
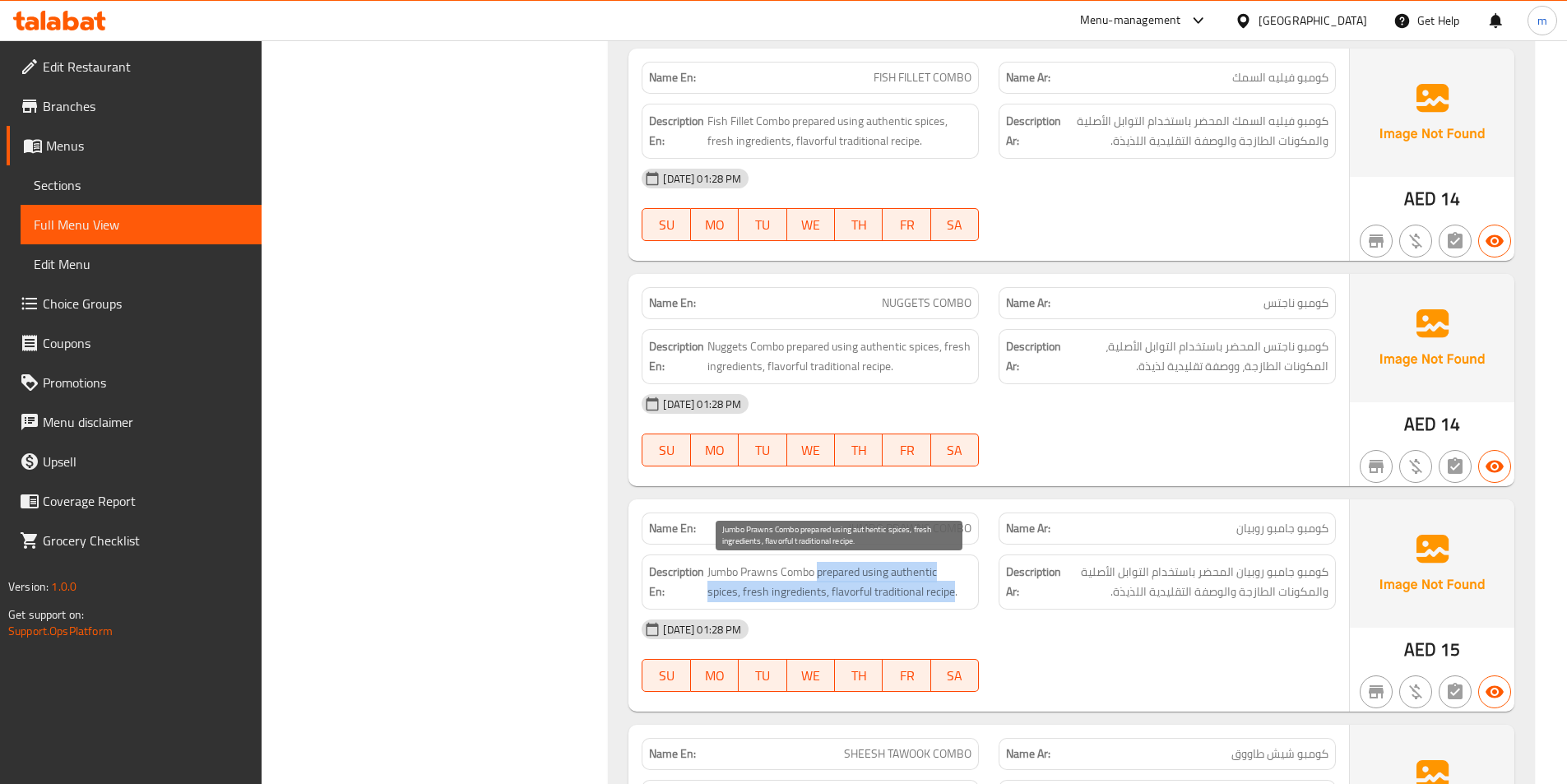
drag, startPoint x: 821, startPoint y: 576, endPoint x: 951, endPoint y: 588, distance: 130.6
click at [951, 588] on span "Jumbo Prawns Combo prepared using authentic spices, fresh ingredients, flavorfu…" at bounding box center [840, 581] width 264 height 41
copy span "prepared using authentic spices, fresh ingredients, flavorful traditional recipe"
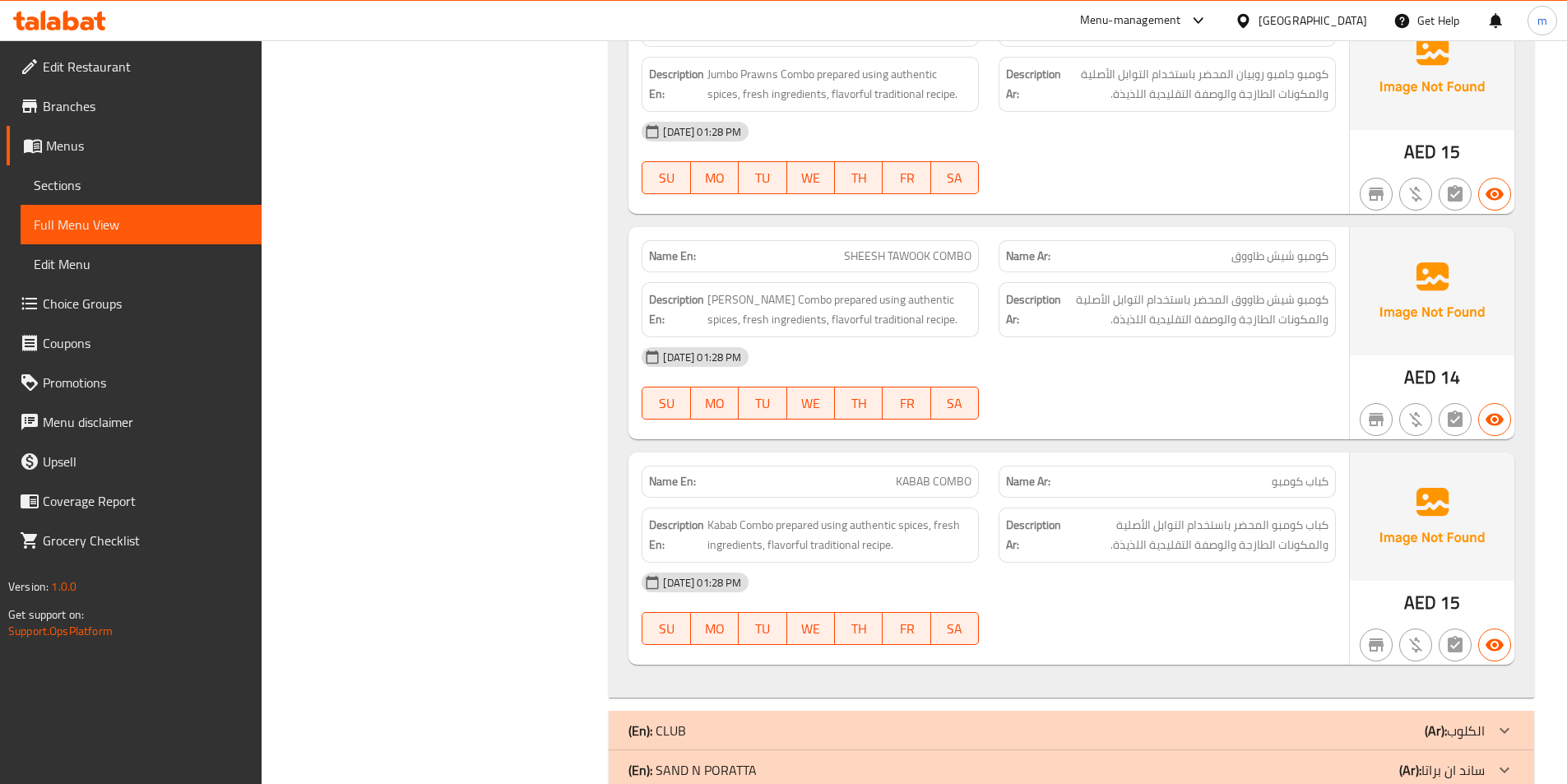
scroll to position [3015, 0]
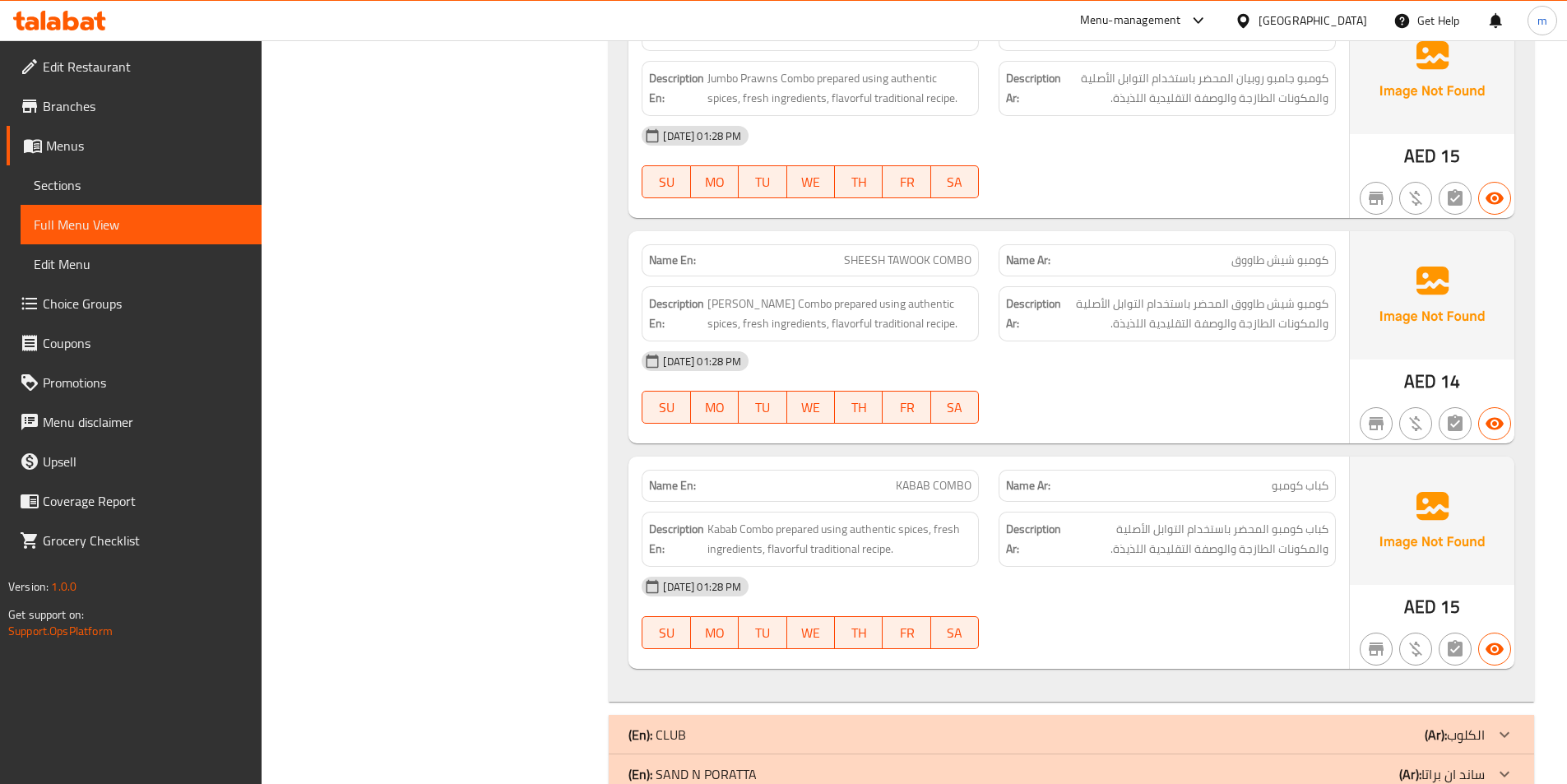
click at [1400, 738] on div "(En): CLUB (Ar): الكلوب" at bounding box center [1057, 734] width 857 height 20
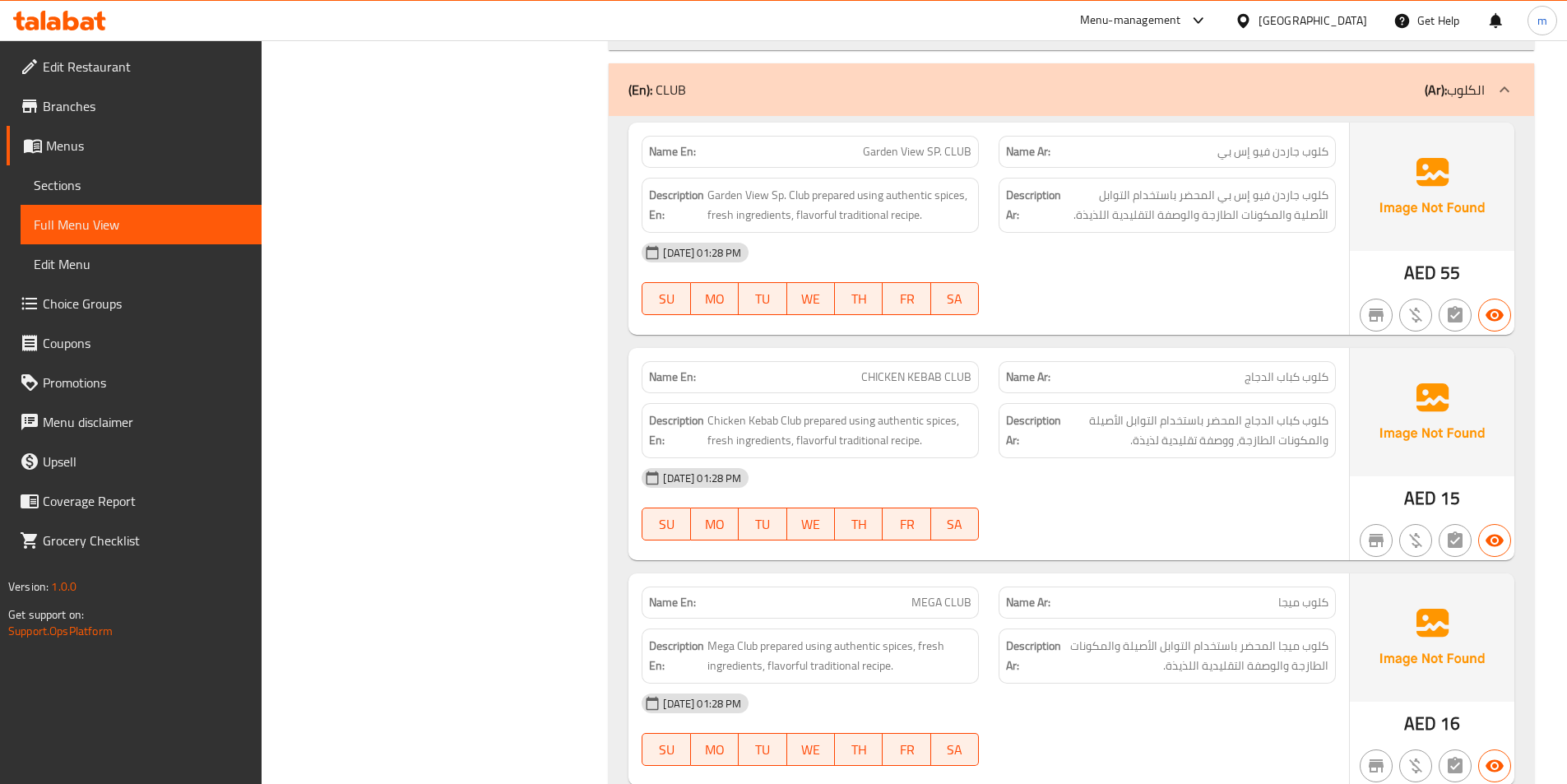
scroll to position [3468, 0]
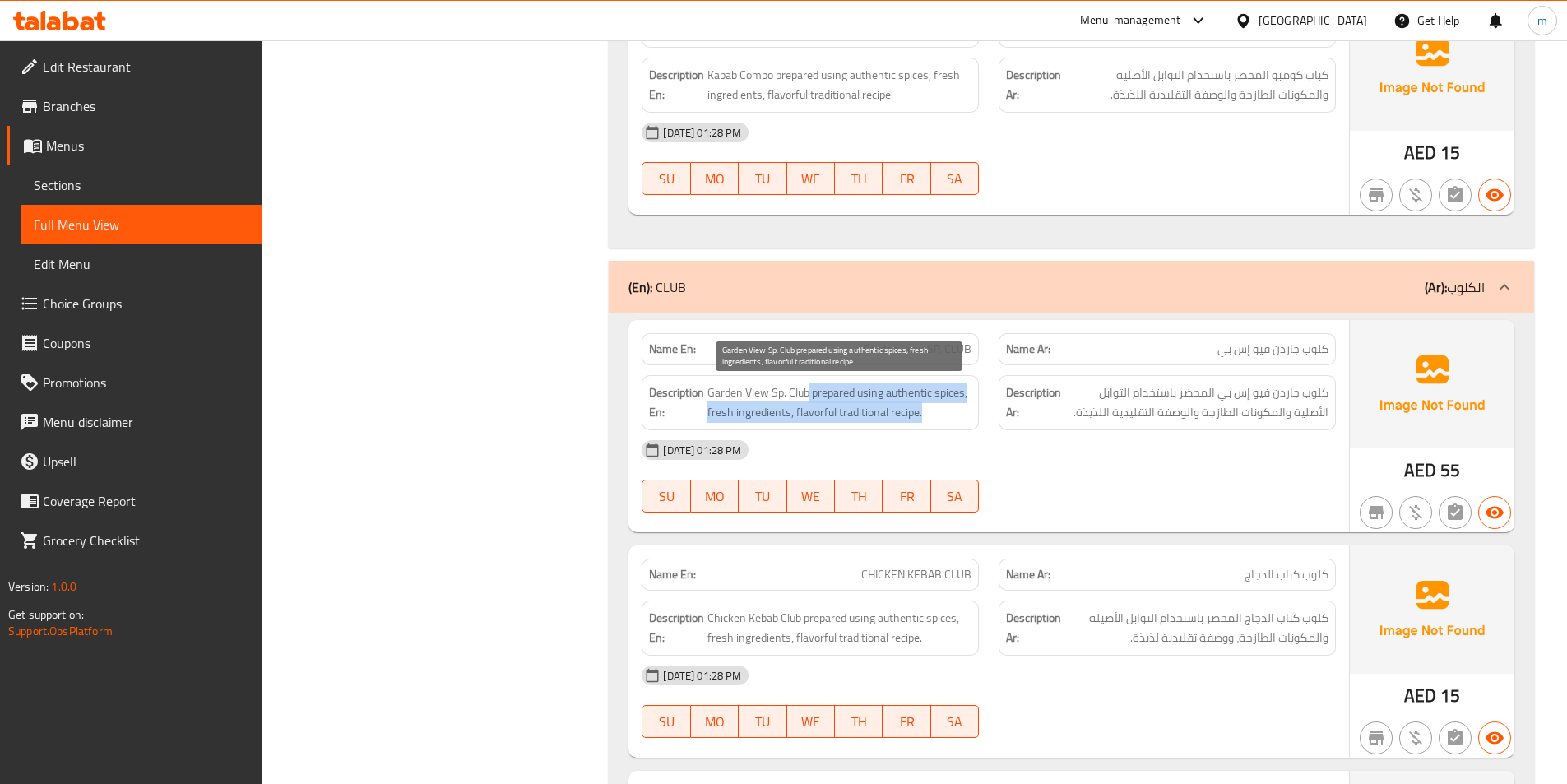
drag, startPoint x: 811, startPoint y: 393, endPoint x: 928, endPoint y: 420, distance: 120.1
click at [928, 420] on span "Garden View Sp. Club prepared using authentic spices, fresh ingredients, flavor…" at bounding box center [840, 402] width 264 height 41
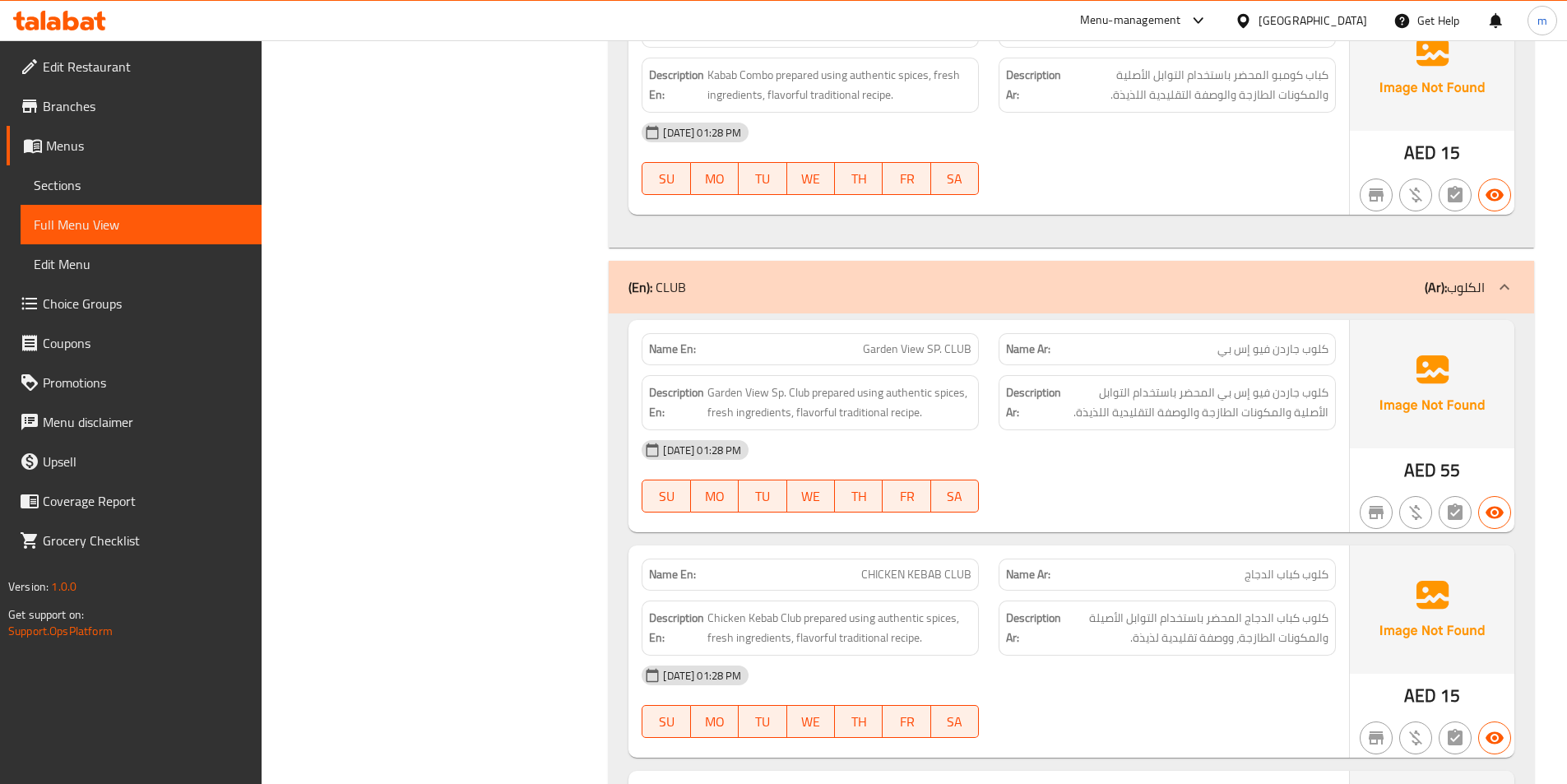
click at [951, 435] on div "[DATE] 01:28 PM" at bounding box center [989, 450] width 714 height 40
drag, startPoint x: 813, startPoint y: 394, endPoint x: 918, endPoint y: 425, distance: 109.5
click at [918, 425] on div "Description En: Garden View Sp. Club prepared using authentic spices, fresh ing…" at bounding box center [810, 402] width 337 height 55
copy span "prepared using authentic spices, fresh ingredients, flavorful traditional recipe"
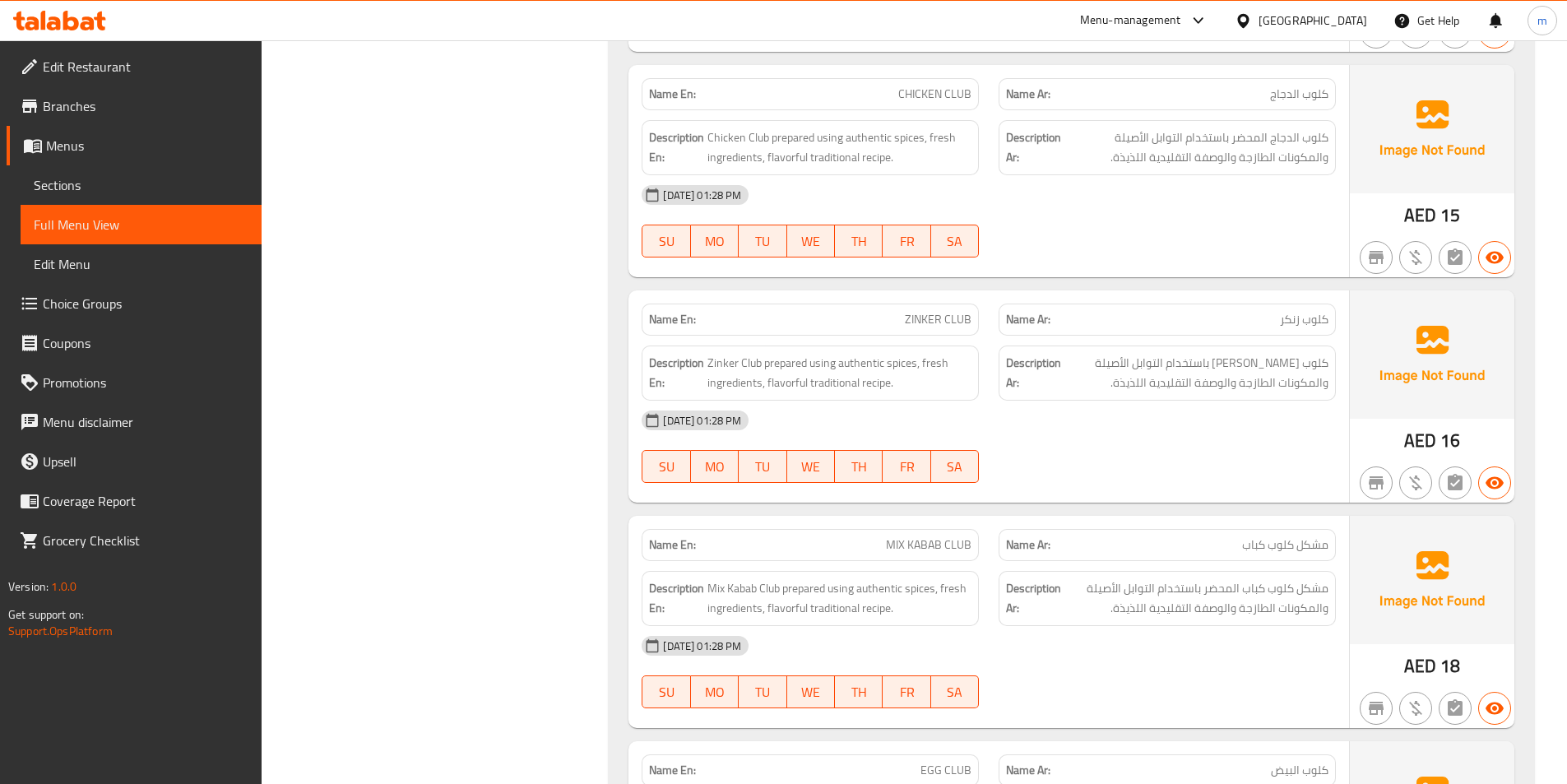
scroll to position [5442, 0]
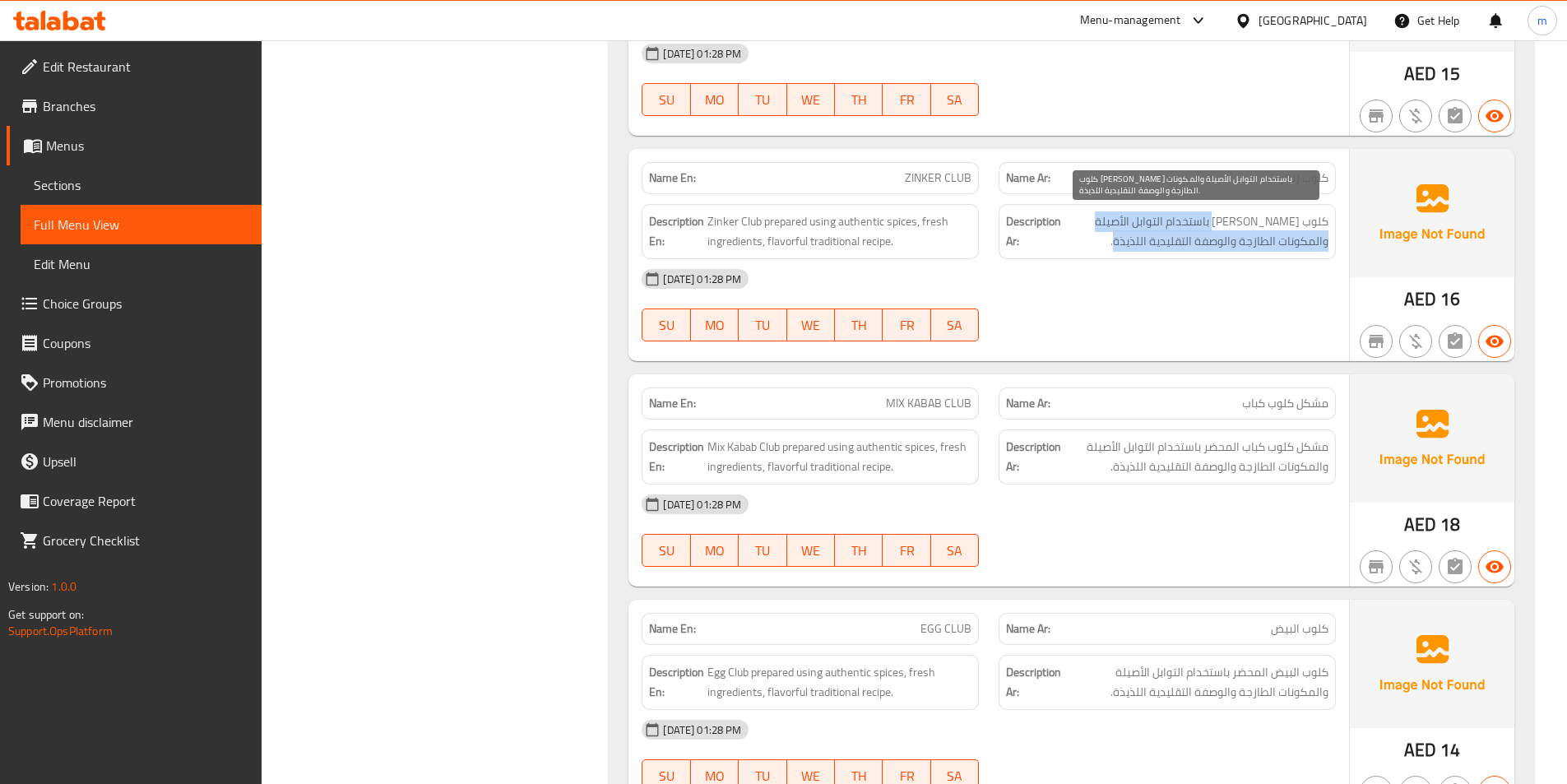
drag, startPoint x: 1241, startPoint y: 228, endPoint x: 1094, endPoint y: 246, distance: 148.1
click at [1094, 246] on span "كلوب [PERSON_NAME] باستخدام التوابل الأصيلة والمكونات الطازجة والوصفة التقليدية…" at bounding box center [1197, 231] width 264 height 41
click at [1189, 216] on span "كلوب [PERSON_NAME] باستخدام التوابل الأصيلة والمكونات الطازجة والوصفة التقليدية…" at bounding box center [1197, 231] width 264 height 41
drag, startPoint x: 1197, startPoint y: 220, endPoint x: 1183, endPoint y: 222, distance: 14.1
click at [1183, 222] on span "كلوب [PERSON_NAME] باستخدام التوابل الأصيلة والمكونات الطازجة والوصفة التقليدية…" at bounding box center [1197, 231] width 264 height 41
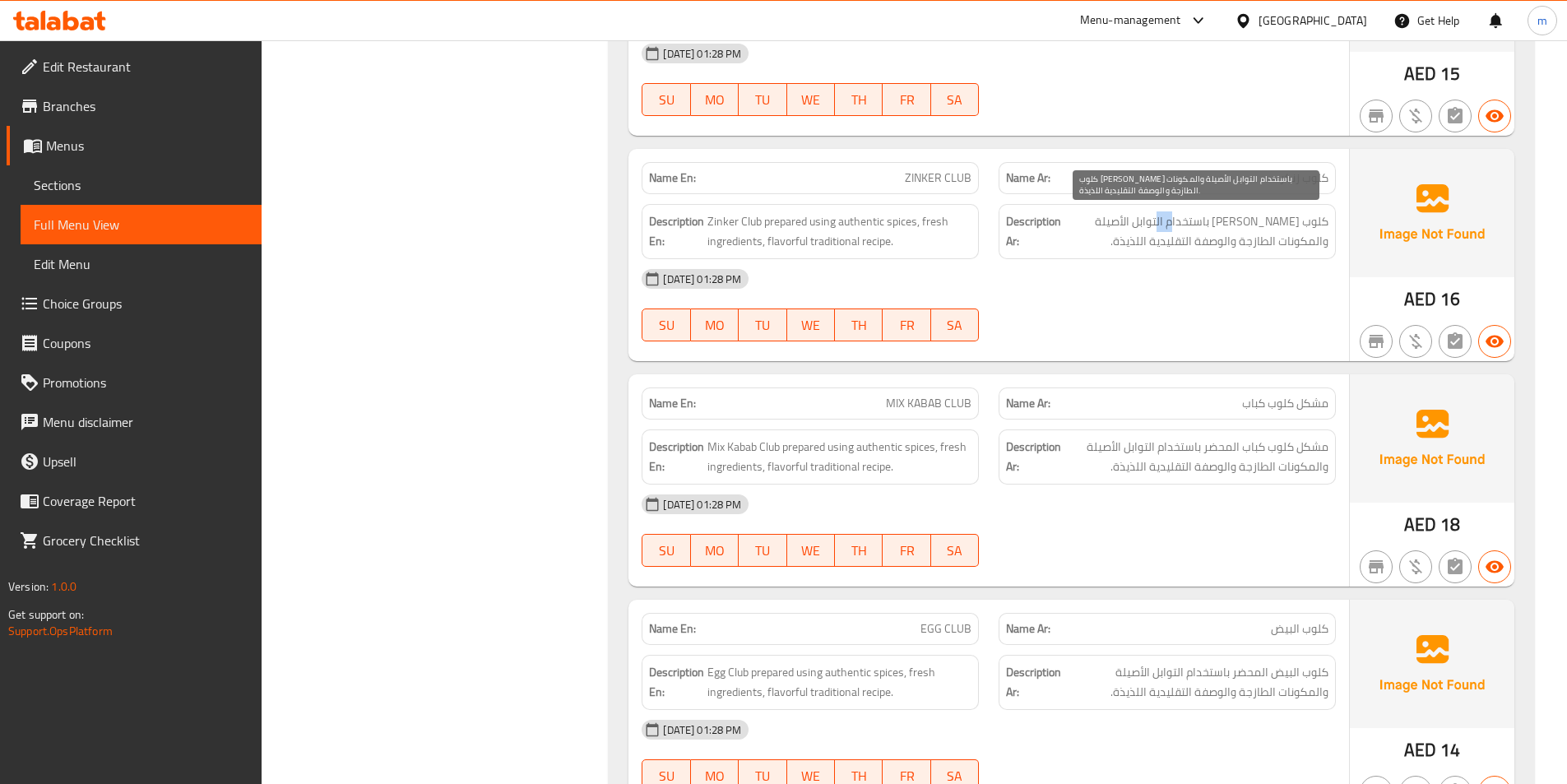
click at [1195, 221] on span "كلوب [PERSON_NAME] باستخدام التوابل الأصيلة والمكونات الطازجة والوصفة التقليدية…" at bounding box center [1197, 231] width 264 height 41
click at [1195, 222] on span "كلوب [PERSON_NAME] باستخدام التوابل الأصيلة والمكونات الطازجة والوصفة التقليدية…" at bounding box center [1197, 231] width 264 height 41
drag, startPoint x: 1192, startPoint y: 219, endPoint x: 1153, endPoint y: 251, distance: 50.4
click at [1153, 251] on span "كلوب [PERSON_NAME] باستخدام التوابل الأصيلة والمكونات الطازجة والوصفة التقليدية…" at bounding box center [1197, 231] width 264 height 41
click at [1168, 238] on span "كلوب [PERSON_NAME] باستخدام التوابل الأصيلة والمكونات الطازجة والوصفة التقليدية…" at bounding box center [1197, 231] width 264 height 41
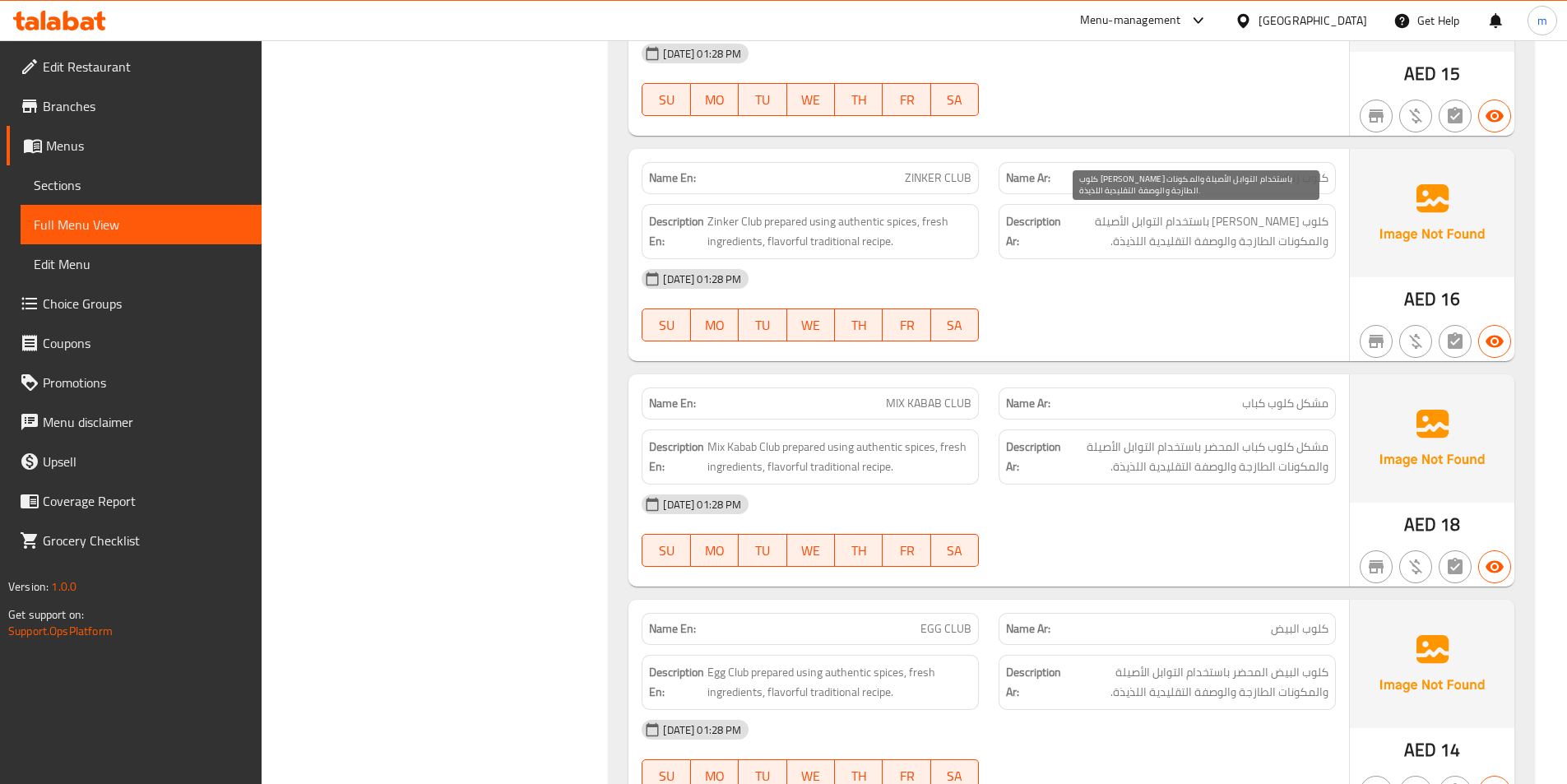
click at [1195, 221] on span "كلوب [PERSON_NAME] باستخدام التوابل الأصيلة والمكونات الطازجة والوصفة التقليدية…" at bounding box center [1197, 231] width 264 height 41
drag, startPoint x: 1192, startPoint y: 220, endPoint x: 1170, endPoint y: 250, distance: 37.2
click at [1170, 250] on span "كلوب [PERSON_NAME] باستخدام التوابل الأصيلة والمكونات الطازجة والوصفة التقليدية…" at bounding box center [1197, 231] width 264 height 41
copy span "التوابل الأصيلة والمكونات الطازجة والوصفة التقليدية اللذيذة"
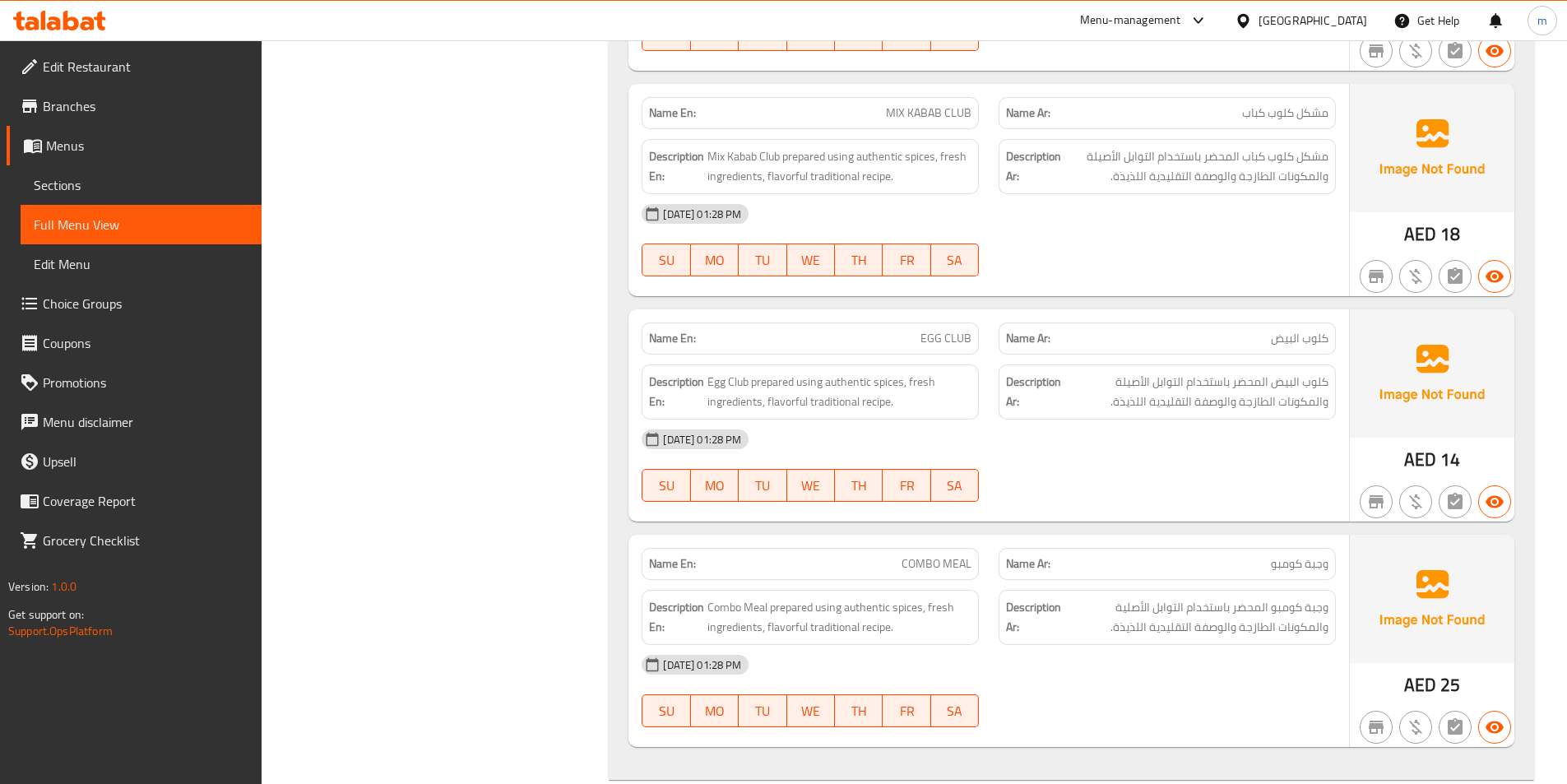
scroll to position [5853, 0]
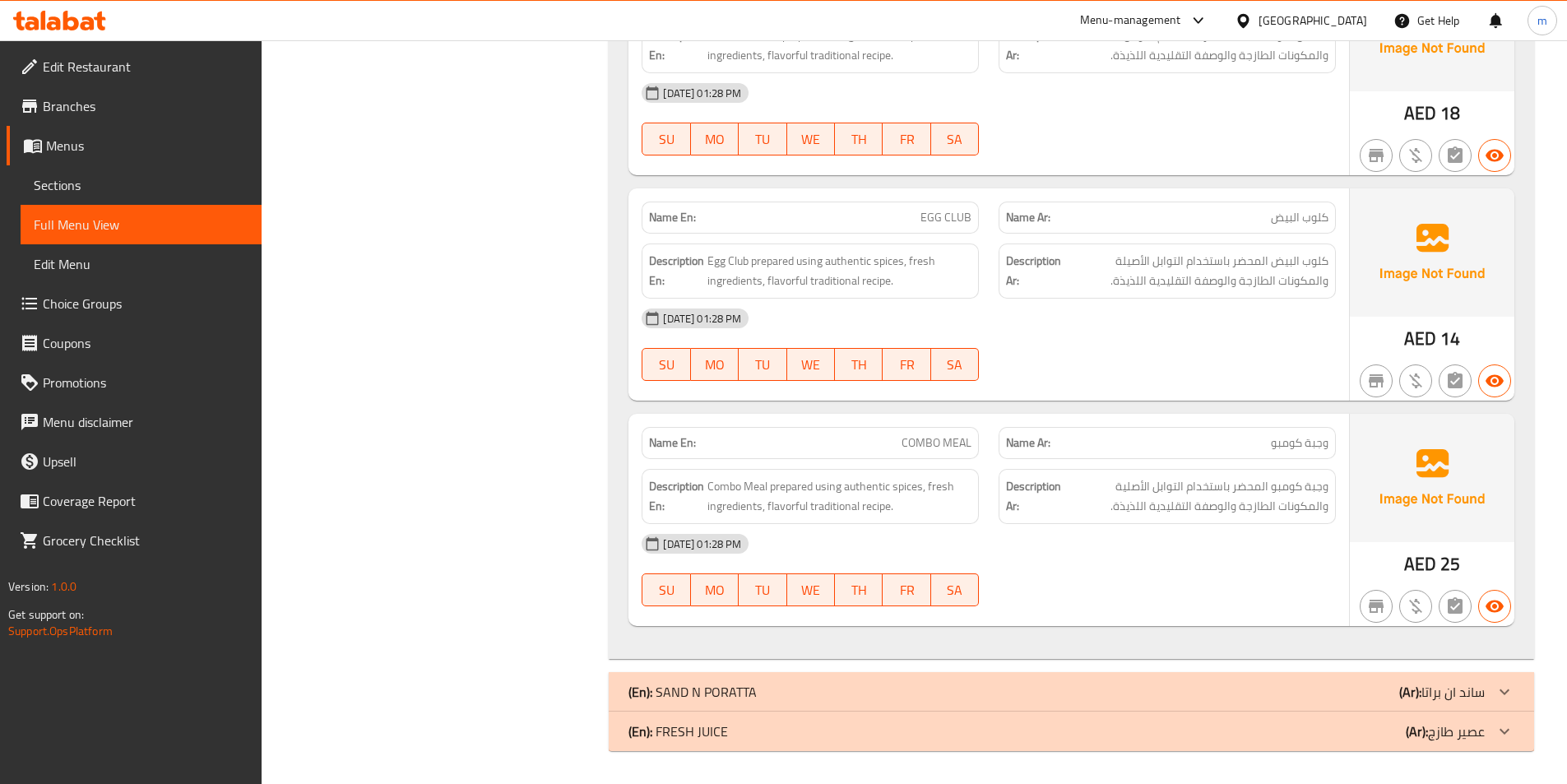
click at [1254, 679] on div "(En): SAND N PORATTA (Ar): ساند ان براتا" at bounding box center [1072, 692] width 926 height 40
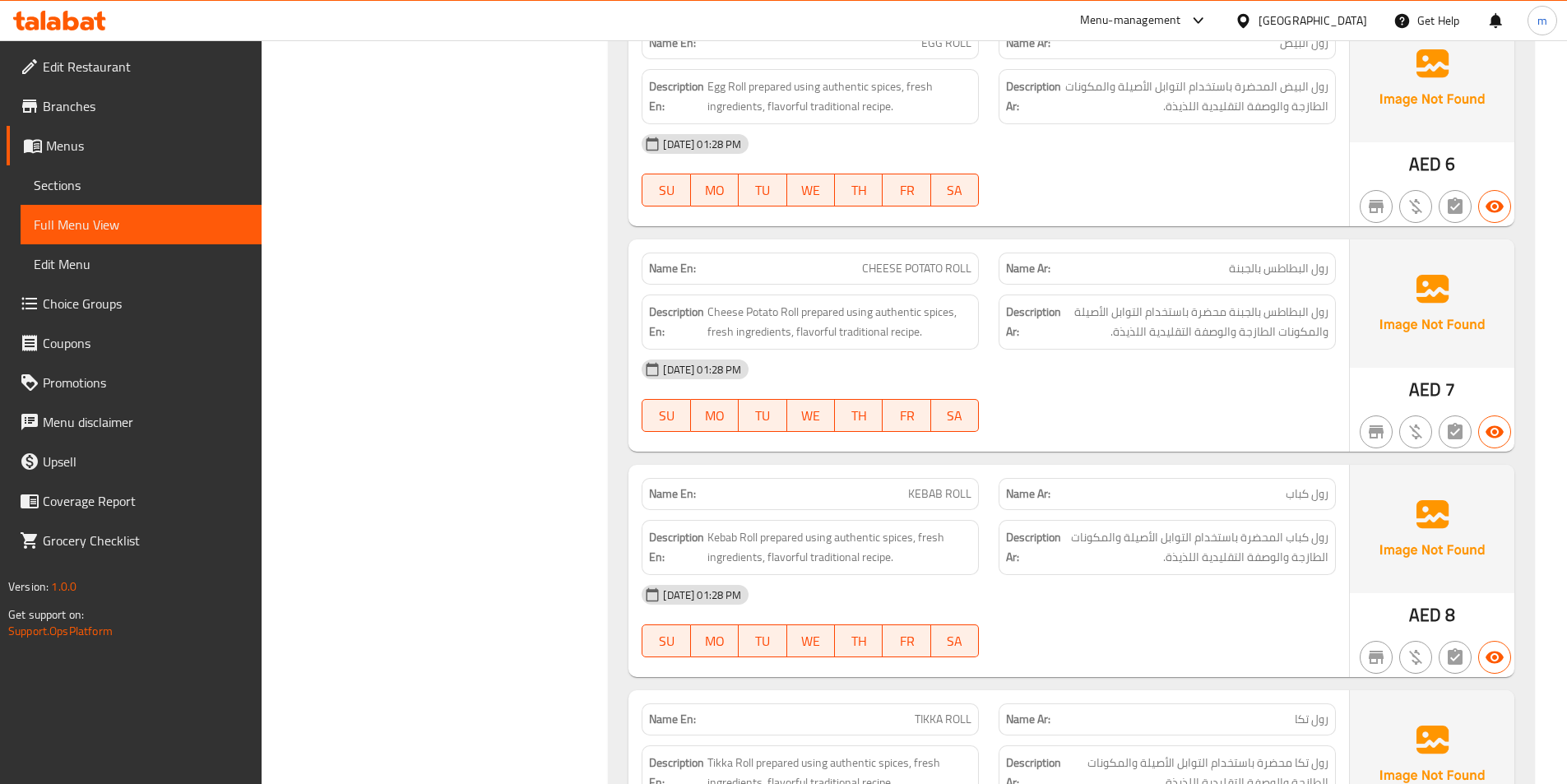
scroll to position [8074, 0]
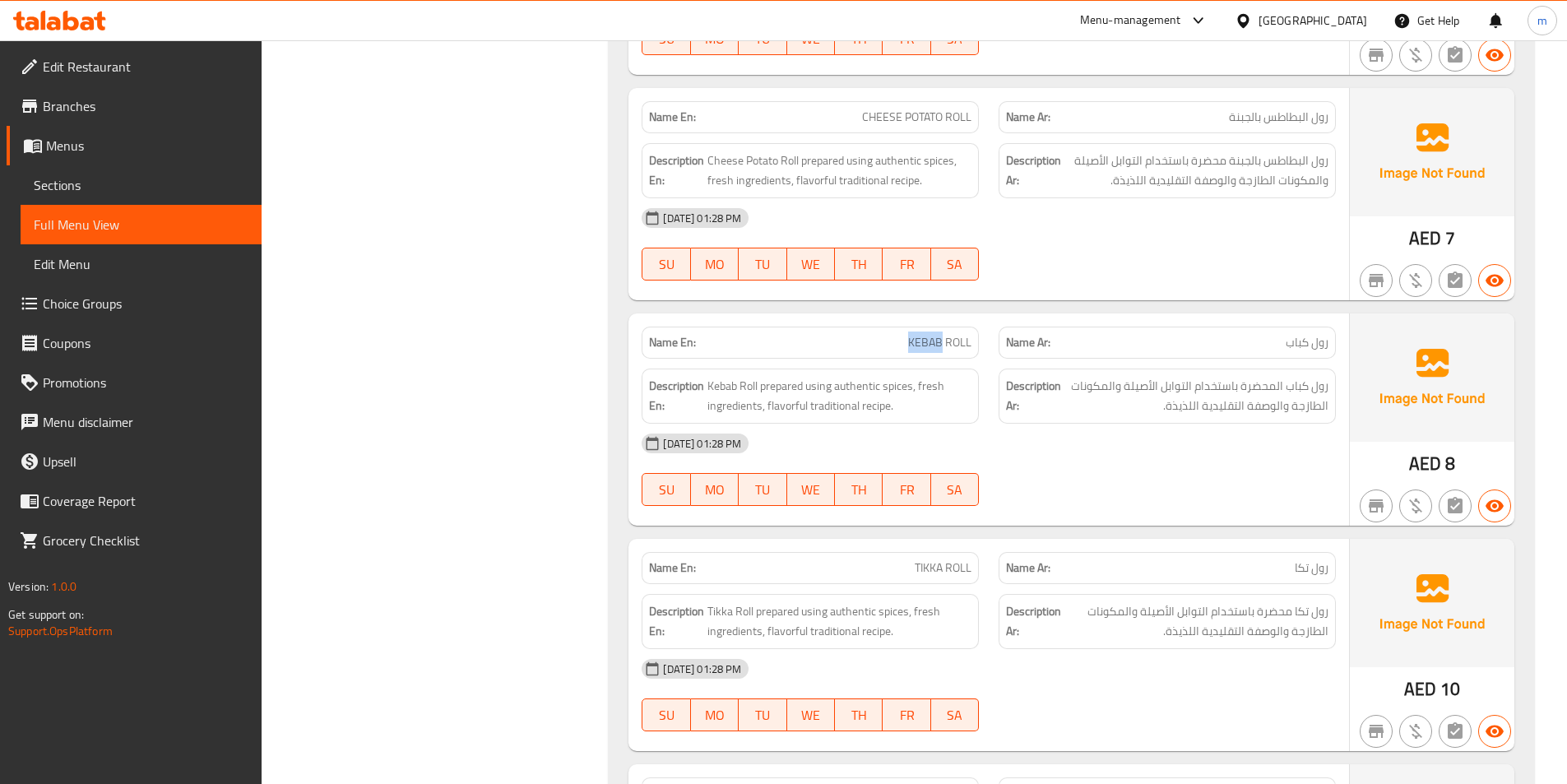
drag, startPoint x: 908, startPoint y: 340, endPoint x: 943, endPoint y: 350, distance: 36.4
click at [943, 350] on p "Name En: KEBAB ROLL" at bounding box center [811, 342] width 322 height 17
copy span "KEBAB"
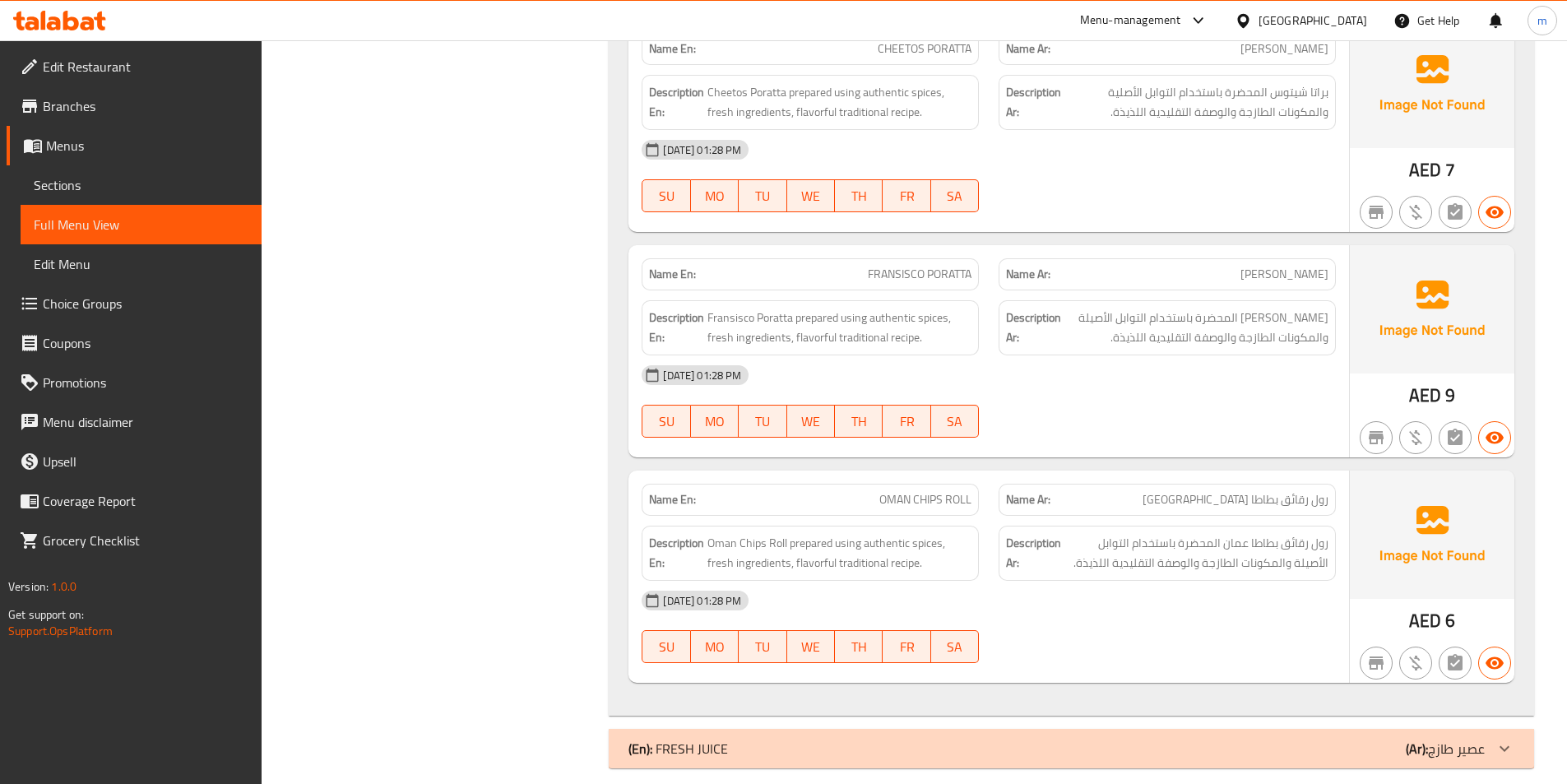
scroll to position [11989, 0]
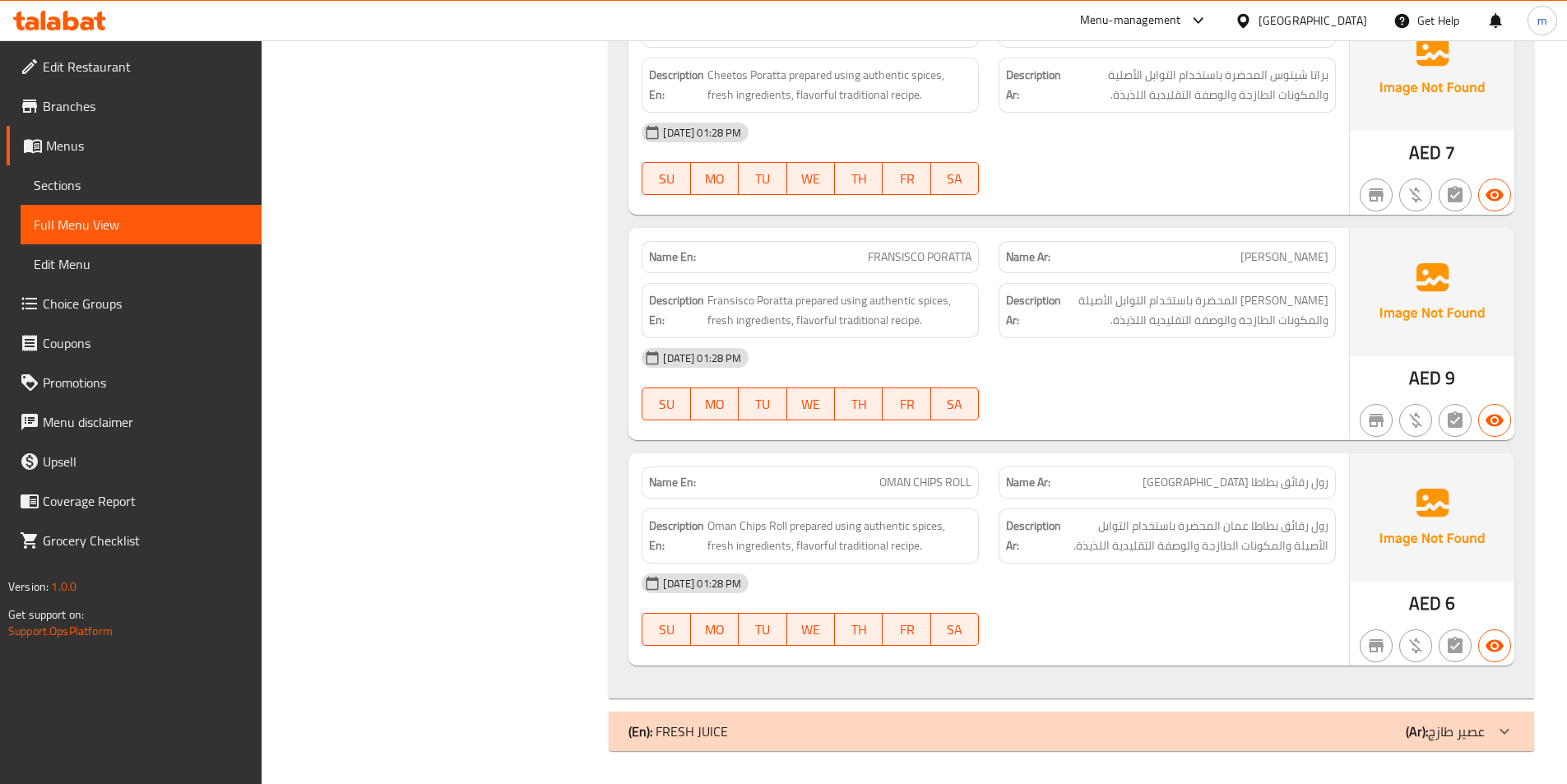
click at [152, 222] on span "Full Menu View" at bounding box center [140, 225] width 215 height 20
click at [82, 268] on span "Edit Menu" at bounding box center [140, 264] width 215 height 20
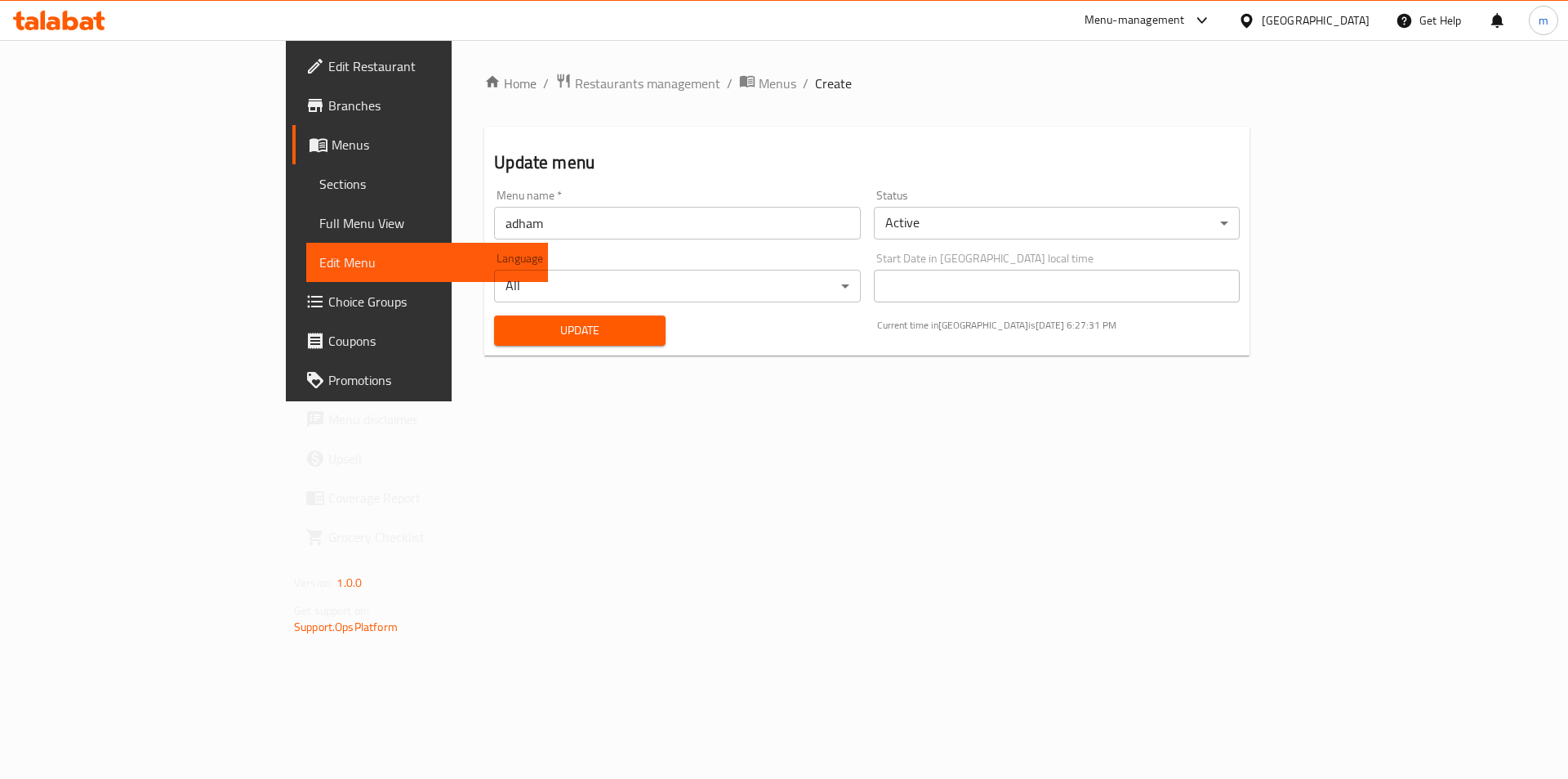
click at [307, 200] on link "Sections" at bounding box center [427, 184] width 242 height 40
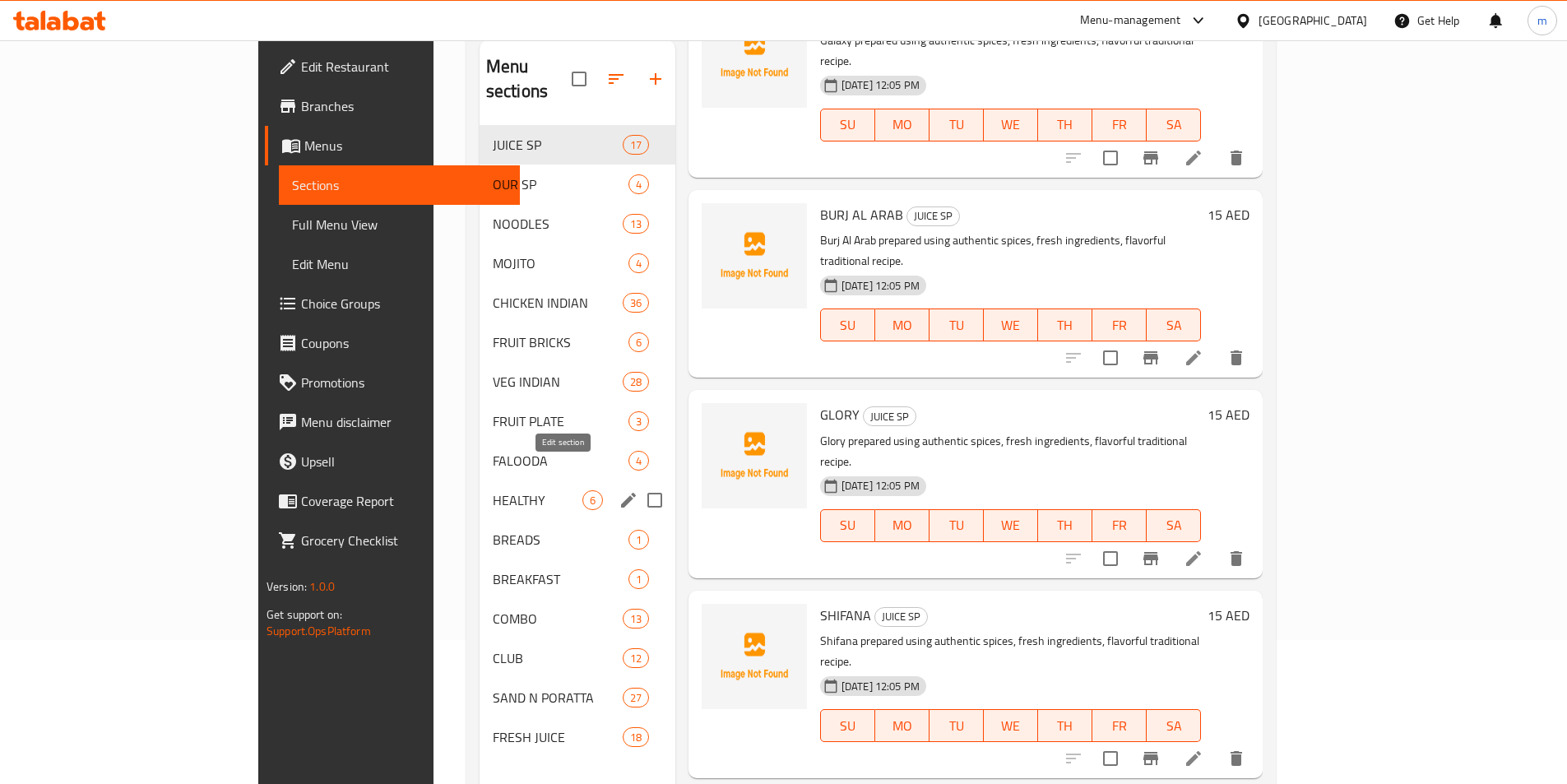
scroll to position [230, 0]
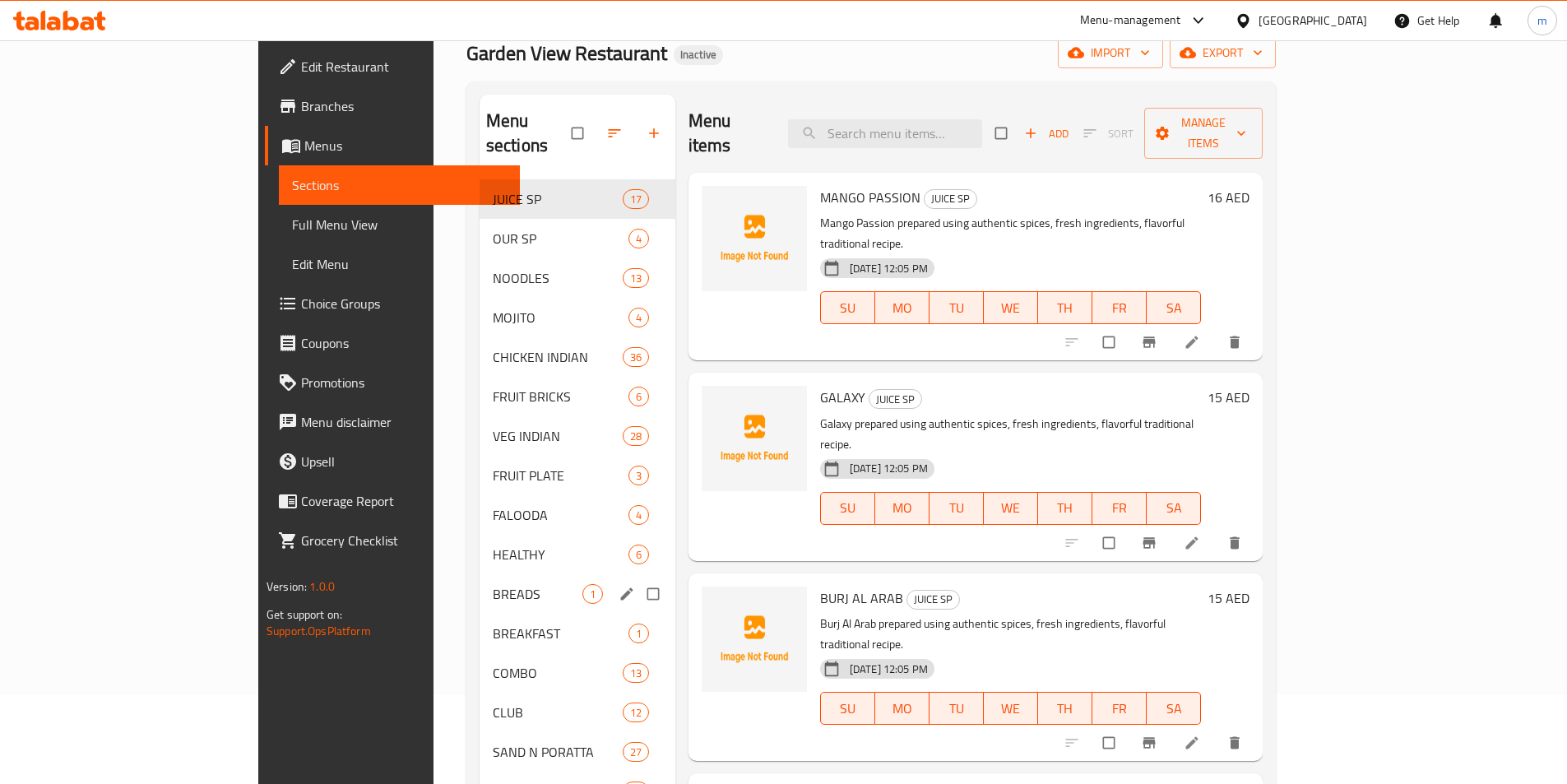
scroll to position [230, 0]
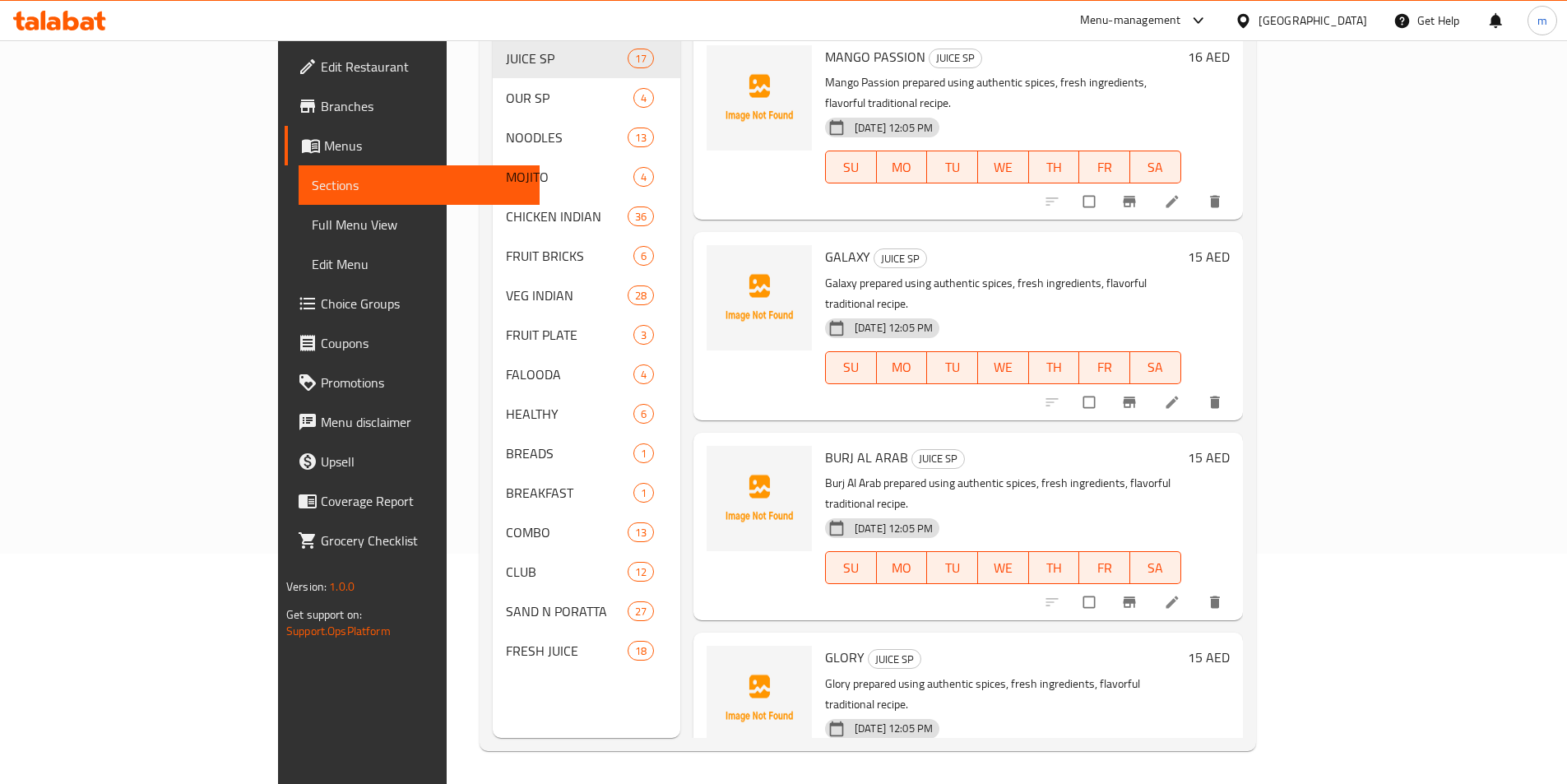
click at [299, 211] on link "Full Menu View" at bounding box center [419, 225] width 241 height 40
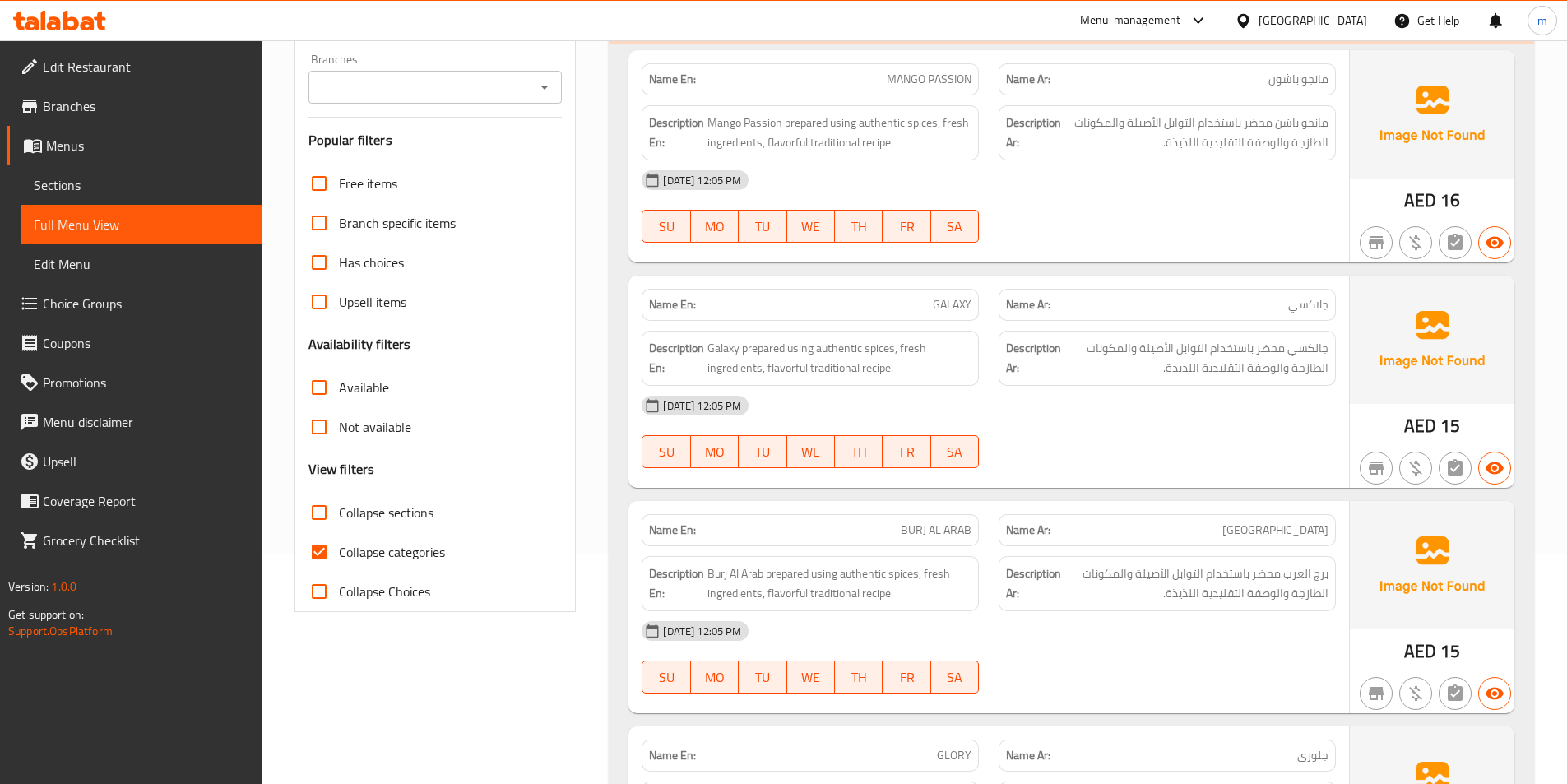
click at [391, 548] on span "Collapse categories" at bounding box center [391, 552] width 106 height 20
click at [339, 548] on input "Collapse categories" at bounding box center [320, 552] width 40 height 40
checkbox input "false"
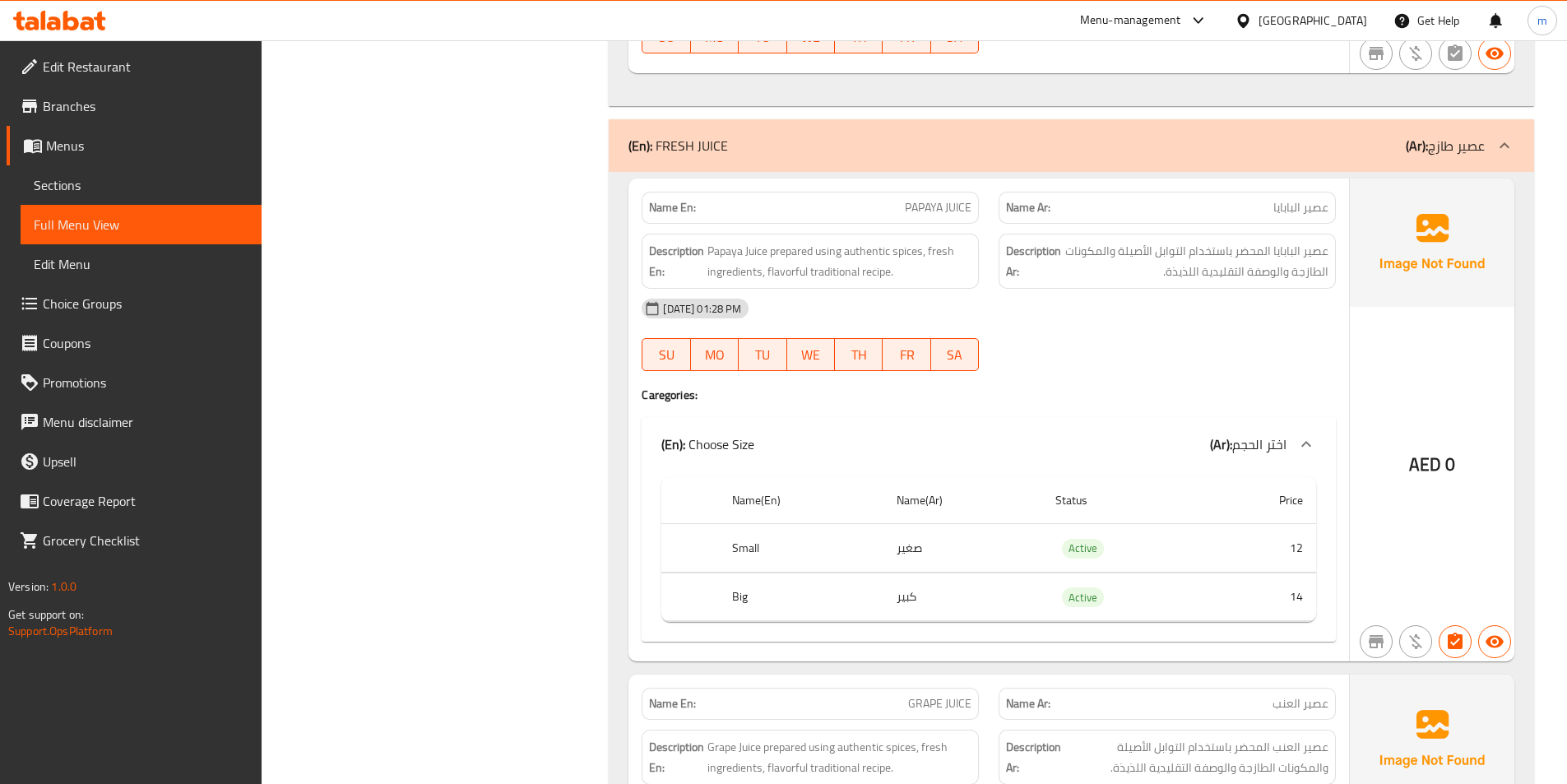
scroll to position [41196, 0]
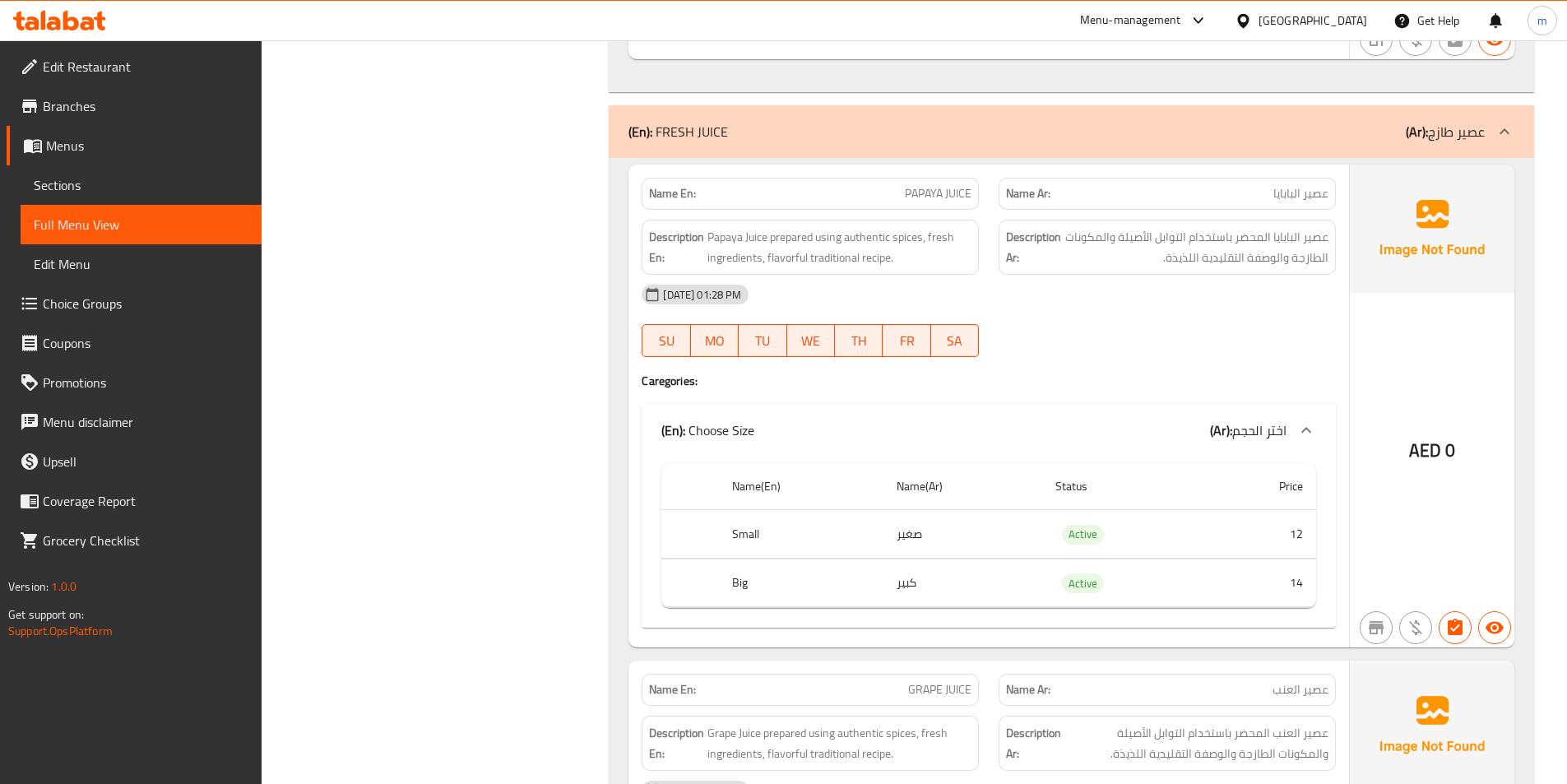
click at [920, 200] on span "PAPAYA JUICE" at bounding box center [938, 193] width 67 height 17
copy span "PAPAYA JUICE"
click at [1206, 372] on h4 "Caregories:" at bounding box center [988, 380] width 695 height 16
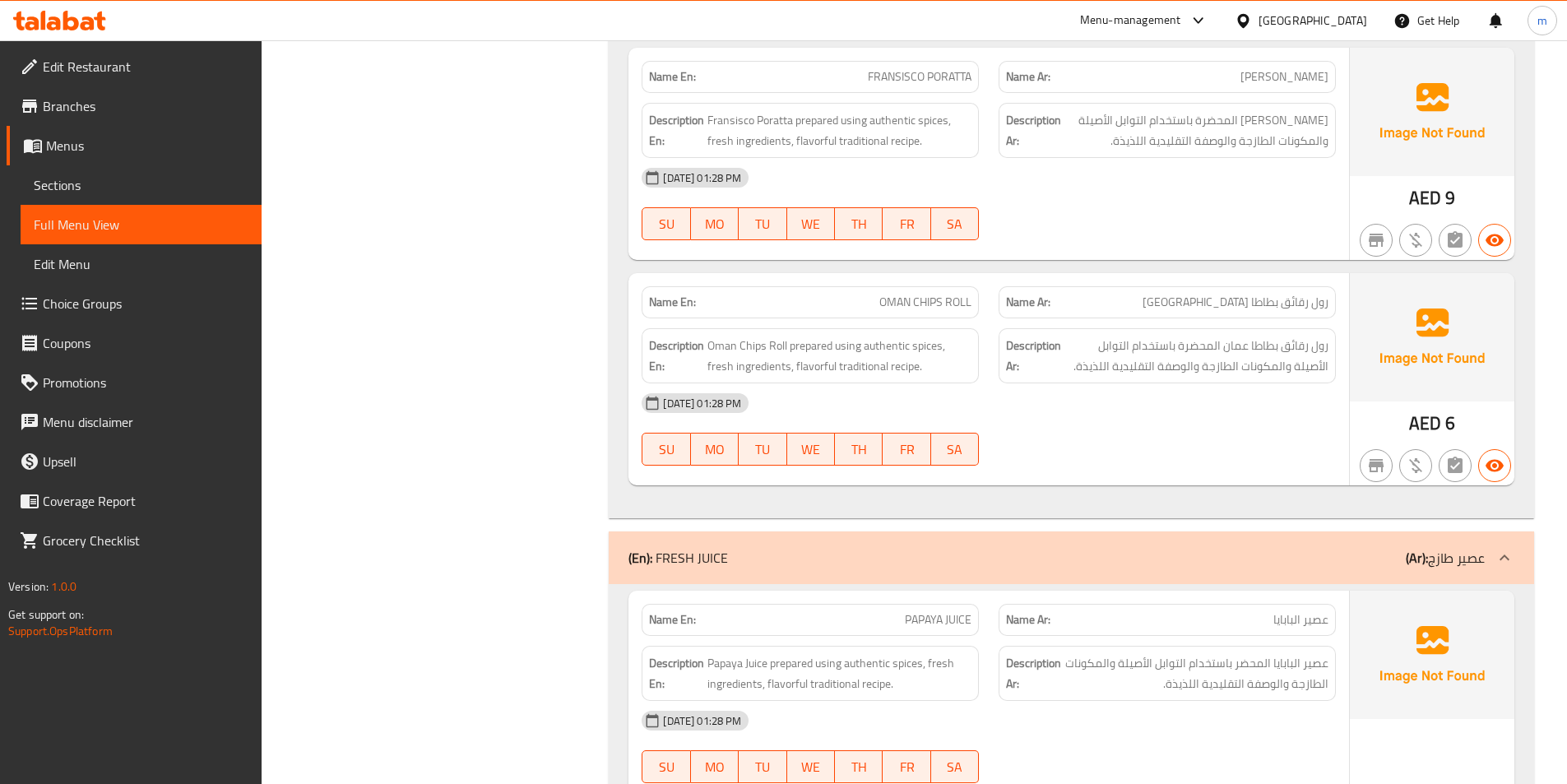
scroll to position [40760, 0]
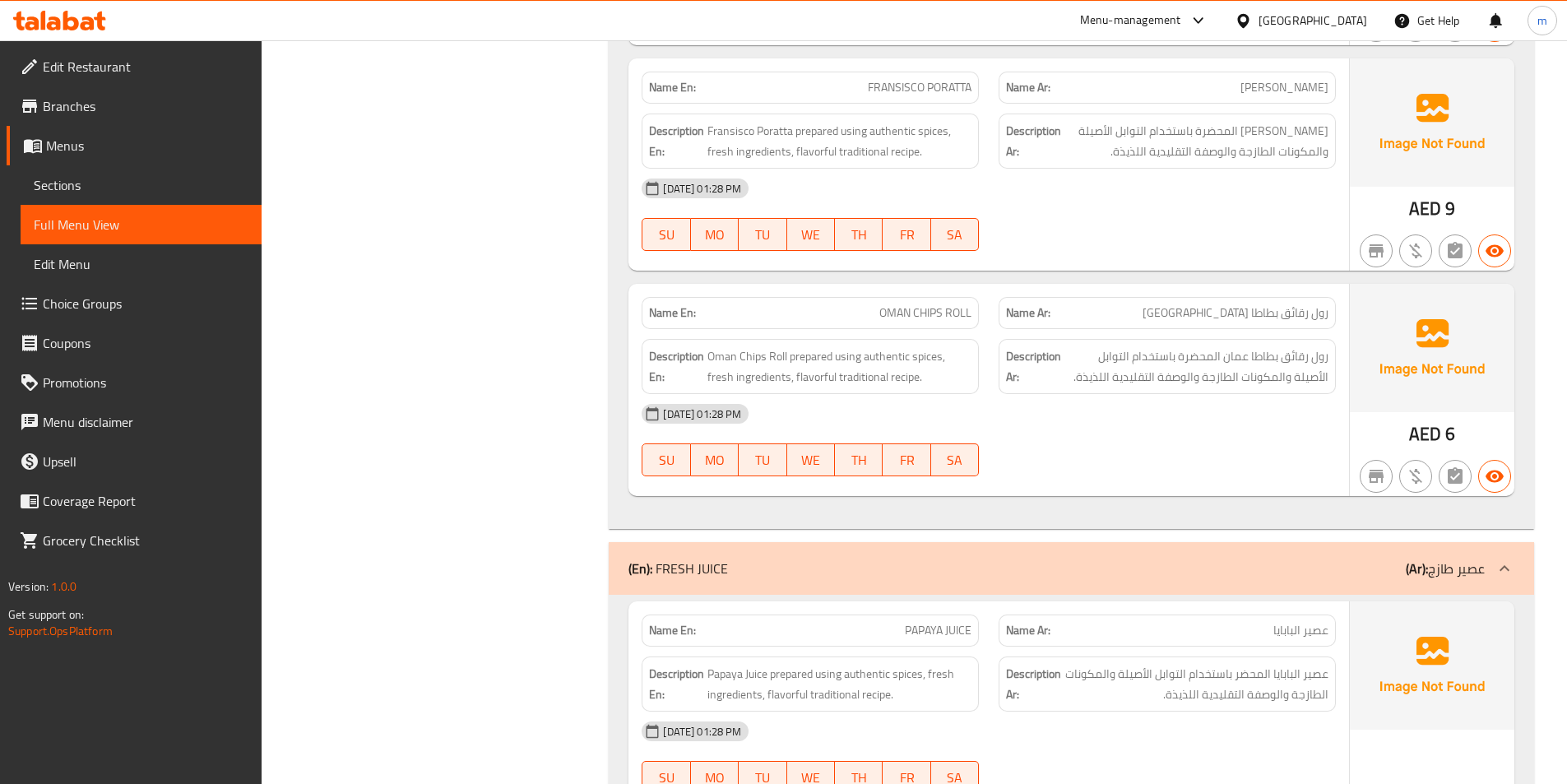
click at [1494, 568] on div at bounding box center [1505, 569] width 40 height 40
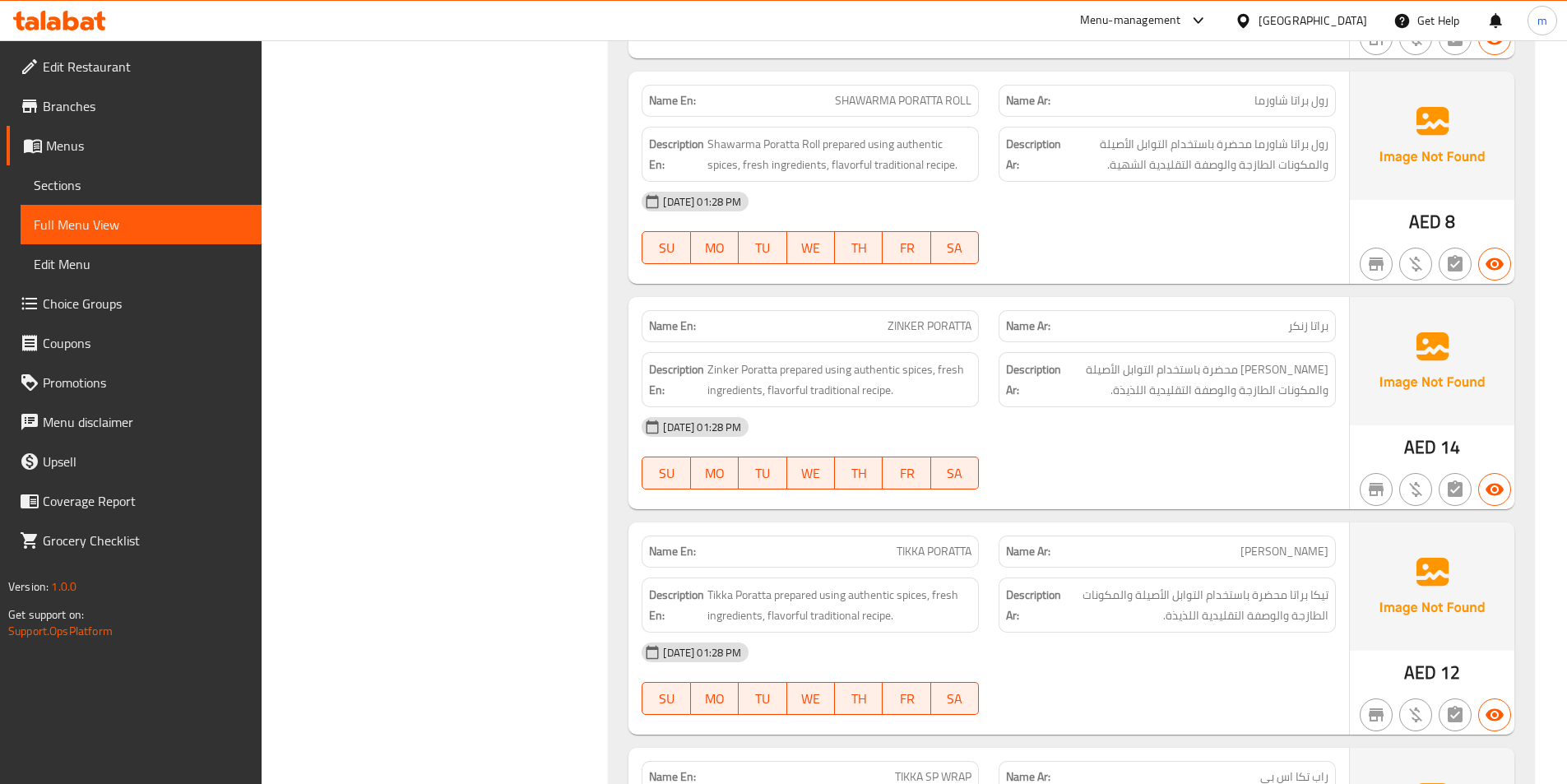
scroll to position [40591, 0]
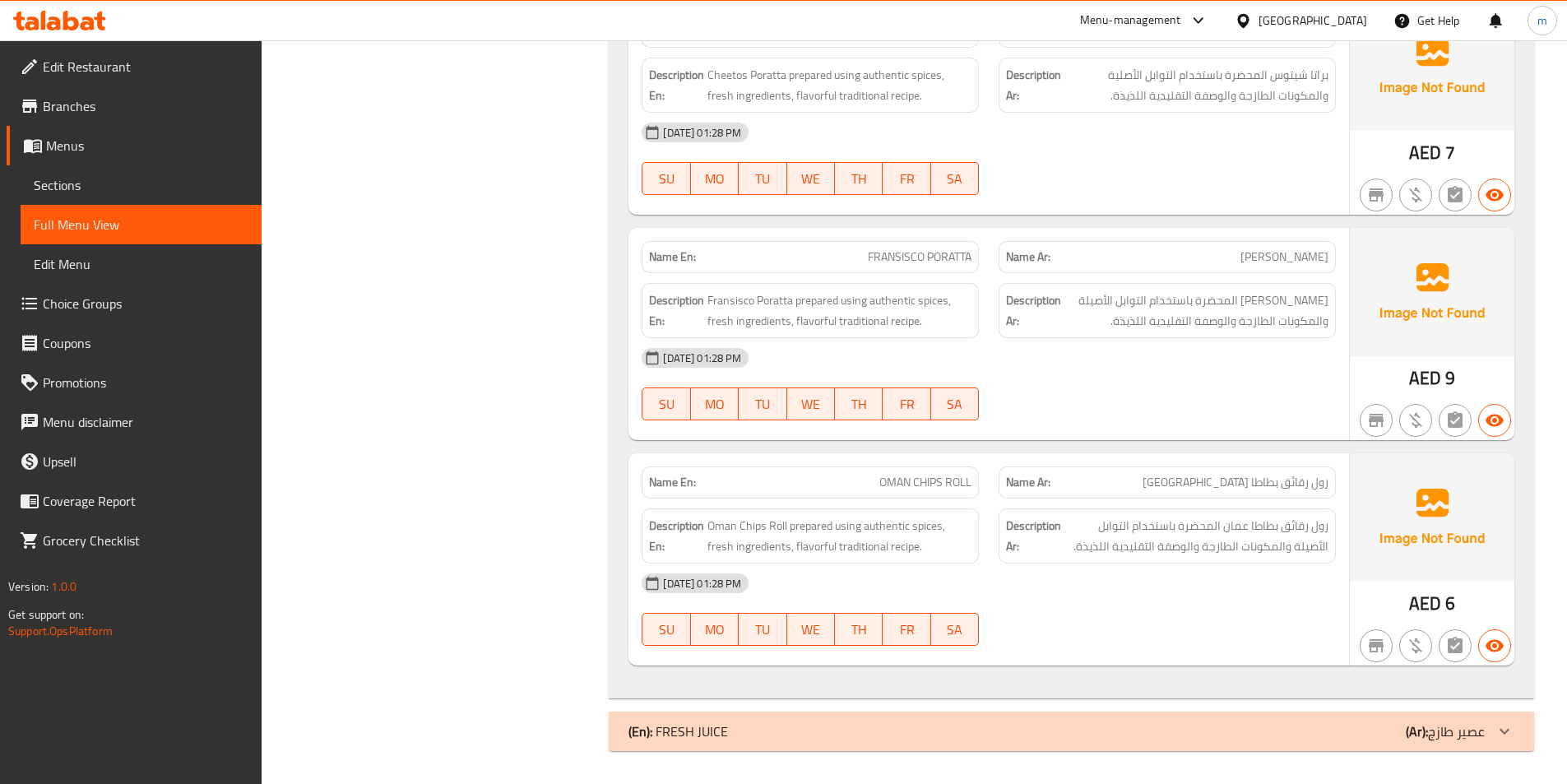
drag, startPoint x: 1197, startPoint y: 300, endPoint x: 1092, endPoint y: 334, distance: 110.4
click at [1092, 334] on div "Description Ar: [PERSON_NAME] المحضرة باستخدام التوابل الأصيلة والمكونات الطازج…" at bounding box center [1168, 310] width 337 height 55
click at [1206, 303] on span "[PERSON_NAME] المحضرة باستخدام التوابل الأصيلة والمكونات الطازجة والوصفة التقلي…" at bounding box center [1197, 311] width 264 height 41
drag, startPoint x: 1159, startPoint y: 300, endPoint x: 1101, endPoint y: 338, distance: 69.3
click at [1101, 338] on div "Name En: FRANSISCO PORATTA Name Ar: [PERSON_NAME] Description En: [PERSON_NAME]…" at bounding box center [989, 334] width 721 height 212
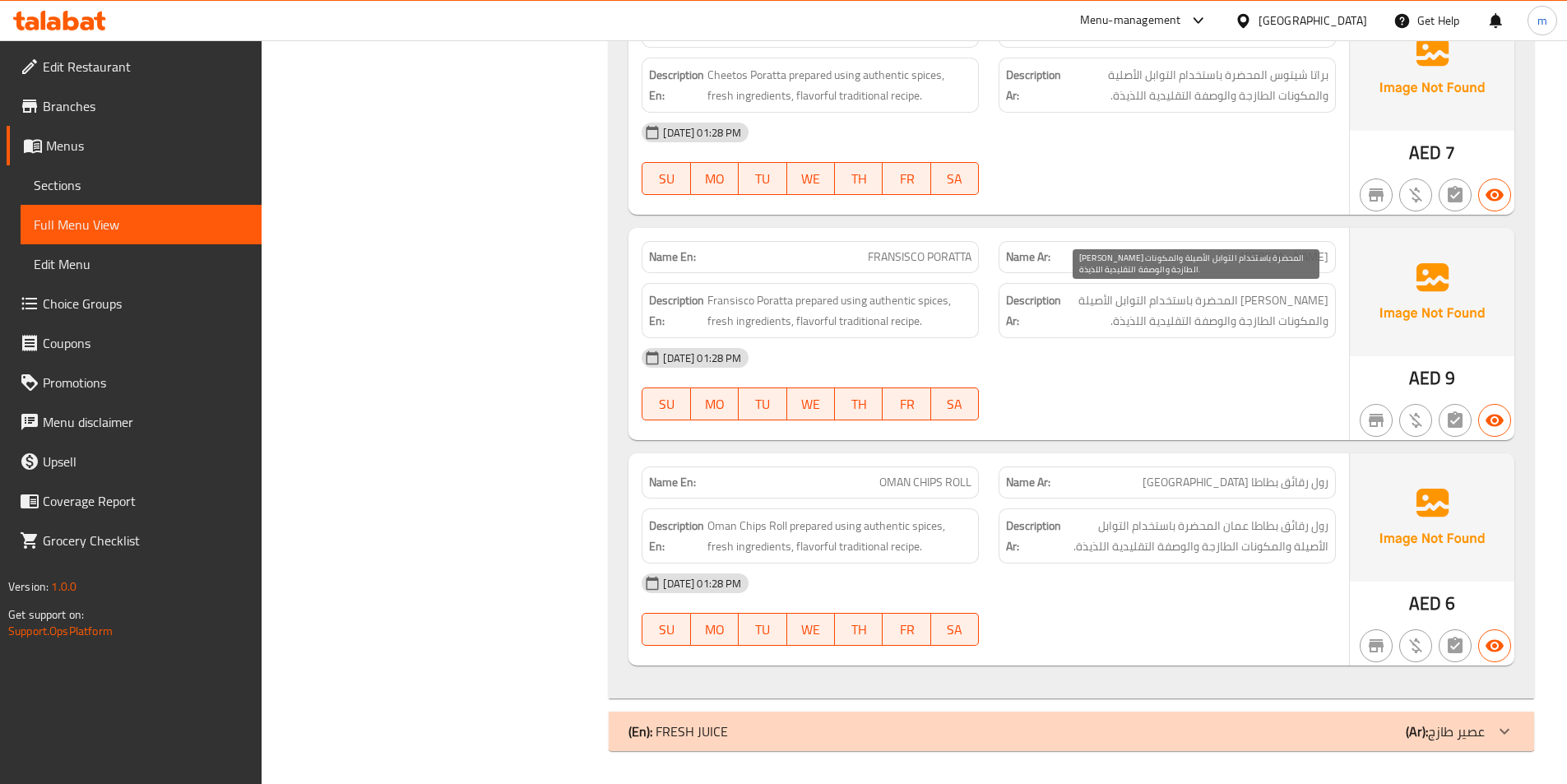
click at [1131, 291] on span "[PERSON_NAME] المحضرة باستخدام التوابل الأصيلة والمكونات الطازجة والوصفة التقلي…" at bounding box center [1197, 311] width 264 height 41
click at [1156, 299] on span "[PERSON_NAME] المحضرة باستخدام التوابل الأصيلة والمكونات الطازجة والوصفة التقلي…" at bounding box center [1197, 311] width 264 height 41
drag, startPoint x: 1162, startPoint y: 299, endPoint x: 1116, endPoint y: 331, distance: 56.0
click at [1116, 331] on div "Description Ar: [PERSON_NAME] المحضرة باستخدام التوابل الأصيلة والمكونات الطازج…" at bounding box center [1168, 310] width 337 height 55
copy span "التوابل الأصيلة والمكونات الطازجة والوصفة التقليدية اللذيذة"
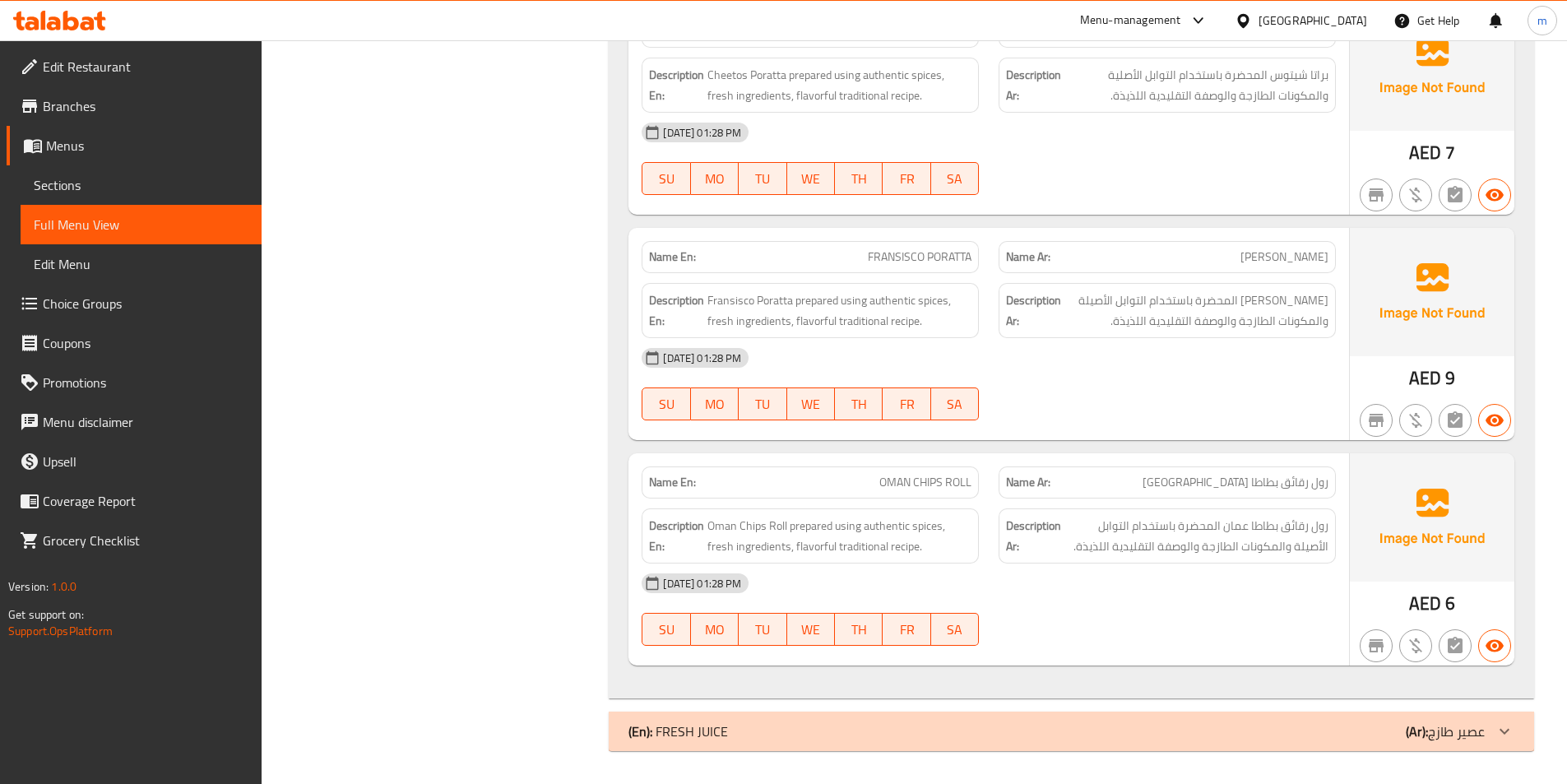
click at [1131, 399] on div "[DATE] 01:28 PM SU MO TU WE TH FR SA" at bounding box center [989, 384] width 714 height 92
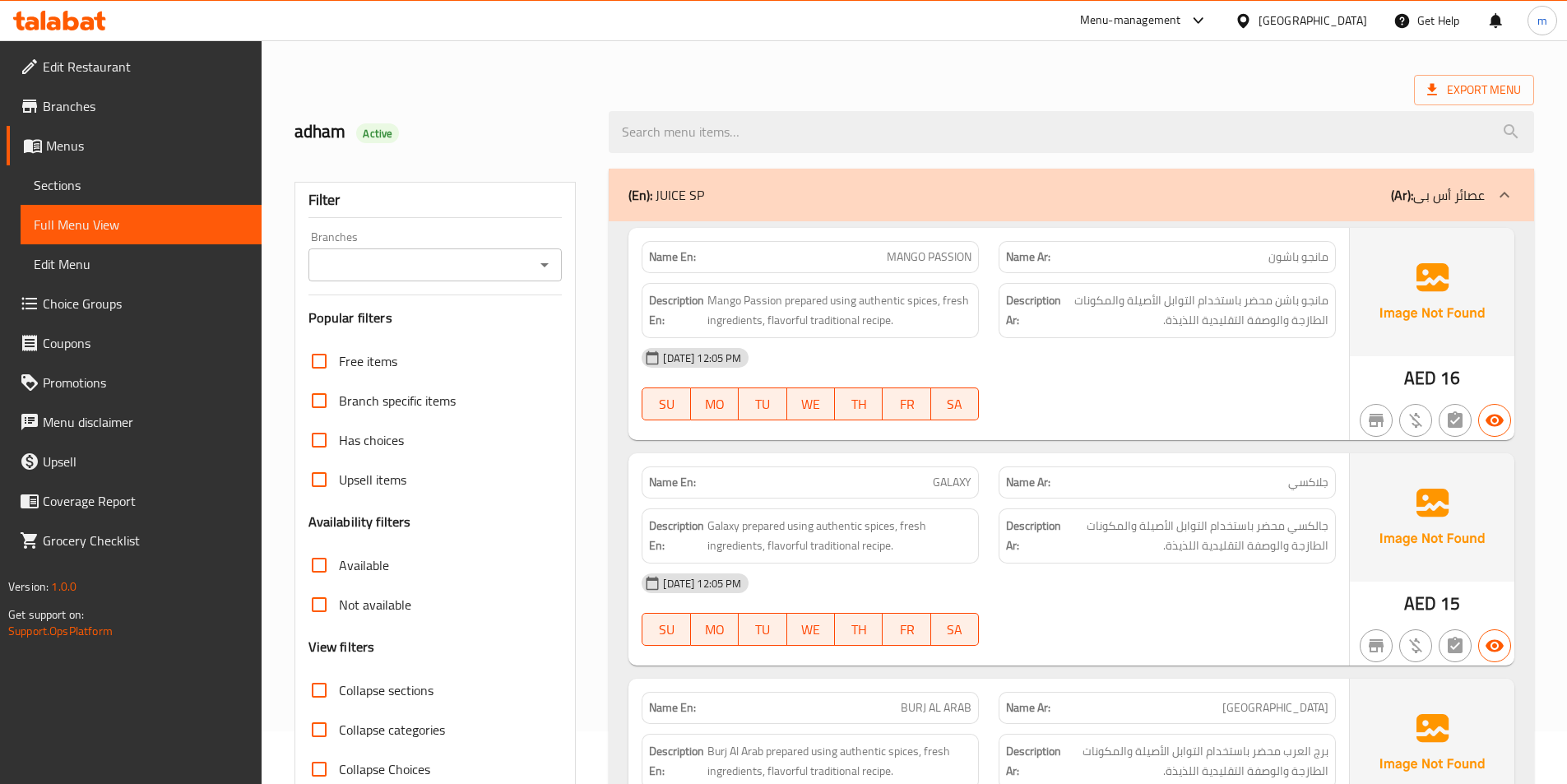
scroll to position [82, 0]
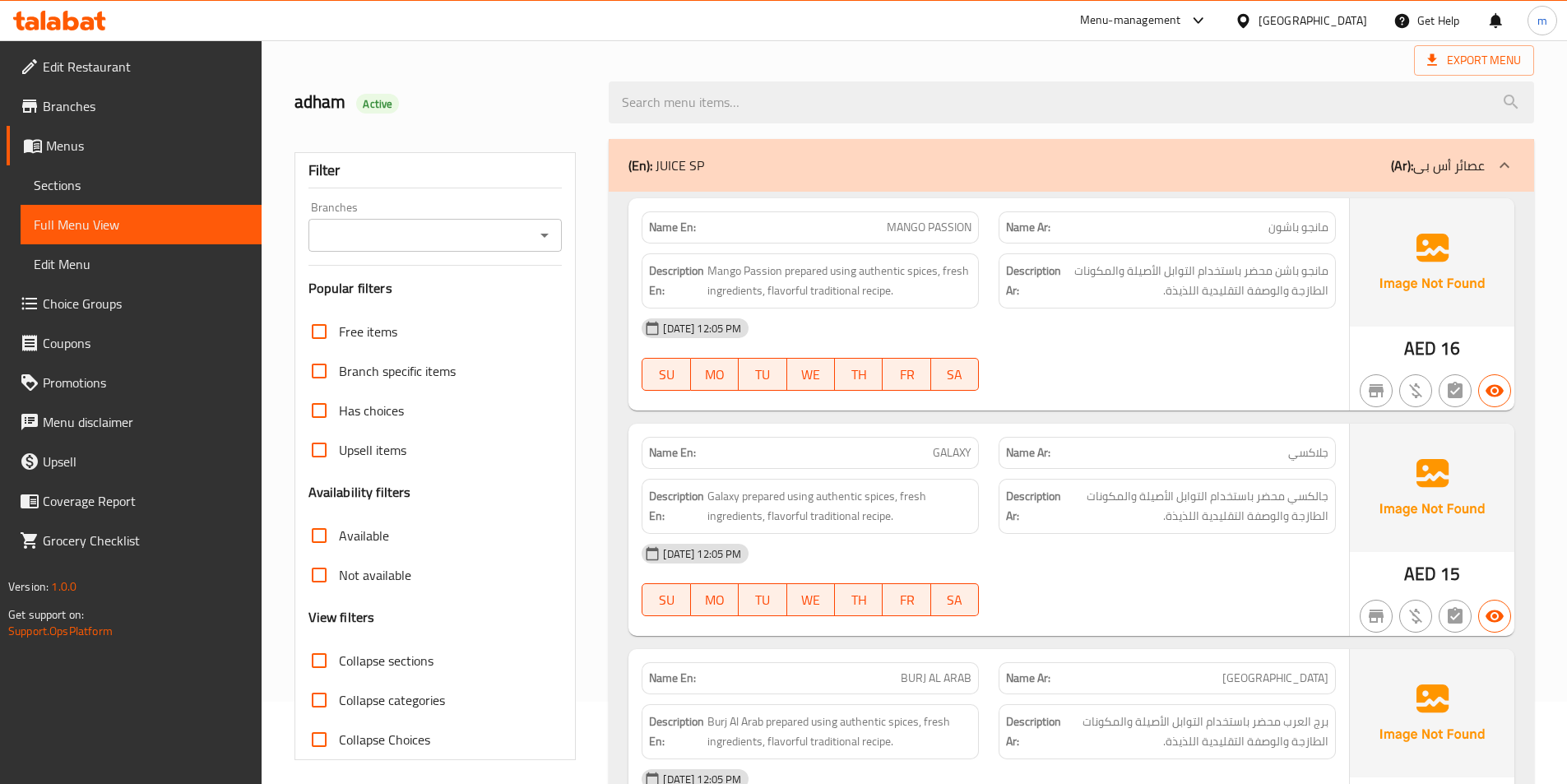
click at [1490, 159] on div at bounding box center [1505, 166] width 40 height 40
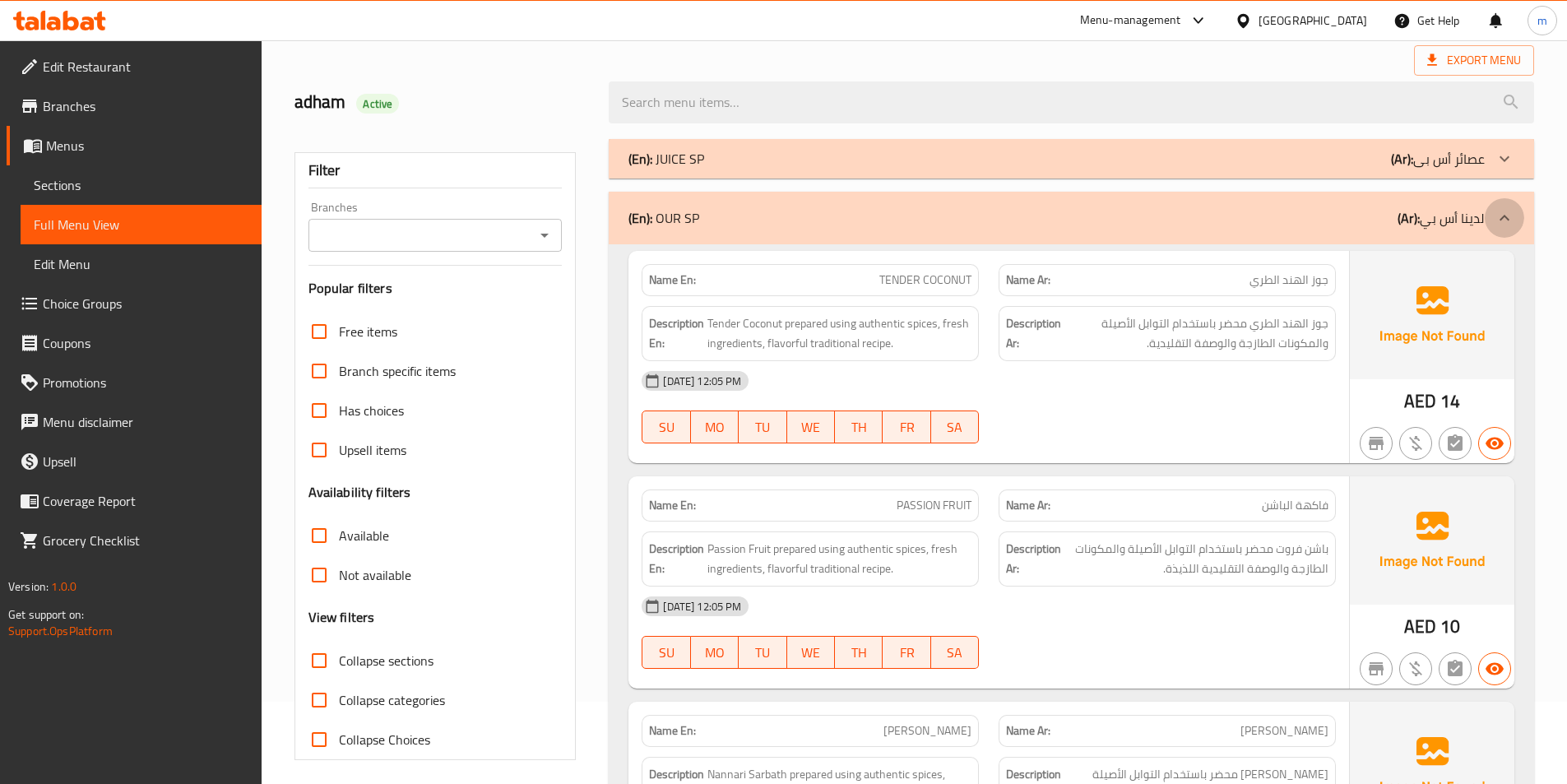
click at [1500, 202] on div at bounding box center [1505, 218] width 40 height 40
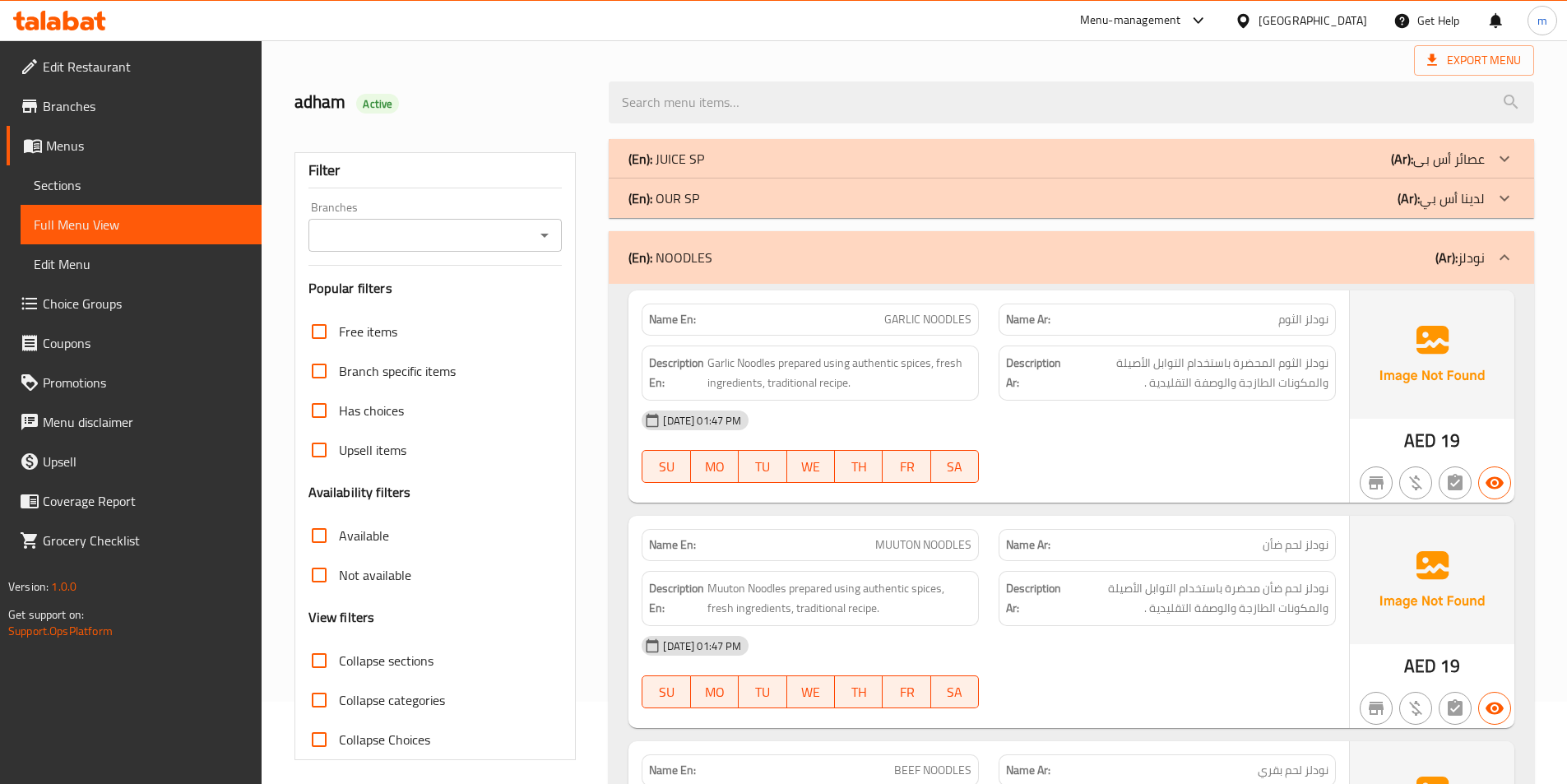
click at [1494, 241] on div "(En): NOODLES (Ar): نودلز" at bounding box center [1072, 257] width 926 height 53
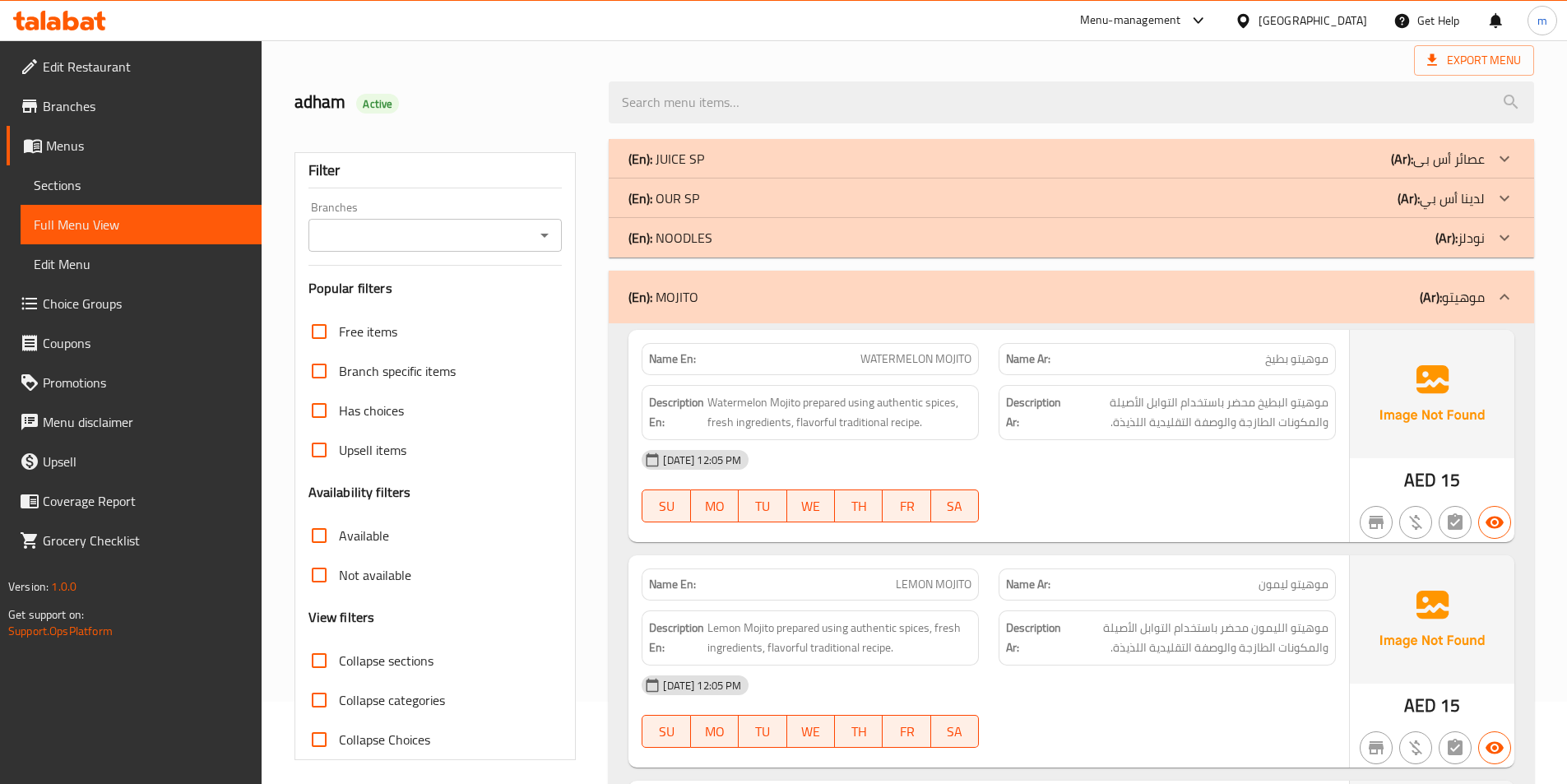
click at [1483, 282] on div "(En): MOJITO (Ar): موهيتو" at bounding box center [1072, 297] width 926 height 53
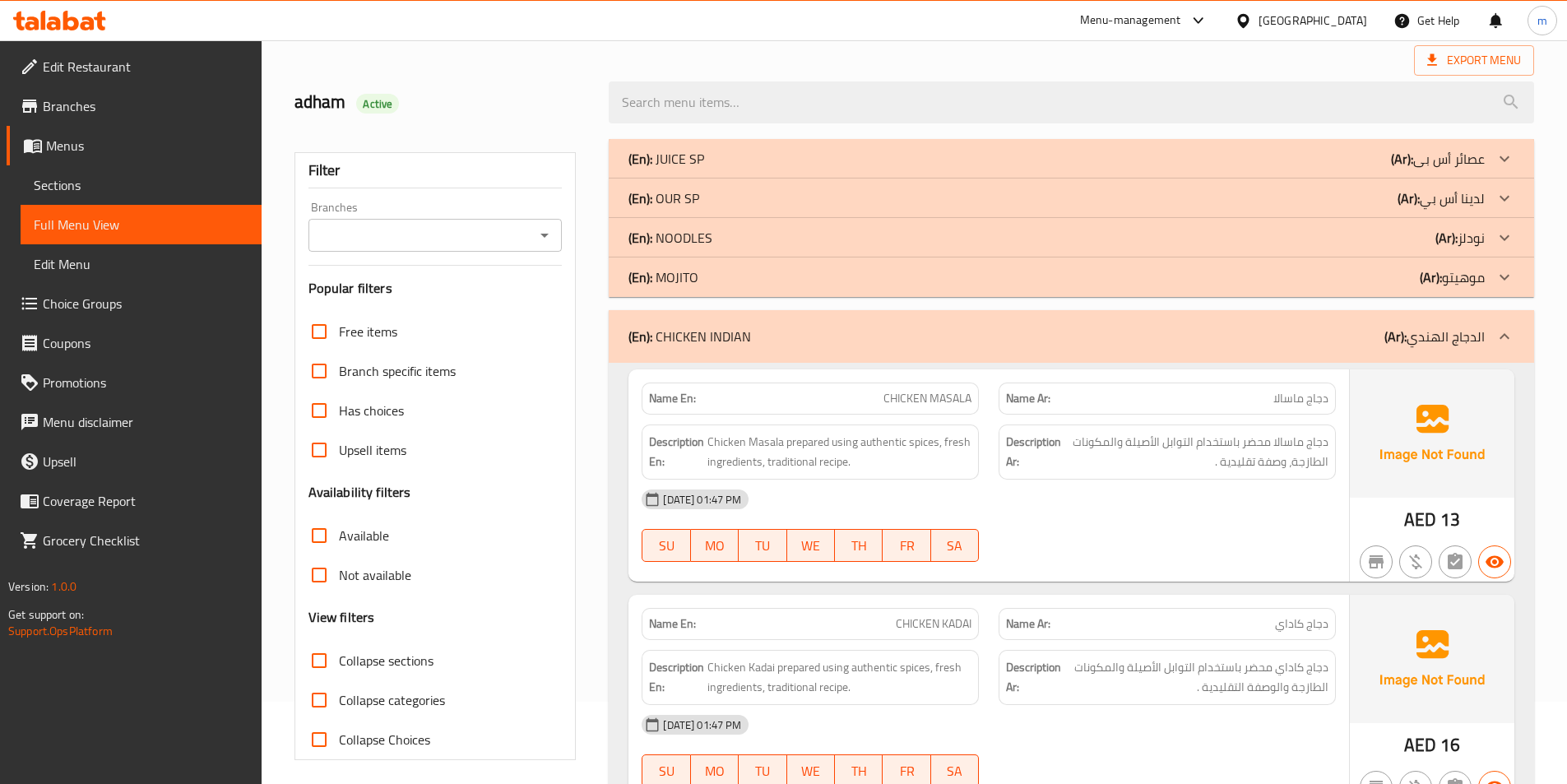
click at [1469, 331] on p "(Ar): الدجاج الهندي" at bounding box center [1435, 337] width 101 height 20
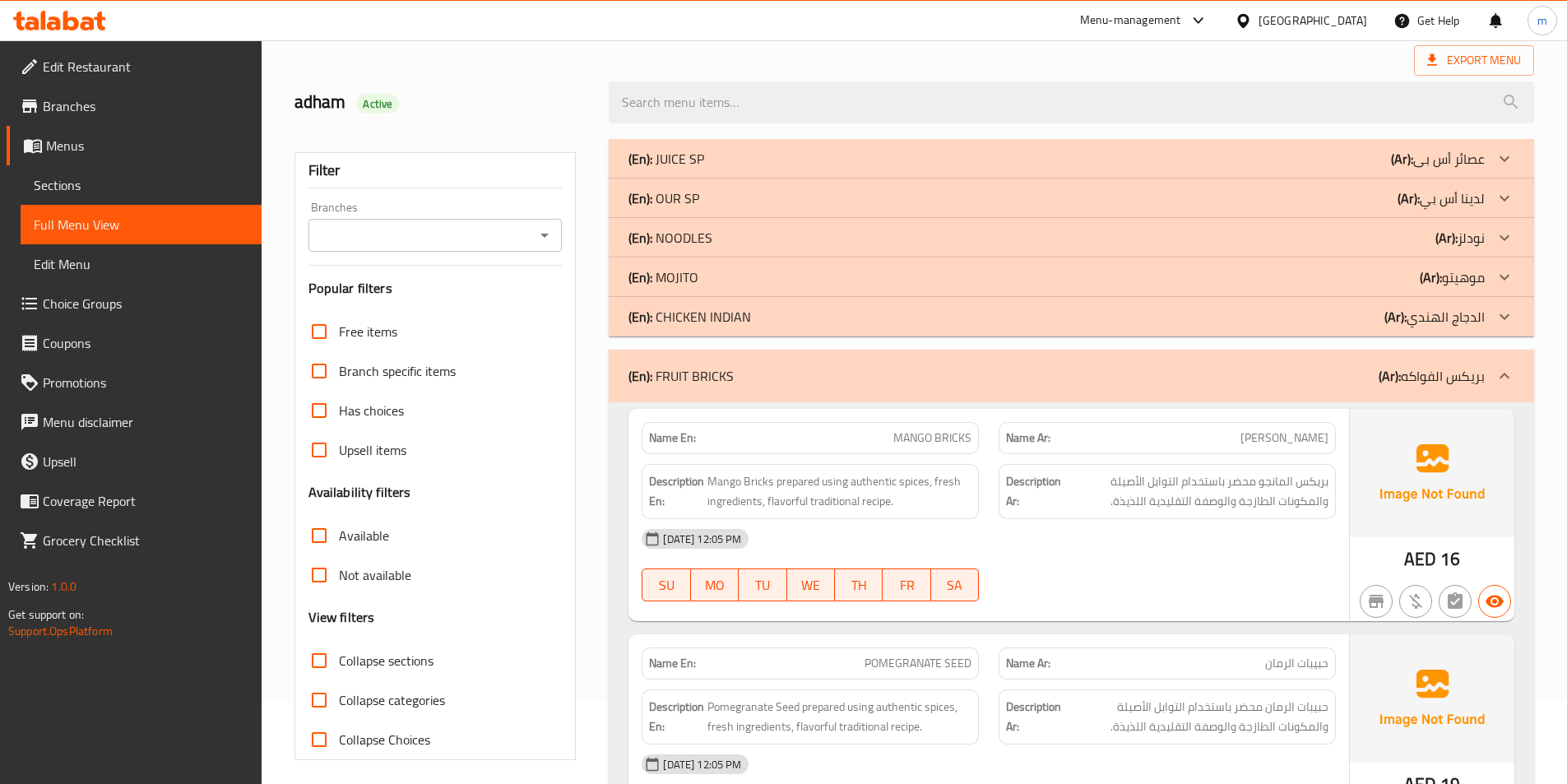
click at [1459, 366] on p "(Ar): بريكس الفواكه" at bounding box center [1431, 376] width 106 height 20
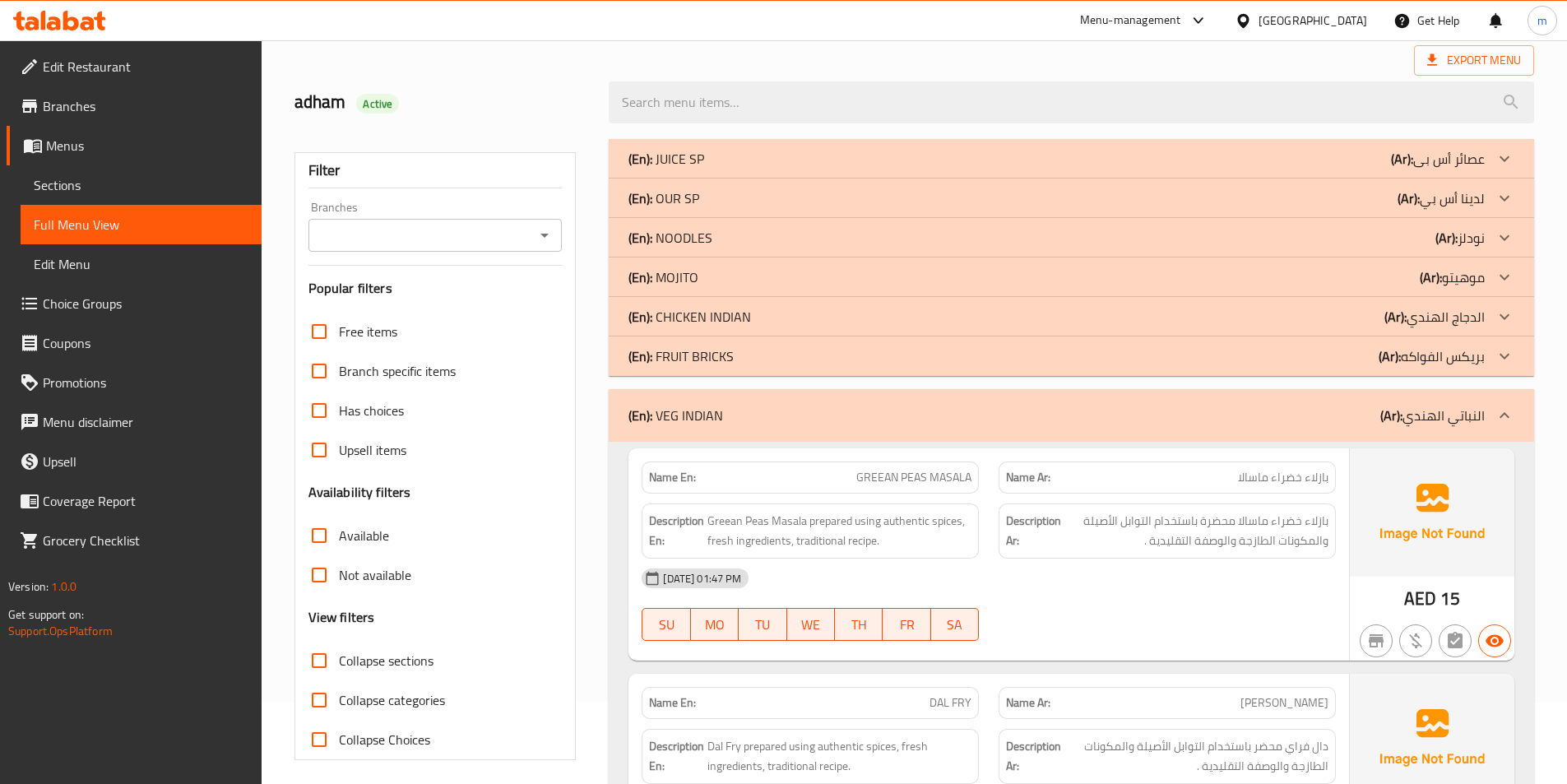
click at [1448, 393] on div "(En): VEG INDIAN (Ar): النباتي الهندي" at bounding box center [1072, 416] width 926 height 53
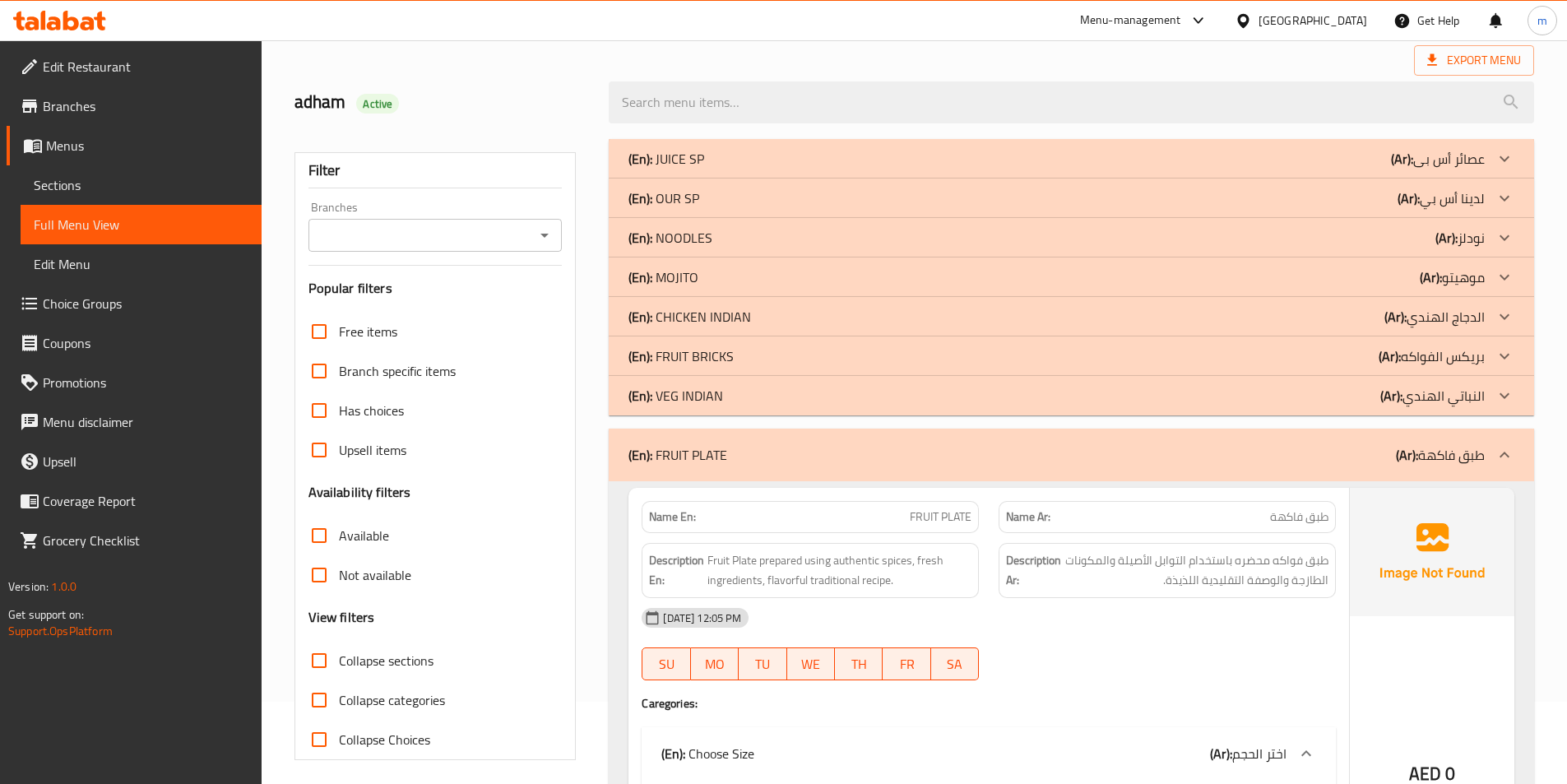
click at [1434, 431] on div "(En): FRUIT PLATE (Ar): طبق فاكهة" at bounding box center [1072, 454] width 926 height 53
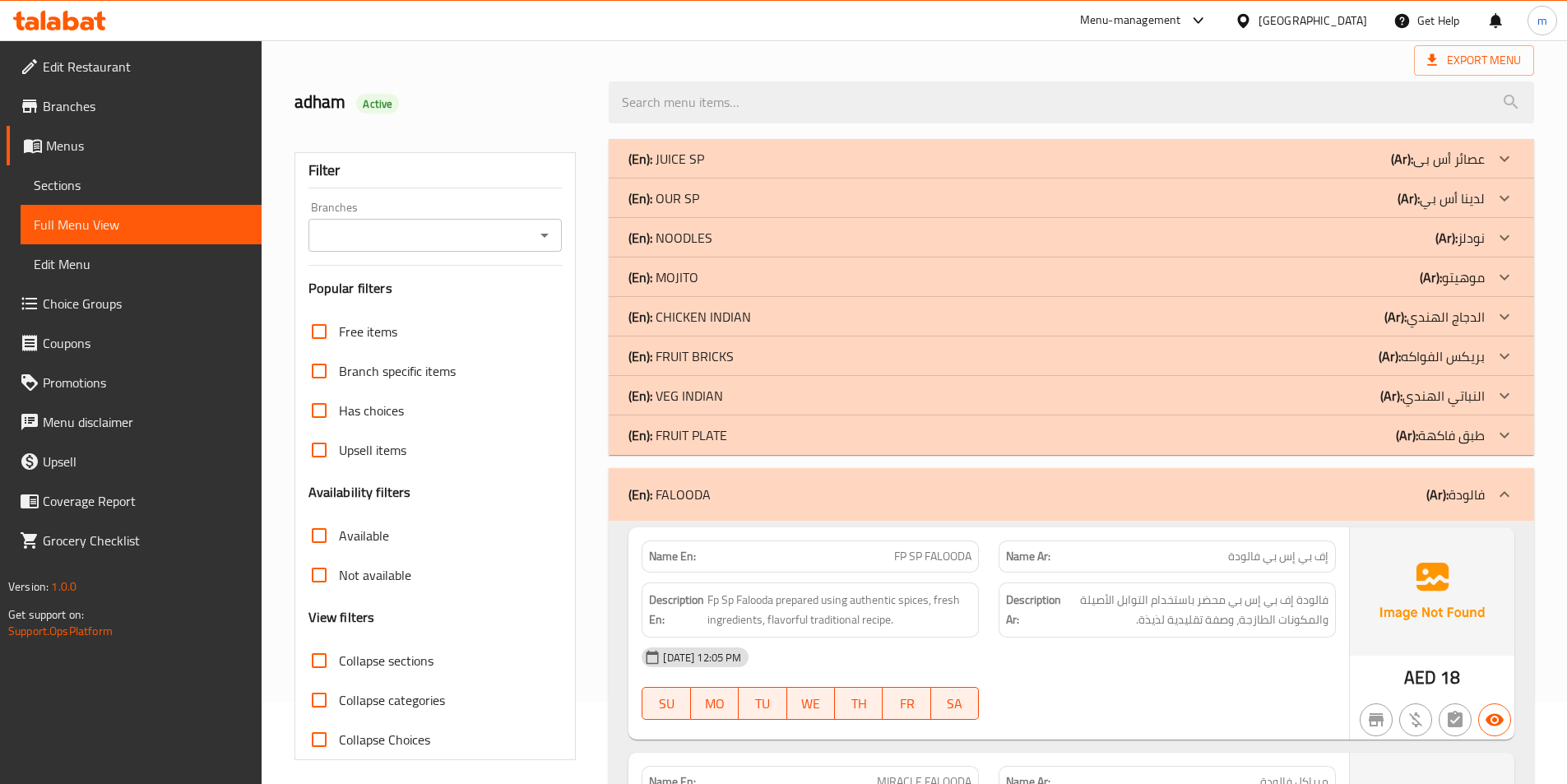
click at [1446, 497] on b "(Ar):" at bounding box center [1437, 493] width 23 height 24
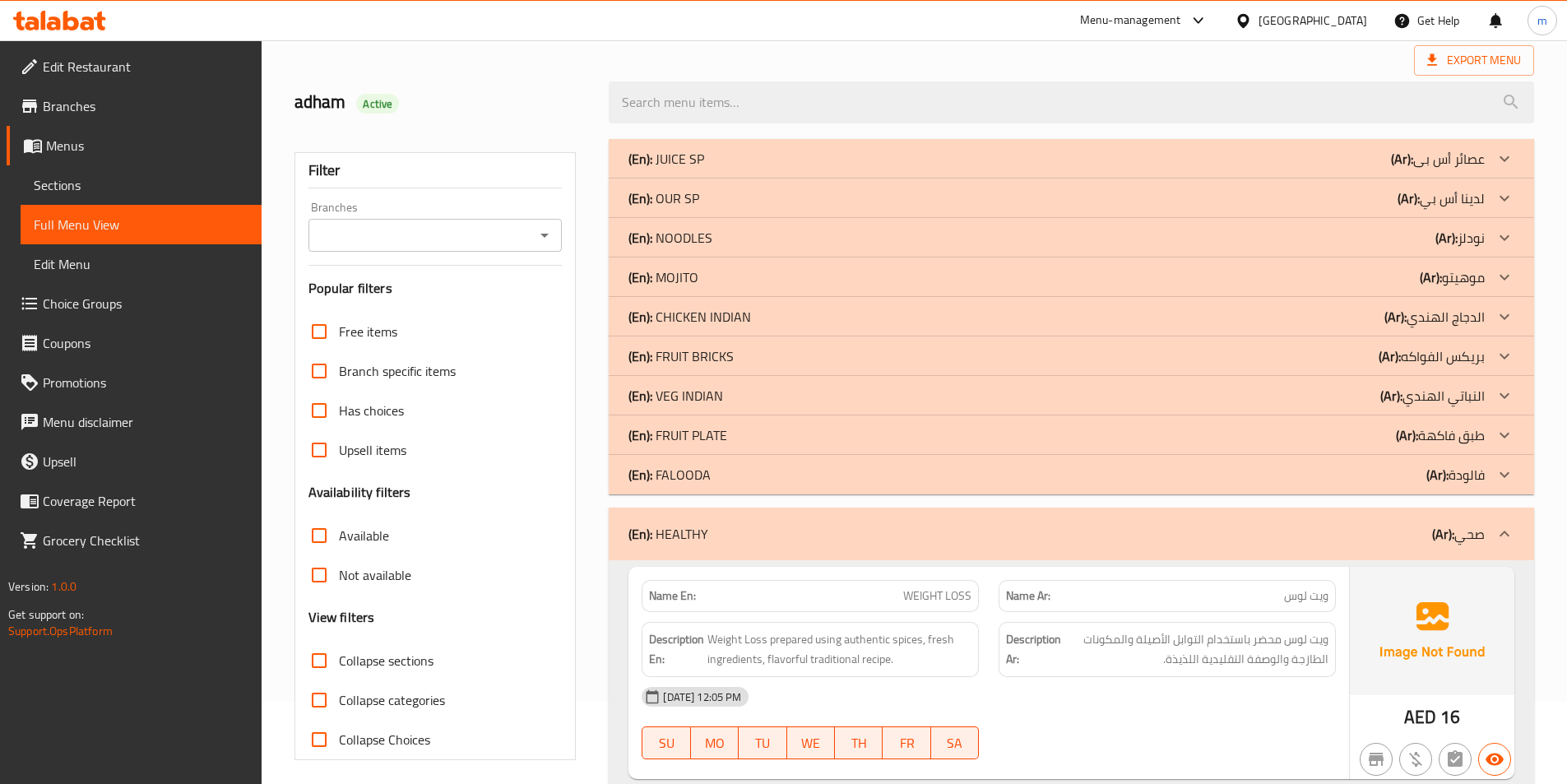
click at [1431, 512] on div "(En): HEALTHY (Ar): صحي" at bounding box center [1072, 533] width 926 height 53
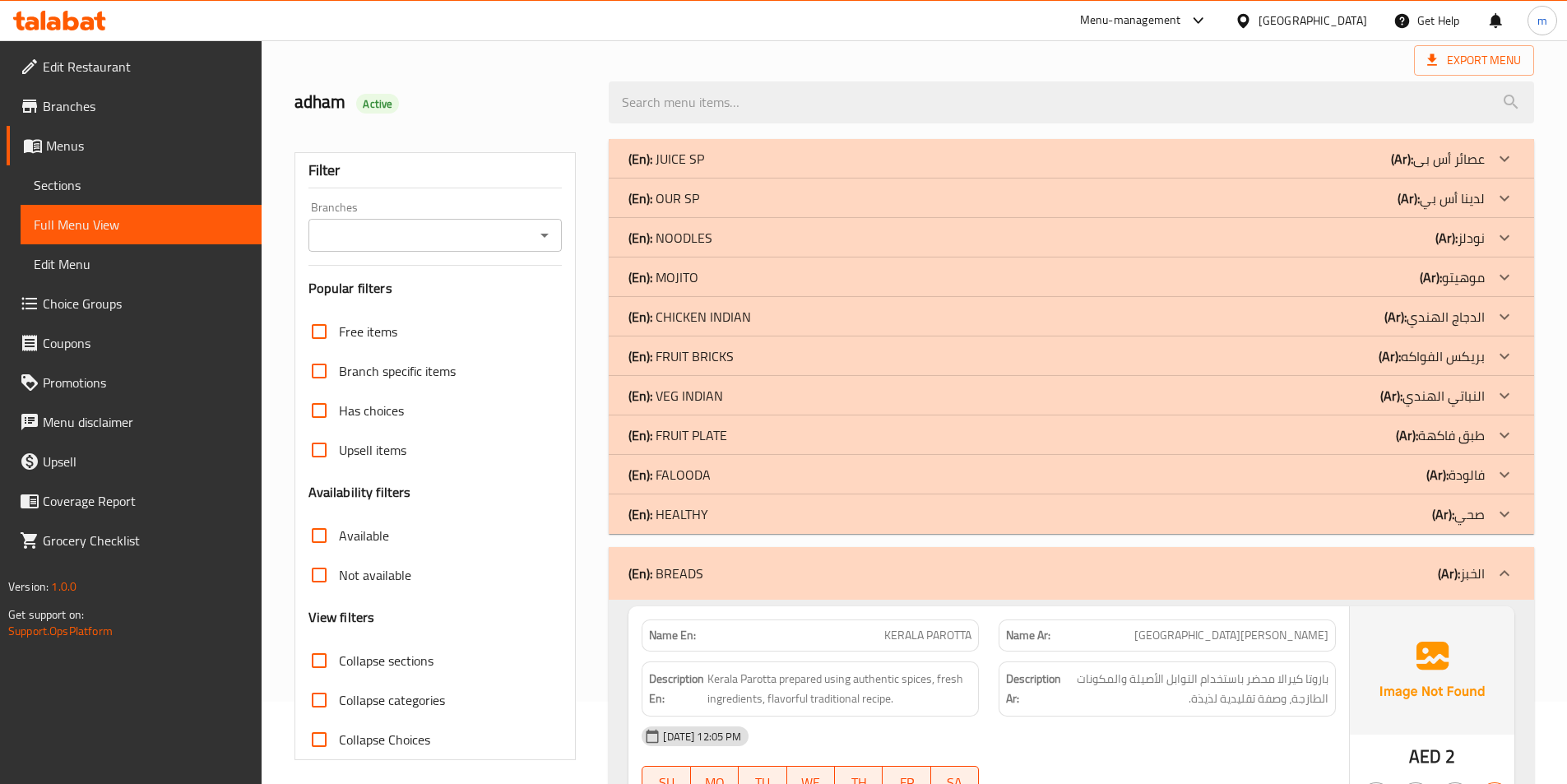
click at [1423, 566] on div "(En): BREADS (Ar): الخبز" at bounding box center [1057, 573] width 857 height 20
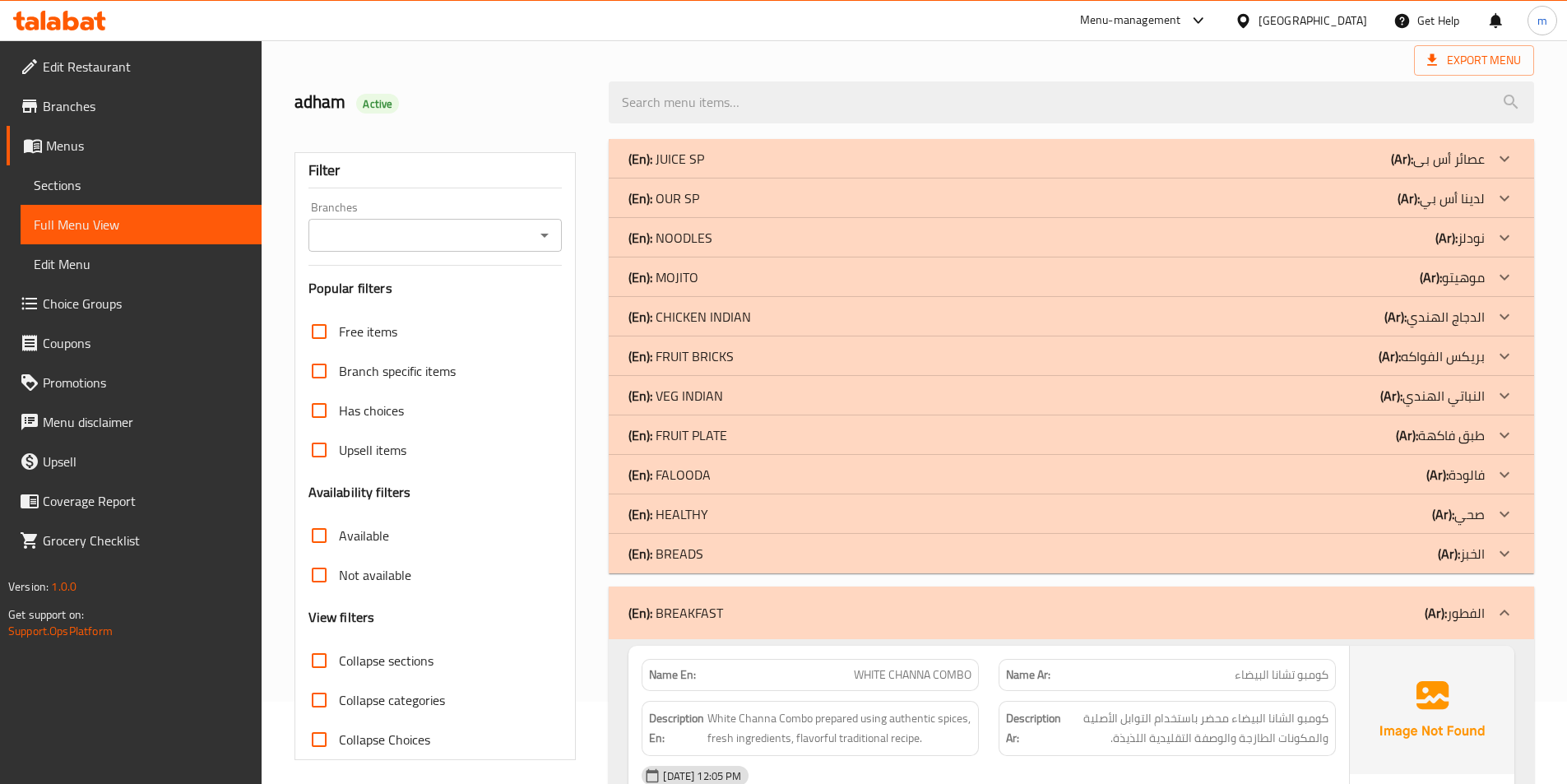
click at [1420, 598] on div "(En): BREAKFAST (Ar): الفطور" at bounding box center [1072, 613] width 926 height 53
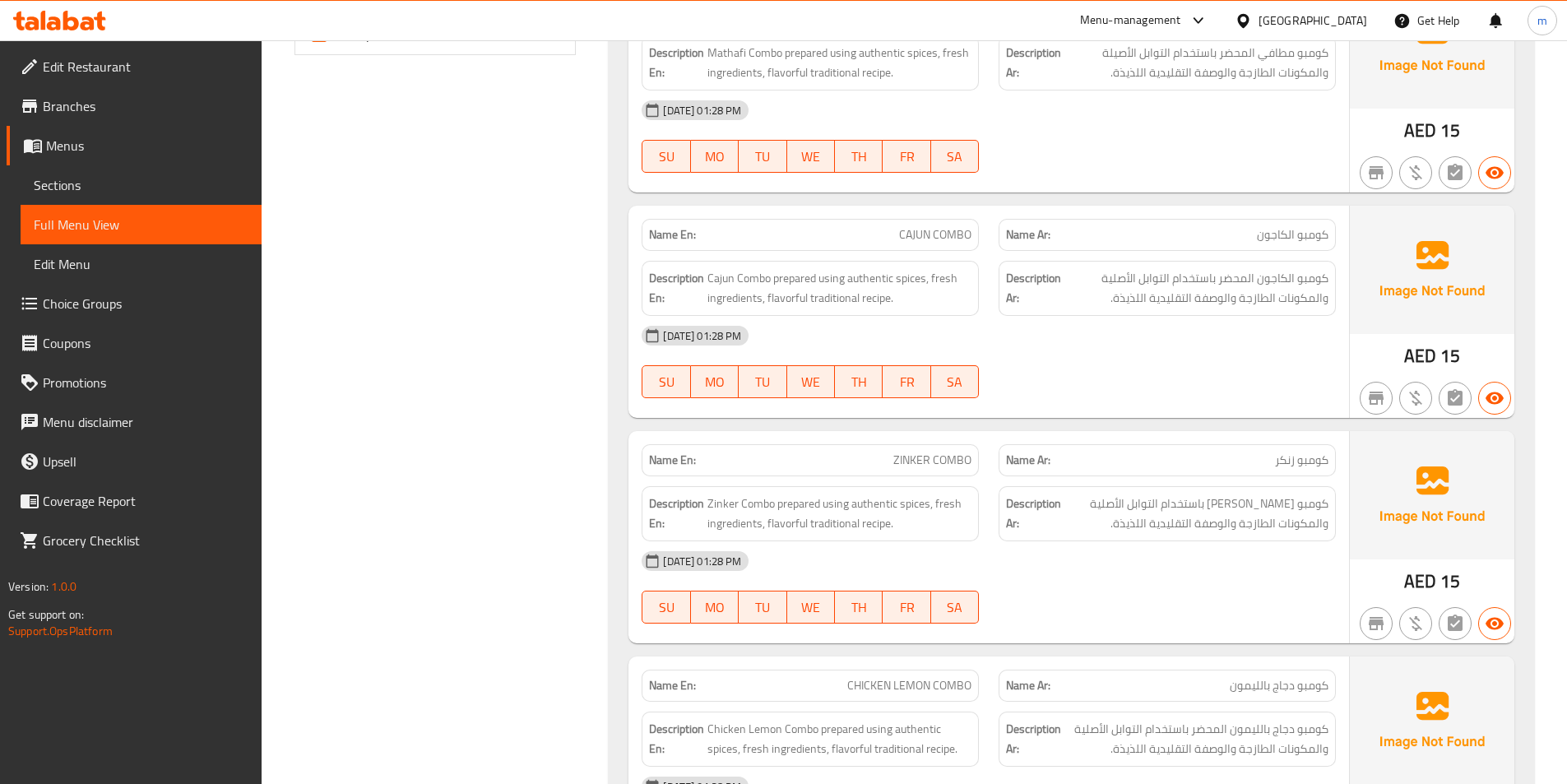
scroll to position [759, 0]
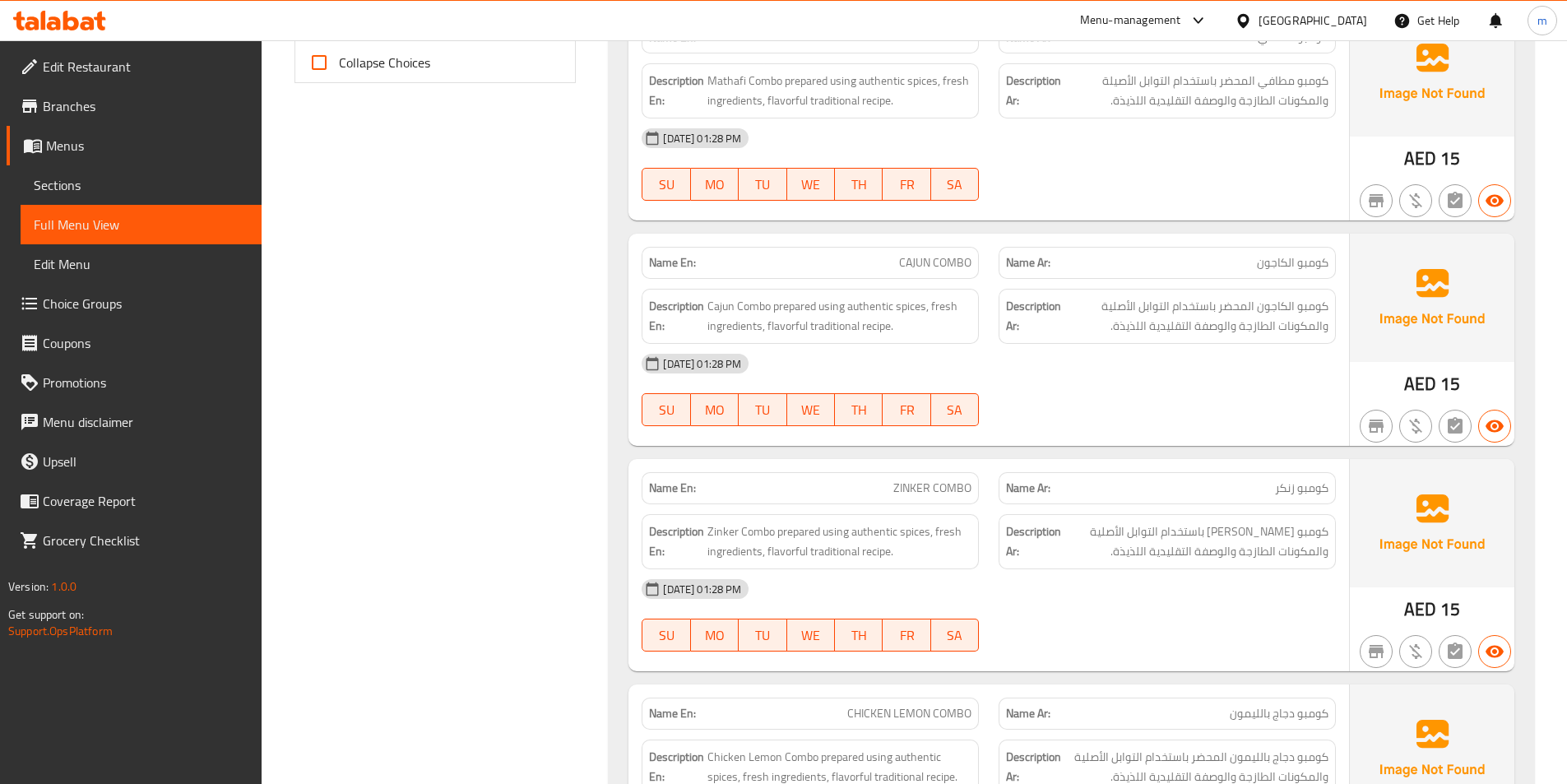
click at [105, 187] on span "Sections" at bounding box center [140, 185] width 215 height 20
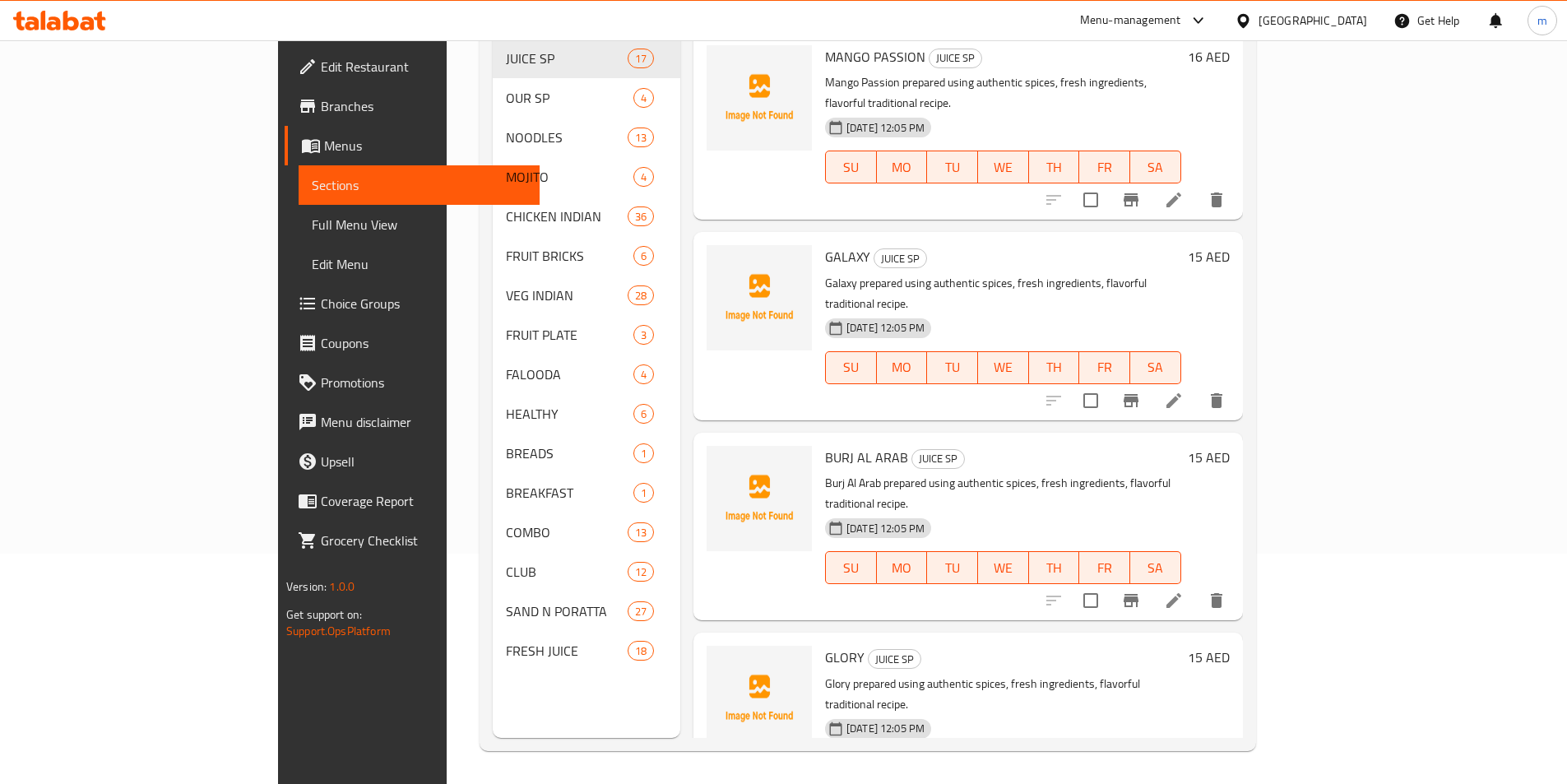
scroll to position [230, 0]
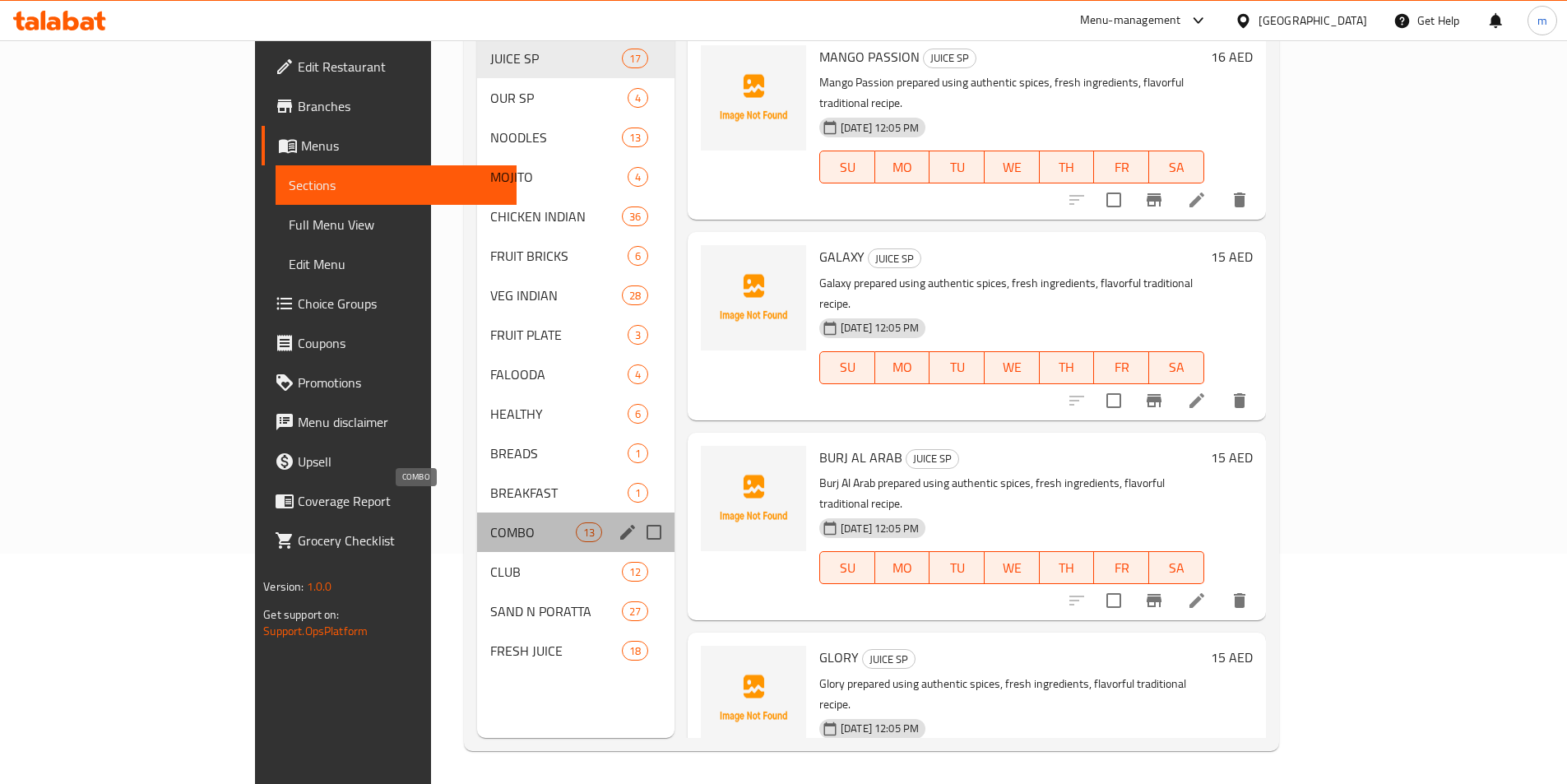
click at [490, 522] on span "COMBO" at bounding box center [533, 532] width 85 height 20
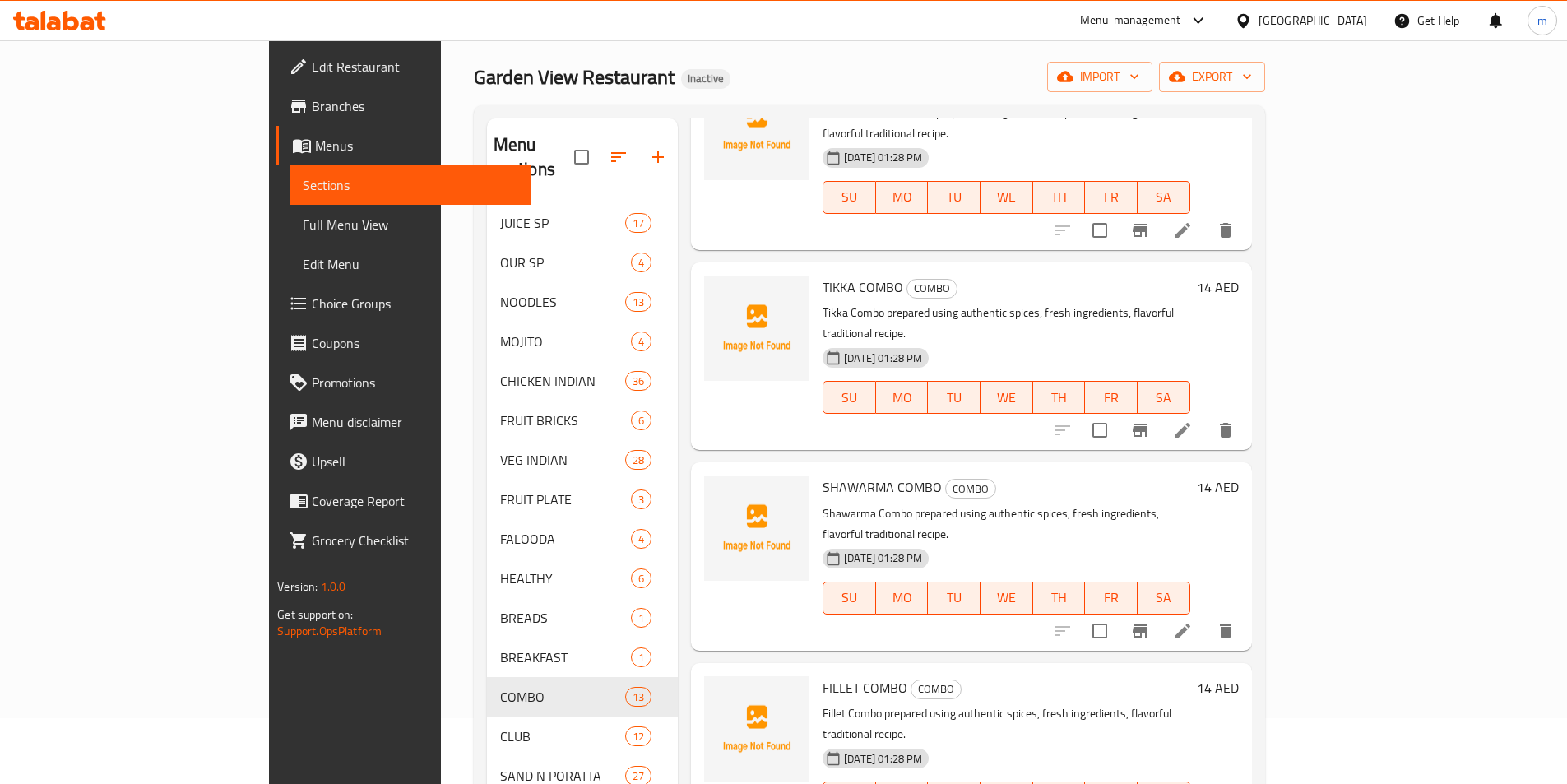
scroll to position [740, 0]
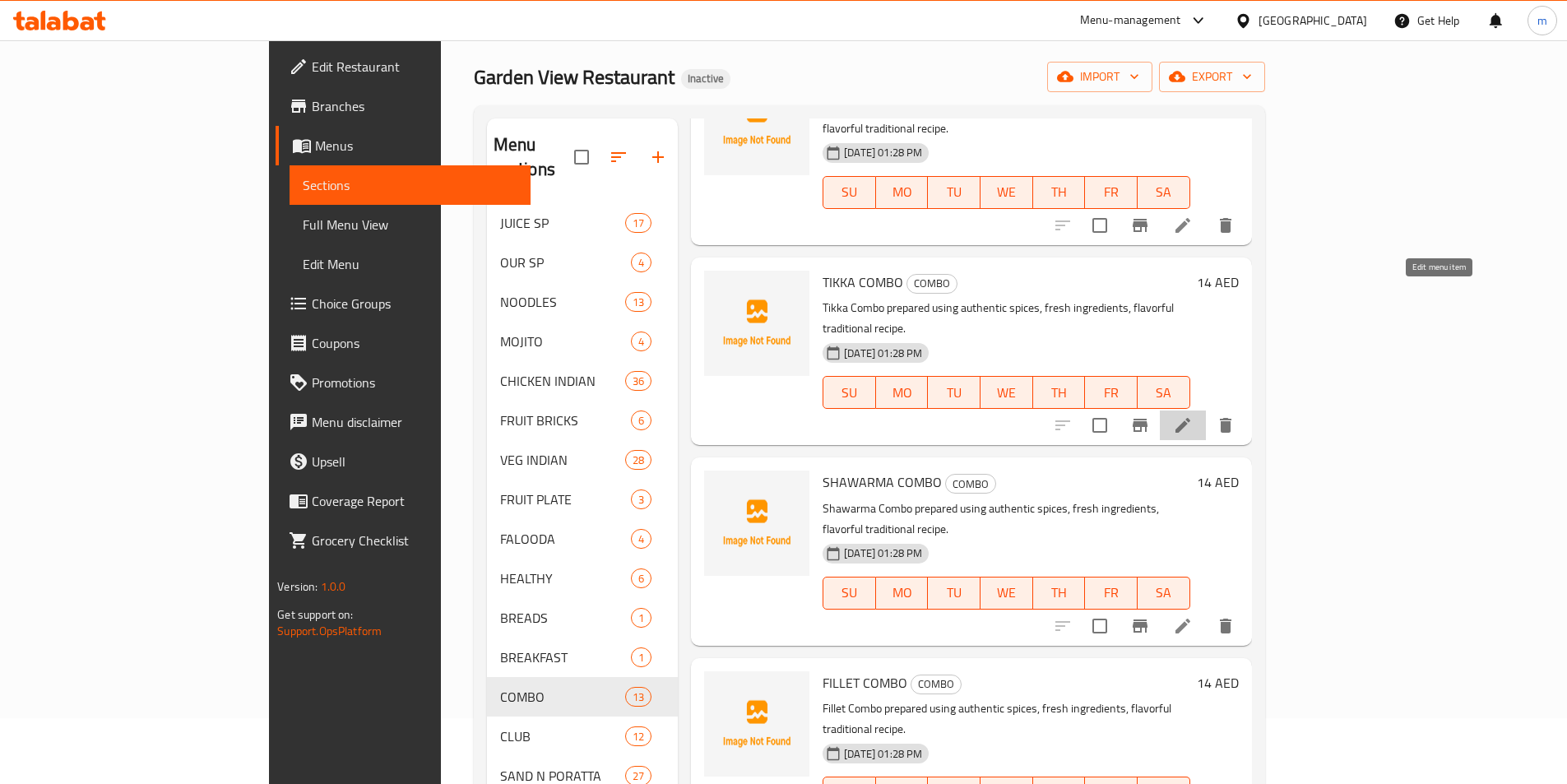
click at [1193, 416] on icon at bounding box center [1183, 425] width 20 height 20
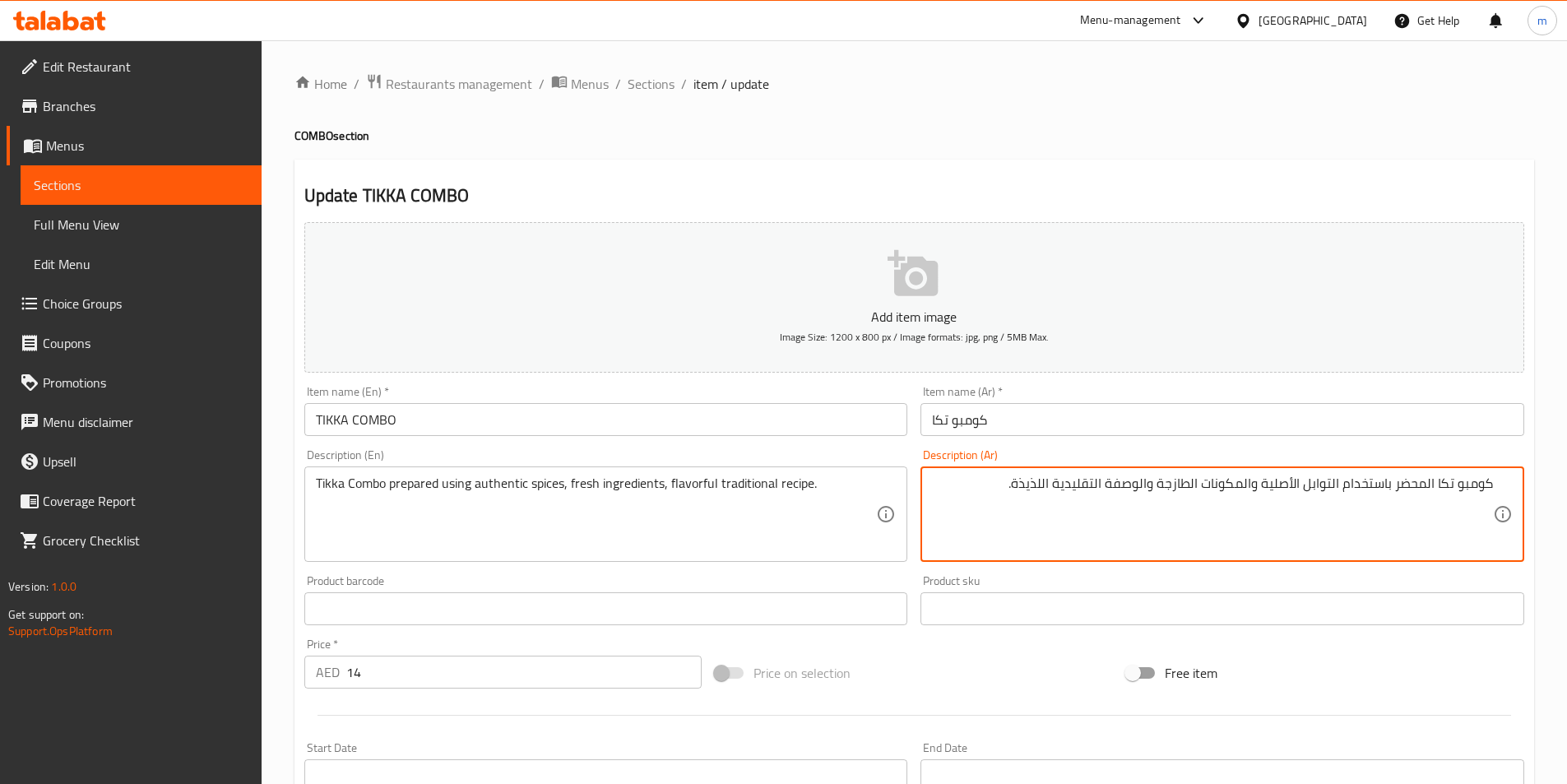
drag, startPoint x: 1339, startPoint y: 483, endPoint x: 1018, endPoint y: 489, distance: 321.1
click at [1018, 489] on textarea "كومبو تكا المحضر باستخدام التوابل الأصلية والمكونات الطازجة والوصفة التقليدية ا…" at bounding box center [1212, 514] width 561 height 78
paste textarea "ل"
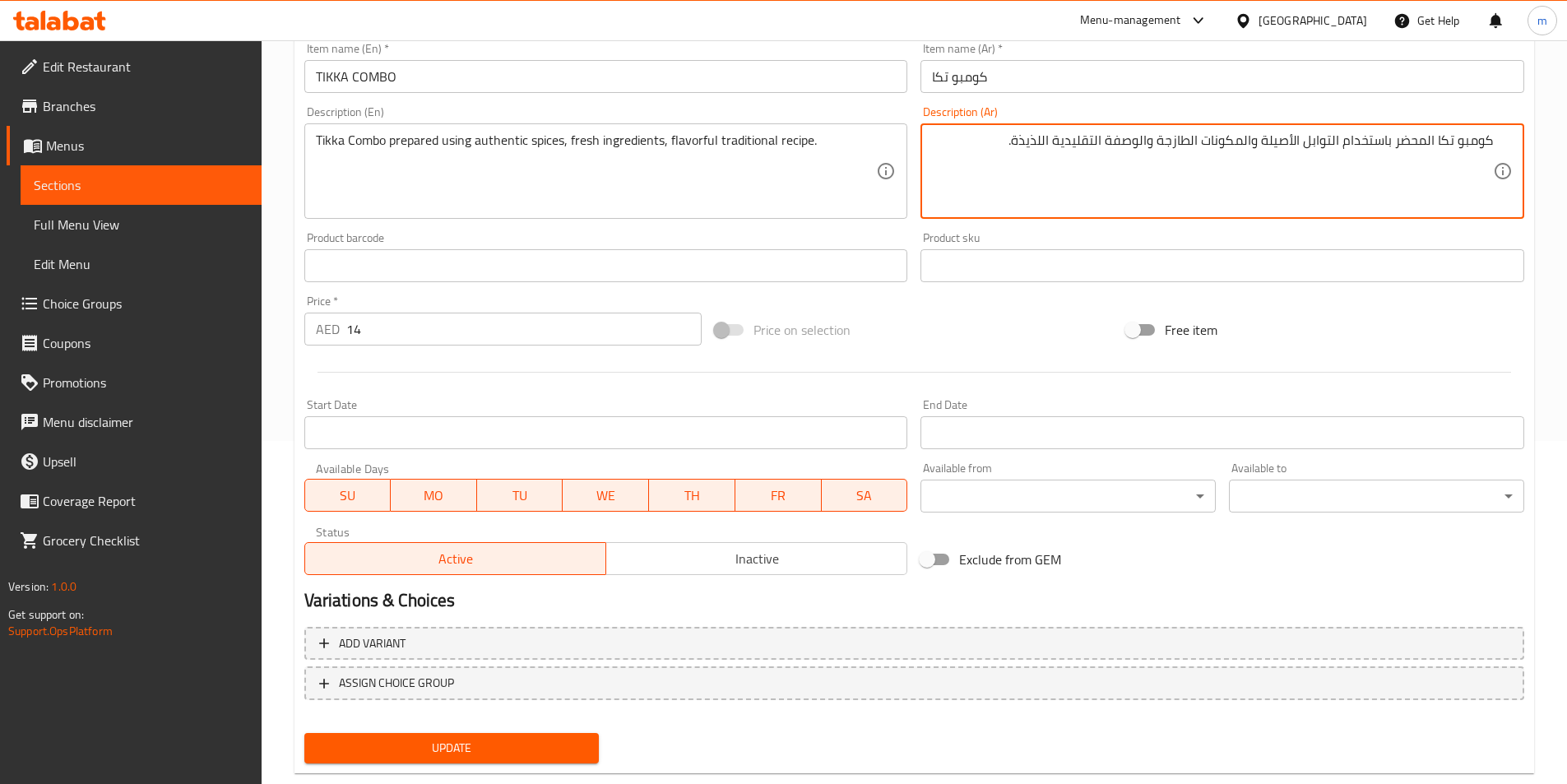
scroll to position [378, 0]
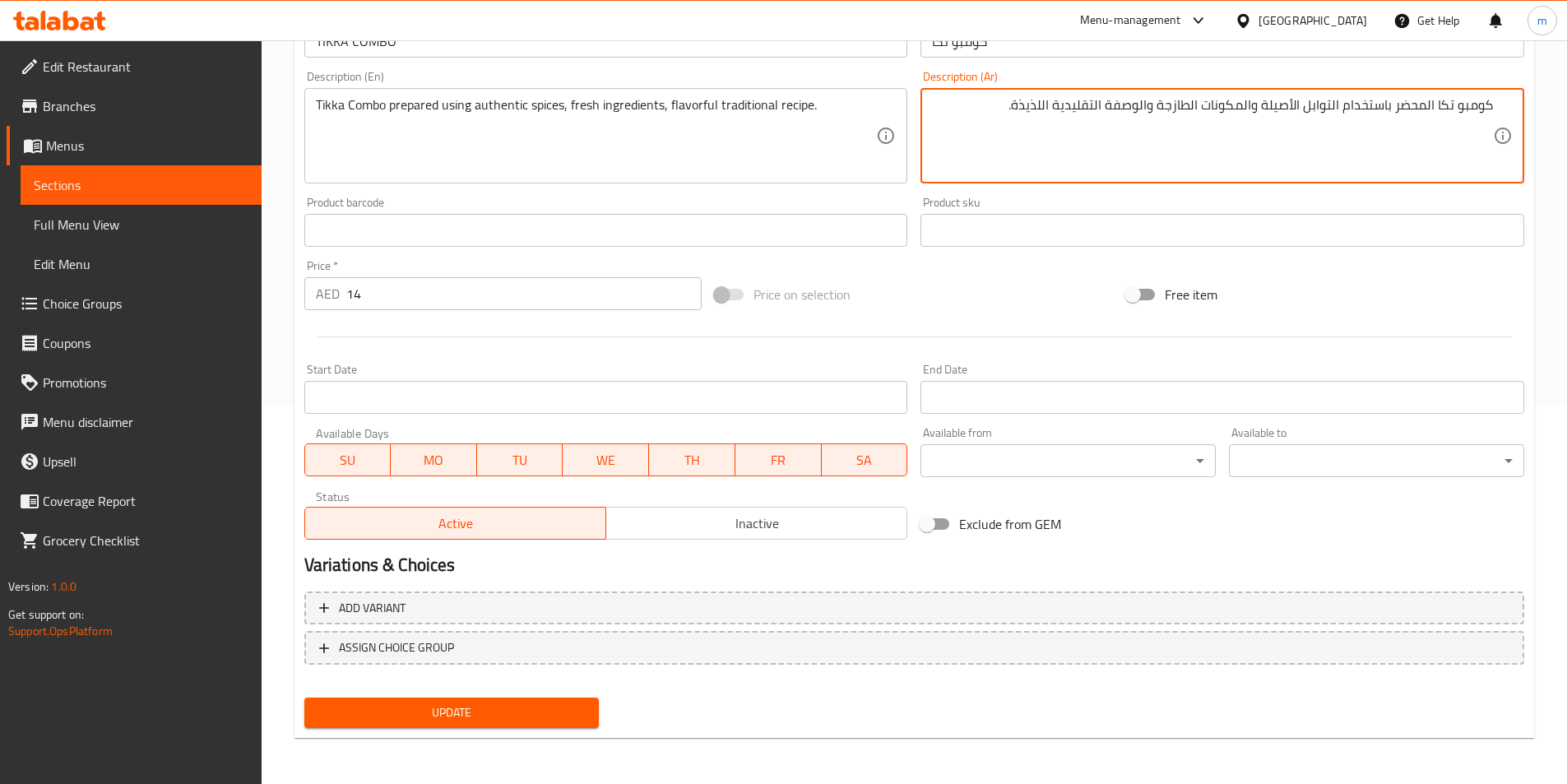
type textarea "كومبو تكا المحضر باستخدام التوابل الأصيلة والمكونات الطازجة والوصفة التقليدية ا…"
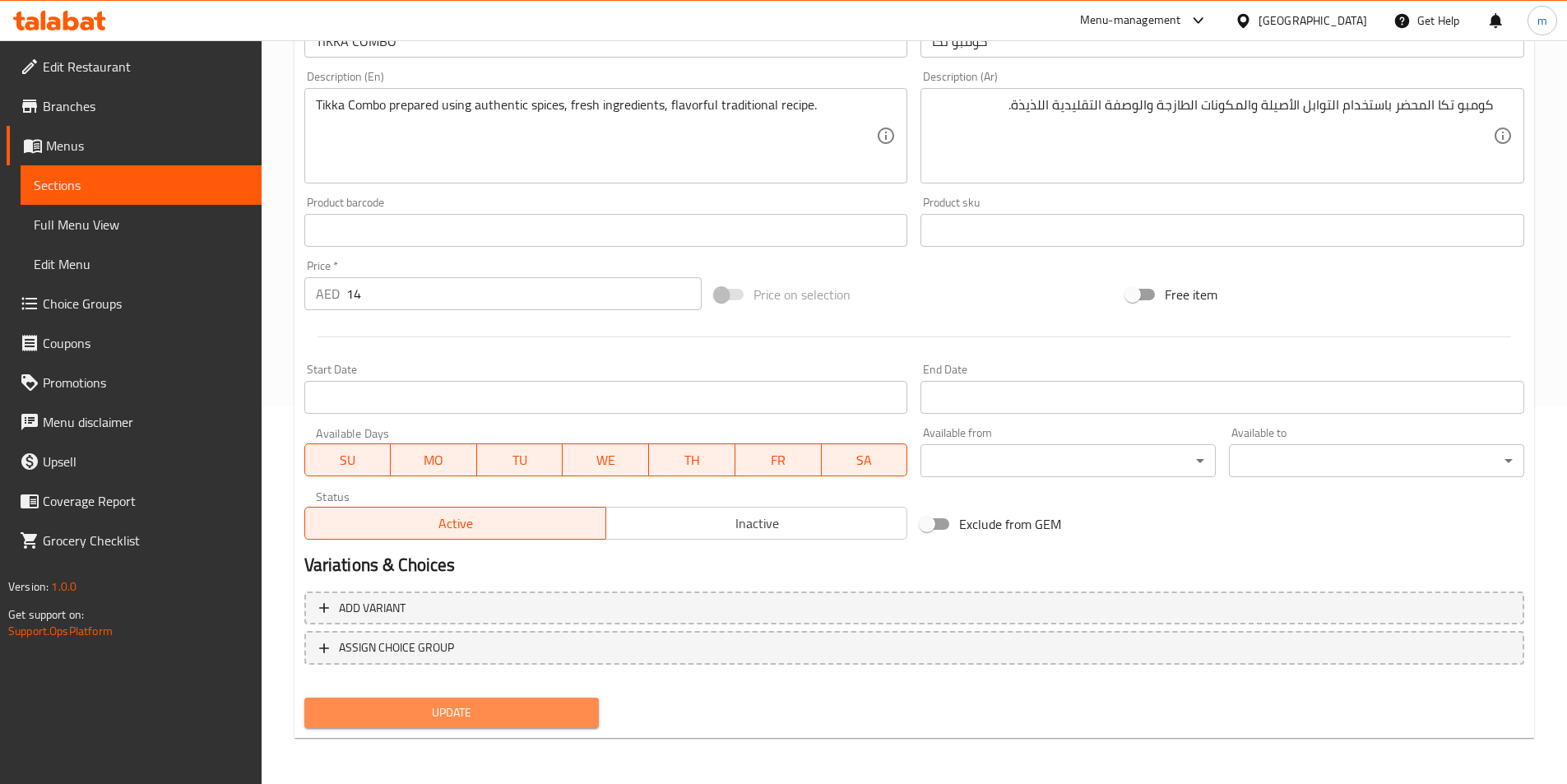
click at [583, 711] on span "Update" at bounding box center [452, 712] width 269 height 21
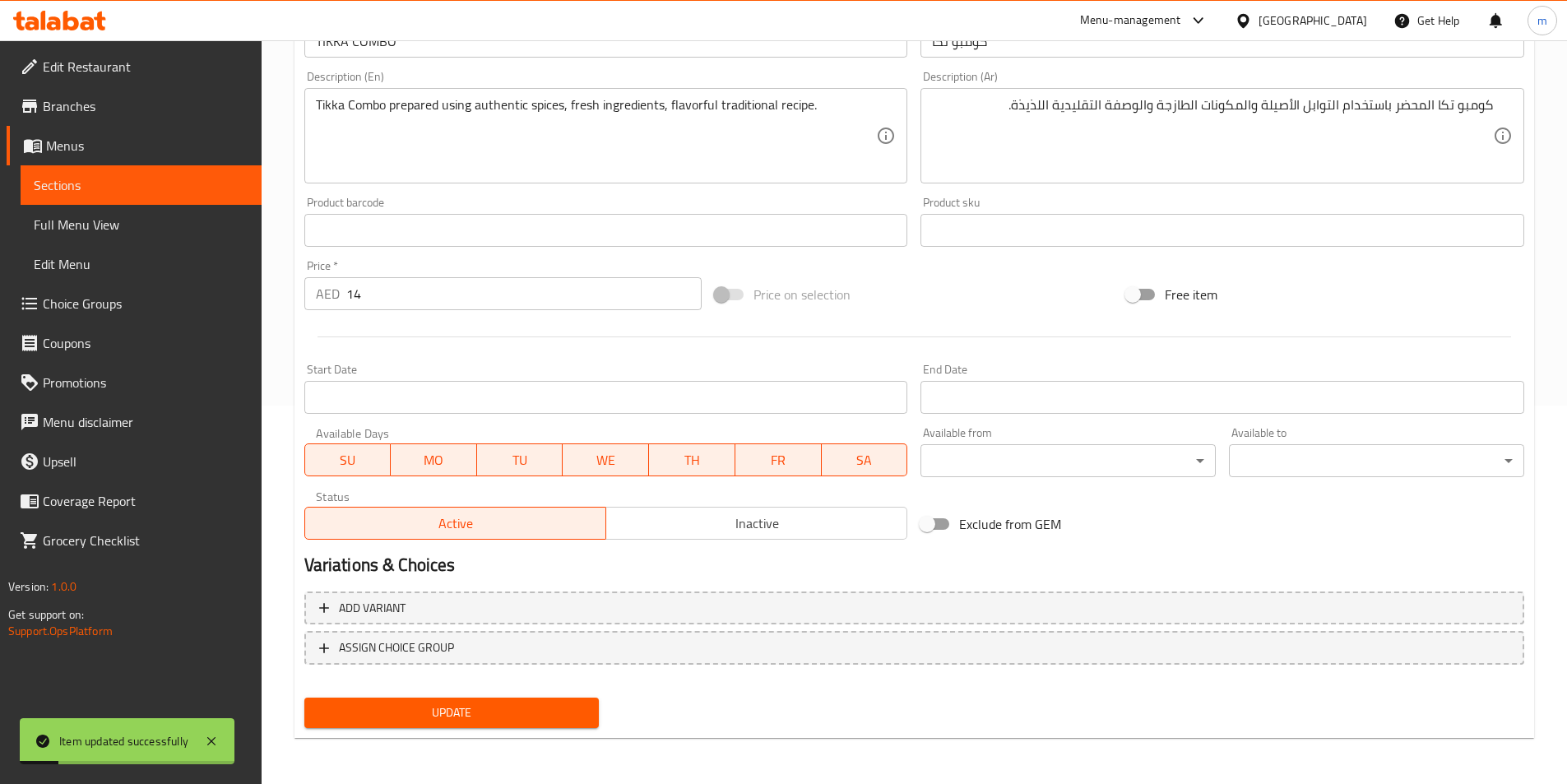
scroll to position [214, 0]
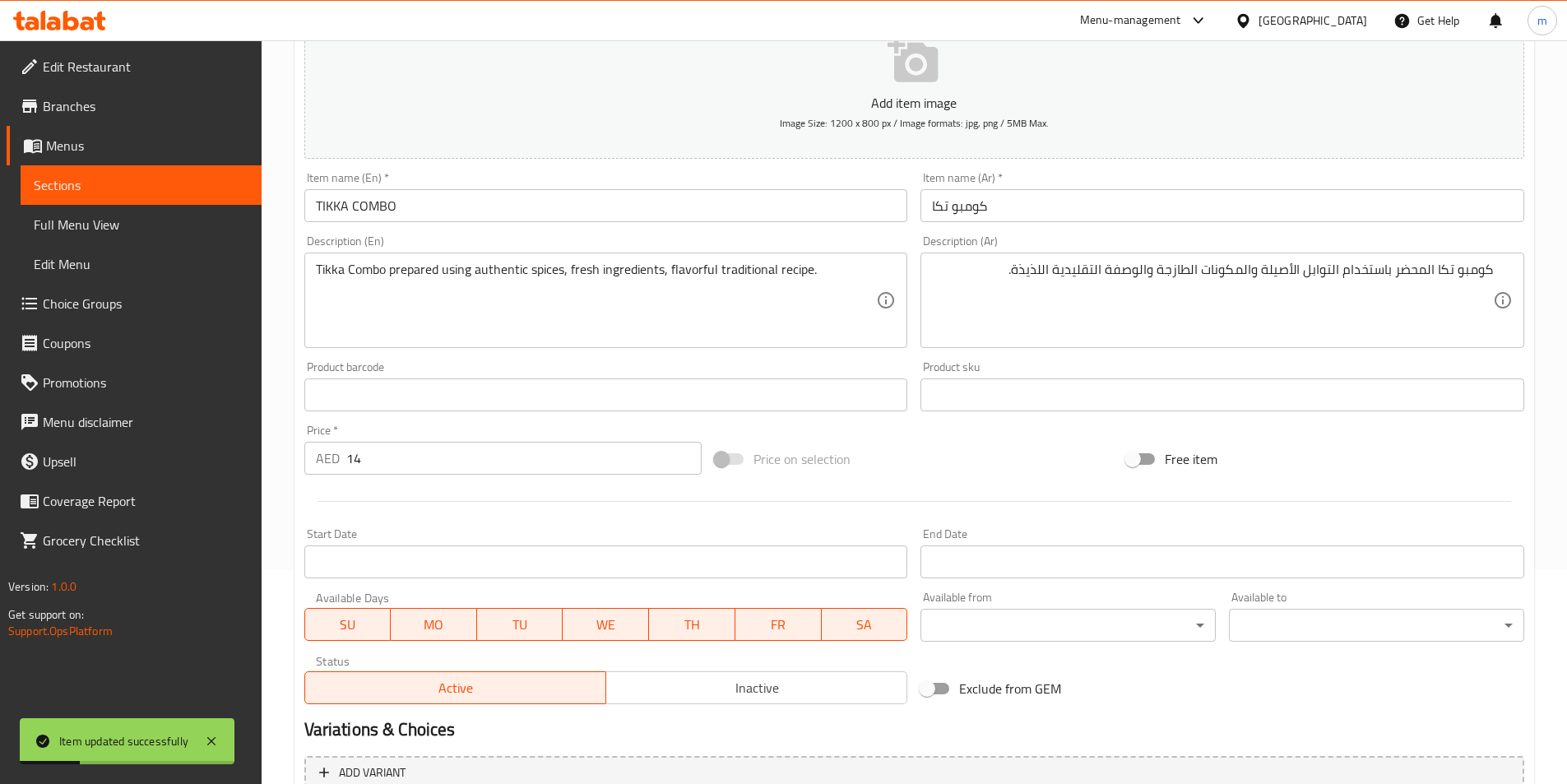
click at [204, 187] on span "Sections" at bounding box center [140, 185] width 215 height 20
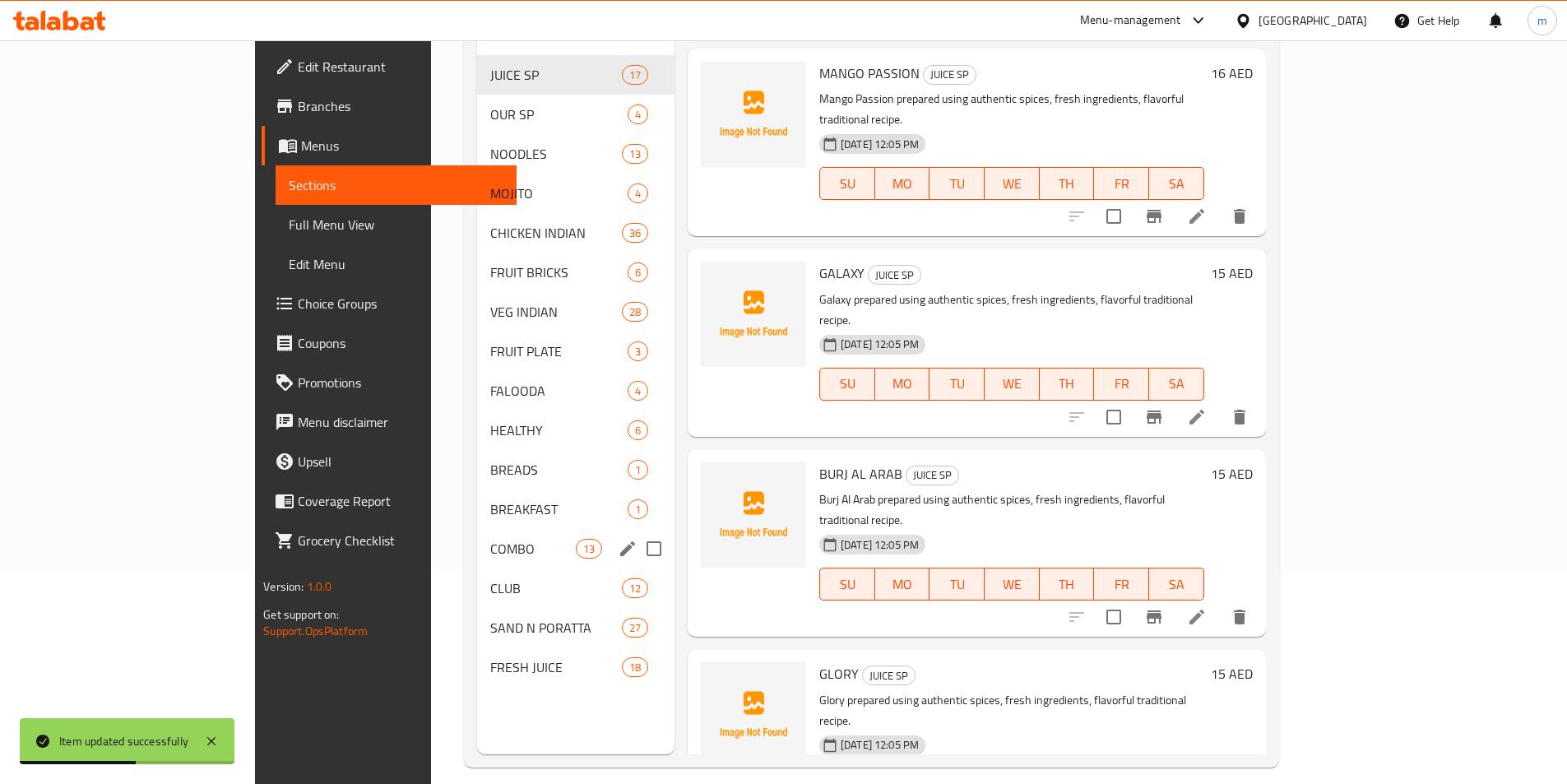
click at [477, 536] on div "COMBO 13" at bounding box center [576, 549] width 197 height 40
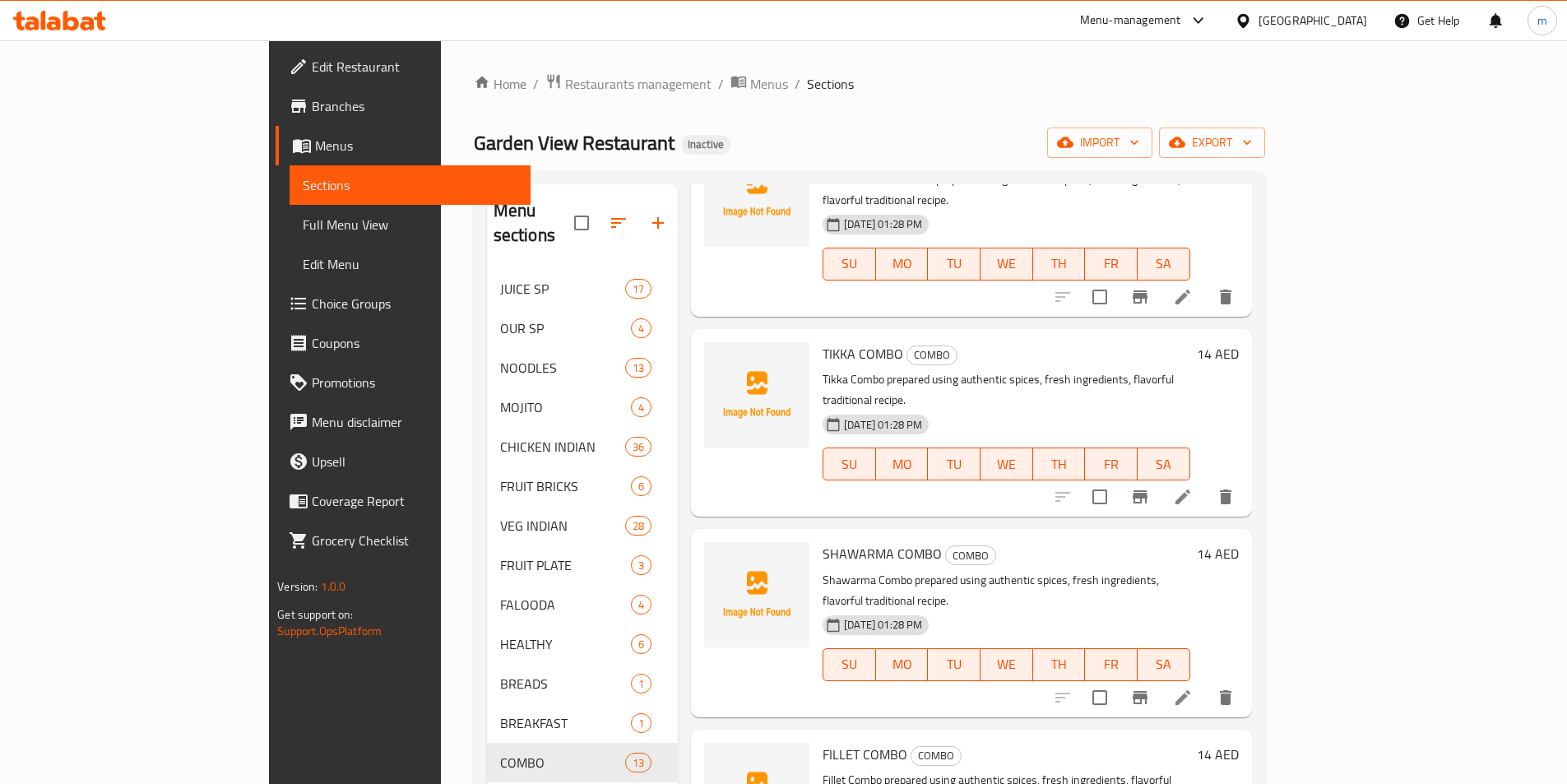
scroll to position [740, 0]
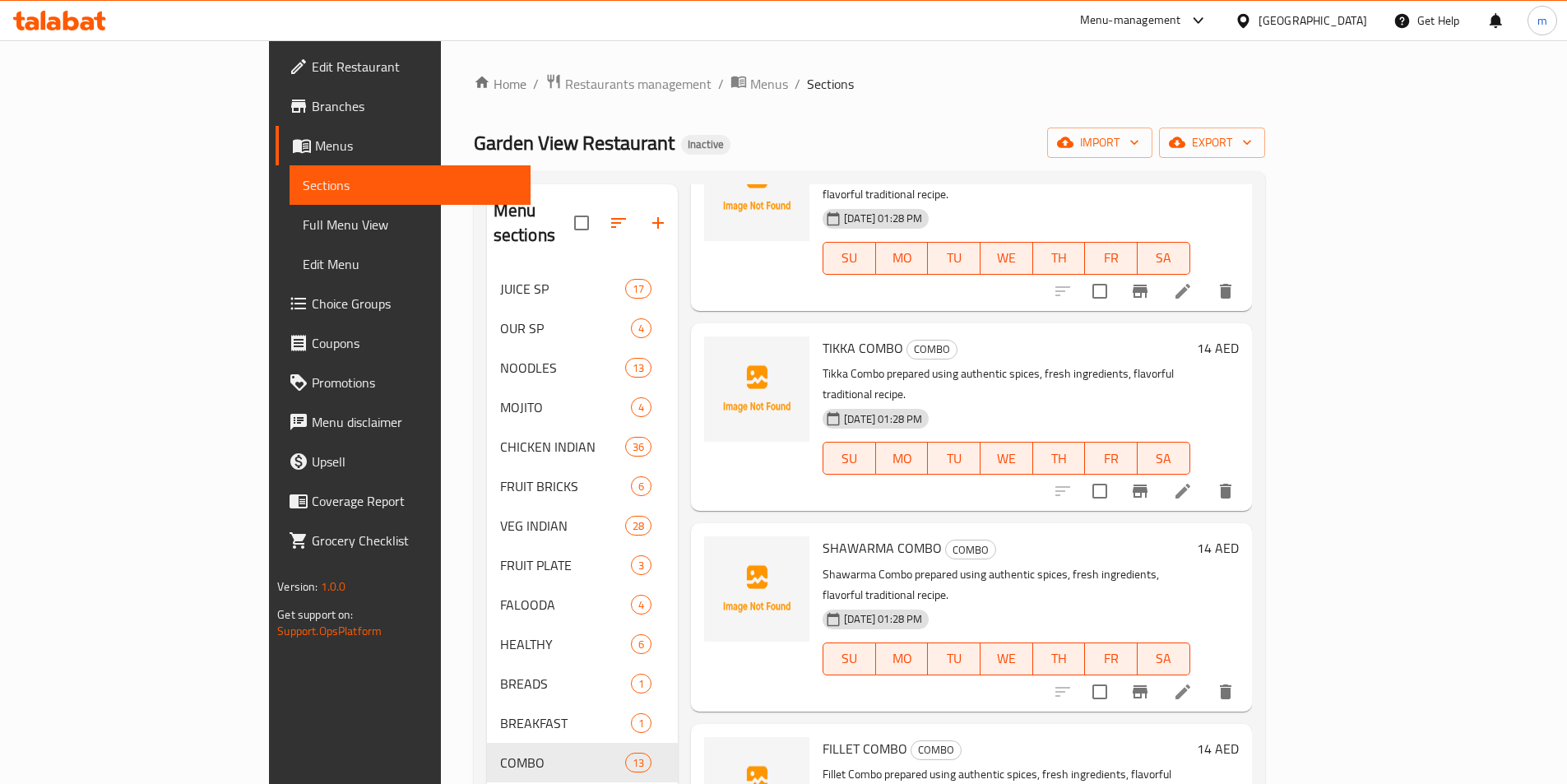
click at [1206, 677] on li at bounding box center [1183, 692] width 46 height 30
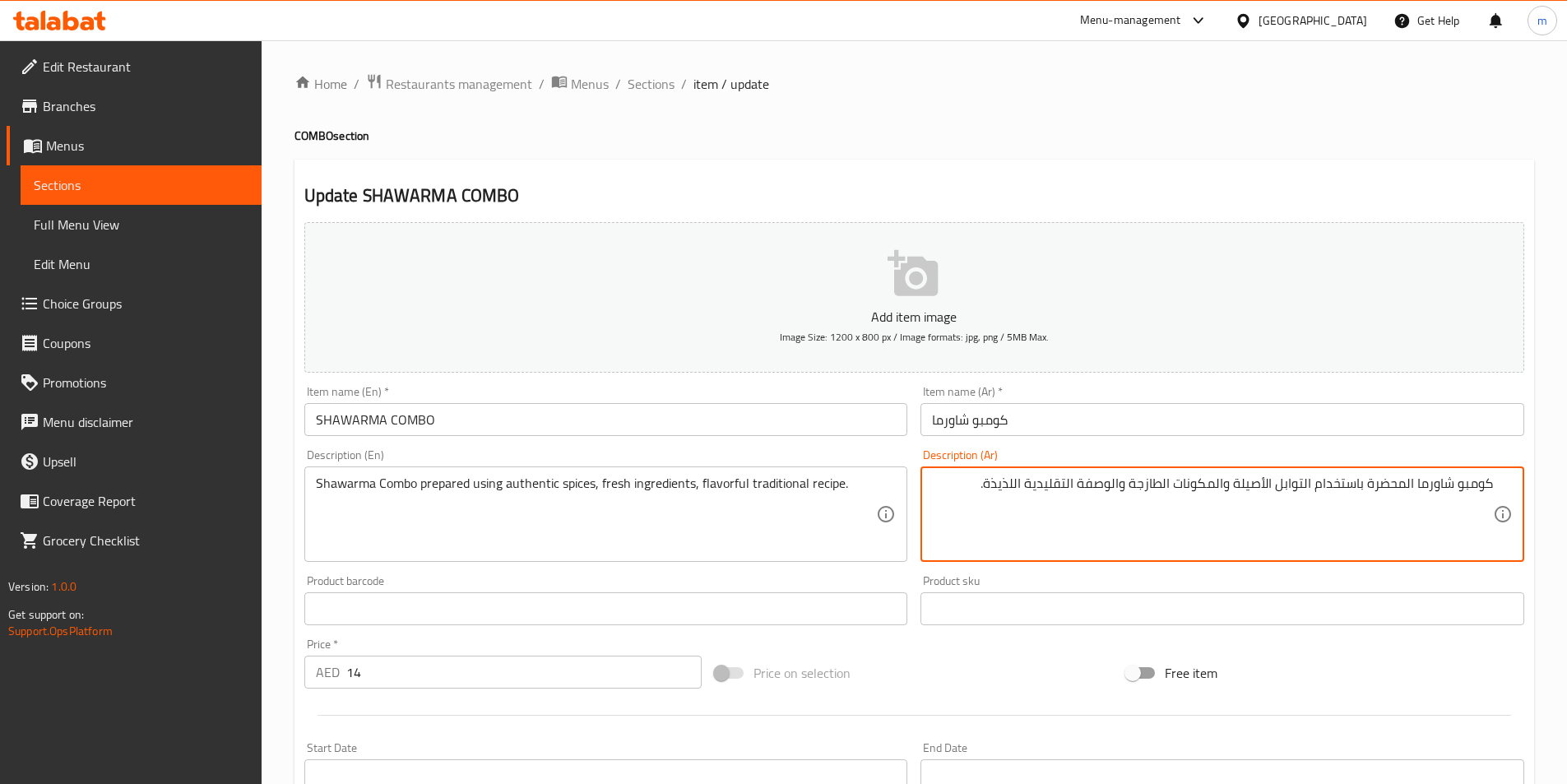
drag, startPoint x: 1308, startPoint y: 482, endPoint x: 989, endPoint y: 489, distance: 319.1
click at [989, 489] on textarea "كومبو شاورما المحضرة باستخدام التوابل الأصيلة والمكونات الطازجة والوصفة التقليد…" at bounding box center [1212, 514] width 561 height 78
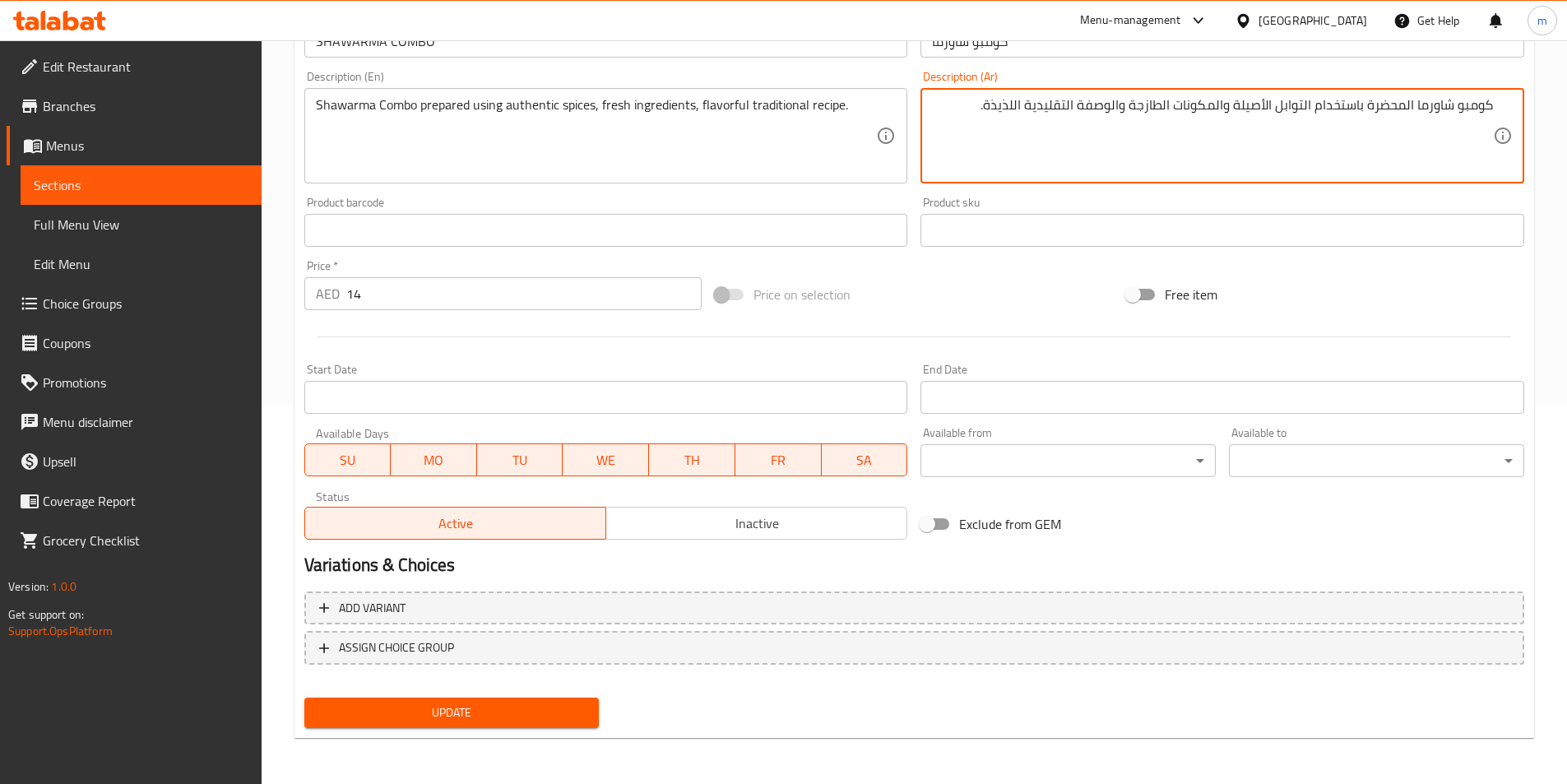
click at [502, 707] on span "Update" at bounding box center [452, 712] width 269 height 21
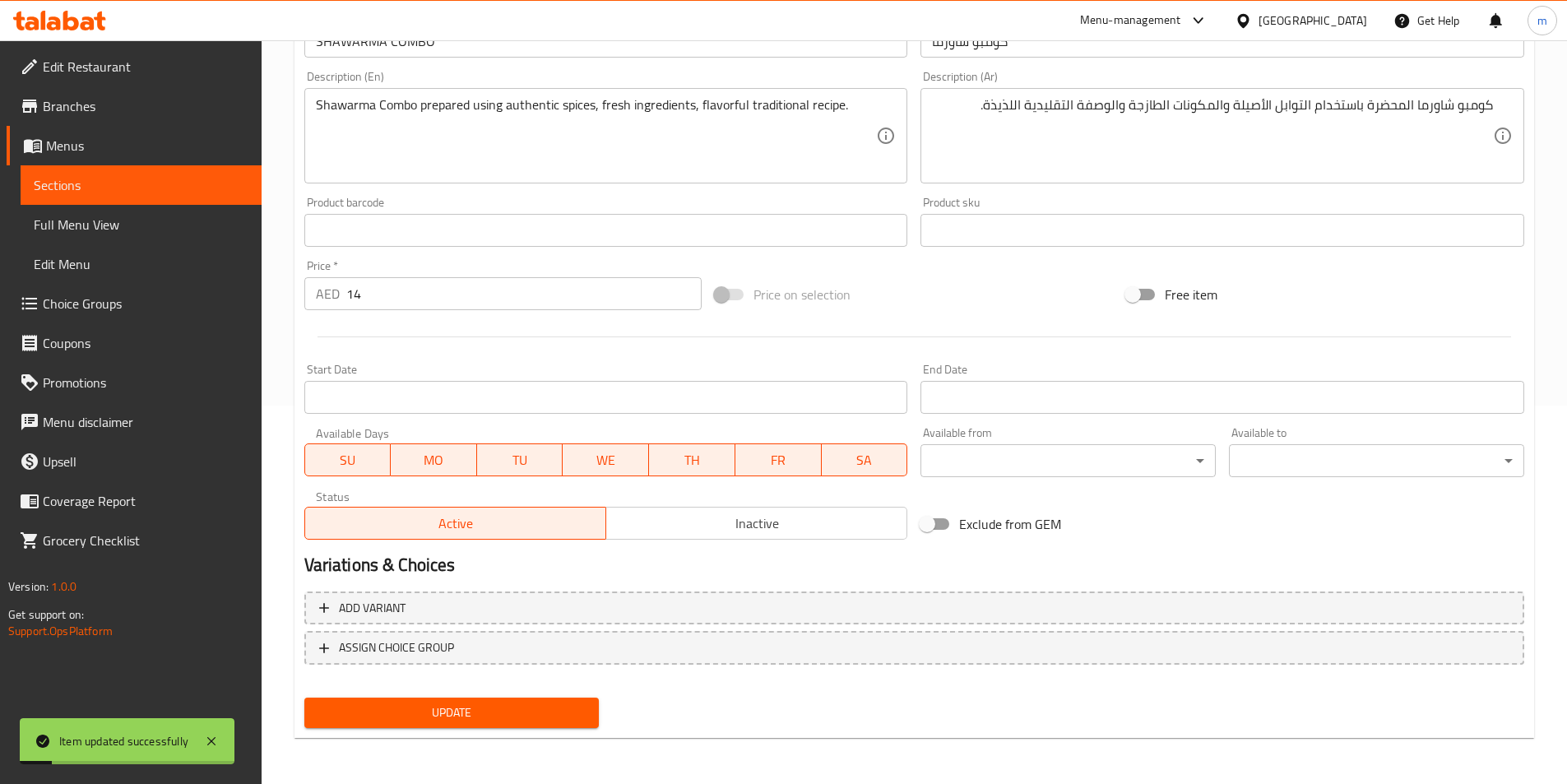
click at [185, 190] on span "Sections" at bounding box center [140, 185] width 215 height 20
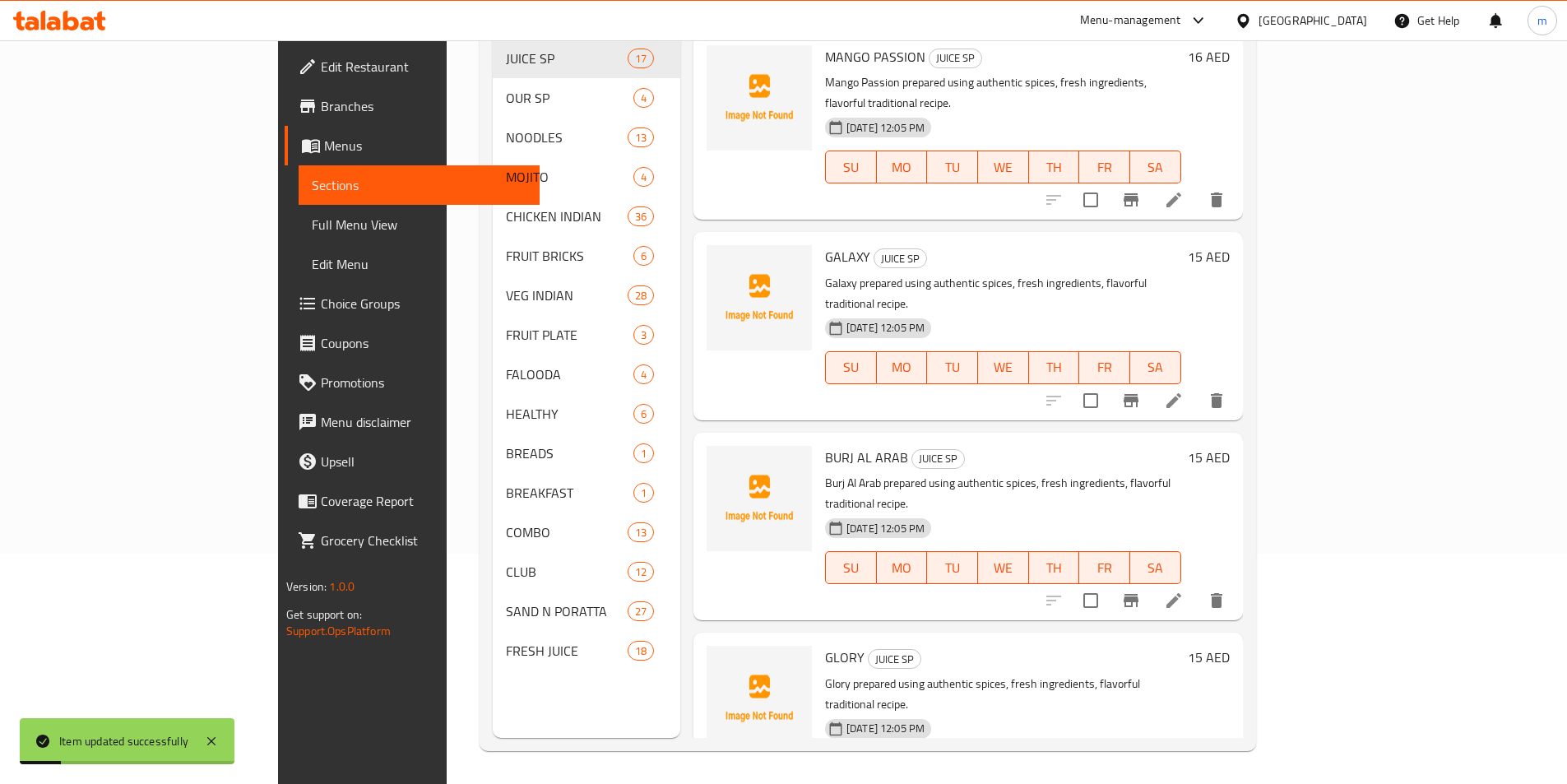
scroll to position [230, 0]
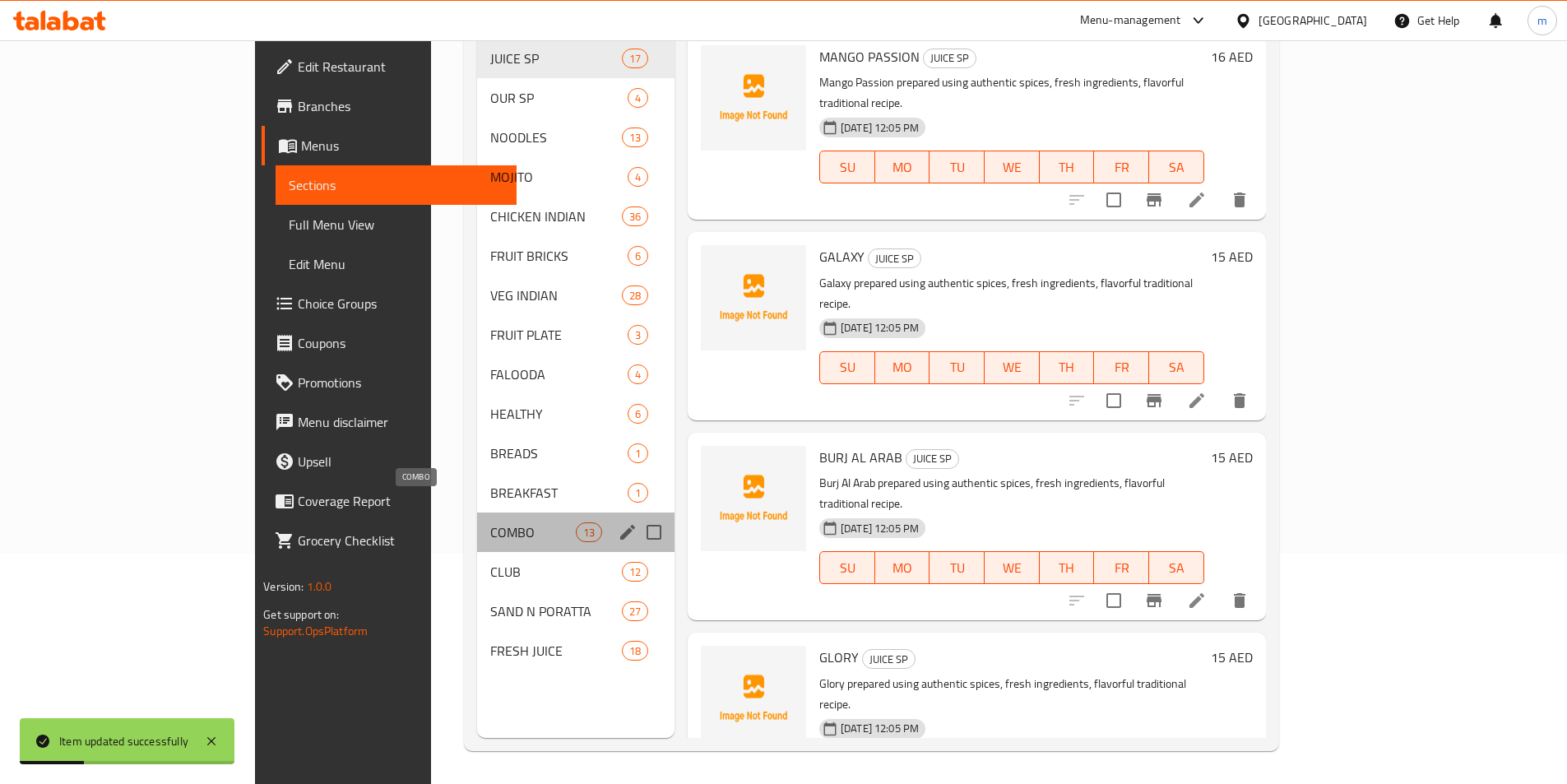
click at [490, 522] on span "COMBO" at bounding box center [533, 532] width 85 height 20
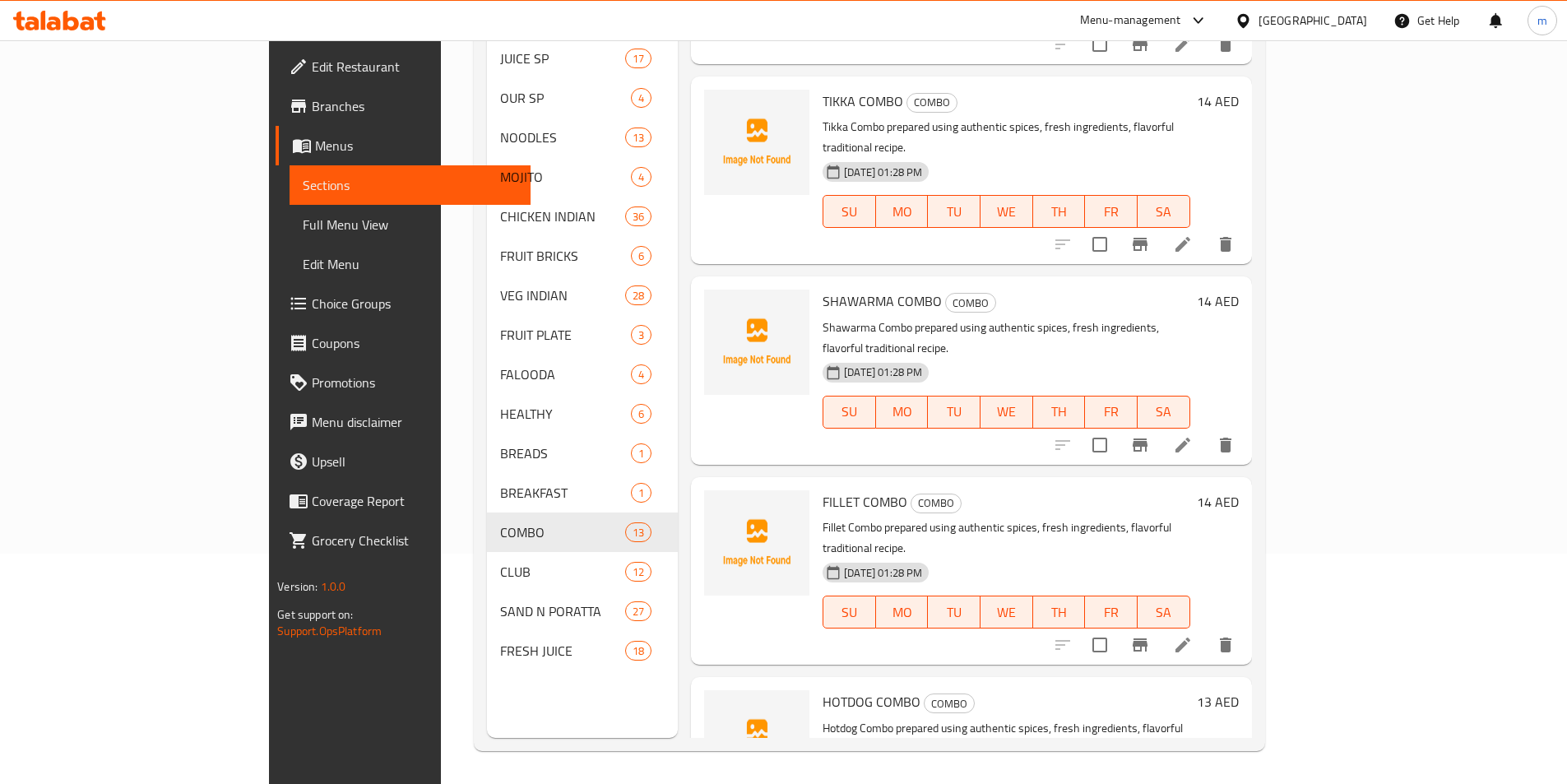
scroll to position [785, 0]
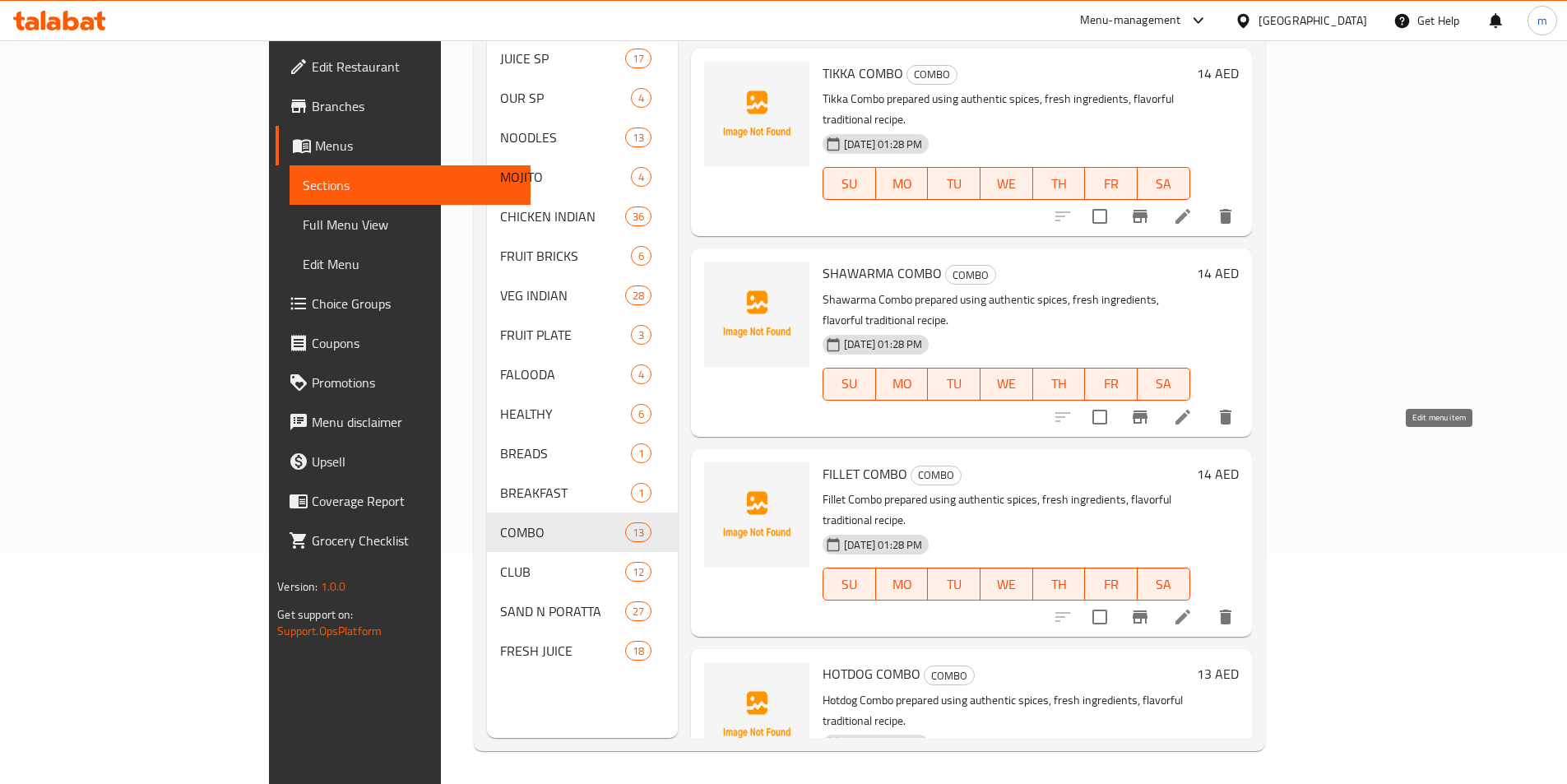
click at [1193, 607] on icon at bounding box center [1183, 617] width 20 height 20
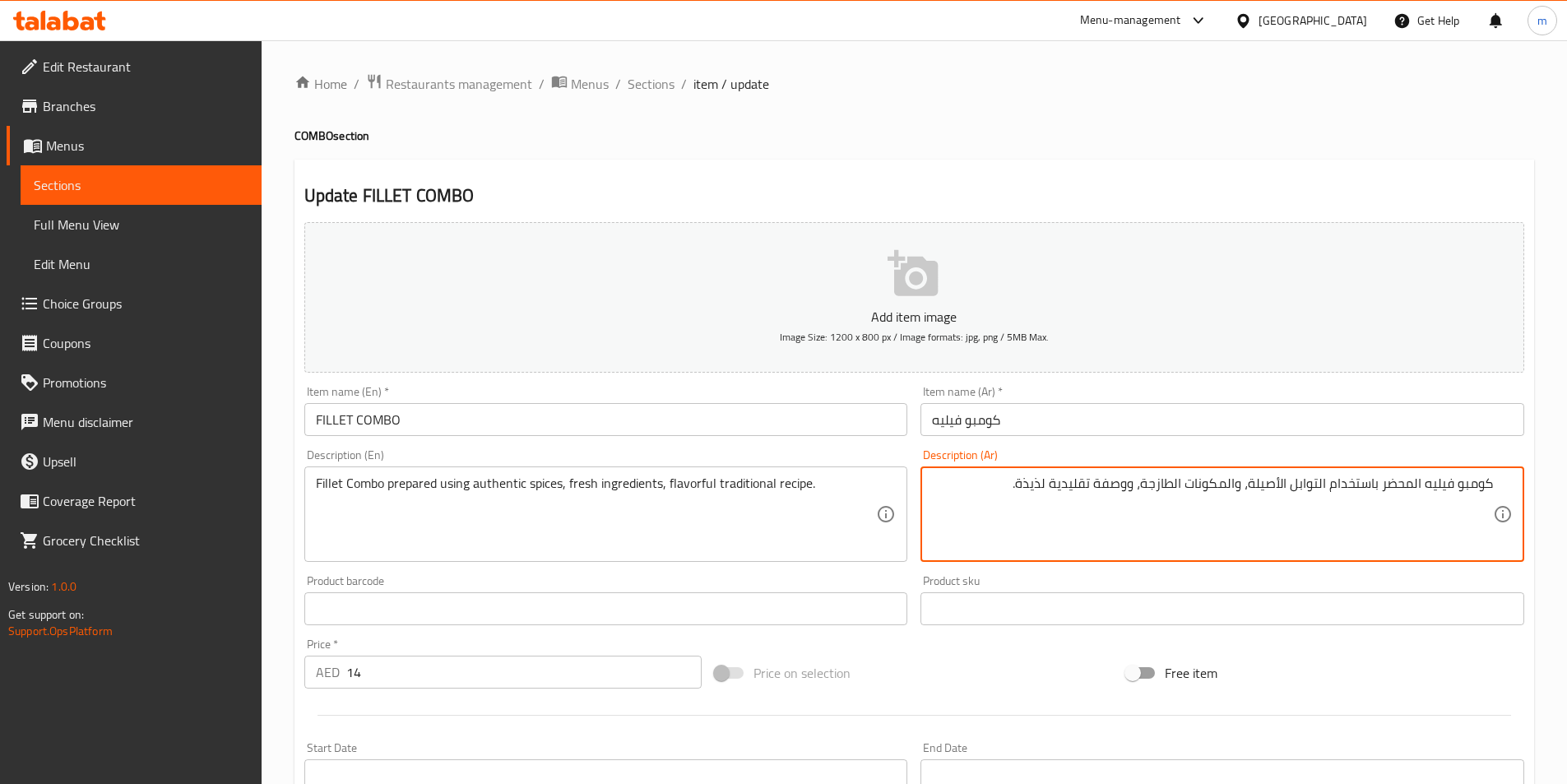
drag, startPoint x: 1326, startPoint y: 483, endPoint x: 1022, endPoint y: 483, distance: 304.0
click at [1022, 483] on textarea "كومبو فيليه المحضر باستخدام التوابل الأصيلة، والمكونات الطازجة، ووصفة تقليدية ل…" at bounding box center [1212, 514] width 561 height 78
paste textarea "والمكونات الطازجة والوصفة التقليدية ال"
type textarea "كومبو فيليه المحضر باستخدام التوابل الأصيلة والمكونات الطازجة والوصفة التقليدية…"
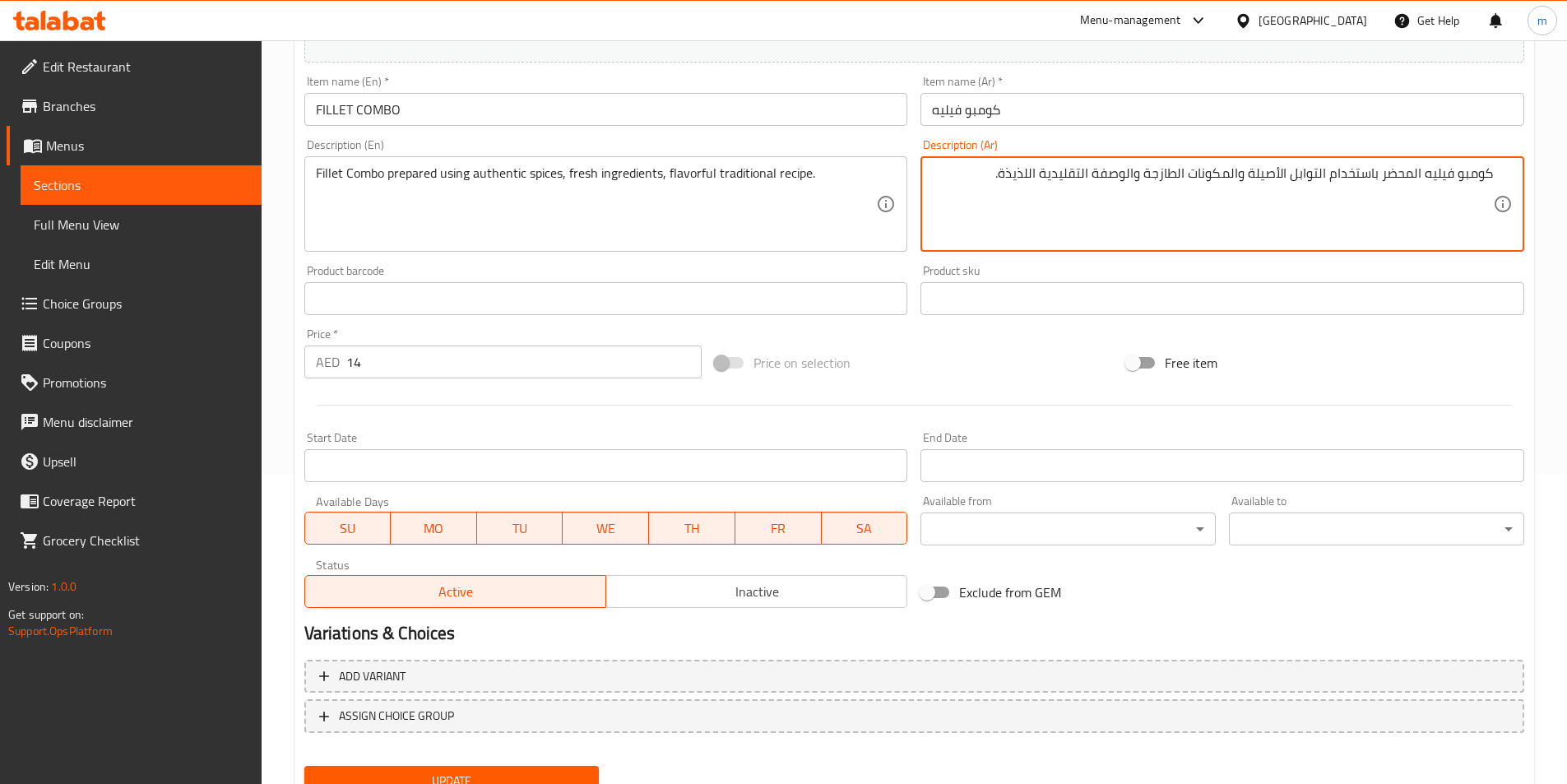
scroll to position [378, 0]
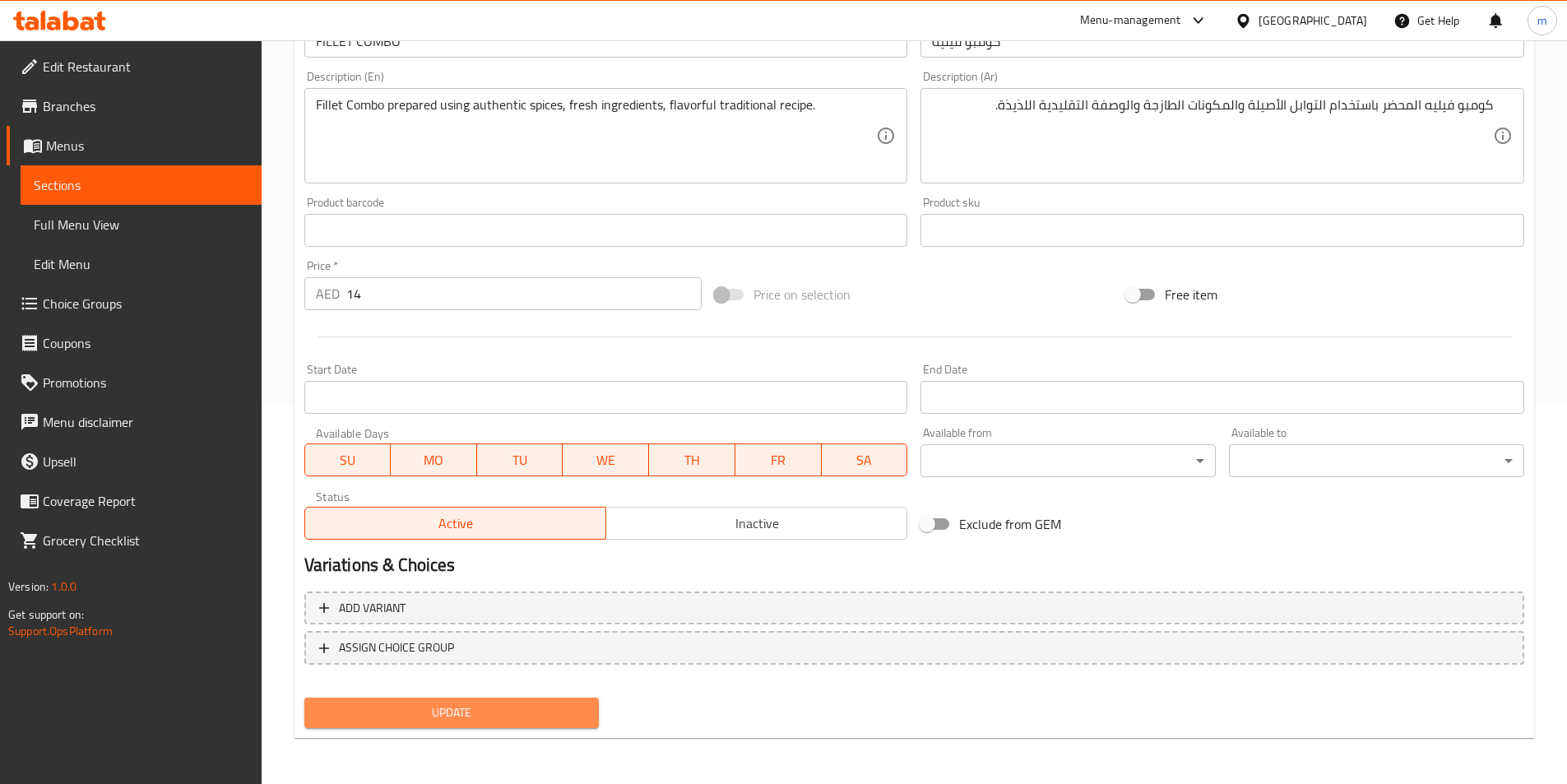
click at [546, 722] on span "Update" at bounding box center [452, 712] width 269 height 21
